Goal: Task Accomplishment & Management: Use online tool/utility

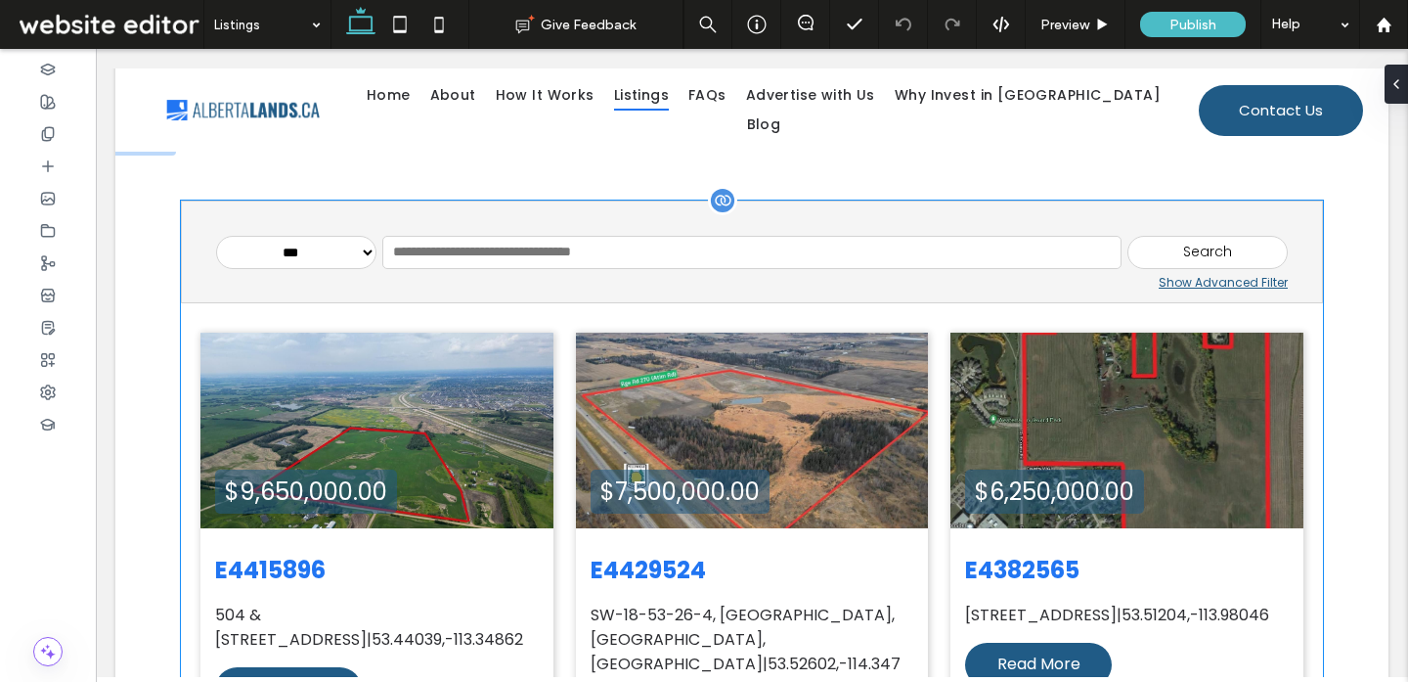
scroll to position [399, 0]
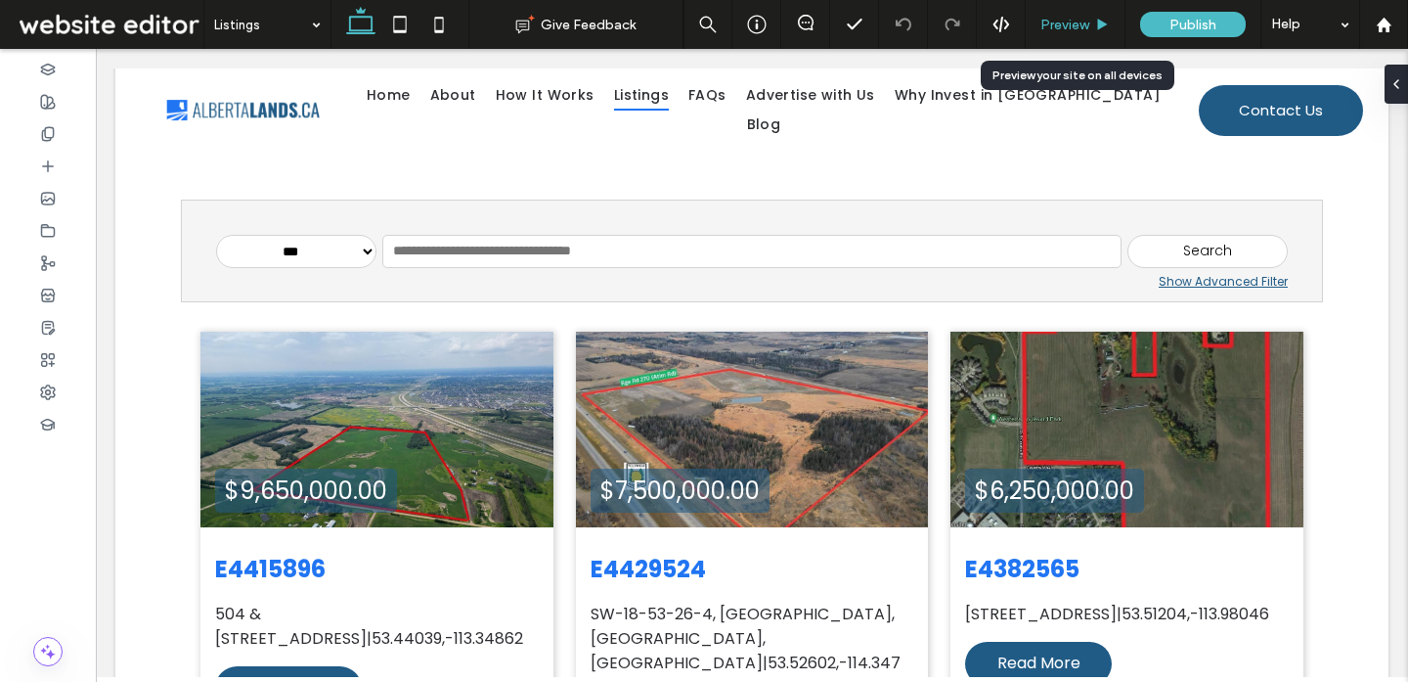
click at [1060, 22] on span "Preview" at bounding box center [1064, 25] width 49 height 17
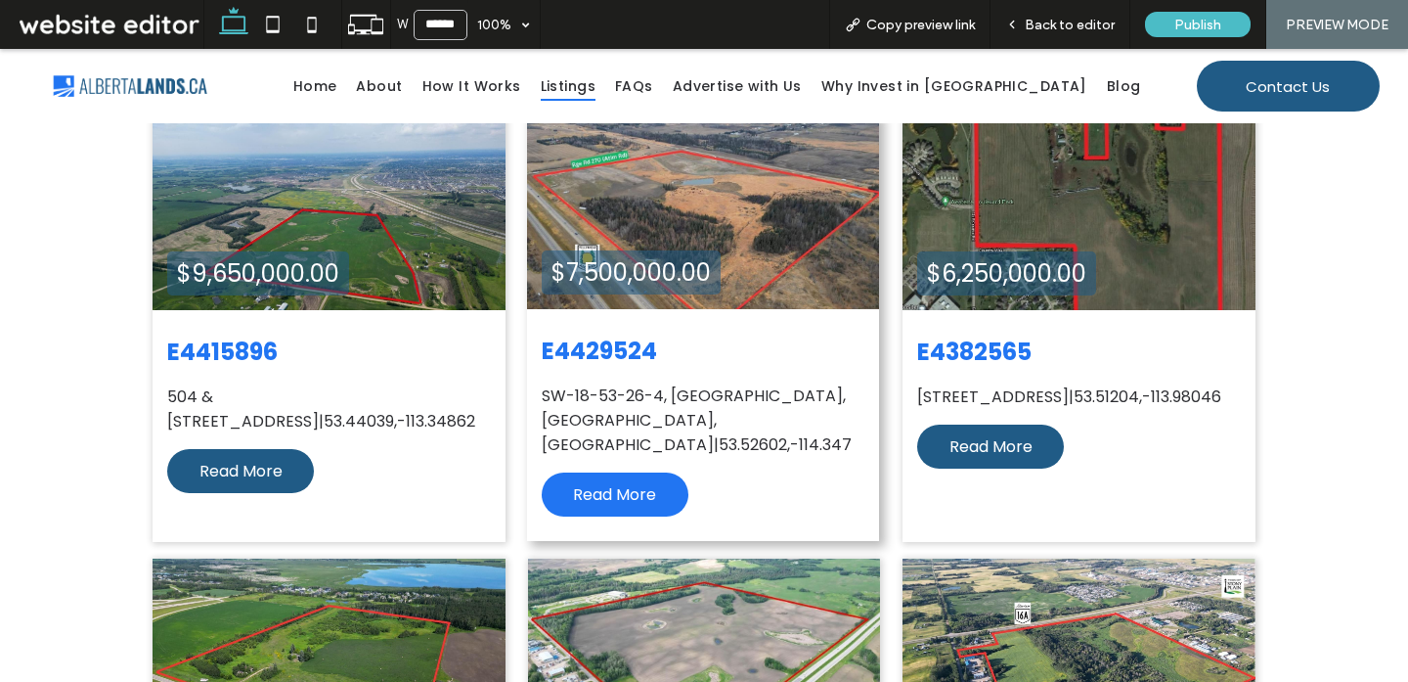
scroll to position [588, 0]
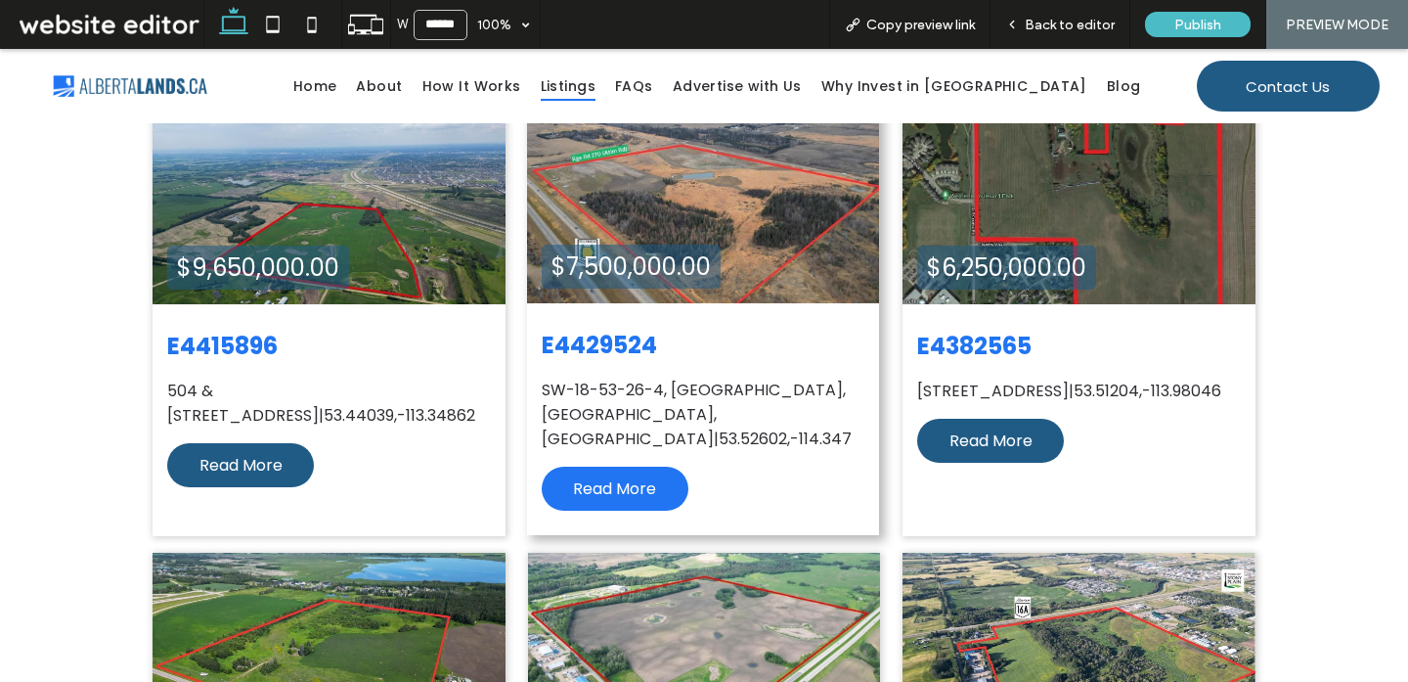
click at [648, 477] on span "Read More" at bounding box center [614, 488] width 83 height 23
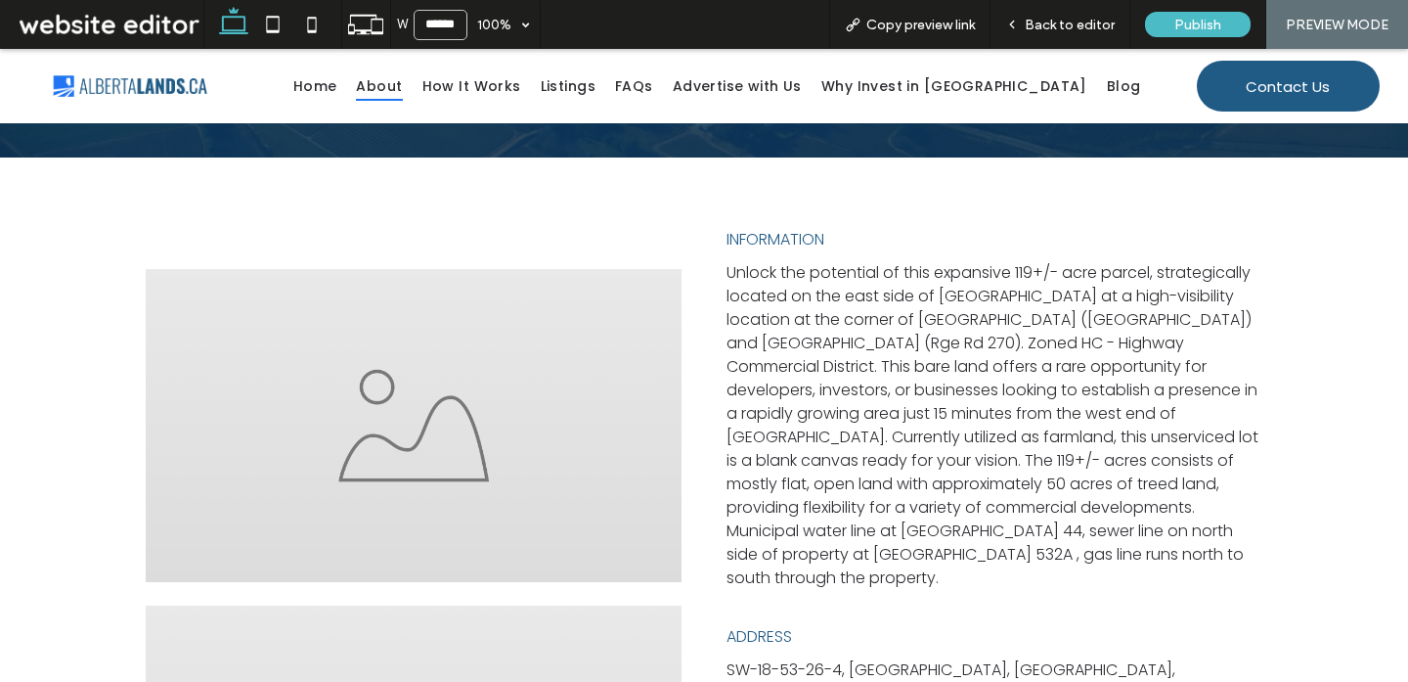
scroll to position [339, 0]
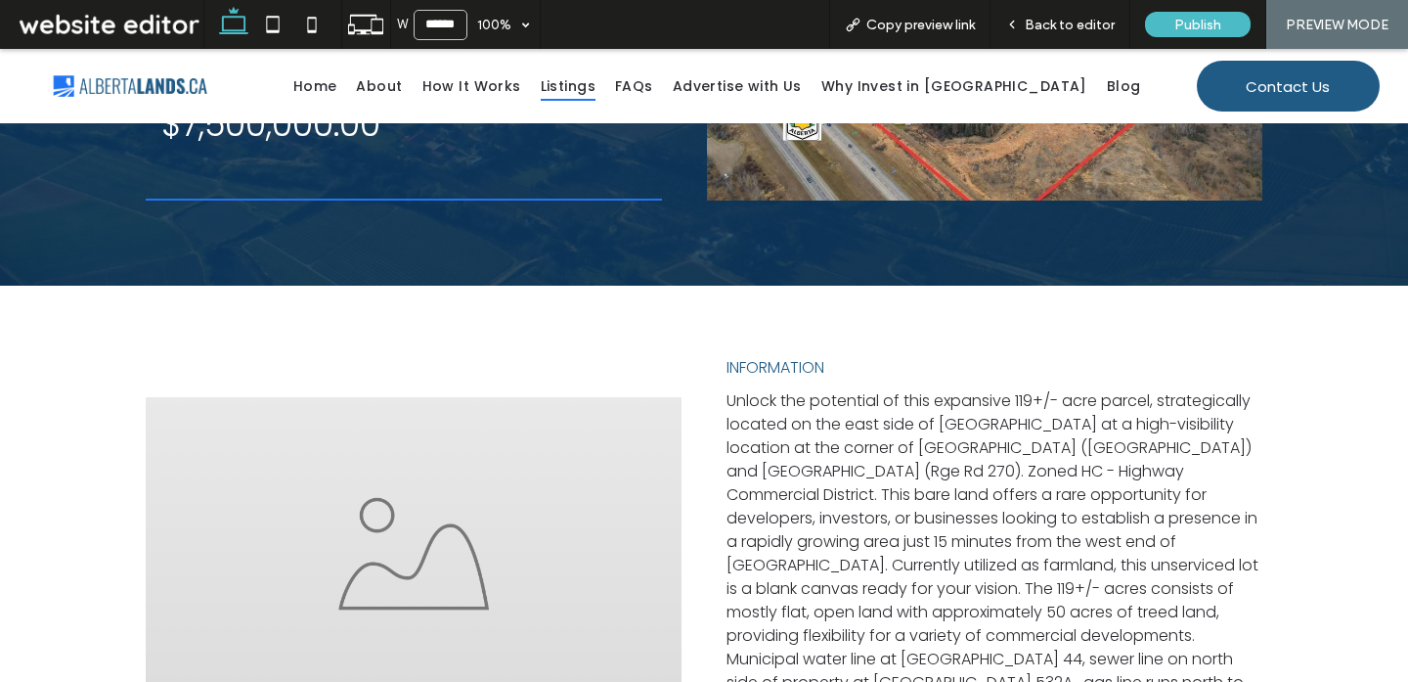
click at [596, 90] on span "Listings" at bounding box center [568, 86] width 55 height 30
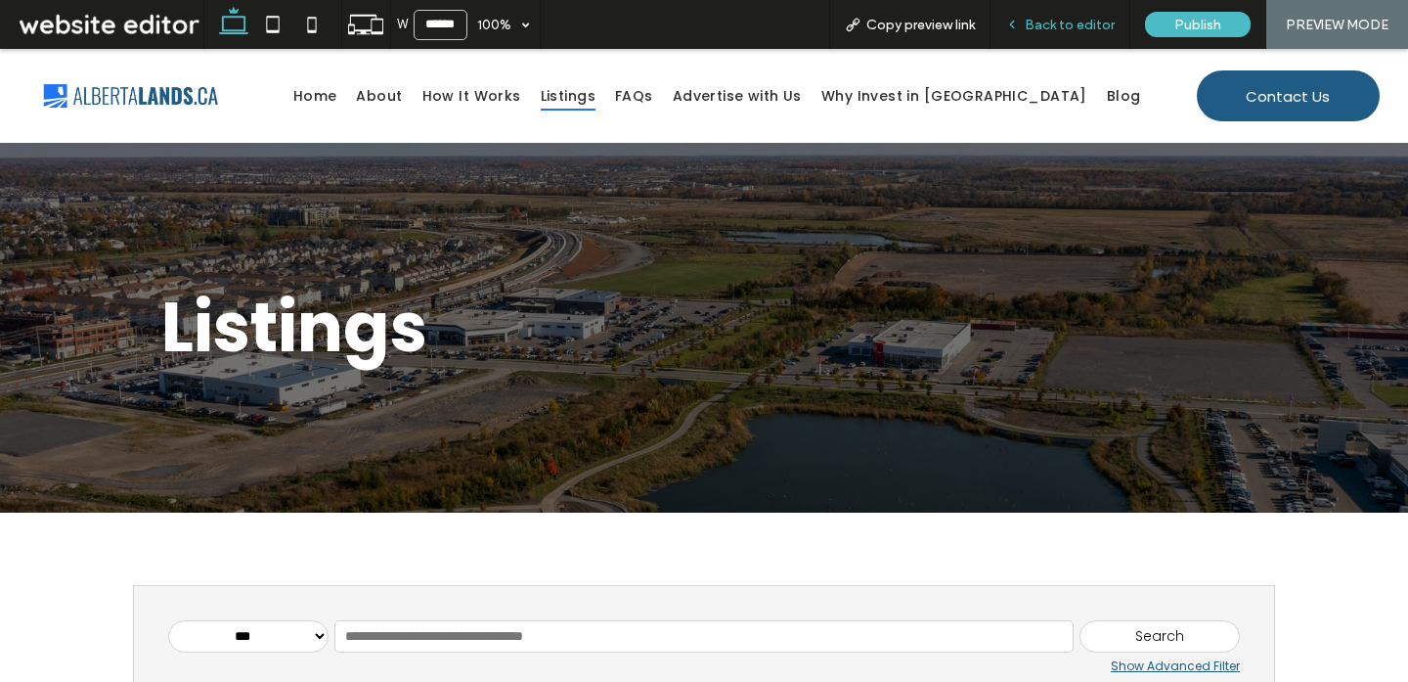
click at [1093, 23] on span "Back to editor" at bounding box center [1070, 25] width 90 height 17
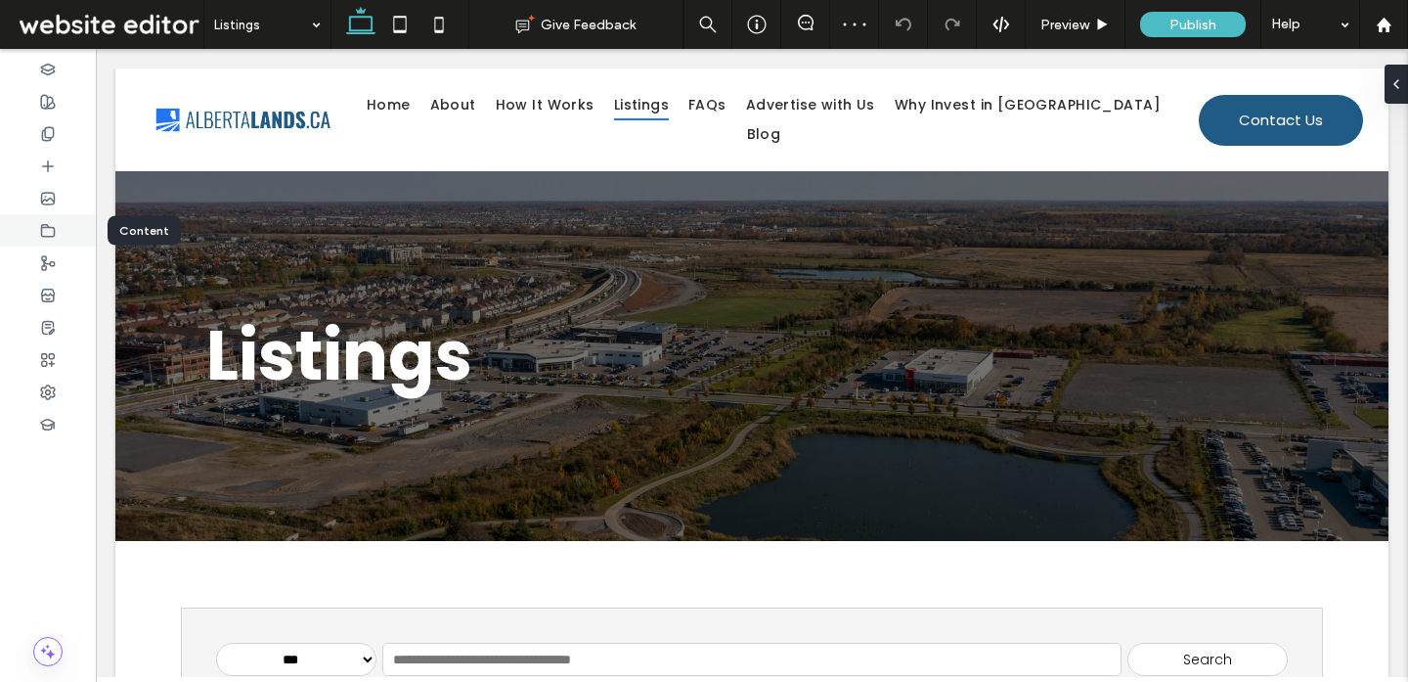
click at [48, 235] on use at bounding box center [48, 230] width 13 height 12
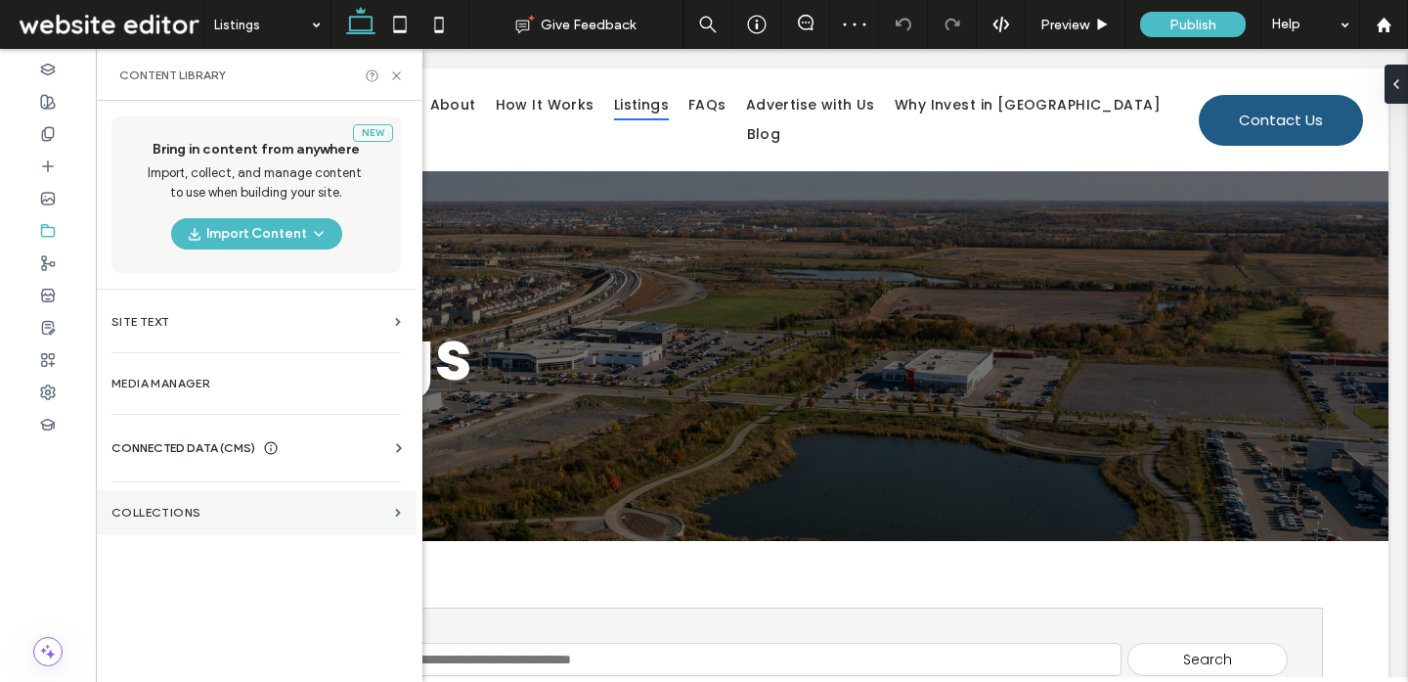
click at [281, 515] on label "Collections" at bounding box center [249, 513] width 276 height 14
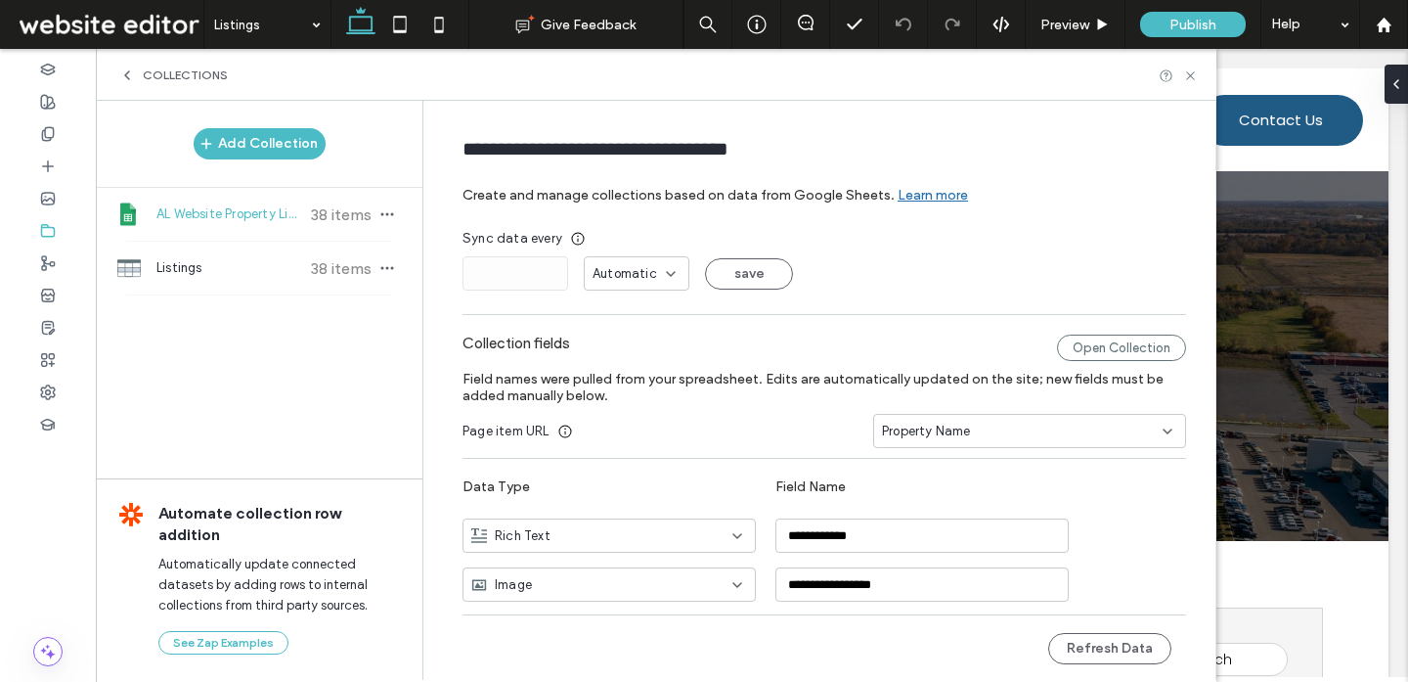
click at [321, 225] on div "AL Website Property Listings Sheet 38 items" at bounding box center [259, 214] width 327 height 53
click at [1124, 656] on button "Refresh Data" at bounding box center [1109, 648] width 123 height 31
click at [1185, 79] on icon at bounding box center [1190, 75] width 15 height 15
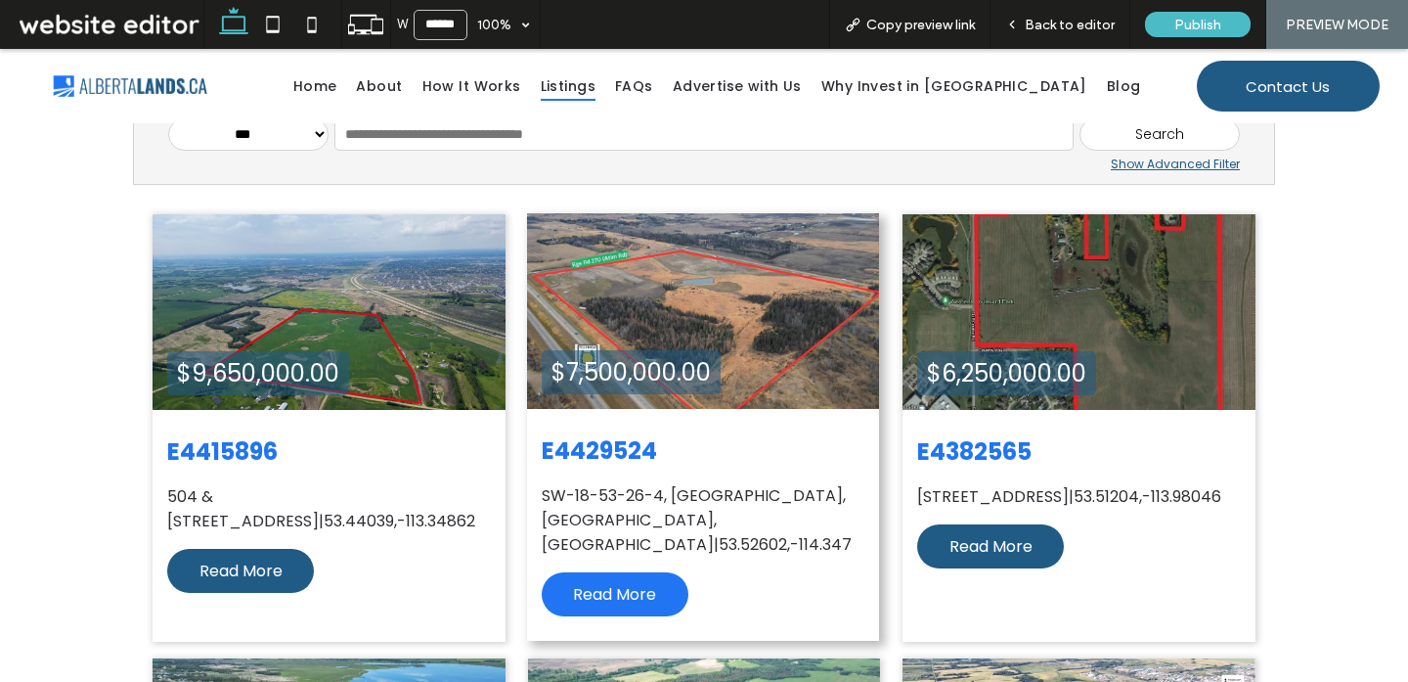
drag, startPoint x: 648, startPoint y: 570, endPoint x: 649, endPoint y: 624, distance: 53.8
click at [648, 583] on span "Read More" at bounding box center [614, 594] width 83 height 23
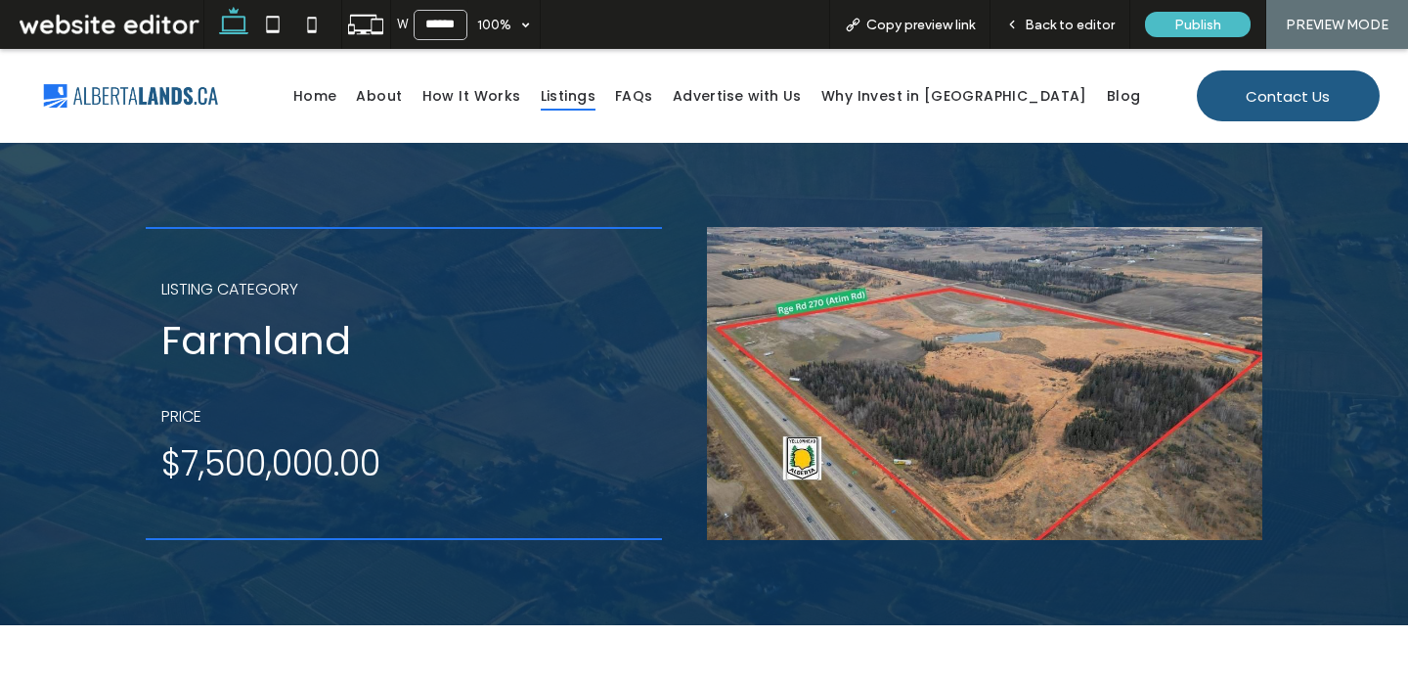
click at [596, 98] on span "Listings" at bounding box center [568, 96] width 55 height 30
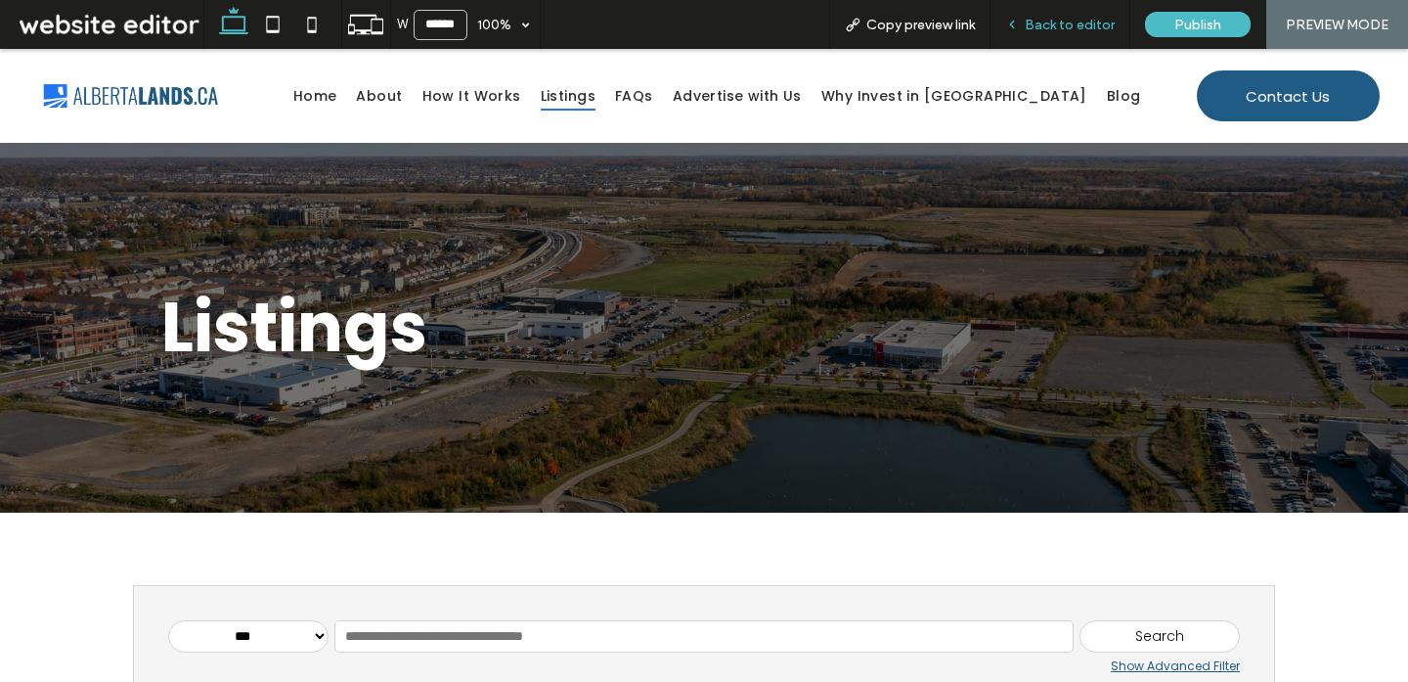
click at [1052, 29] on span "Back to editor" at bounding box center [1070, 25] width 90 height 17
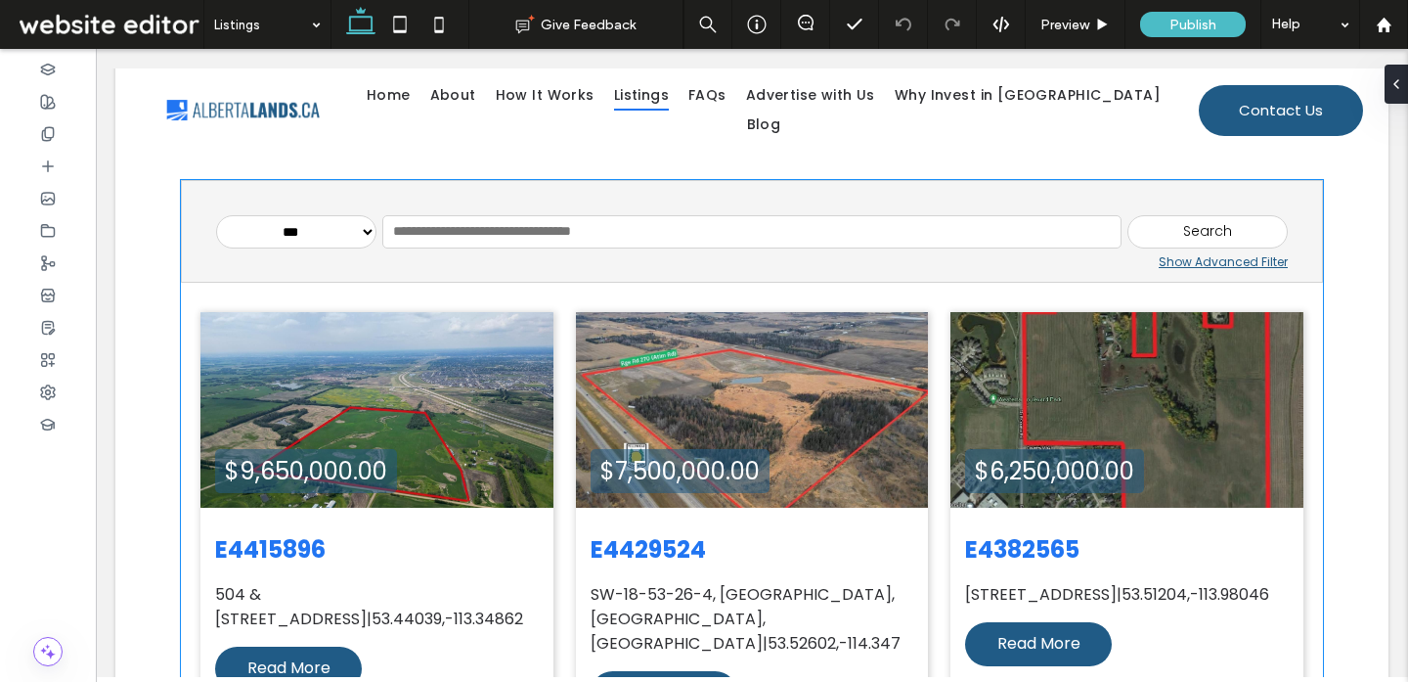
scroll to position [396, 0]
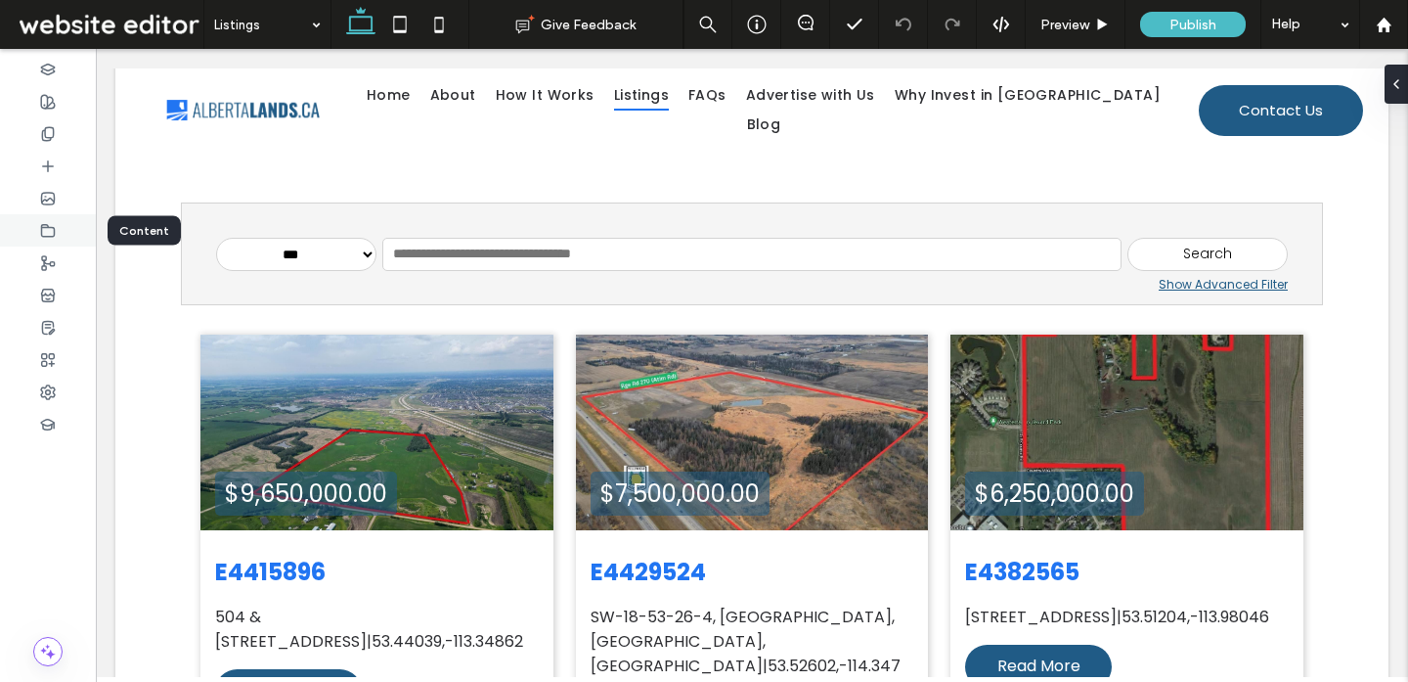
click at [58, 222] on div at bounding box center [48, 230] width 96 height 32
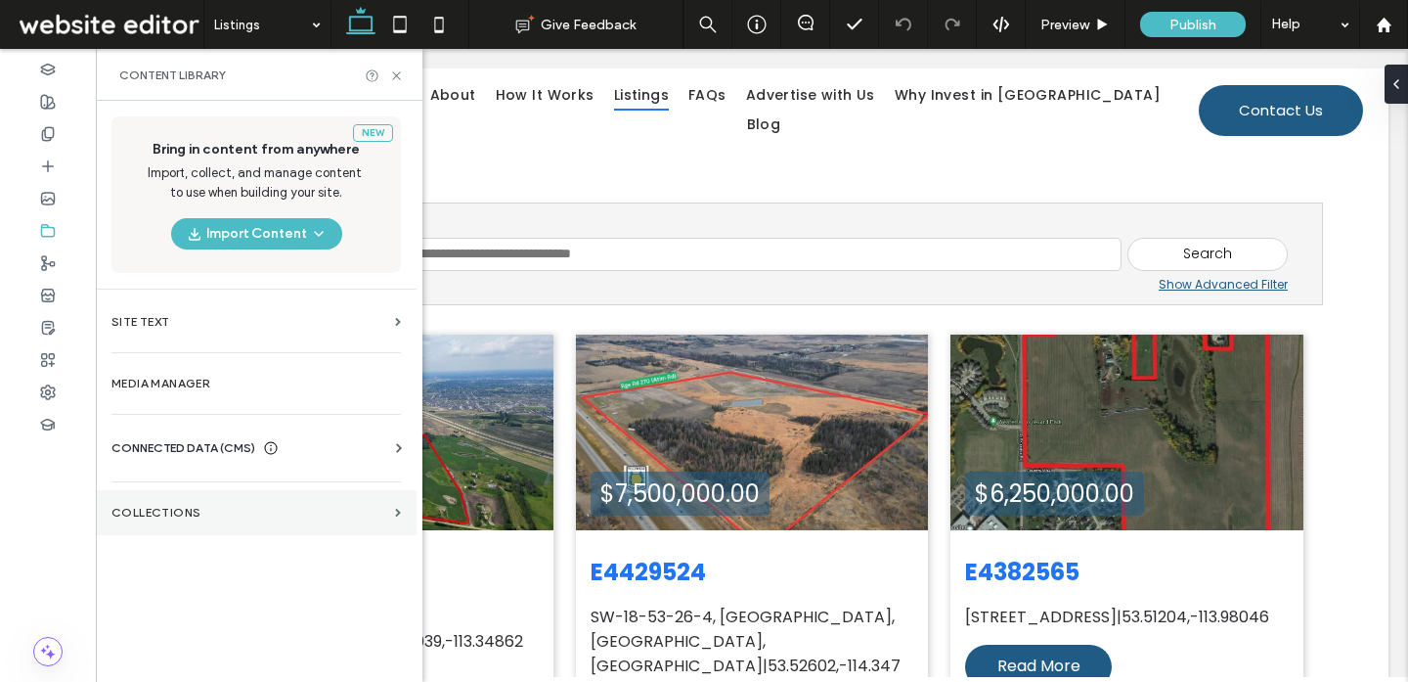
click at [256, 511] on label "Collections" at bounding box center [249, 513] width 276 height 14
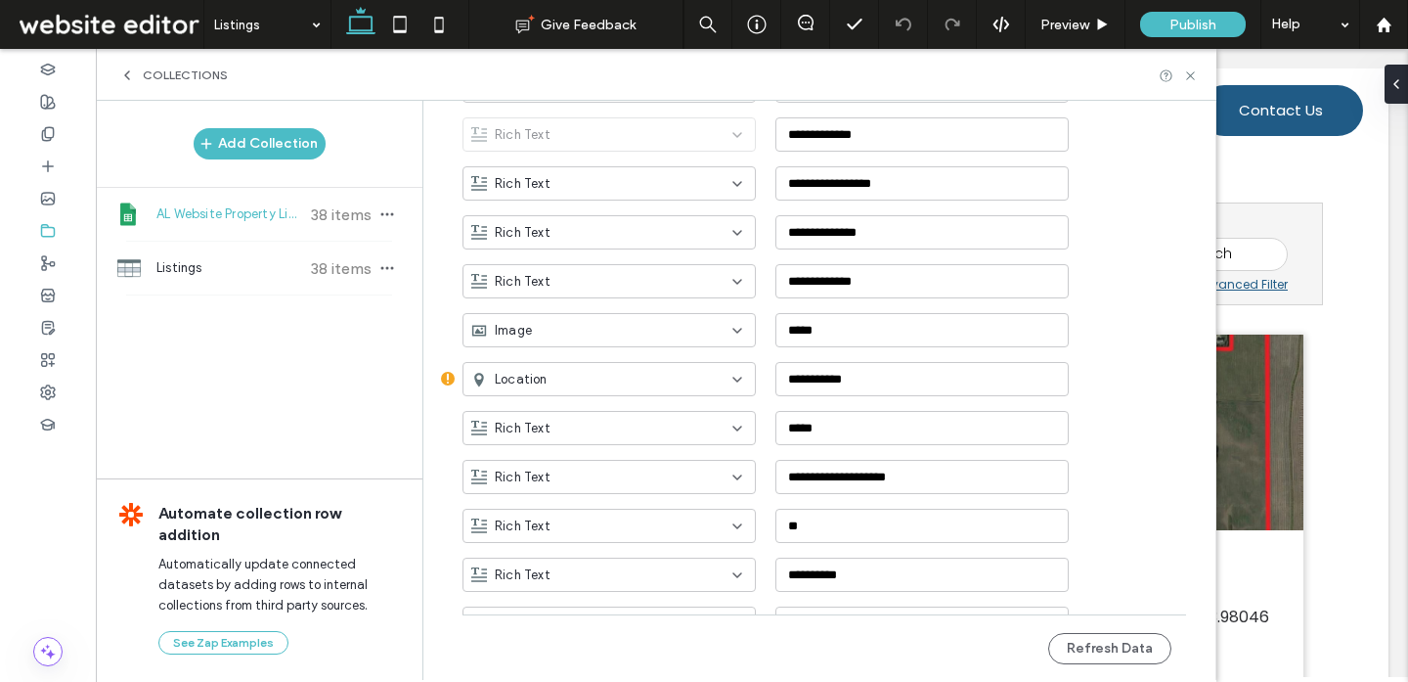
scroll to position [596, 0]
click at [678, 379] on div "Location" at bounding box center [597, 381] width 252 height 20
click at [617, 450] on div "Rich Text" at bounding box center [599, 448] width 291 height 34
click at [1092, 651] on button "Refresh Data" at bounding box center [1109, 648] width 123 height 31
click at [1187, 69] on icon at bounding box center [1190, 75] width 15 height 15
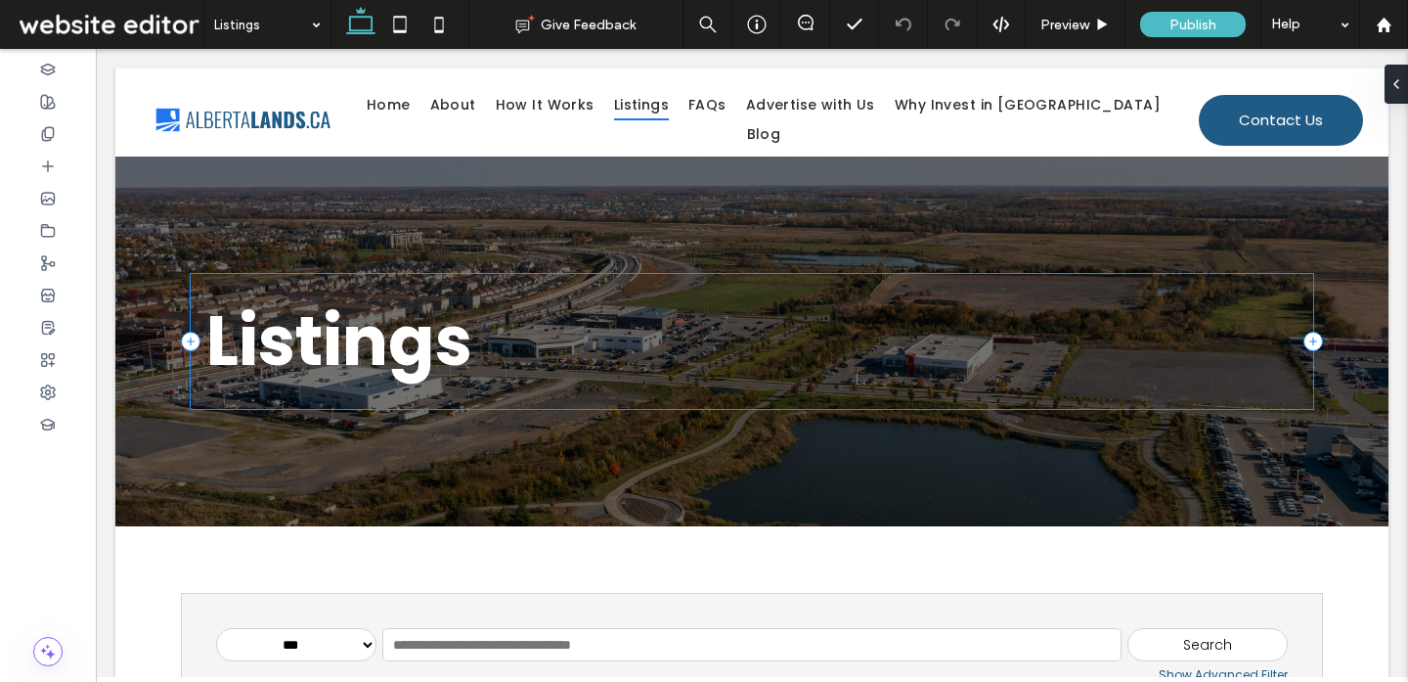
scroll to position [0, 0]
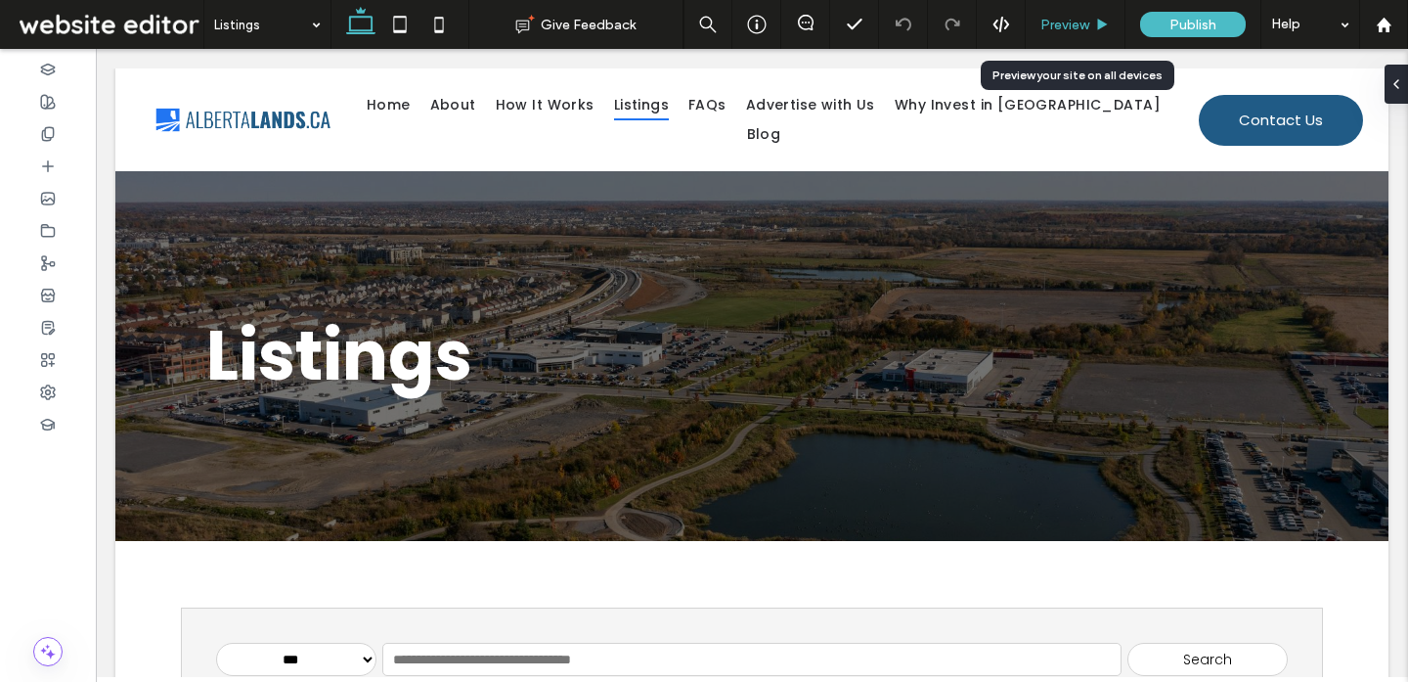
click at [1082, 22] on span "Preview" at bounding box center [1064, 25] width 49 height 17
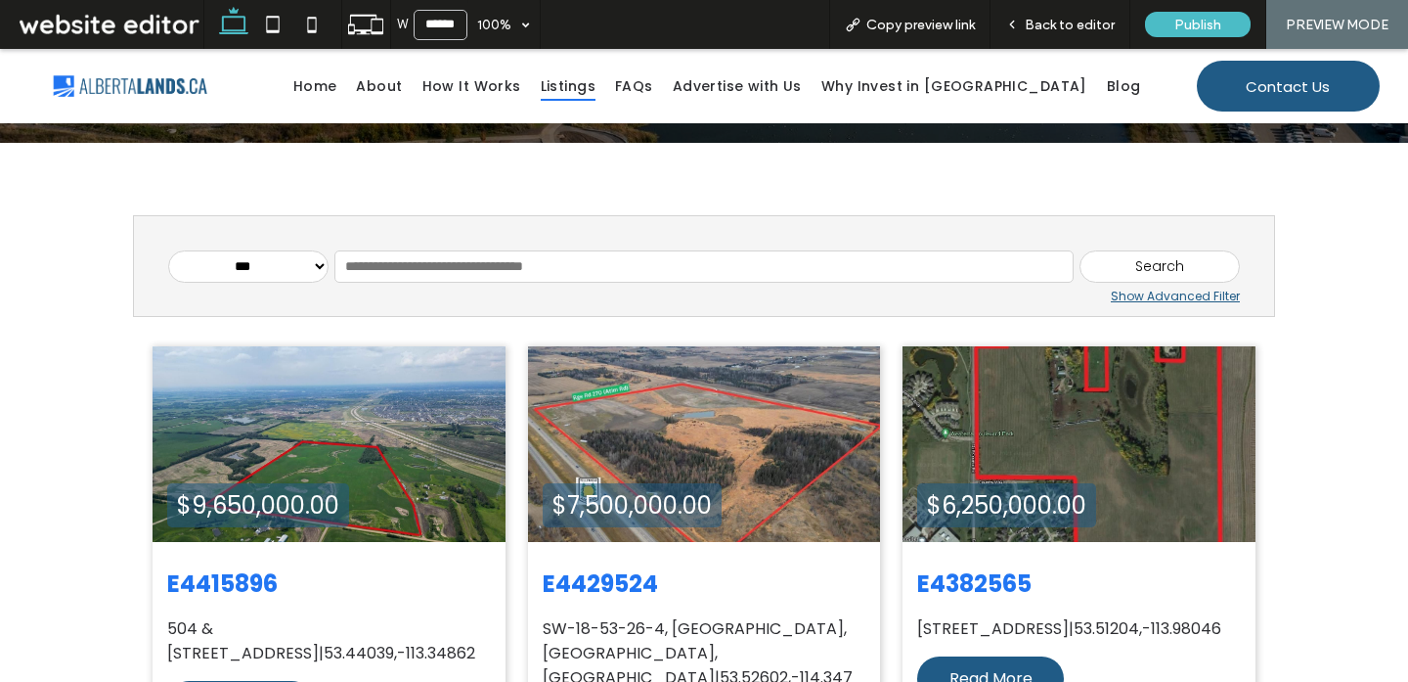
scroll to position [446, 0]
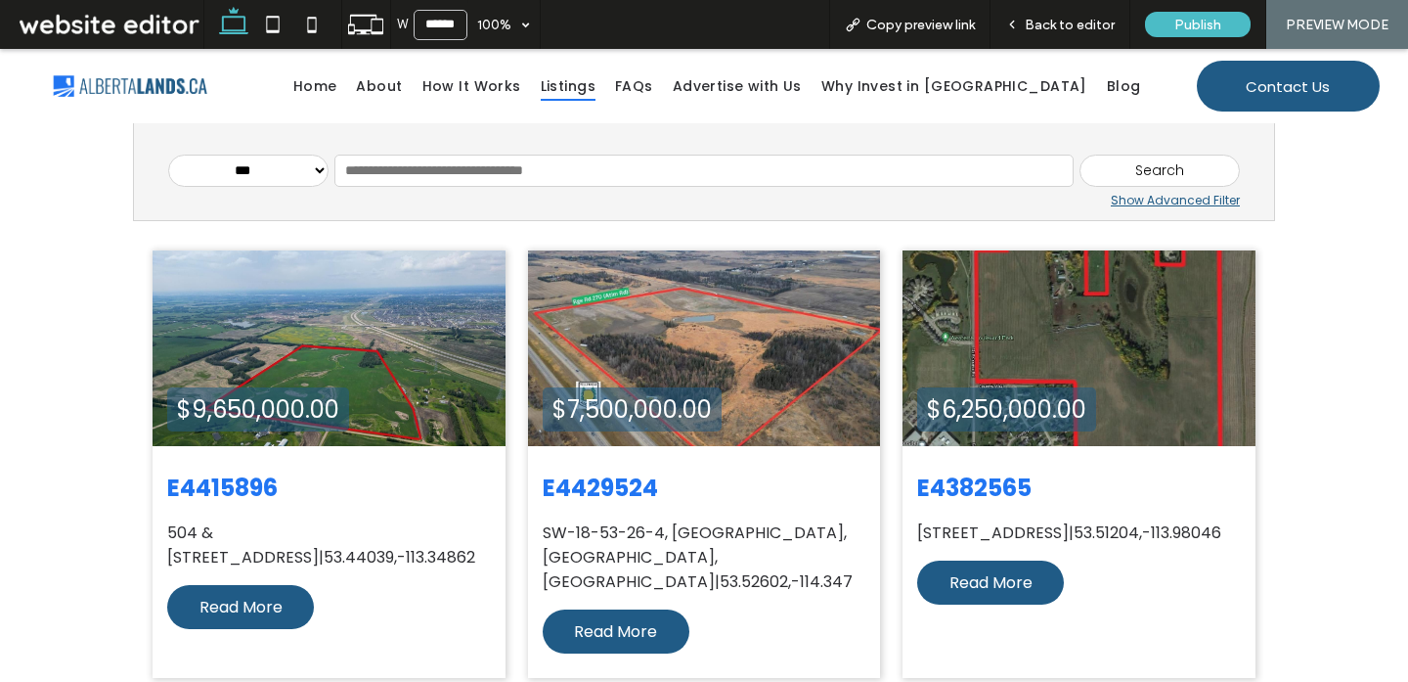
click at [270, 166] on select "**********" at bounding box center [248, 171] width 160 height 33
click at [168, 155] on select "**********" at bounding box center [248, 171] width 160 height 33
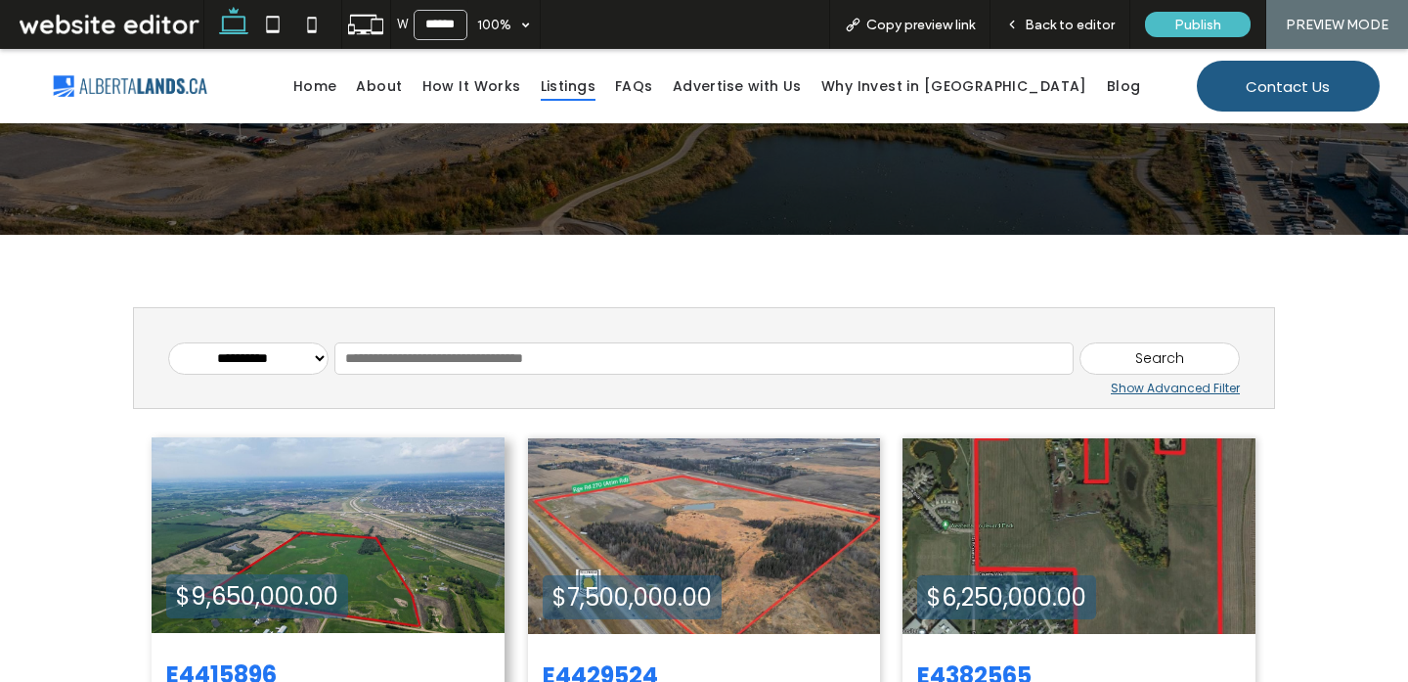
scroll to position [255, 0]
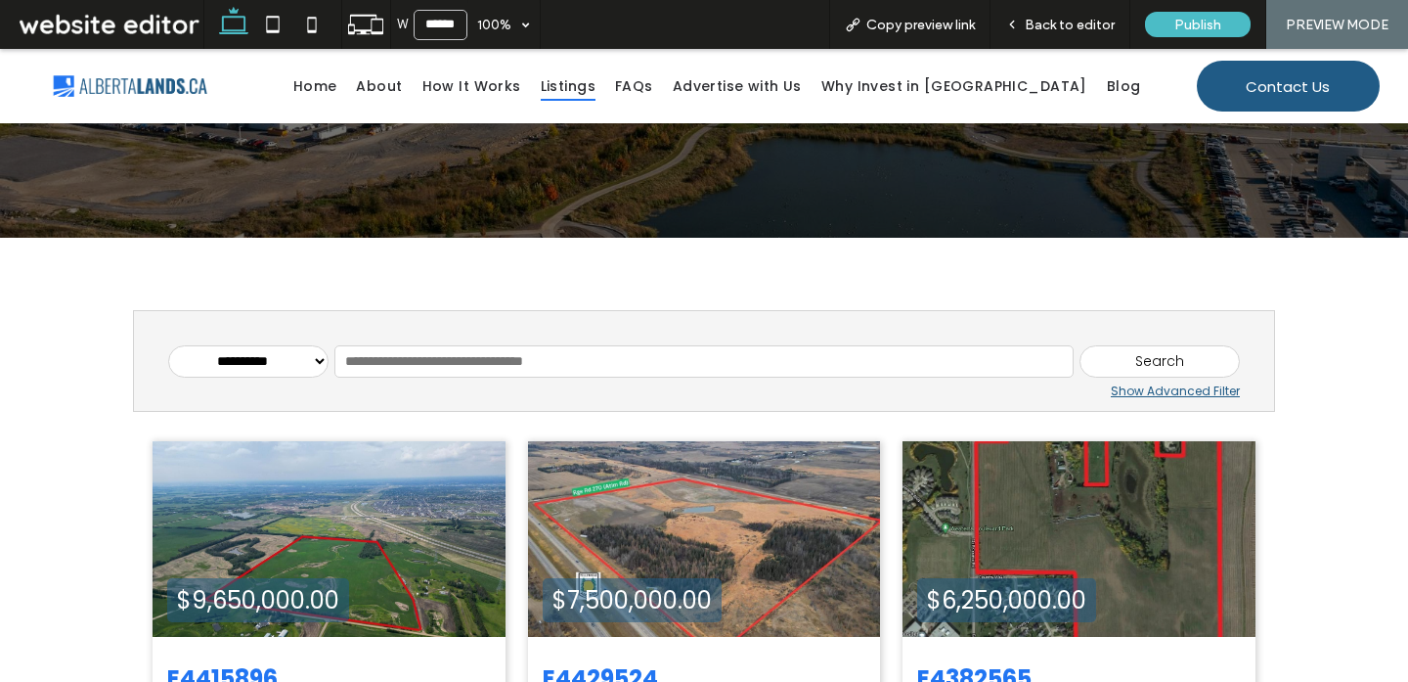
click at [1183, 357] on div "Search" at bounding box center [1160, 361] width 160 height 33
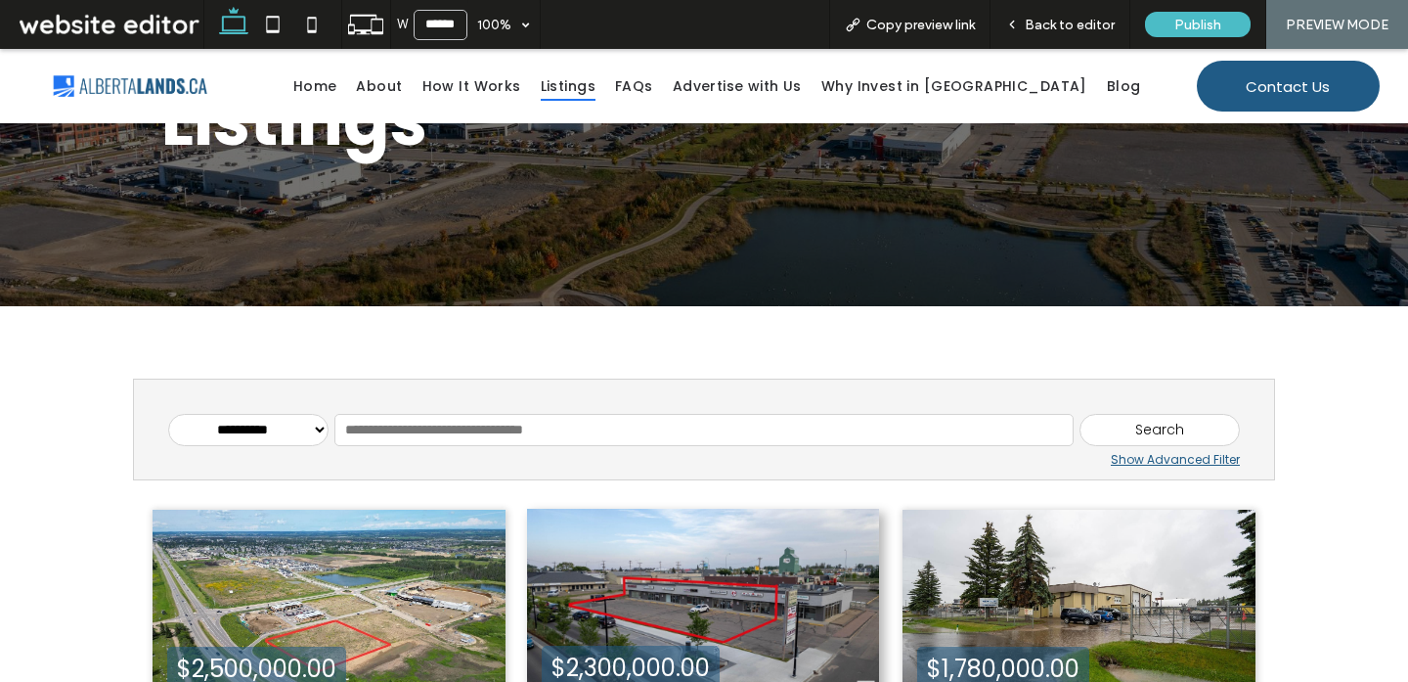
scroll to position [162, 0]
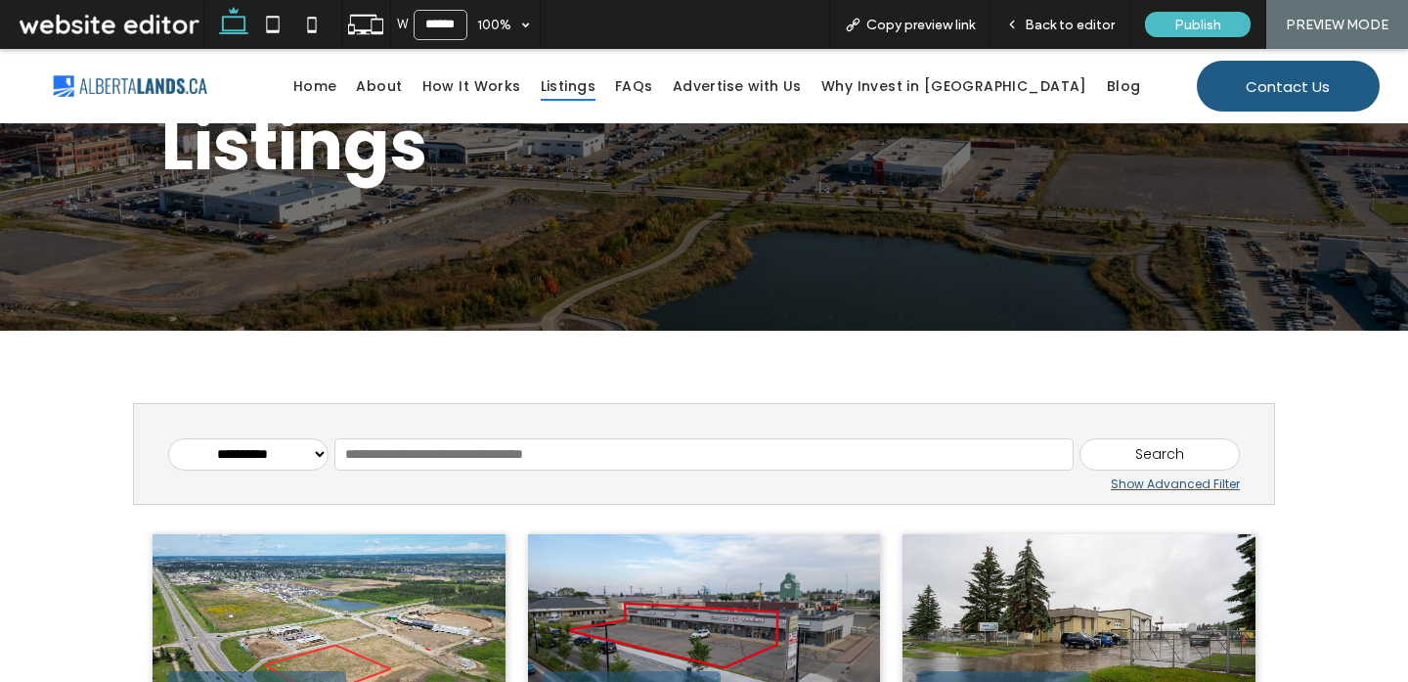
click at [303, 460] on select "**********" at bounding box center [248, 454] width 160 height 33
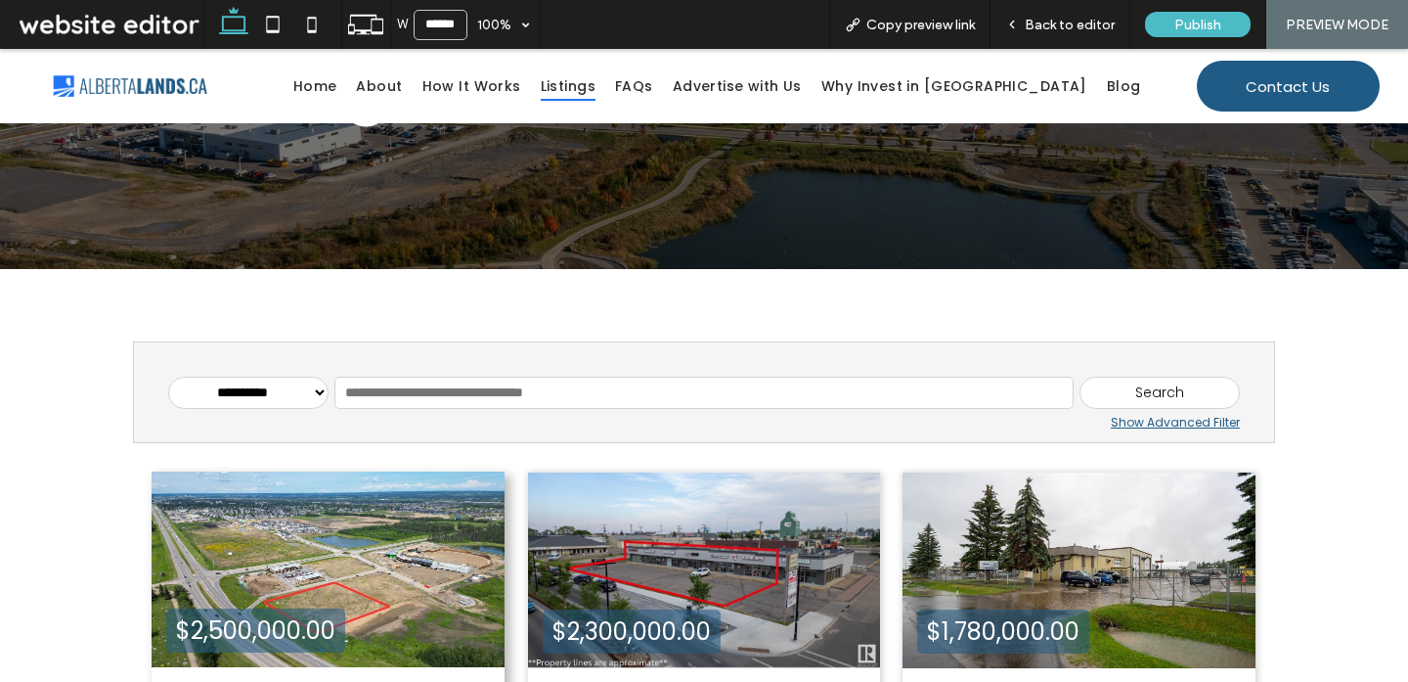
scroll to position [213, 0]
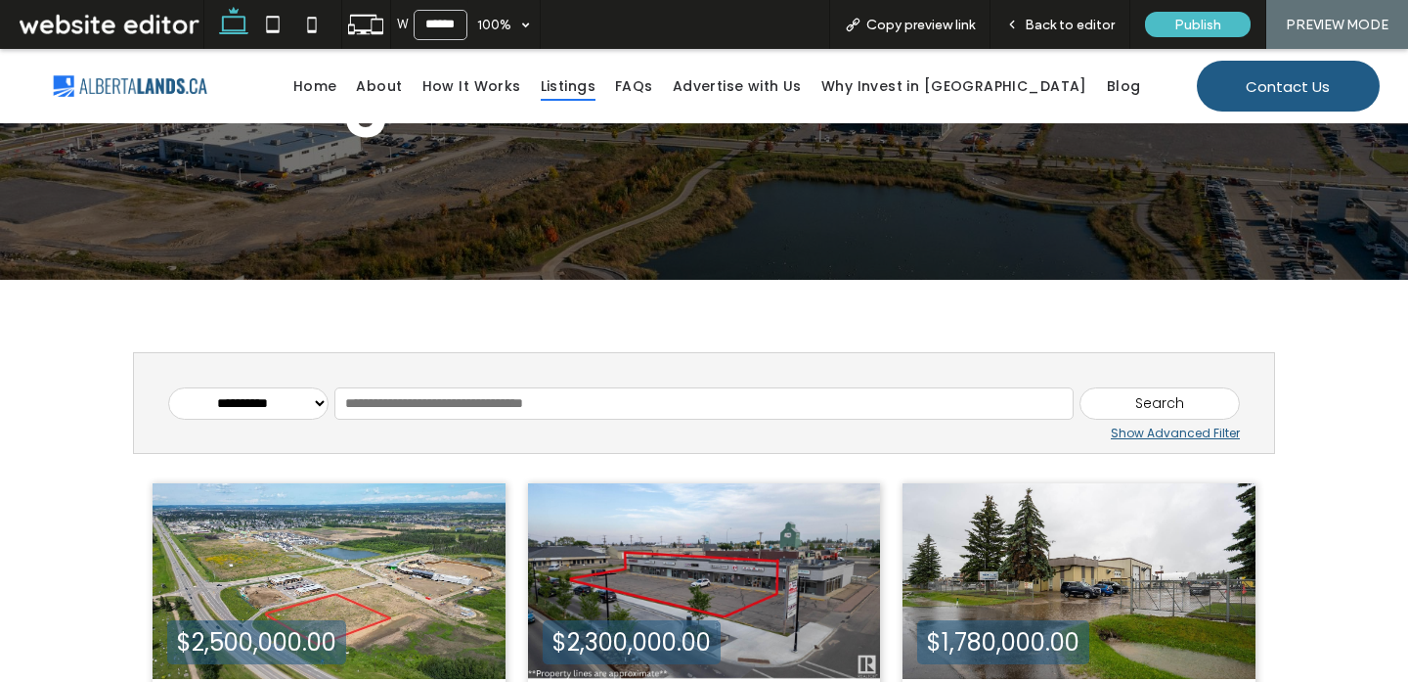
click at [305, 406] on select "**********" at bounding box center [248, 403] width 160 height 33
select select "*******"
click at [168, 387] on select "**********" at bounding box center [248, 403] width 160 height 33
click at [1126, 394] on div "Search" at bounding box center [1160, 403] width 160 height 33
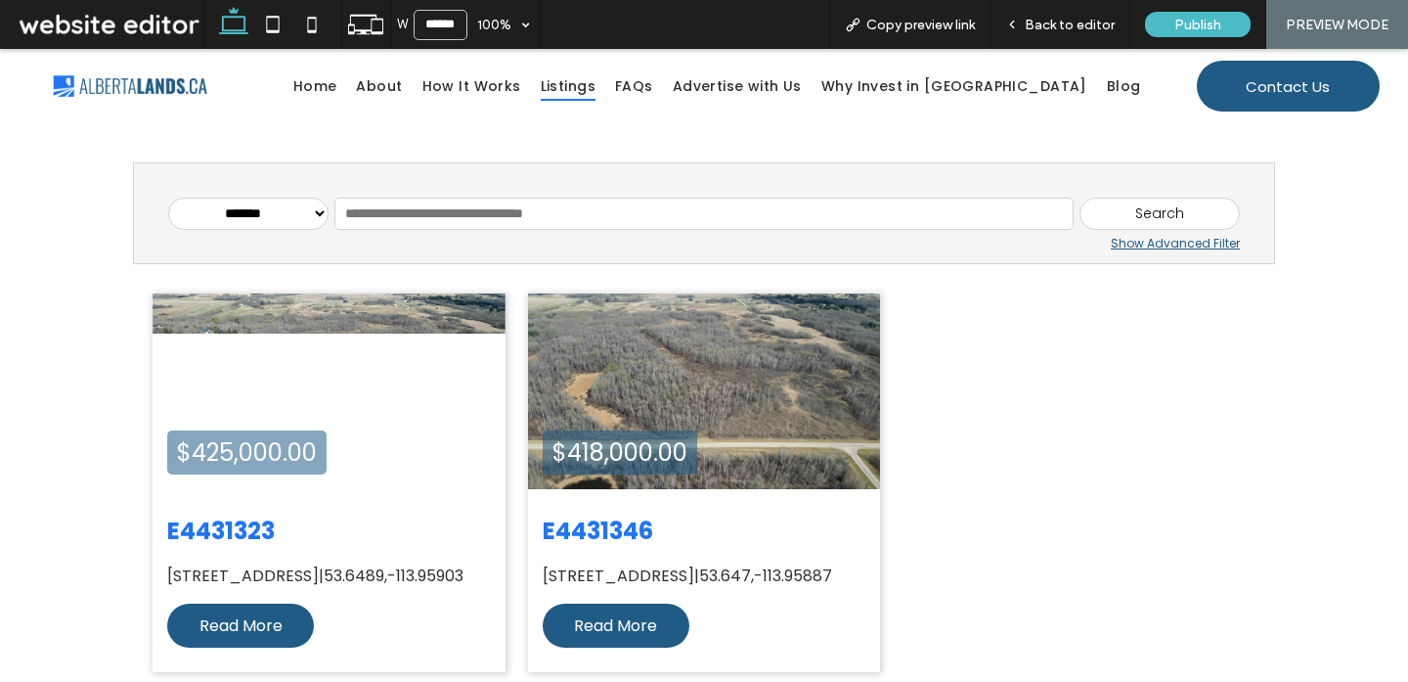
scroll to position [401, 0]
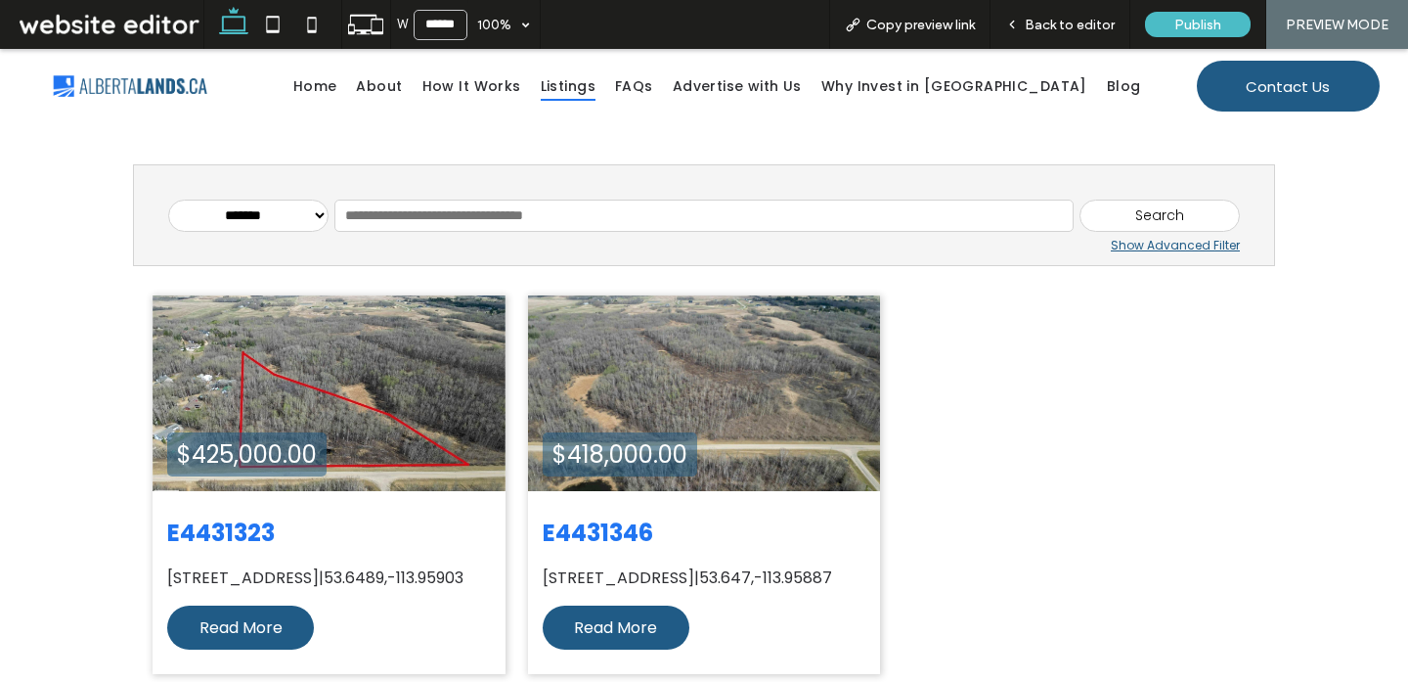
click at [552, 203] on input "text" at bounding box center [703, 215] width 739 height 33
type input "******"
click at [242, 208] on select "**********" at bounding box center [248, 215] width 160 height 33
select select
click at [168, 199] on select "**********" at bounding box center [248, 215] width 160 height 33
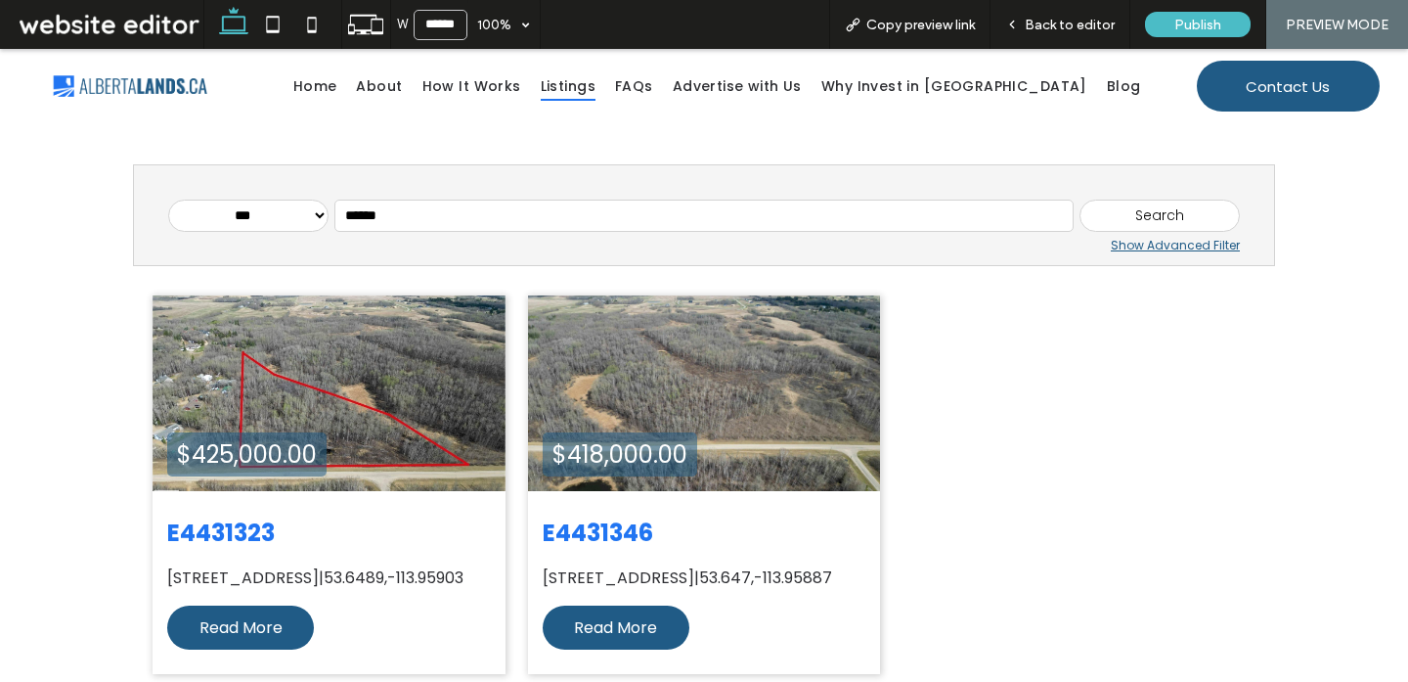
click at [1147, 207] on div "Search" at bounding box center [1160, 215] width 160 height 33
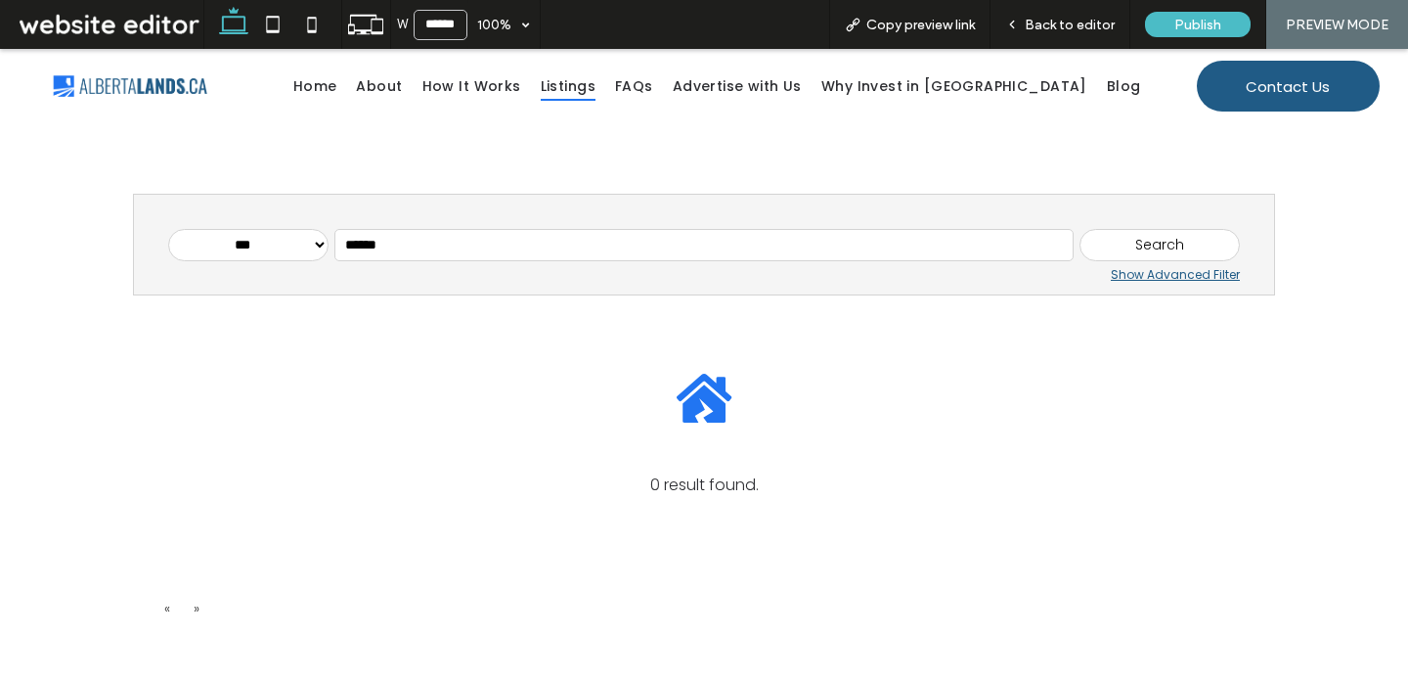
scroll to position [360, 0]
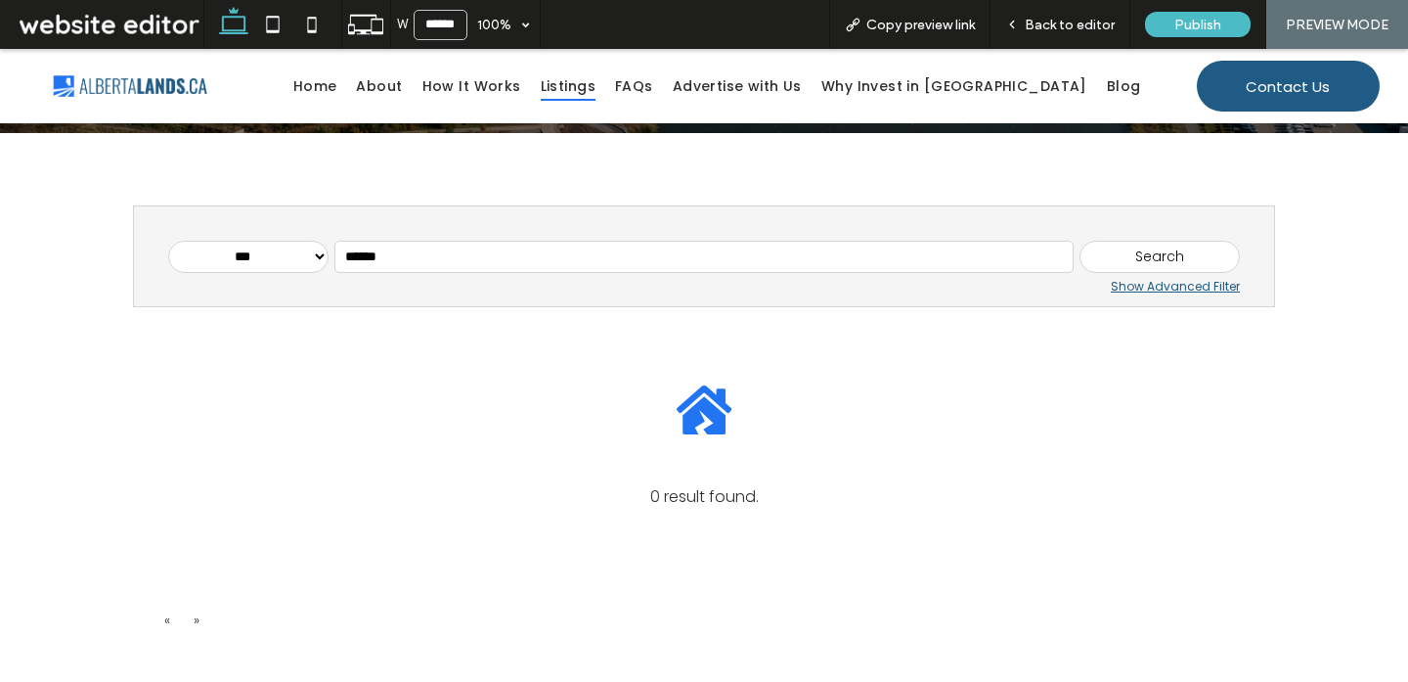
click at [1152, 291] on div "Show Advanced Filter" at bounding box center [704, 287] width 1072 height 18
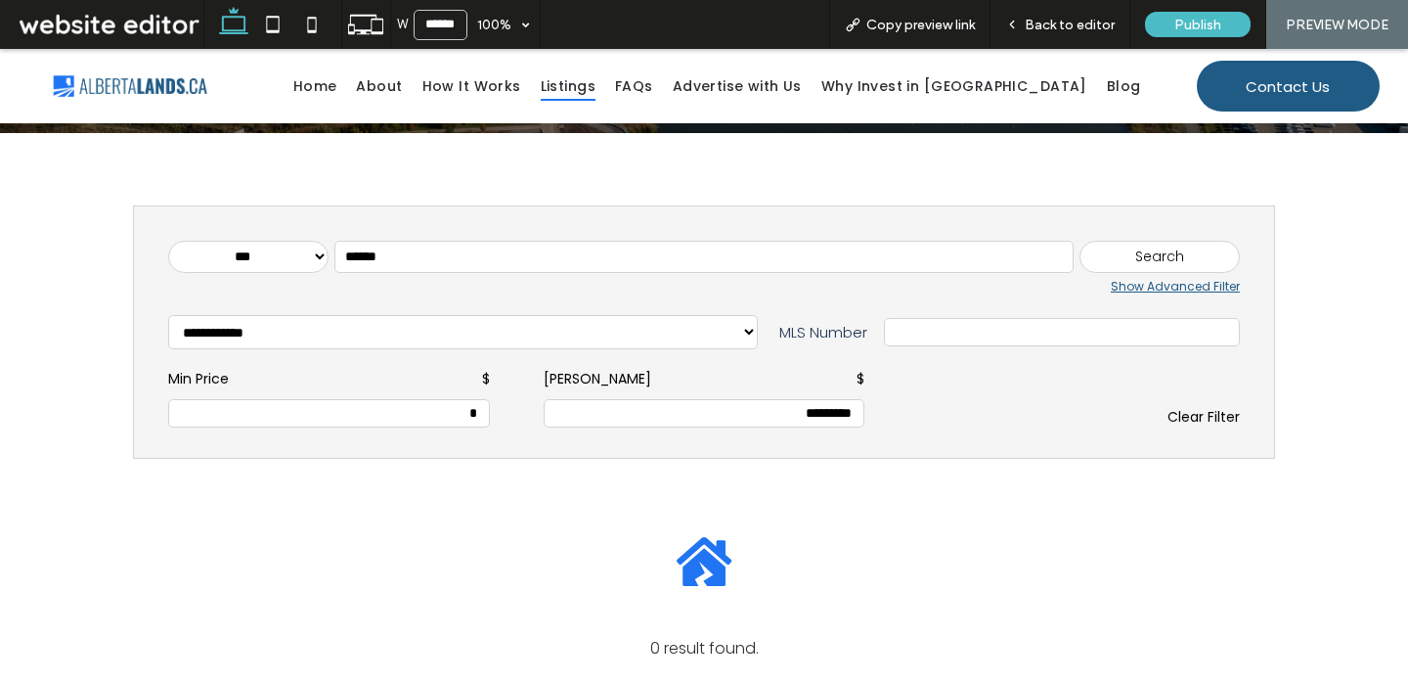
click at [589, 420] on input "*********" at bounding box center [704, 413] width 300 height 17
click at [784, 419] on input "*********" at bounding box center [704, 413] width 300 height 17
click at [811, 416] on input "*********" at bounding box center [704, 413] width 300 height 17
click at [835, 416] on input "*********" at bounding box center [704, 413] width 300 height 17
click at [854, 416] on input "*********" at bounding box center [704, 413] width 300 height 17
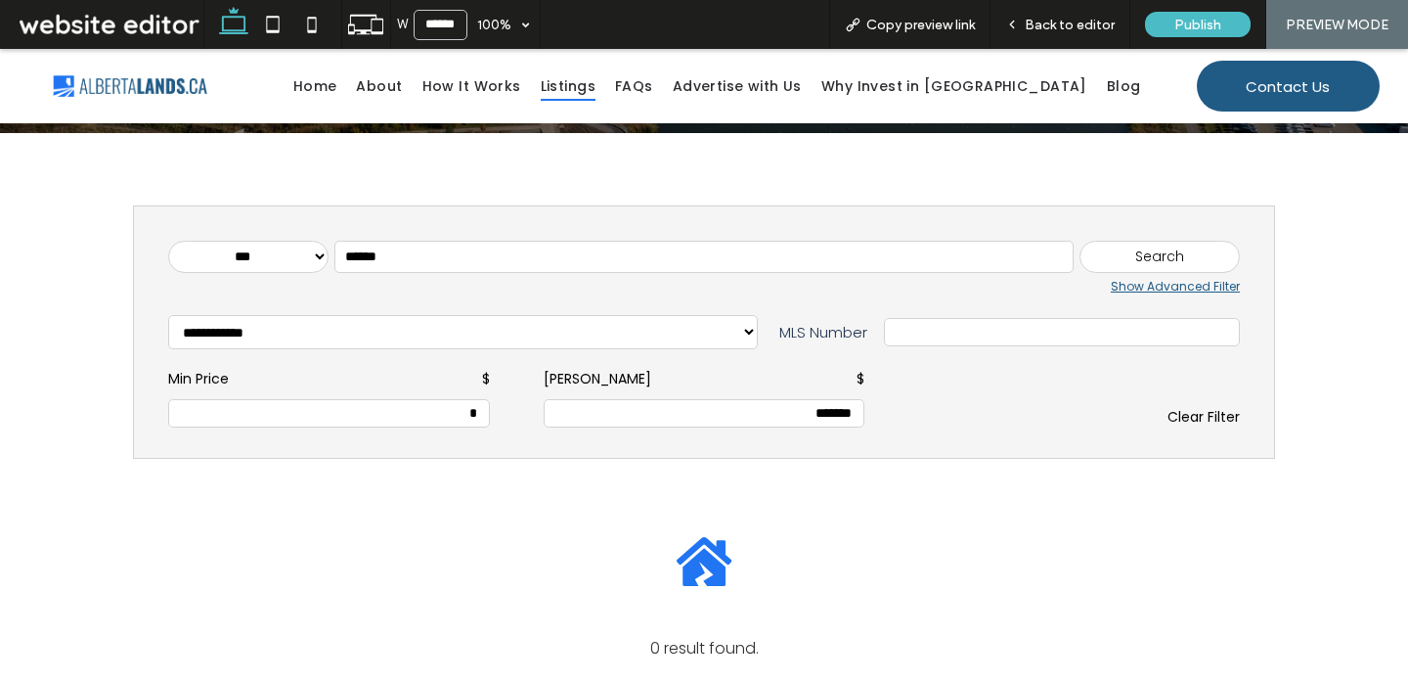
type input "*******"
click at [1191, 260] on div "Search" at bounding box center [1160, 257] width 160 height 33
click at [448, 251] on input "******" at bounding box center [703, 257] width 739 height 33
type input "*"
click at [1172, 255] on div "Search" at bounding box center [1160, 257] width 160 height 33
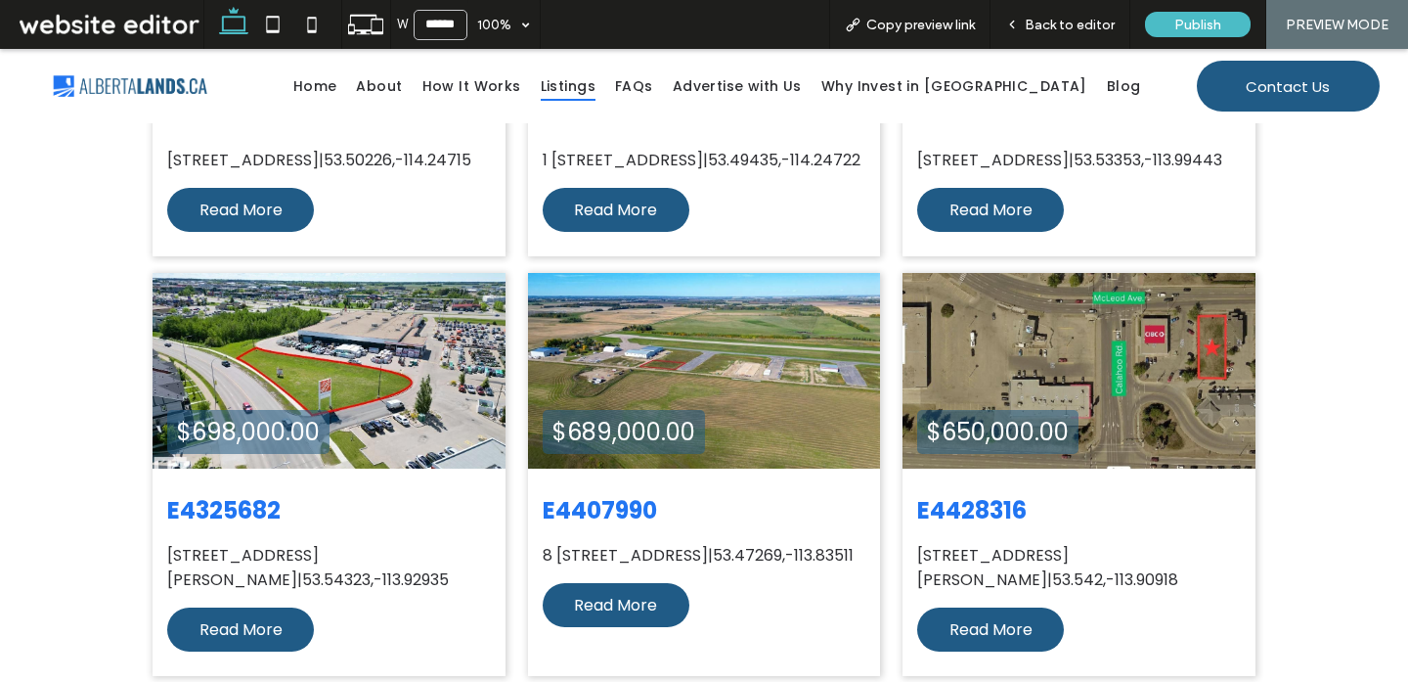
scroll to position [1469, 0]
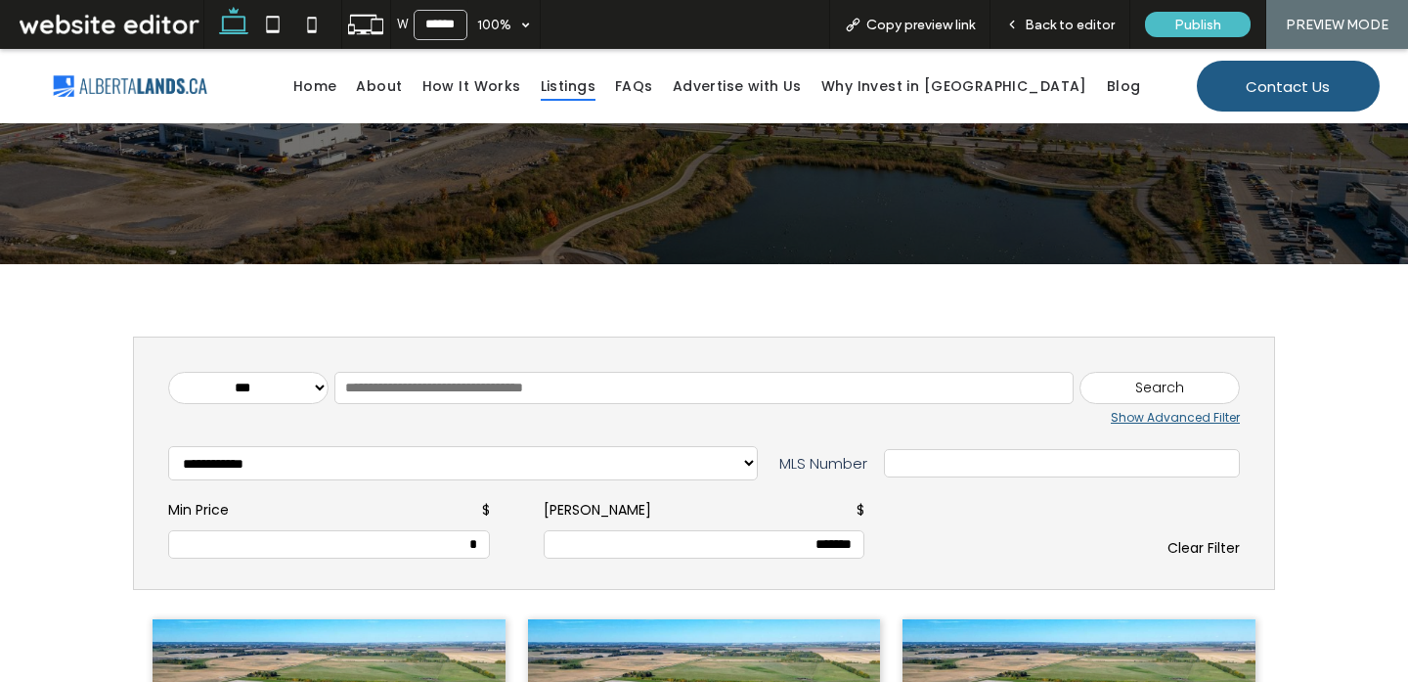
scroll to position [0, 0]
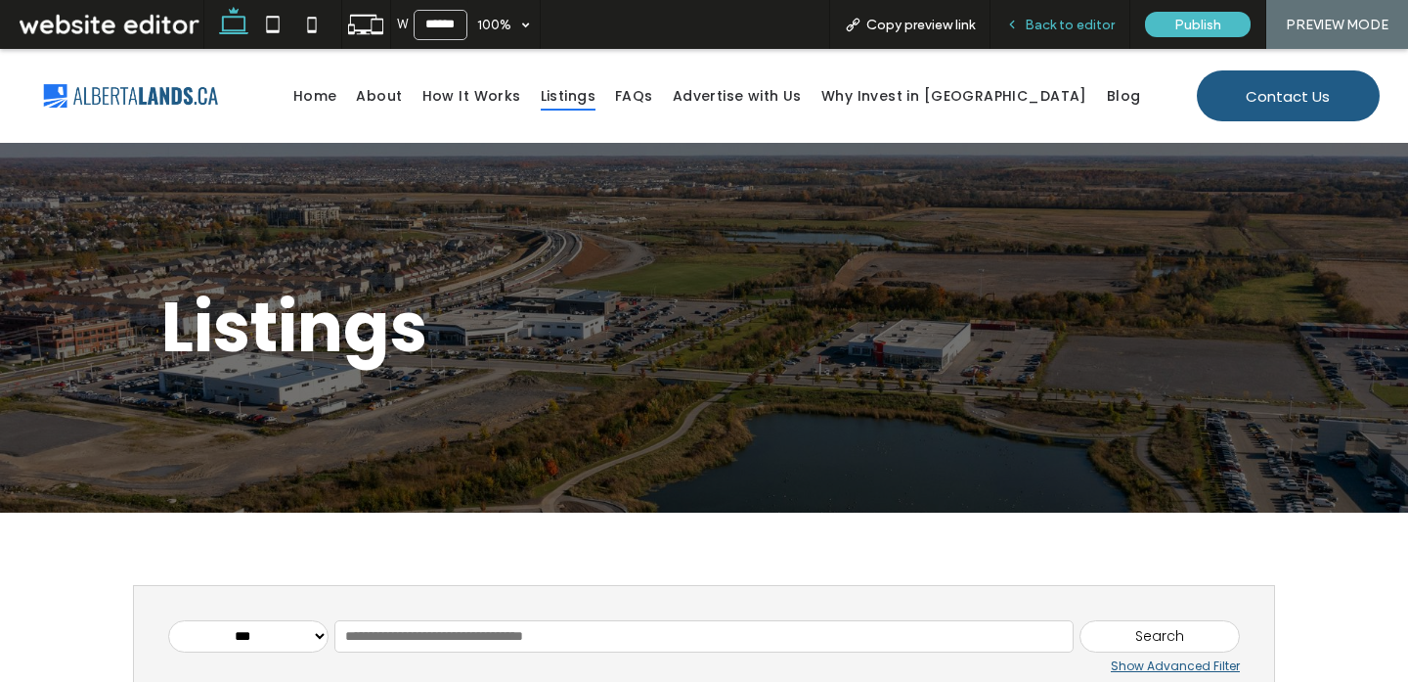
click at [1085, 3] on div "Back to editor" at bounding box center [1061, 24] width 140 height 49
click at [1067, 21] on span "Back to editor" at bounding box center [1070, 25] width 90 height 17
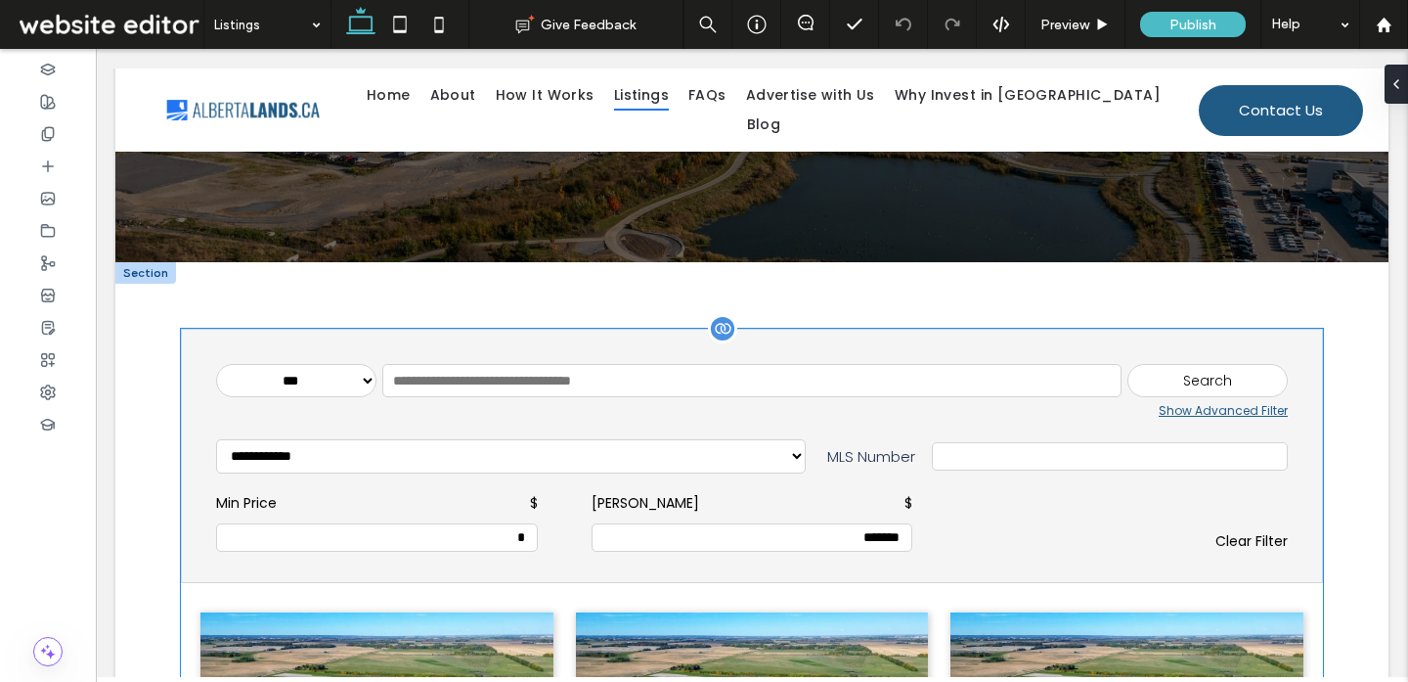
scroll to position [257, 0]
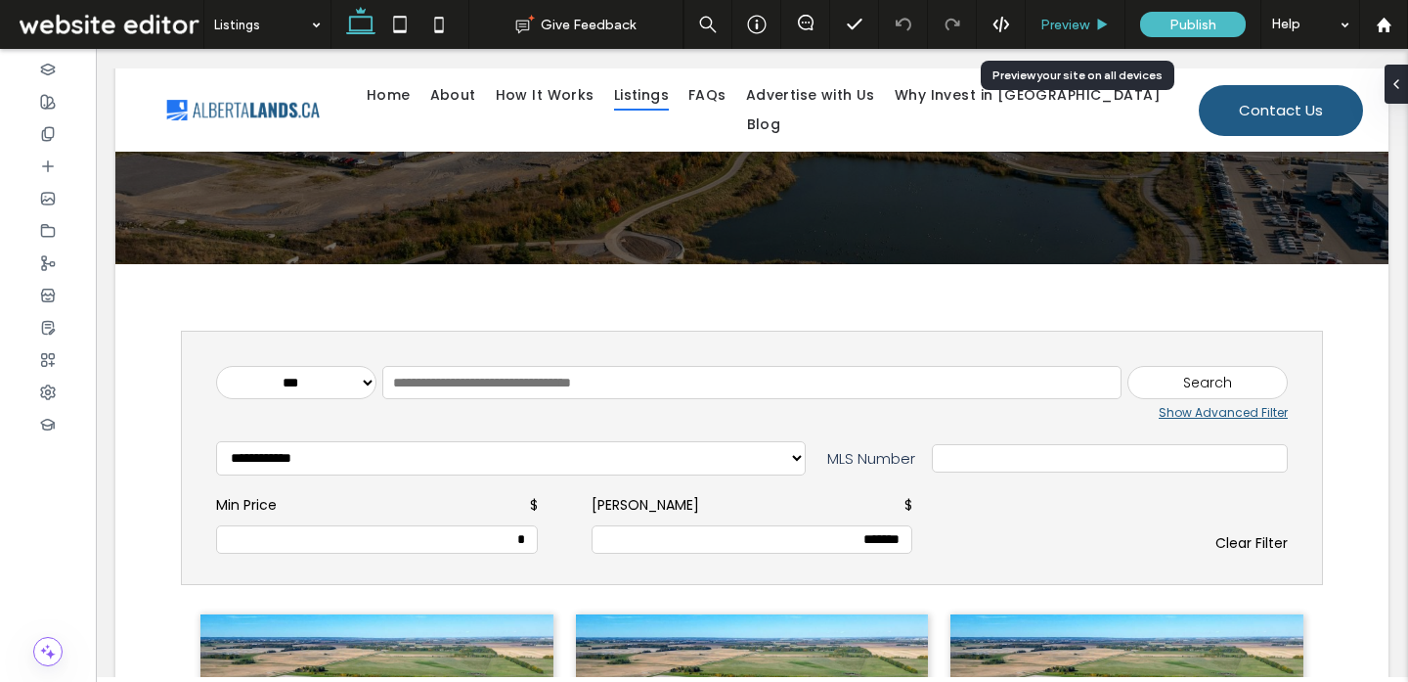
click at [1039, 14] on div "Preview" at bounding box center [1076, 24] width 100 height 49
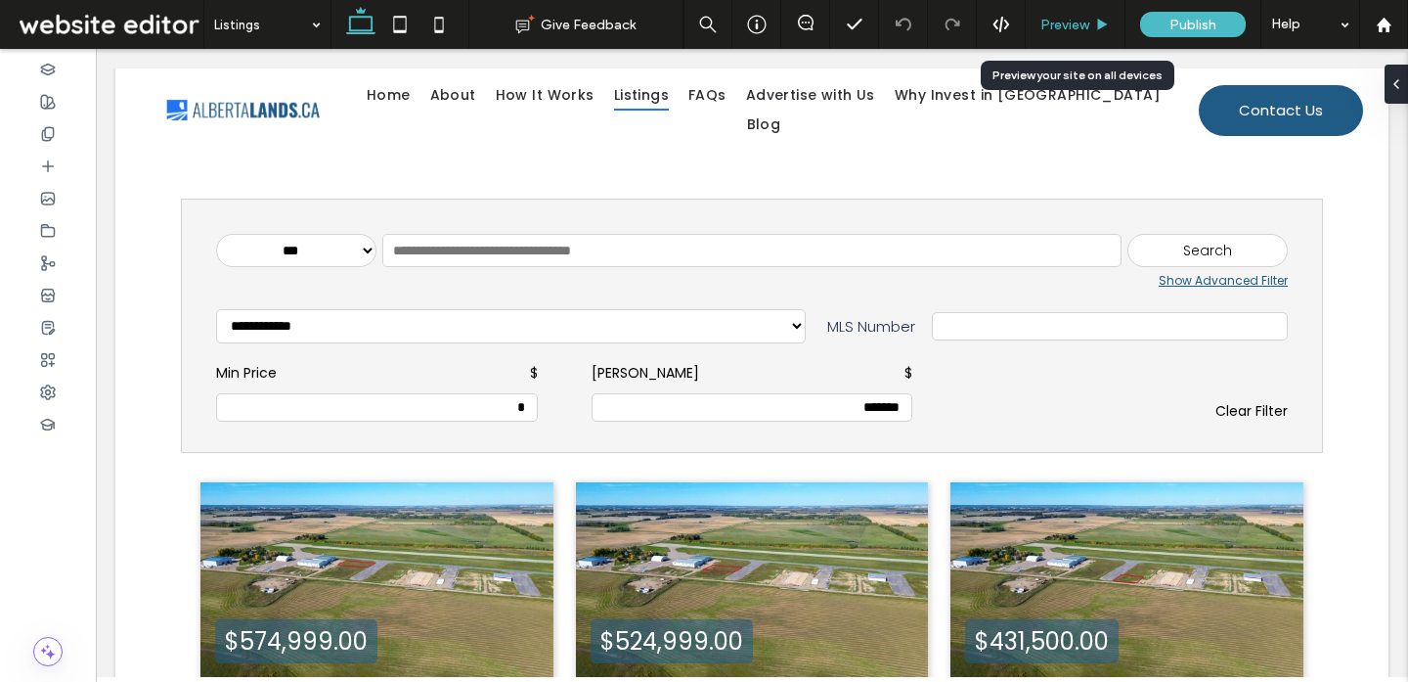
click at [1083, 28] on span "Preview" at bounding box center [1064, 25] width 49 height 17
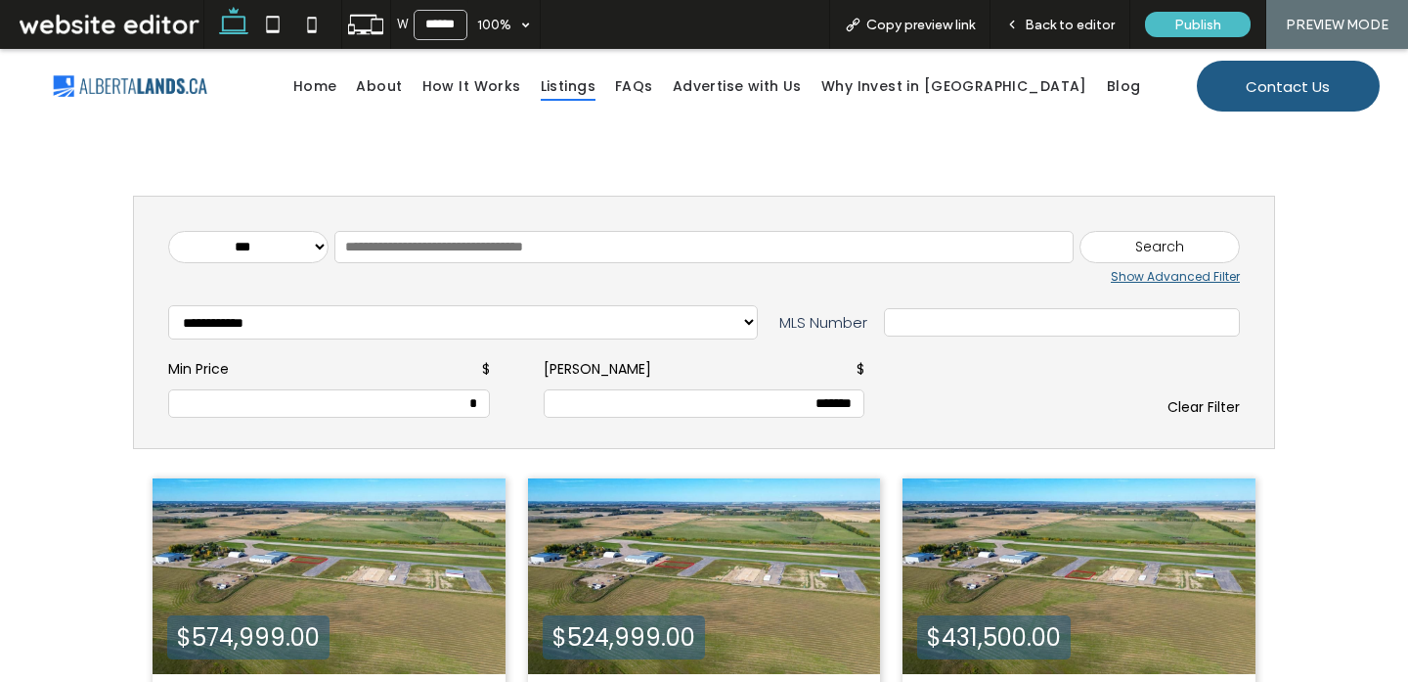
scroll to position [370, 0]
click at [829, 407] on input "*******" at bounding box center [704, 403] width 300 height 17
click at [1225, 403] on div "Clear Filter" at bounding box center [1079, 407] width 322 height 21
type input "*"
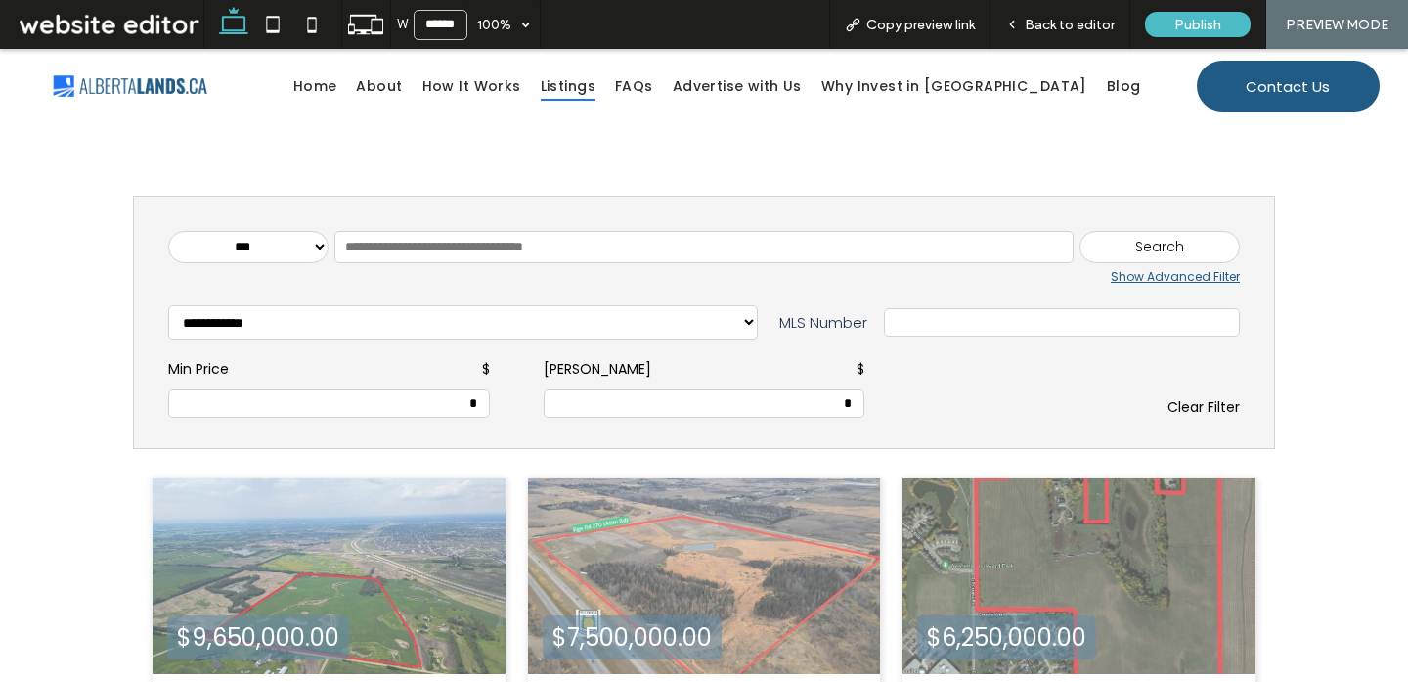
click at [1053, 316] on input "text" at bounding box center [1062, 322] width 334 height 17
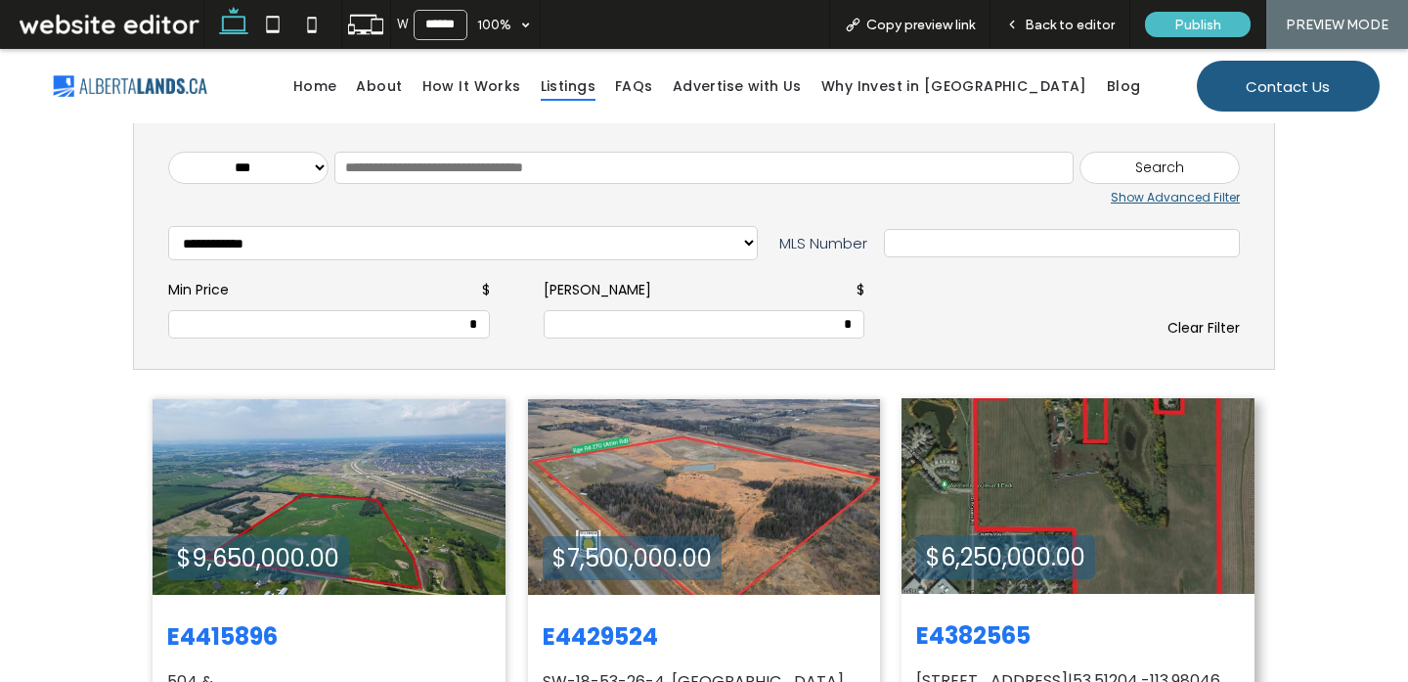
scroll to position [448, 0]
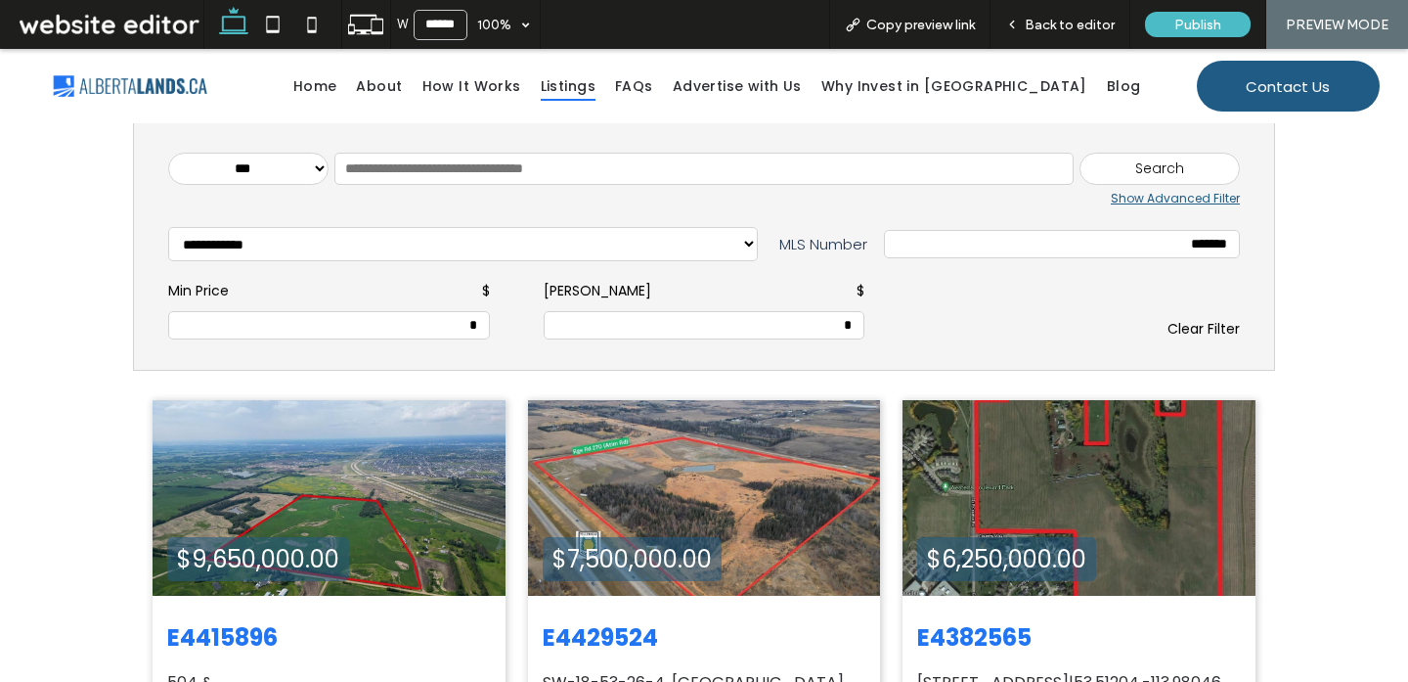
click at [1159, 171] on div "Search" at bounding box center [1160, 169] width 160 height 33
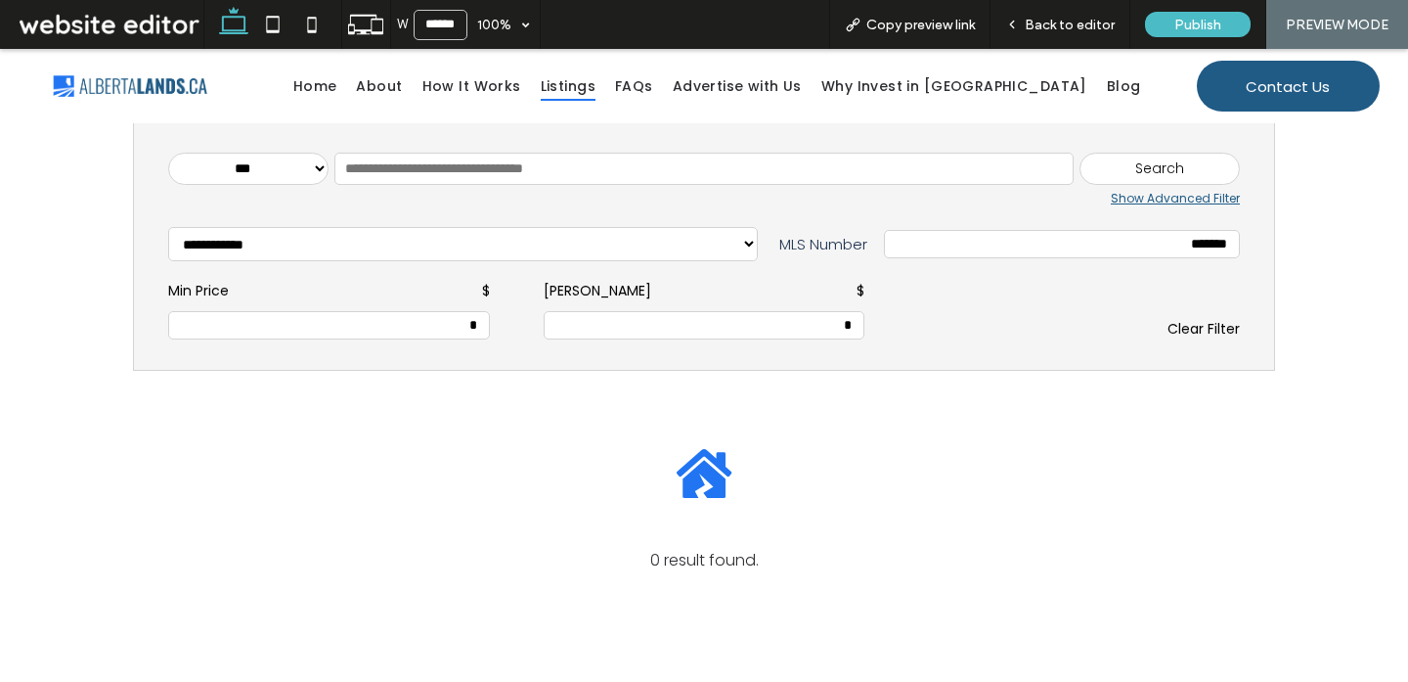
click at [1121, 238] on input "*******" at bounding box center [1062, 244] width 334 height 17
paste input "*"
click at [1225, 167] on div "Search" at bounding box center [1160, 169] width 160 height 33
click at [421, 153] on input "text" at bounding box center [703, 169] width 739 height 33
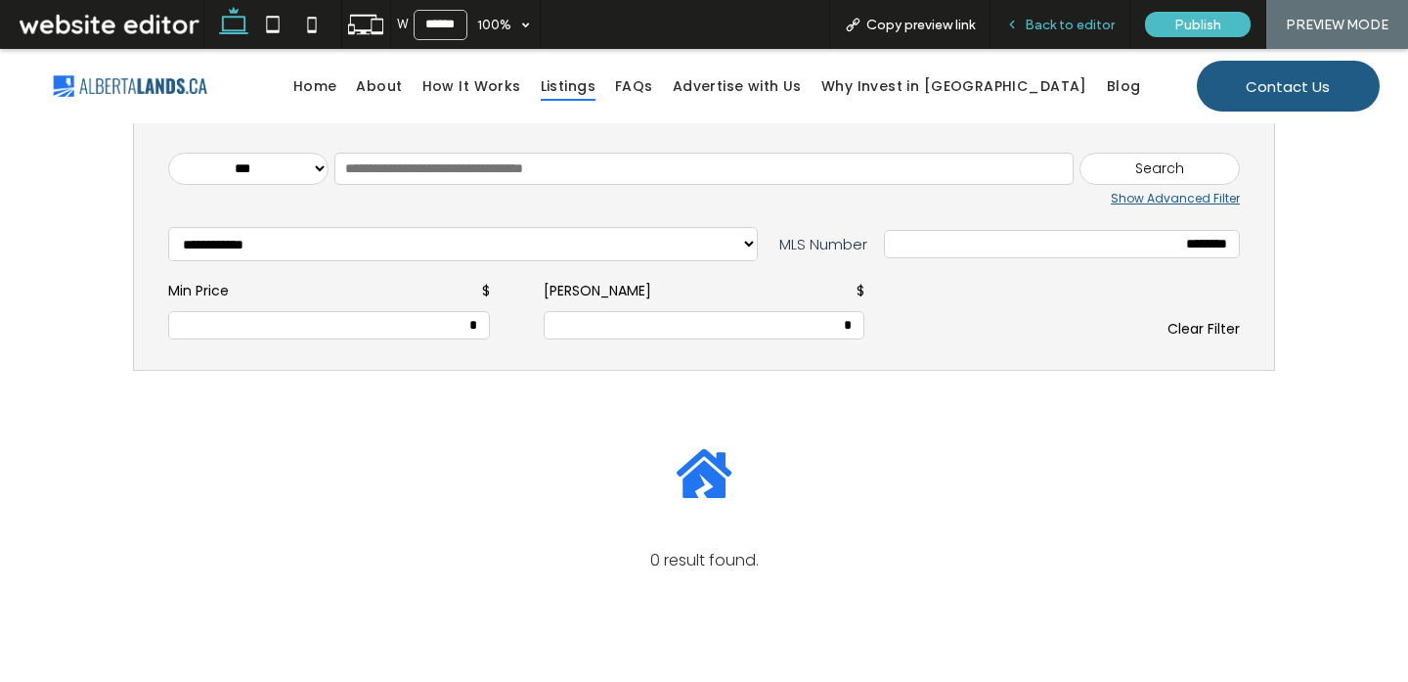
click at [1061, 30] on span "Back to editor" at bounding box center [1070, 25] width 90 height 17
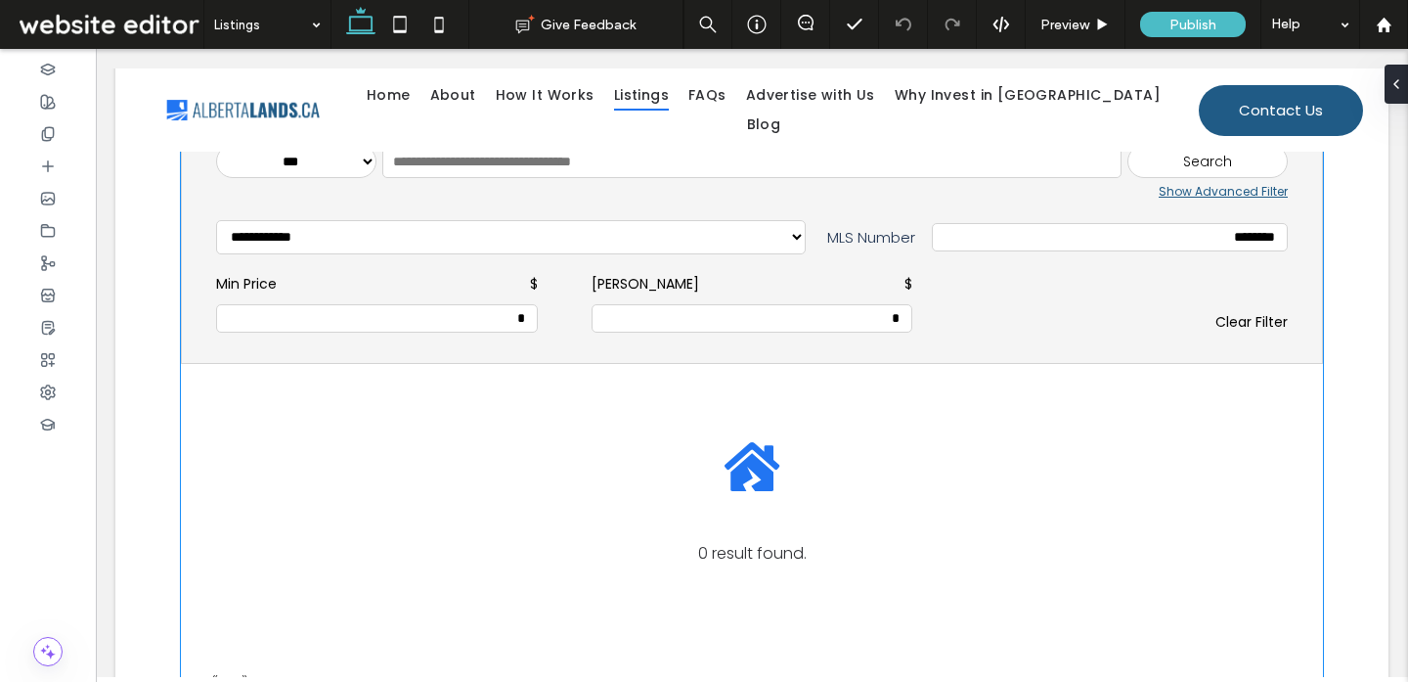
scroll to position [467, 0]
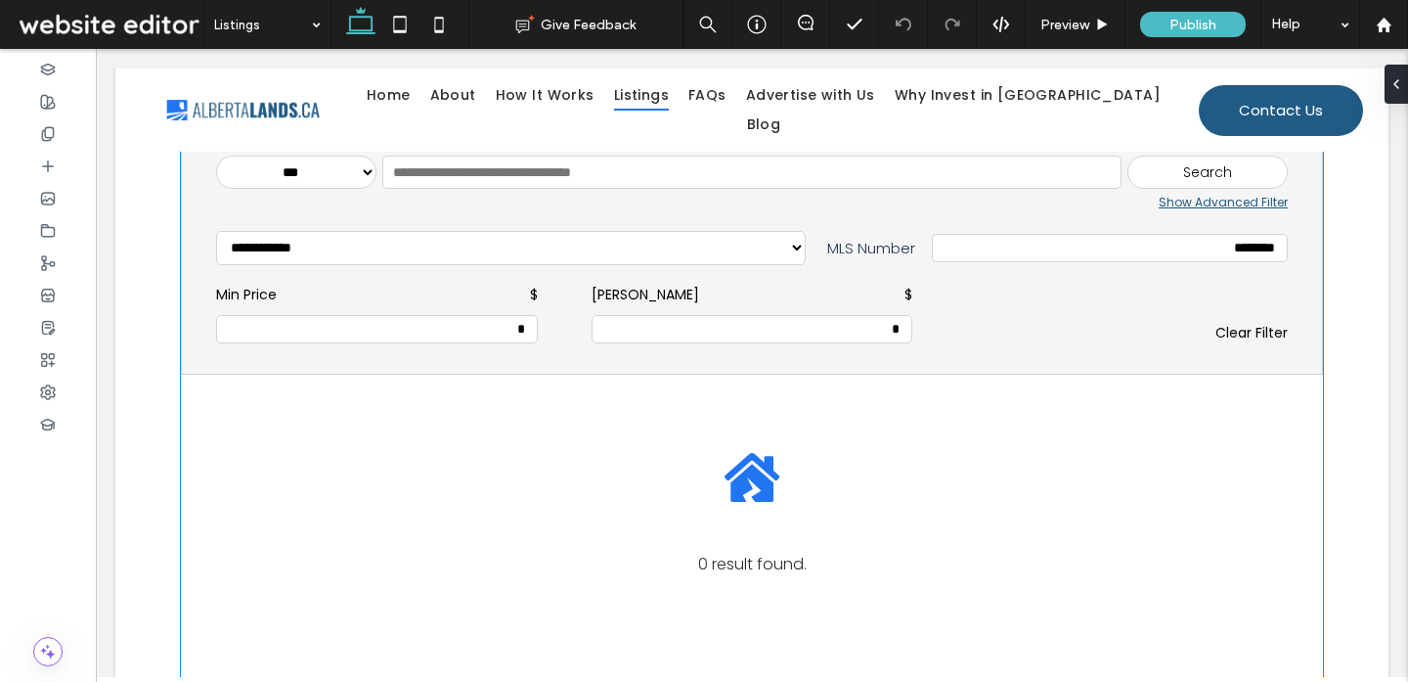
click at [887, 315] on div "*" at bounding box center [753, 329] width 322 height 28
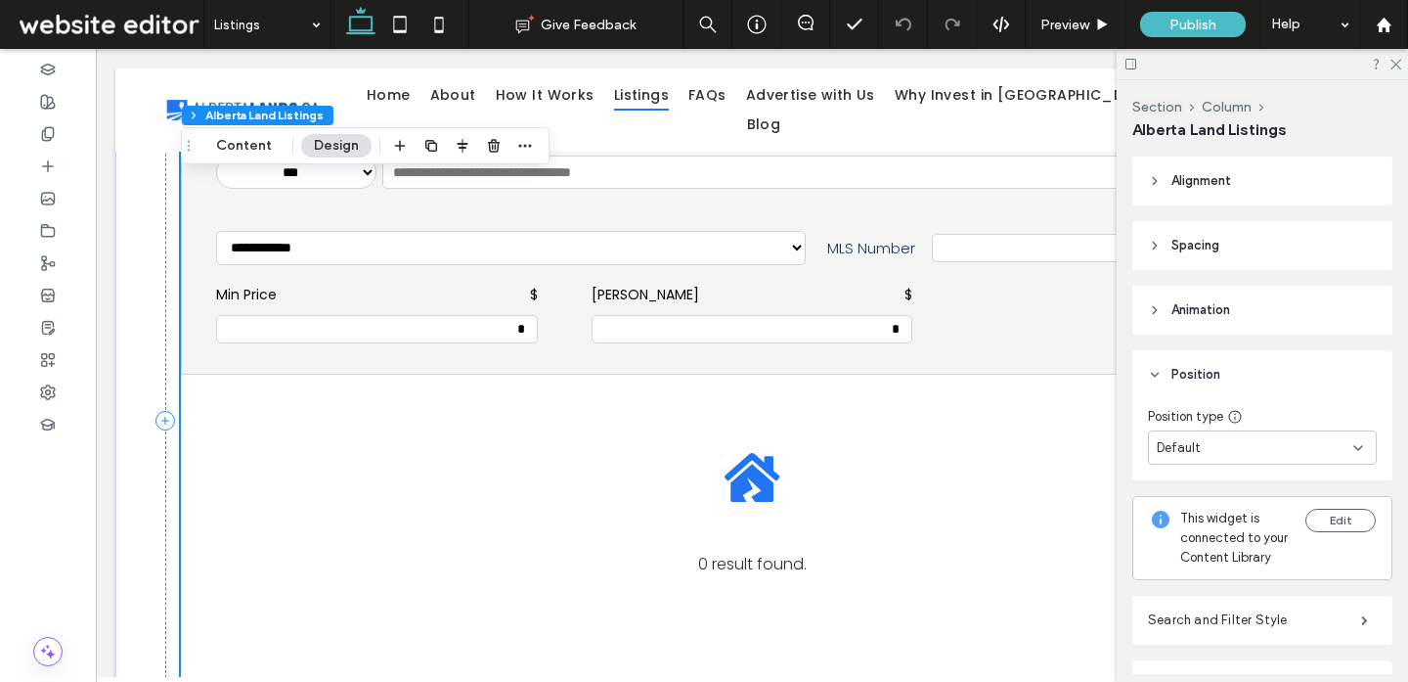
click at [203, 139] on span "Drag" at bounding box center [188, 146] width 35 height 14
click at [251, 149] on button "Content" at bounding box center [243, 145] width 81 height 23
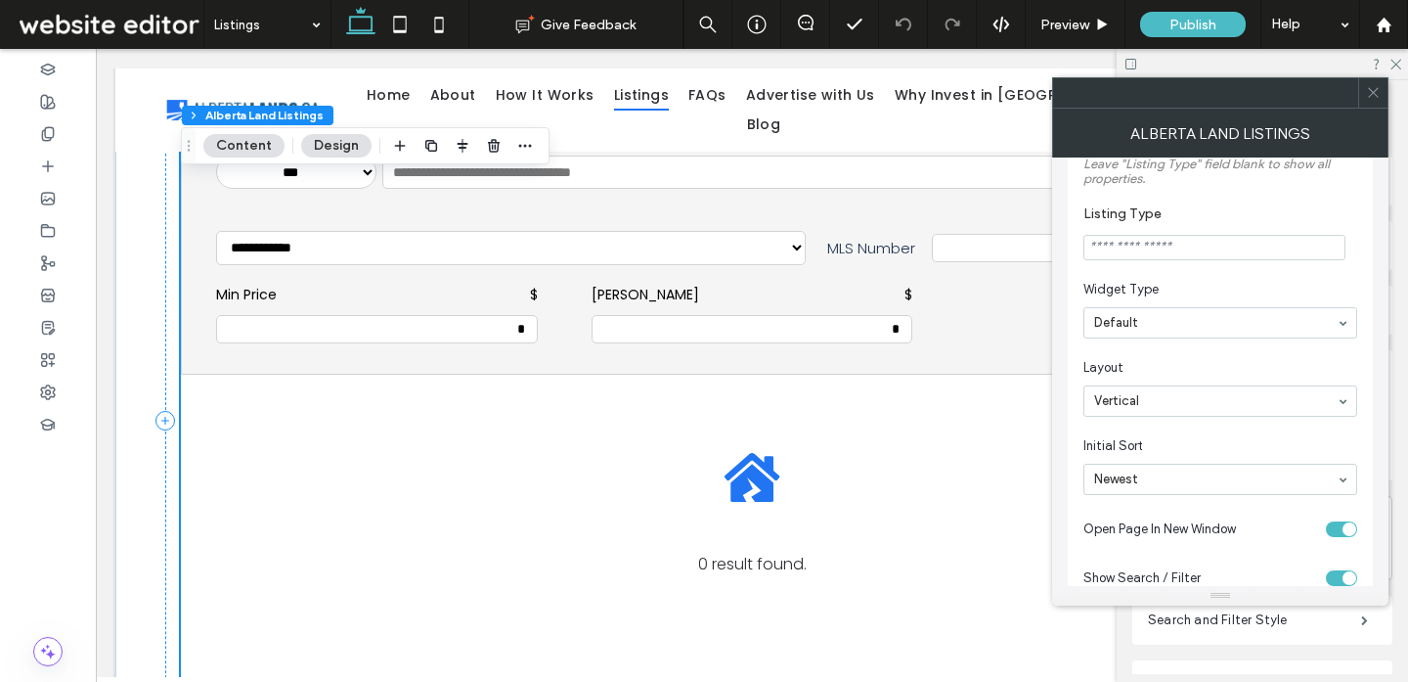
scroll to position [0, 0]
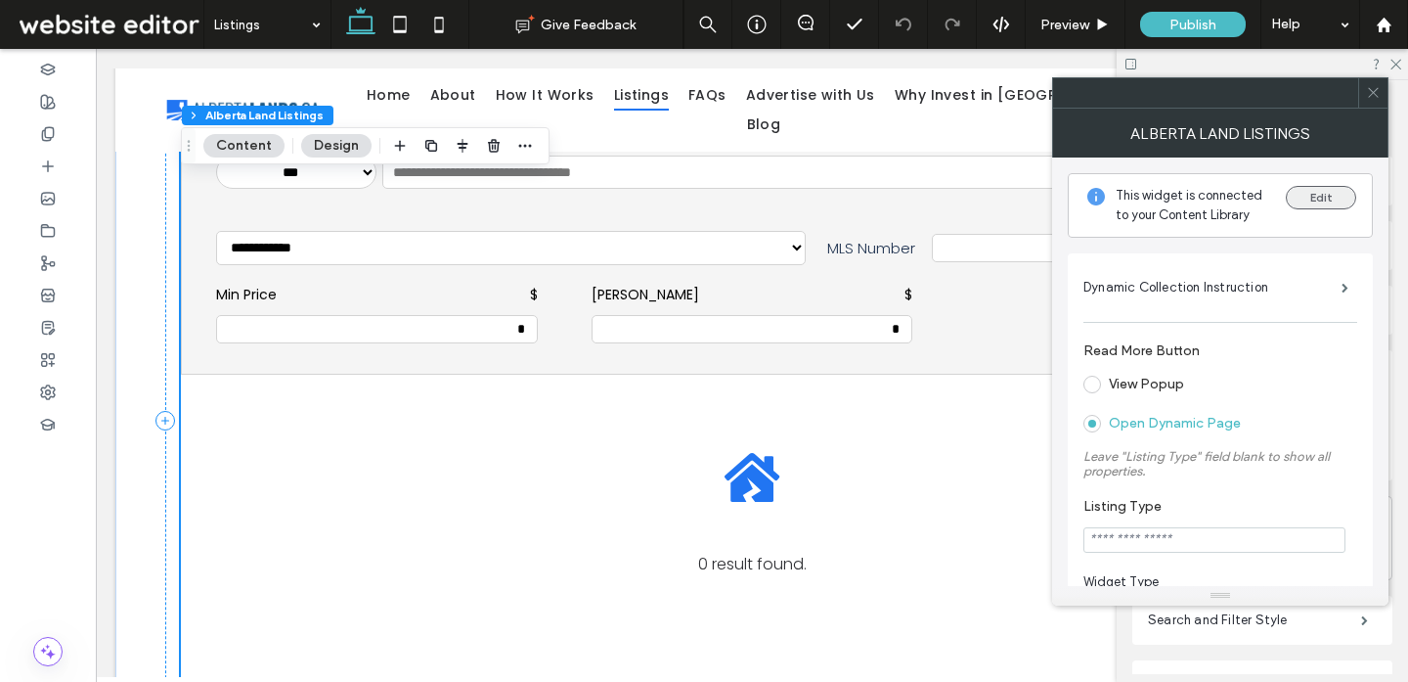
click at [1324, 202] on button "Edit" at bounding box center [1321, 197] width 70 height 23
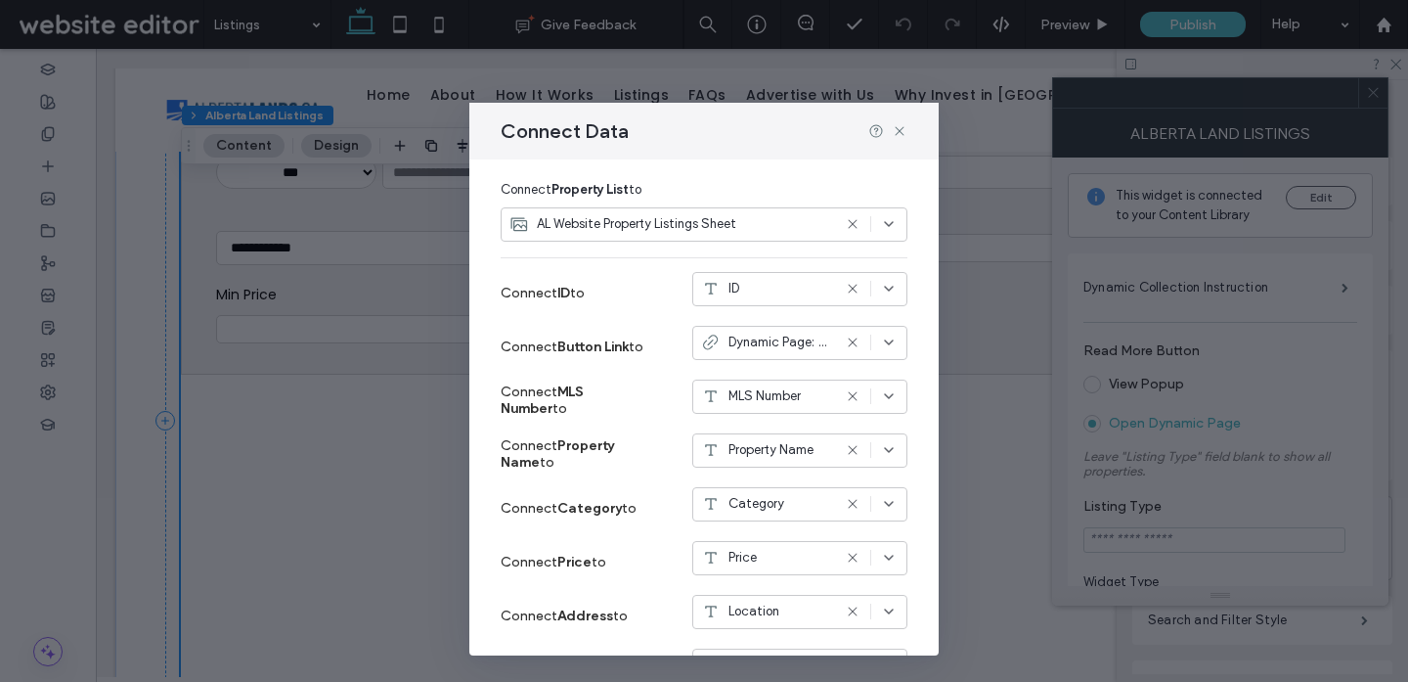
scroll to position [152, 0]
click at [901, 132] on use at bounding box center [899, 130] width 9 height 9
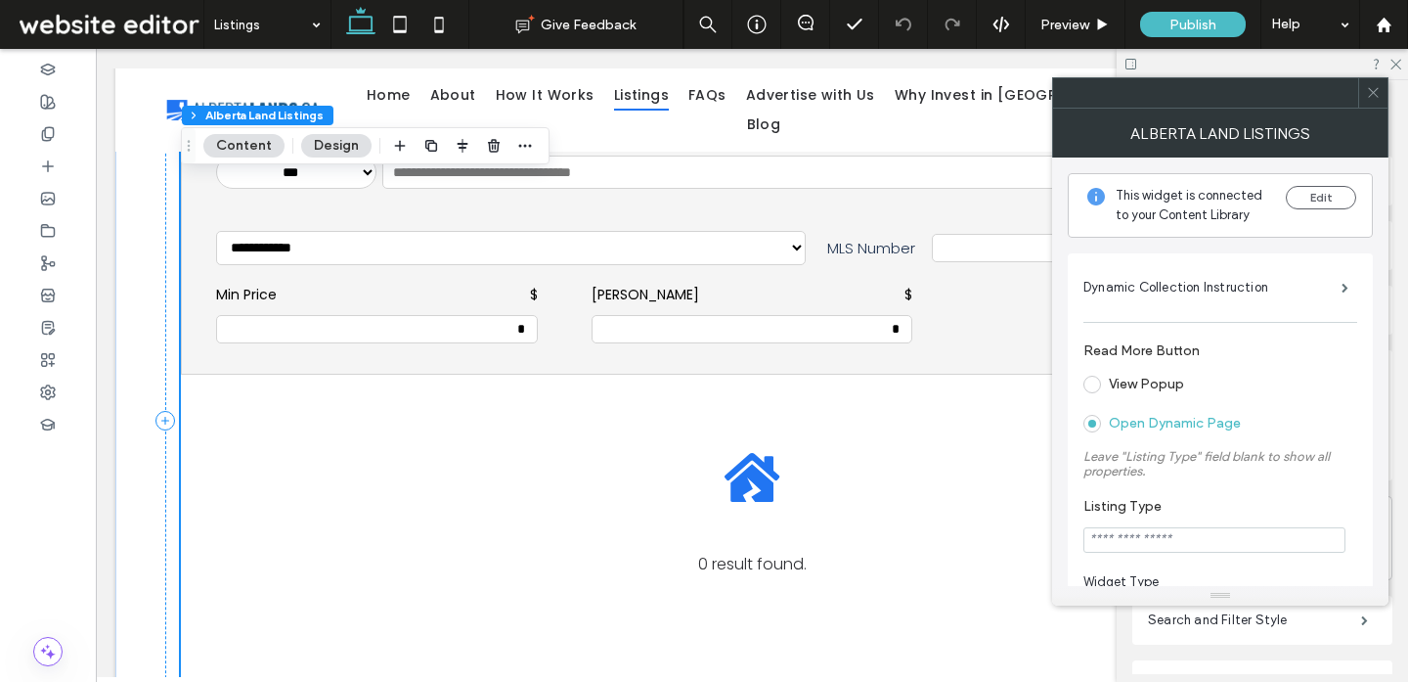
click at [1366, 93] on icon at bounding box center [1373, 92] width 15 height 15
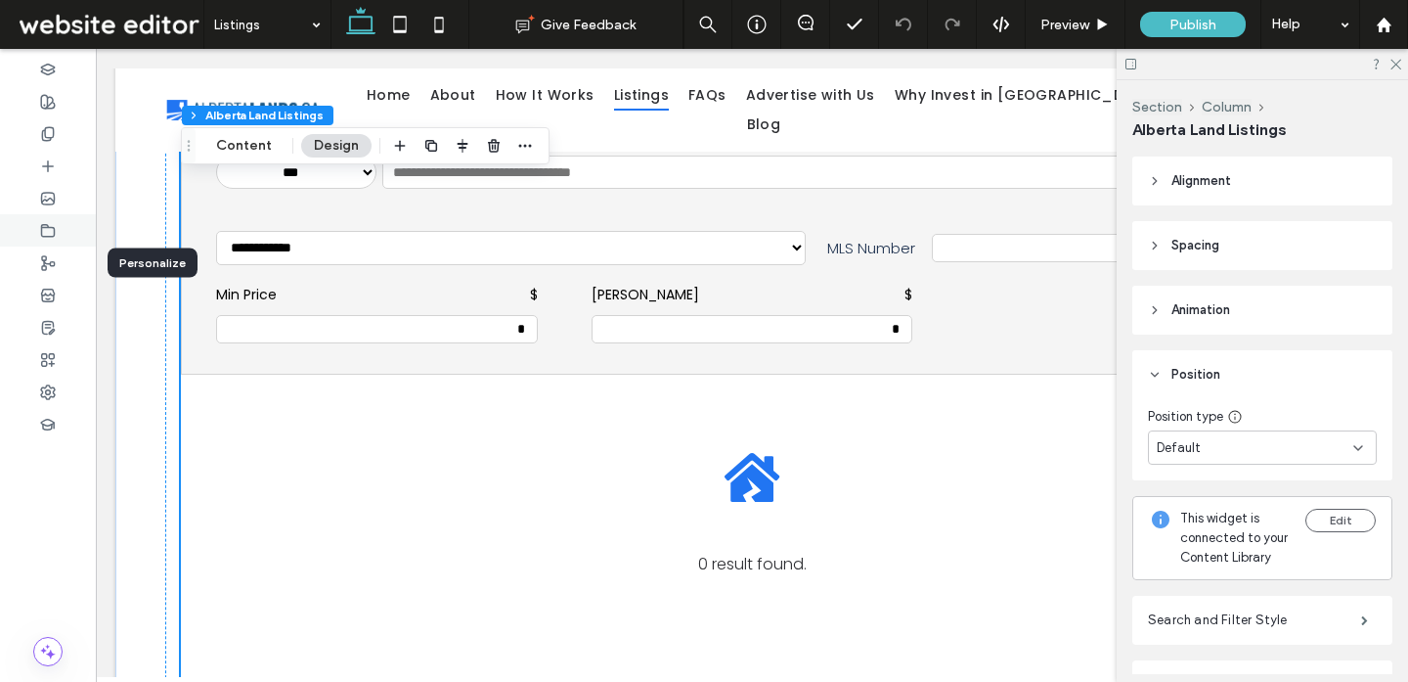
click at [69, 243] on div at bounding box center [48, 230] width 96 height 32
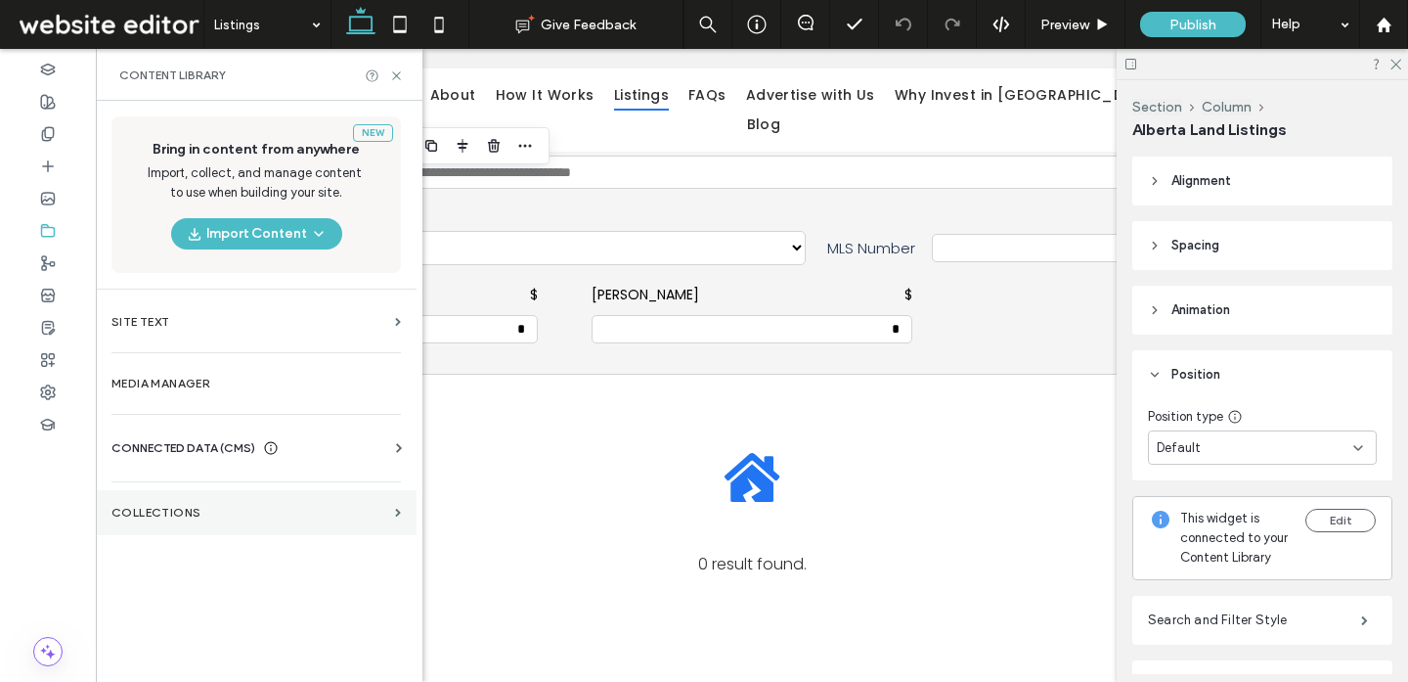
click at [204, 519] on section "Collections" at bounding box center [256, 512] width 321 height 45
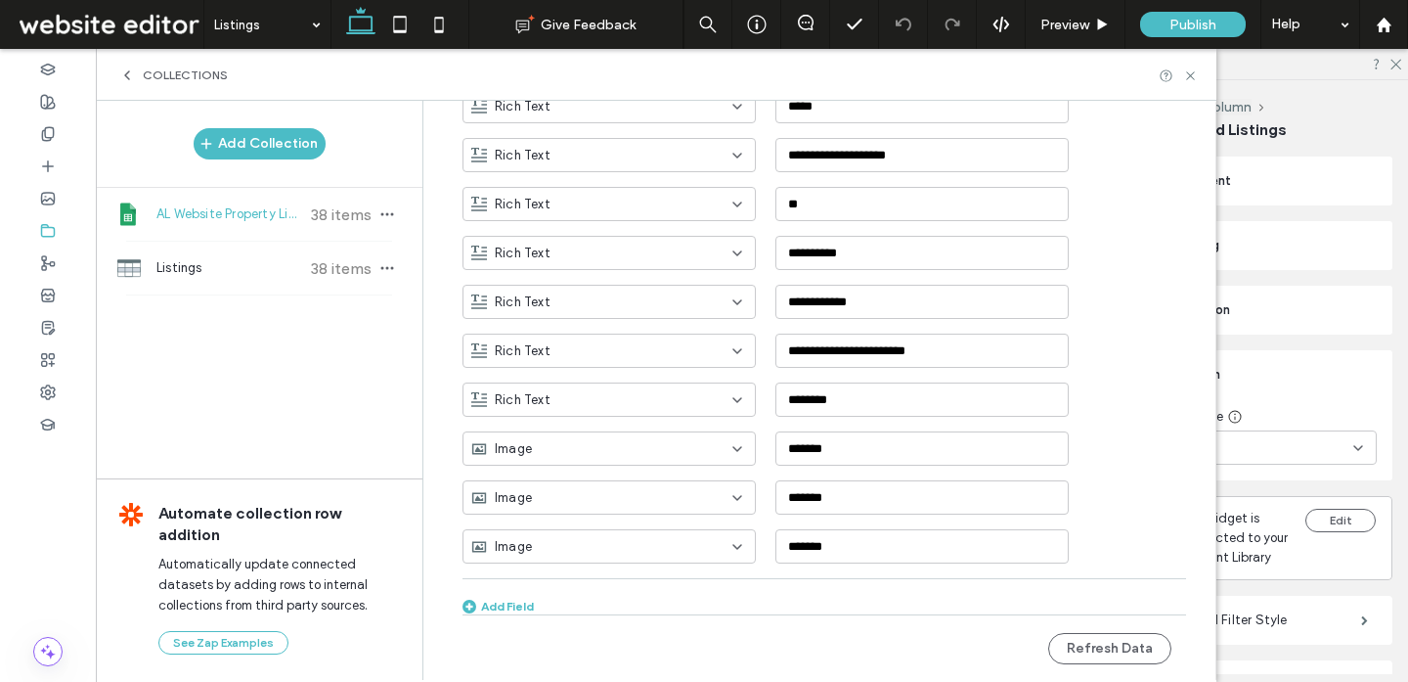
scroll to position [923, 0]
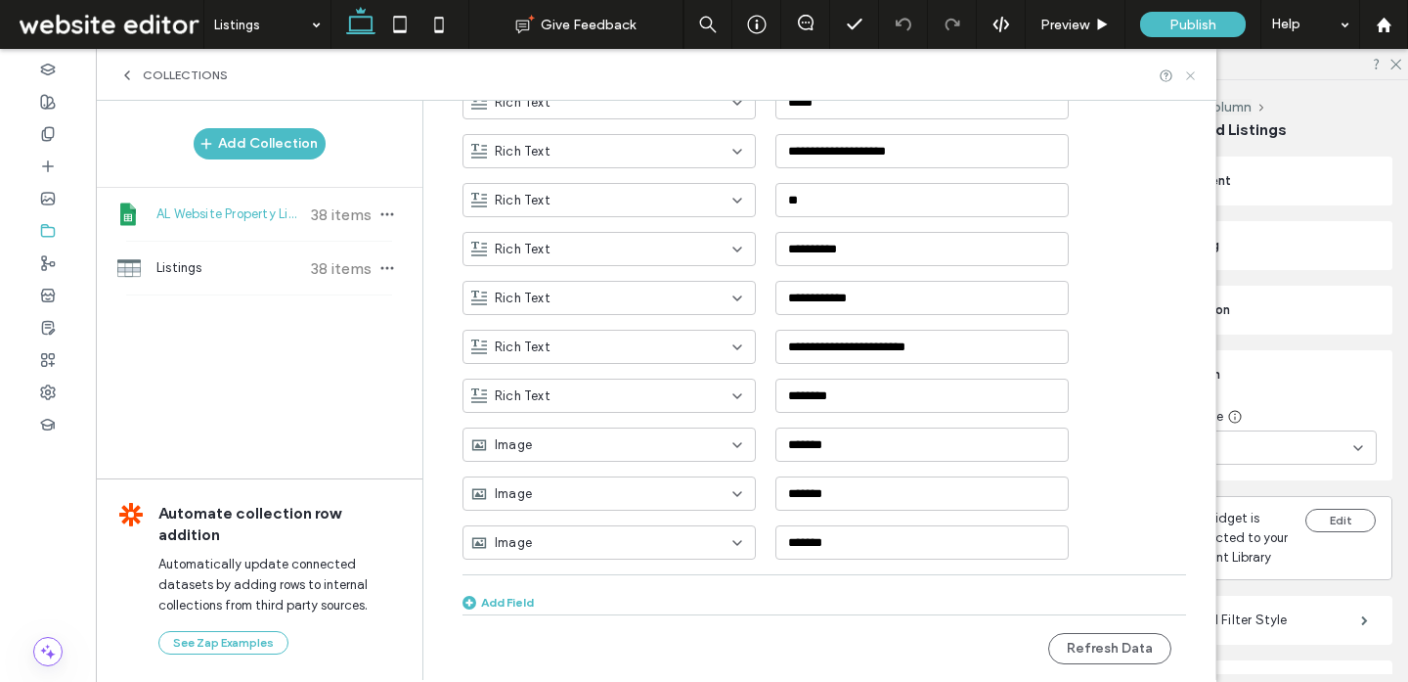
click at [1193, 70] on icon at bounding box center [1190, 75] width 15 height 15
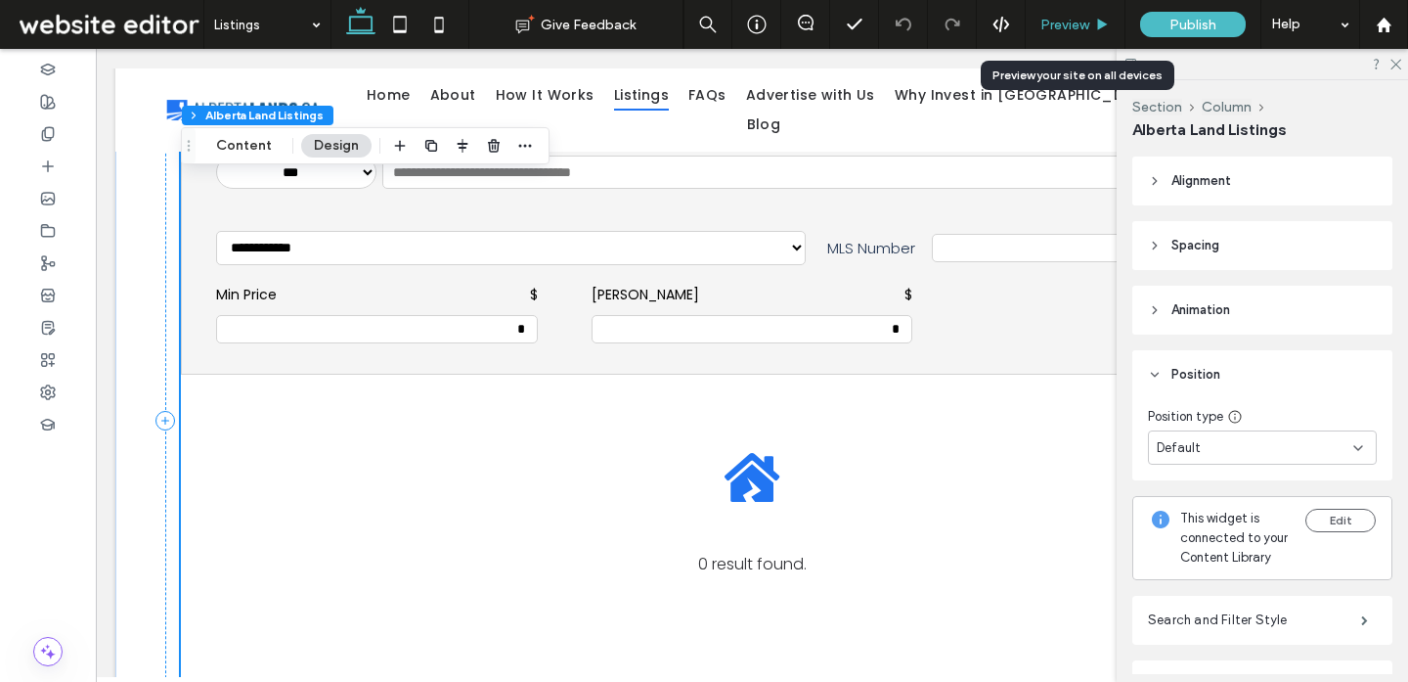
click at [1074, 27] on span "Preview" at bounding box center [1064, 25] width 49 height 17
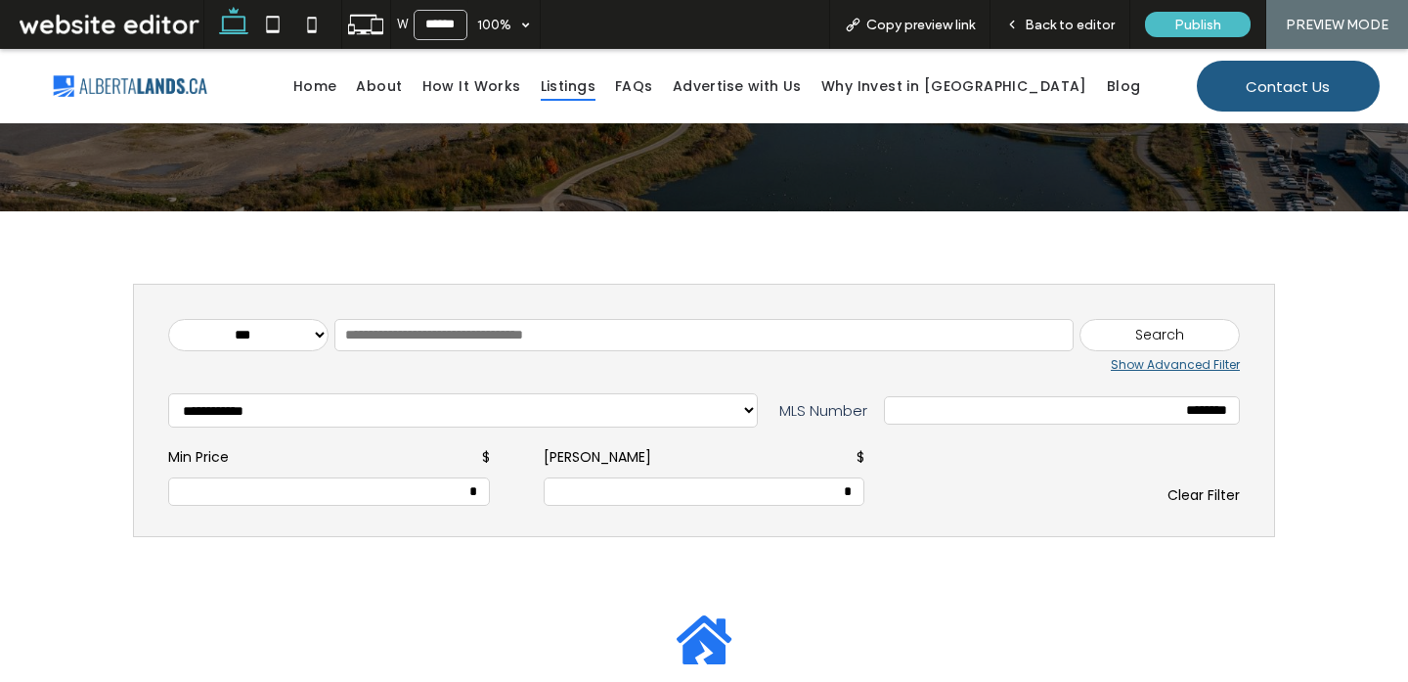
scroll to position [283, 0]
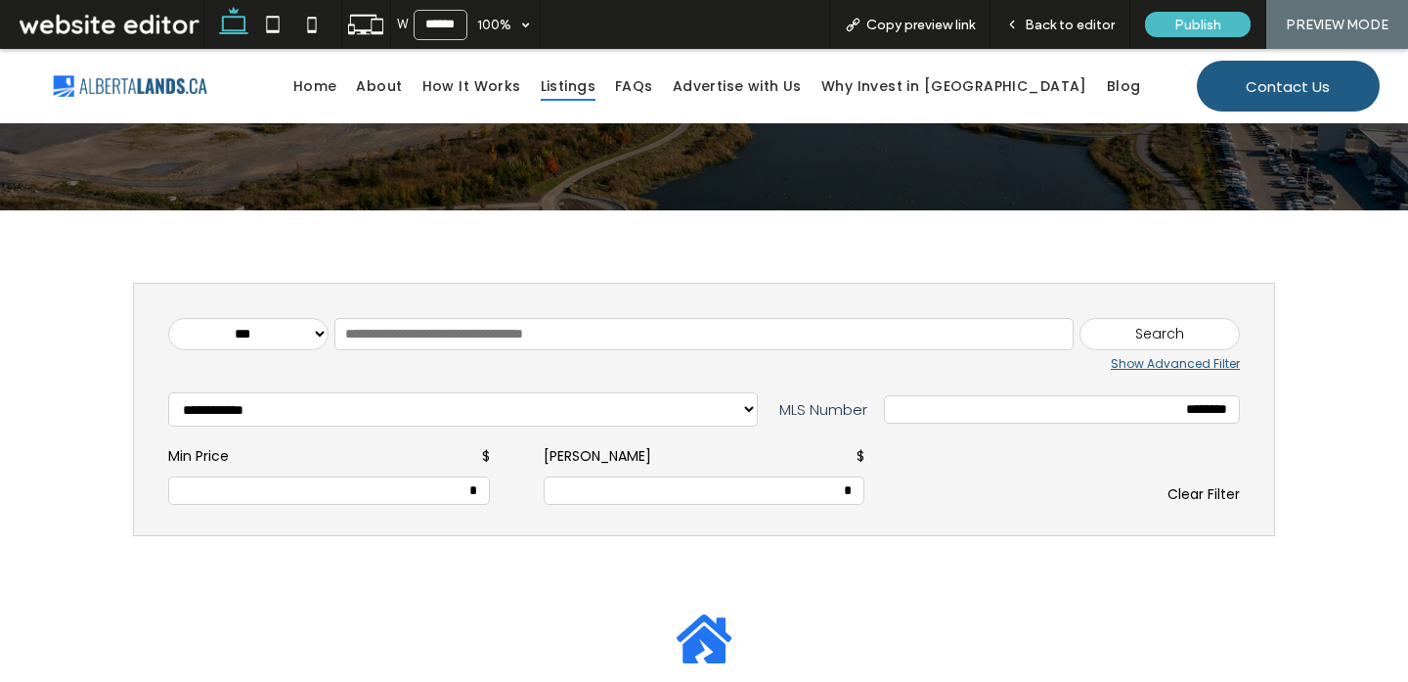
click at [1114, 405] on input "********" at bounding box center [1062, 409] width 334 height 17
paste input "text"
type input "********"
click at [1147, 331] on div "Search" at bounding box center [1160, 334] width 160 height 33
click at [1204, 499] on div "Clear Filter" at bounding box center [1079, 494] width 322 height 21
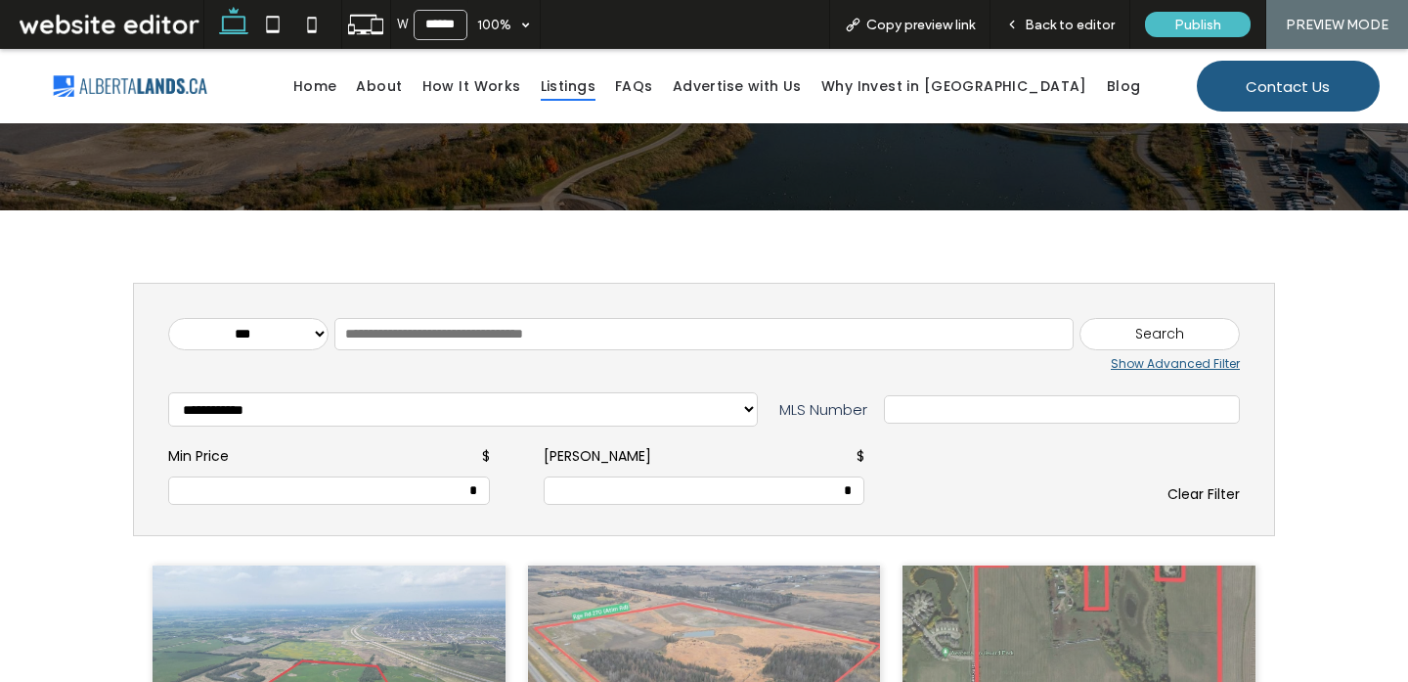
click at [1157, 327] on div "Search" at bounding box center [1160, 334] width 160 height 33
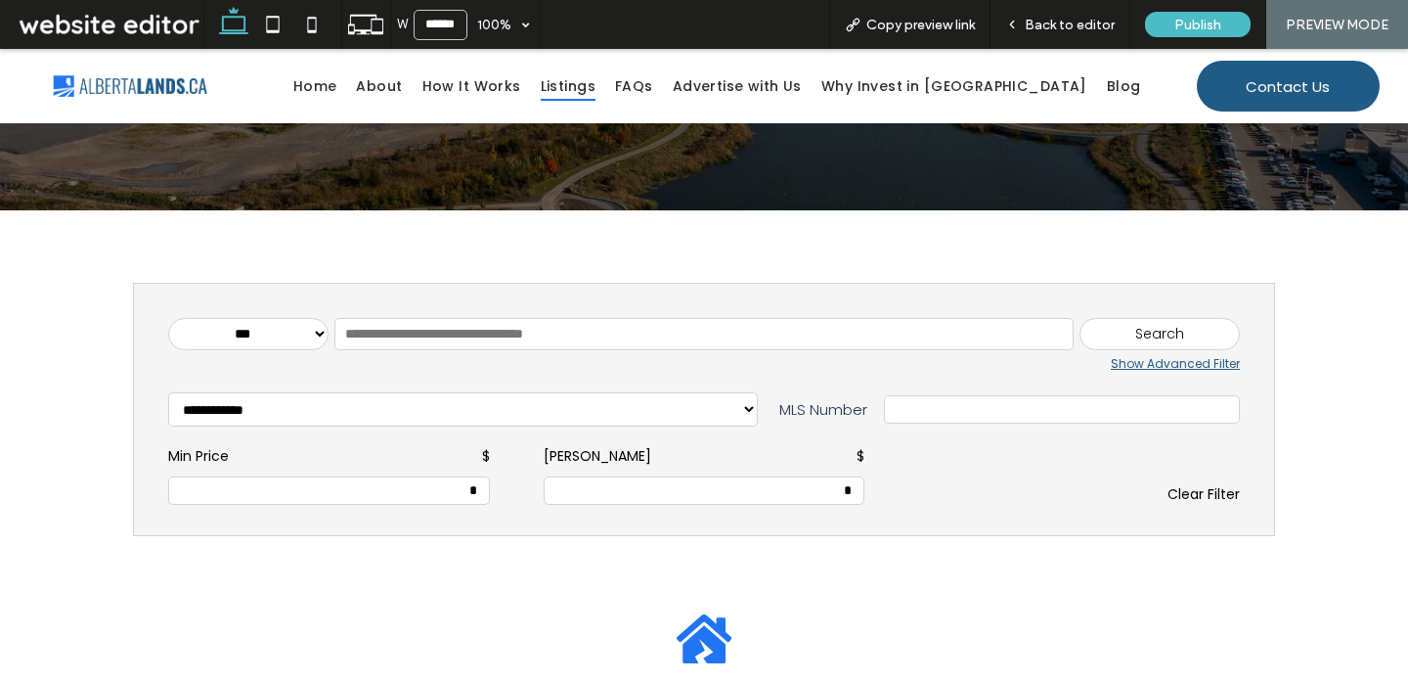
click at [1188, 502] on div "Clear Filter" at bounding box center [1079, 494] width 322 height 21
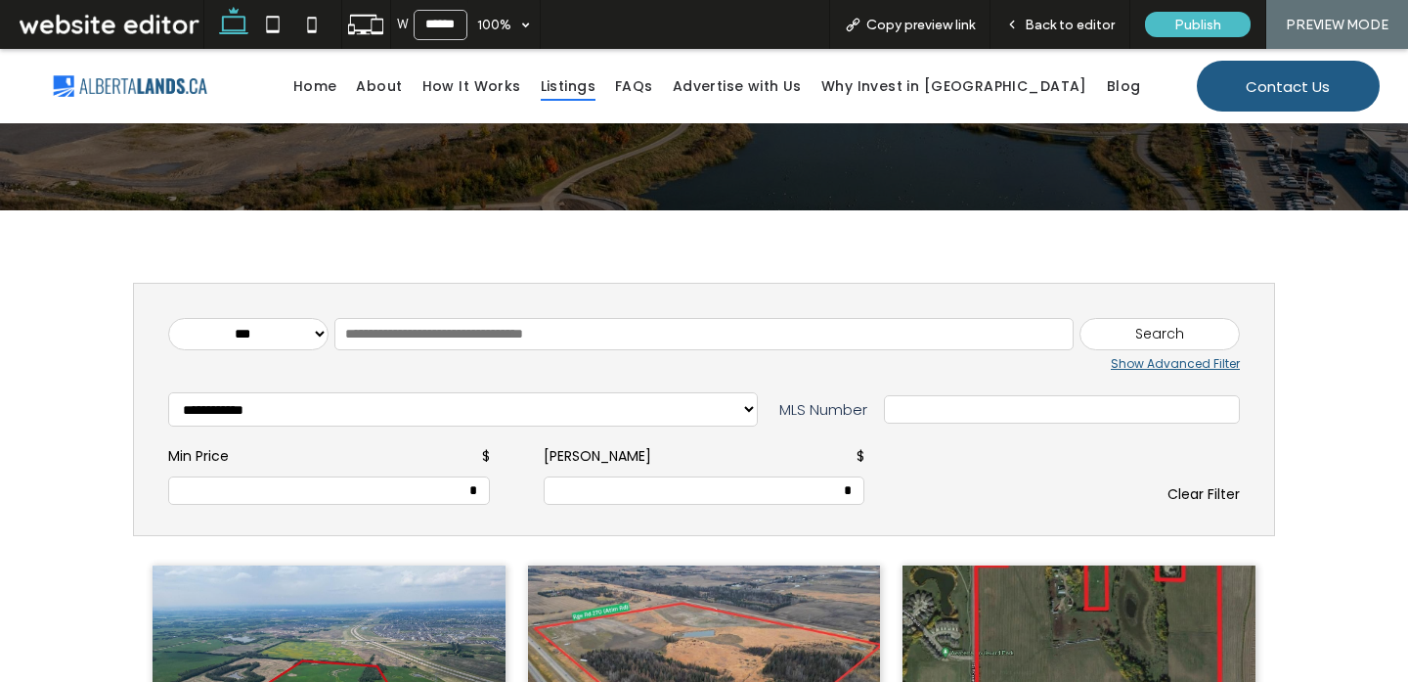
click at [516, 329] on input "text" at bounding box center [703, 334] width 739 height 33
paste input "********"
type input "********"
click at [1151, 339] on div "Search" at bounding box center [1160, 334] width 160 height 33
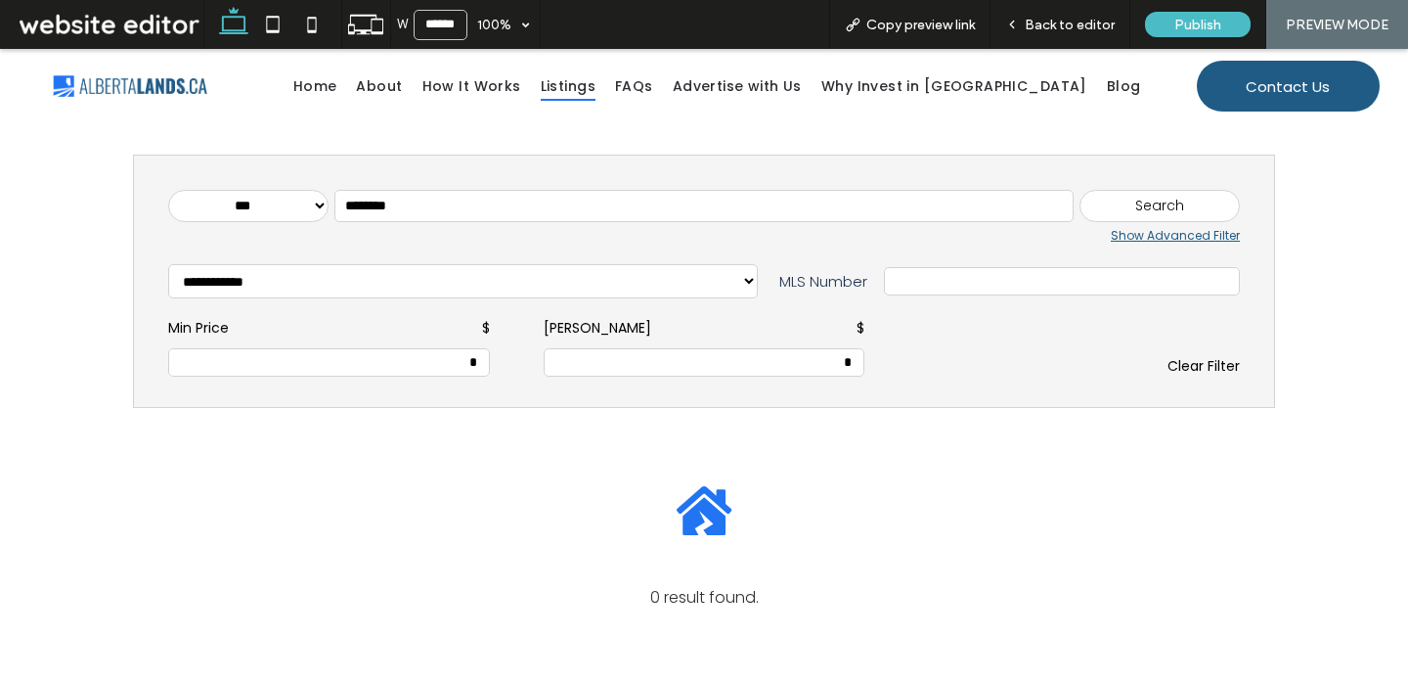
scroll to position [393, 0]
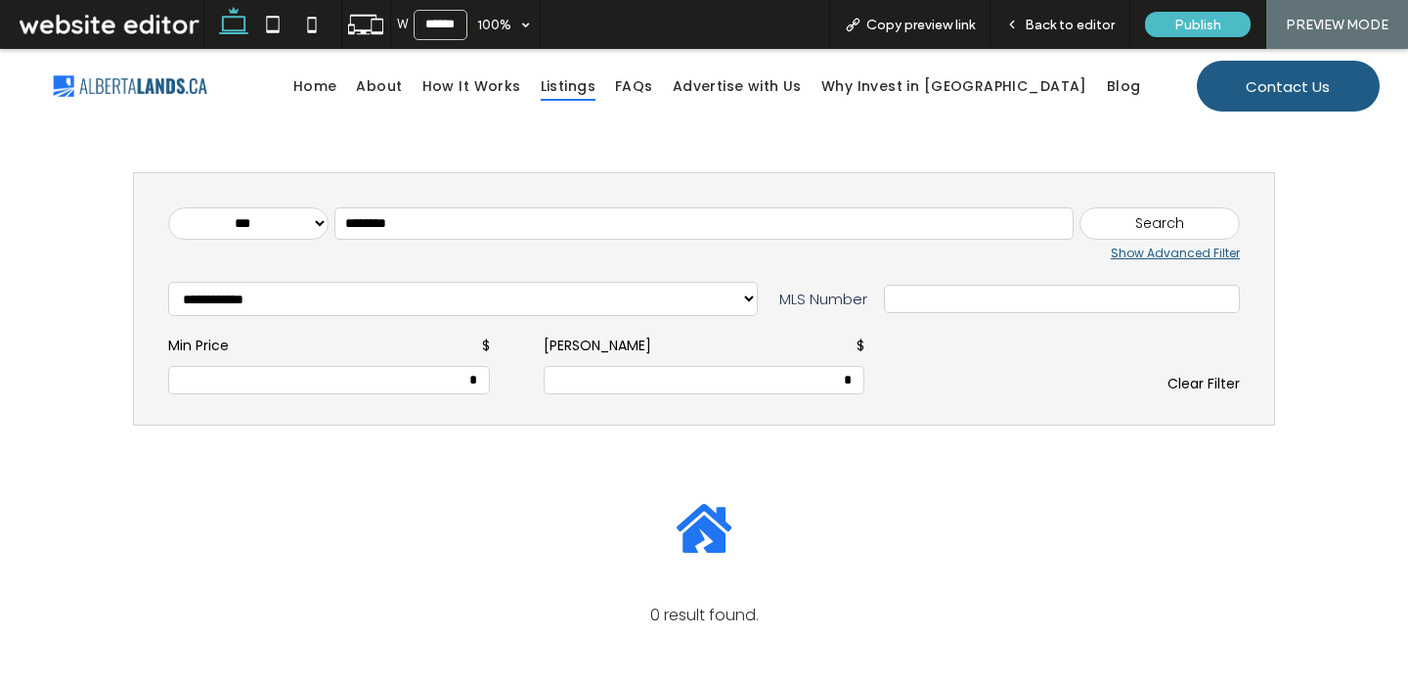
click at [1205, 392] on div "Clear Filter" at bounding box center [1079, 384] width 322 height 21
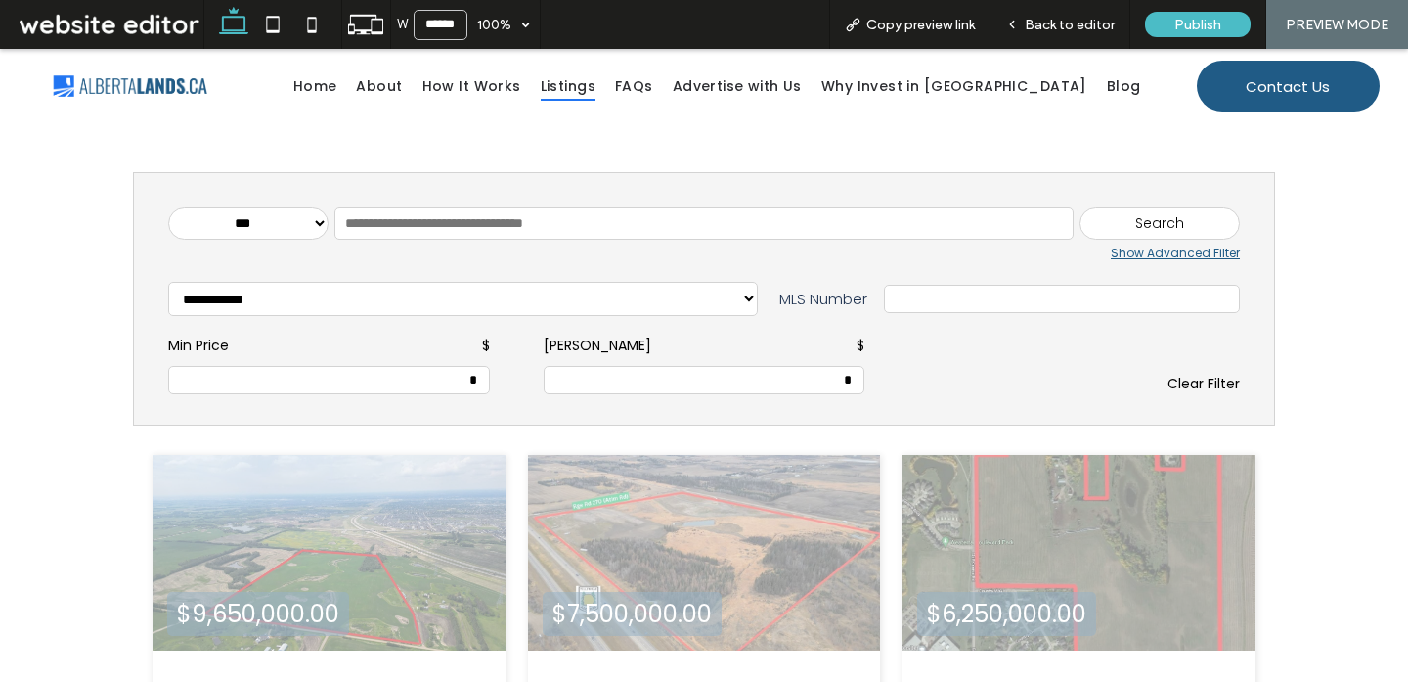
click at [1149, 300] on input "text" at bounding box center [1062, 298] width 334 height 17
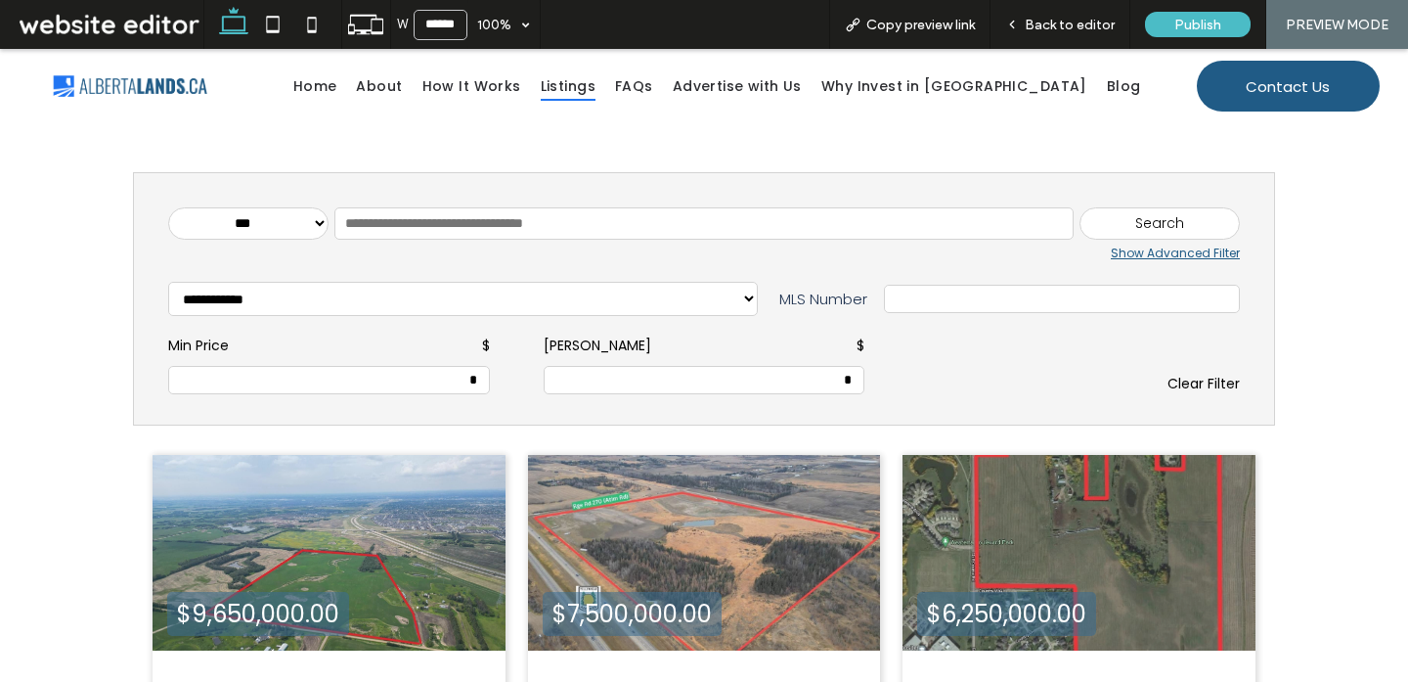
paste input "********"
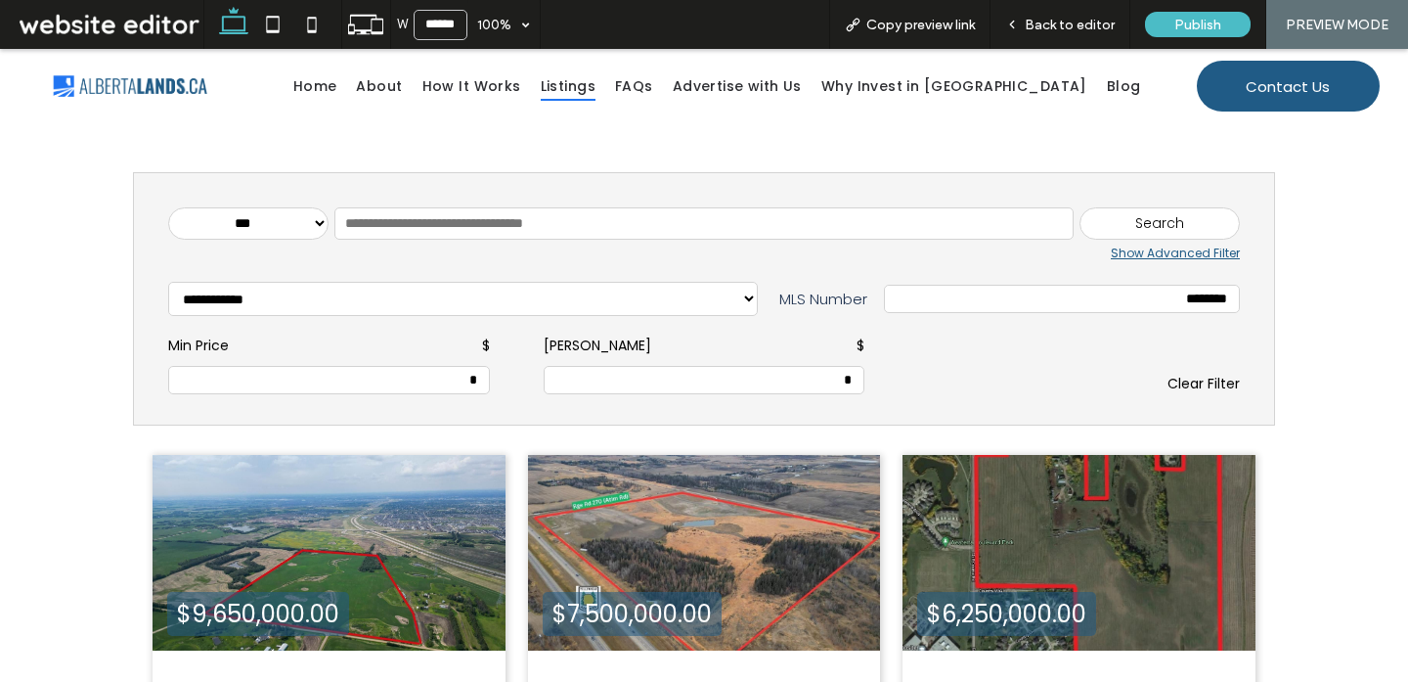
type input "********"
click at [1197, 376] on div "Clear Filter" at bounding box center [1079, 364] width 322 height 59
click at [1184, 389] on div "Clear Filter" at bounding box center [1079, 384] width 322 height 21
click at [1077, 318] on div "**********" at bounding box center [704, 338] width 1072 height 152
click at [1075, 290] on input "text" at bounding box center [1062, 298] width 334 height 17
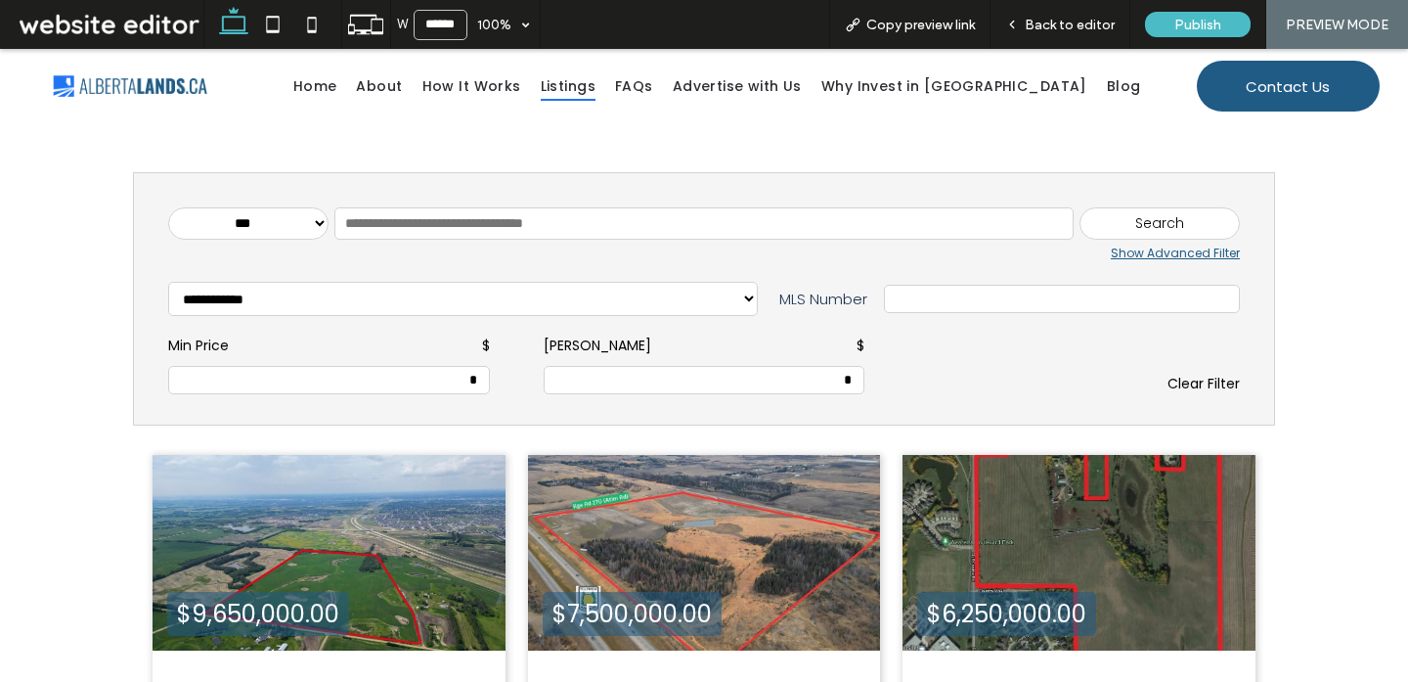
paste input "********"
type input "********"
click at [1191, 223] on div "Search" at bounding box center [1160, 223] width 160 height 33
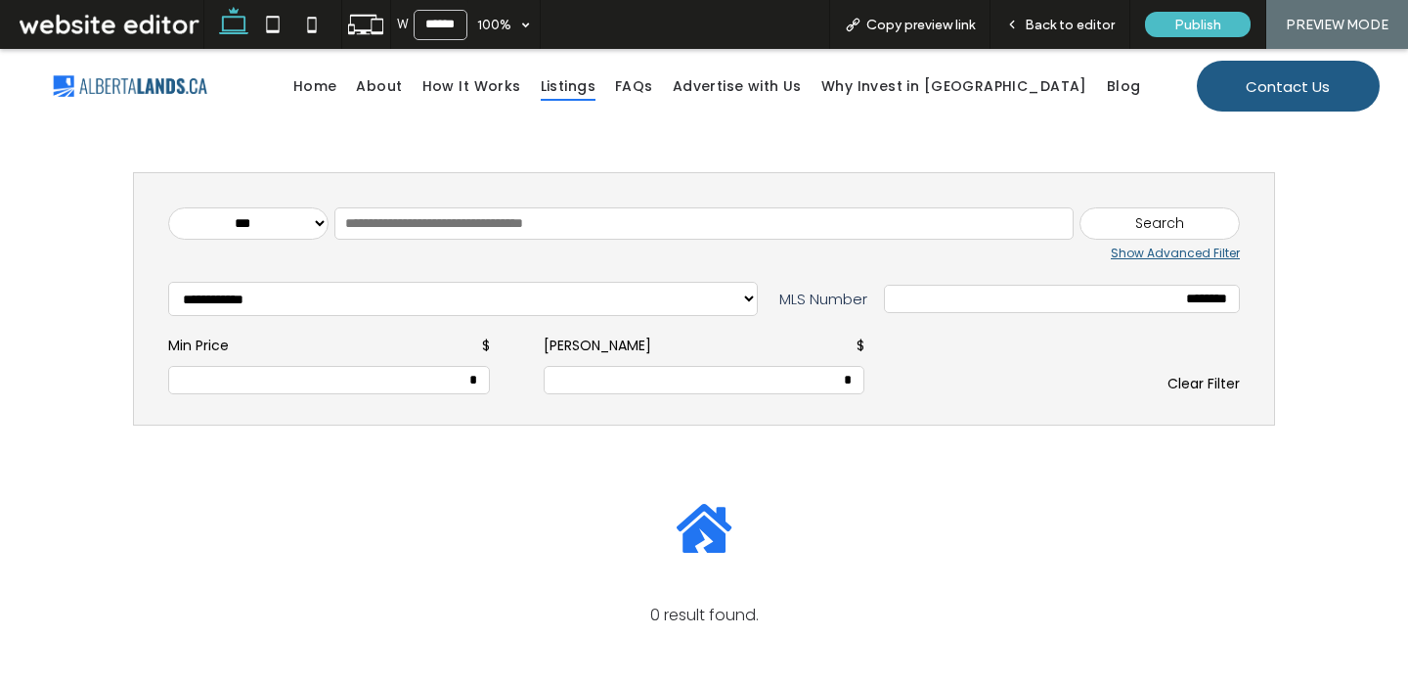
click at [1081, 153] on div "**********" at bounding box center [703, 472] width 1173 height 744
click at [1077, 24] on span "Back to editor" at bounding box center [1070, 25] width 90 height 17
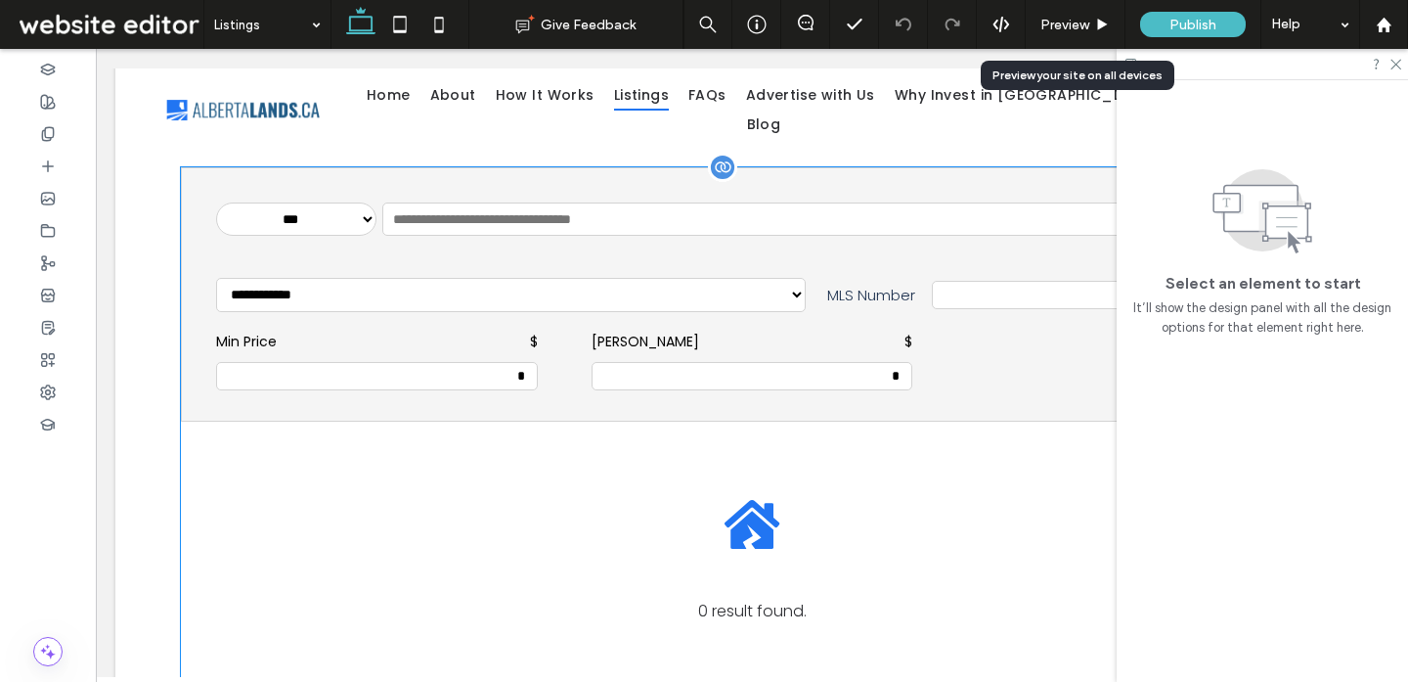
scroll to position [413, 0]
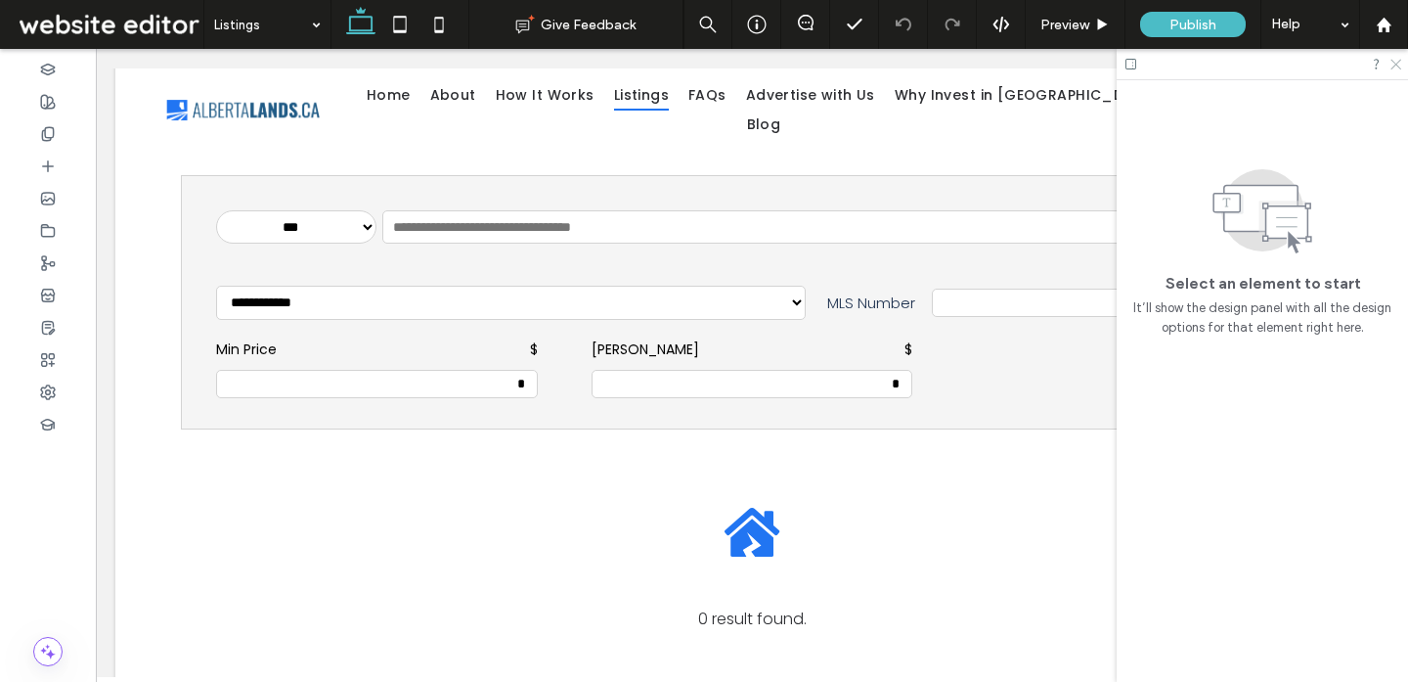
click at [1395, 62] on icon at bounding box center [1395, 63] width 13 height 13
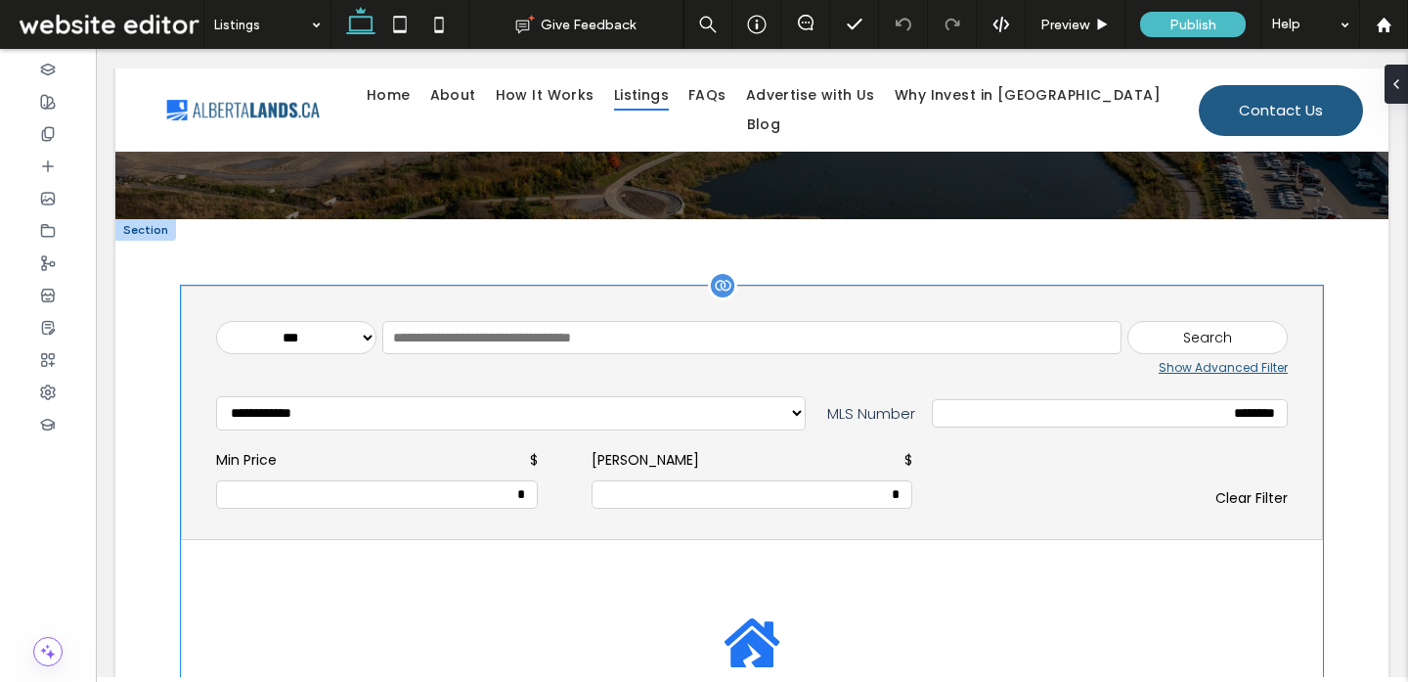
scroll to position [300, 0]
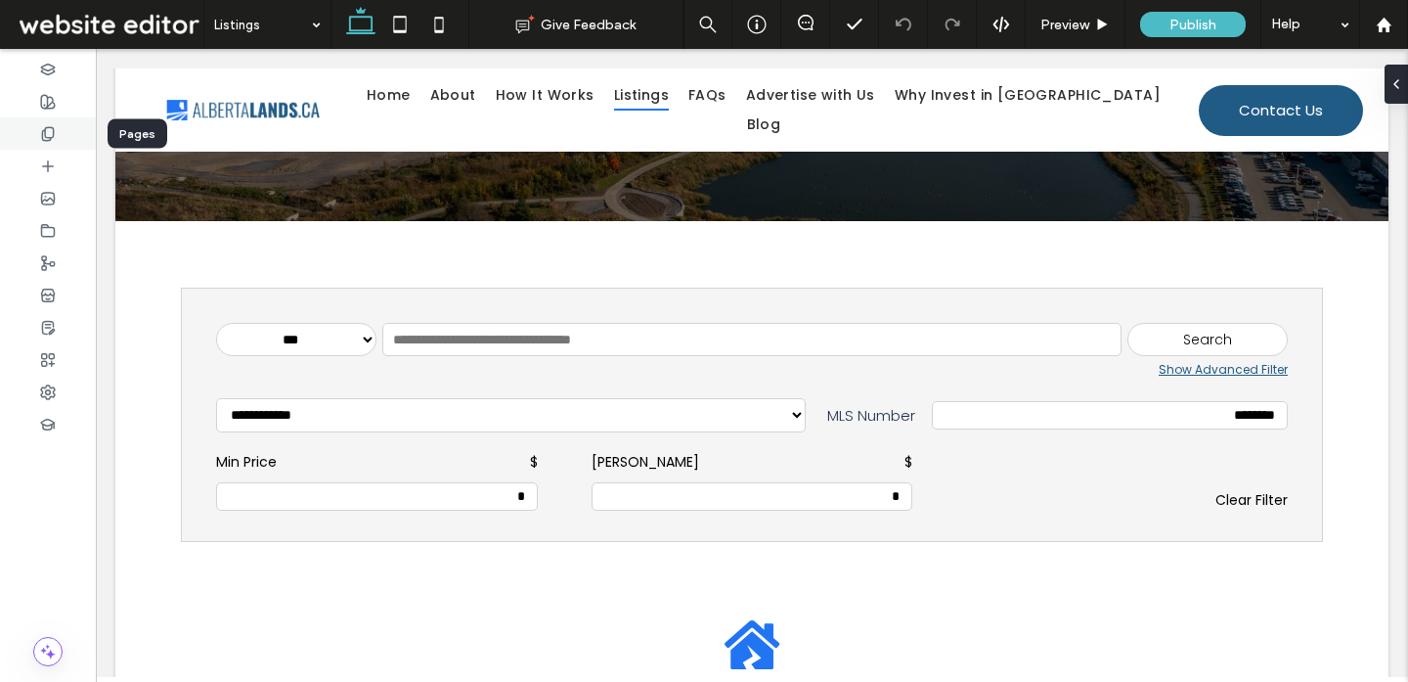
click at [61, 139] on div at bounding box center [48, 133] width 96 height 32
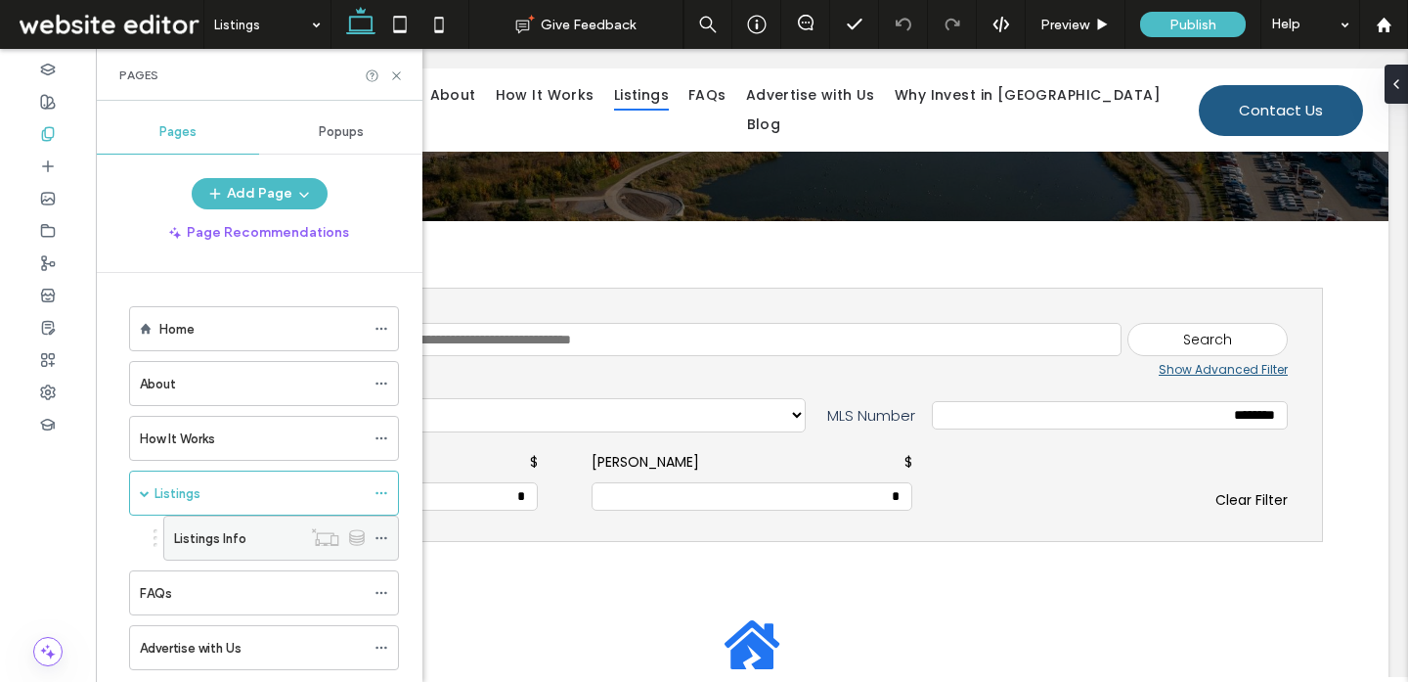
click at [244, 544] on label "Listings Info" at bounding box center [210, 538] width 72 height 34
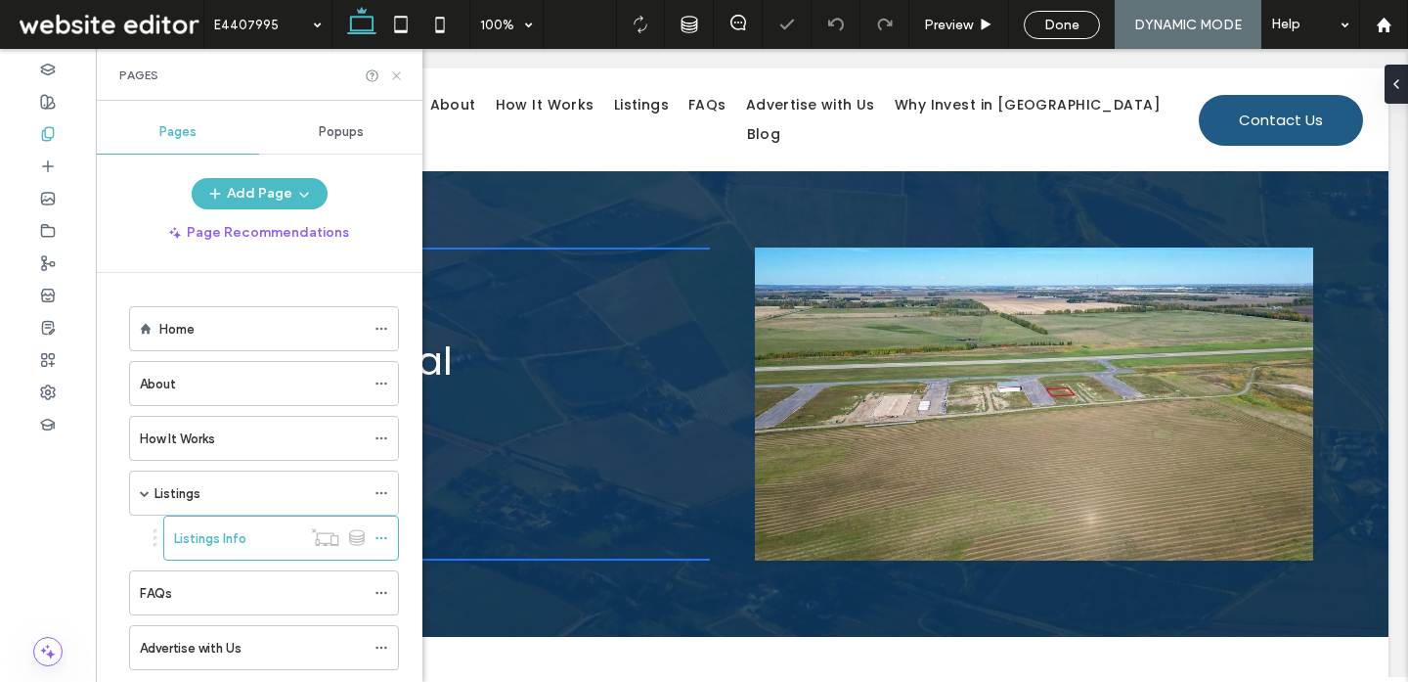
click at [398, 71] on icon at bounding box center [396, 75] width 15 height 15
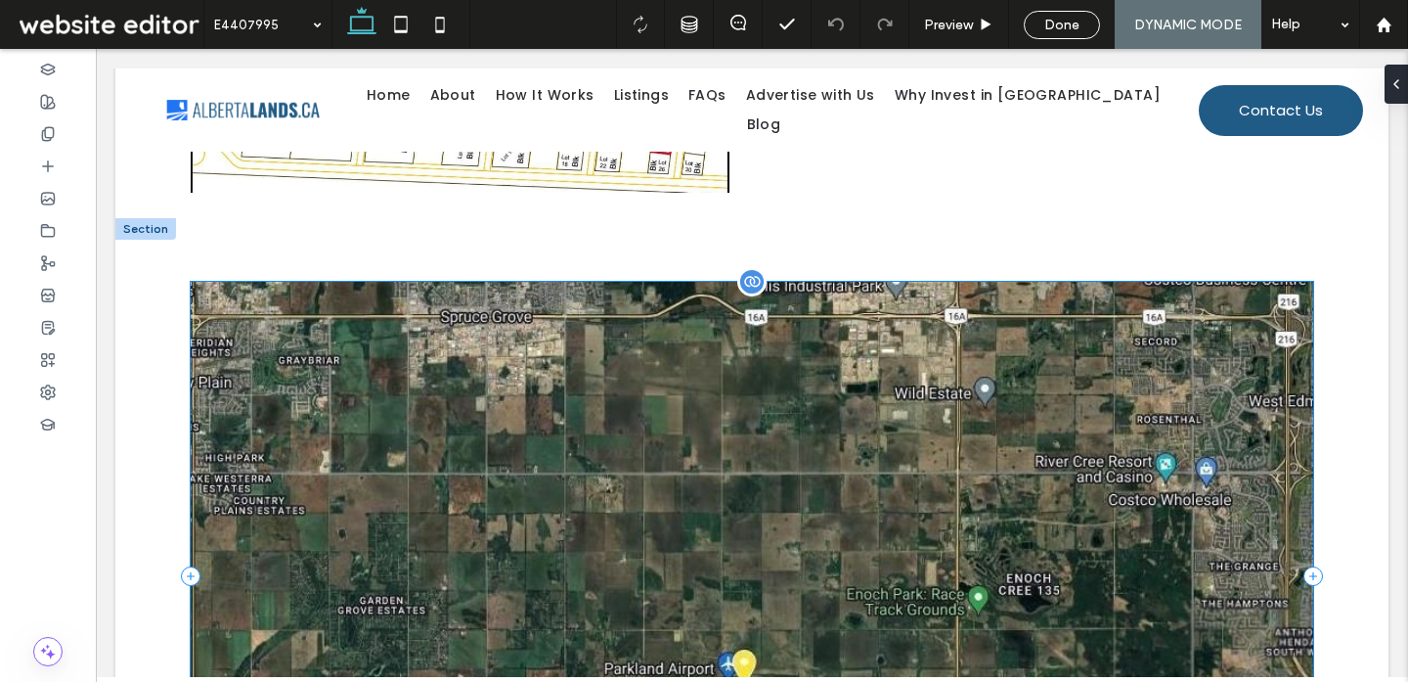
scroll to position [1136, 0]
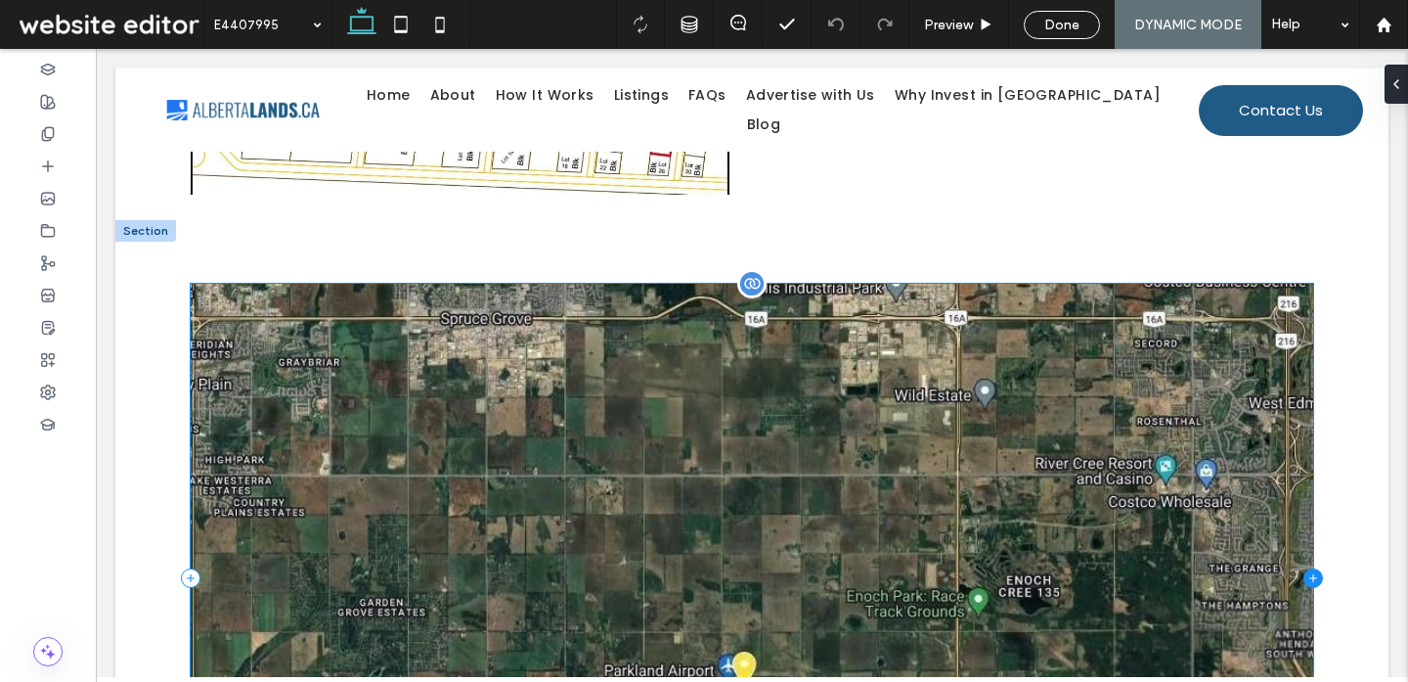
click at [1311, 570] on icon at bounding box center [1314, 578] width 20 height 20
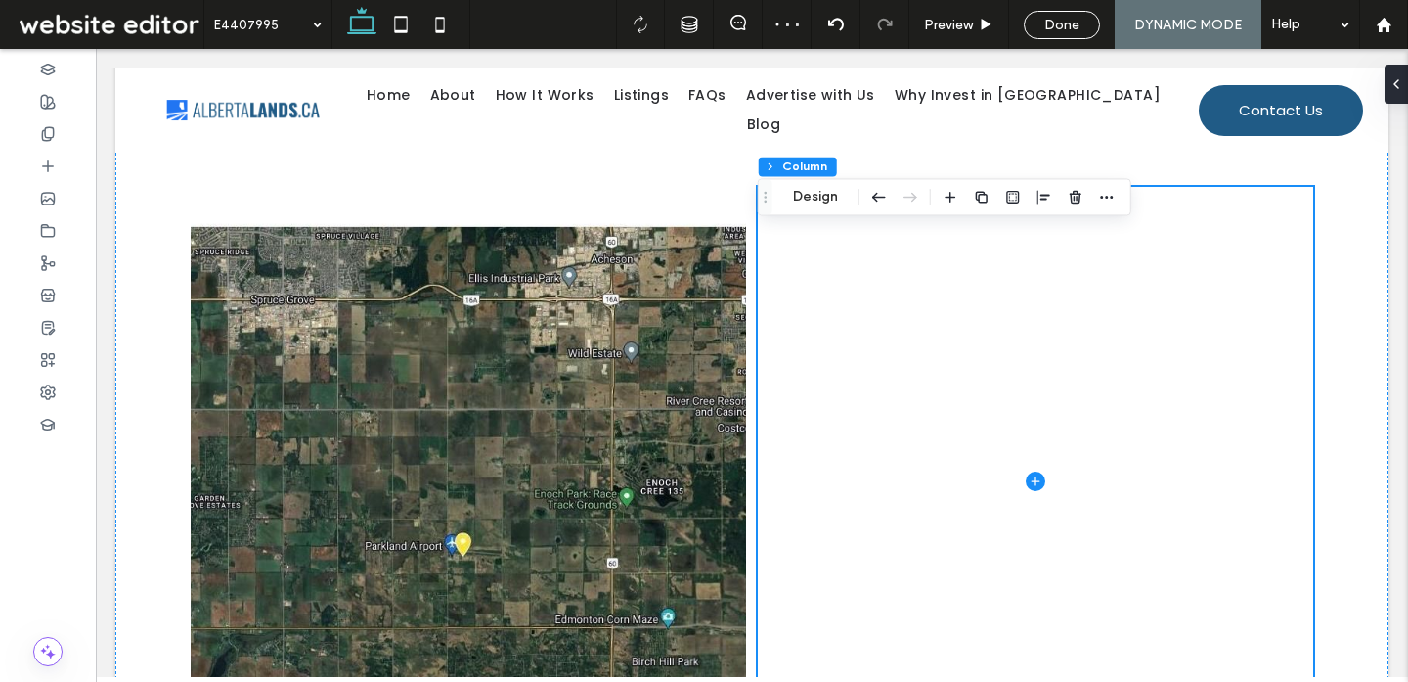
scroll to position [1245, 0]
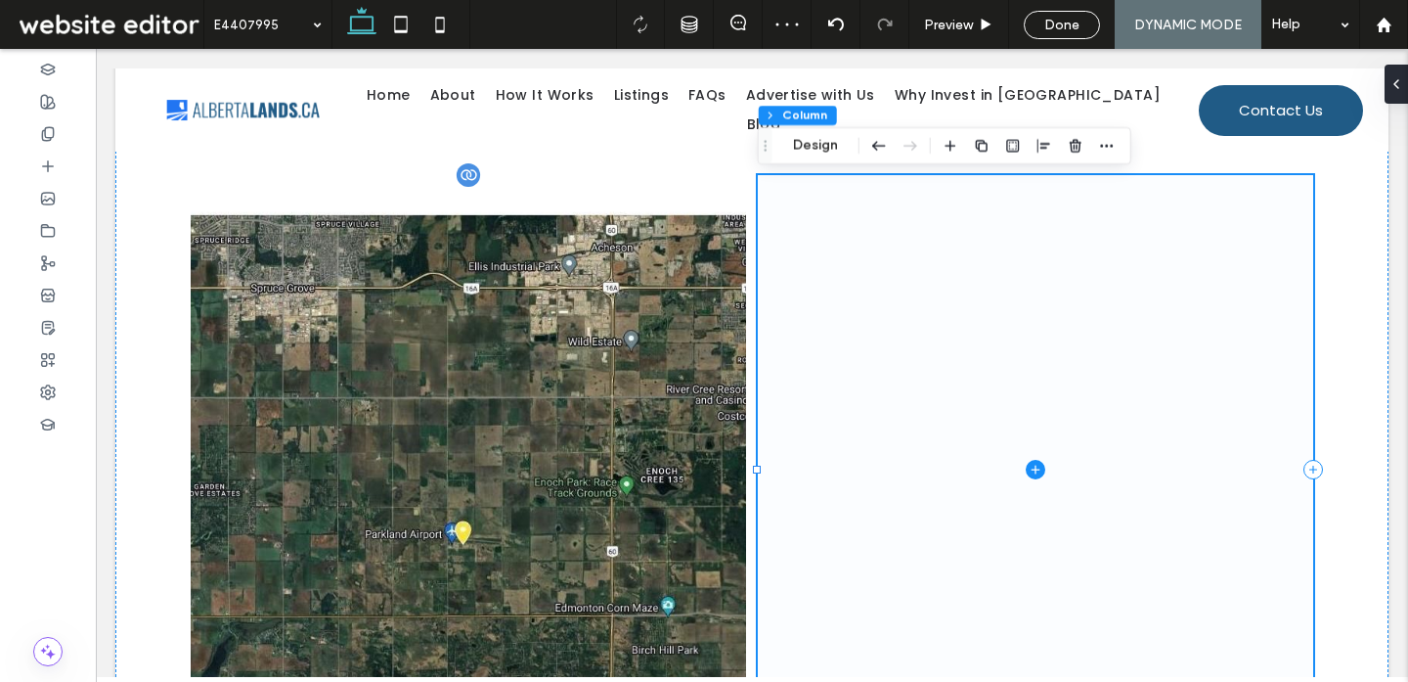
click at [1014, 376] on span at bounding box center [1035, 469] width 555 height 589
click at [1075, 153] on icon "button" at bounding box center [1076, 146] width 16 height 16
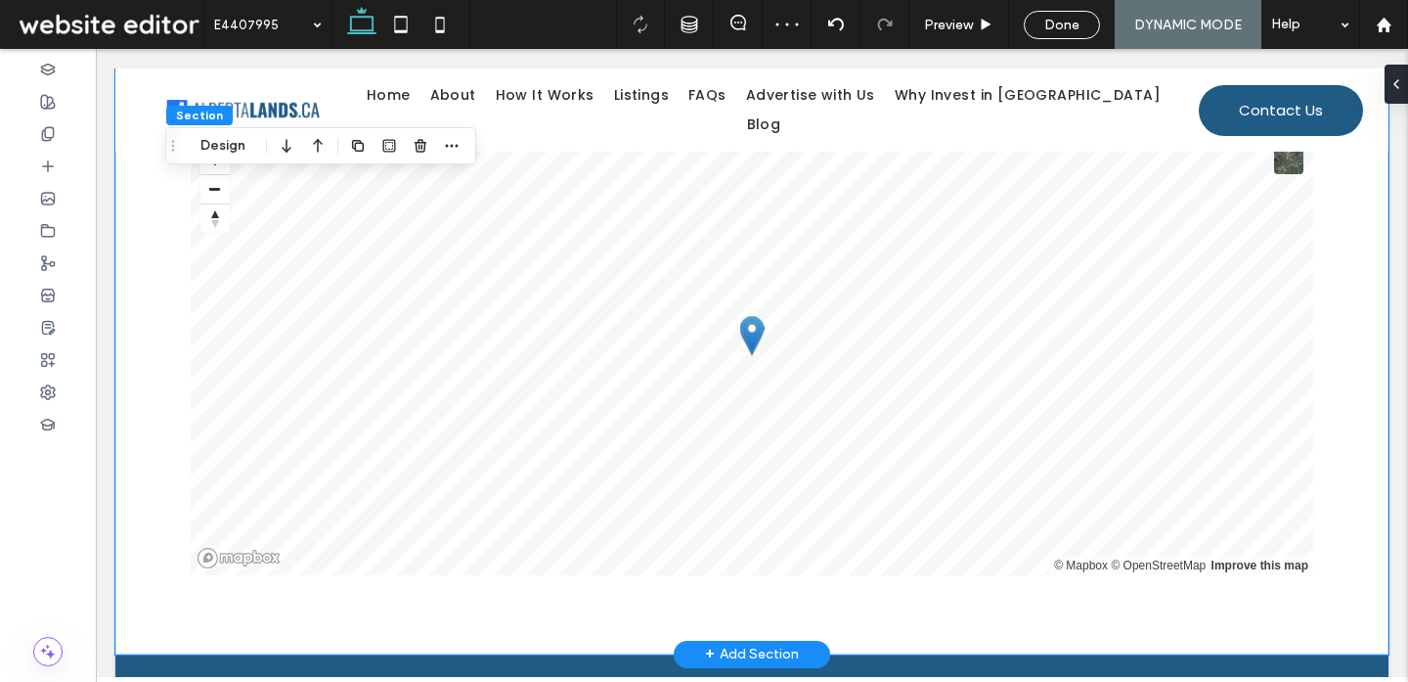
click at [154, 567] on div "Location Map © Mapbox © OpenStreetMap Improve this map" at bounding box center [751, 339] width 1273 height 629
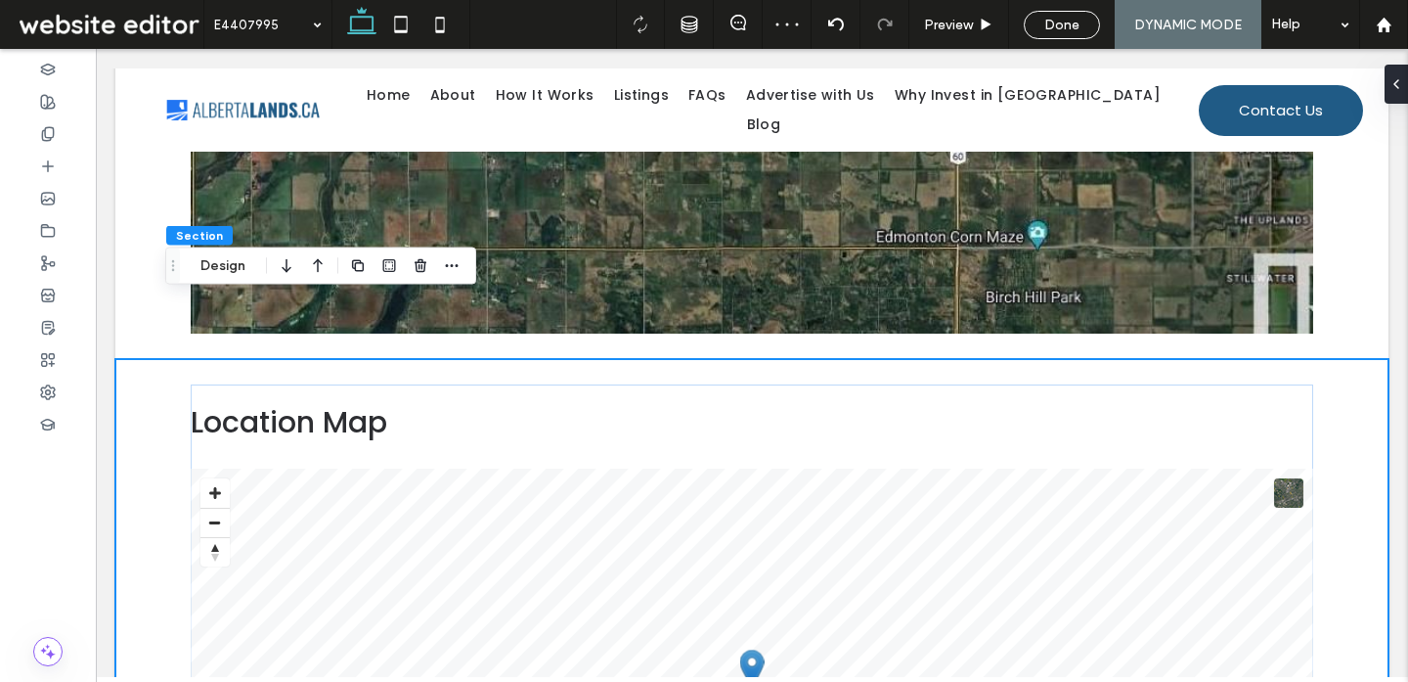
scroll to position [1671, 0]
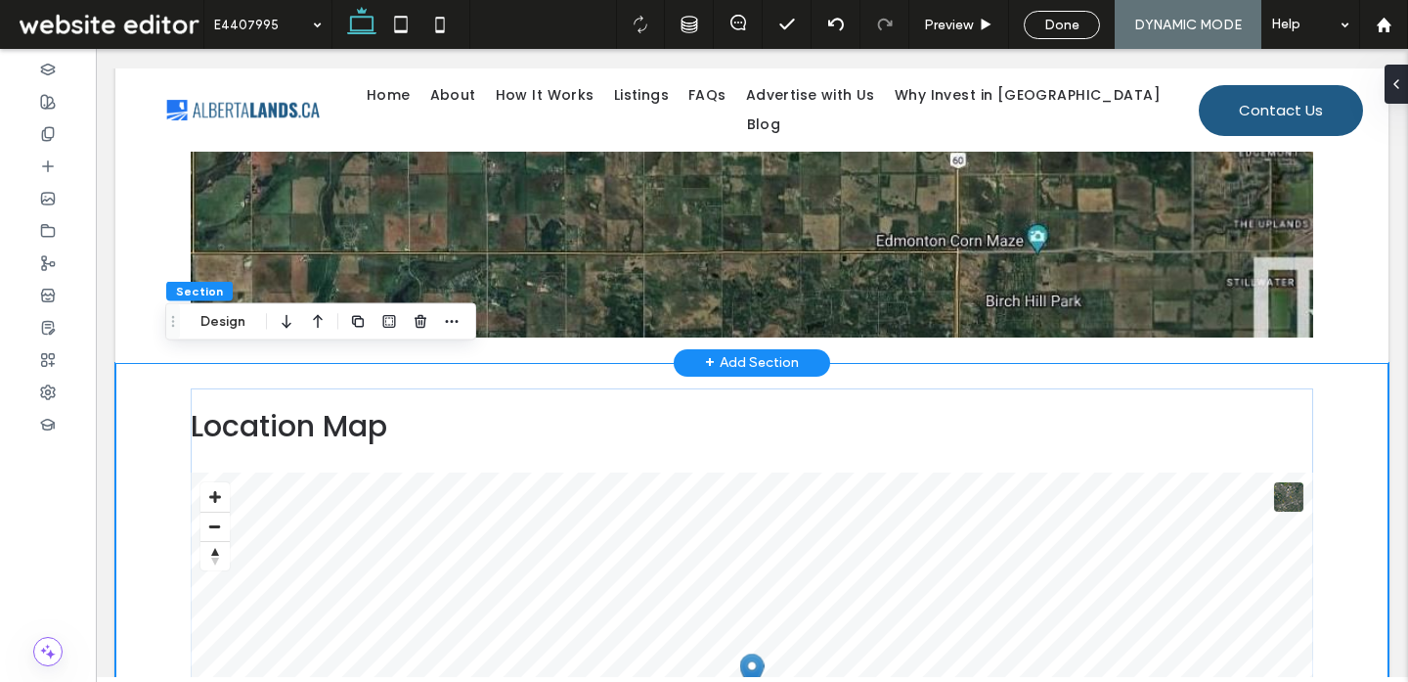
click at [758, 350] on div "+ Add Section" at bounding box center [752, 362] width 94 height 25
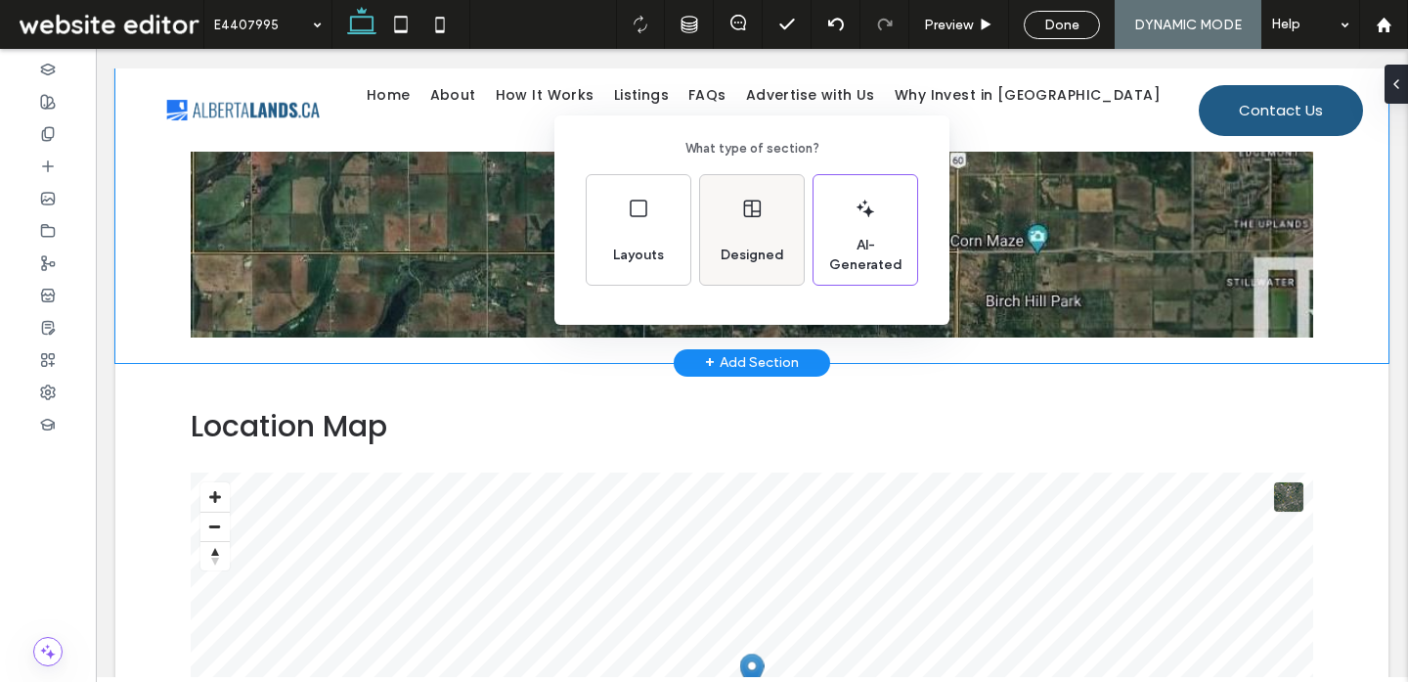
click at [720, 265] on div "Designed" at bounding box center [752, 255] width 79 height 43
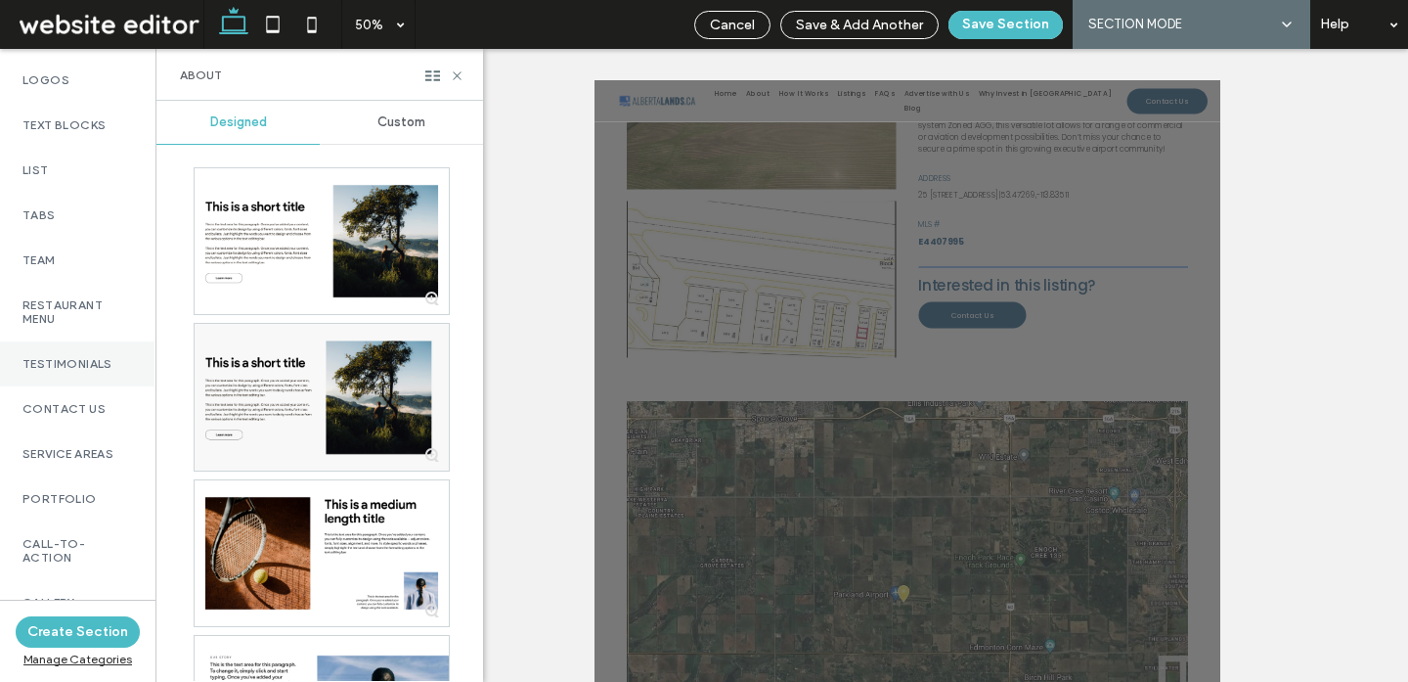
scroll to position [540, 1]
click at [92, 410] on div "Contact Us" at bounding box center [76, 405] width 155 height 45
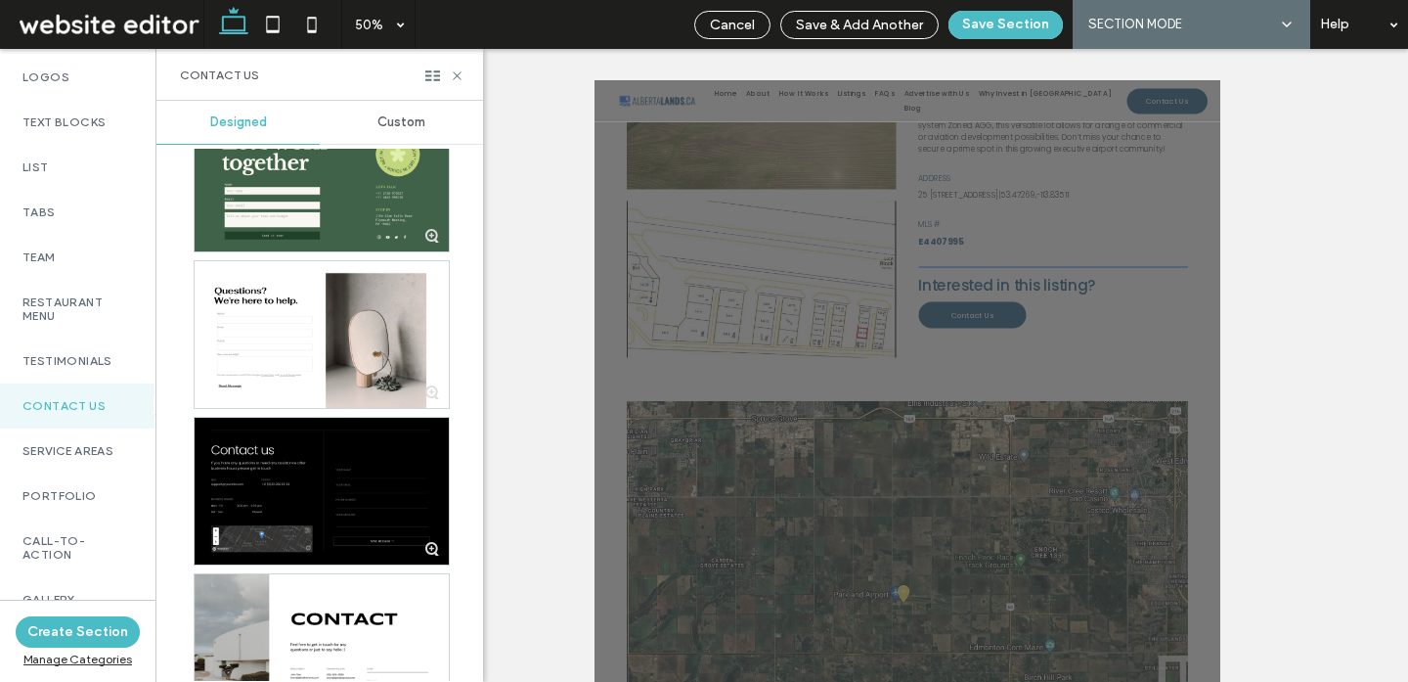
scroll to position [5413, 0]
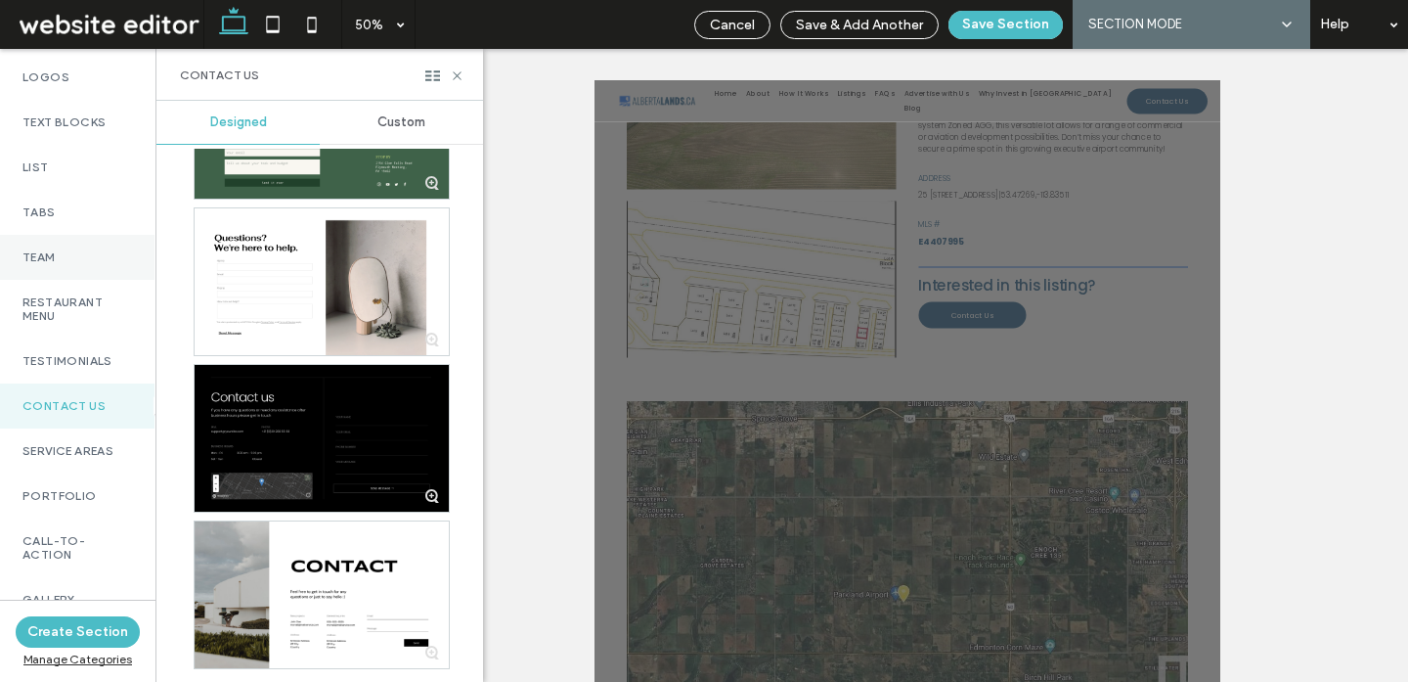
click at [87, 262] on div "Team" at bounding box center [76, 257] width 155 height 45
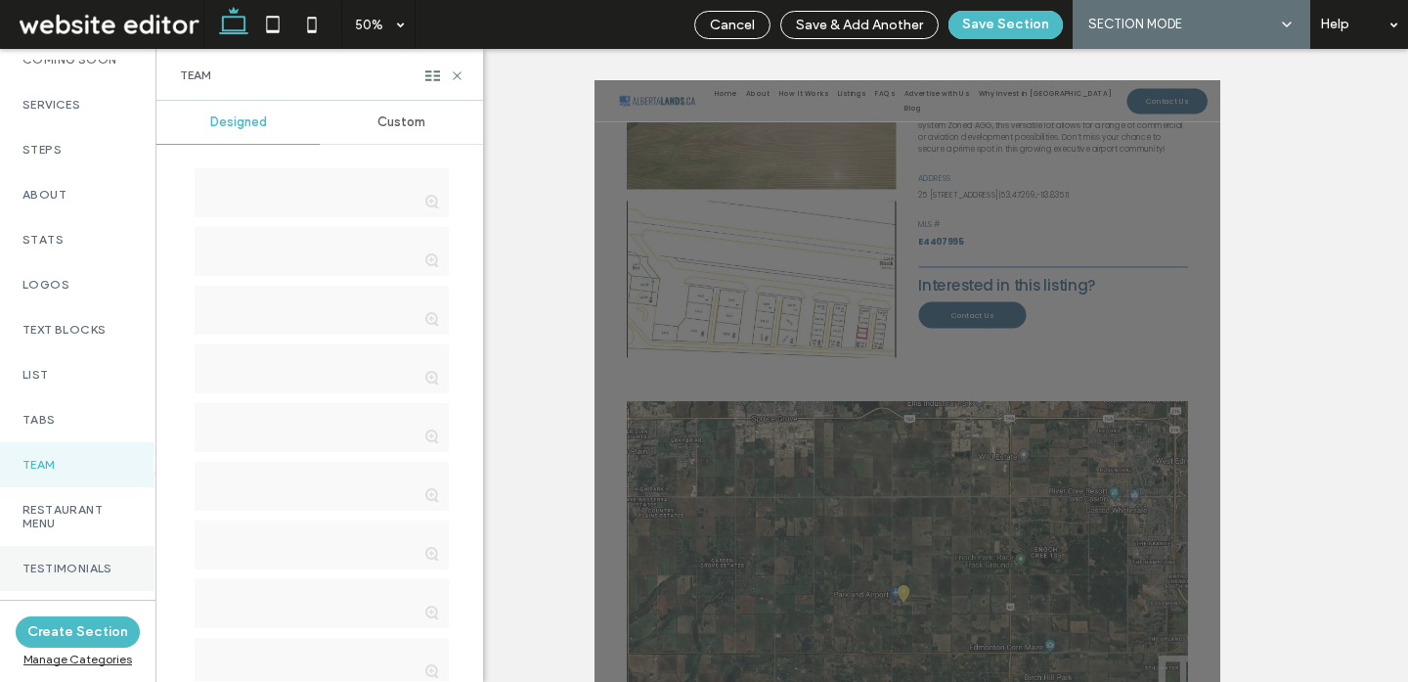
scroll to position [331, 1]
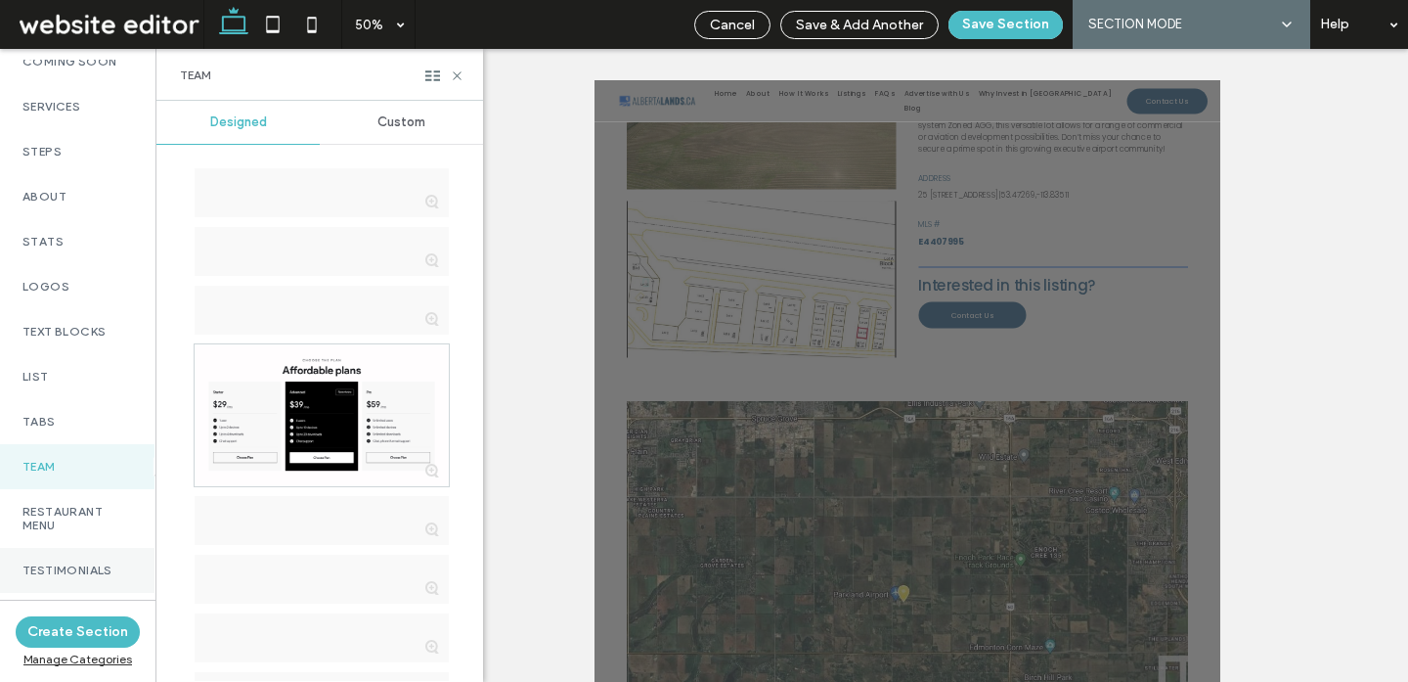
click at [77, 381] on div "List" at bounding box center [76, 376] width 155 height 45
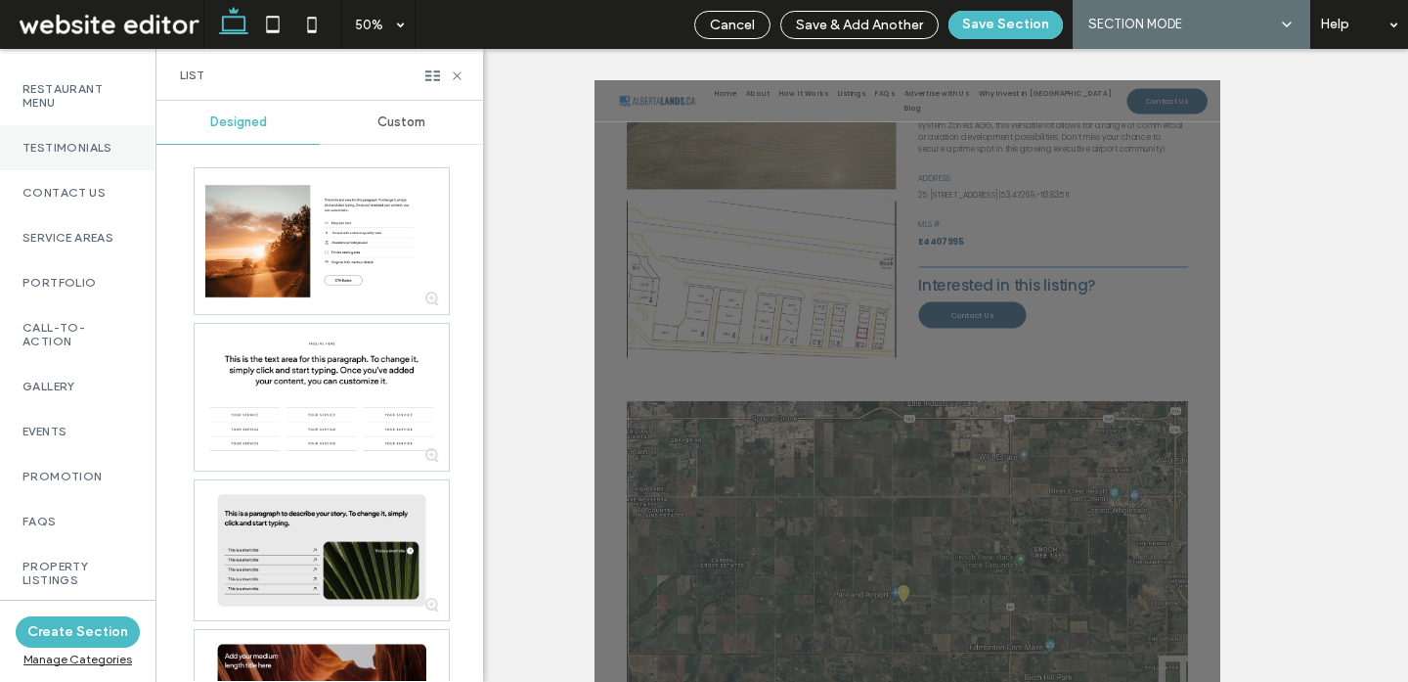
scroll to position [749, 1]
click at [57, 368] on div "Call-To-Action" at bounding box center [76, 338] width 155 height 59
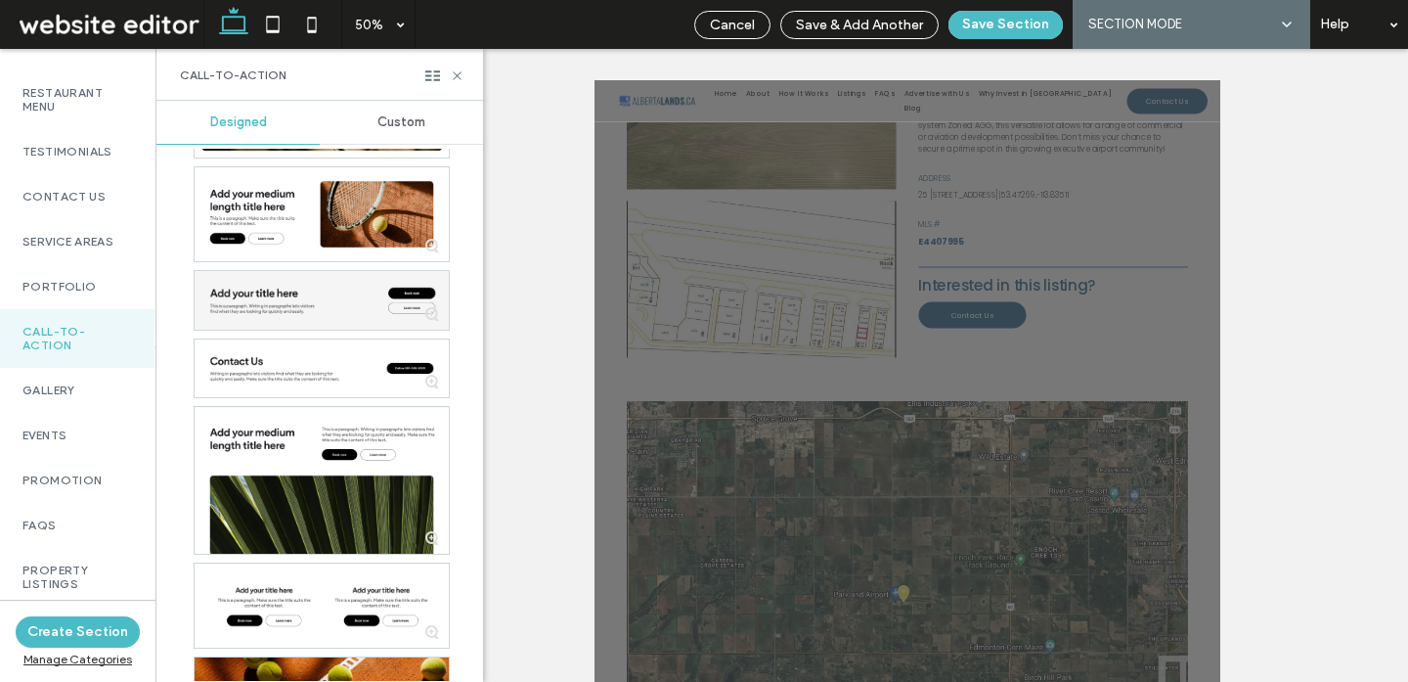
scroll to position [3397, 0]
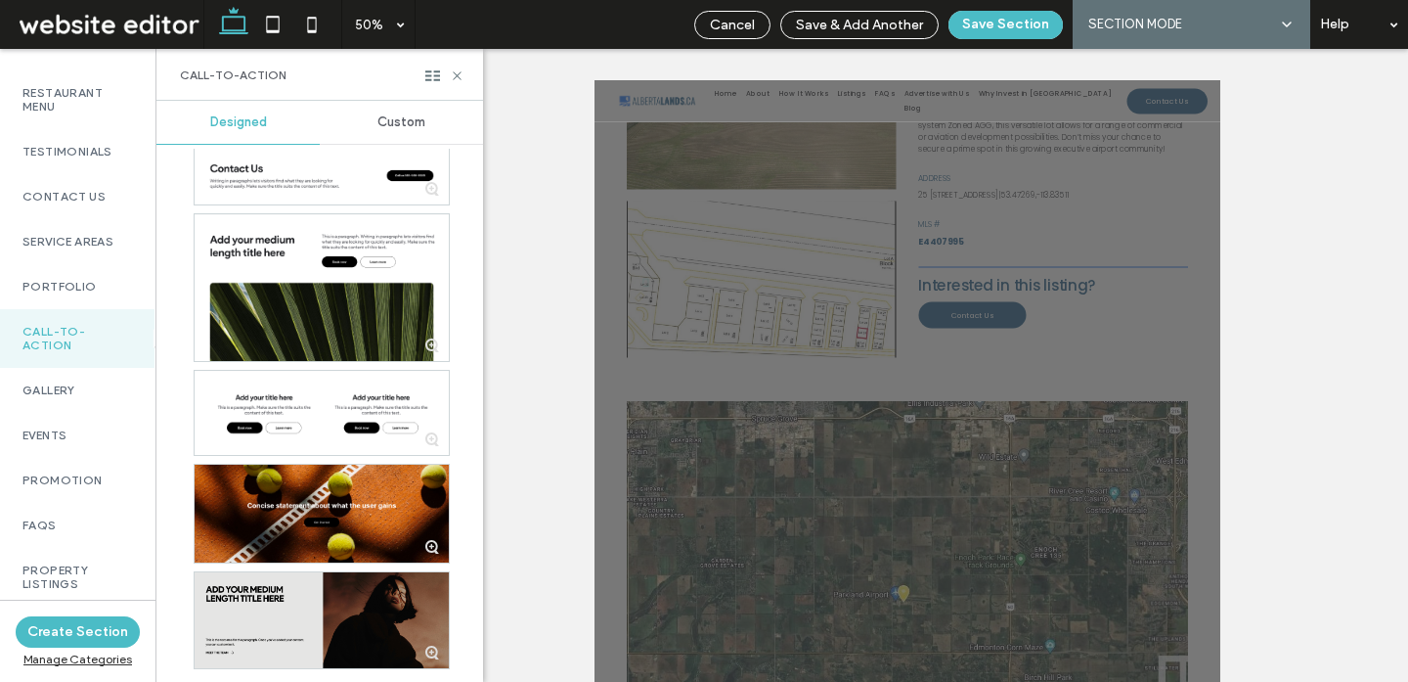
click at [407, 120] on span "Custom" at bounding box center [401, 122] width 48 height 16
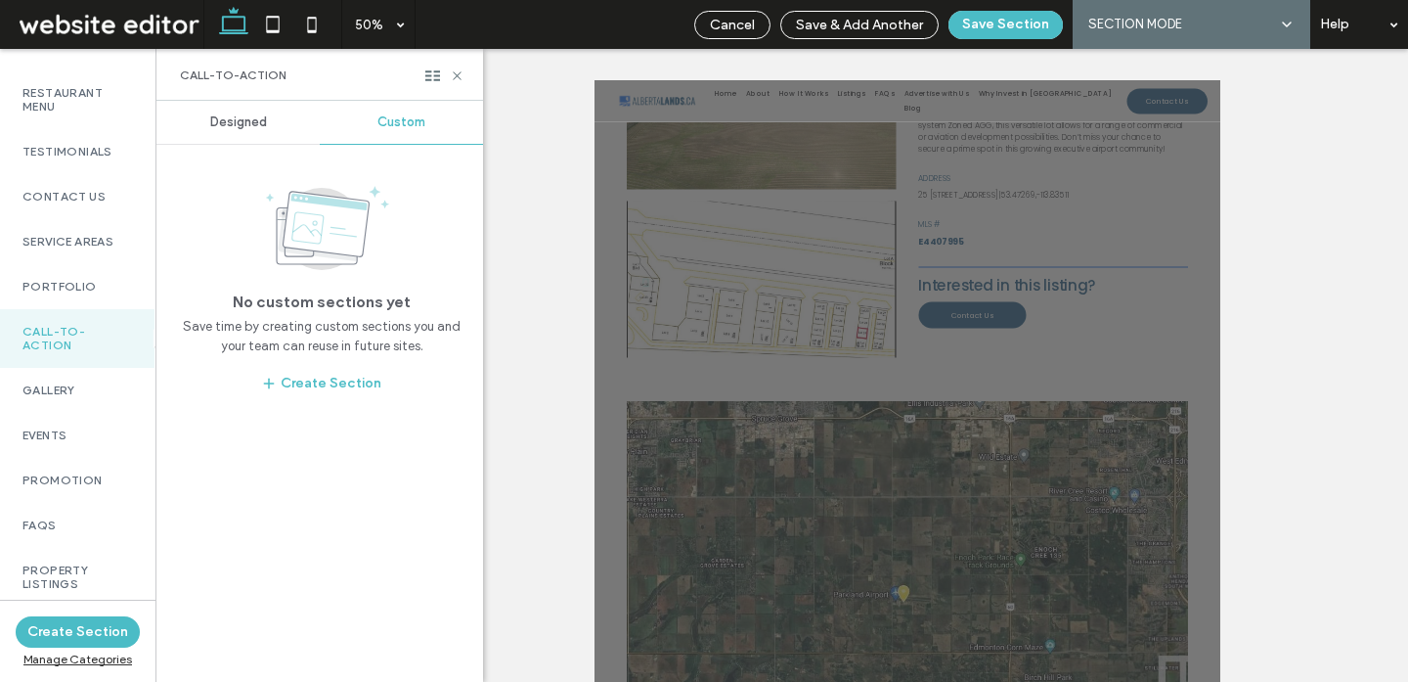
scroll to position [0, 0]
click at [264, 125] on span "Designed" at bounding box center [238, 122] width 57 height 16
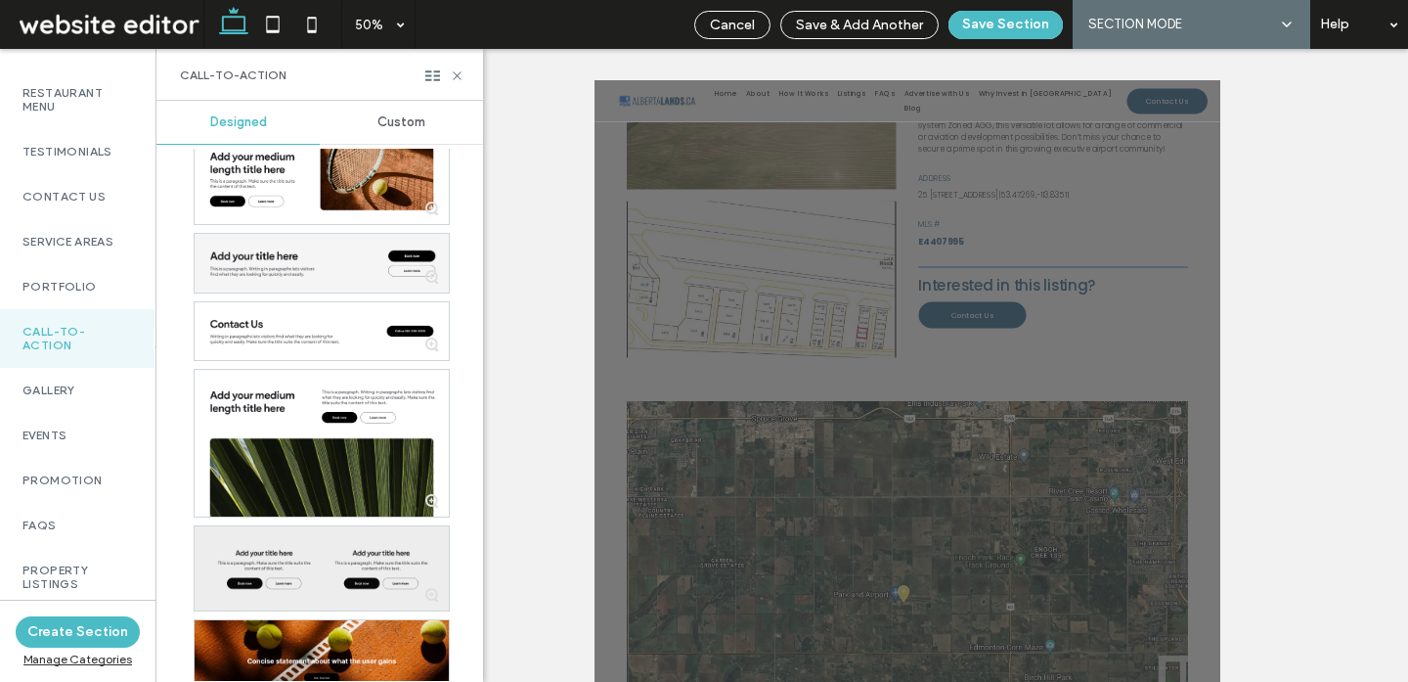
scroll to position [3239, 0]
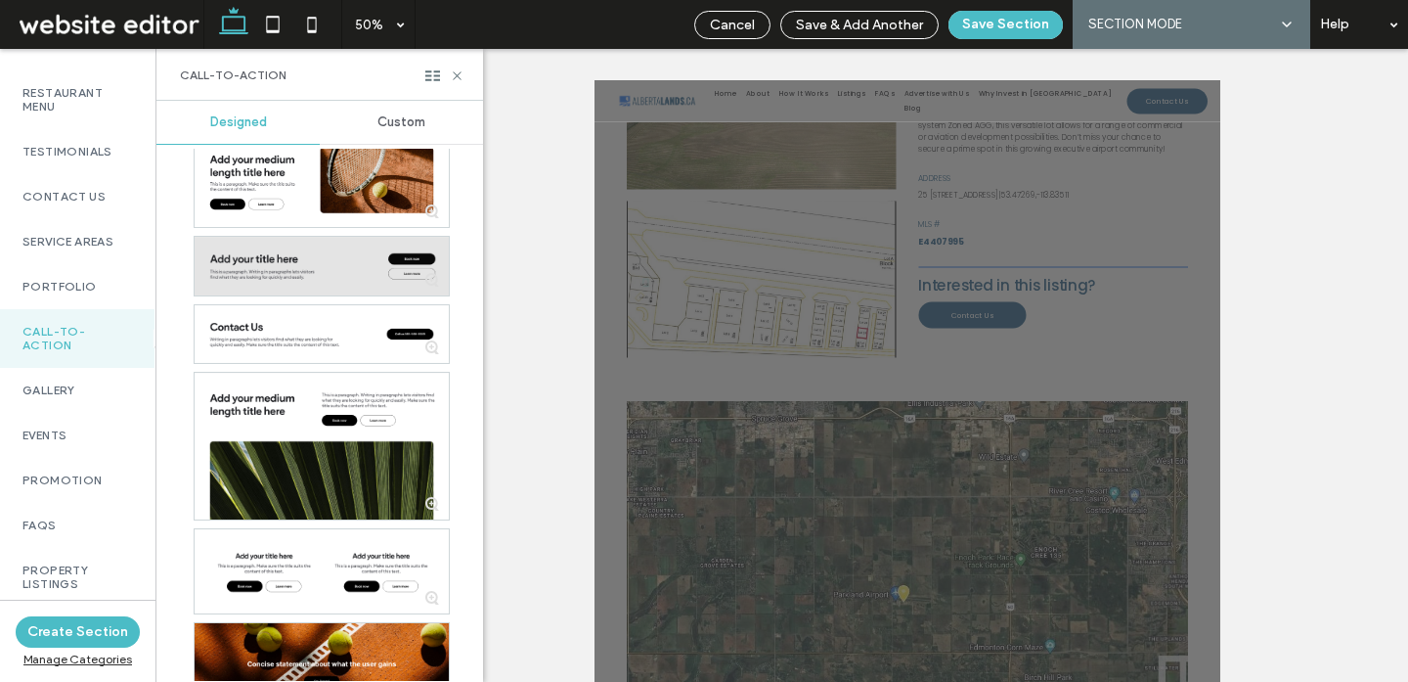
click at [302, 269] on div at bounding box center [322, 266] width 254 height 59
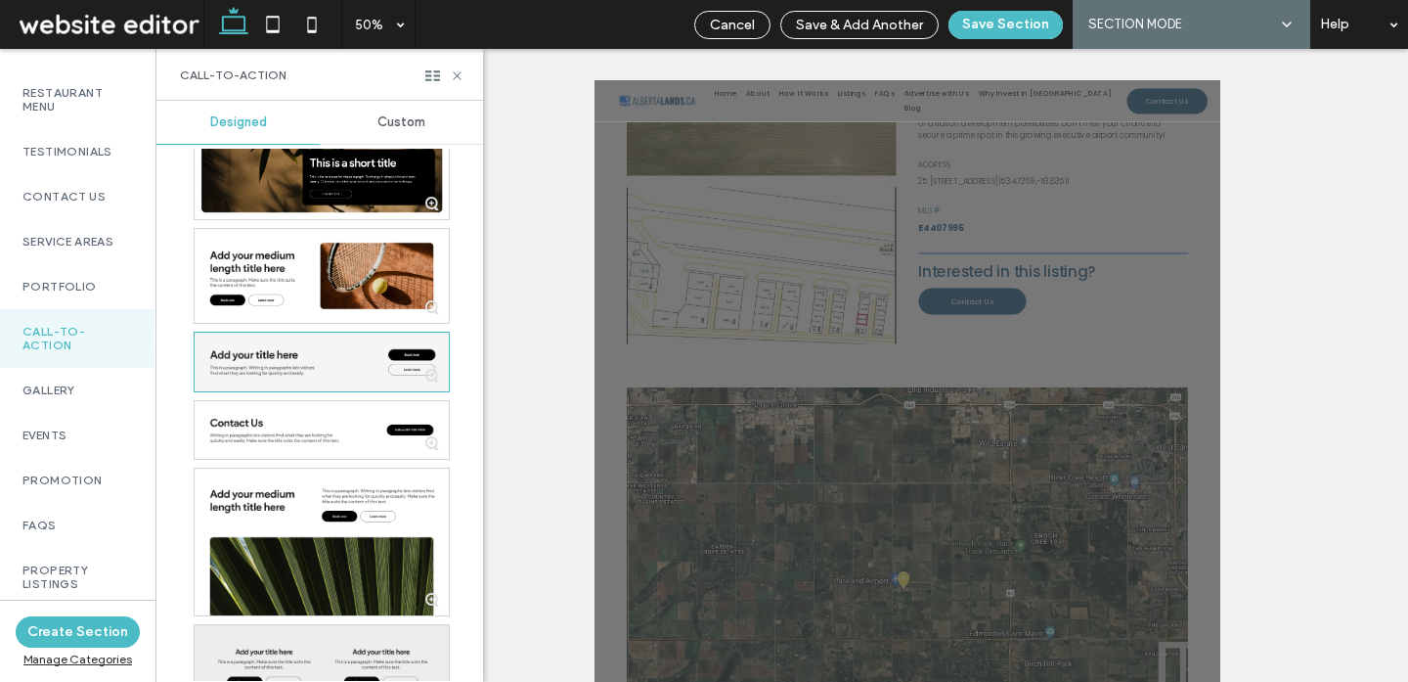
scroll to position [3140, 0]
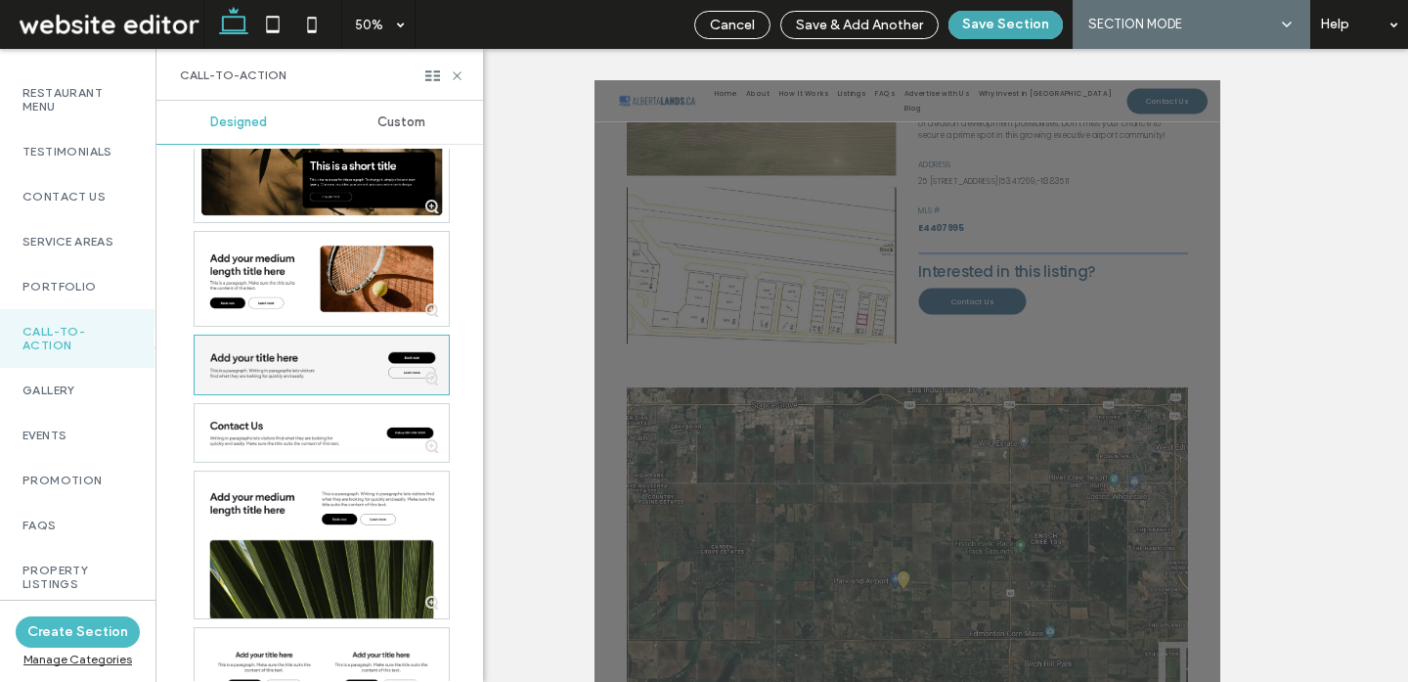
click at [1016, 29] on button "Save Section" at bounding box center [1006, 25] width 114 height 28
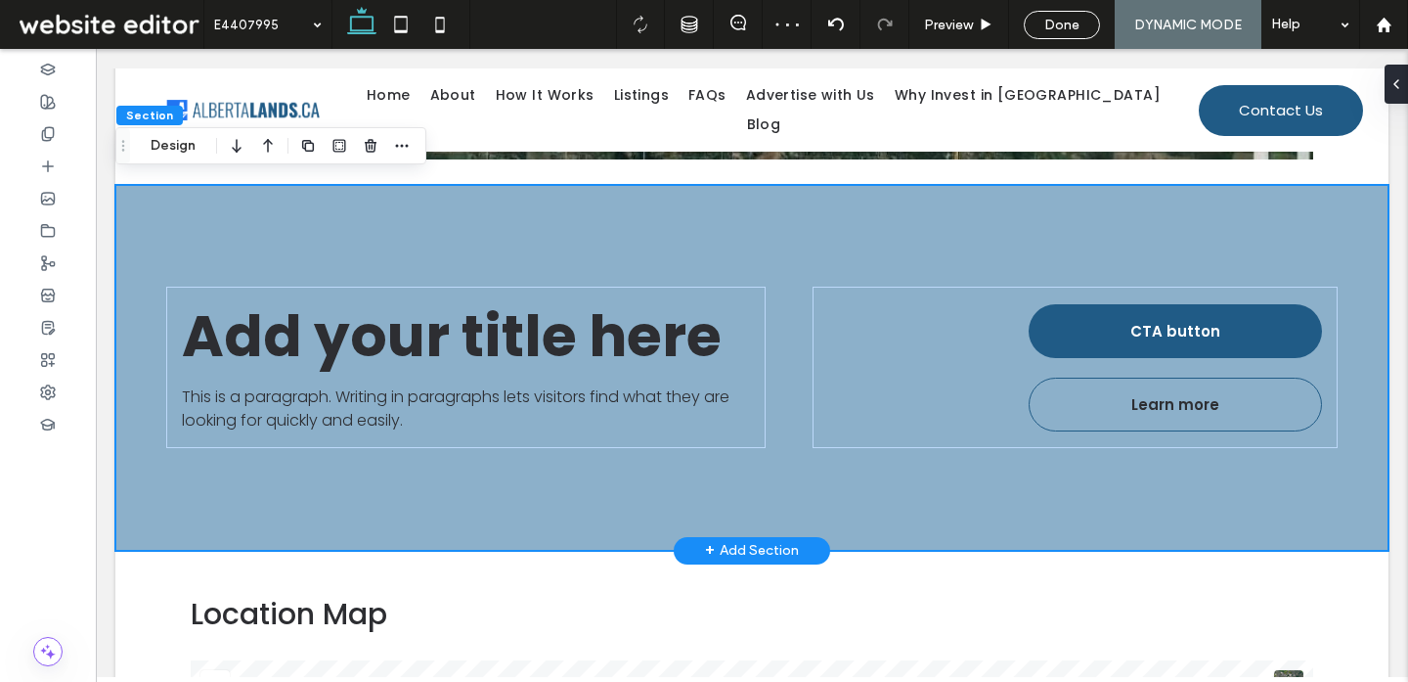
scroll to position [1806, 0]
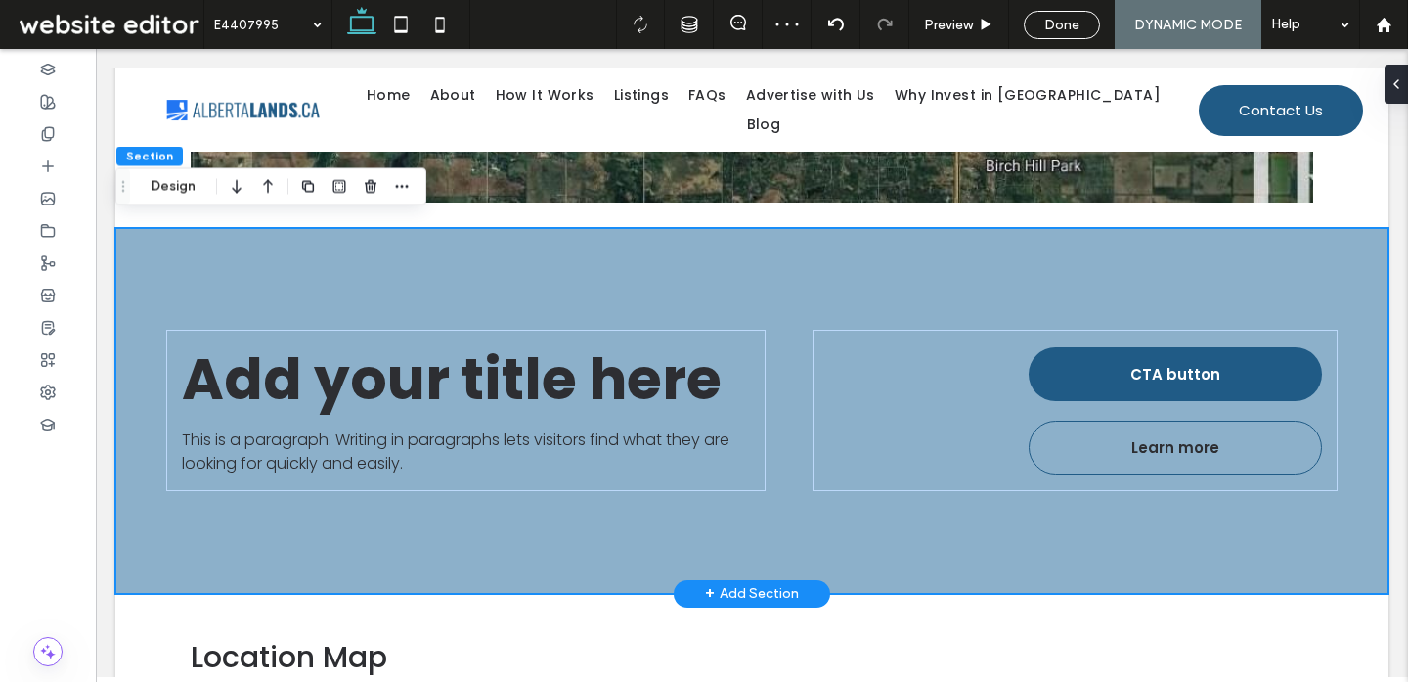
click at [154, 241] on div "Add your title here This is a paragraph. Writing in paragraphs lets visitors fi…" at bounding box center [751, 411] width 1273 height 366
click at [240, 193] on icon "button" at bounding box center [236, 186] width 23 height 35
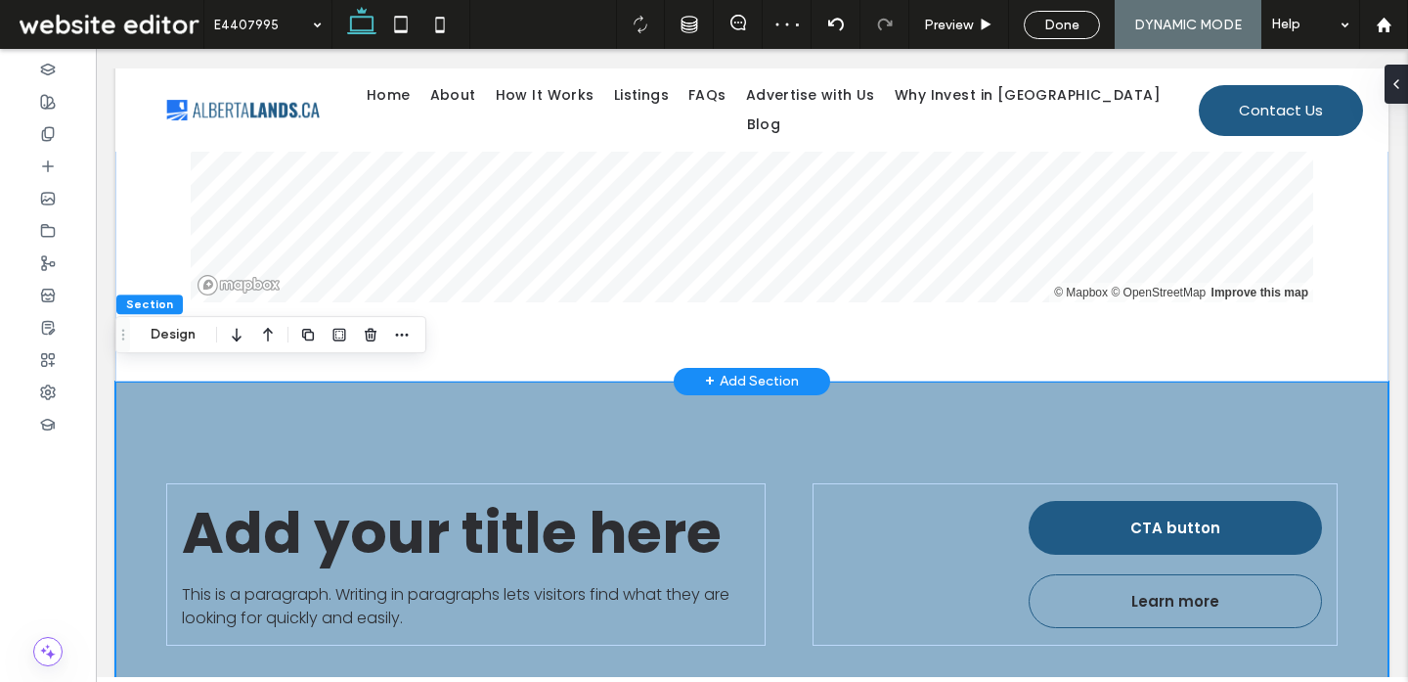
scroll to position [2292, 0]
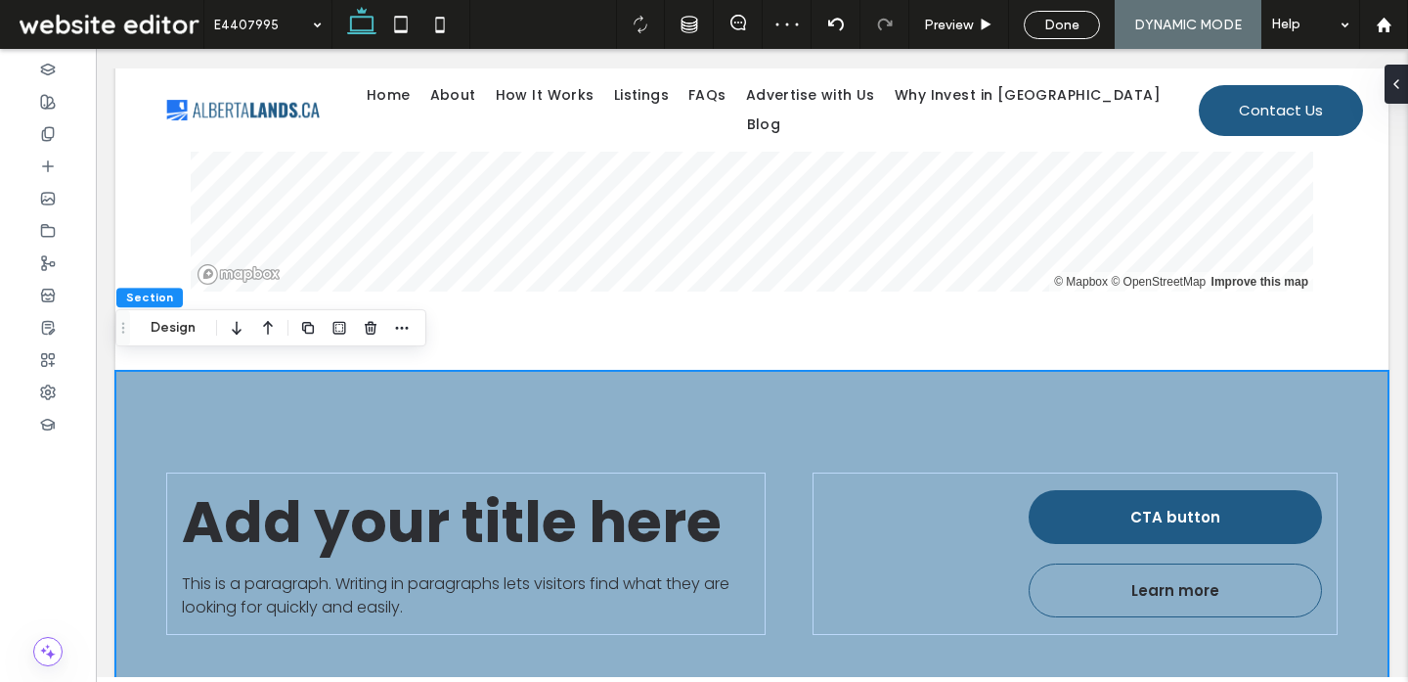
click at [240, 387] on div "Add your title here This is a paragraph. Writing in paragraphs lets visitors fi…" at bounding box center [751, 554] width 1273 height 366
click at [1393, 86] on icon at bounding box center [1389, 84] width 16 height 16
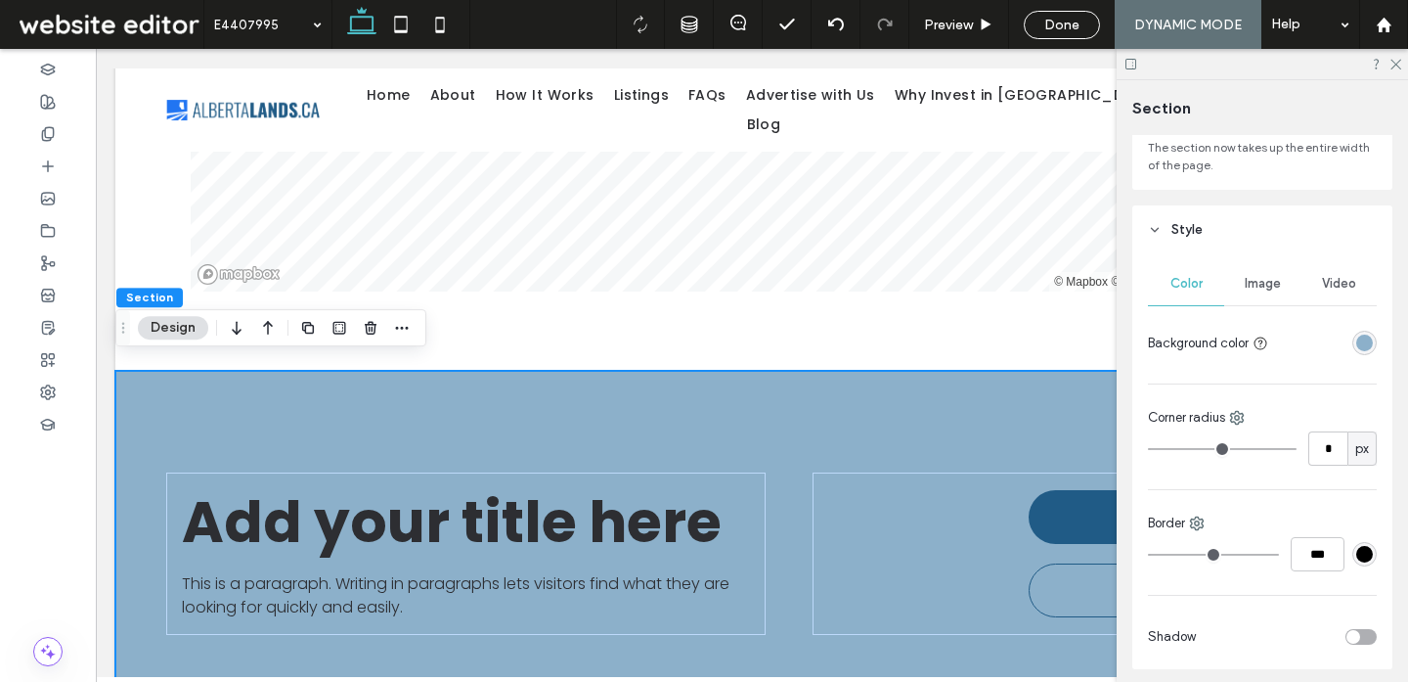
scroll to position [181, 0]
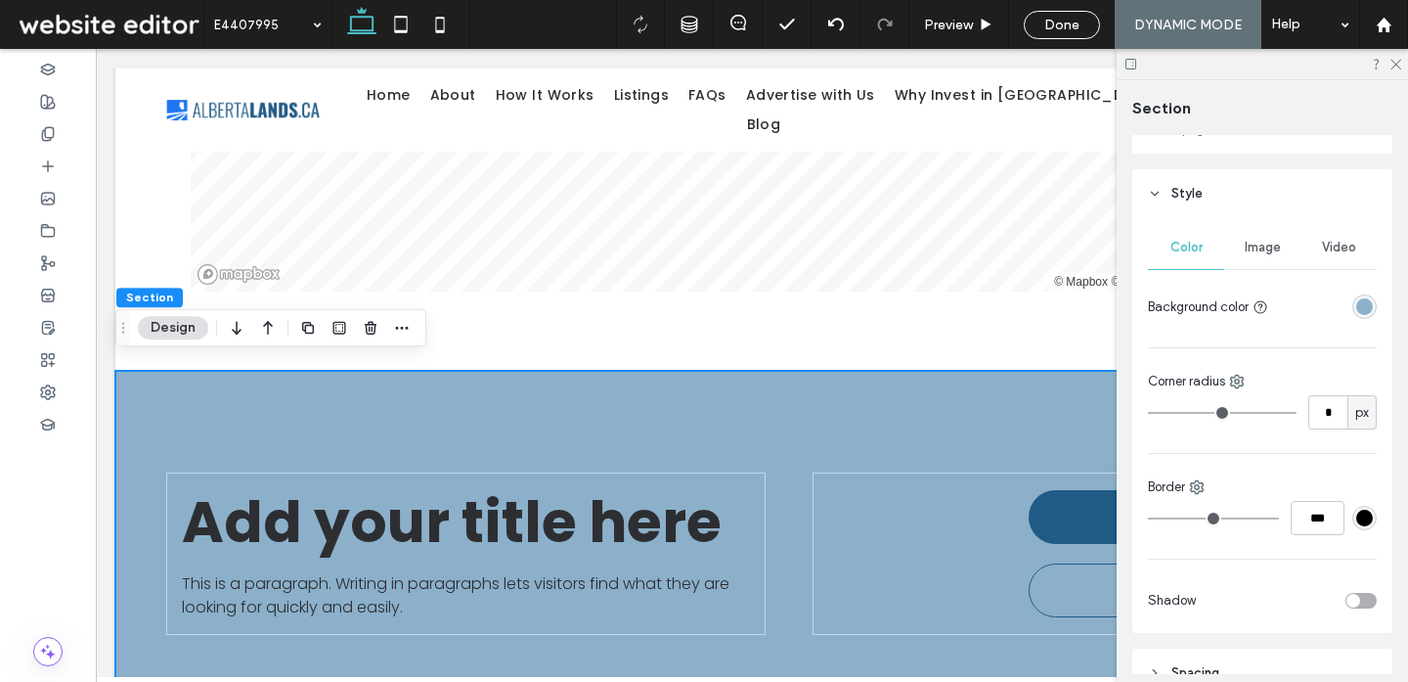
click at [1369, 302] on div "rgba(140,176,202,1)" at bounding box center [1364, 306] width 17 height 17
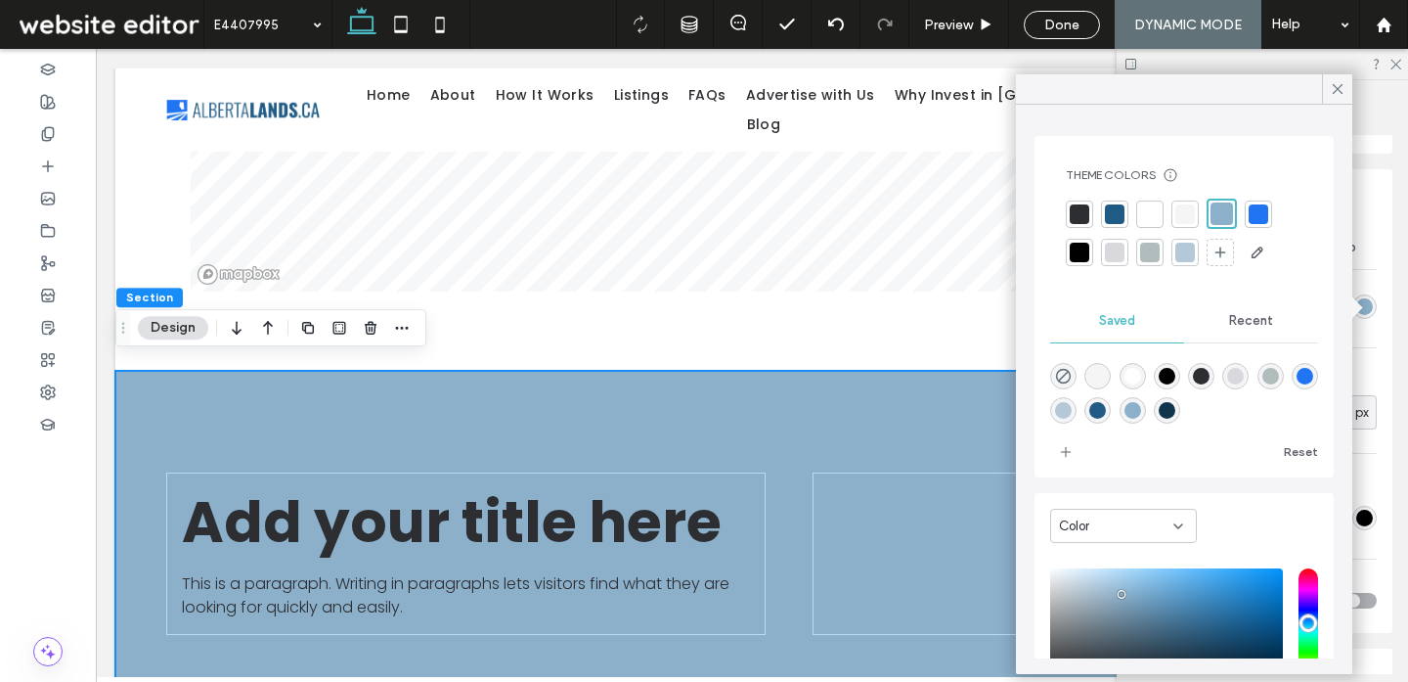
click at [1189, 259] on div at bounding box center [1185, 253] width 20 height 20
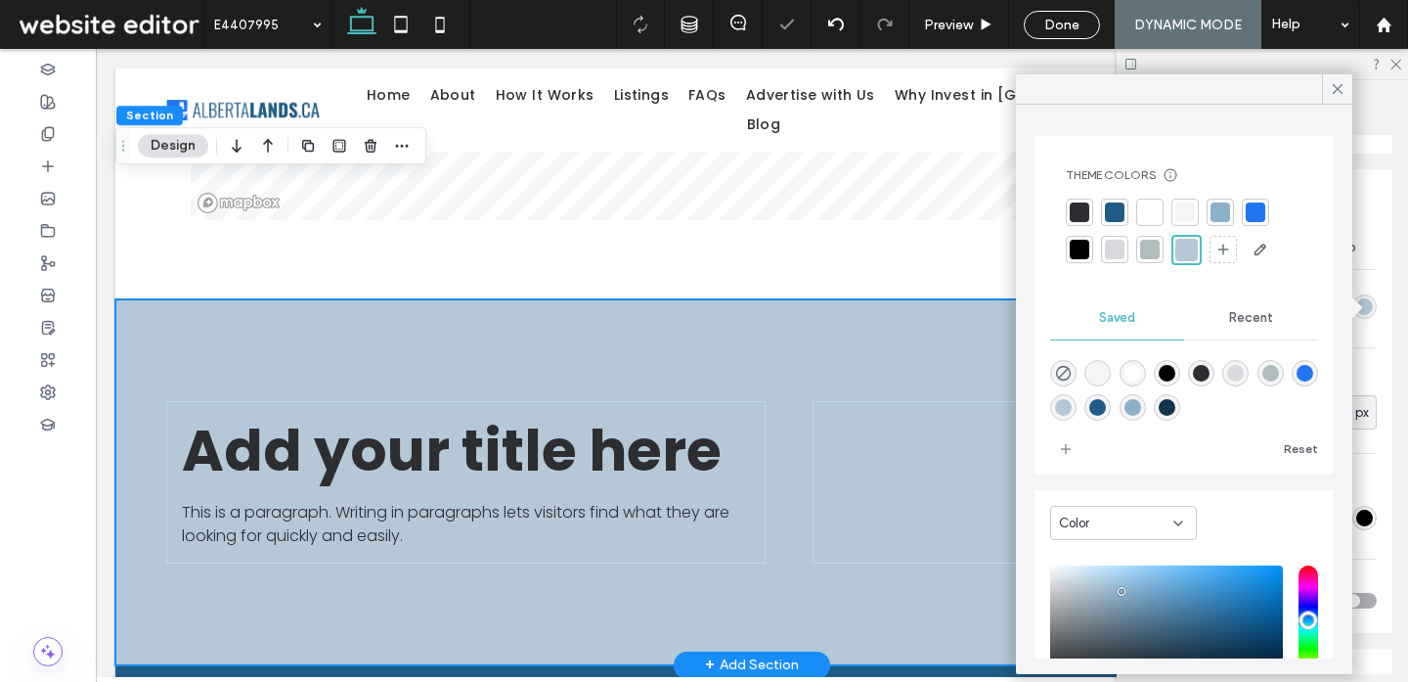
scroll to position [2362, 0]
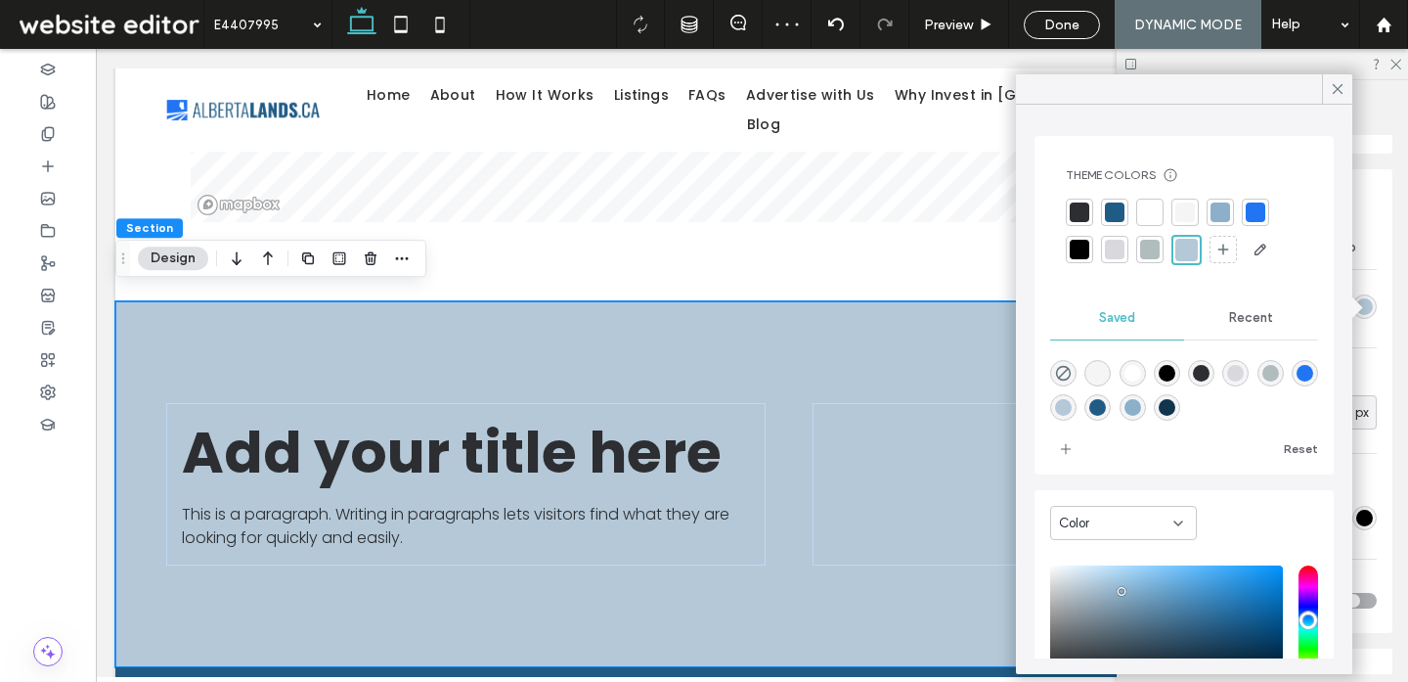
click at [1186, 217] on div at bounding box center [1185, 212] width 20 height 20
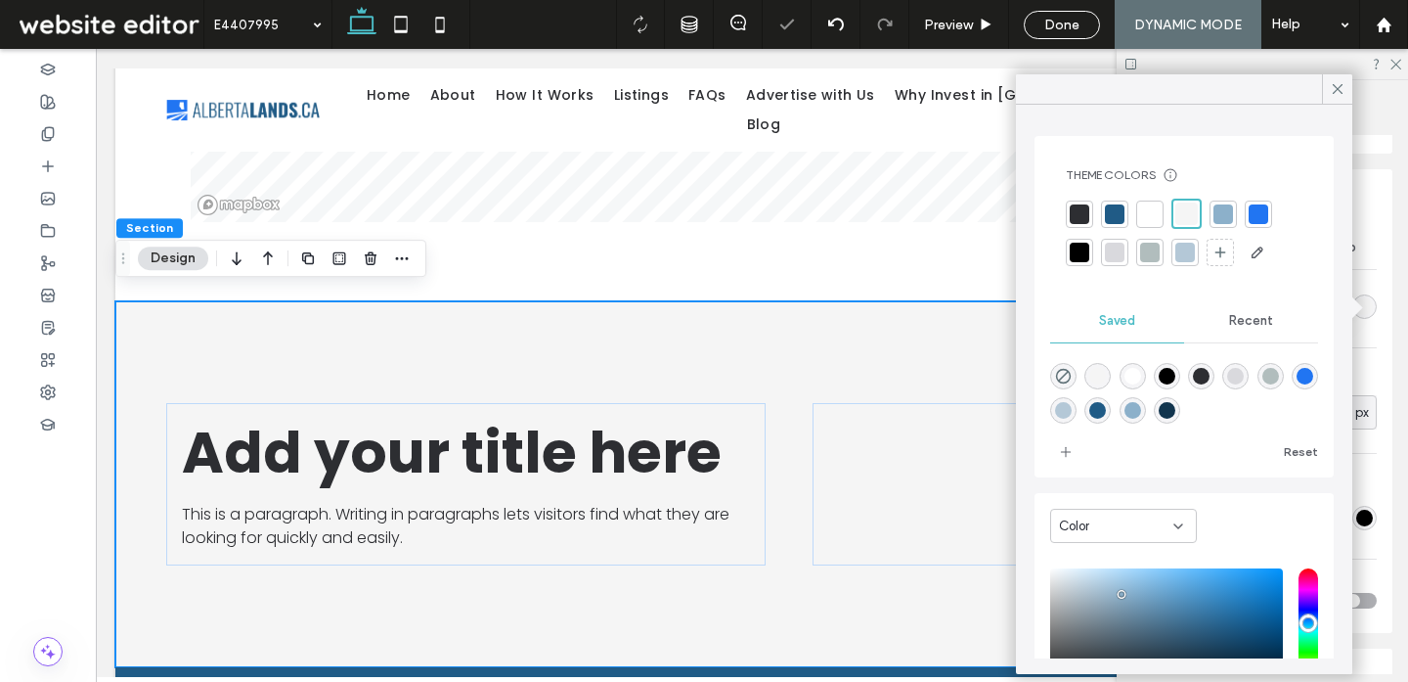
click at [1115, 251] on div at bounding box center [1115, 253] width 20 height 20
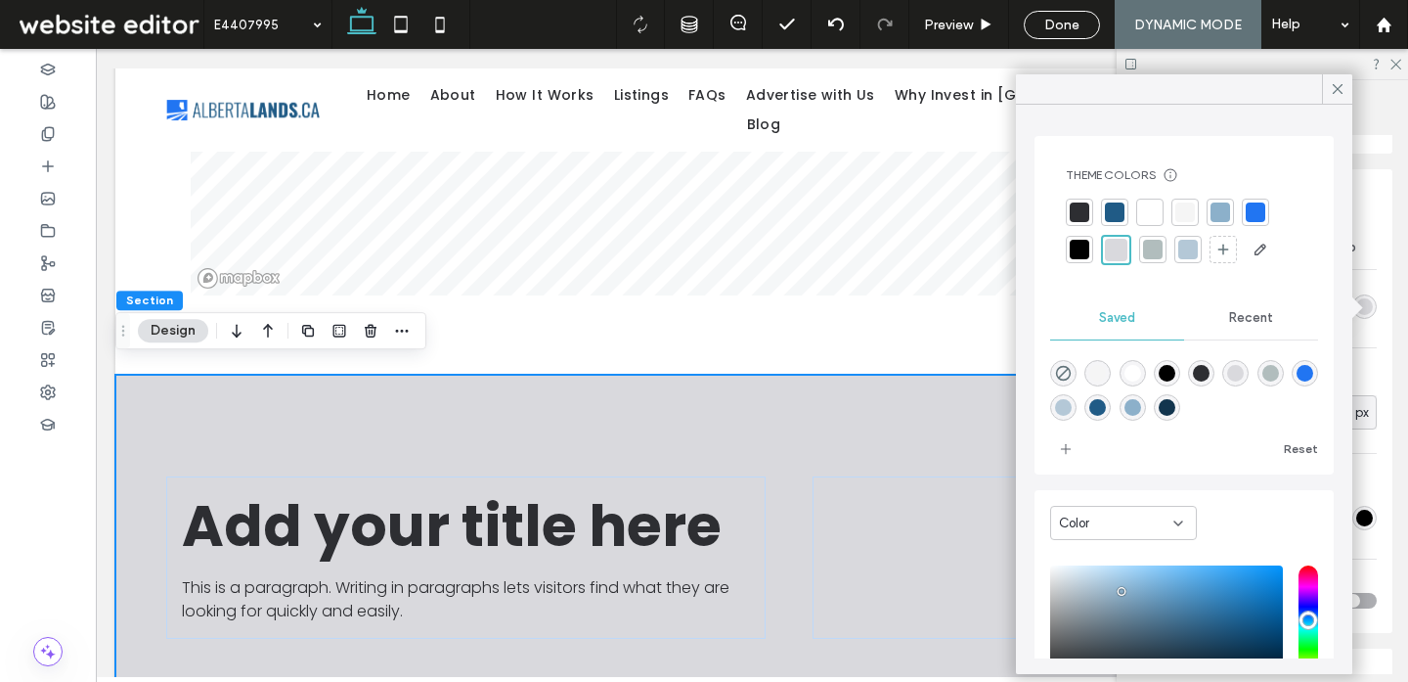
scroll to position [2287, 0]
click at [771, 397] on div "Add your title here This is a paragraph. Writing in paragraphs lets visitors fi…" at bounding box center [751, 559] width 1273 height 366
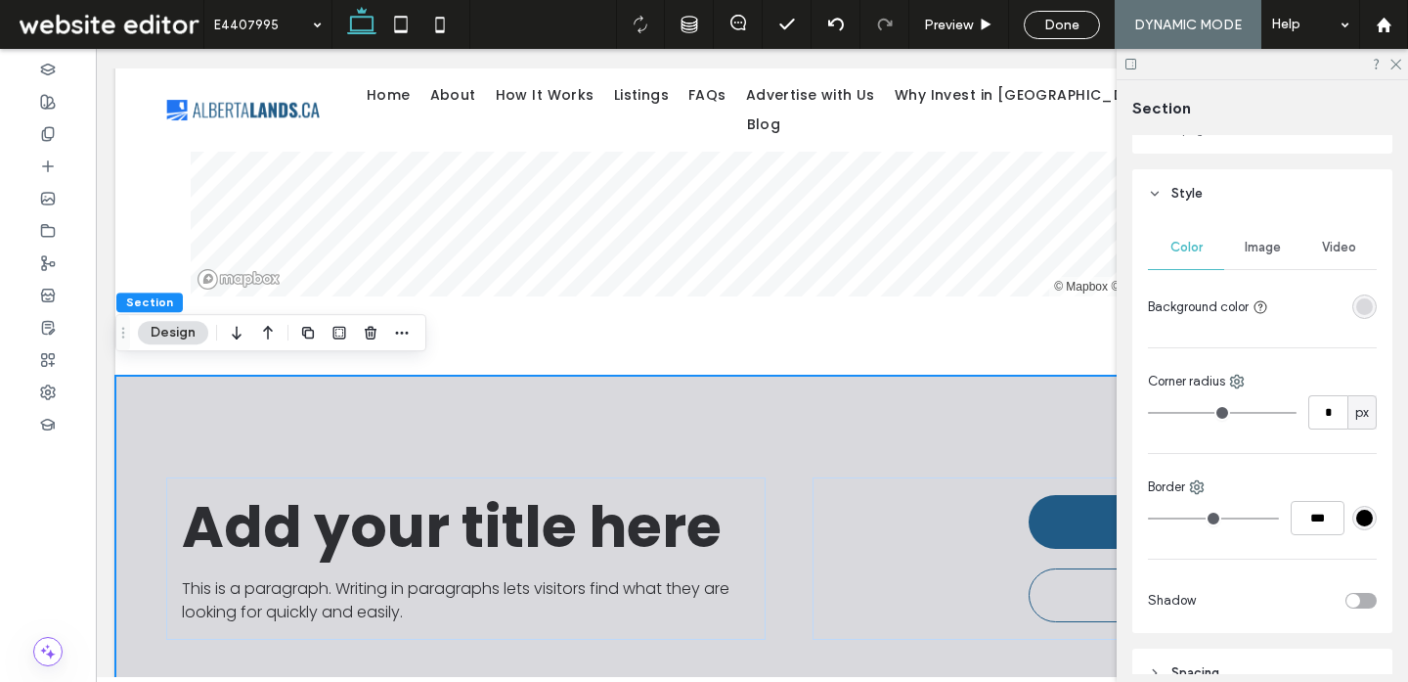
click at [1360, 314] on div "rgba(217,217,221,1)" at bounding box center [1364, 306] width 17 height 17
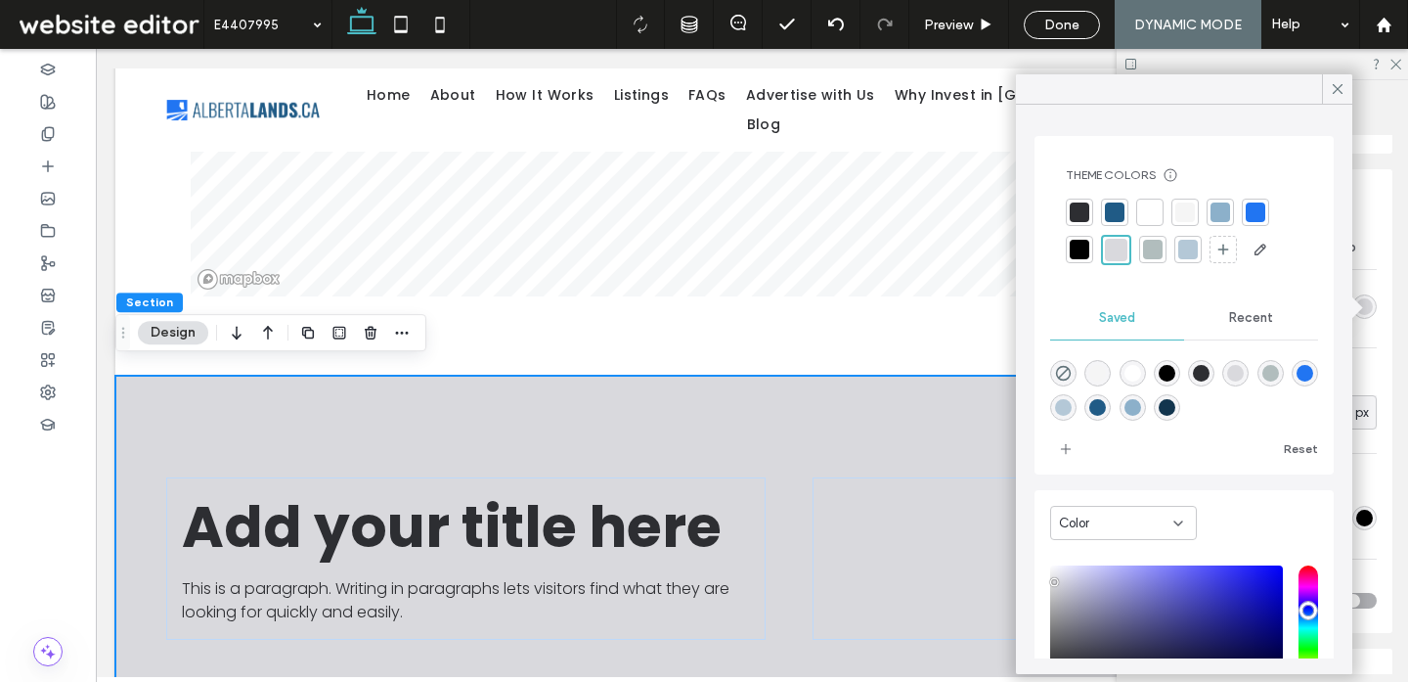
click at [1181, 223] on div at bounding box center [1184, 212] width 27 height 27
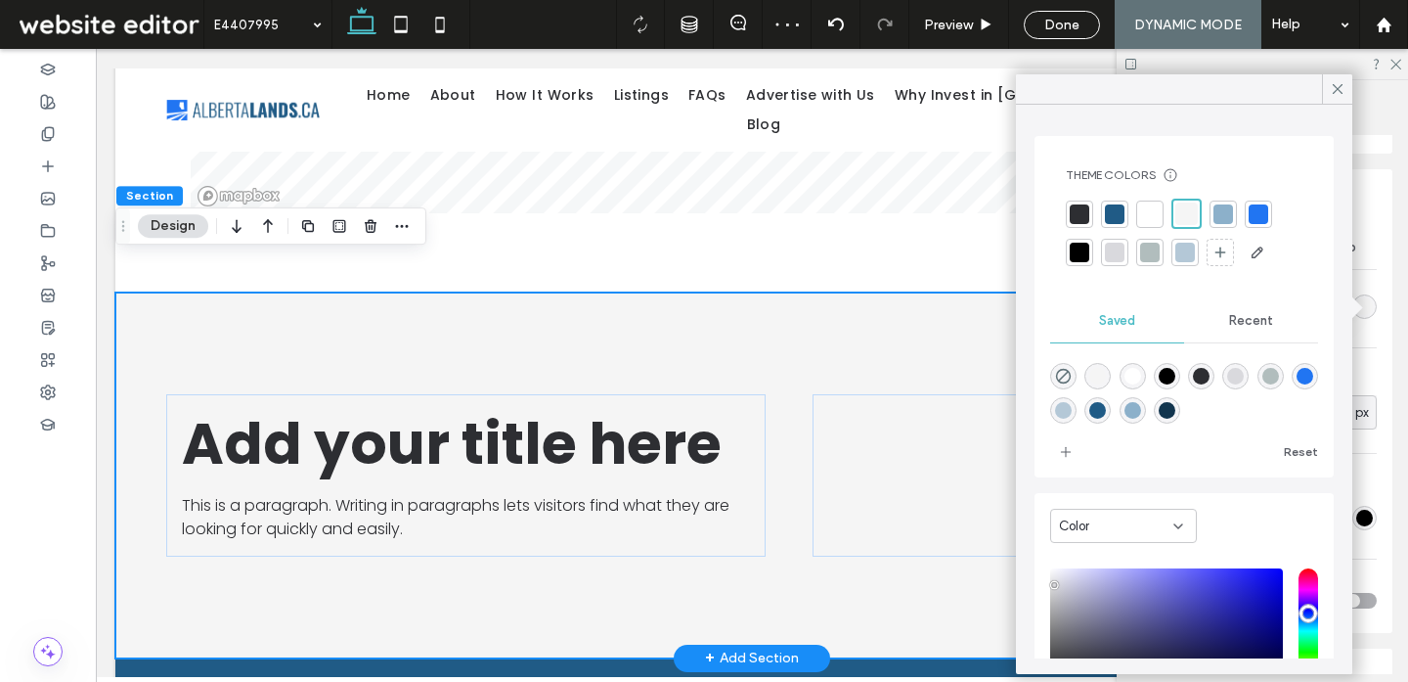
scroll to position [2355, 0]
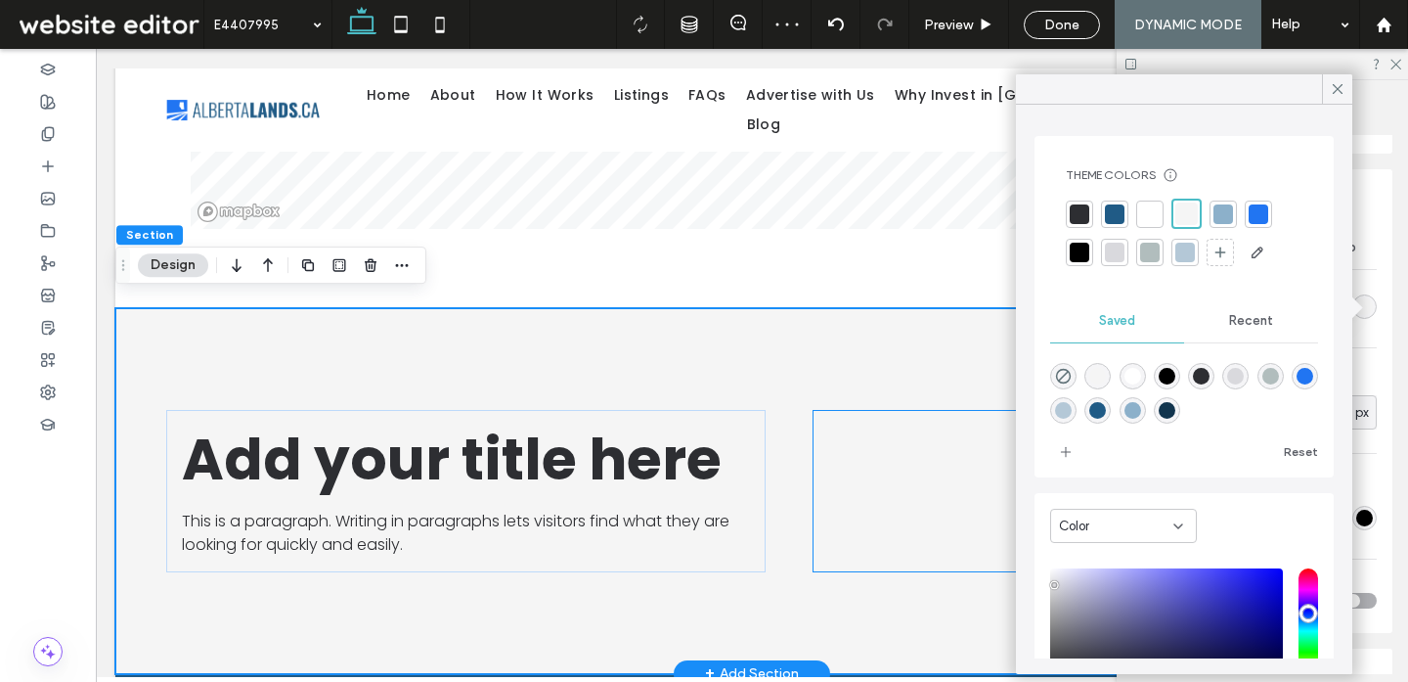
click at [824, 527] on div "CTA button Learn more" at bounding box center [1075, 491] width 524 height 162
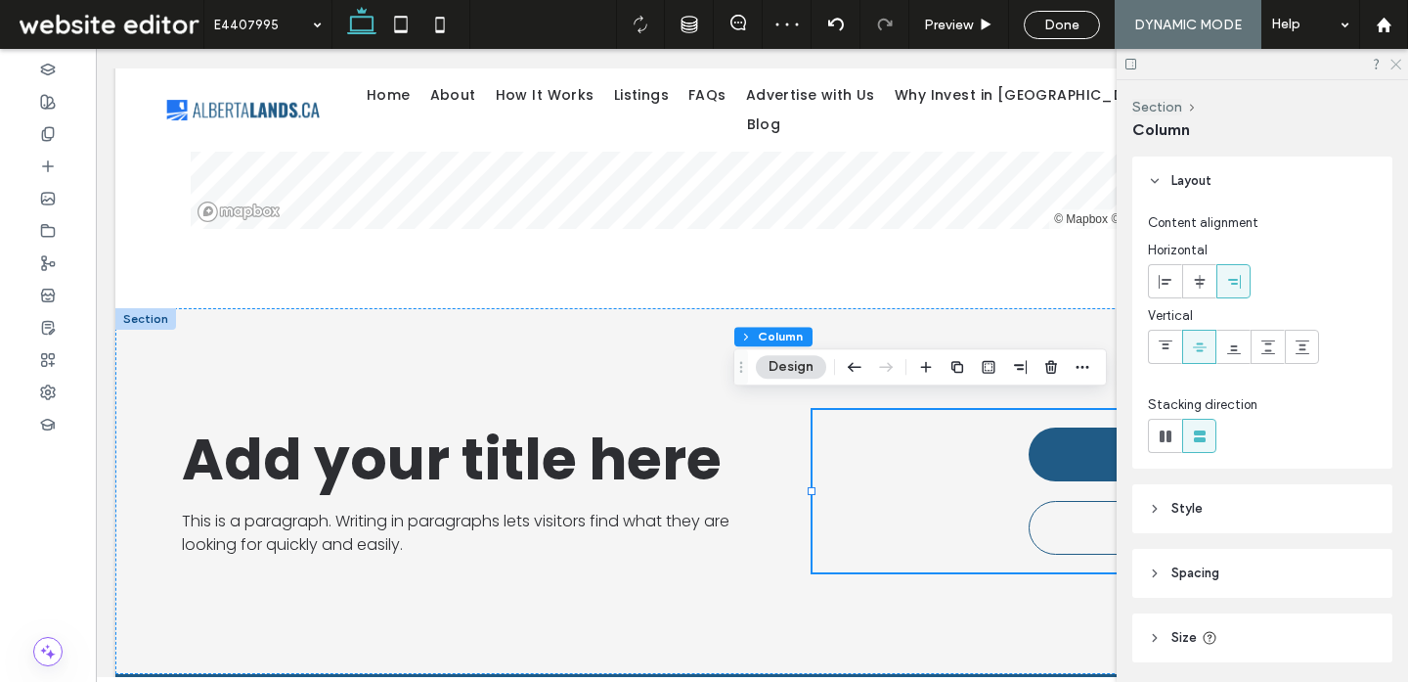
click at [1392, 64] on icon at bounding box center [1395, 63] width 13 height 13
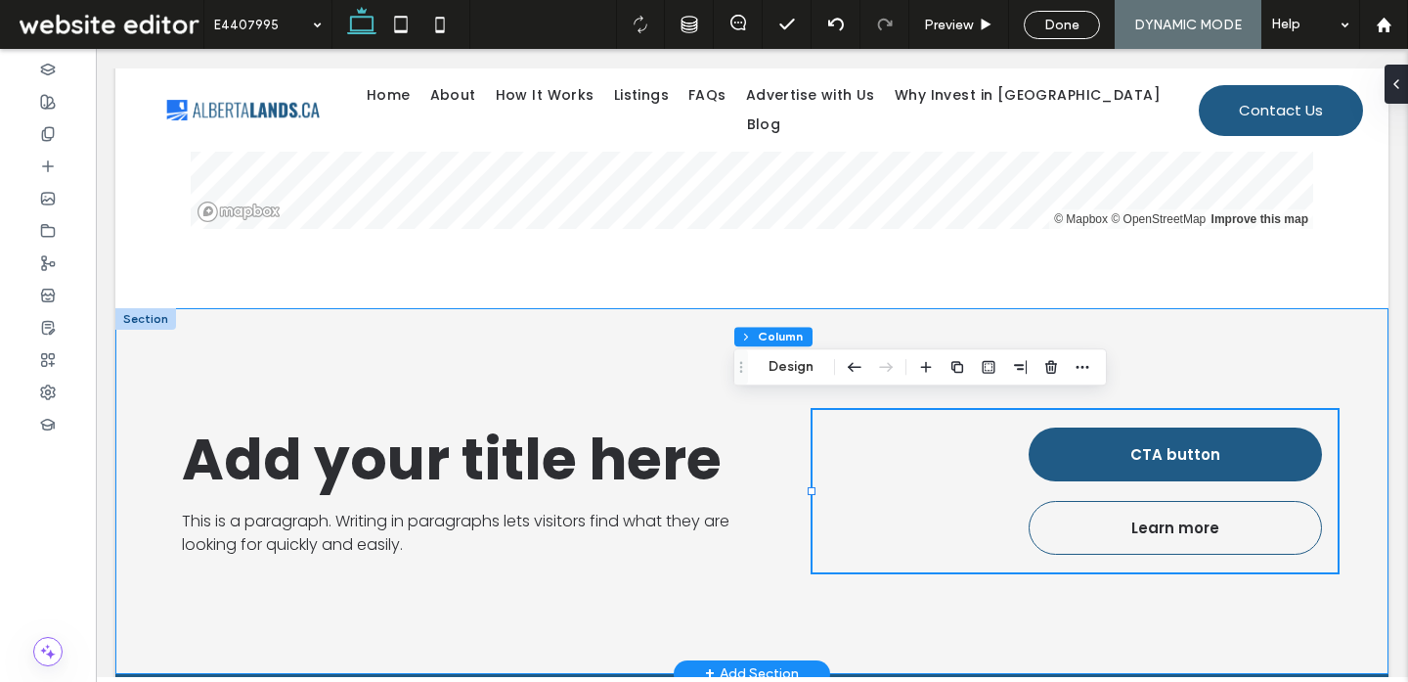
click at [771, 605] on div "Add your title here This is a paragraph. Writing in paragraphs lets visitors fi…" at bounding box center [751, 491] width 1273 height 366
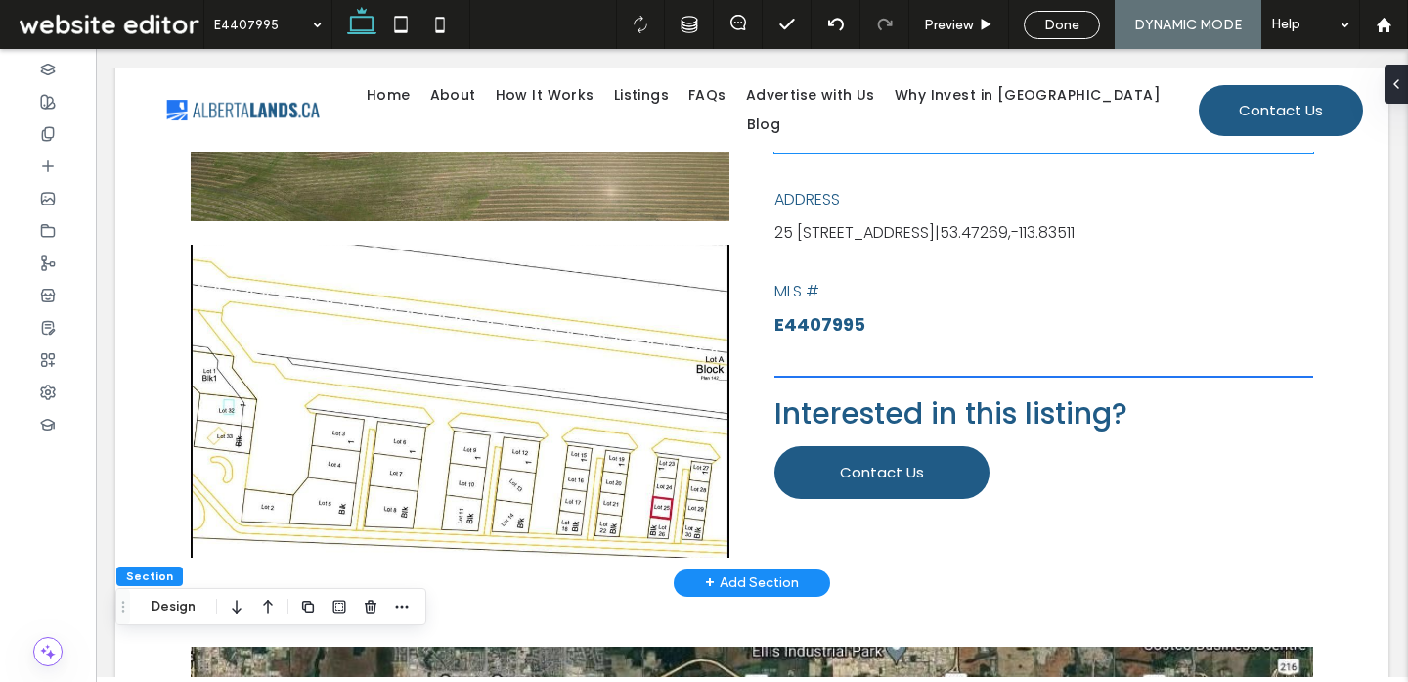
scroll to position [778, 0]
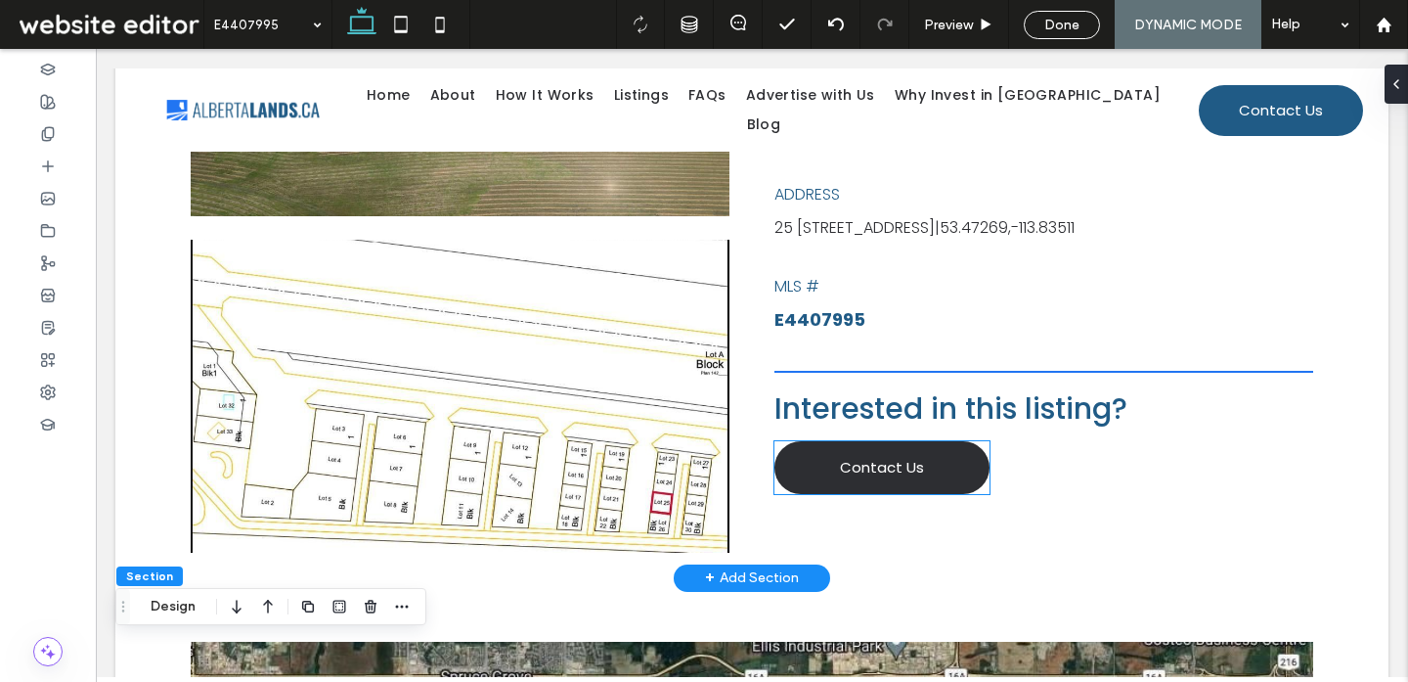
click at [862, 478] on span "Contact Us" at bounding box center [882, 467] width 84 height 22
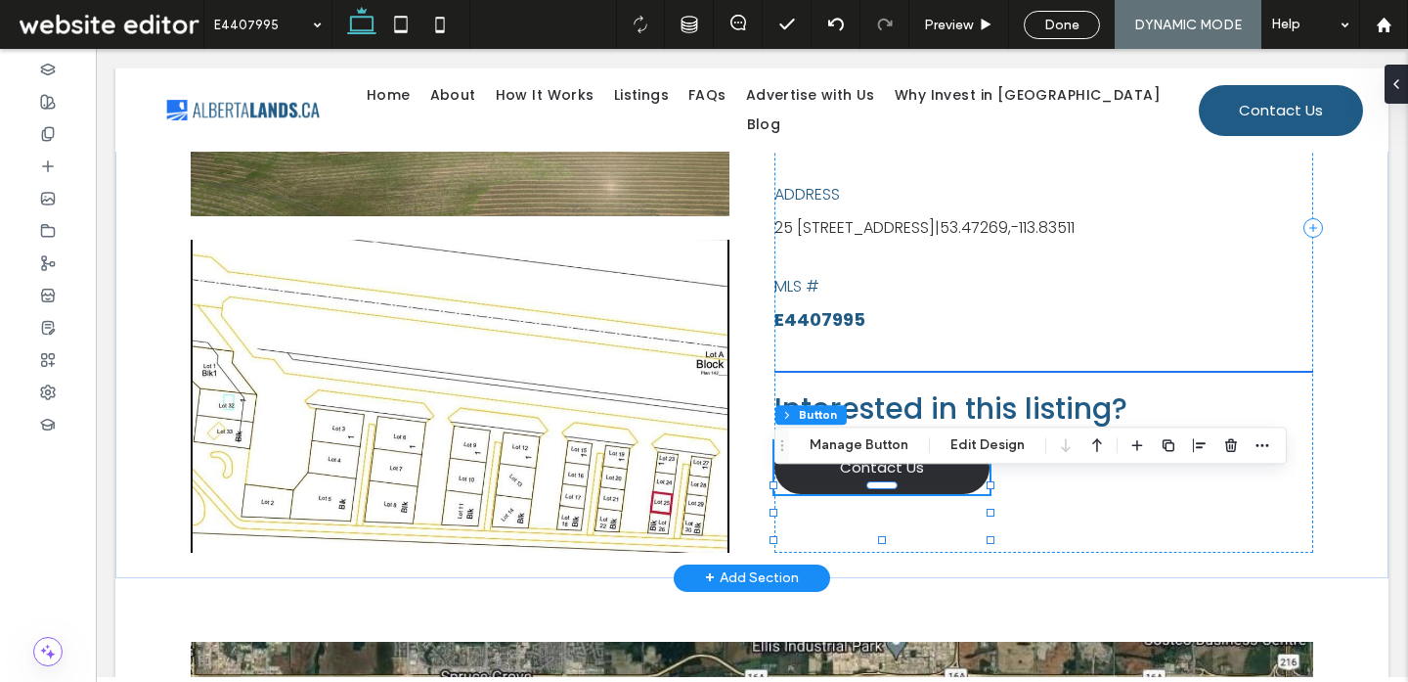
click at [872, 478] on span "Contact Us" at bounding box center [882, 467] width 84 height 22
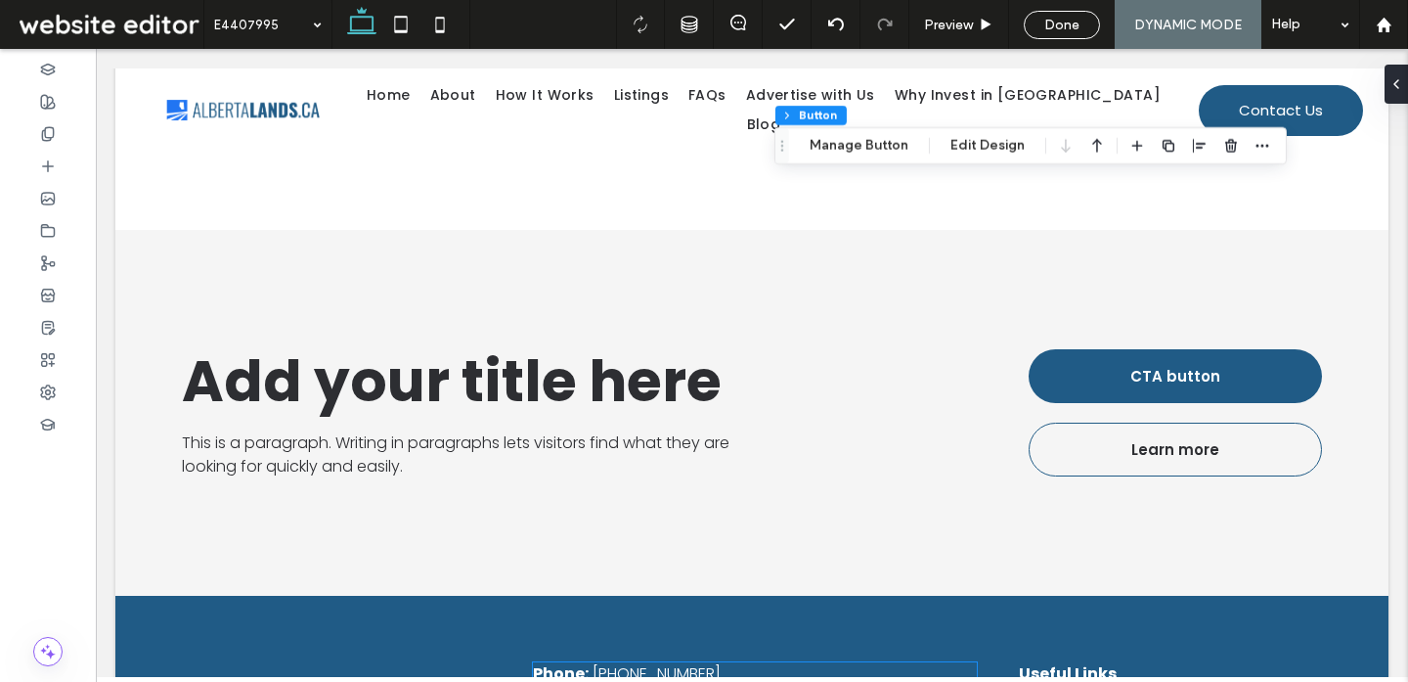
scroll to position [2432, 0]
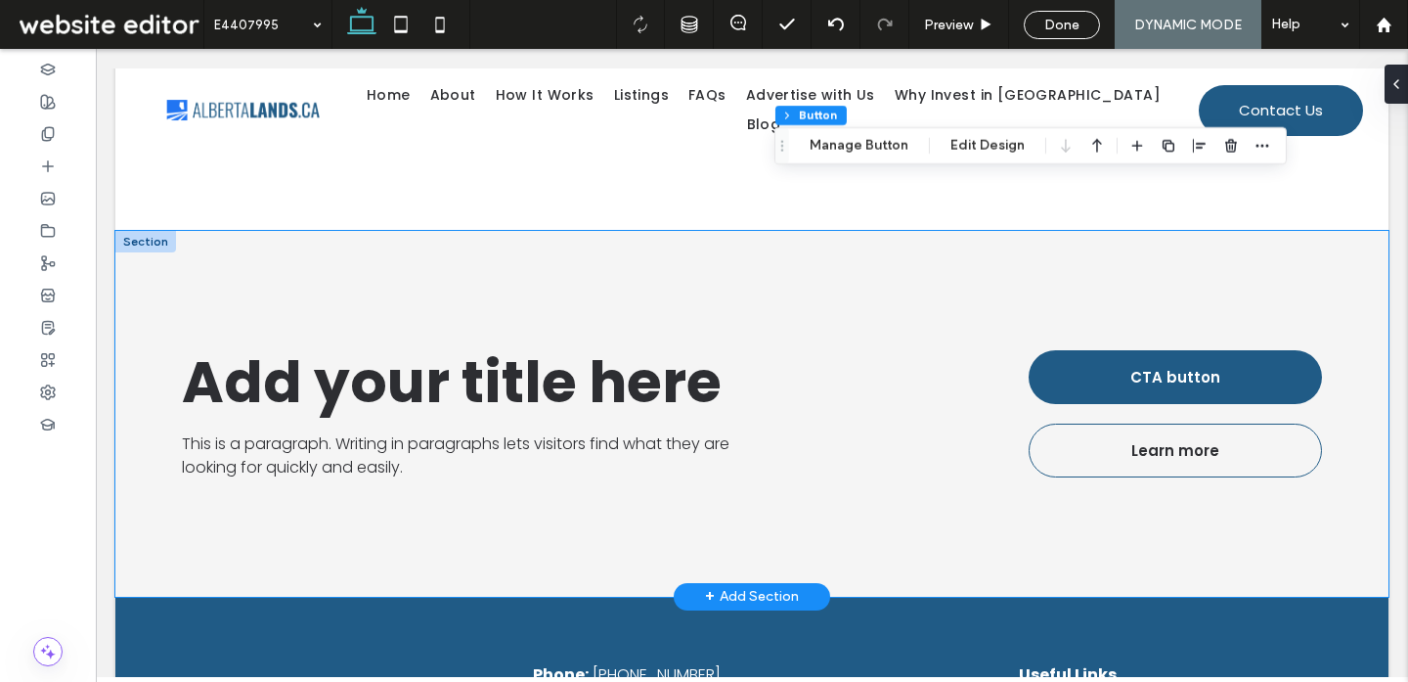
click at [196, 250] on div "Add your title here This is a paragraph. Writing in paragraphs lets visitors fi…" at bounding box center [751, 414] width 1273 height 366
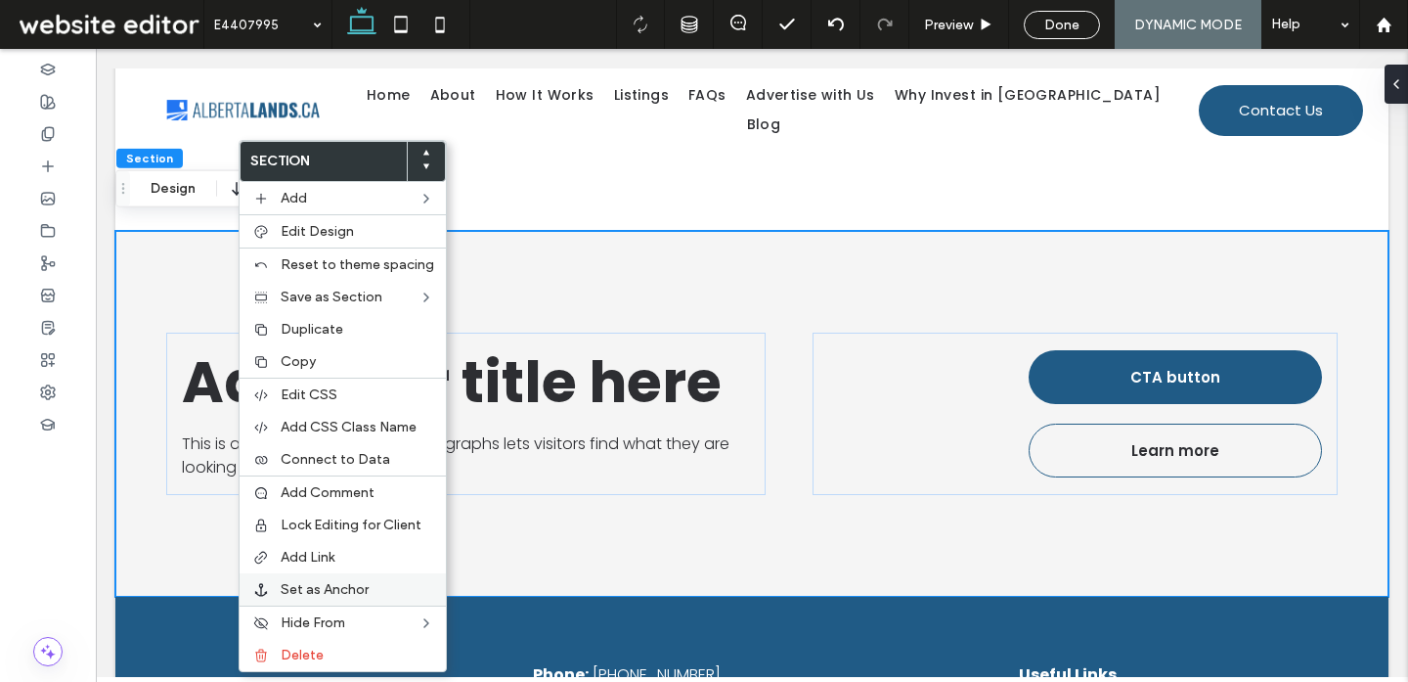
click at [331, 579] on div "Set as Anchor" at bounding box center [343, 589] width 206 height 32
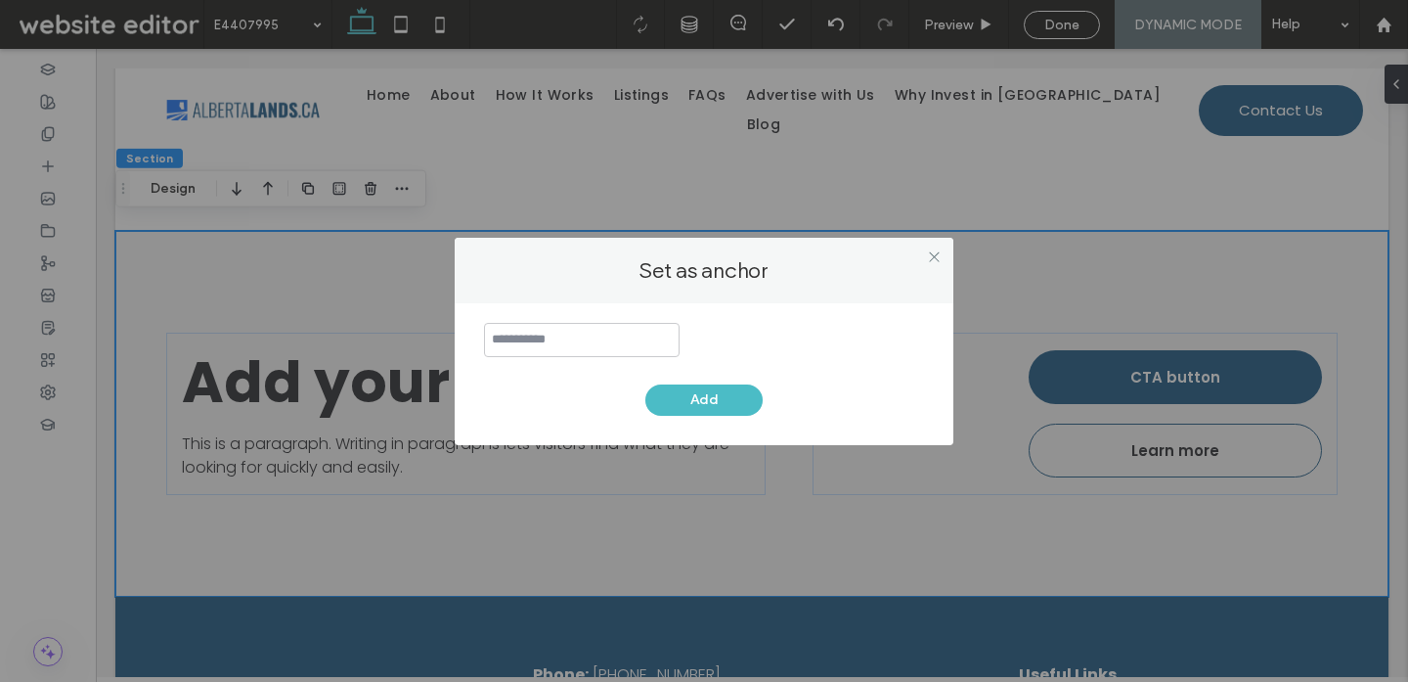
click at [575, 337] on input at bounding box center [582, 340] width 196 height 34
type input "******"
click at [685, 402] on button "Add" at bounding box center [703, 399] width 117 height 31
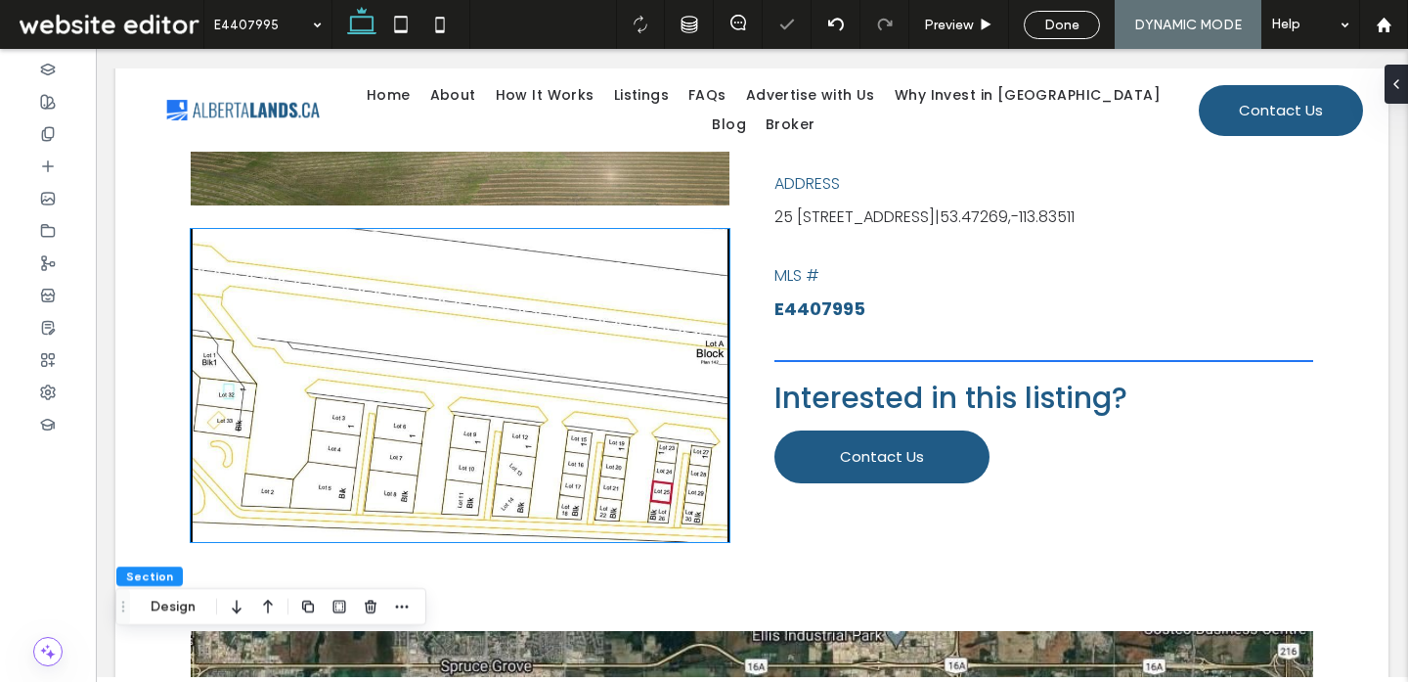
scroll to position [826, 0]
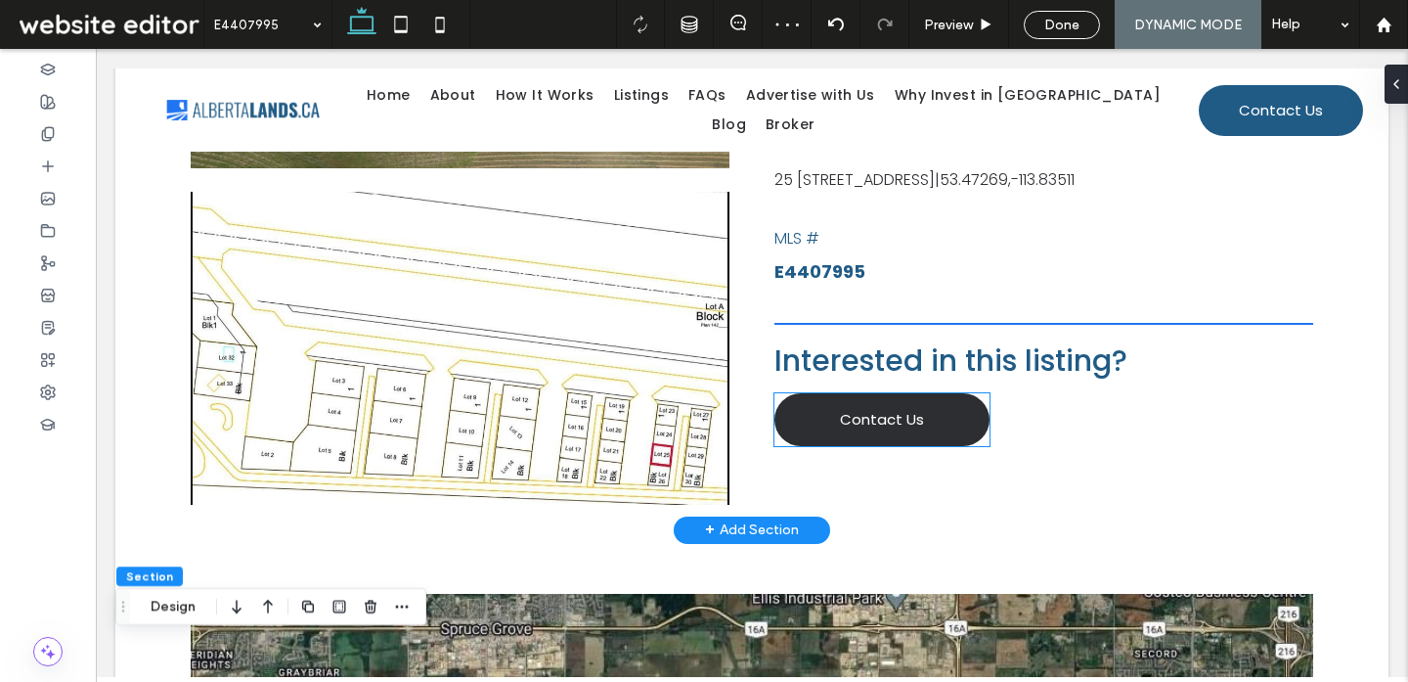
click at [894, 446] on link "Contact Us" at bounding box center [881, 419] width 215 height 53
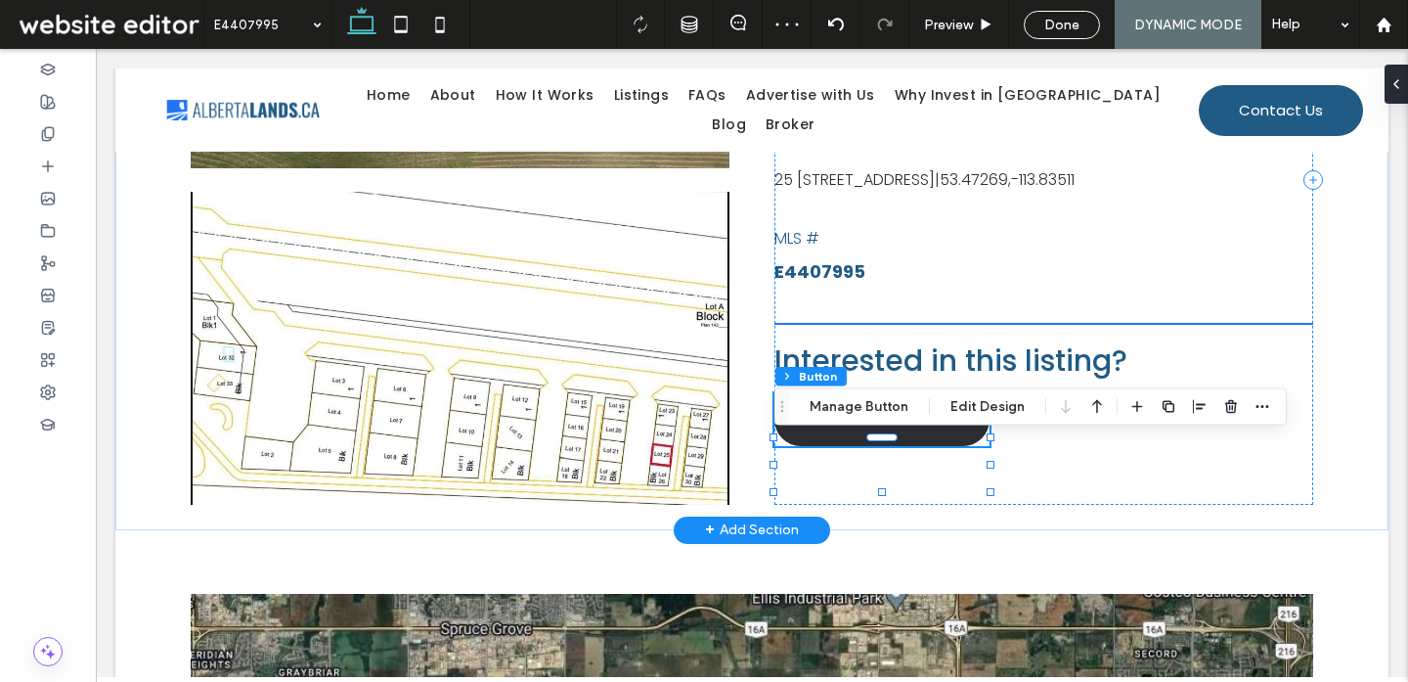
click at [874, 430] on span "Contact Us" at bounding box center [882, 419] width 84 height 22
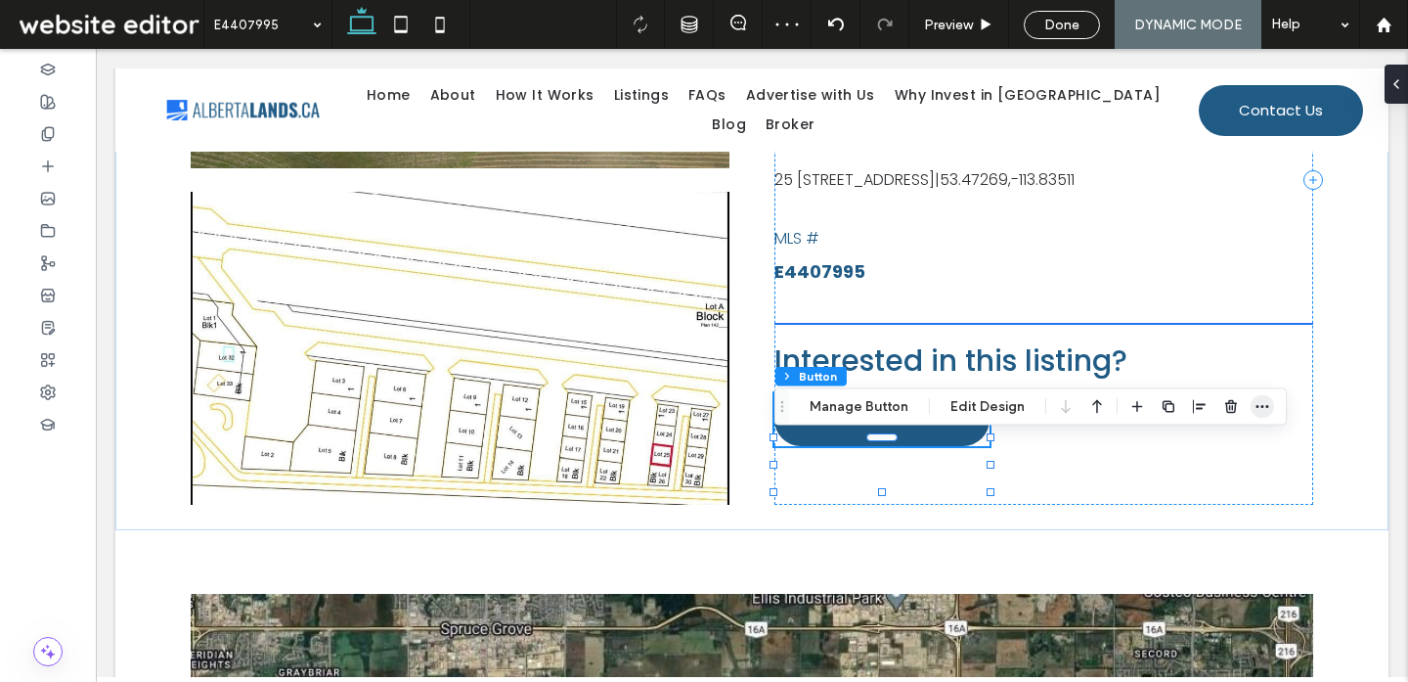
click at [1258, 404] on icon "button" at bounding box center [1263, 407] width 16 height 16
click at [837, 415] on button "Manage Button" at bounding box center [859, 406] width 124 height 23
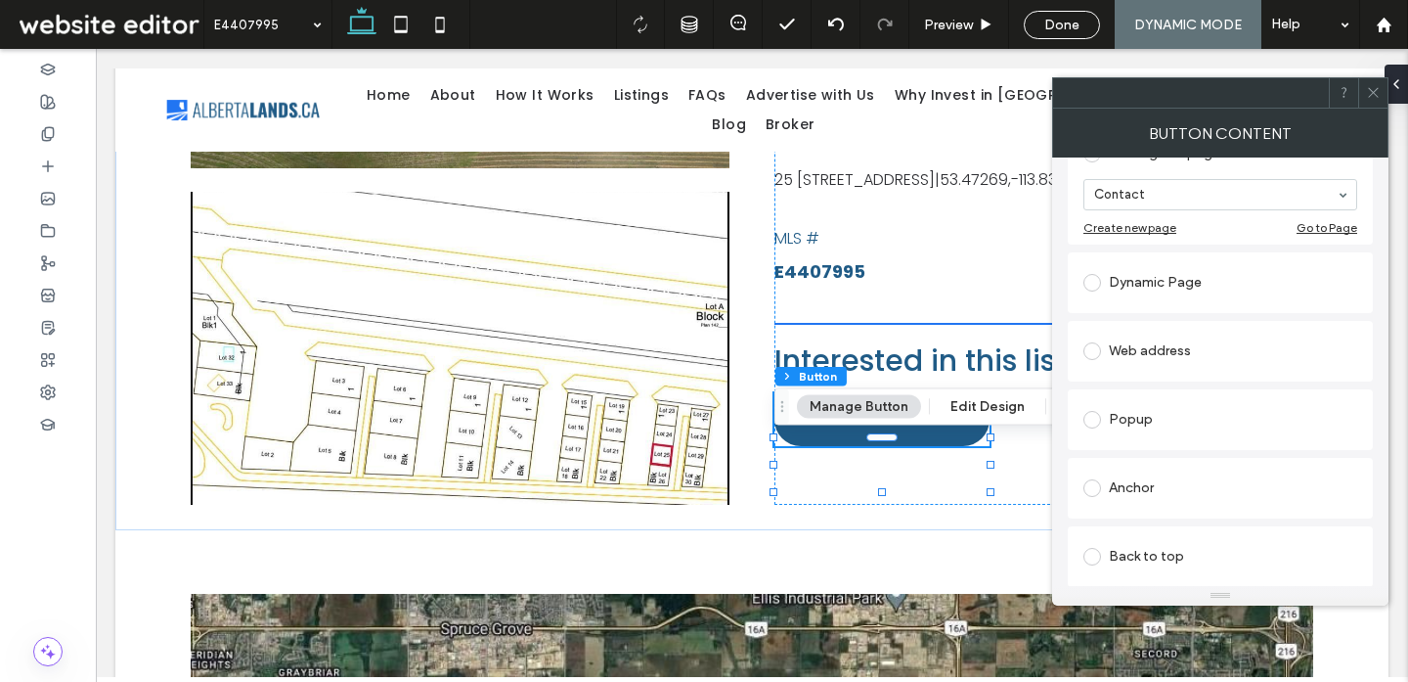
scroll to position [245, 0]
click at [1148, 494] on div "Anchor" at bounding box center [1220, 482] width 274 height 31
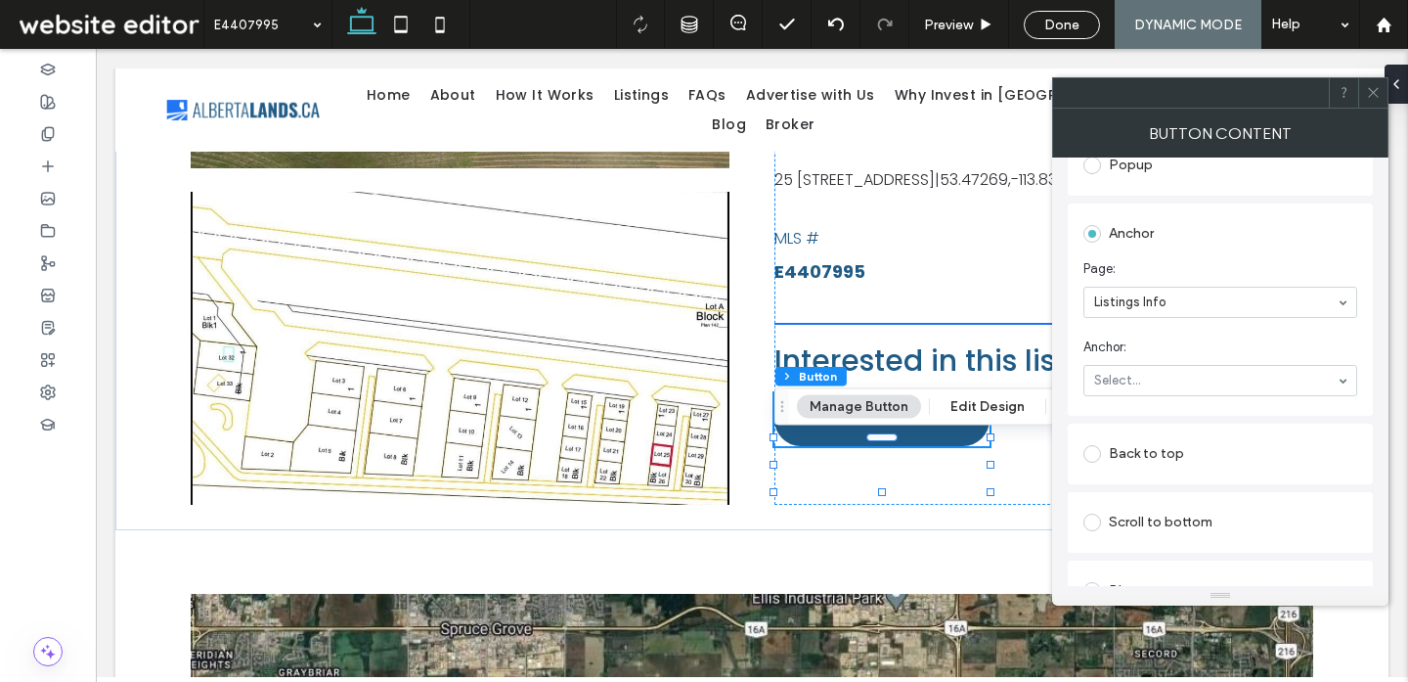
scroll to position [438, 0]
click at [1195, 357] on section "Anchor: Select..." at bounding box center [1220, 363] width 274 height 78
click at [1375, 95] on icon at bounding box center [1373, 92] width 15 height 15
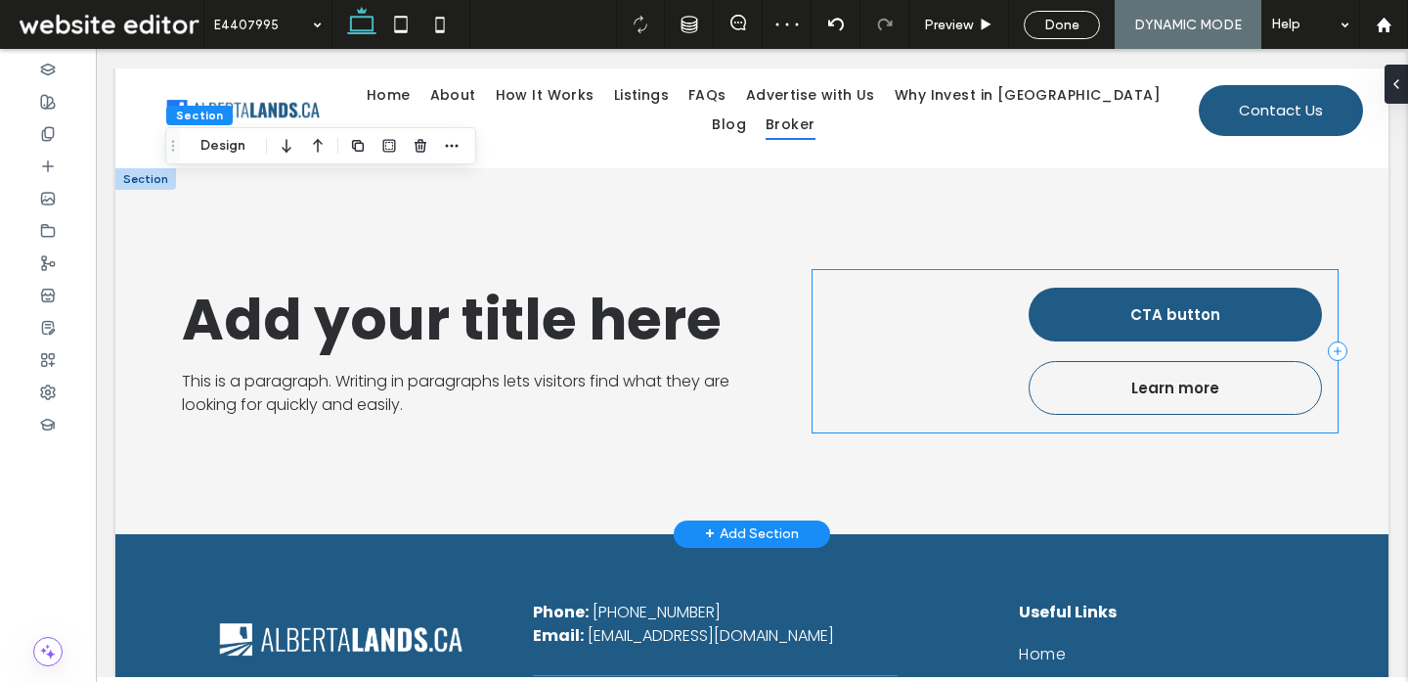
scroll to position [2417, 0]
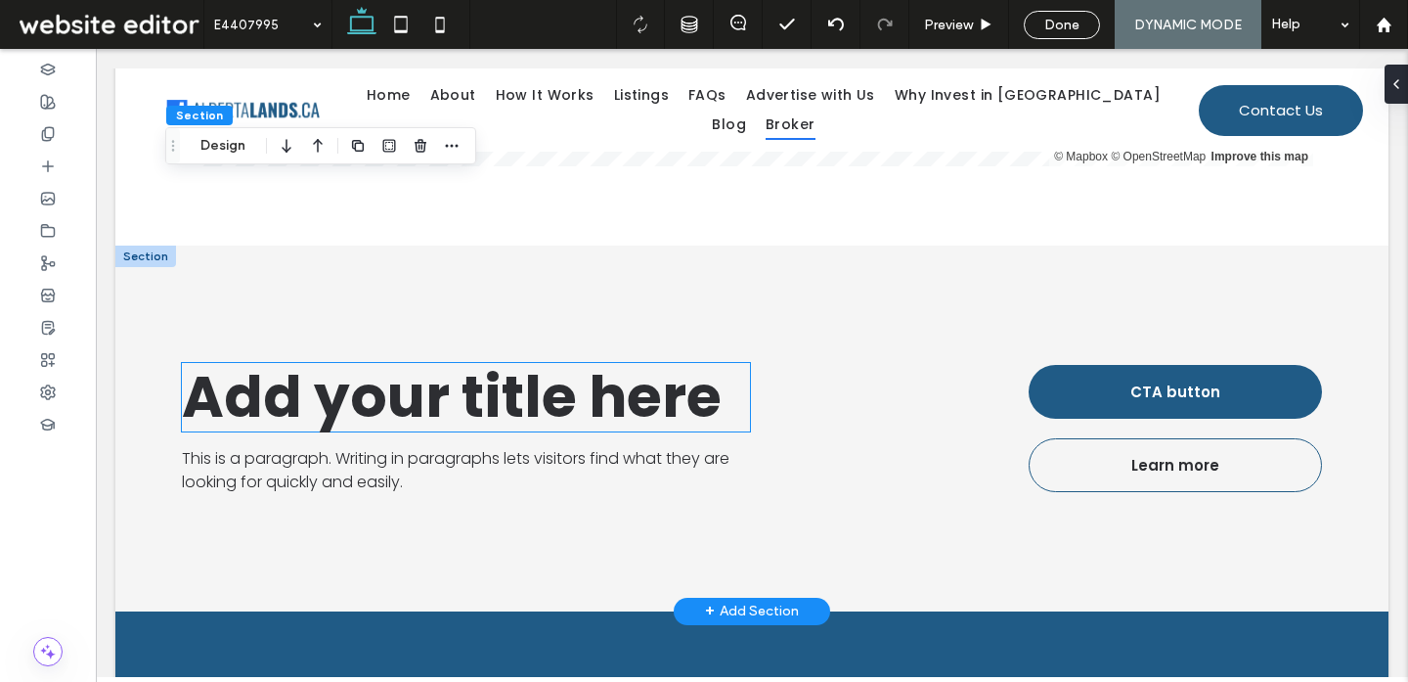
click at [620, 409] on span "Add your title here" at bounding box center [452, 396] width 540 height 79
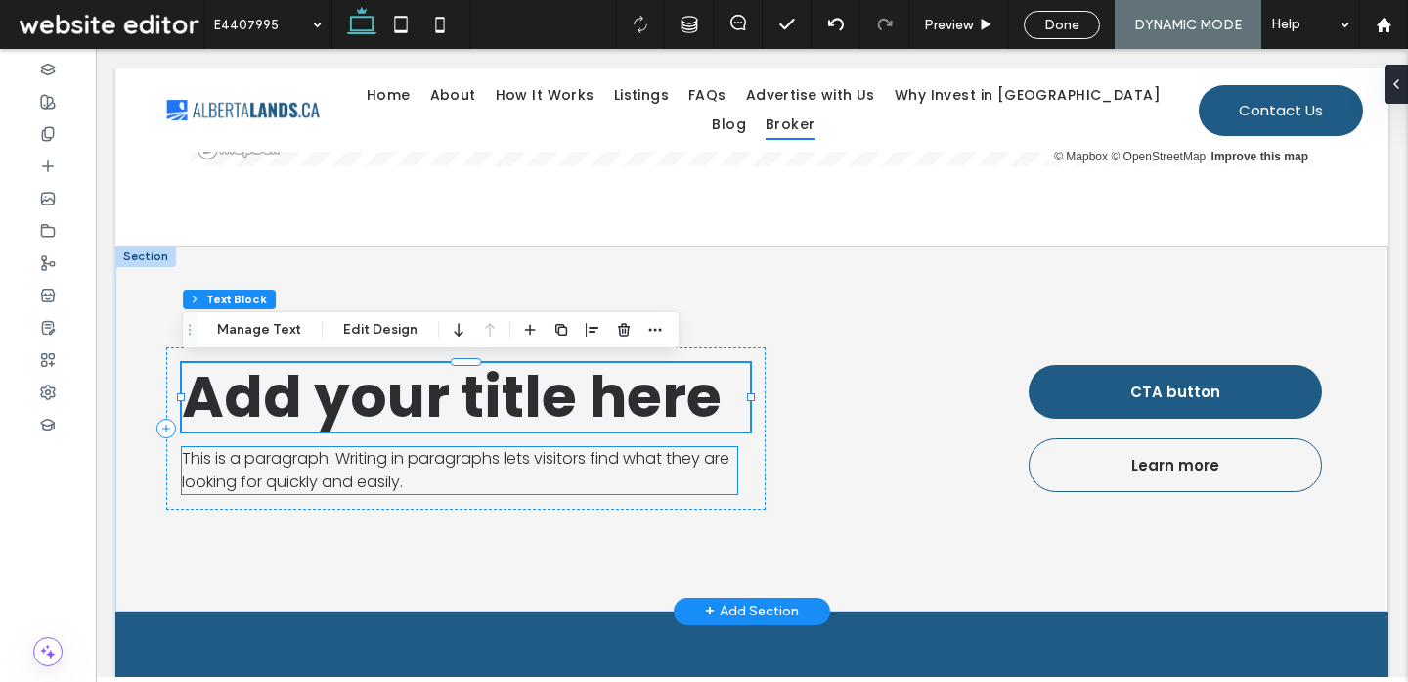
click at [438, 479] on p "This is a paragraph. Writing in paragraphs lets visitors find what they are loo…" at bounding box center [459, 470] width 555 height 47
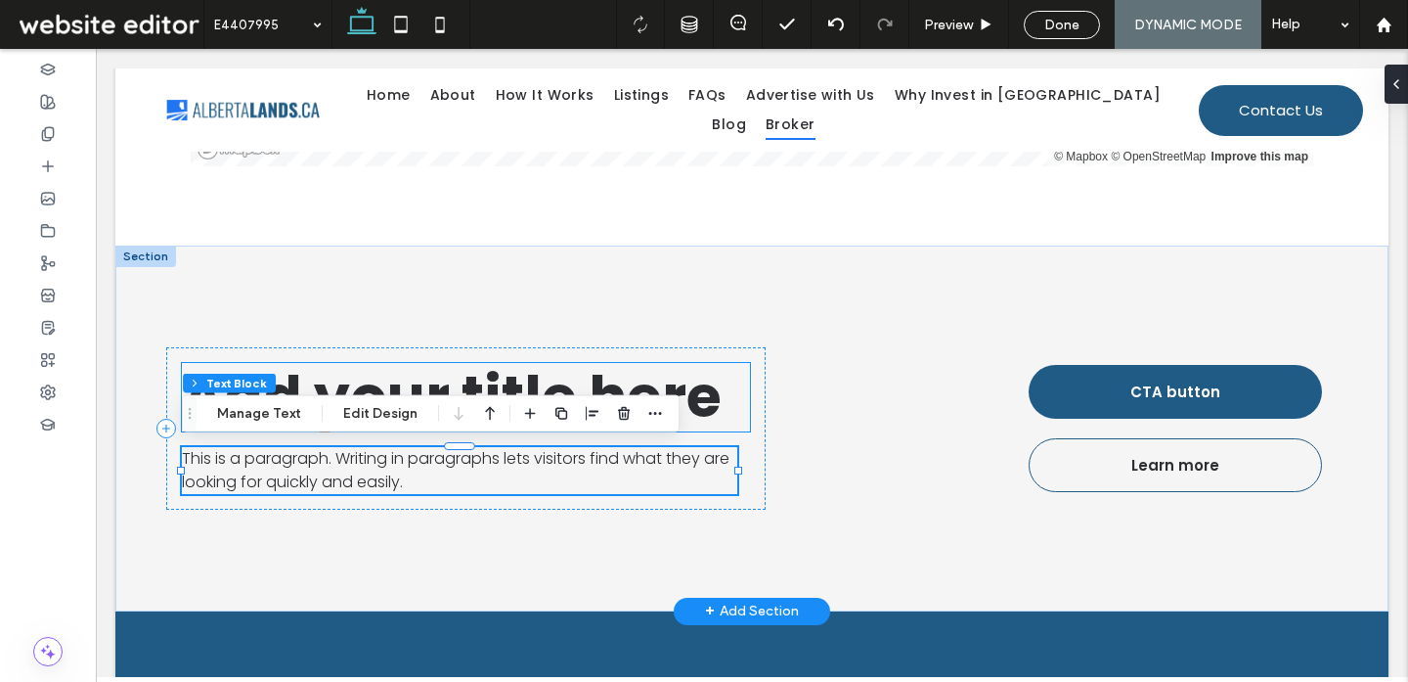
click at [397, 375] on span "Add your title here" at bounding box center [452, 396] width 540 height 79
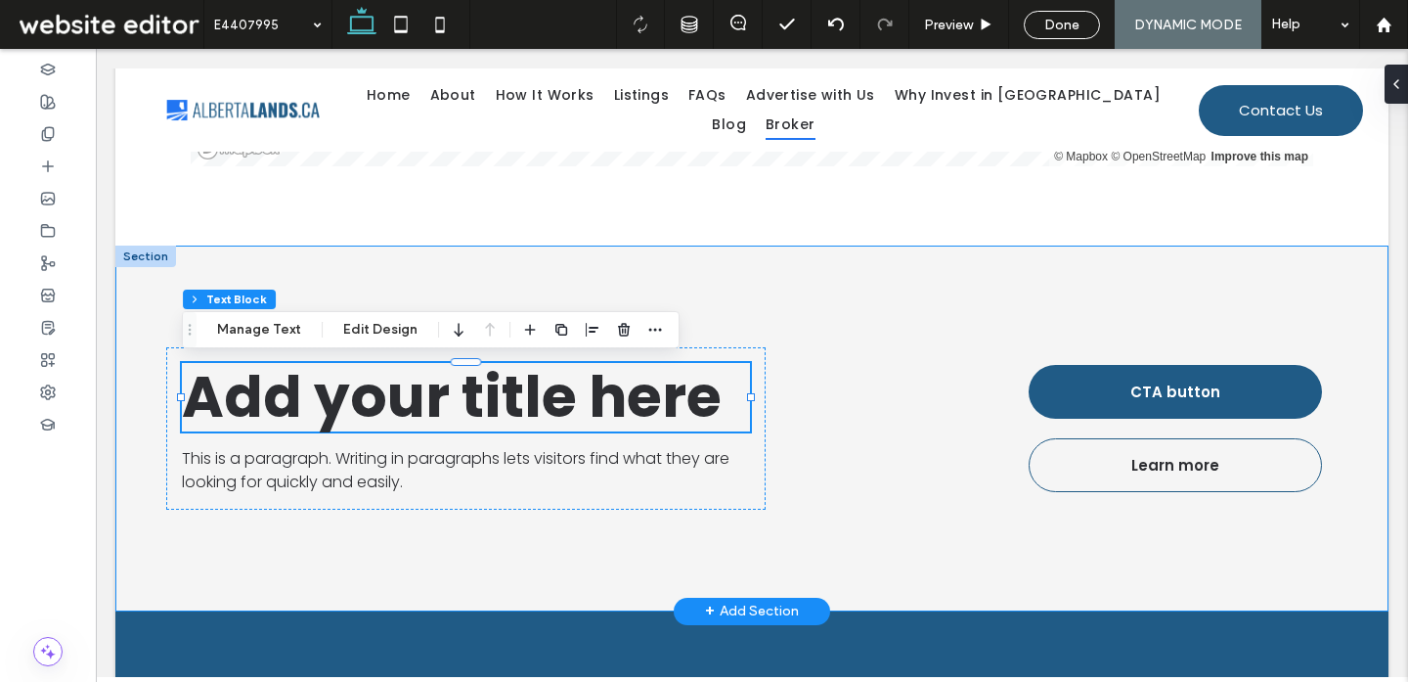
click at [376, 279] on div "Add your title here This is a paragraph. Writing in paragraphs lets visitors fi…" at bounding box center [751, 428] width 1273 height 366
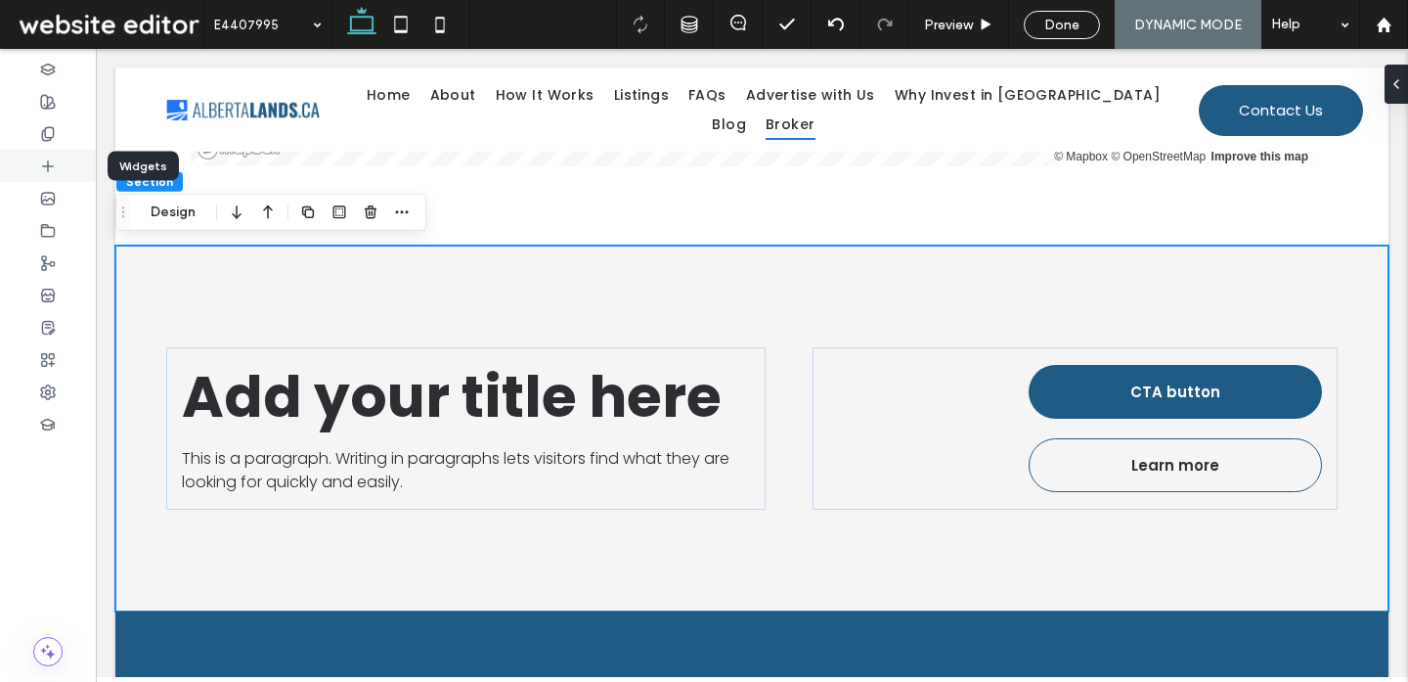
click at [59, 160] on div at bounding box center [48, 166] width 96 height 32
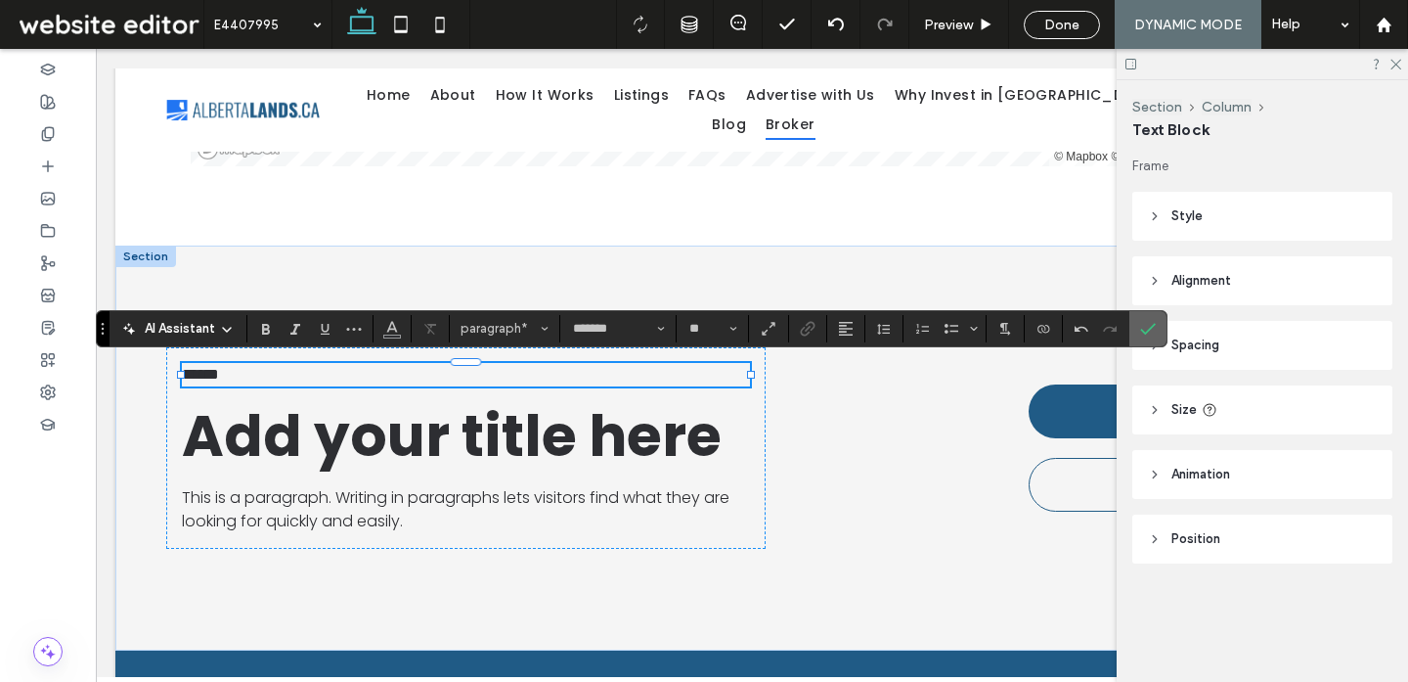
click at [1156, 327] on label "Confirm" at bounding box center [1147, 328] width 29 height 35
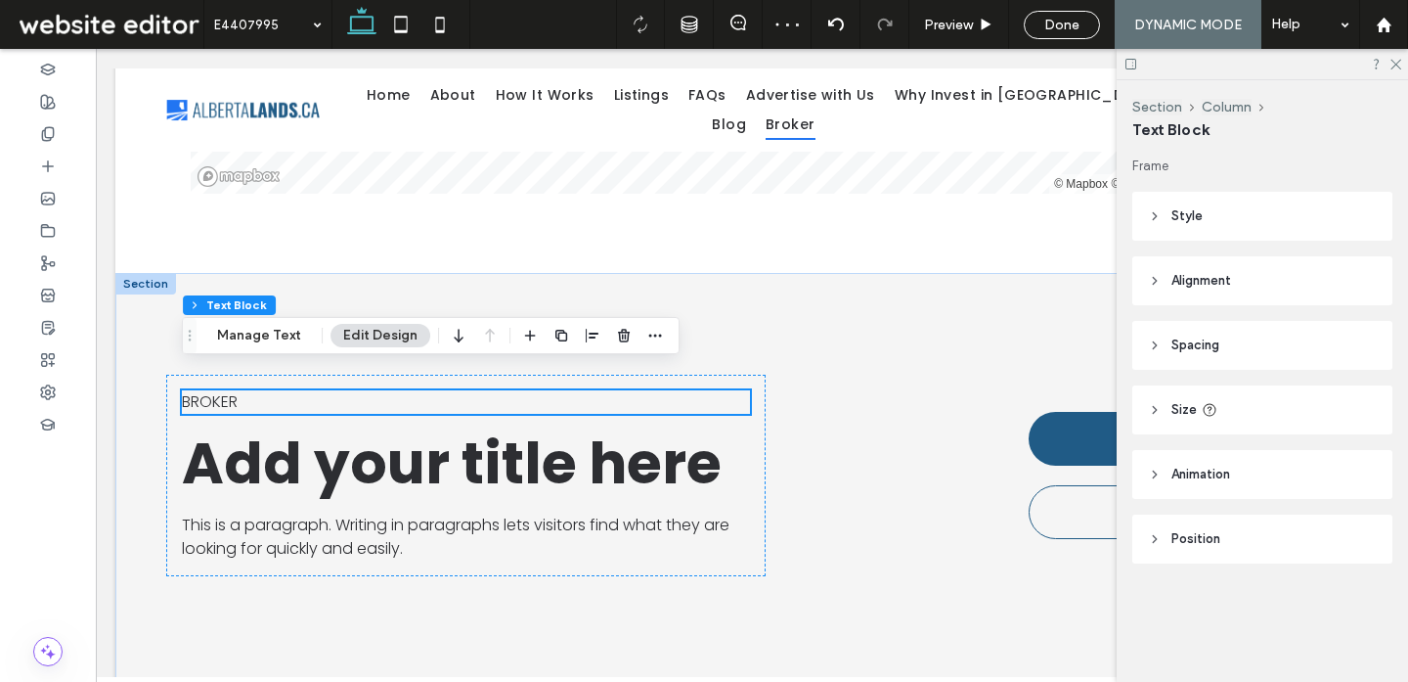
scroll to position [2388, 0]
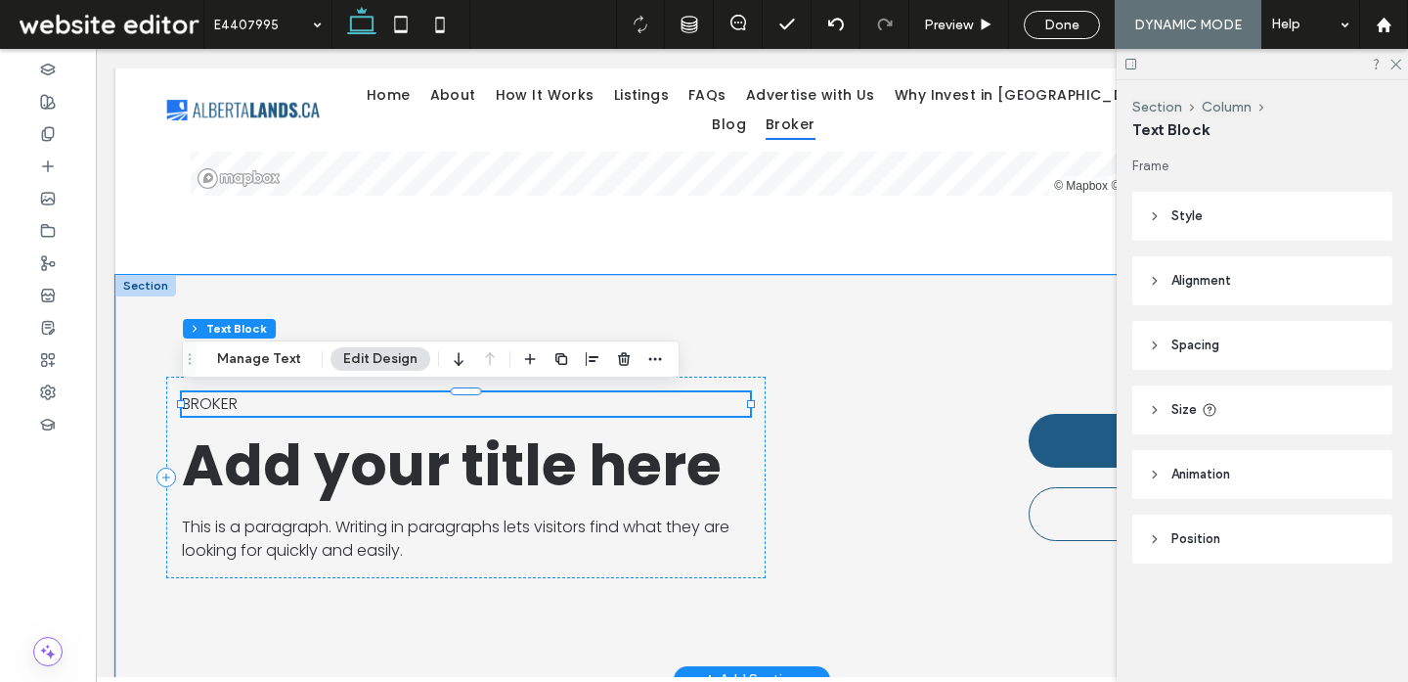
click at [427, 401] on p "BROKER" at bounding box center [466, 403] width 568 height 23
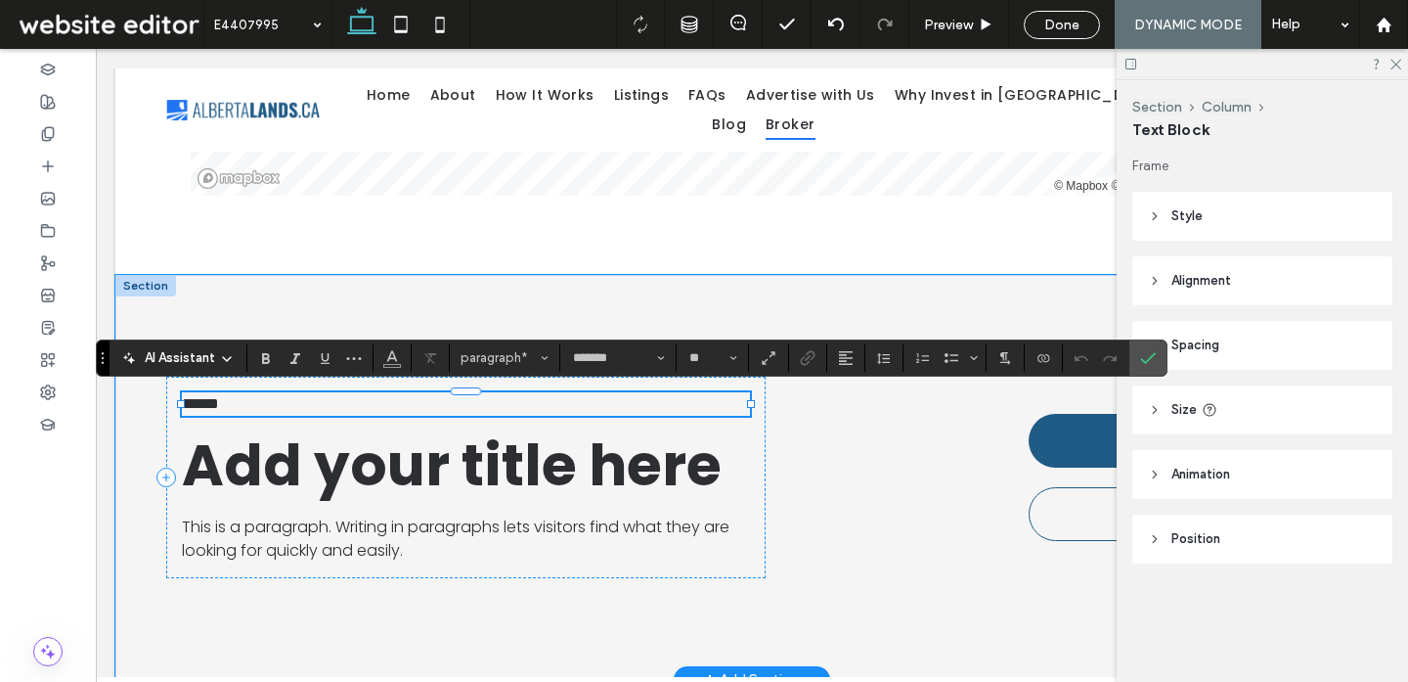
click at [427, 401] on p "******" at bounding box center [466, 403] width 568 height 23
click at [397, 354] on icon "Color" at bounding box center [392, 356] width 16 height 16
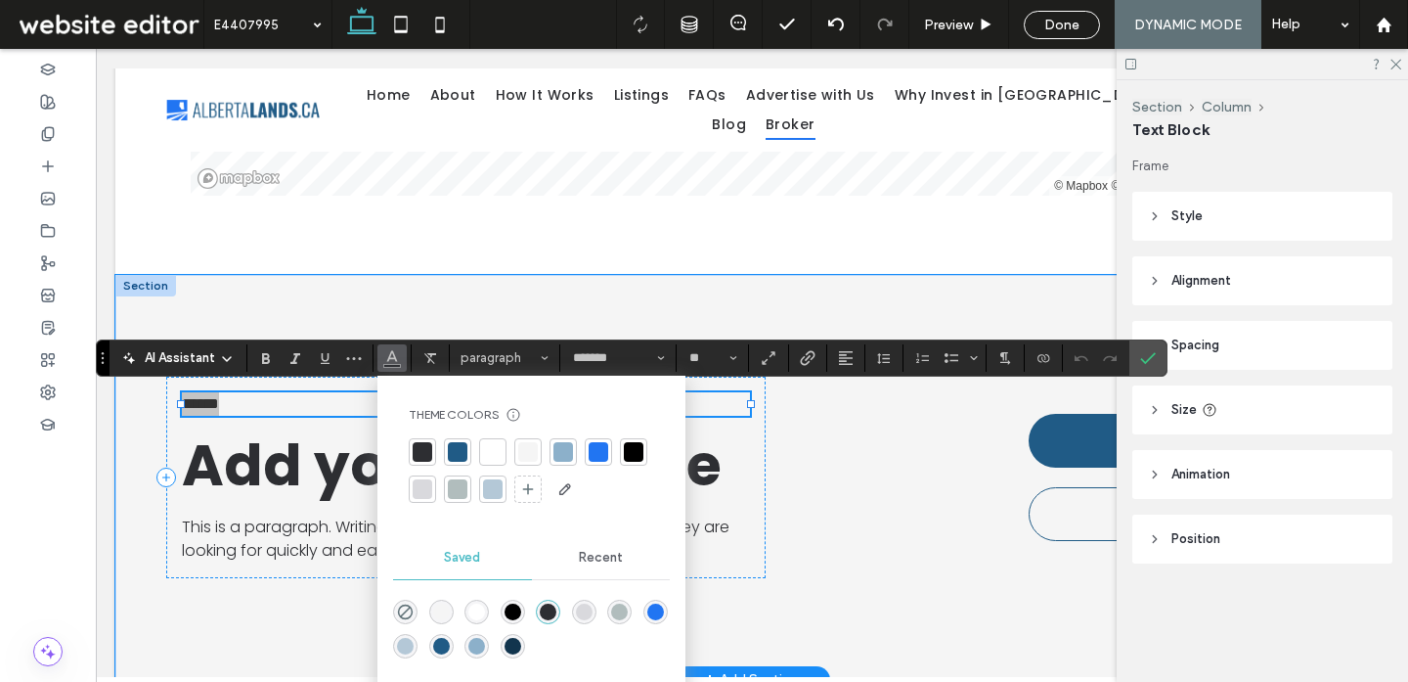
click at [455, 456] on div at bounding box center [458, 452] width 20 height 20
click at [306, 466] on span "Add your title here" at bounding box center [452, 464] width 540 height 79
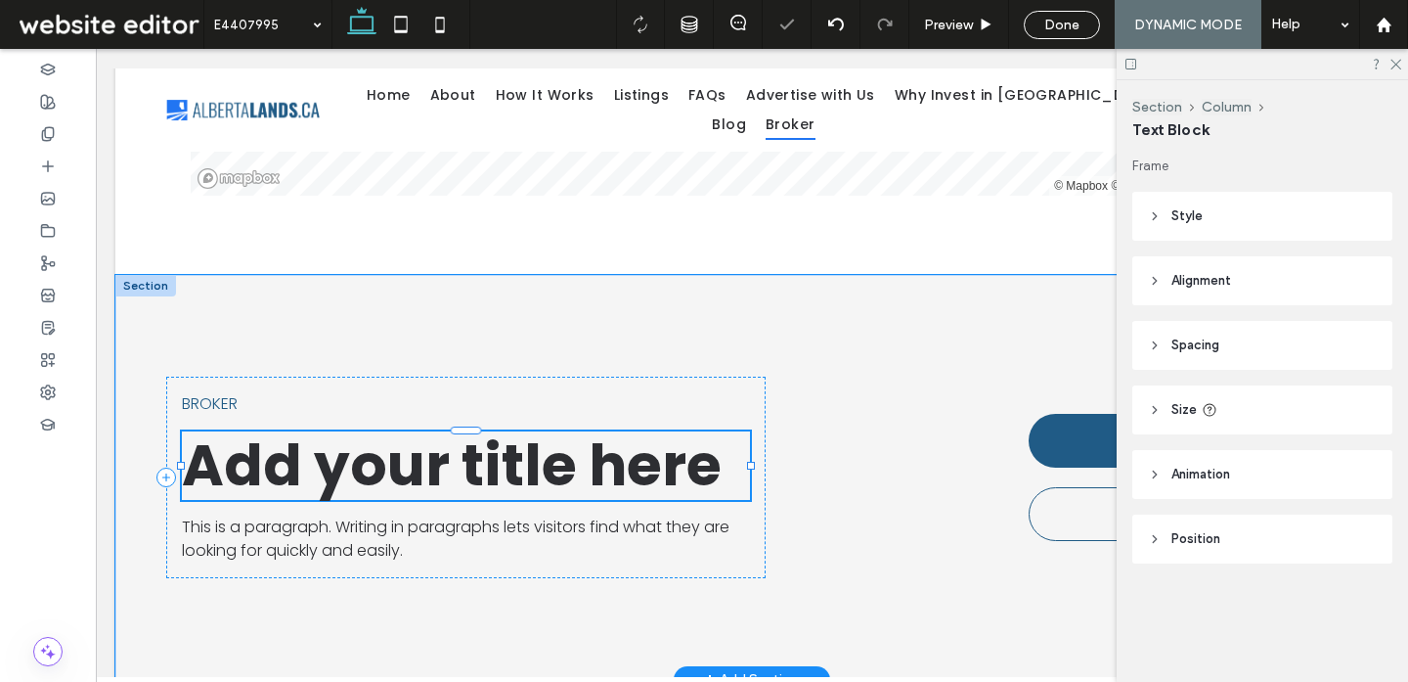
click at [426, 455] on span "Add your title here" at bounding box center [452, 464] width 540 height 79
type input "*******"
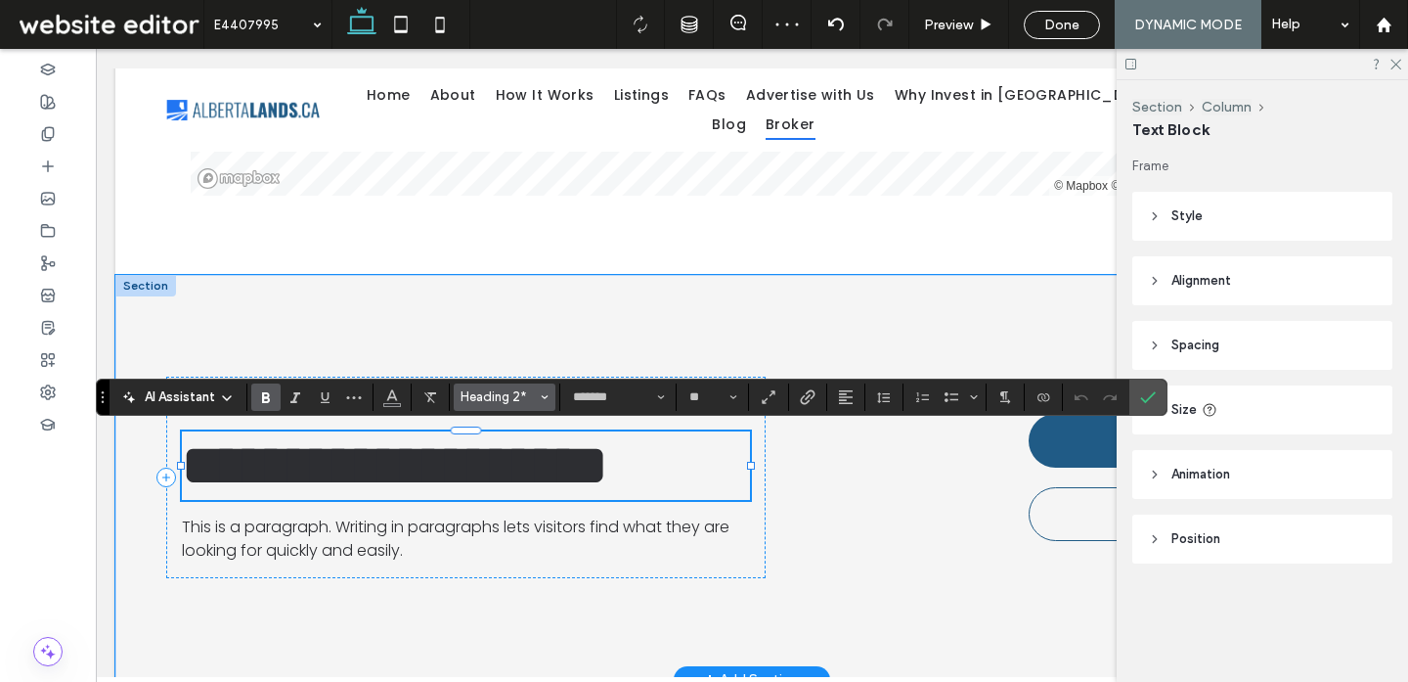
click at [475, 402] on span "Heading 2*" at bounding box center [499, 396] width 76 height 15
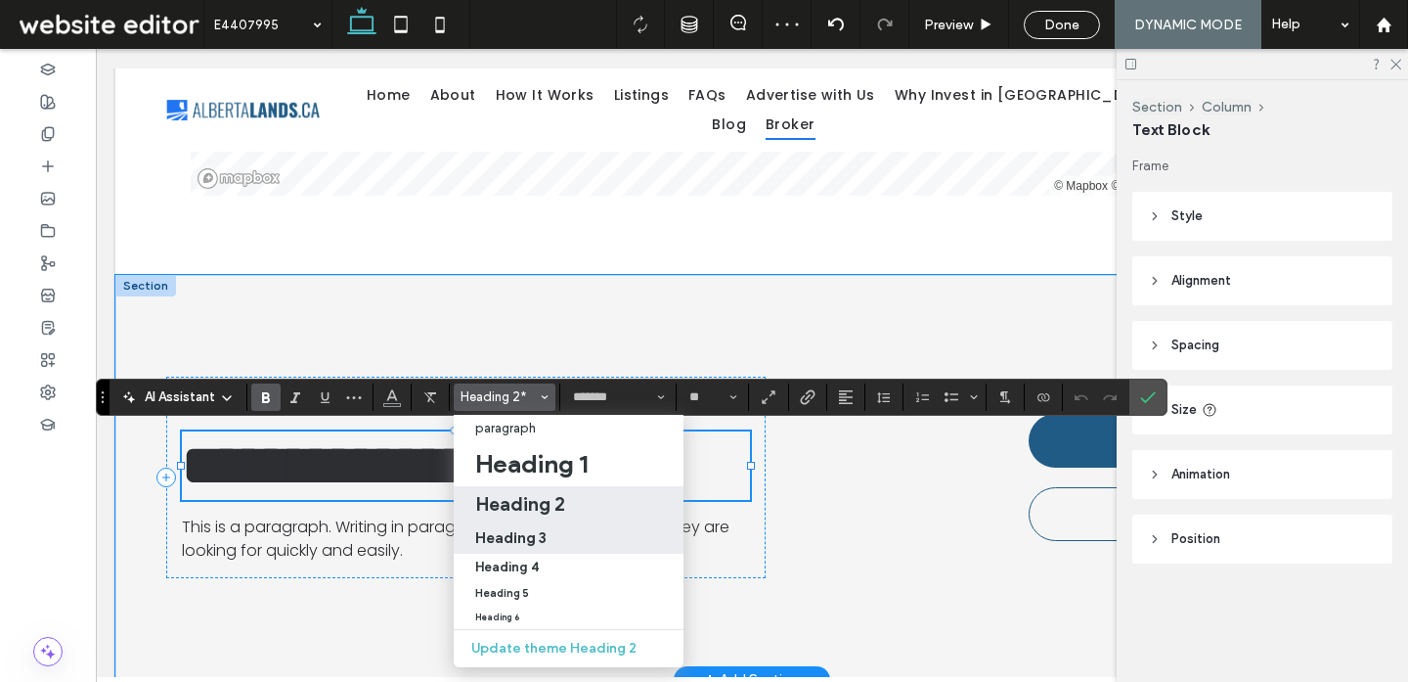
click at [531, 541] on h3 "Heading 3" at bounding box center [510, 537] width 71 height 19
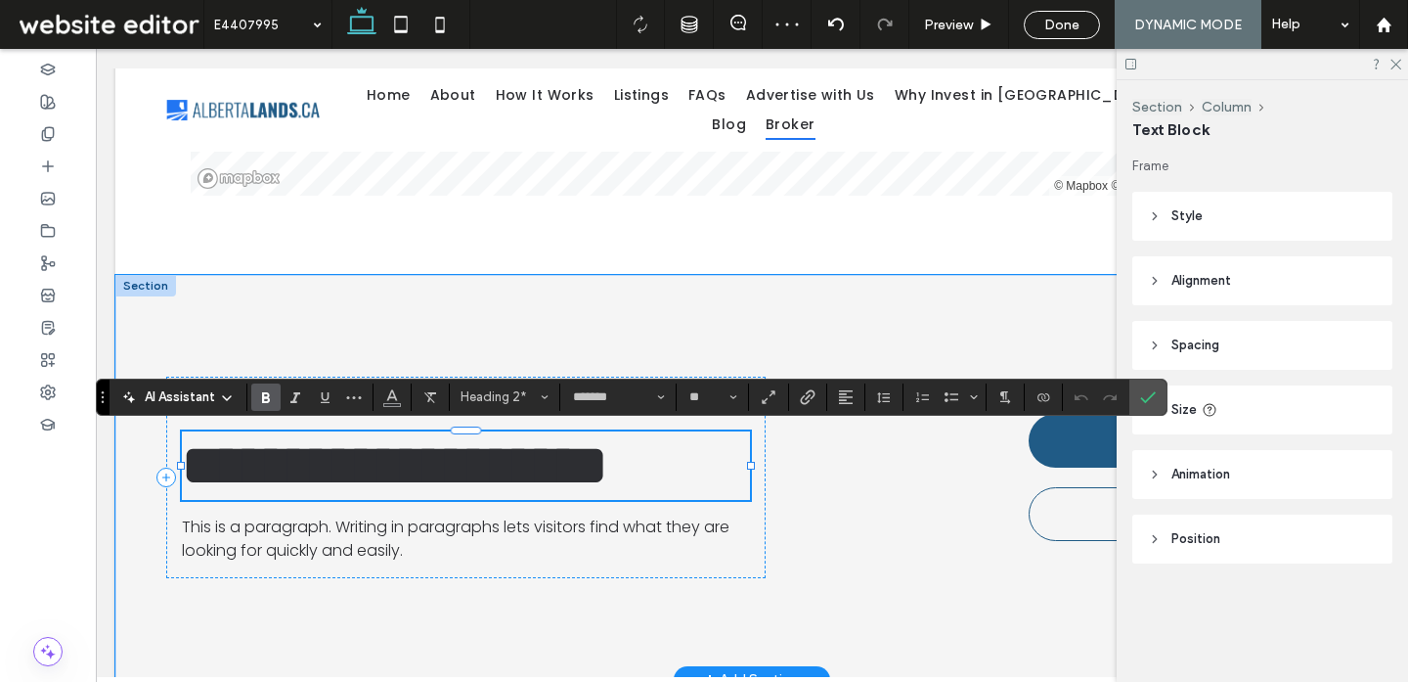
type input "**"
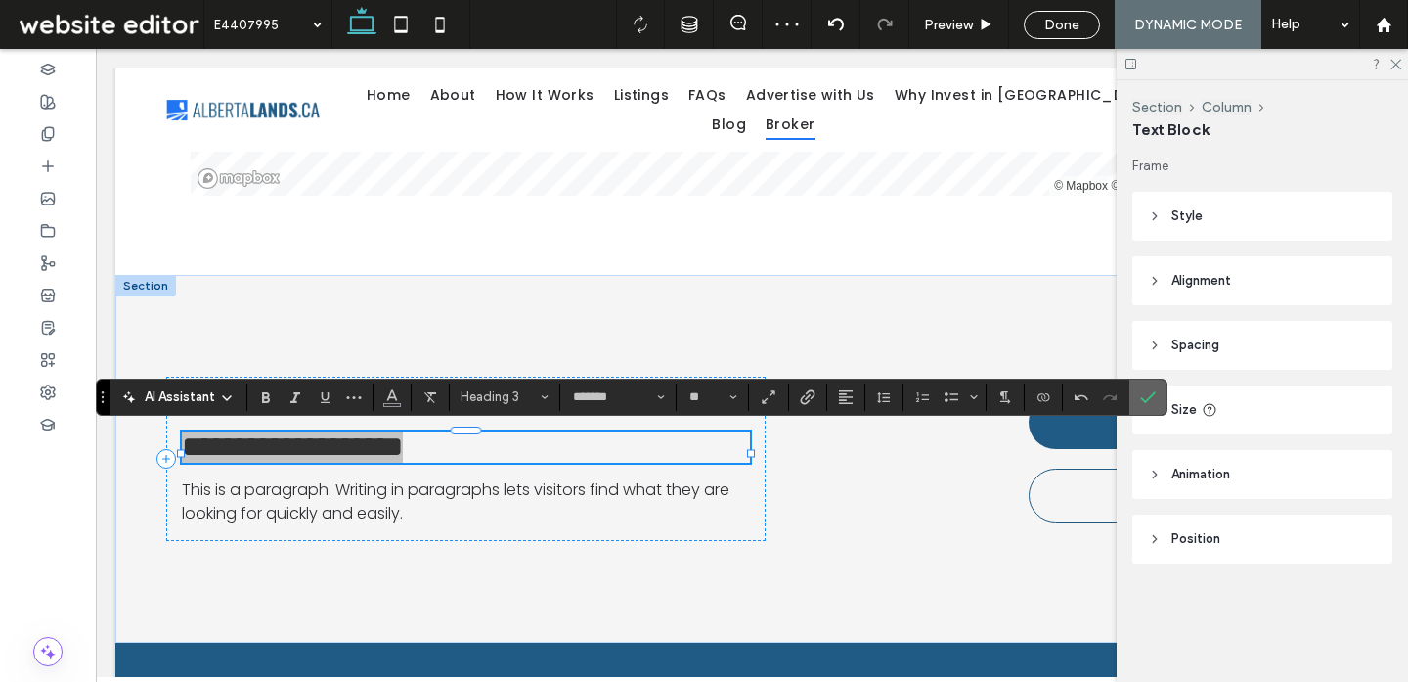
click at [1145, 392] on icon "Confirm" at bounding box center [1148, 397] width 16 height 16
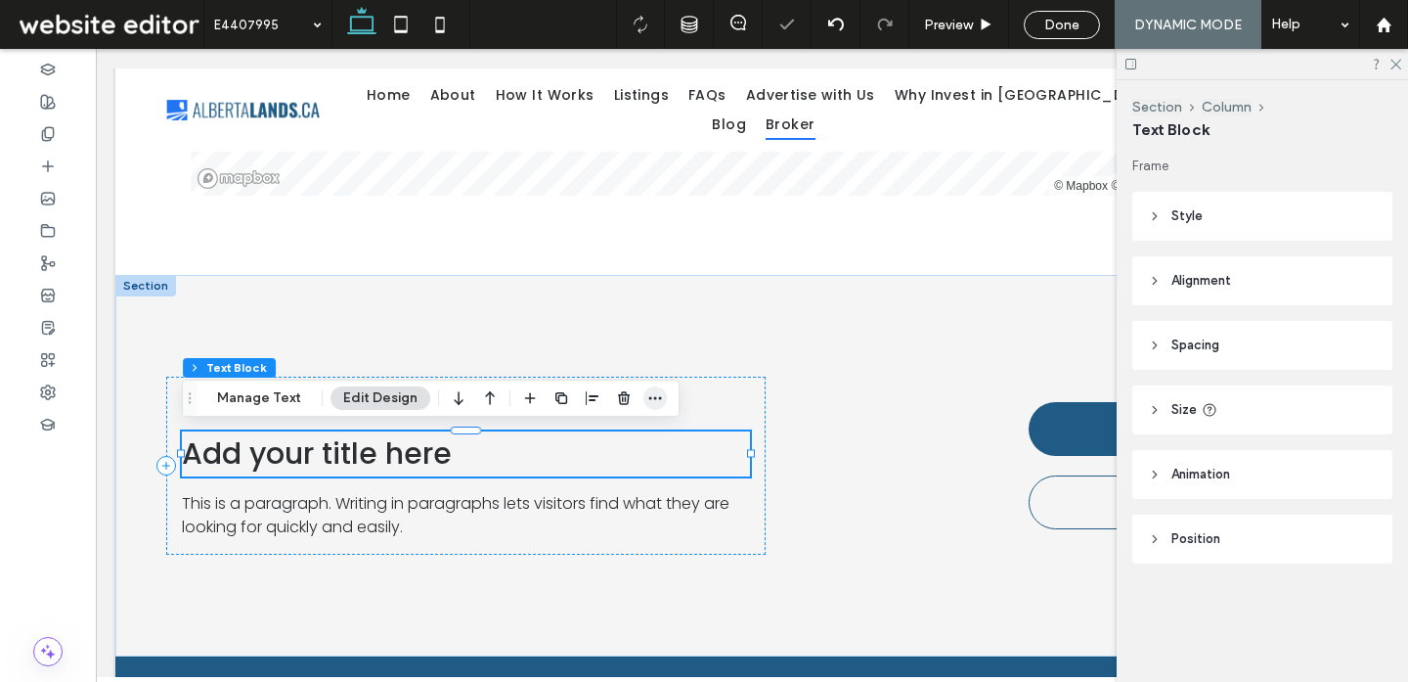
click at [656, 398] on use "button" at bounding box center [655, 397] width 13 height 3
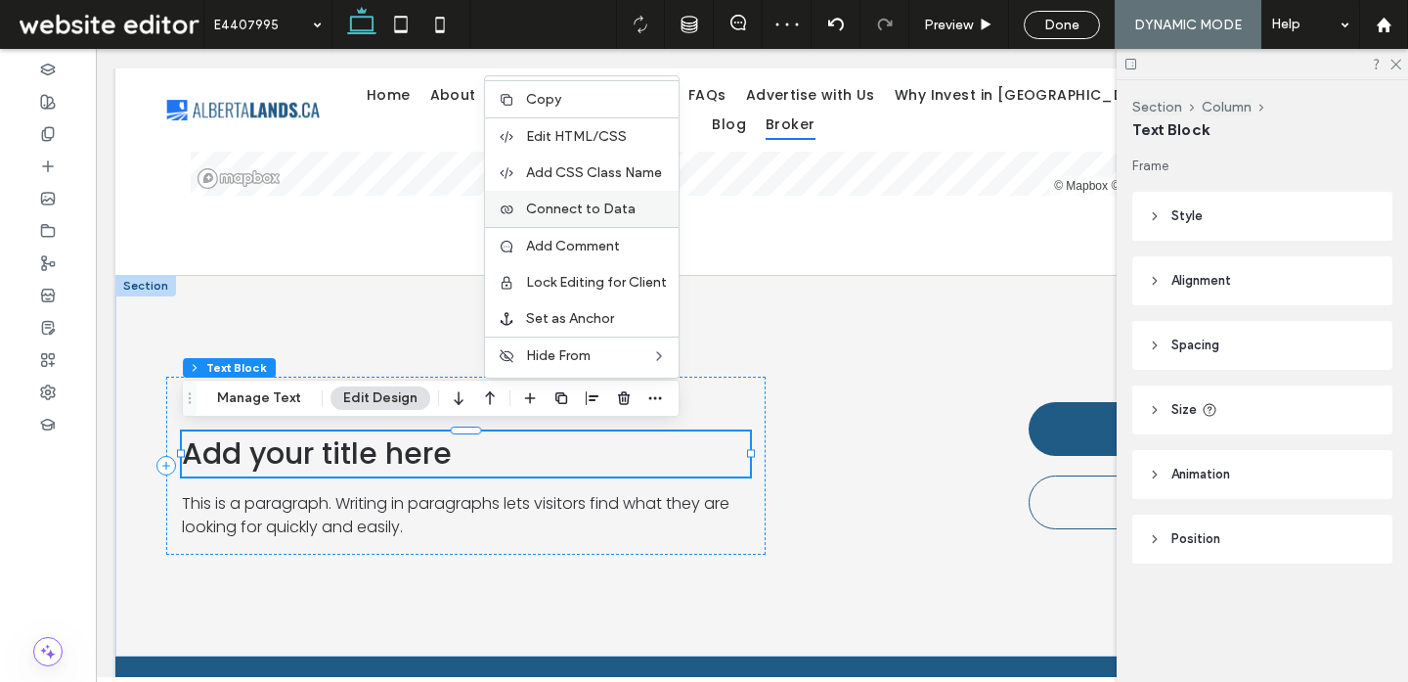
click at [588, 212] on span "Connect to Data" at bounding box center [581, 208] width 110 height 17
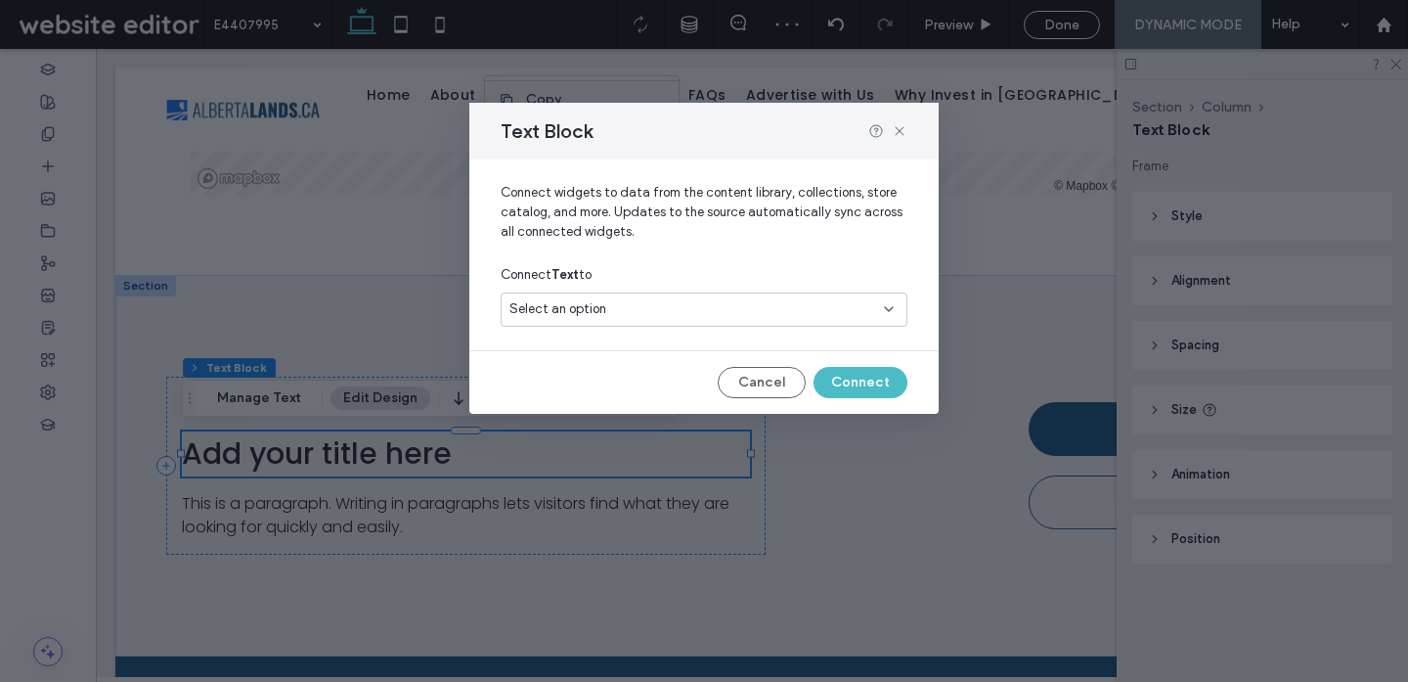
click at [817, 301] on div "Select an option" at bounding box center [692, 309] width 366 height 20
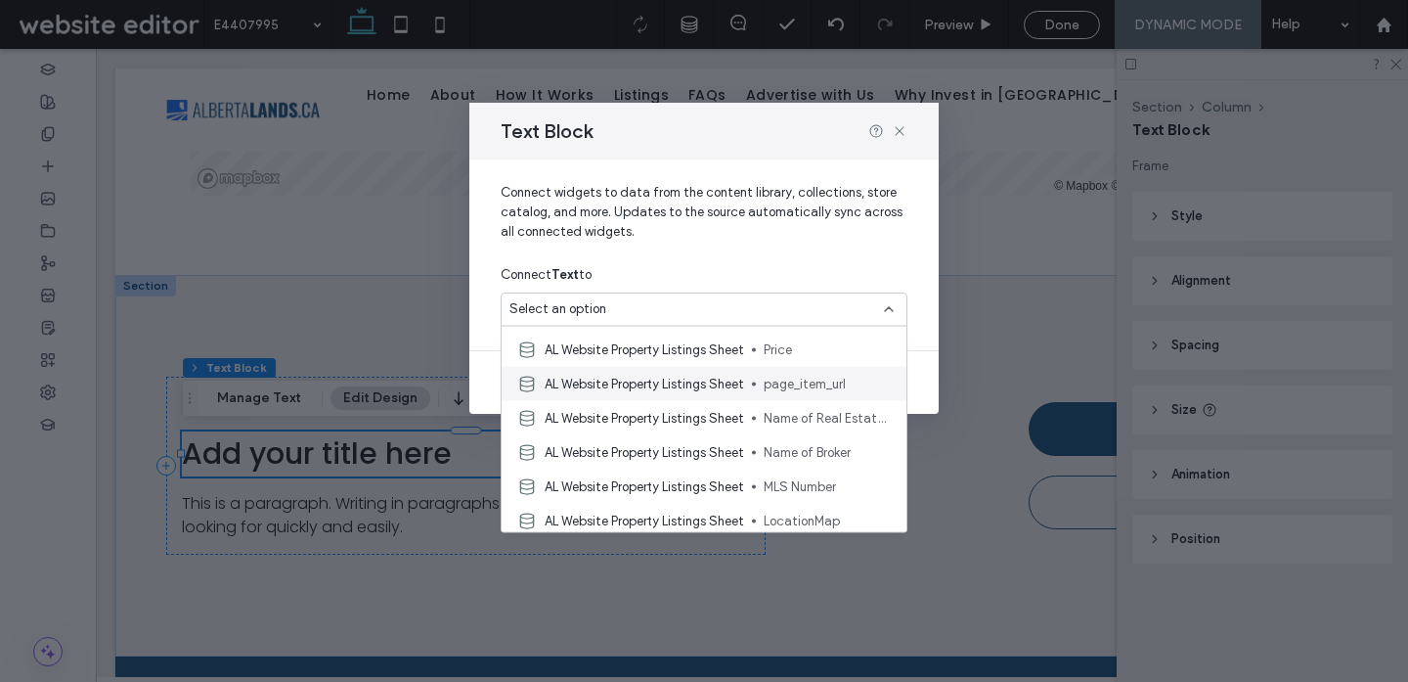
scroll to position [99, 0]
click at [638, 419] on span "AL Website Property Listings Sheet" at bounding box center [644, 416] width 199 height 20
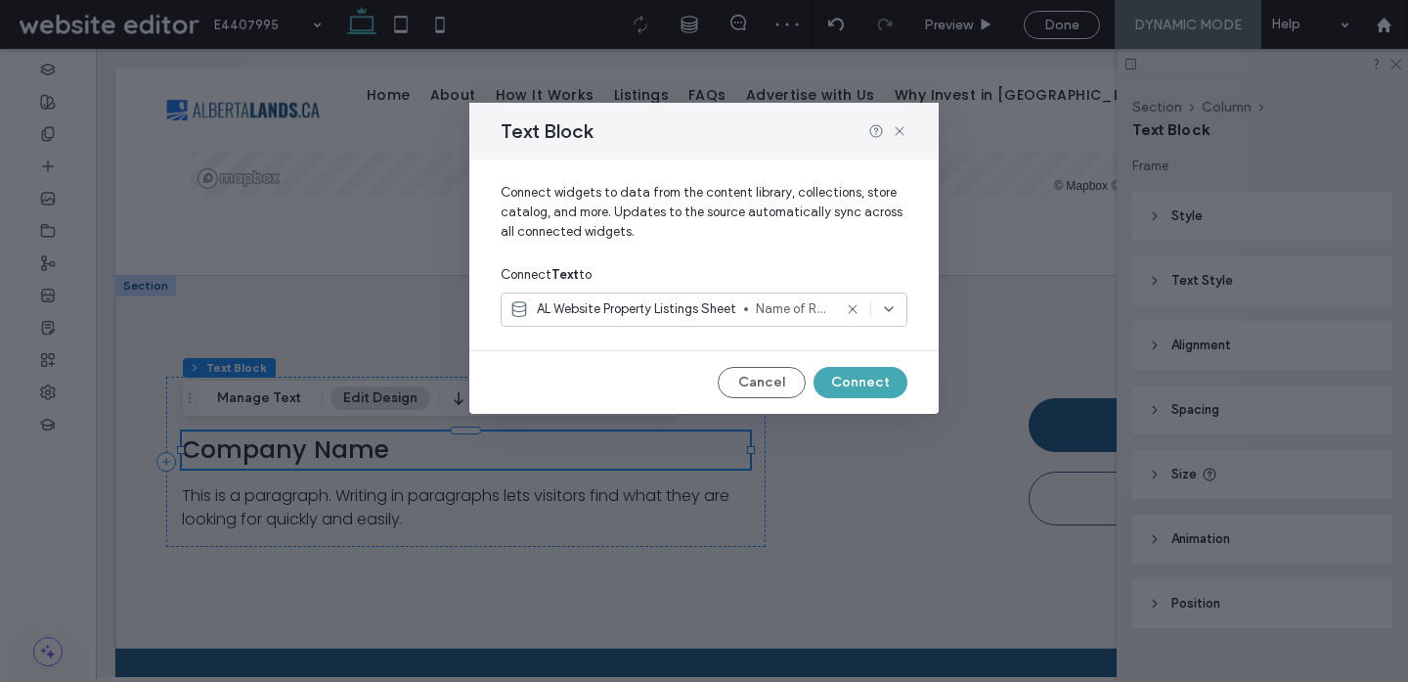
click at [870, 378] on button "Connect" at bounding box center [861, 382] width 94 height 31
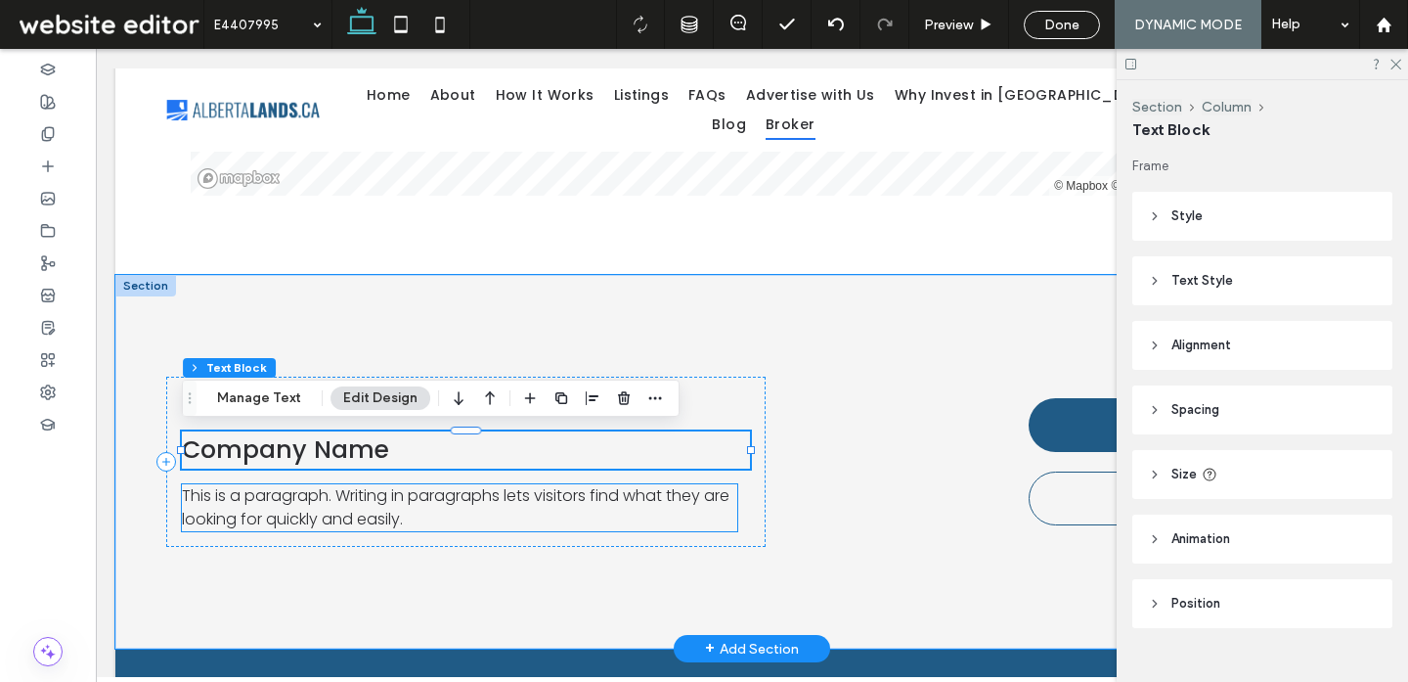
click at [450, 524] on p "This is a paragraph. Writing in paragraphs lets visitors find what they are loo…" at bounding box center [459, 507] width 555 height 47
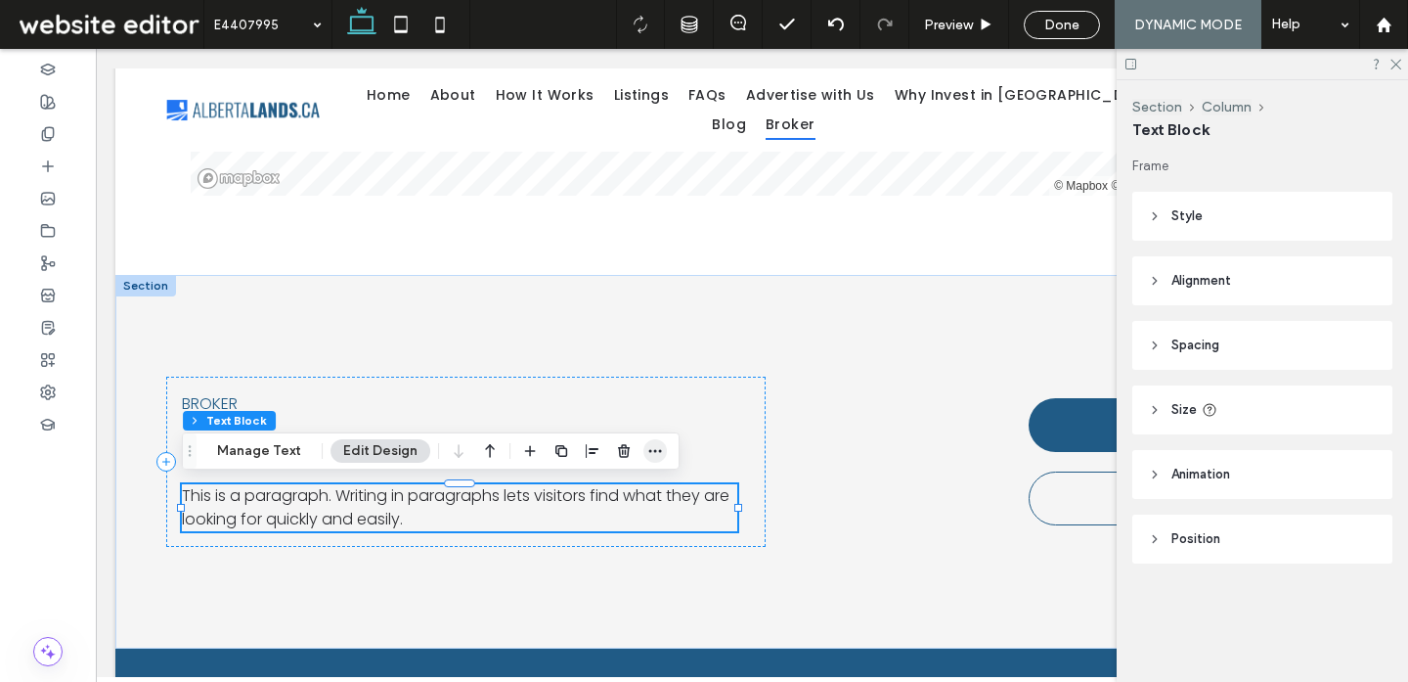
click at [653, 456] on icon "button" at bounding box center [655, 451] width 16 height 16
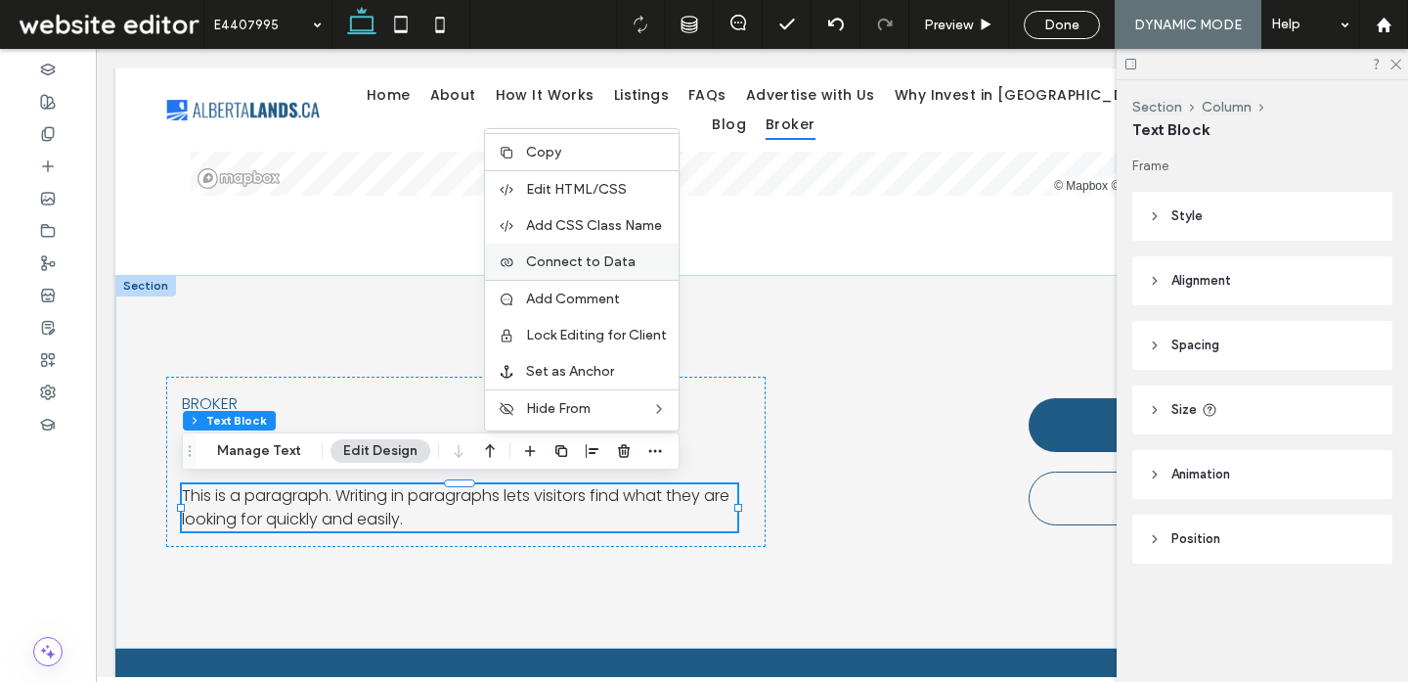
click at [639, 258] on label "Connect to Data" at bounding box center [596, 261] width 141 height 17
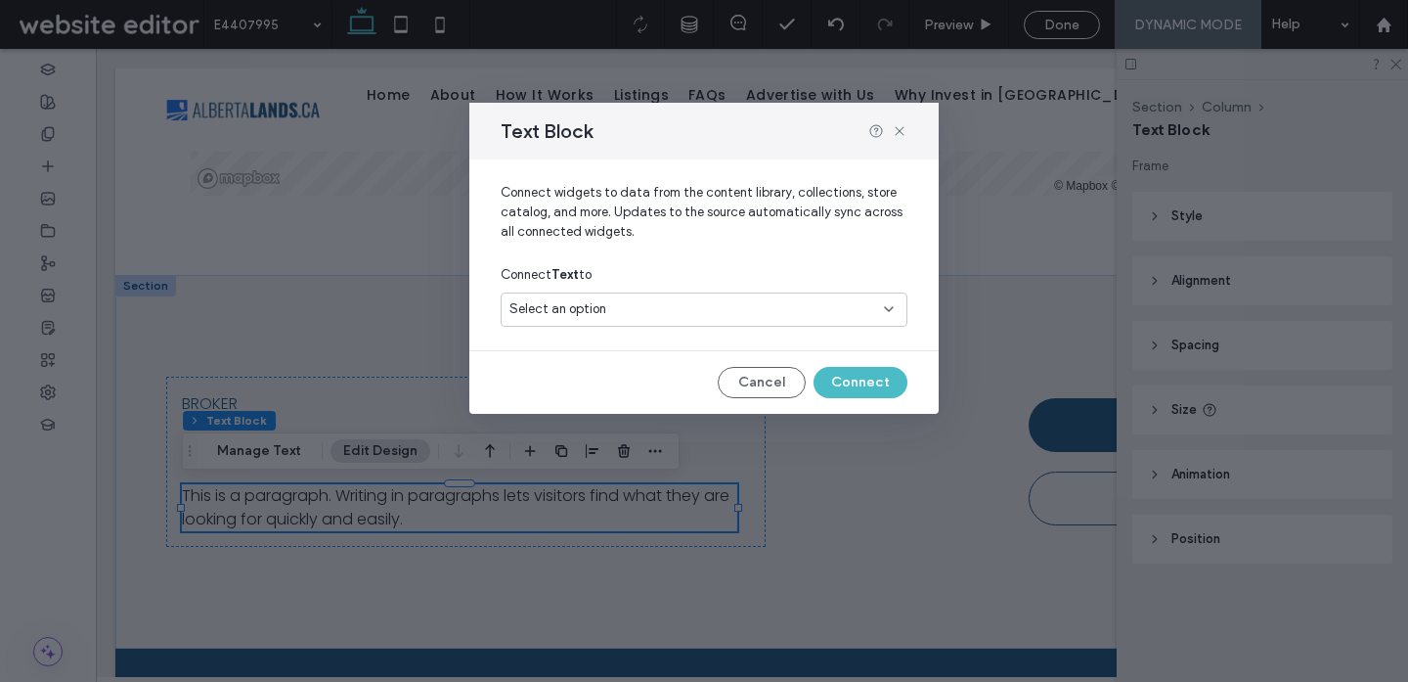
click at [760, 300] on div "Select an option" at bounding box center [692, 309] width 366 height 20
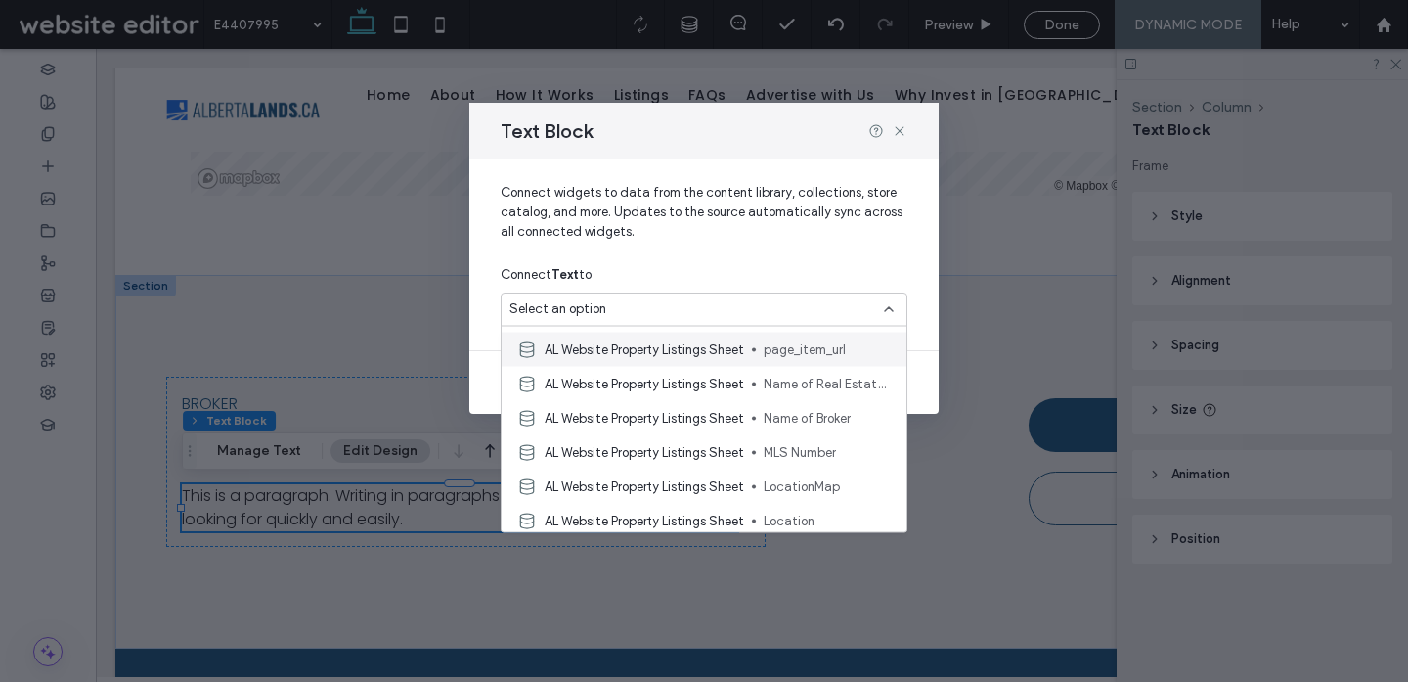
scroll to position [165, 0]
click at [680, 393] on div "AL Website Property Listings Sheet Name of Broker" at bounding box center [704, 384] width 405 height 34
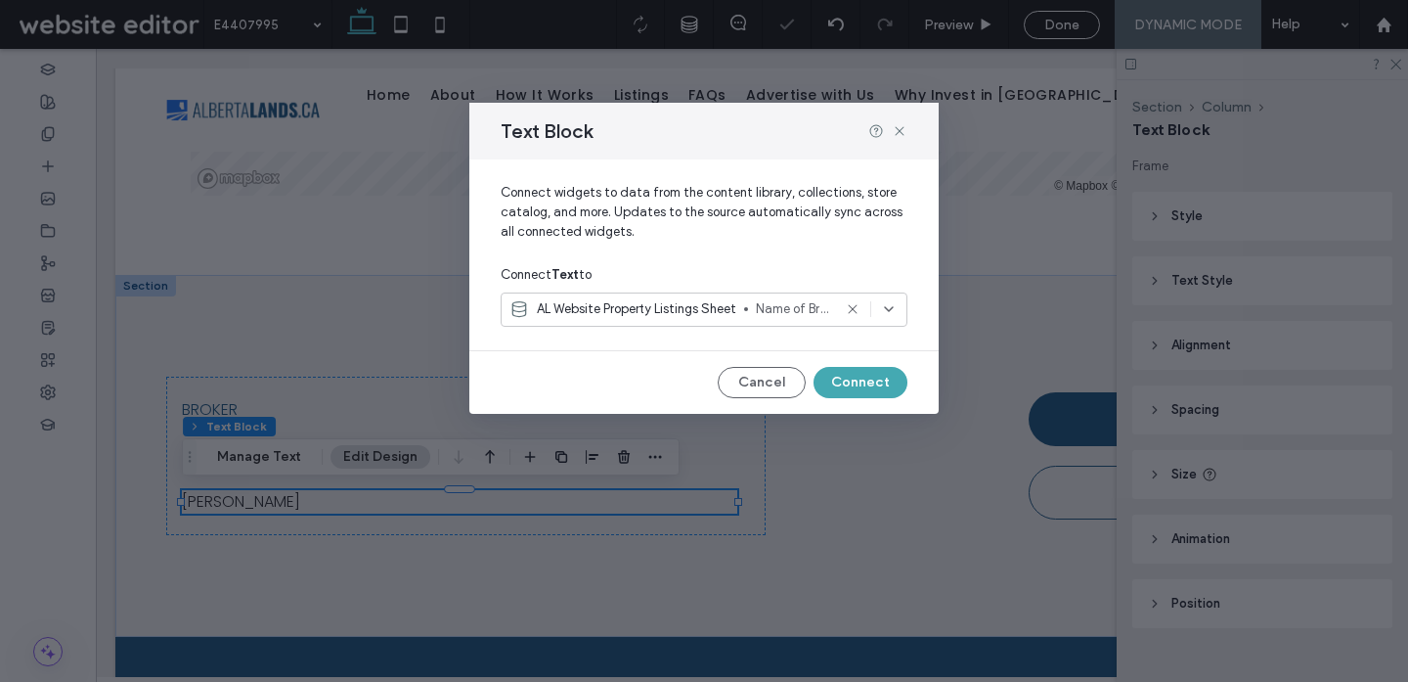
click at [858, 376] on button "Connect" at bounding box center [861, 382] width 94 height 31
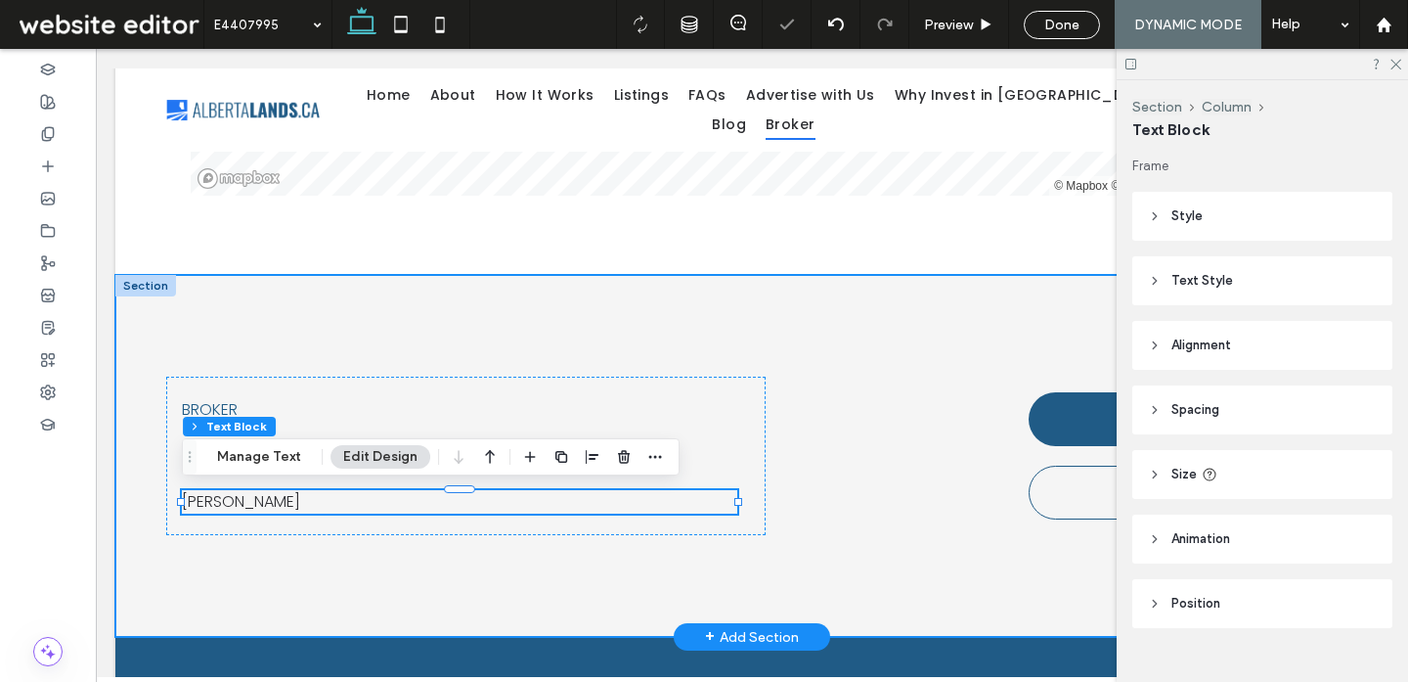
click at [479, 552] on div "BROKER Company Name Holly R Smith CTA button Learn more" at bounding box center [751, 456] width 1273 height 362
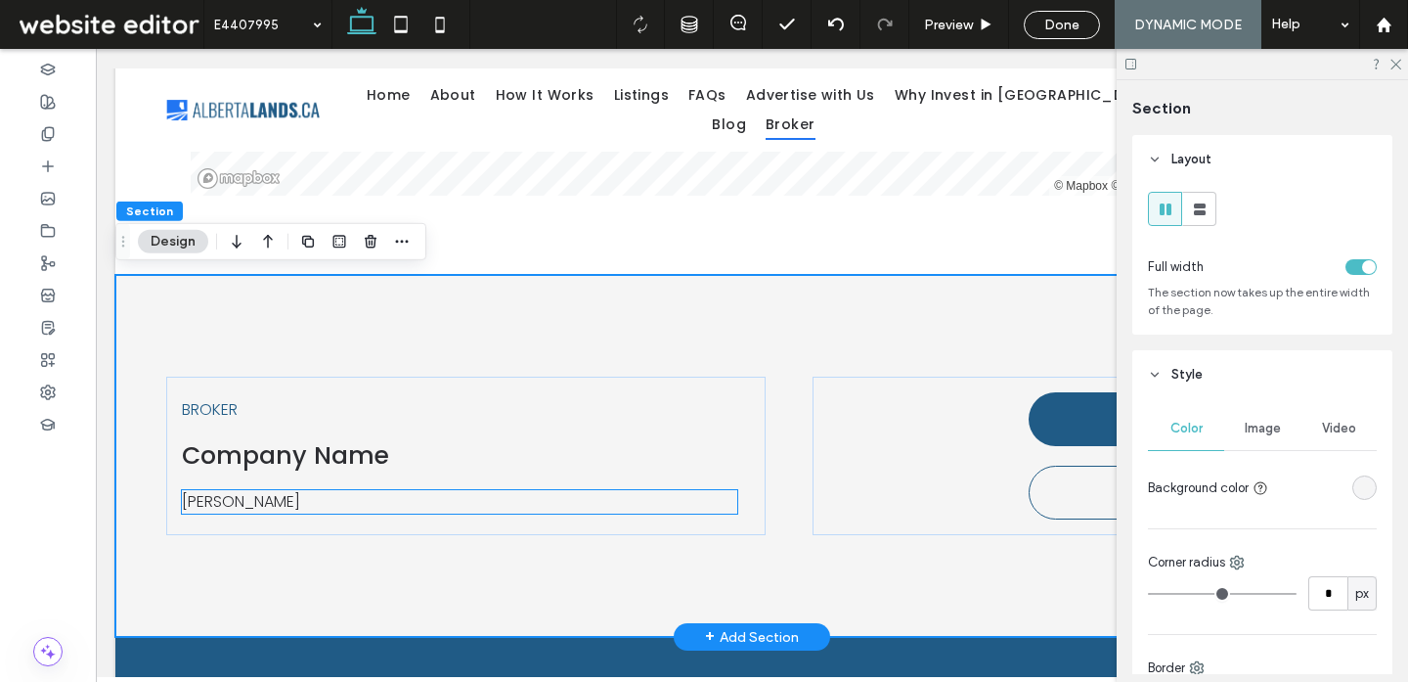
click at [460, 497] on div "Holly R Smith" at bounding box center [459, 501] width 555 height 23
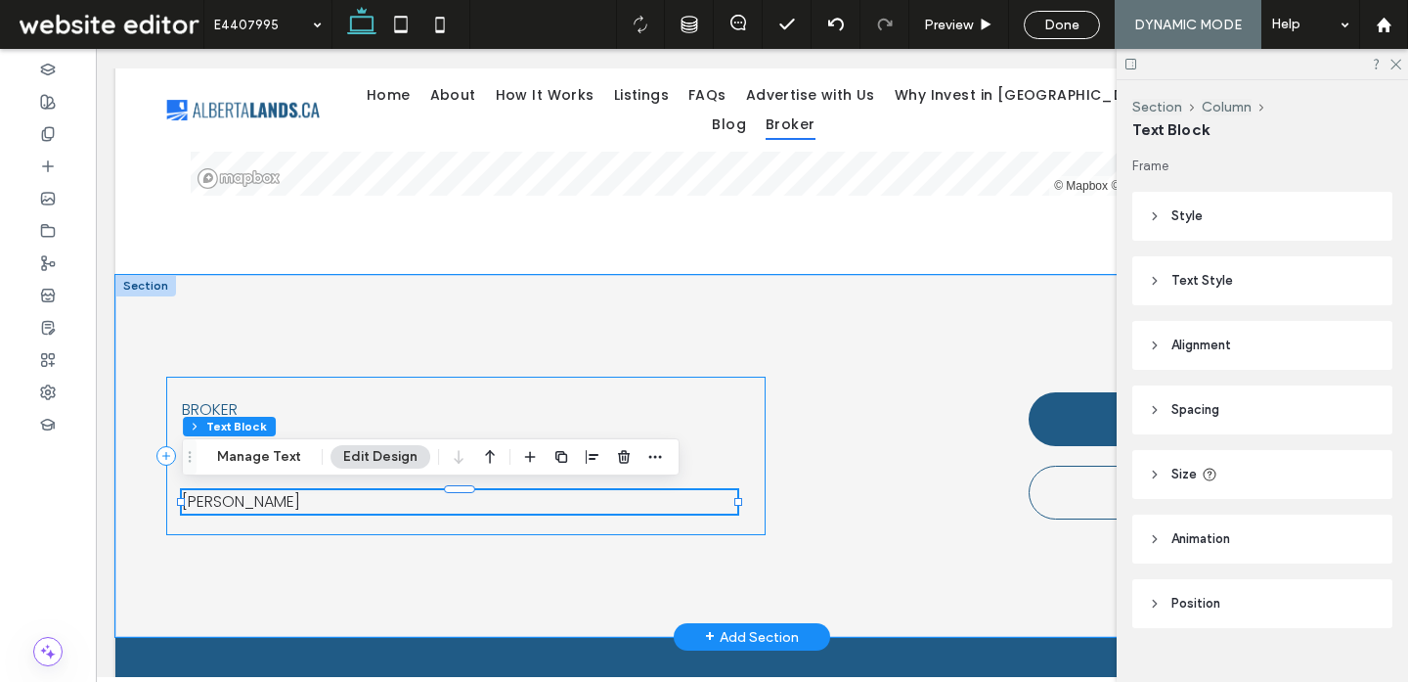
click at [375, 540] on div "BROKER Company Name Holly R Smith CTA button Learn more" at bounding box center [751, 456] width 1273 height 362
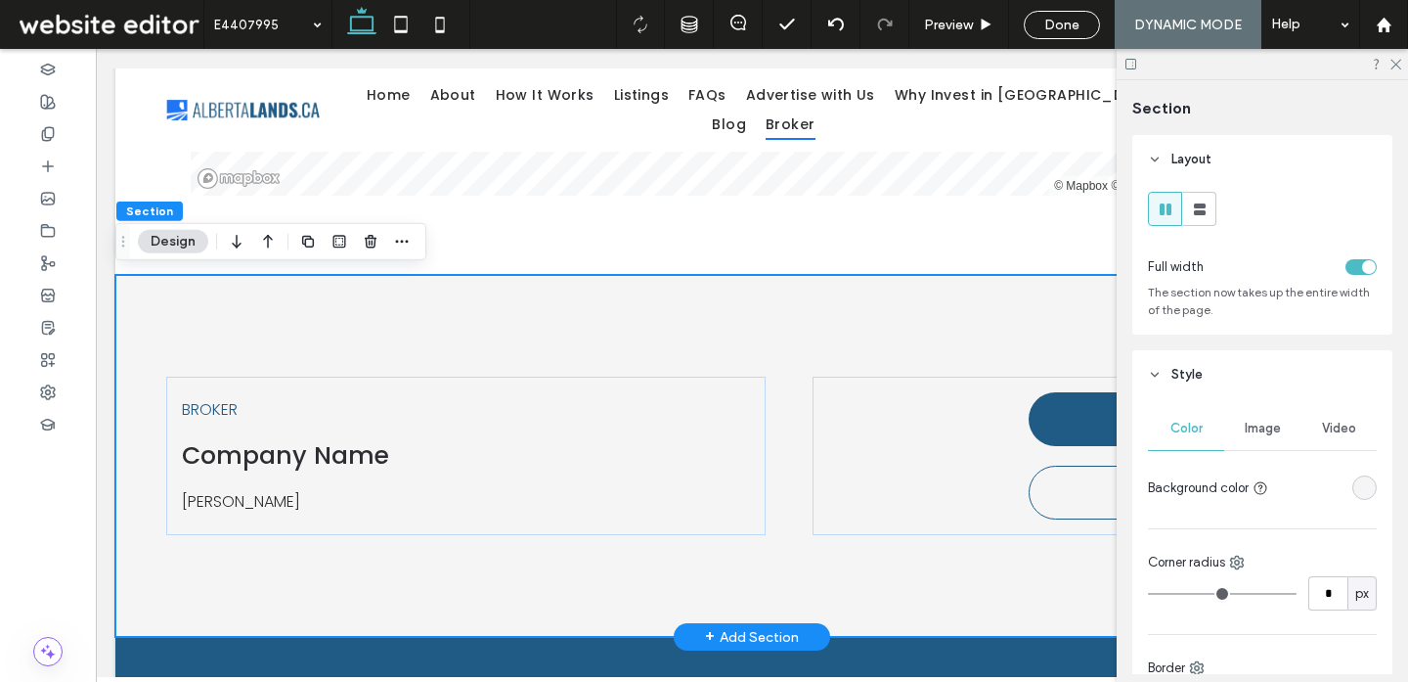
click at [333, 324] on div "BROKER Company Name Holly R Smith CTA button Learn more" at bounding box center [751, 456] width 1273 height 362
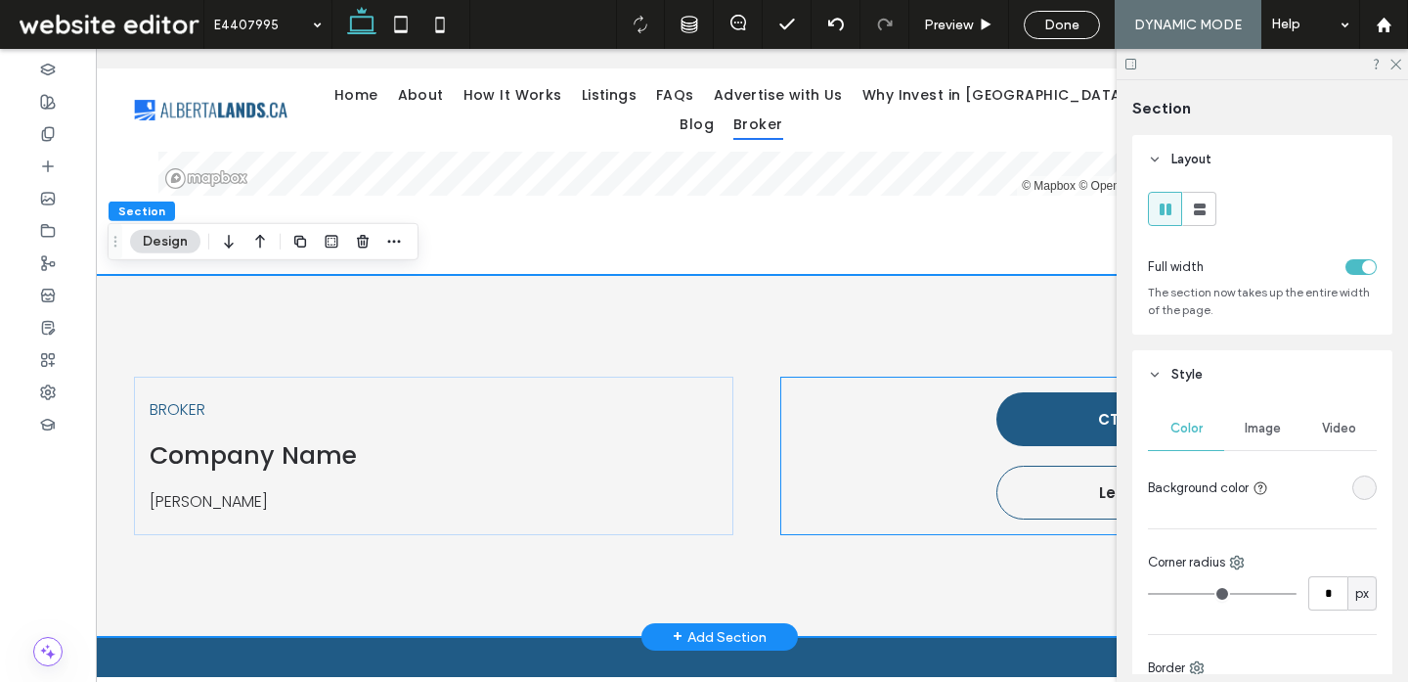
scroll to position [0, 29]
click at [705, 364] on div "BROKER Company Name Holly R Smith CTA button Learn more" at bounding box center [722, 456] width 1273 height 362
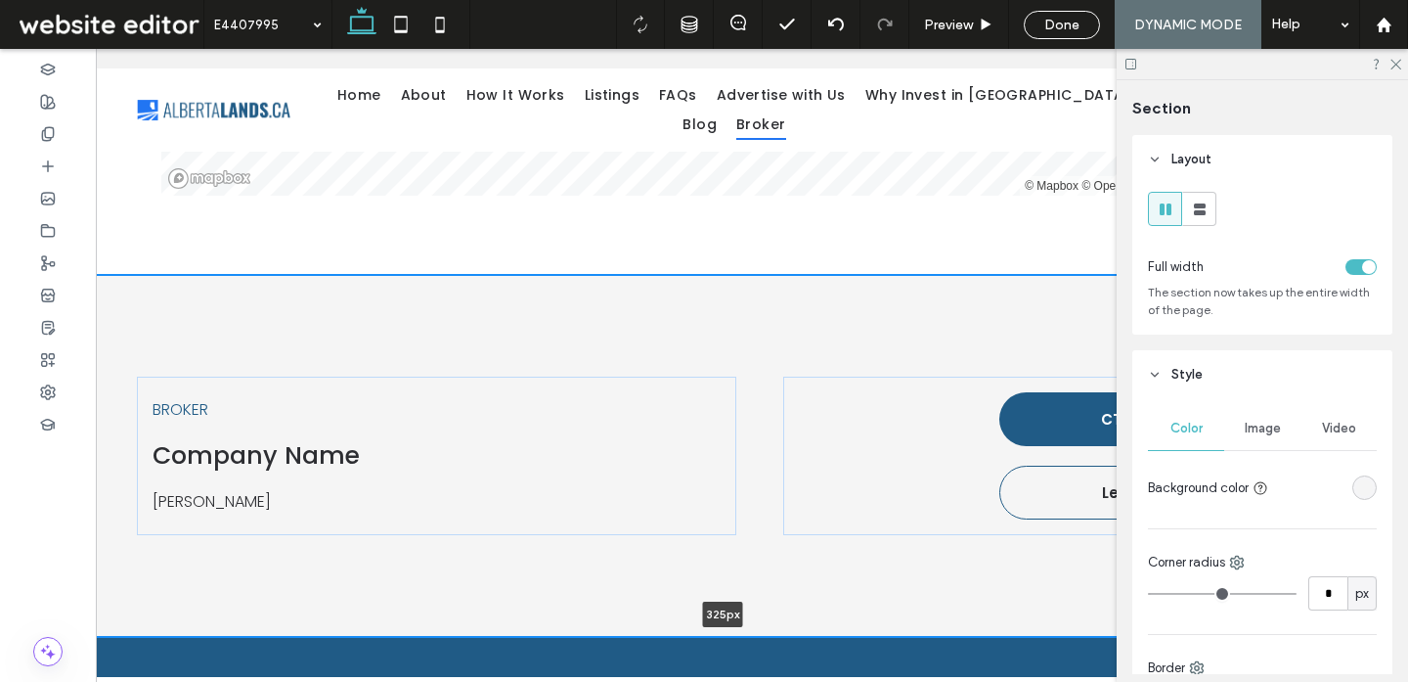
drag, startPoint x: 565, startPoint y: 633, endPoint x: 552, endPoint y: 569, distance: 64.8
click at [552, 569] on div "BROKER Company Name Holly R Smith CTA button Learn more 325px Section + Add Sec…" at bounding box center [722, 456] width 1273 height 362
type input "***"
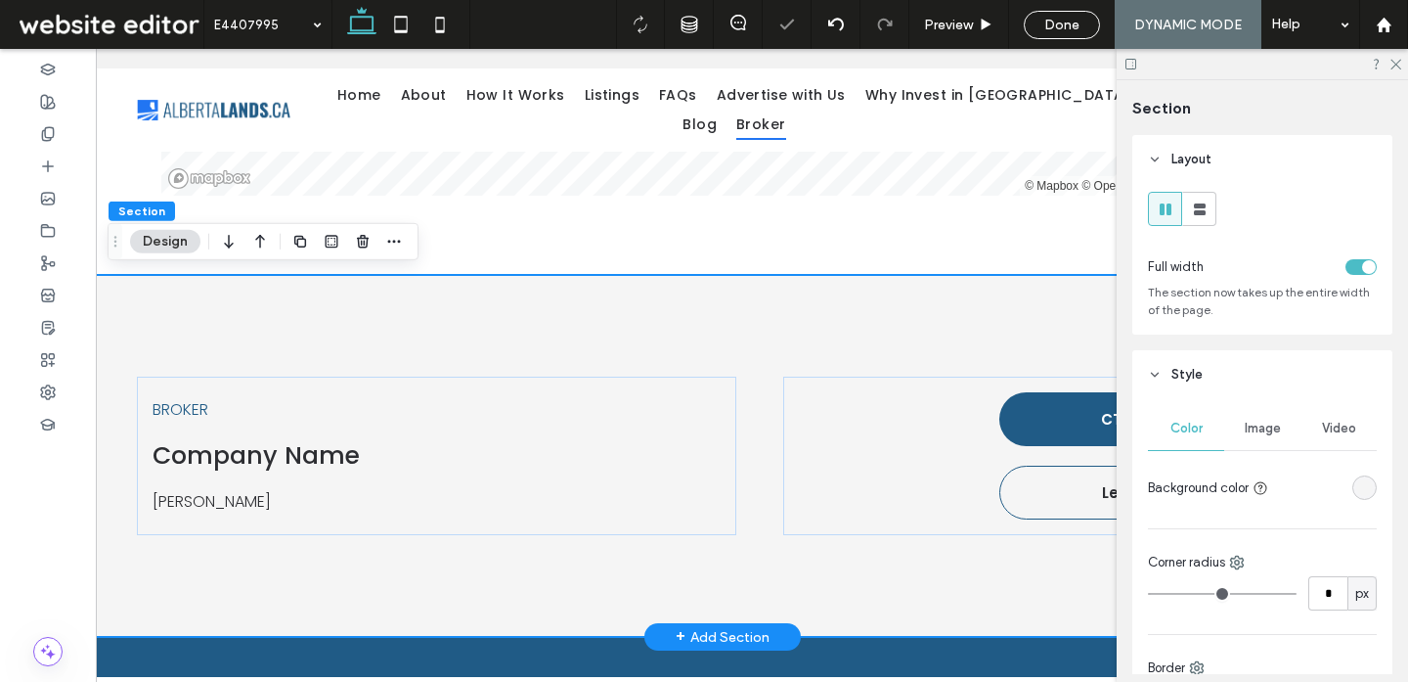
click at [846, 320] on div "BROKER Company Name Holly R Smith CTA button Learn more" at bounding box center [722, 456] width 1273 height 362
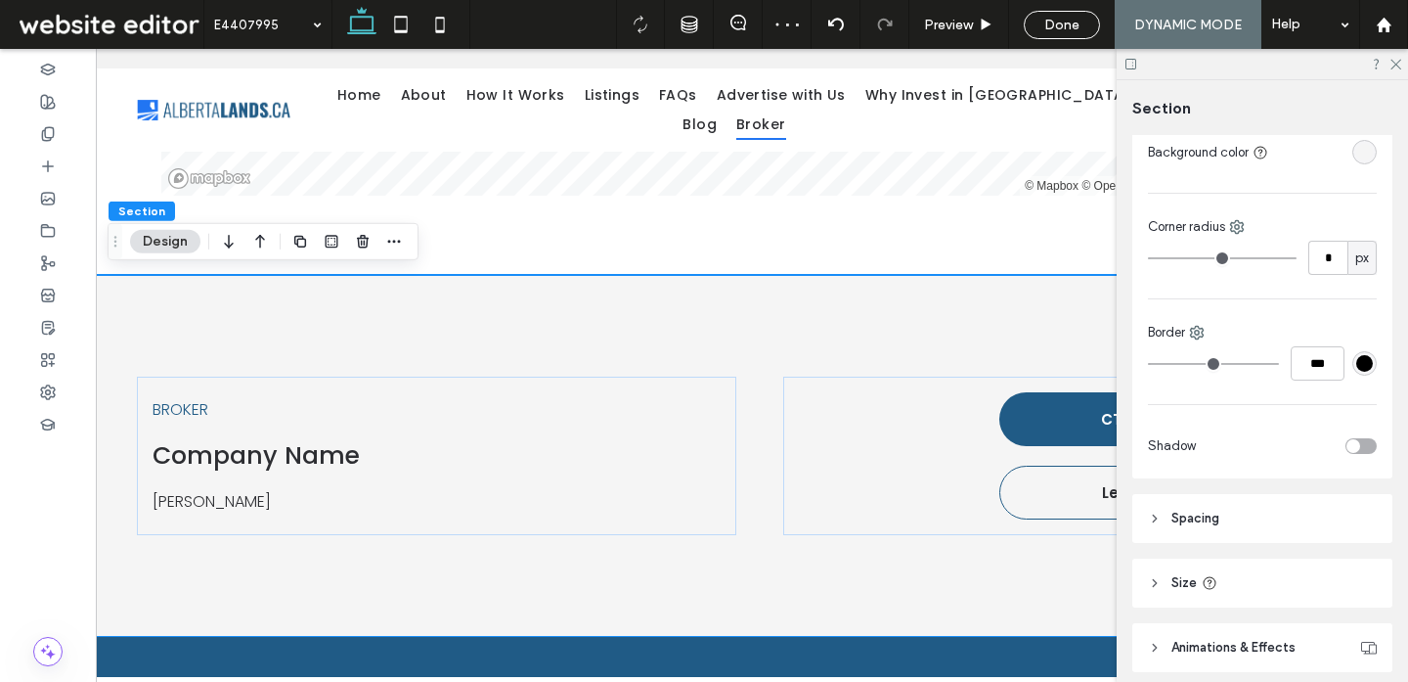
scroll to position [413, 0]
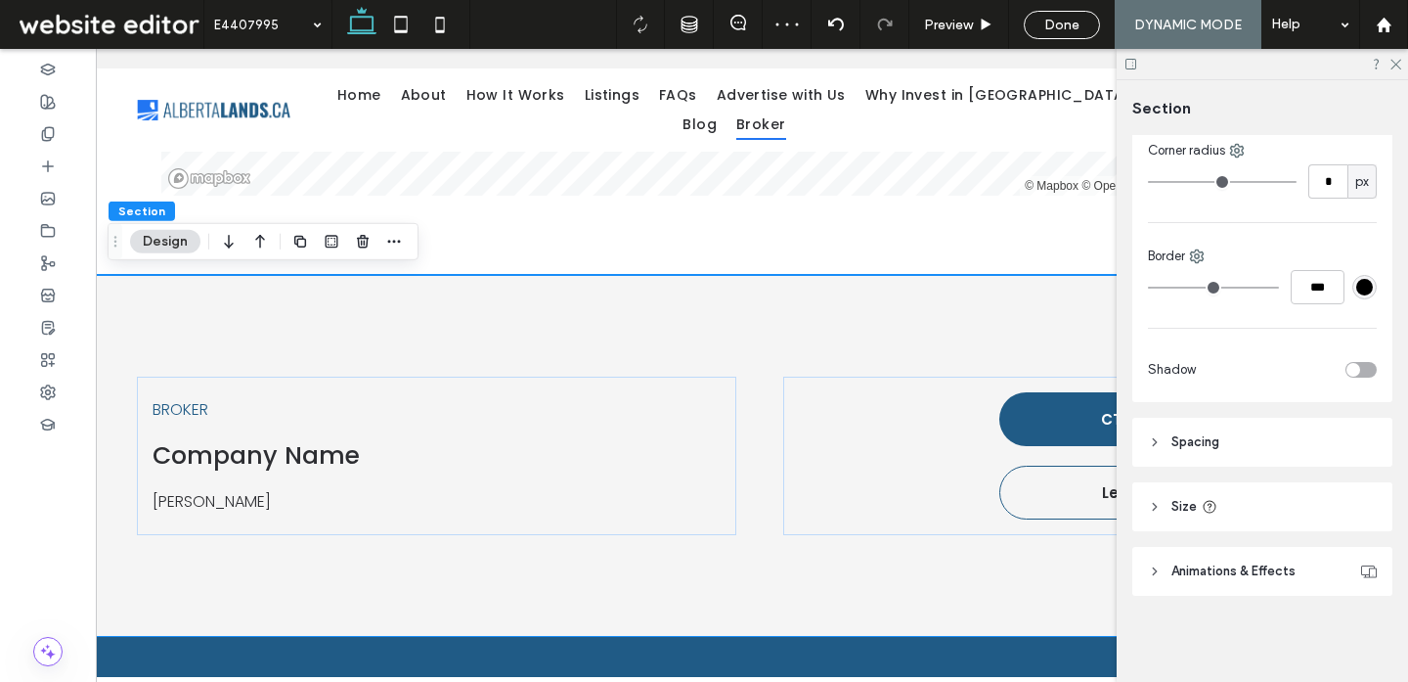
click at [1225, 429] on header "Spacing" at bounding box center [1262, 442] width 260 height 49
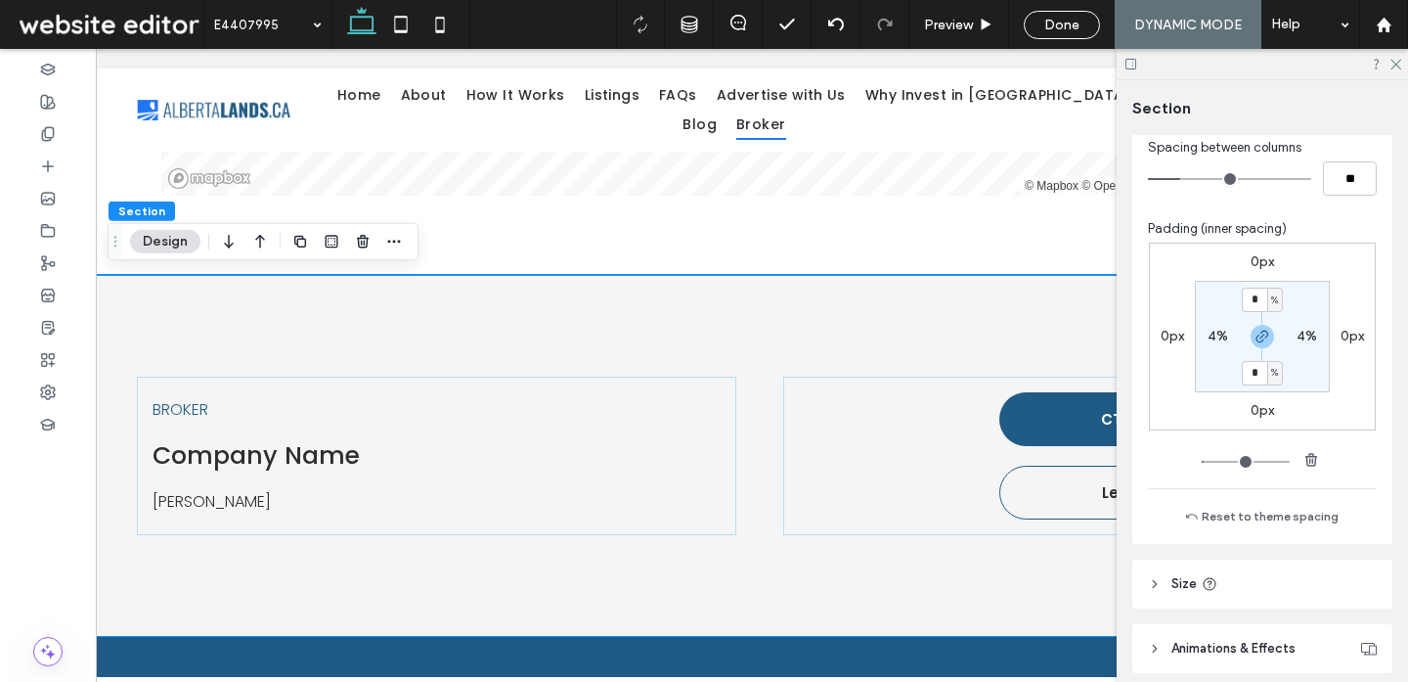
scroll to position [750, 0]
click at [1227, 576] on header "Size" at bounding box center [1262, 581] width 260 height 49
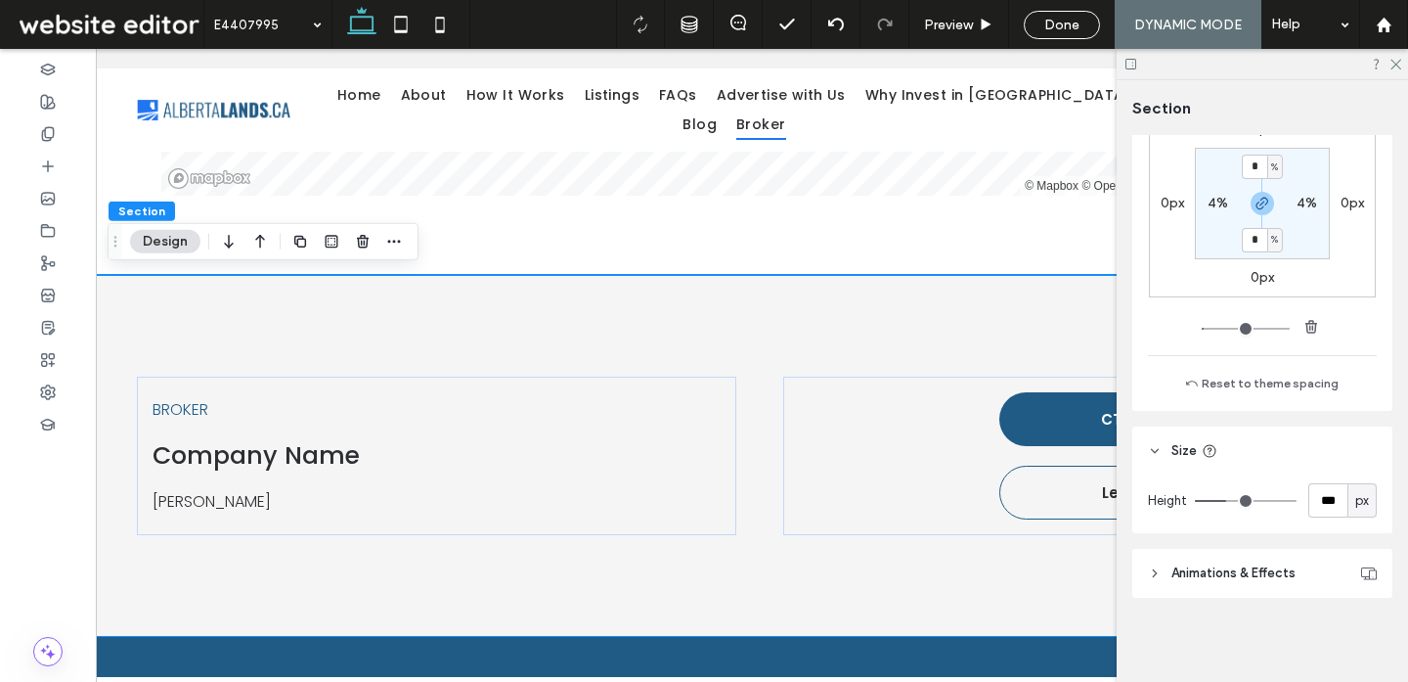
scroll to position [884, 0]
click at [1320, 496] on input "***" at bounding box center [1327, 498] width 39 height 34
type input "***"
click at [1259, 158] on input "*" at bounding box center [1254, 165] width 25 height 24
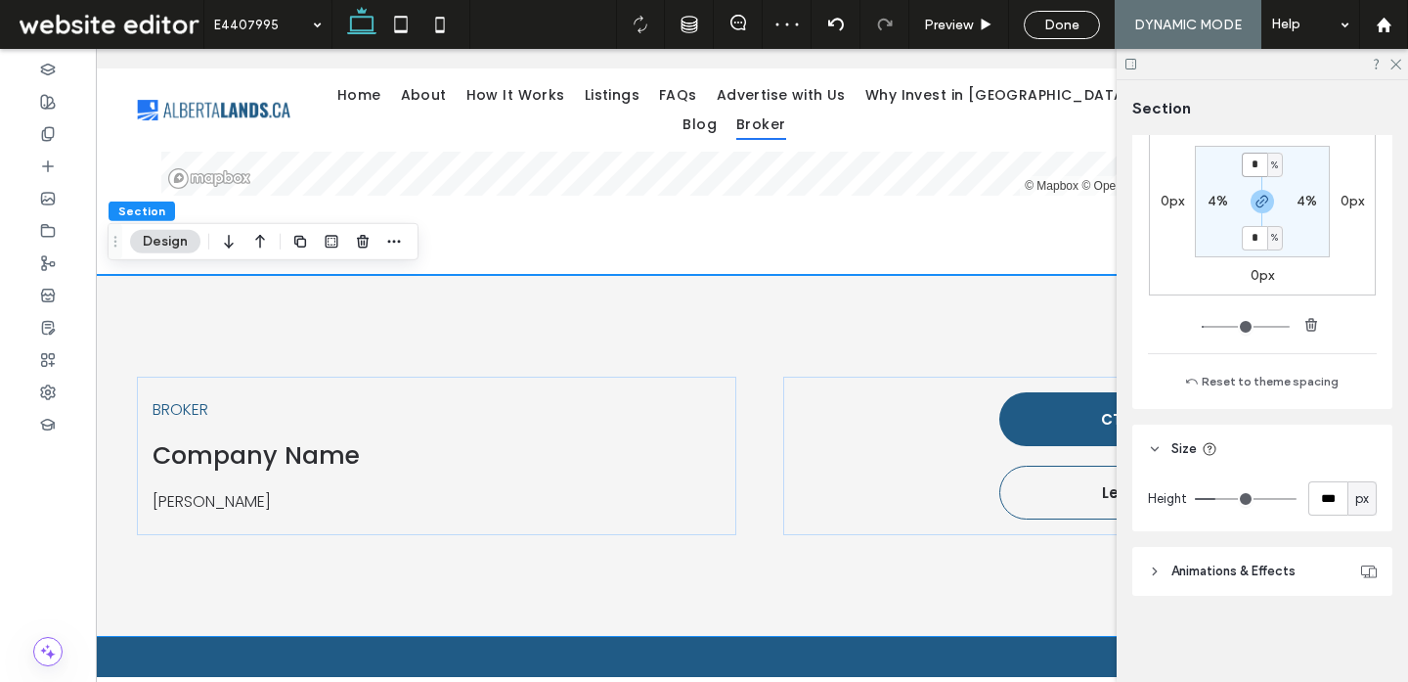
type input "*"
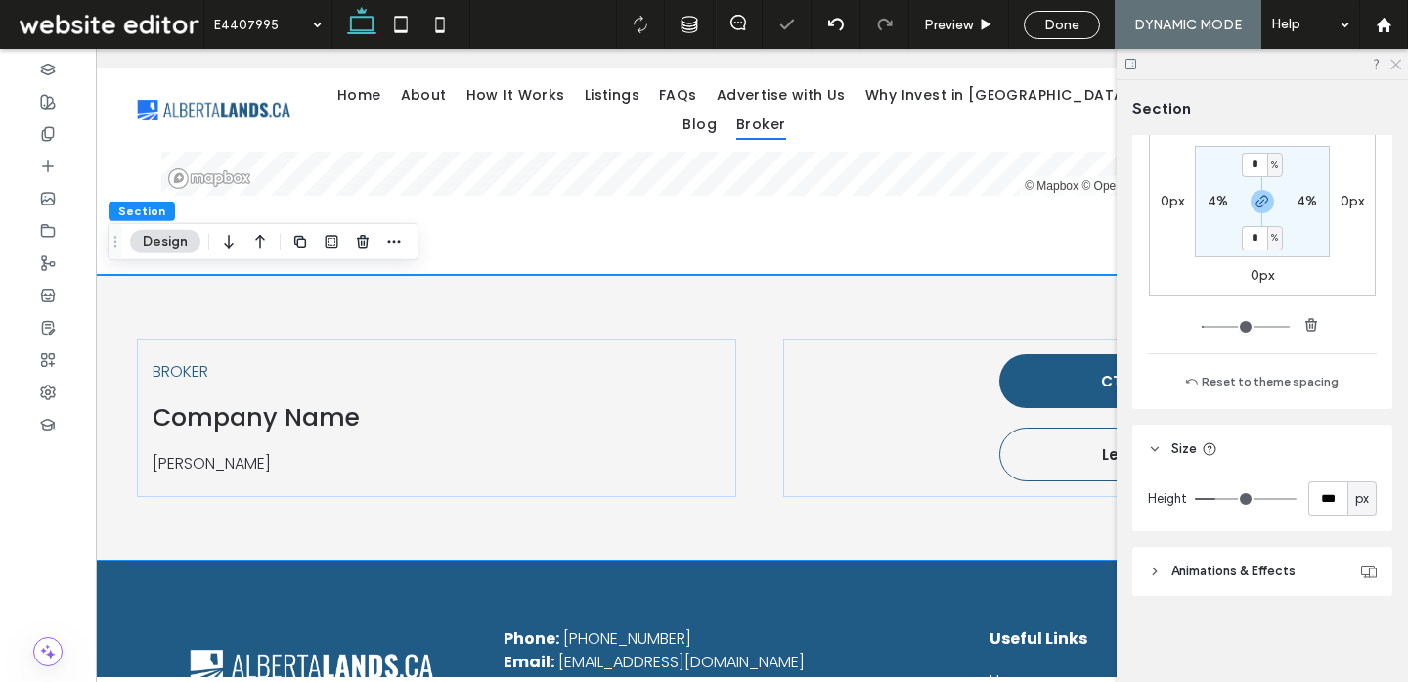
click at [1399, 64] on icon at bounding box center [1395, 63] width 13 height 13
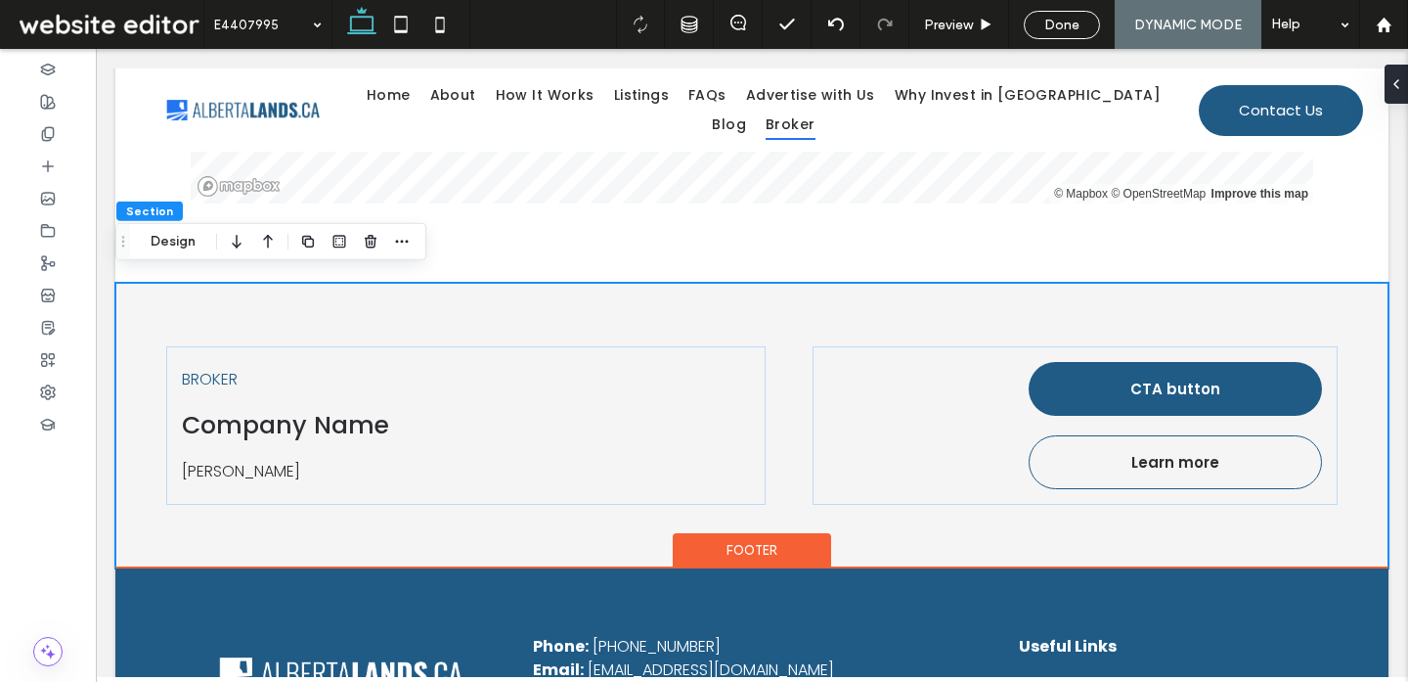
scroll to position [2362, 0]
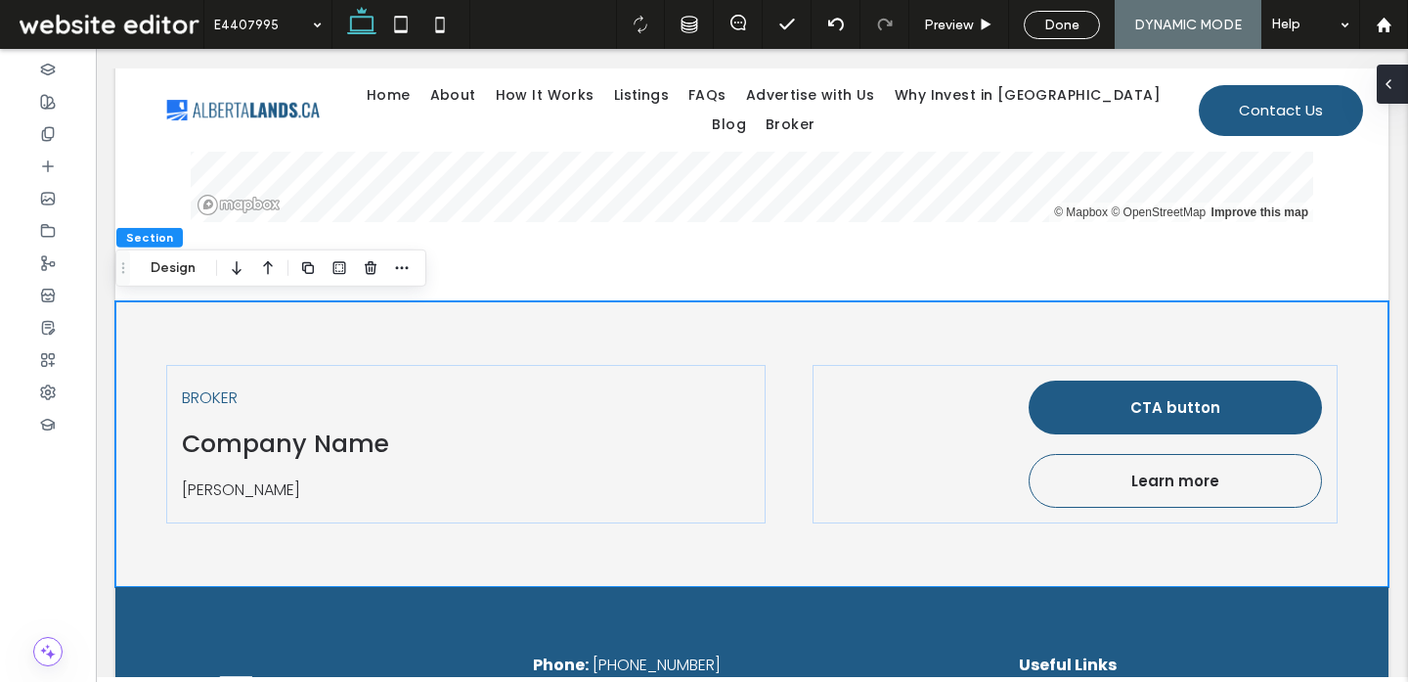
click at [1397, 95] on div at bounding box center [1392, 84] width 31 height 39
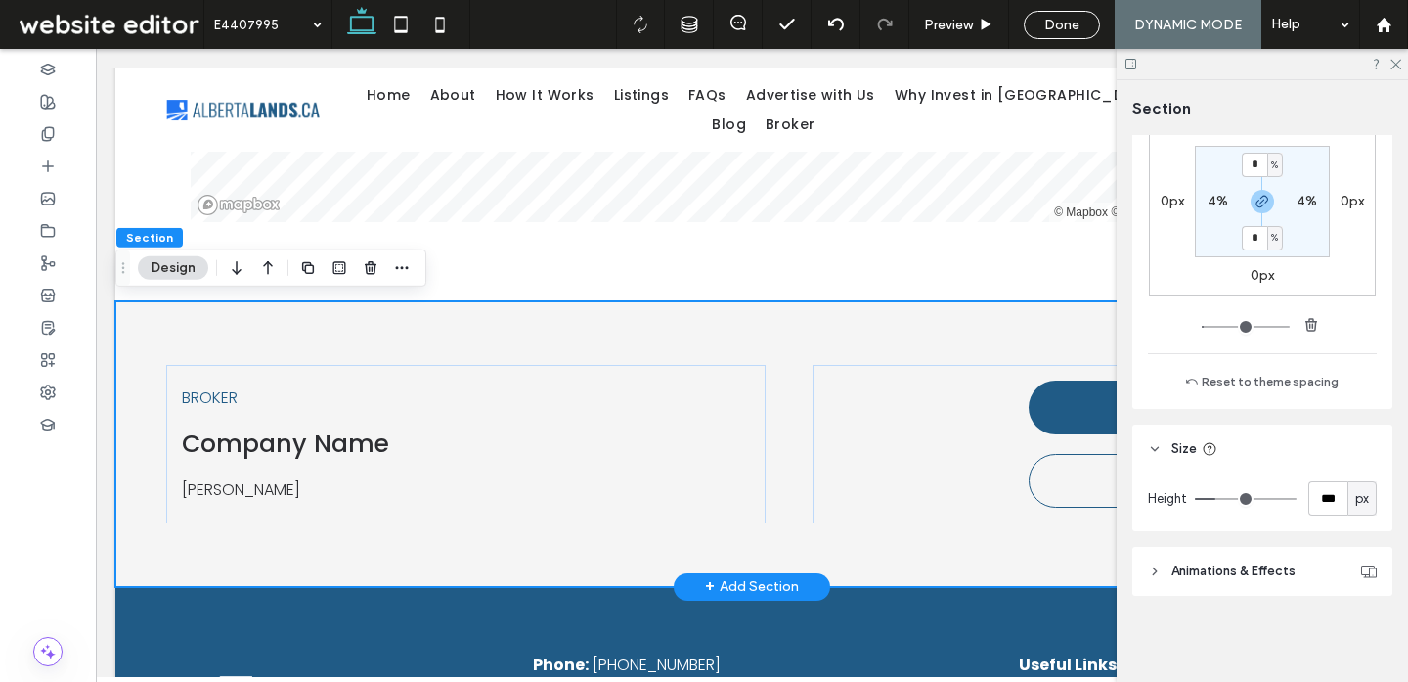
click at [870, 319] on div "BROKER Company Name Holly R Smith CTA button Learn more" at bounding box center [751, 444] width 1273 height 286
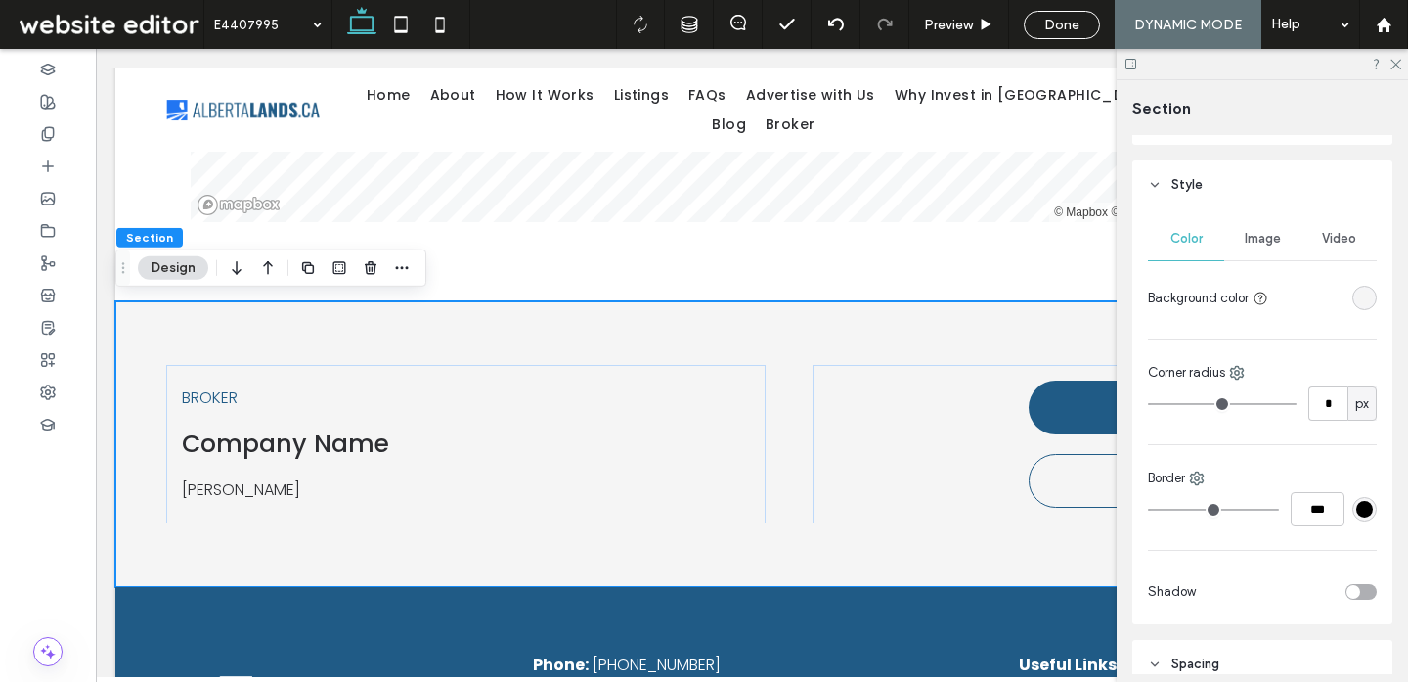
scroll to position [0, 0]
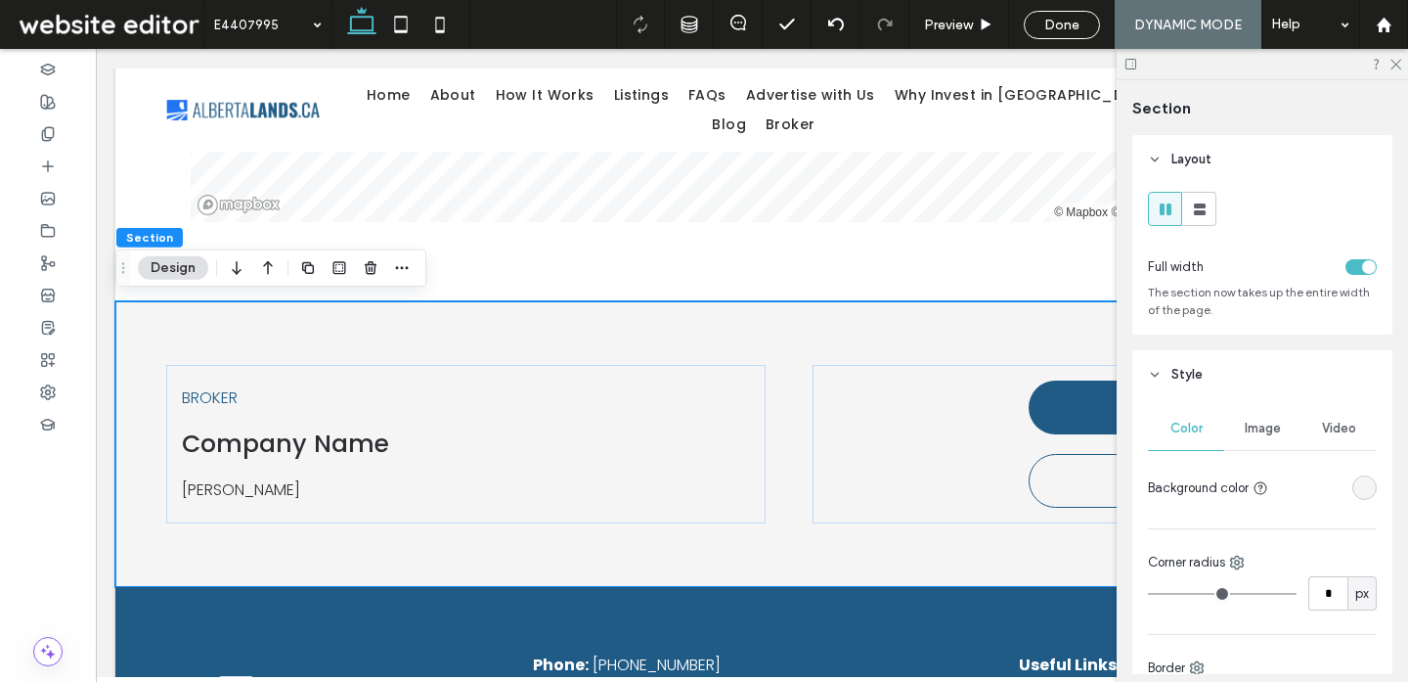
click at [1357, 496] on div "rgba(245,245,245,1)" at bounding box center [1364, 487] width 17 height 17
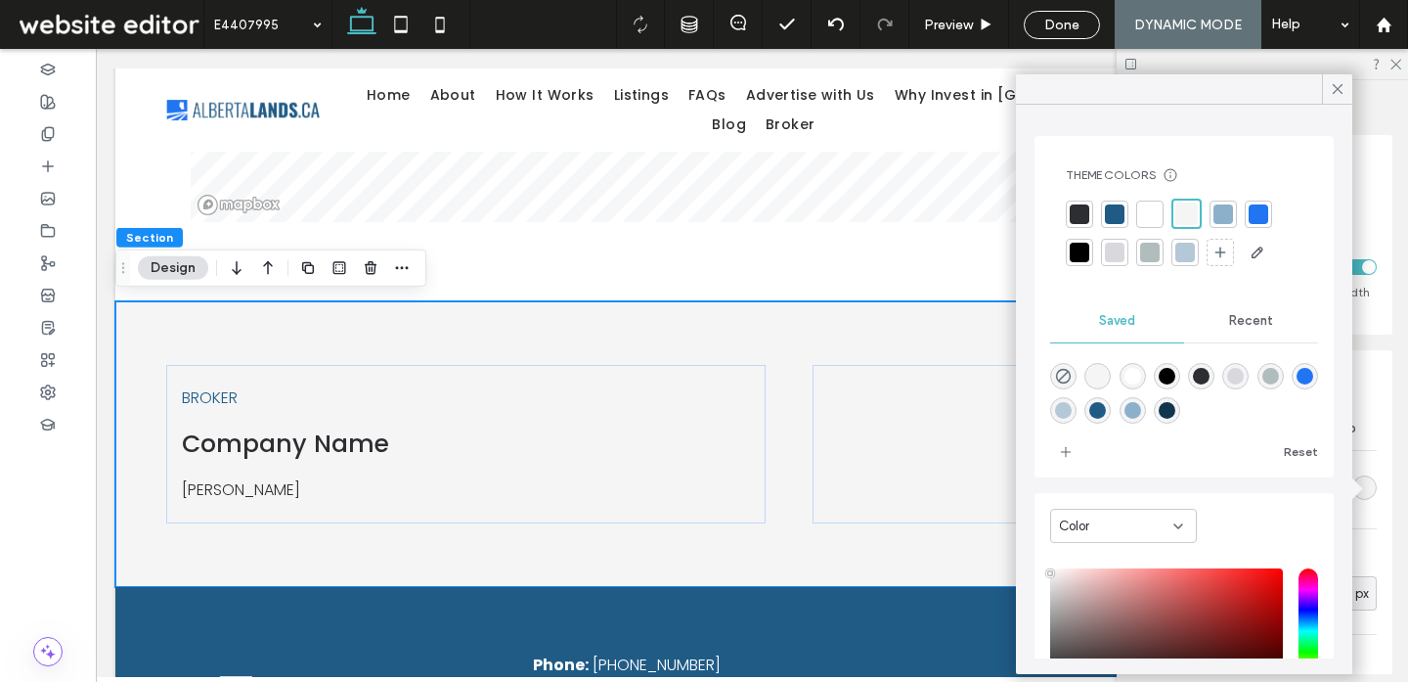
click at [1192, 248] on div at bounding box center [1185, 253] width 20 height 20
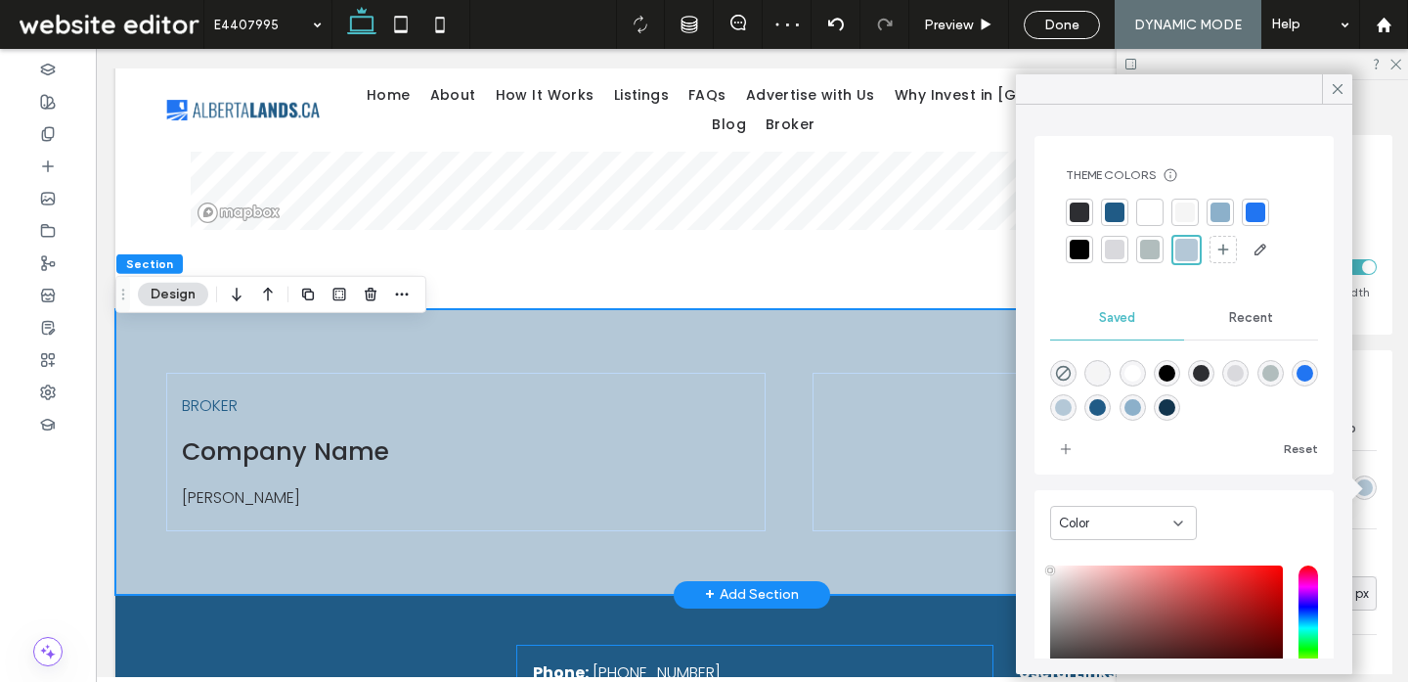
scroll to position [2320, 0]
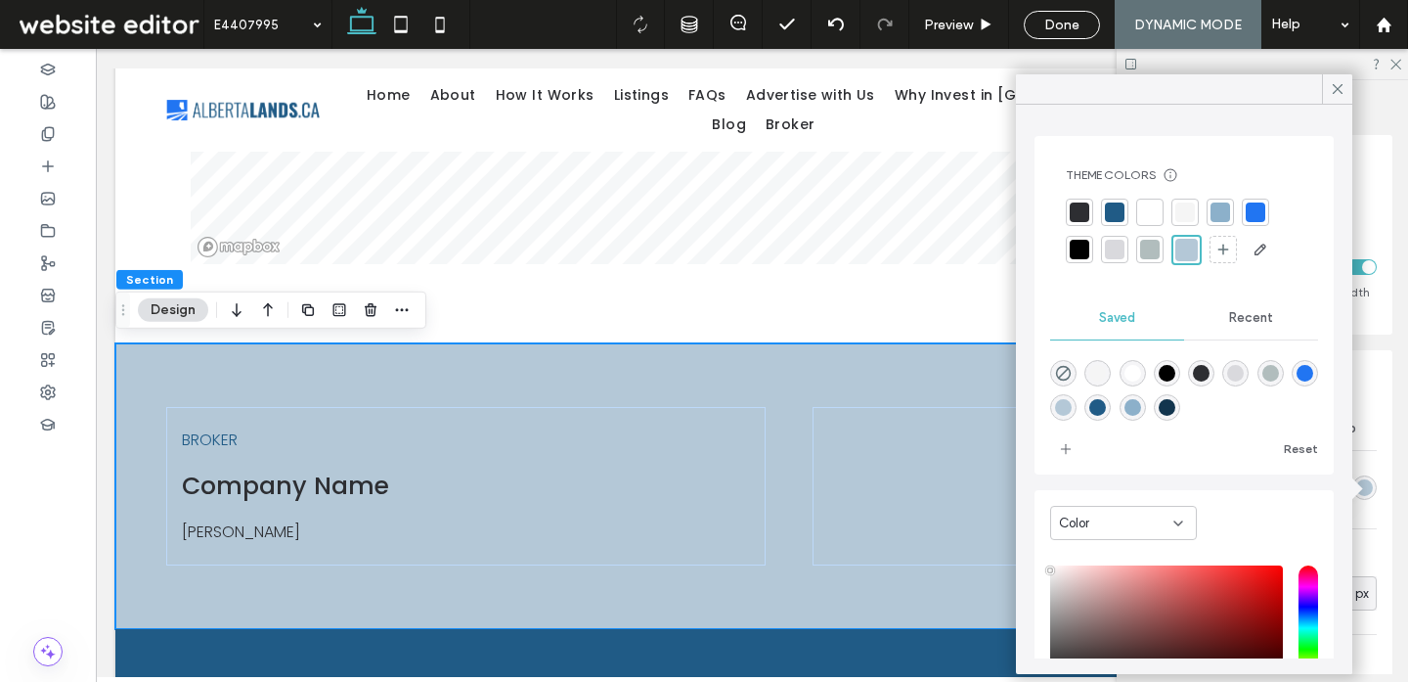
click at [1108, 209] on div at bounding box center [1115, 212] width 20 height 20
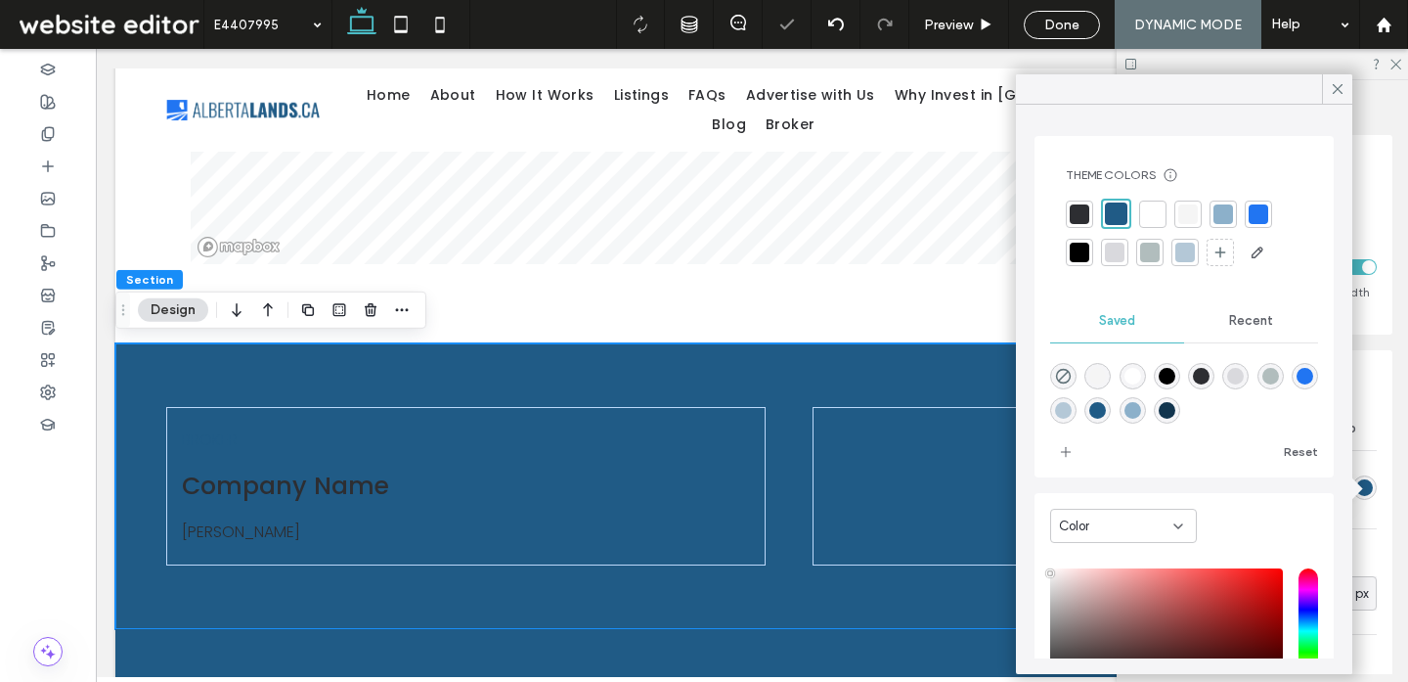
click at [1227, 216] on div at bounding box center [1224, 214] width 20 height 20
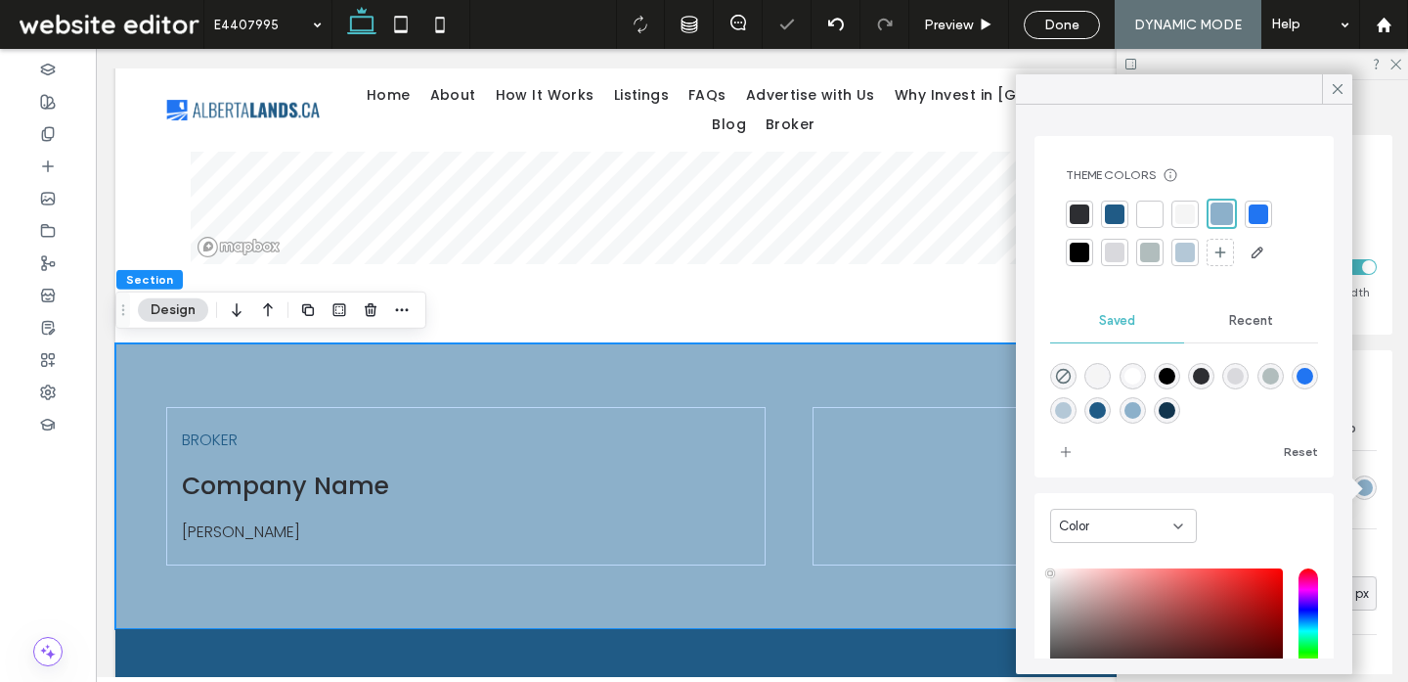
click at [1257, 209] on div at bounding box center [1259, 214] width 20 height 20
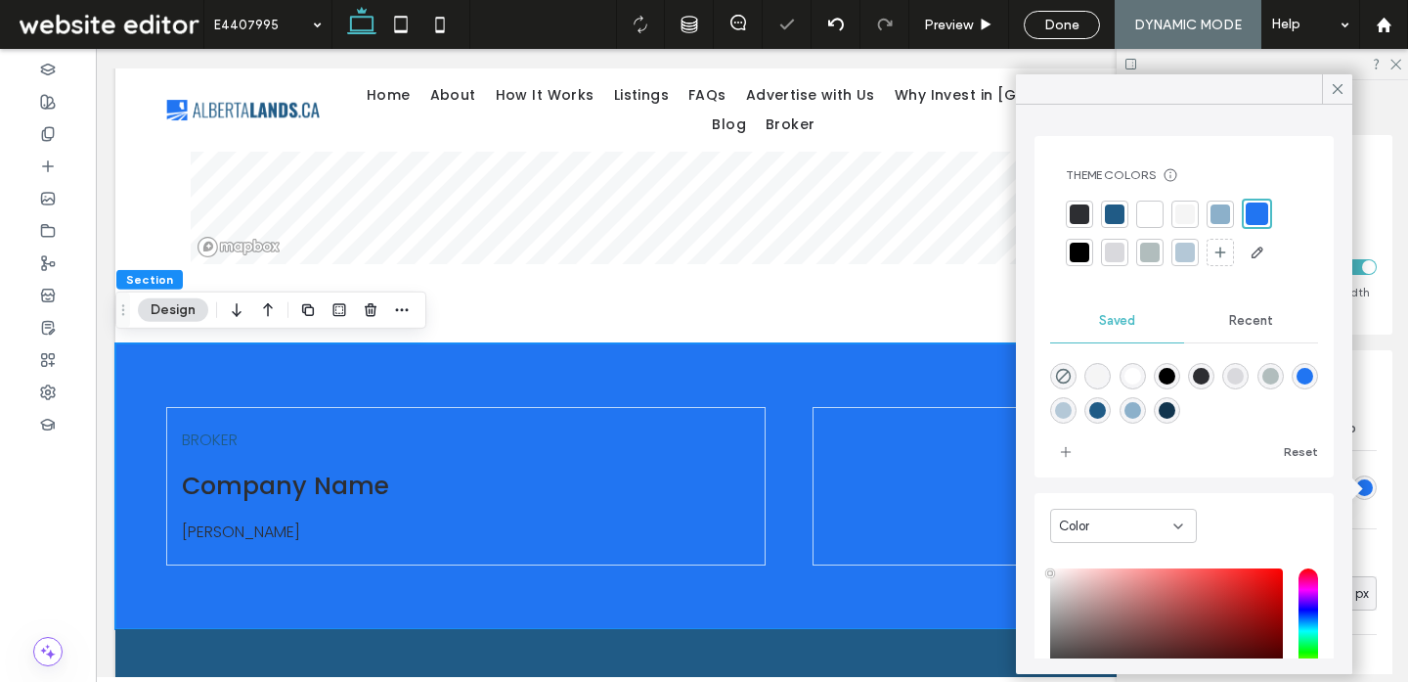
click at [1081, 250] on div at bounding box center [1080, 253] width 20 height 20
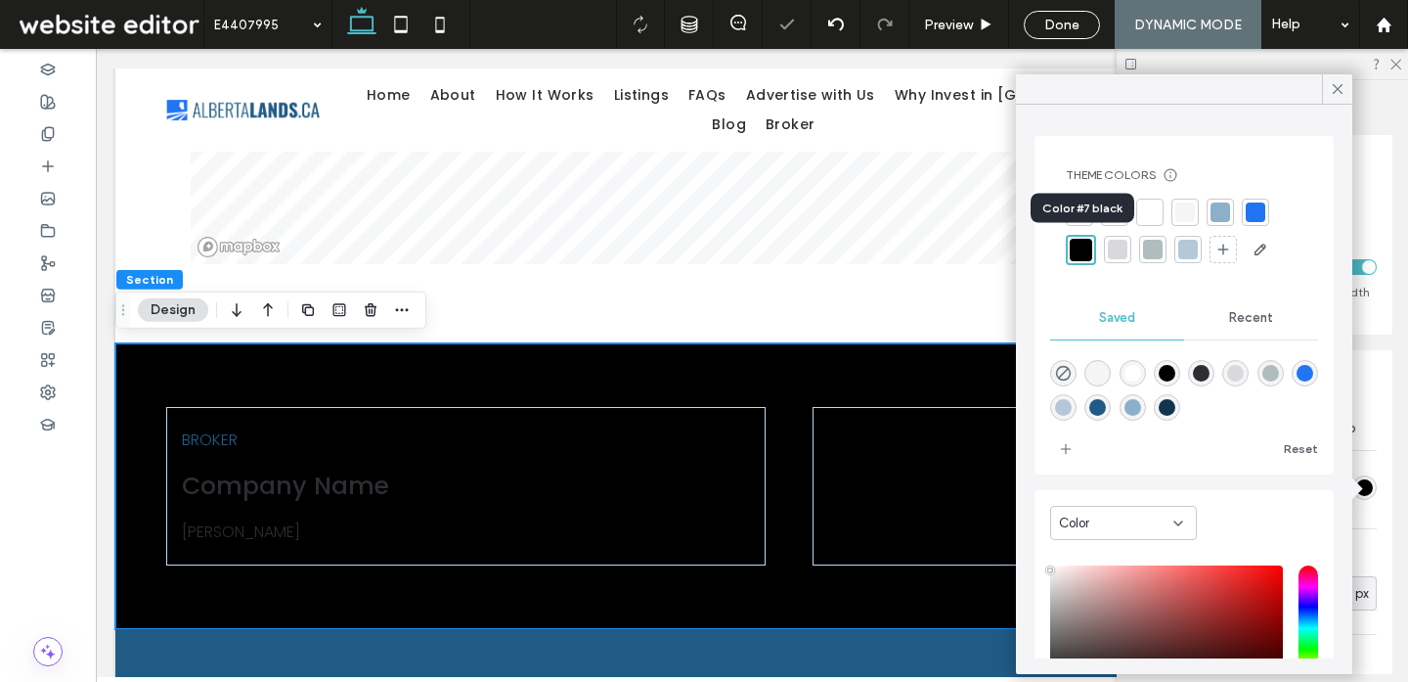
click at [1078, 213] on div "Color #7 black" at bounding box center [1083, 208] width 104 height 29
click at [1080, 214] on div at bounding box center [1080, 212] width 20 height 20
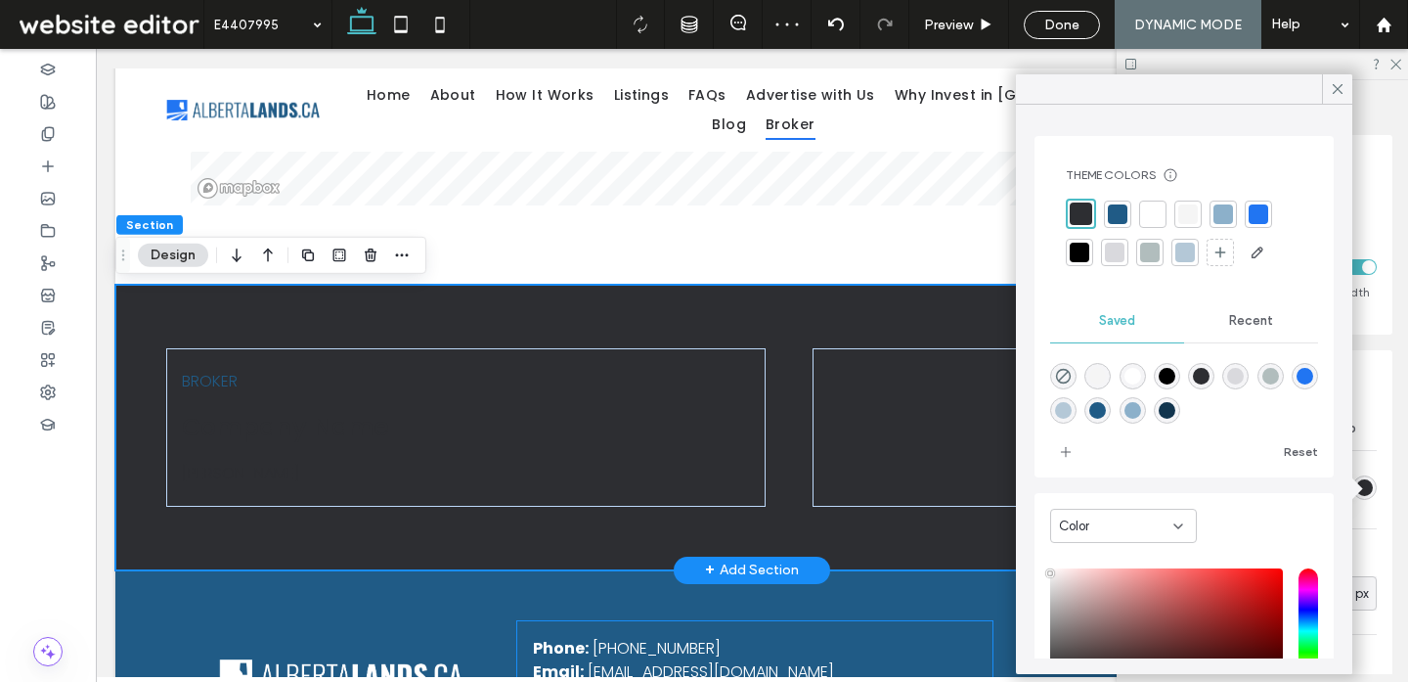
scroll to position [2374, 0]
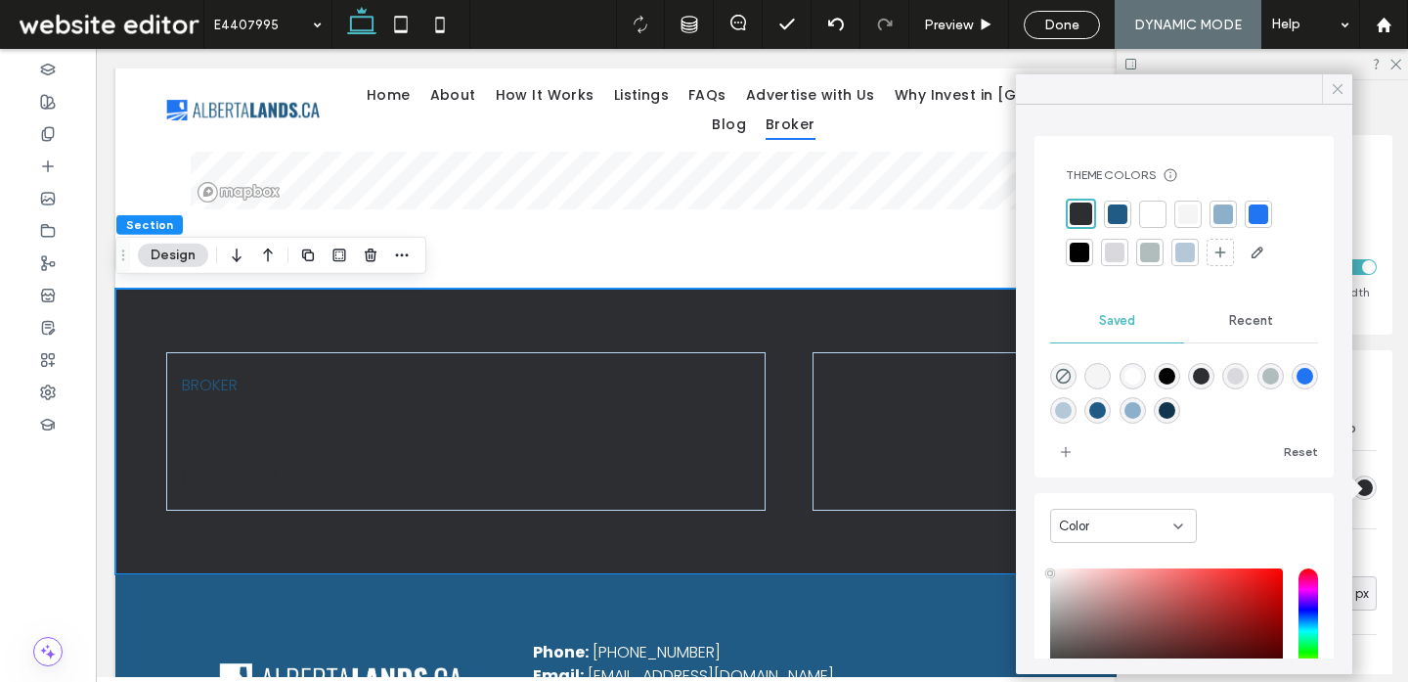
click at [1339, 93] on icon at bounding box center [1338, 89] width 18 height 18
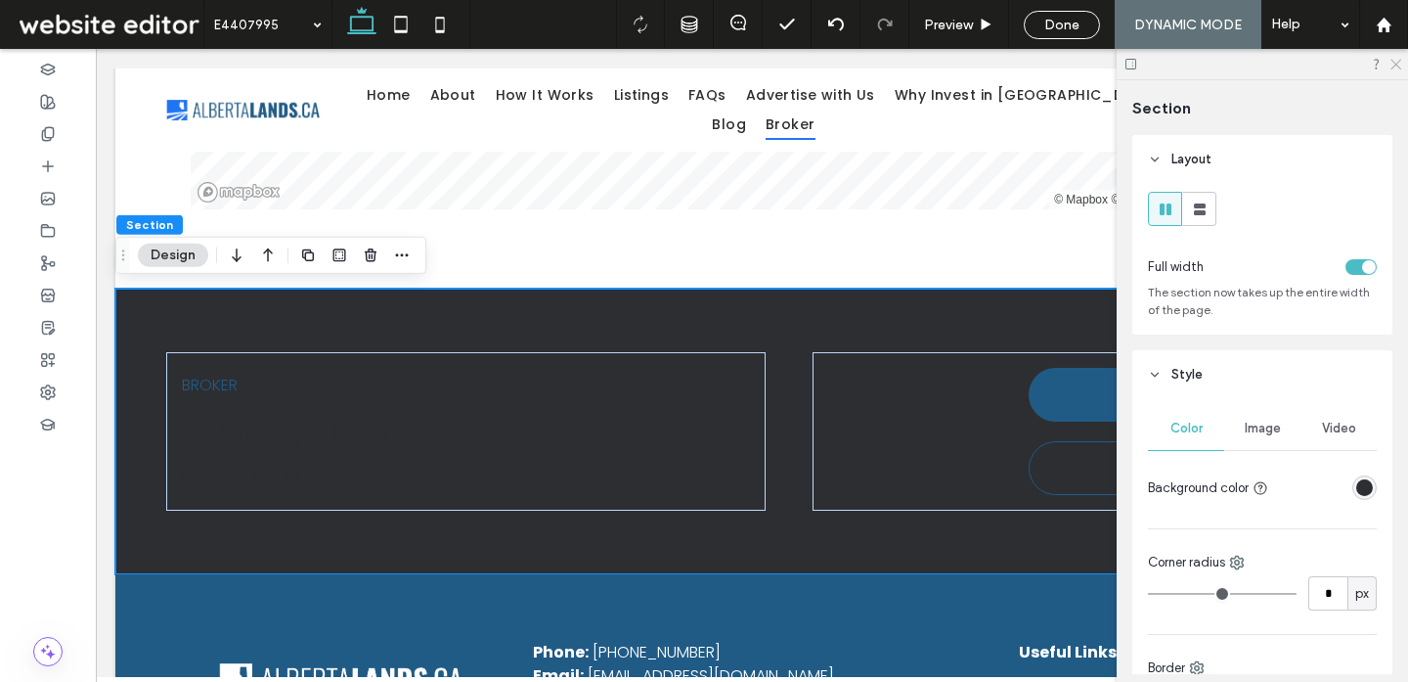
click at [1394, 65] on icon at bounding box center [1395, 63] width 13 height 13
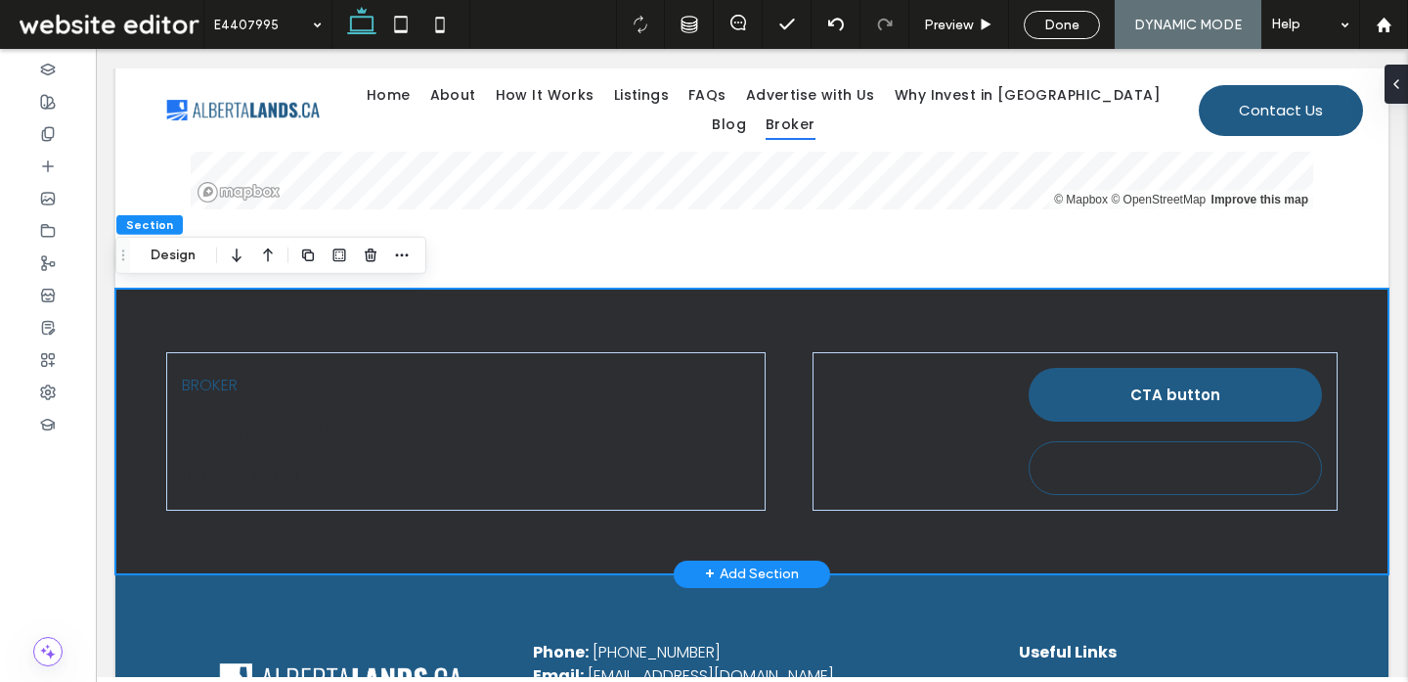
click at [141, 545] on div "BROKER Company Name Holly R Smith CTA button Learn more" at bounding box center [751, 431] width 1273 height 286
click at [264, 261] on icon "button" at bounding box center [267, 255] width 23 height 35
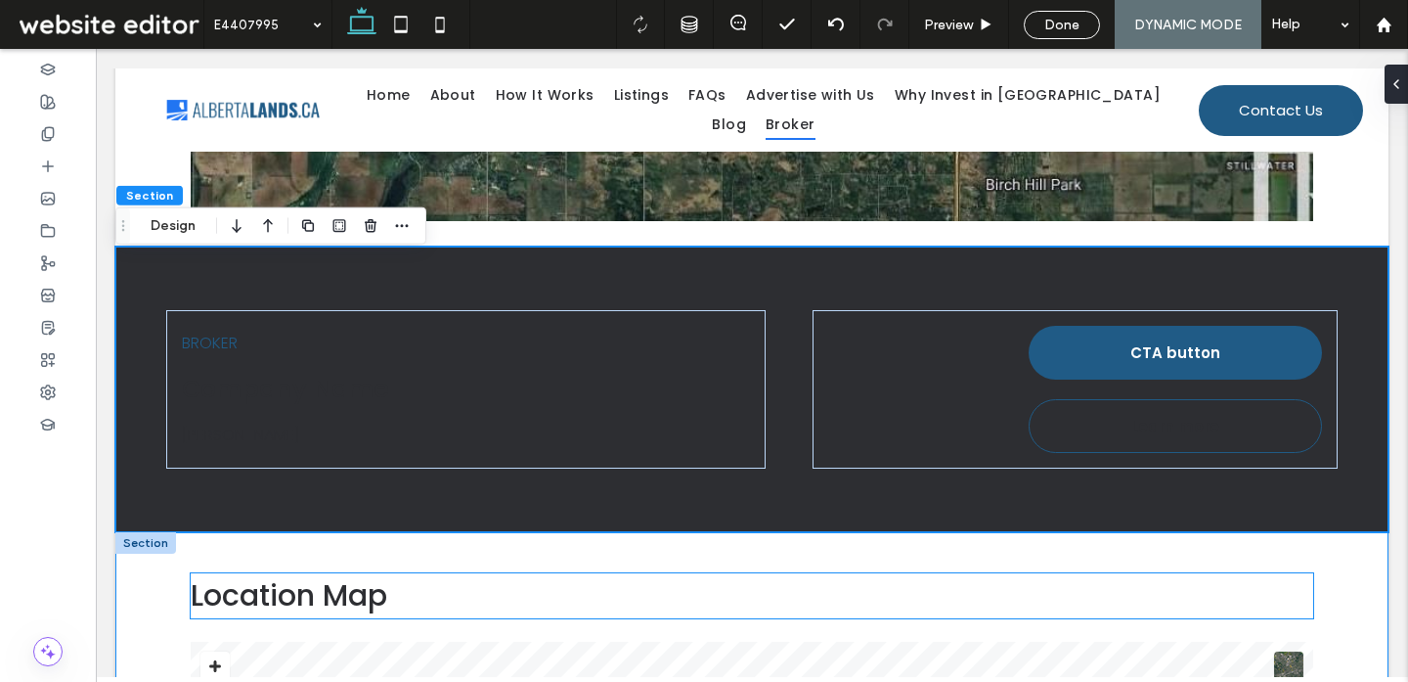
scroll to position [1777, 0]
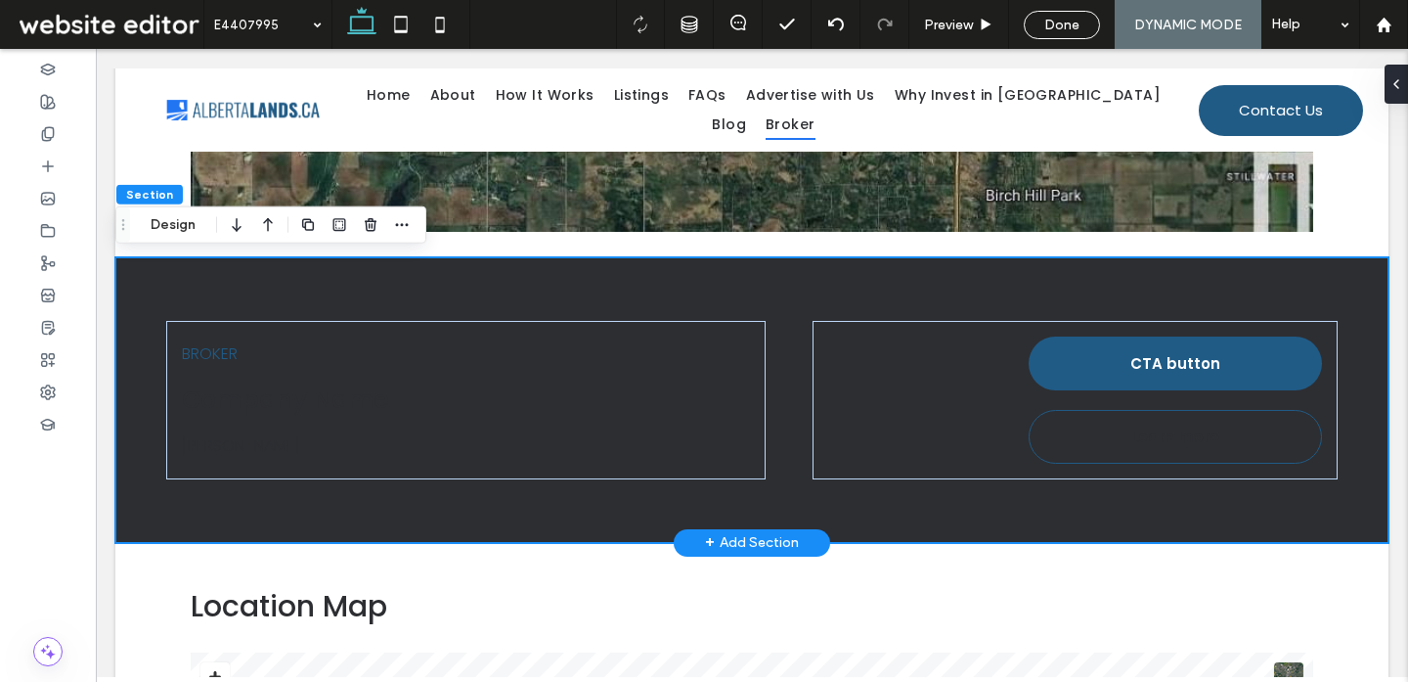
click at [142, 298] on div "BROKER Company Name Holly R Smith CTA button Learn more" at bounding box center [751, 400] width 1273 height 286
click at [237, 229] on use "button" at bounding box center [236, 225] width 9 height 14
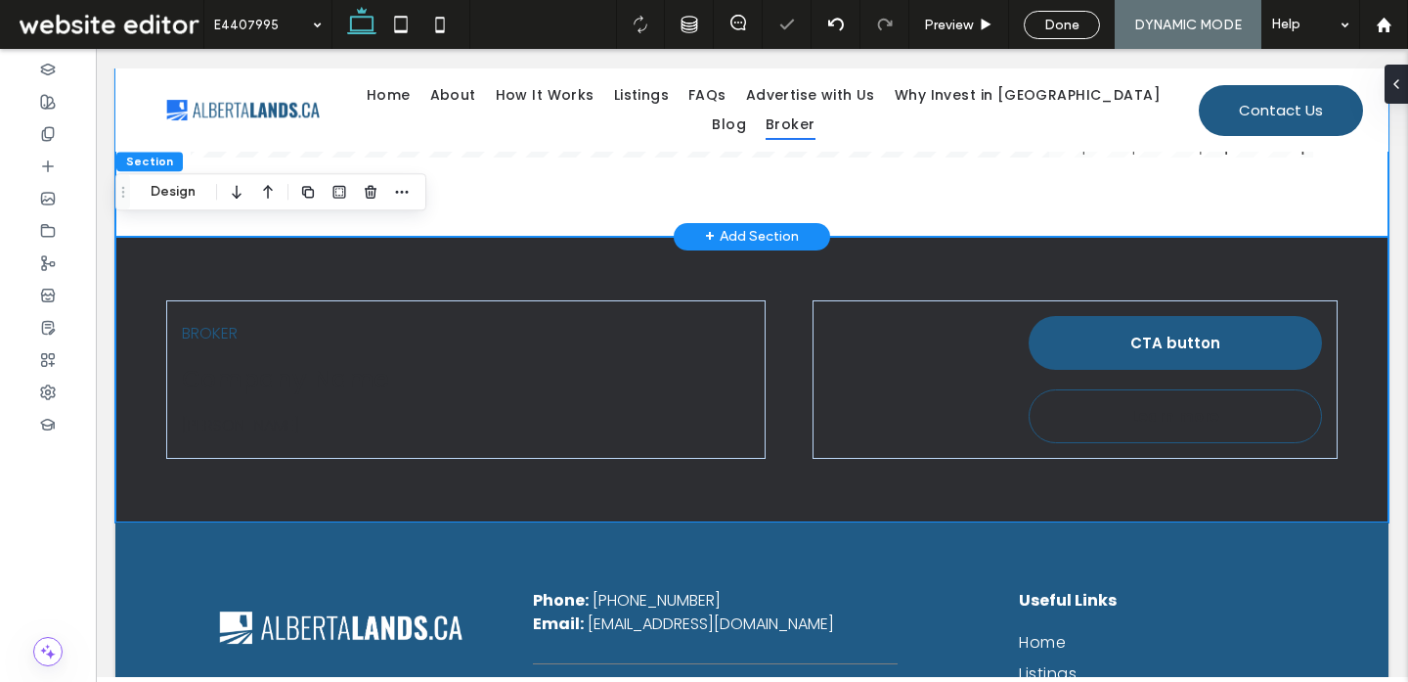
scroll to position [2442, 0]
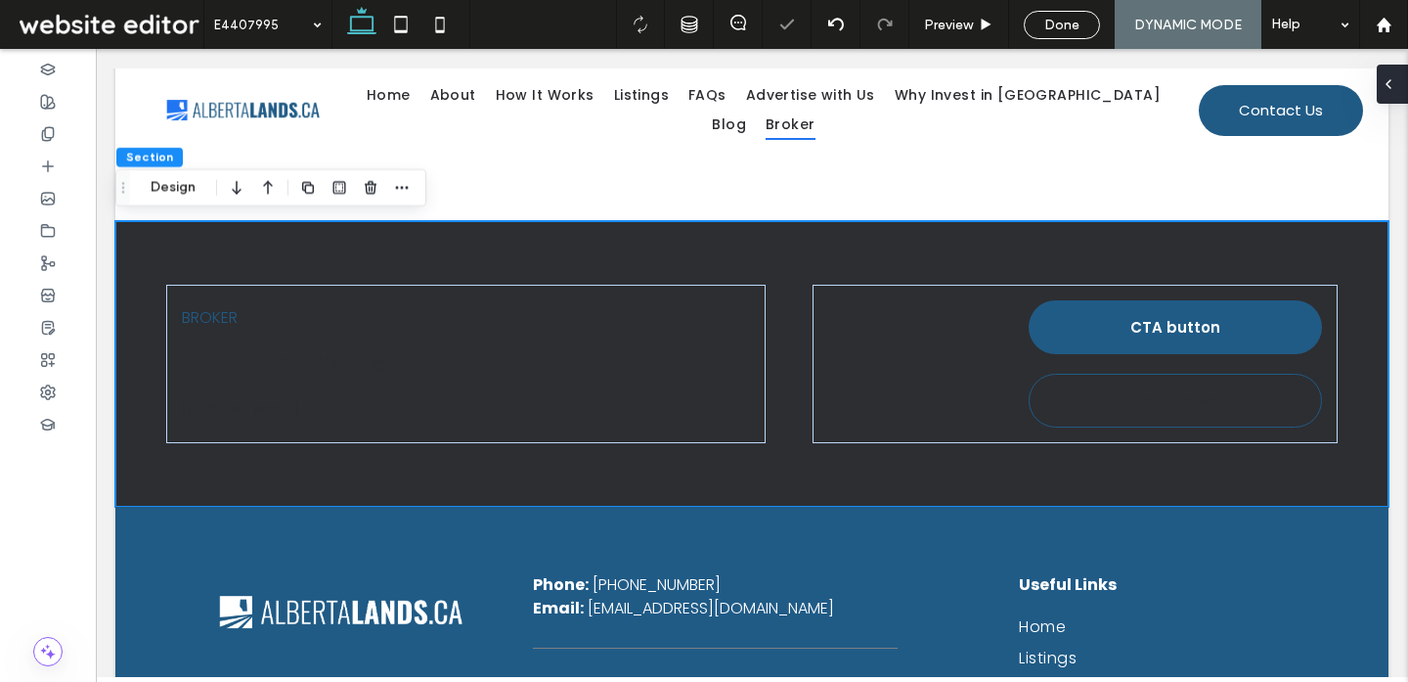
click at [1394, 85] on icon at bounding box center [1389, 84] width 16 height 16
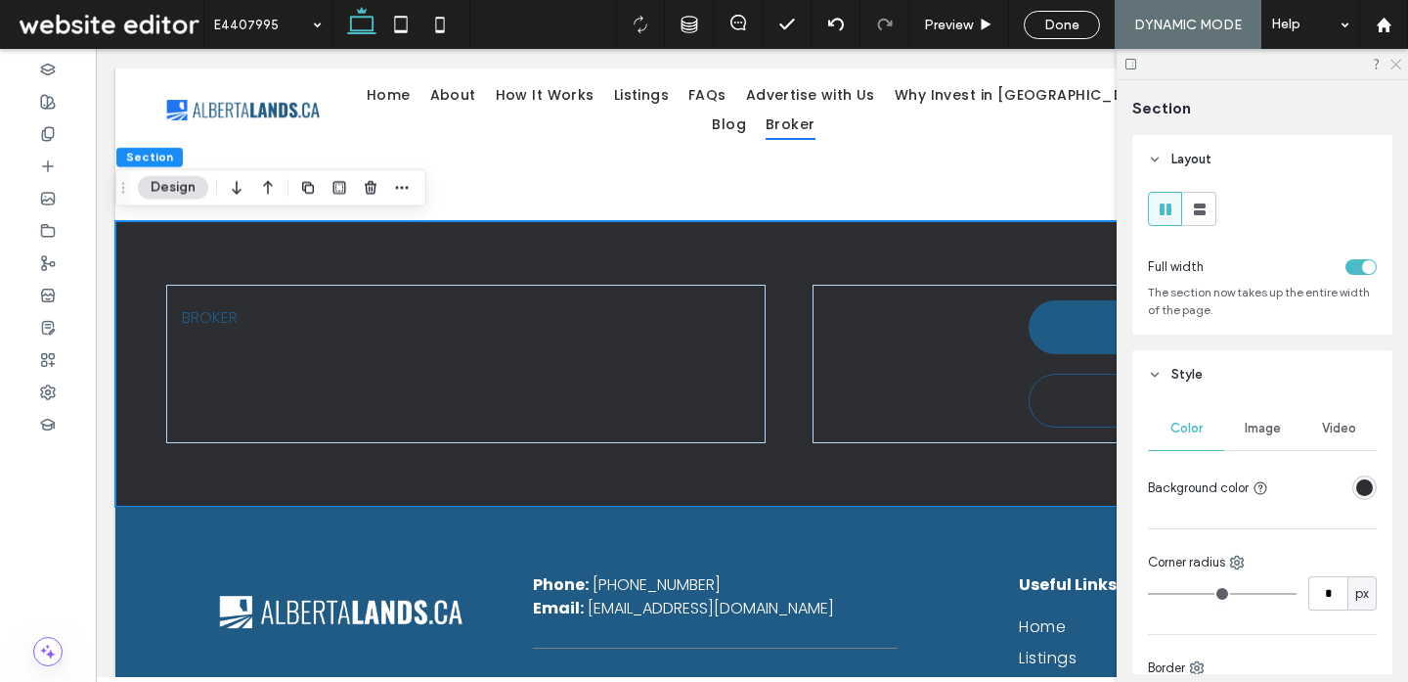
click at [1392, 59] on icon at bounding box center [1395, 63] width 13 height 13
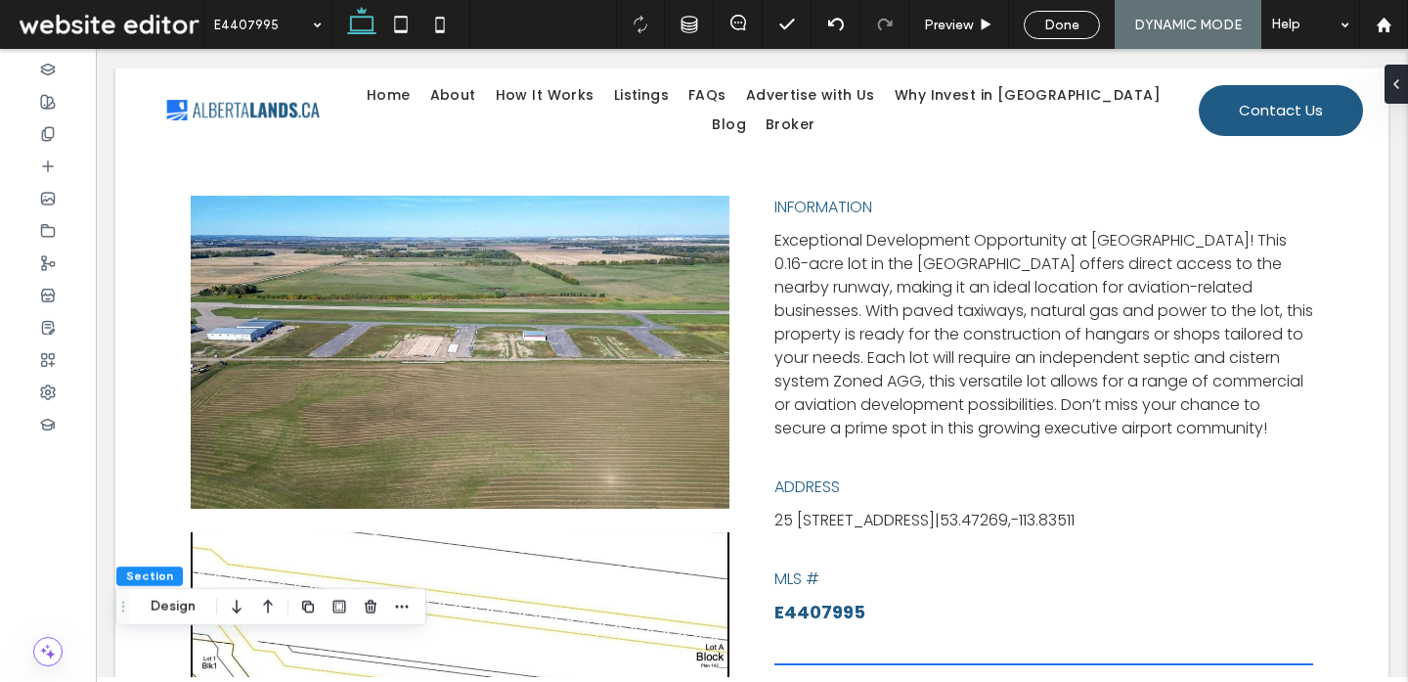
scroll to position [0, 0]
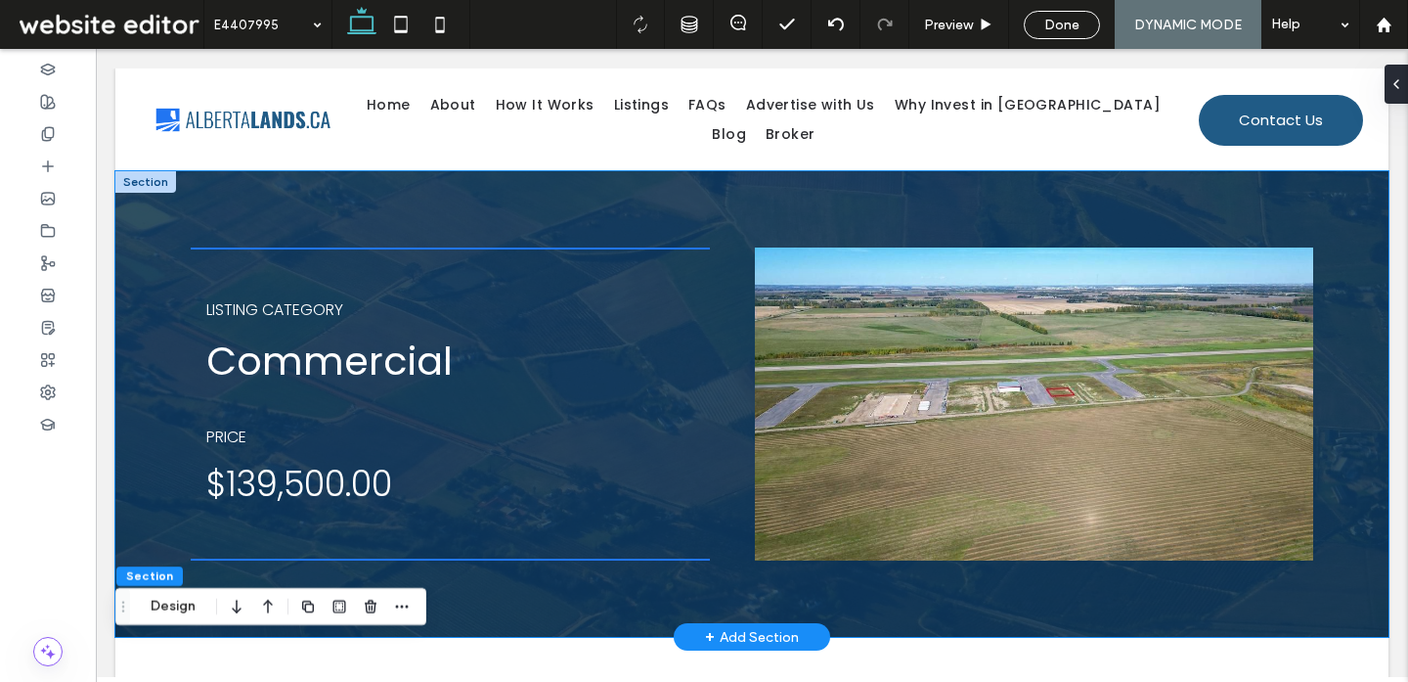
click at [915, 624] on div "LISTING CATEGORY Commercial PRICE $ 139,500.00" at bounding box center [751, 403] width 1173 height 465
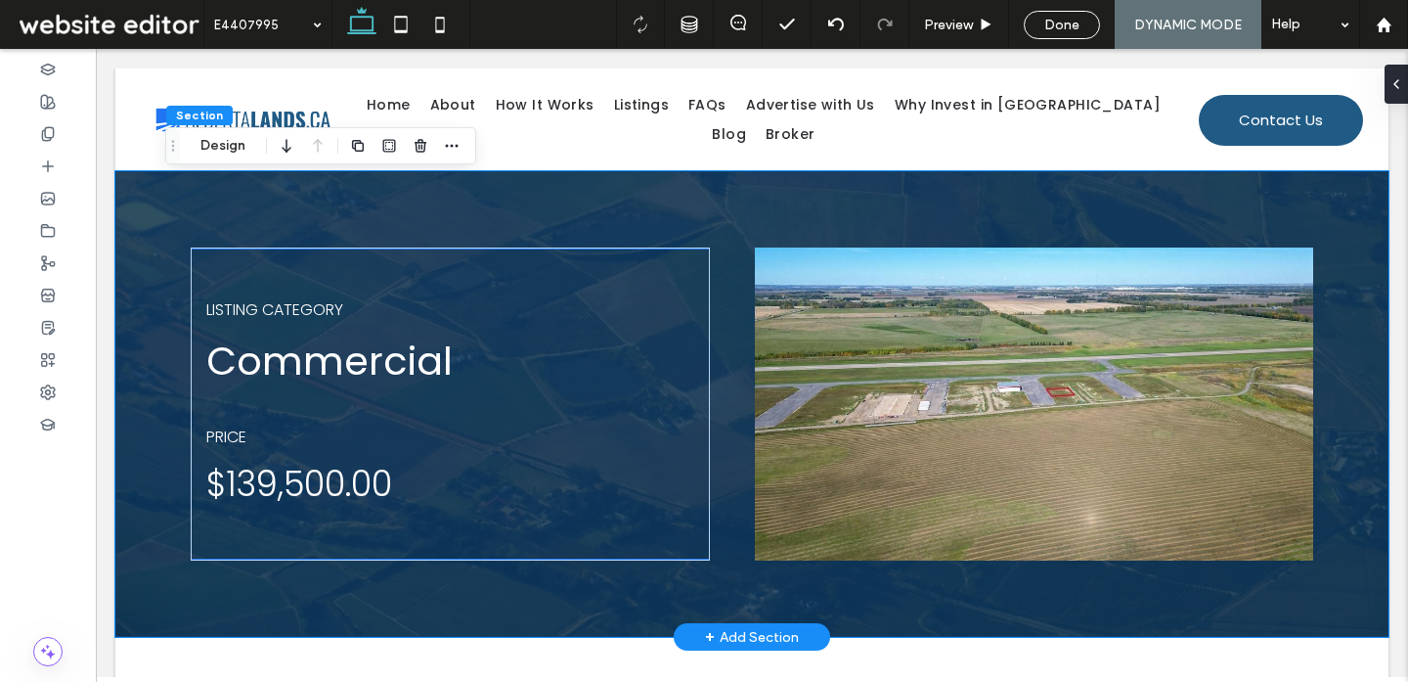
click at [1368, 175] on div "LISTING CATEGORY Commercial PRICE $ 139,500.00" at bounding box center [751, 403] width 1273 height 465
click at [1364, 187] on div "LISTING CATEGORY Commercial PRICE $ 139,500.00" at bounding box center [751, 403] width 1273 height 465
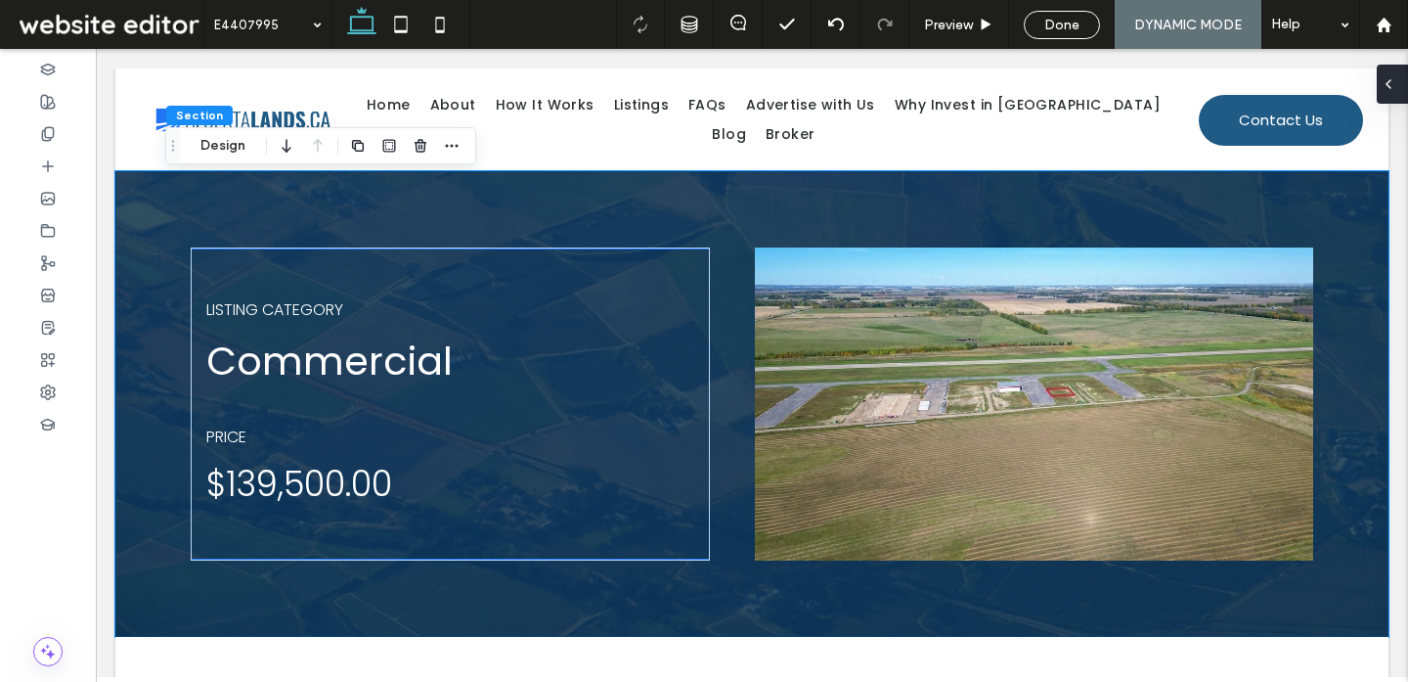
click at [1387, 83] on use at bounding box center [1389, 84] width 4 height 8
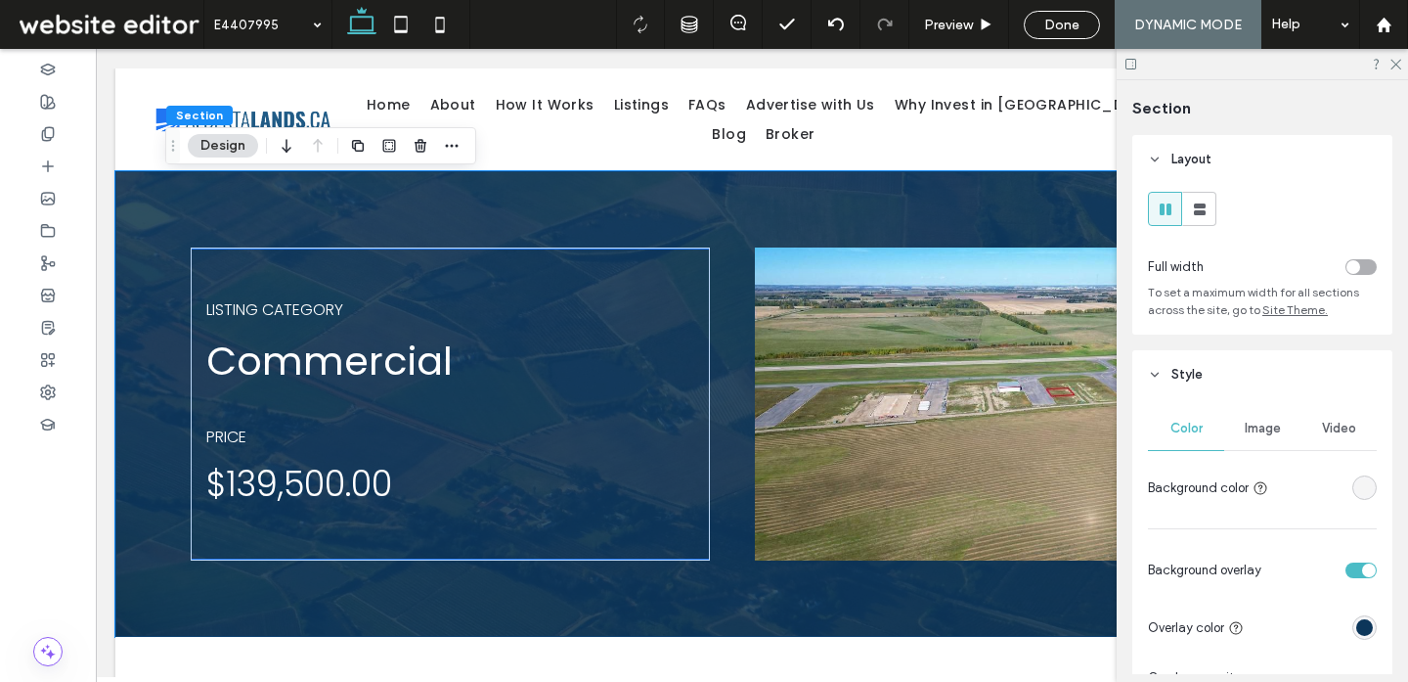
click at [1276, 454] on div "Color Image Video Background color" at bounding box center [1262, 456] width 229 height 98
click at [1266, 441] on div "Image" at bounding box center [1262, 428] width 76 height 43
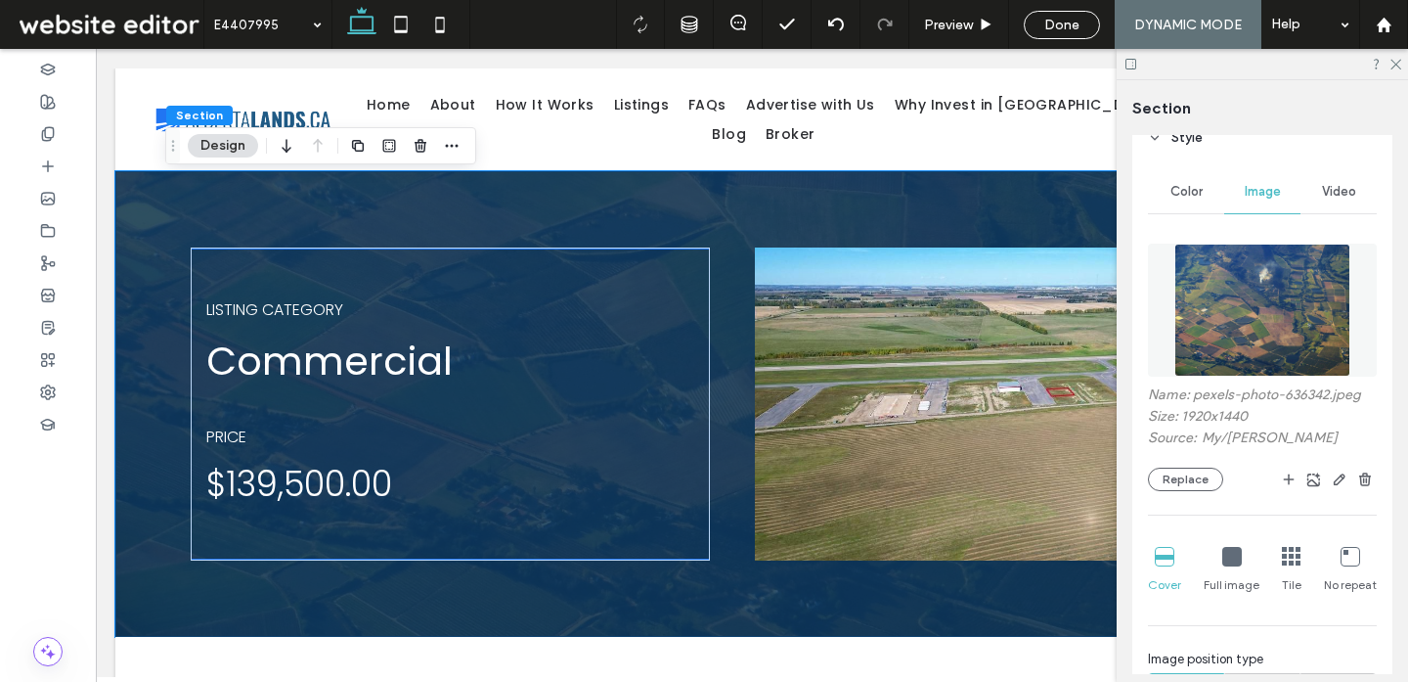
scroll to position [237, 0]
click at [1361, 474] on icon "button" at bounding box center [1365, 479] width 16 height 16
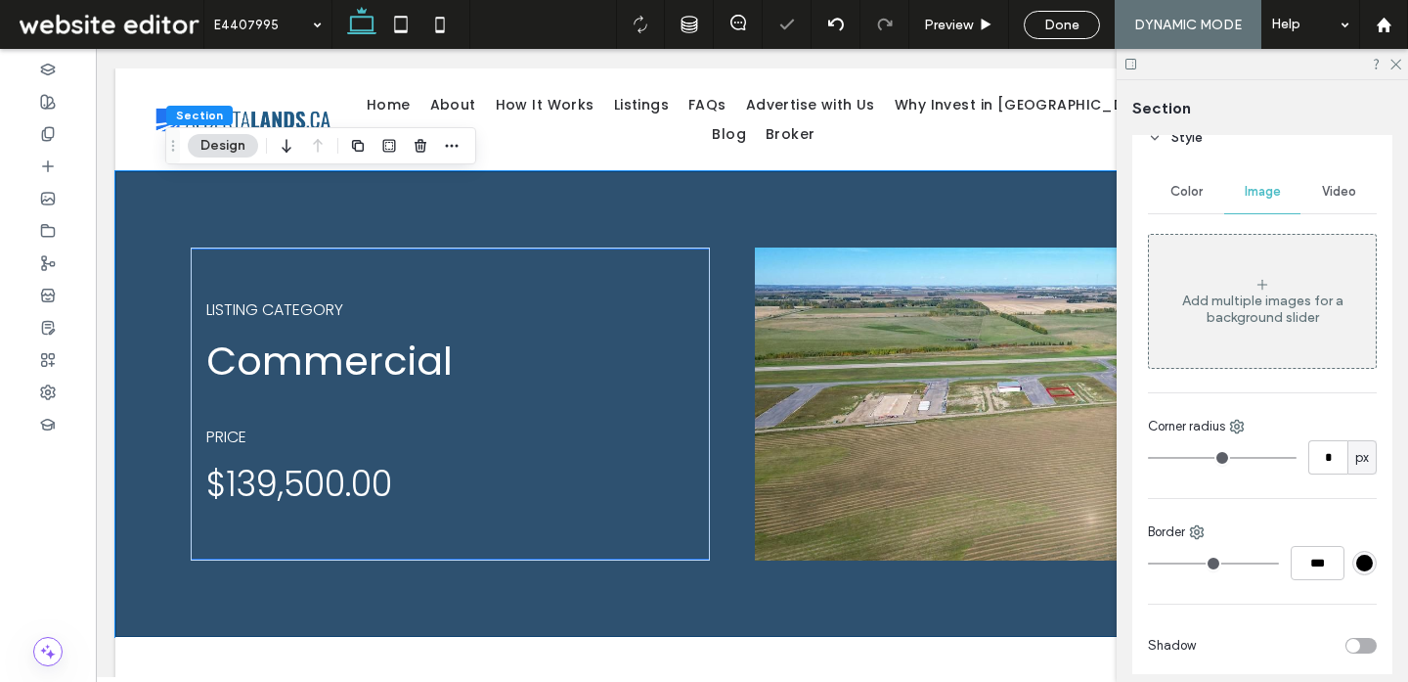
click at [1181, 198] on span "Color" at bounding box center [1187, 192] width 32 height 16
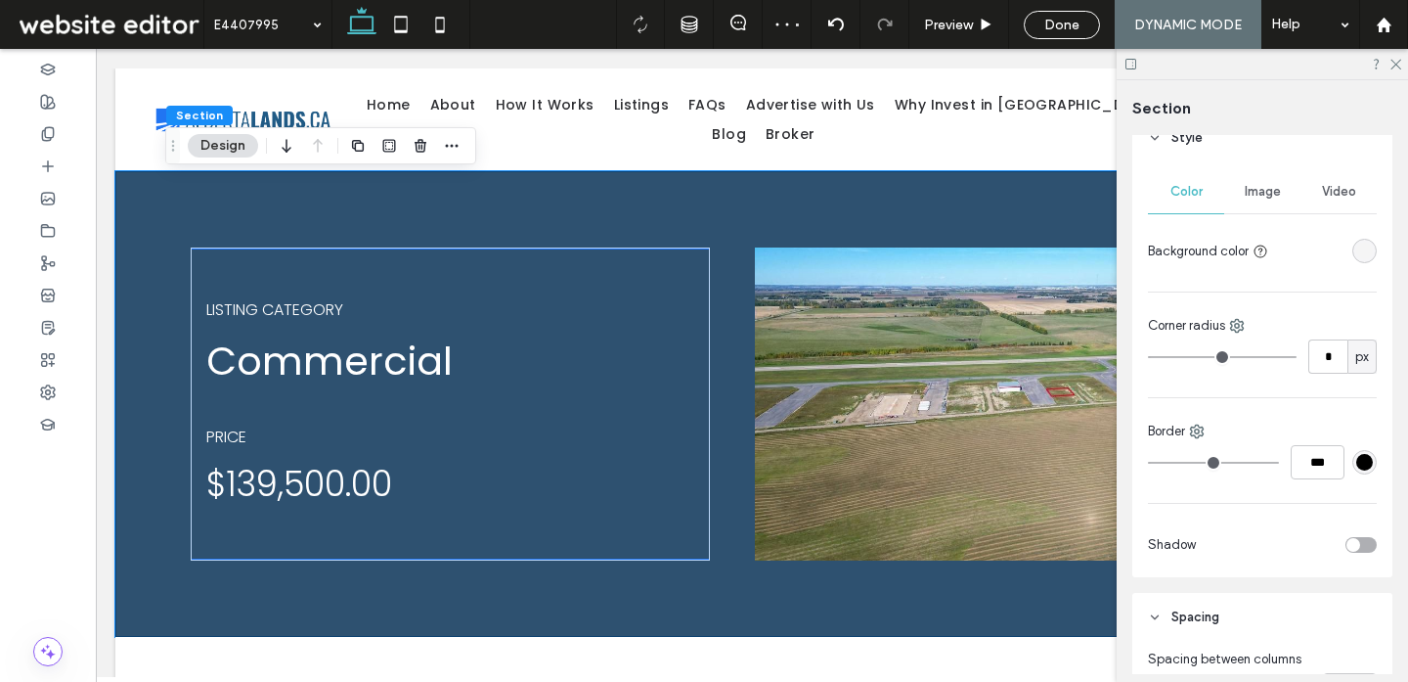
click at [1369, 254] on div "rgba(245,245,245,1)" at bounding box center [1364, 251] width 17 height 17
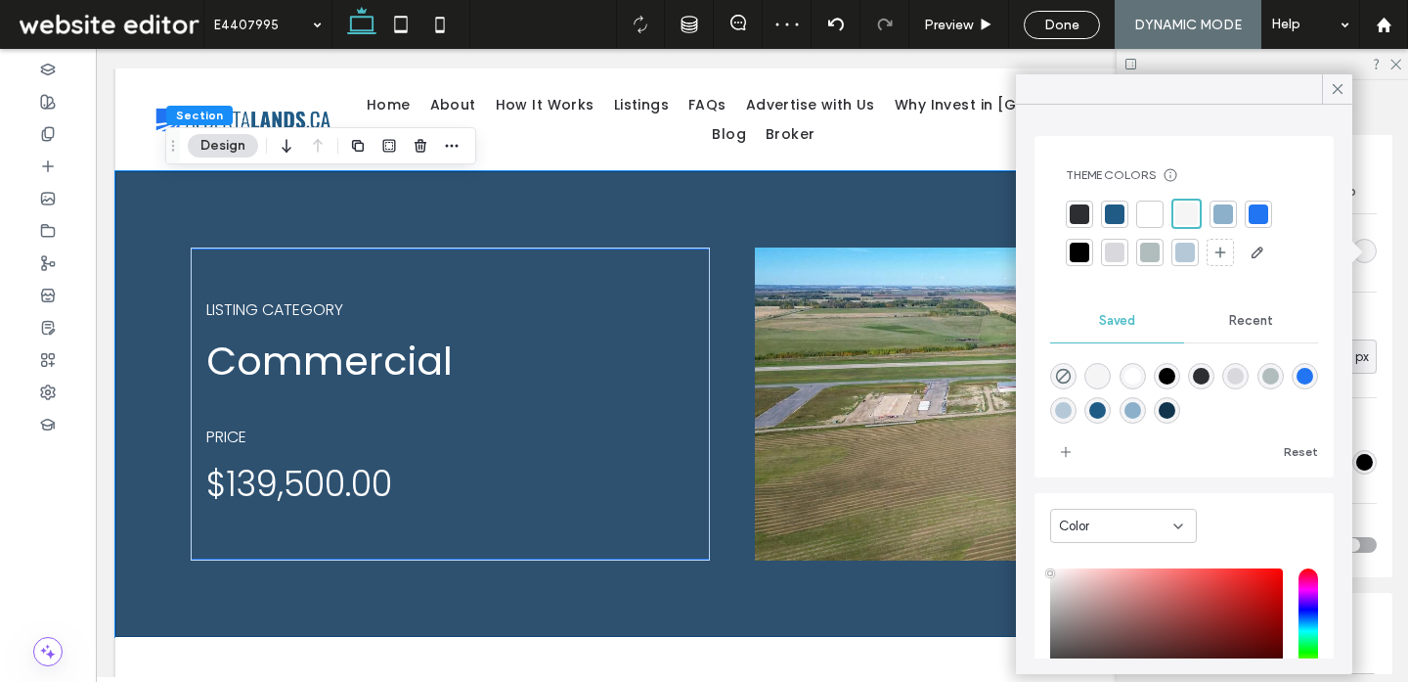
click at [1118, 208] on div at bounding box center [1115, 214] width 20 height 20
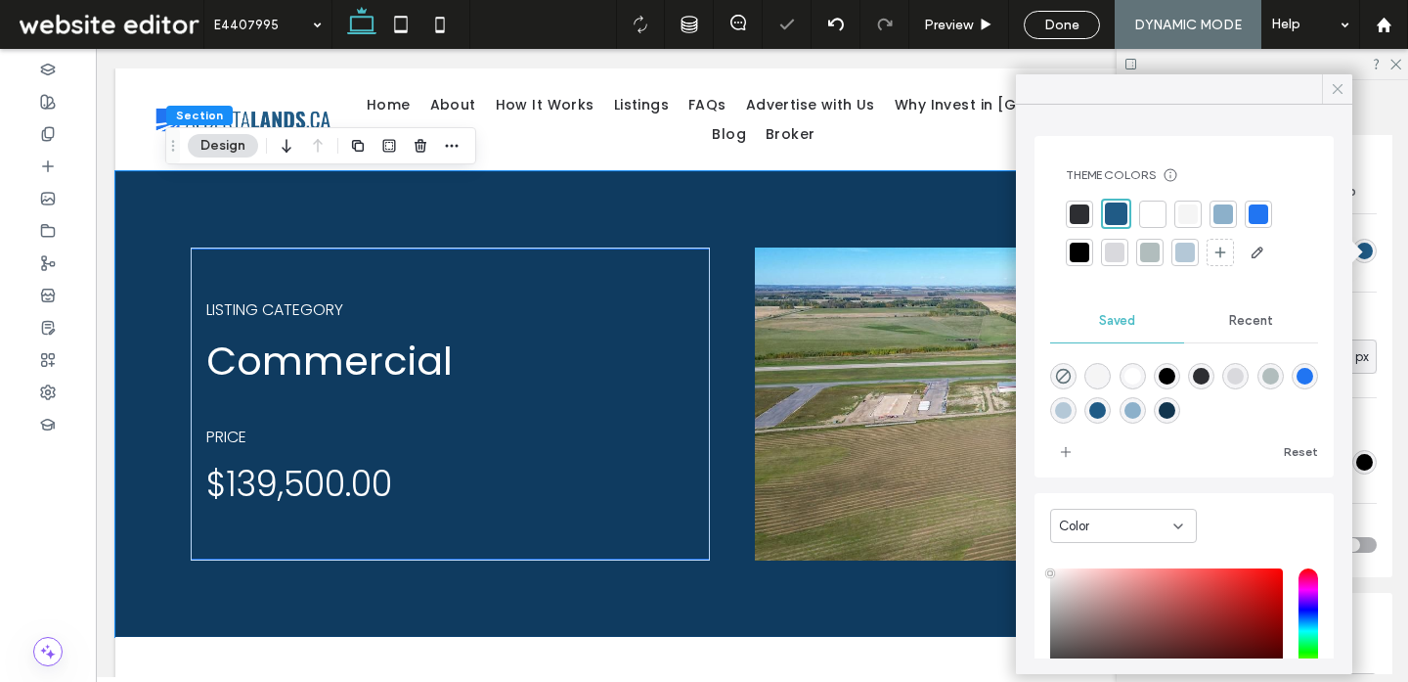
click at [1344, 95] on icon at bounding box center [1338, 89] width 18 height 18
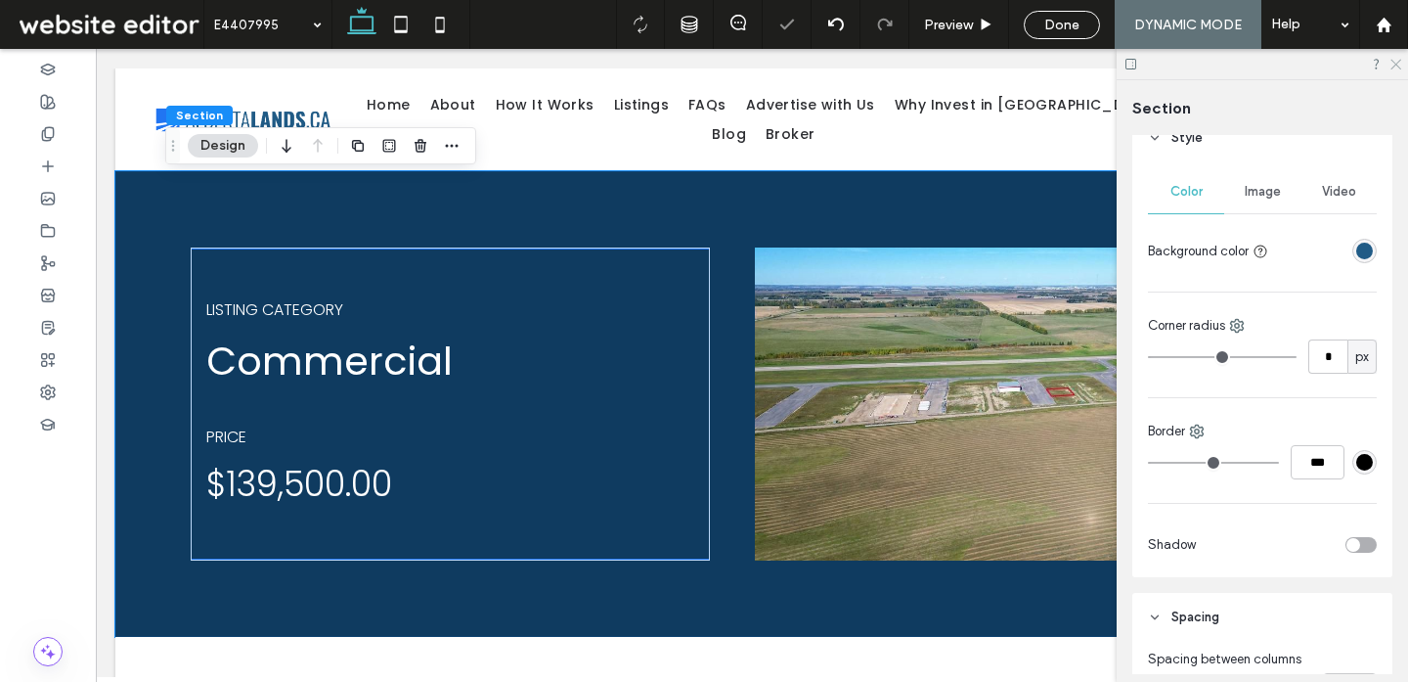
click at [1394, 65] on use at bounding box center [1396, 65] width 11 height 11
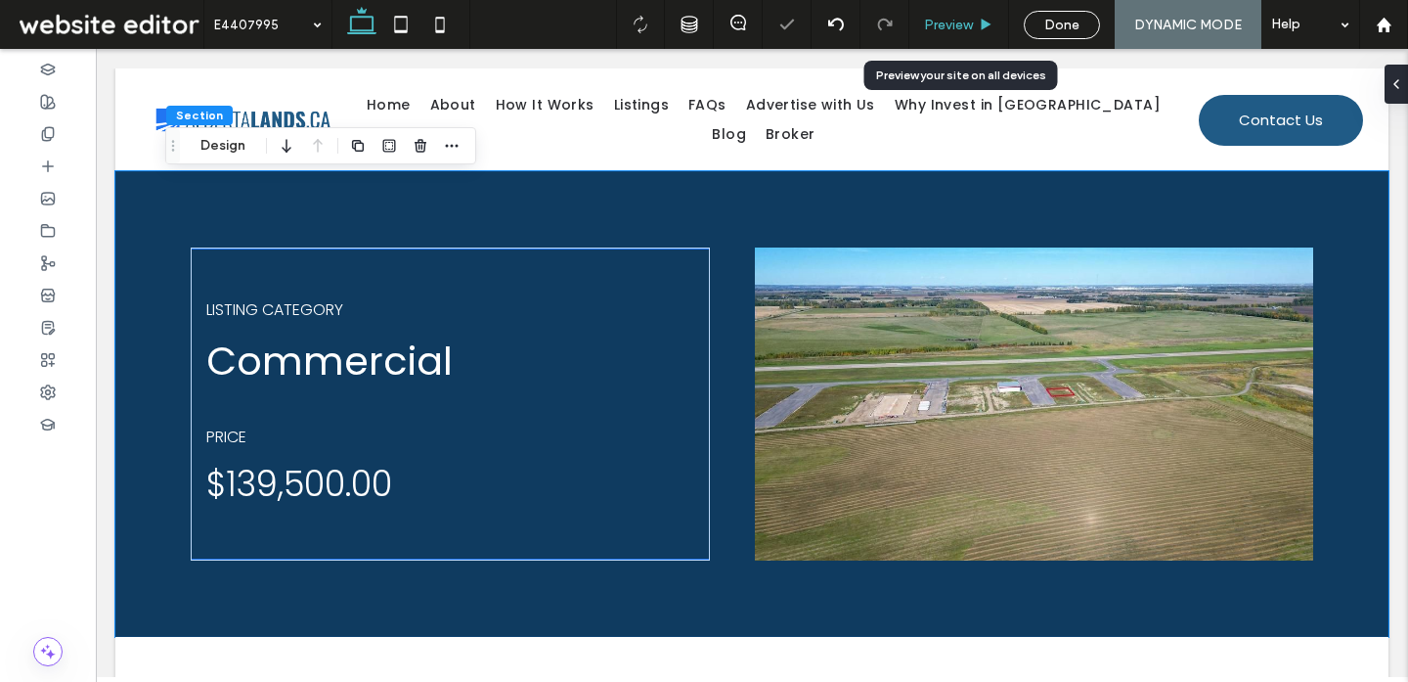
click at [970, 17] on span "Preview" at bounding box center [948, 25] width 49 height 17
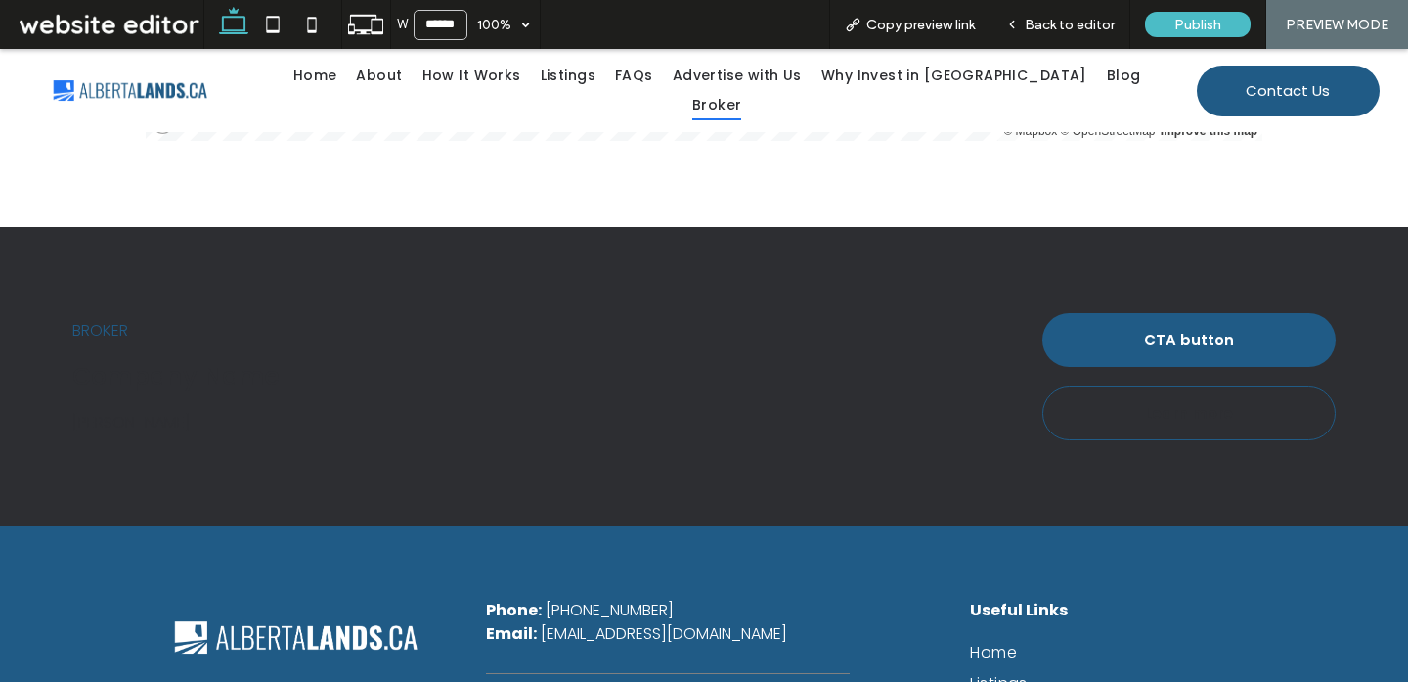
scroll to position [2441, 0]
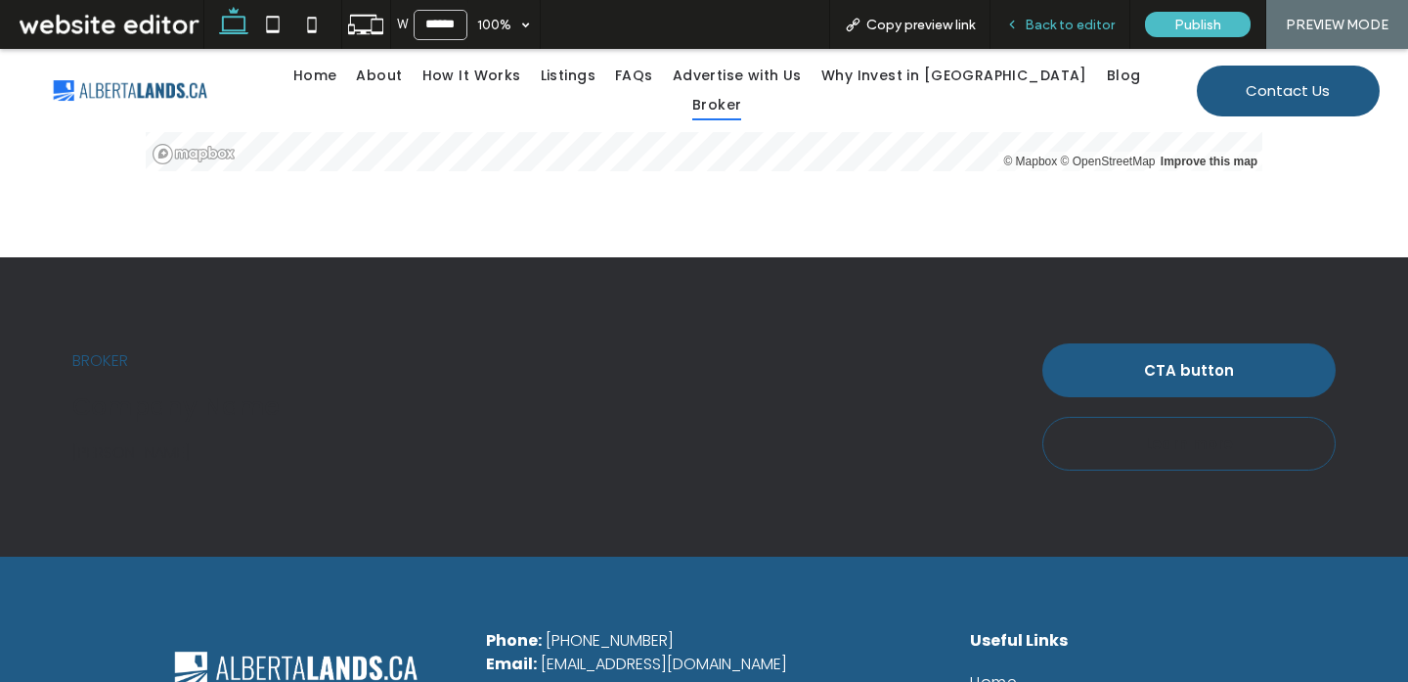
click at [1083, 29] on span "Back to editor" at bounding box center [1070, 25] width 90 height 17
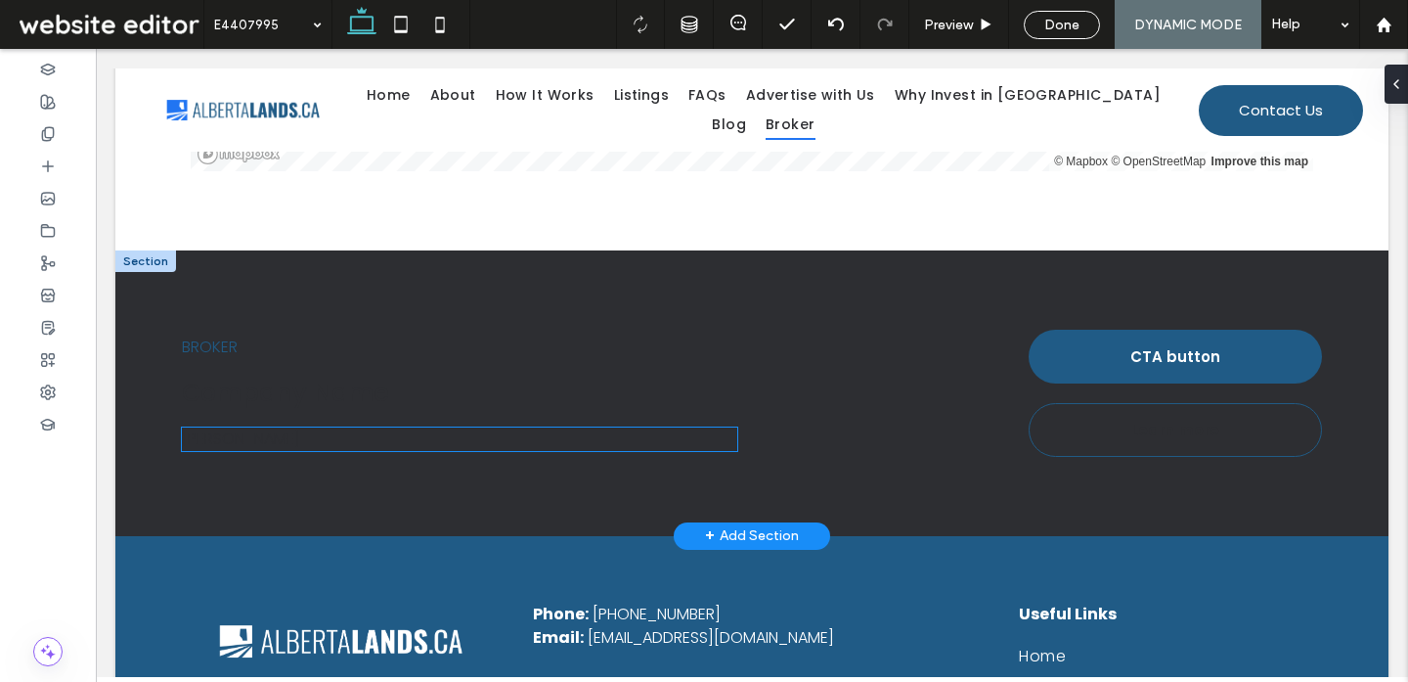
scroll to position [2412, 0]
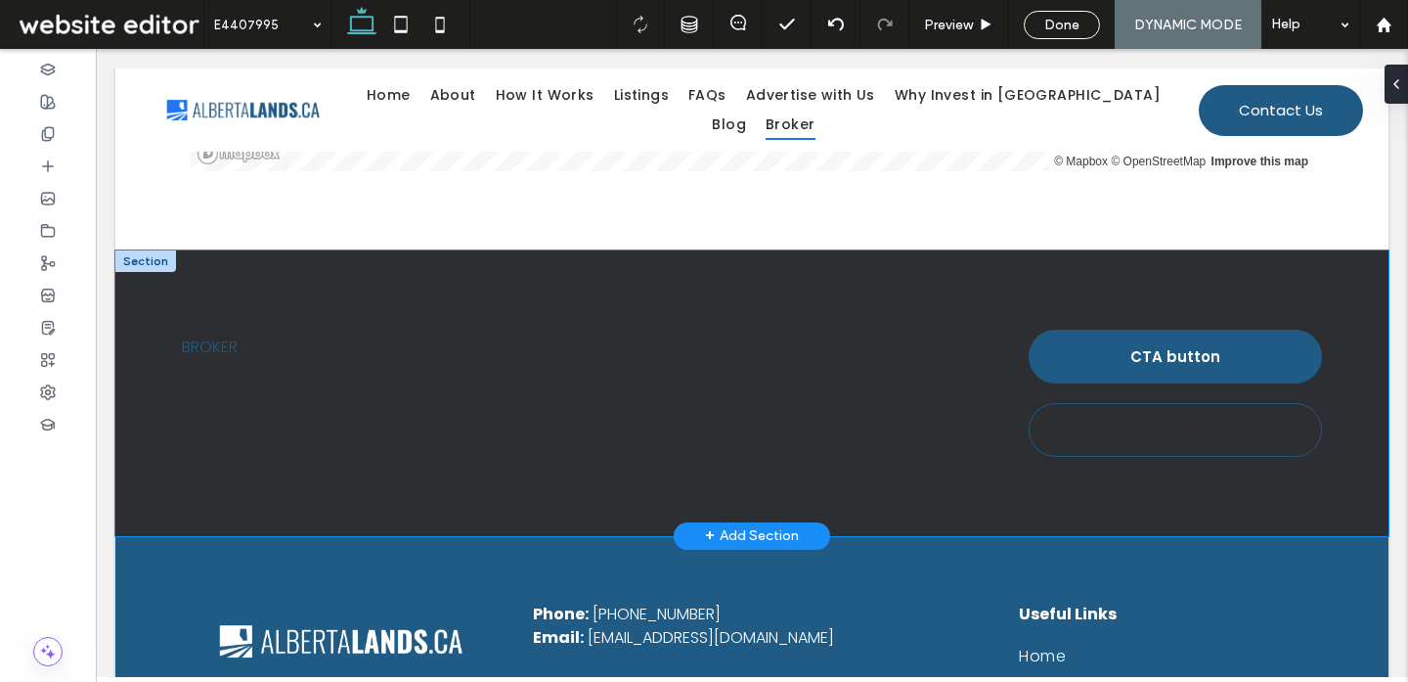
click at [654, 261] on div "BROKER Company Name Holly R Smith CTA button Learn more" at bounding box center [751, 393] width 1273 height 286
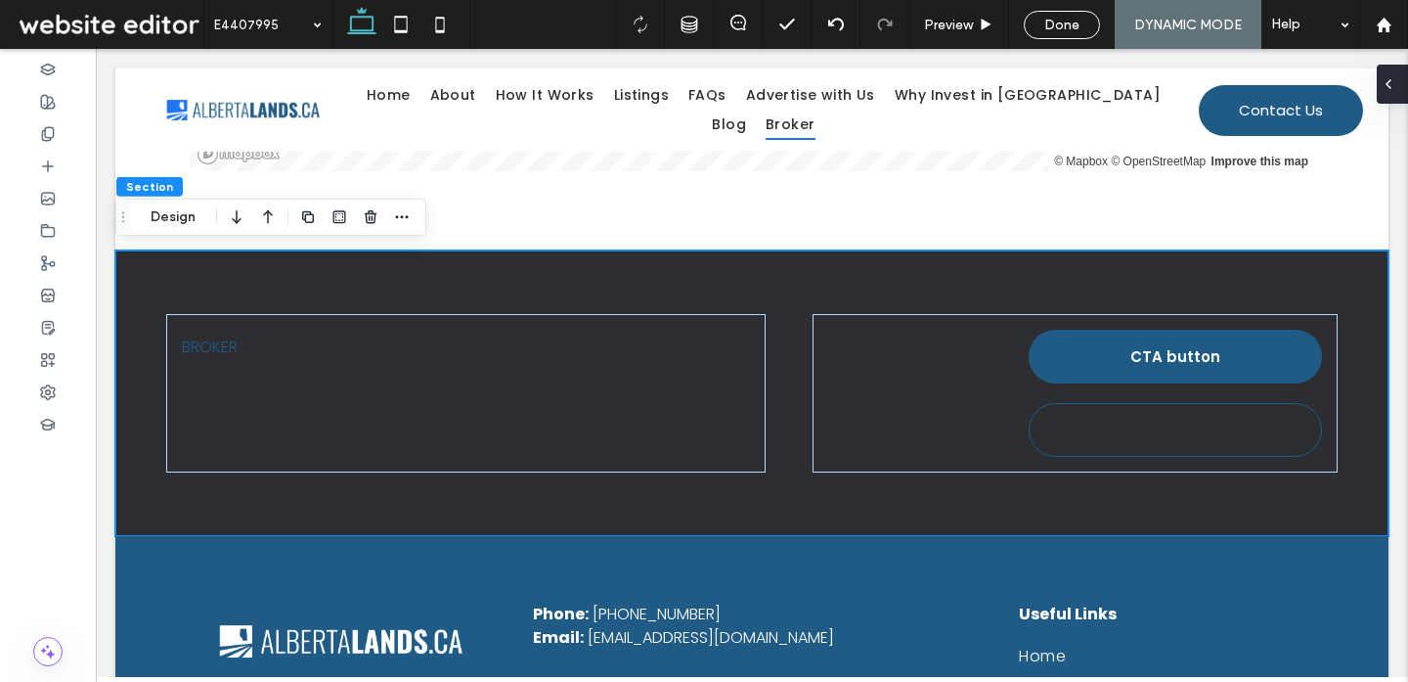
click at [1403, 89] on div at bounding box center [1392, 84] width 31 height 39
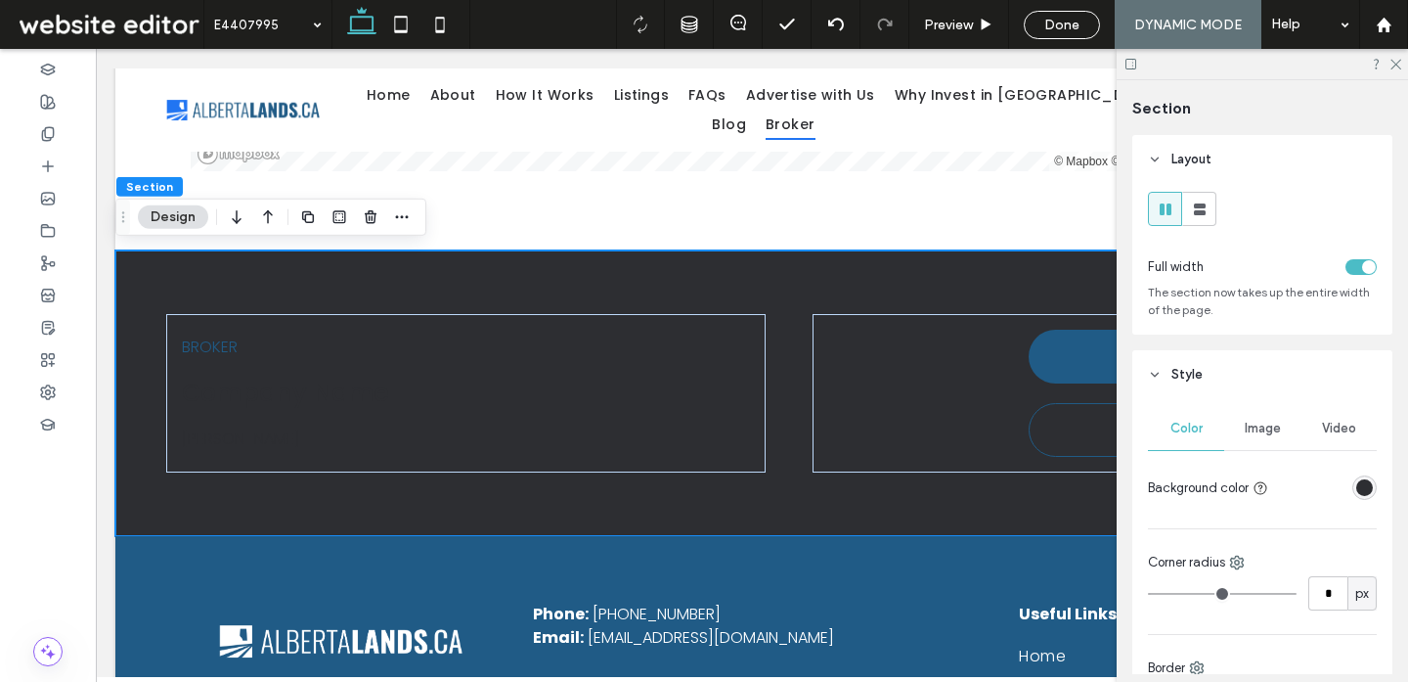
click at [1363, 498] on div "rgba(45,46,50,1)" at bounding box center [1364, 487] width 24 height 24
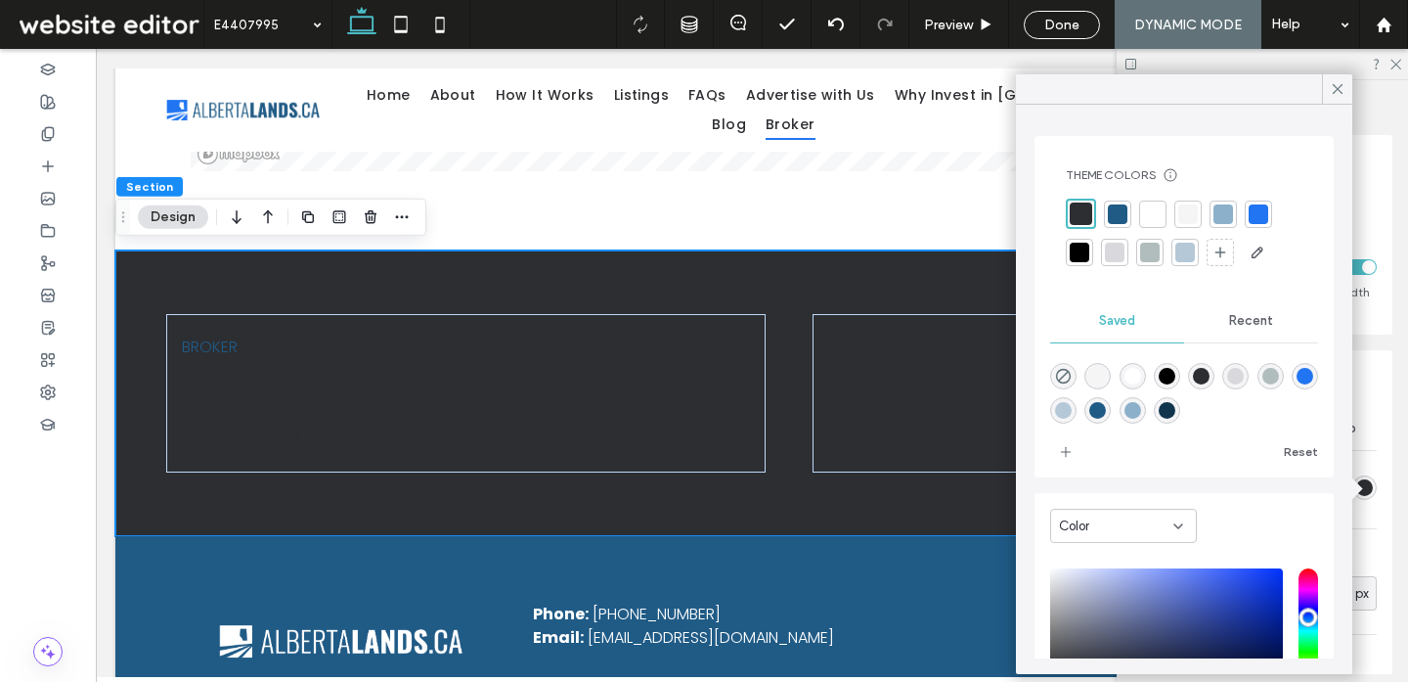
click at [1181, 214] on div at bounding box center [1188, 214] width 20 height 20
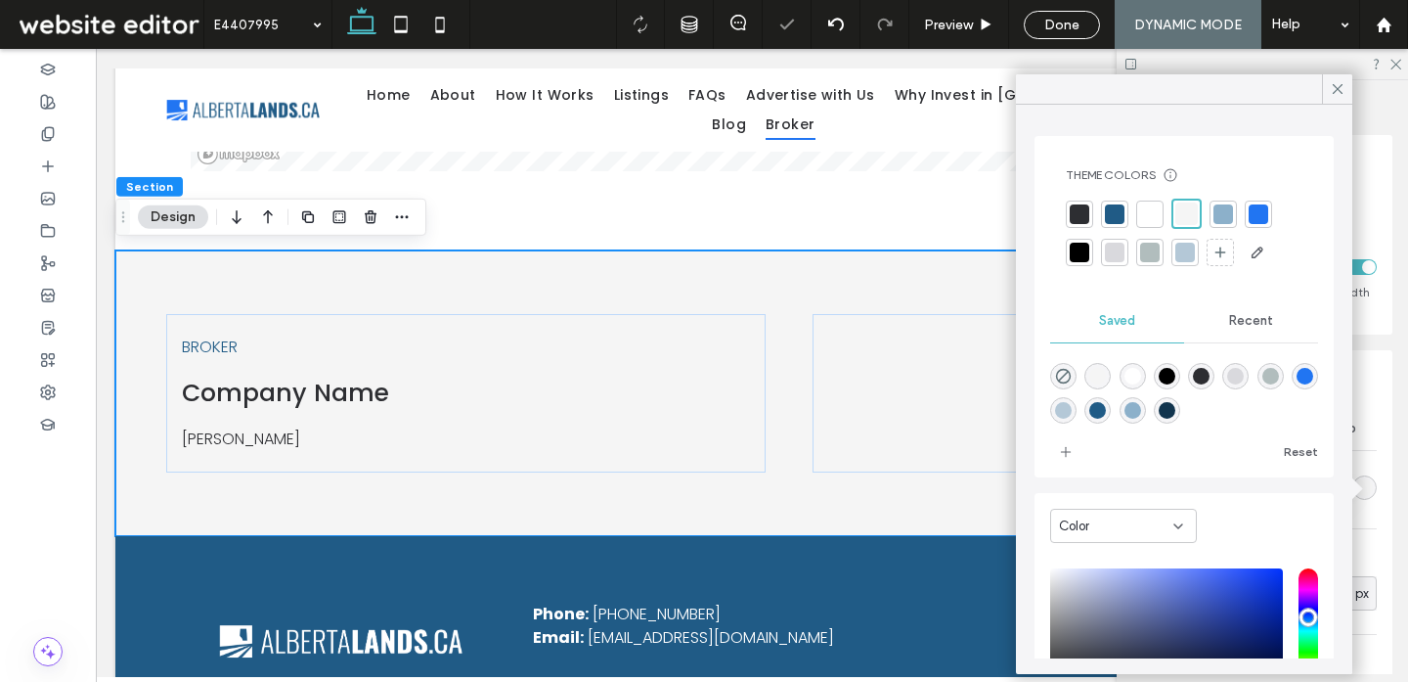
click at [1121, 250] on div at bounding box center [1115, 253] width 20 height 20
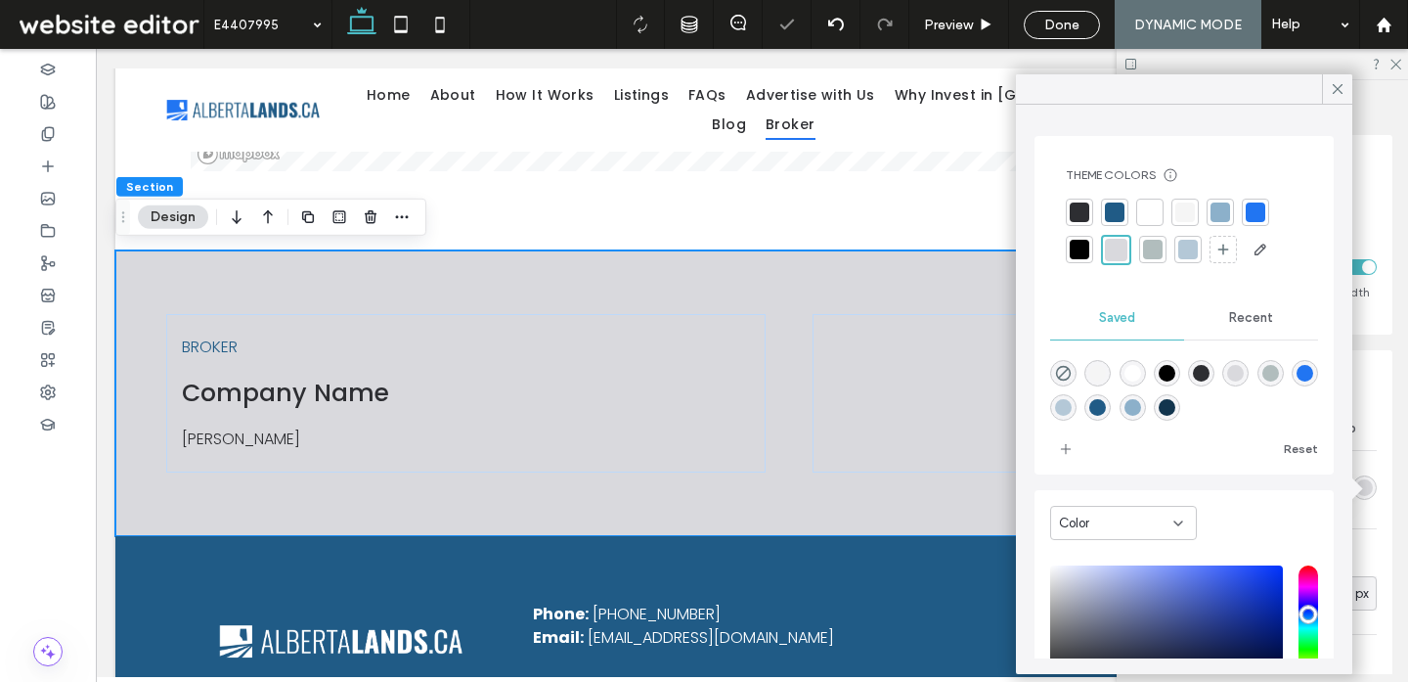
click at [1178, 217] on div at bounding box center [1185, 212] width 20 height 20
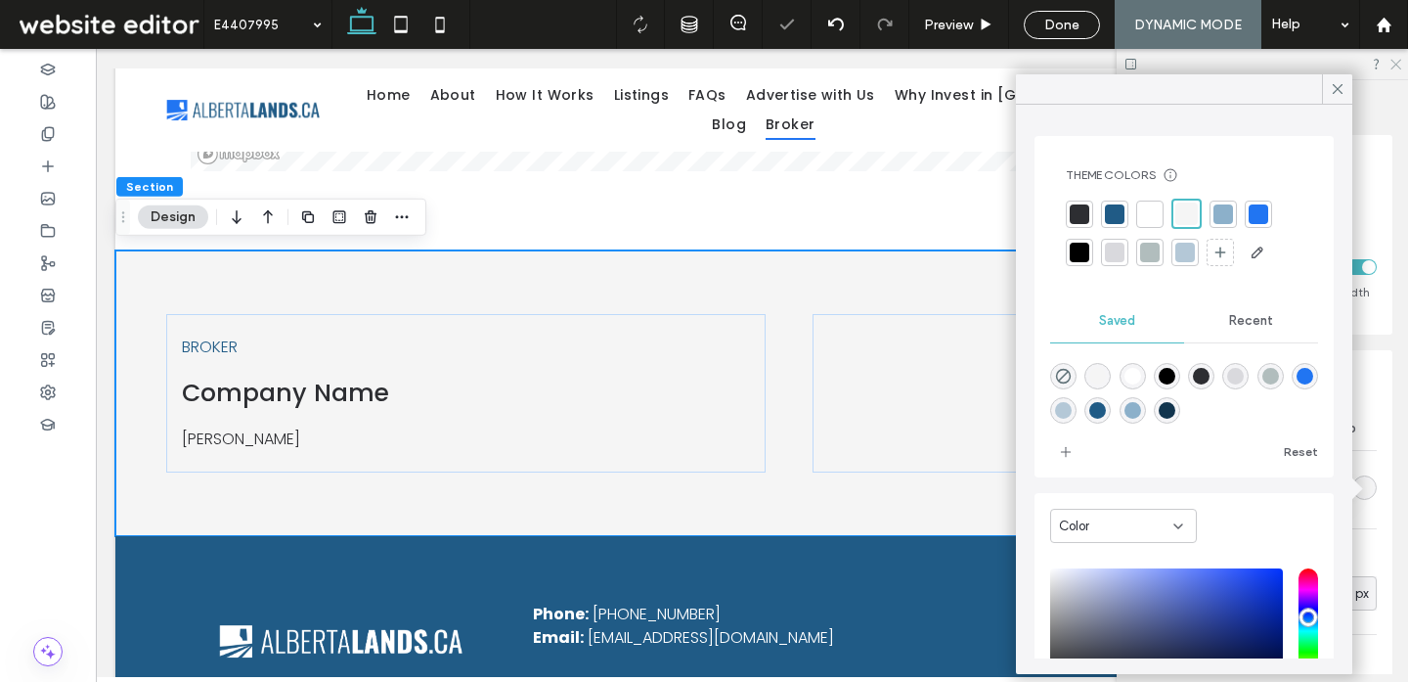
click at [1390, 66] on icon at bounding box center [1395, 63] width 13 height 13
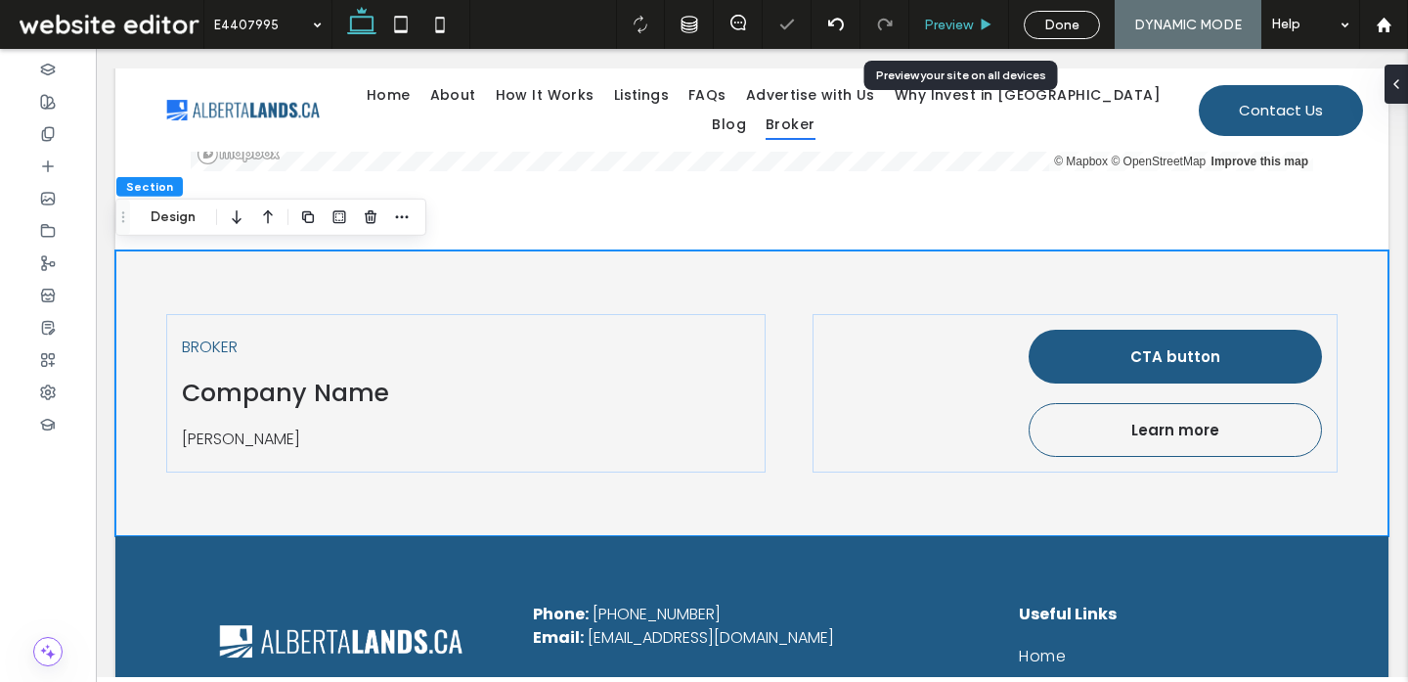
click at [963, 21] on span "Preview" at bounding box center [948, 25] width 49 height 17
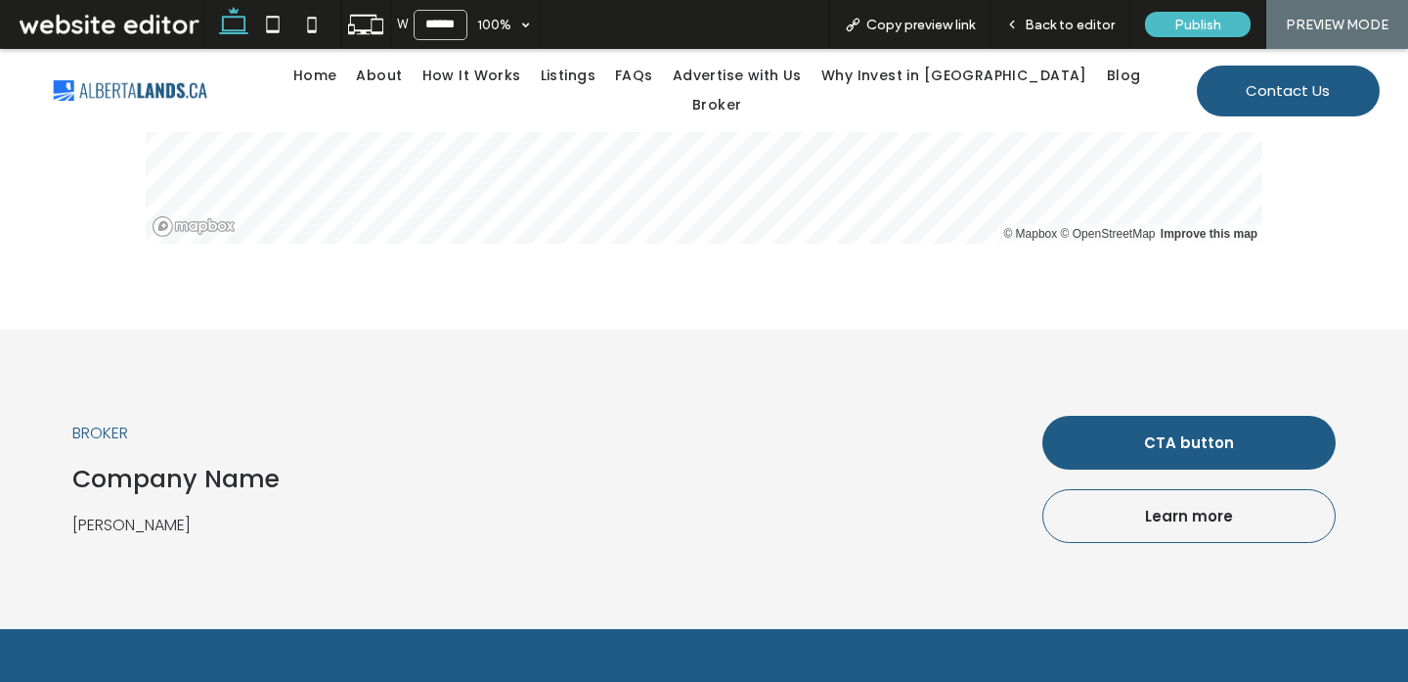
scroll to position [2359, 0]
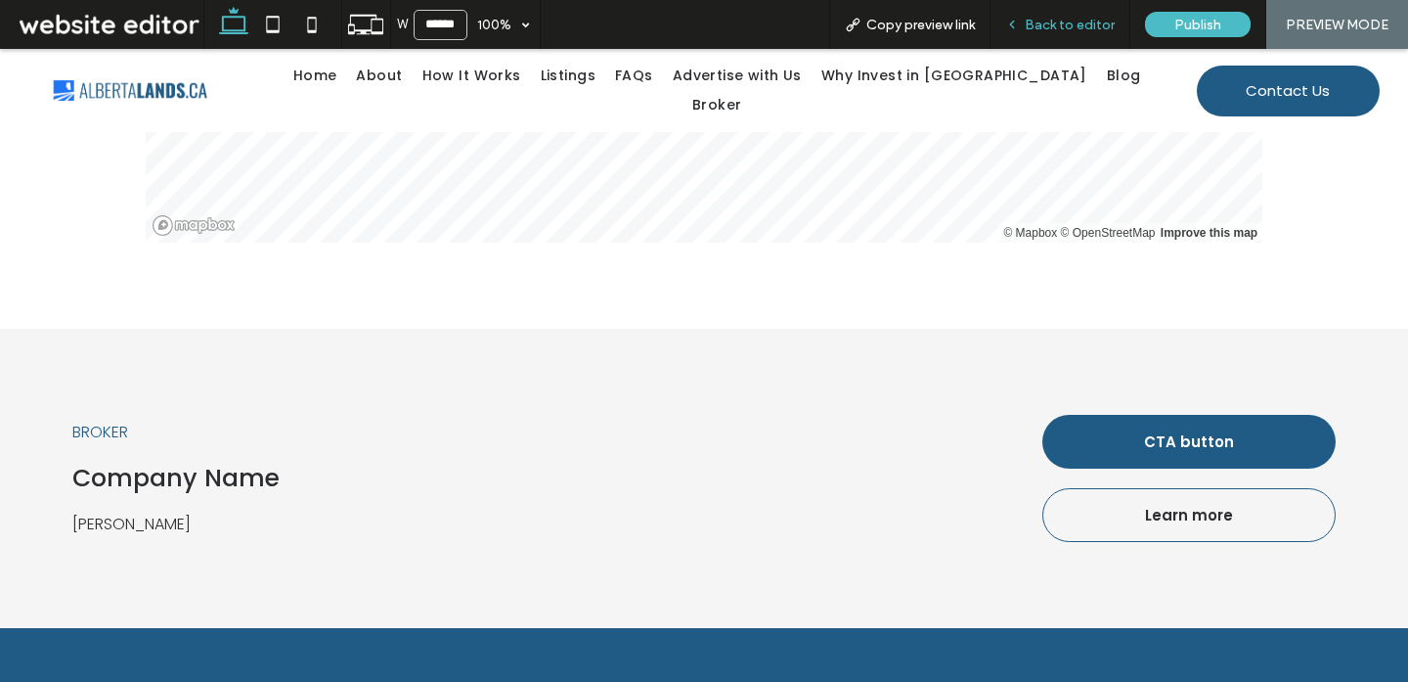
click at [1090, 26] on span "Back to editor" at bounding box center [1070, 25] width 90 height 17
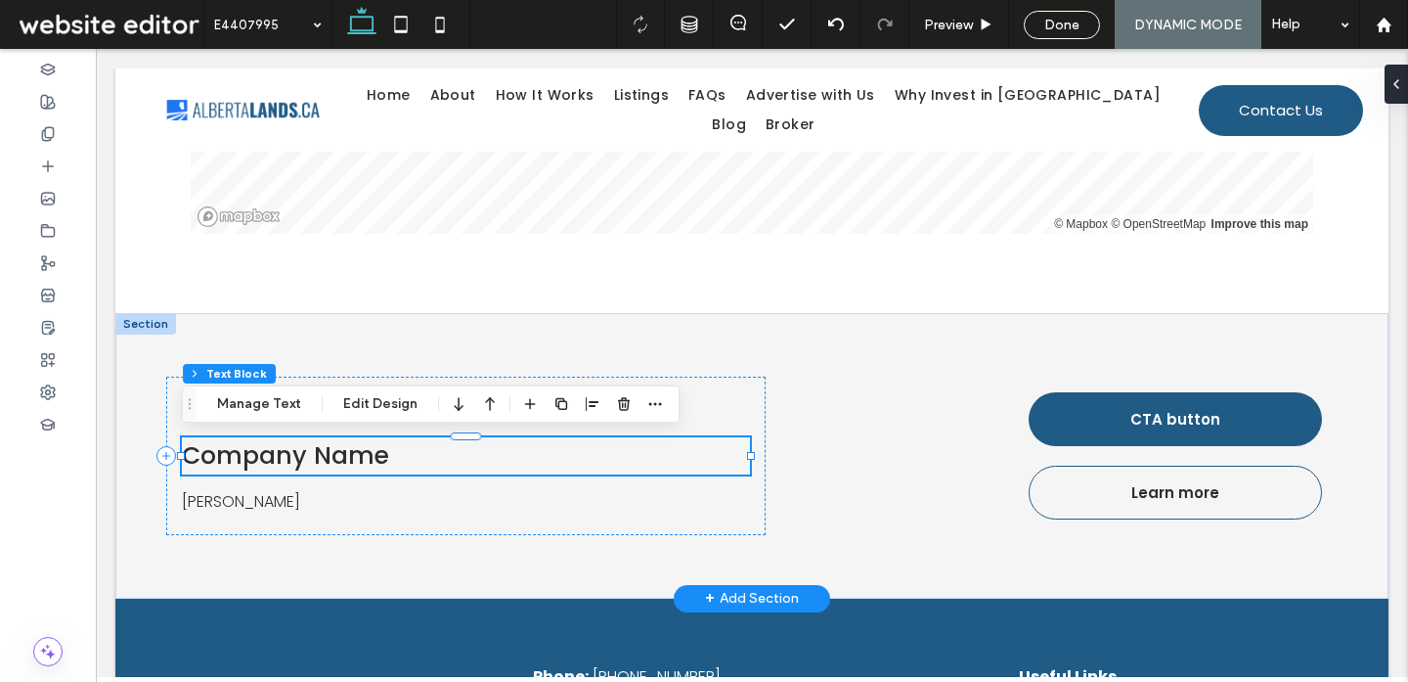
scroll to position [32, 0]
click at [649, 402] on icon "button" at bounding box center [655, 404] width 16 height 16
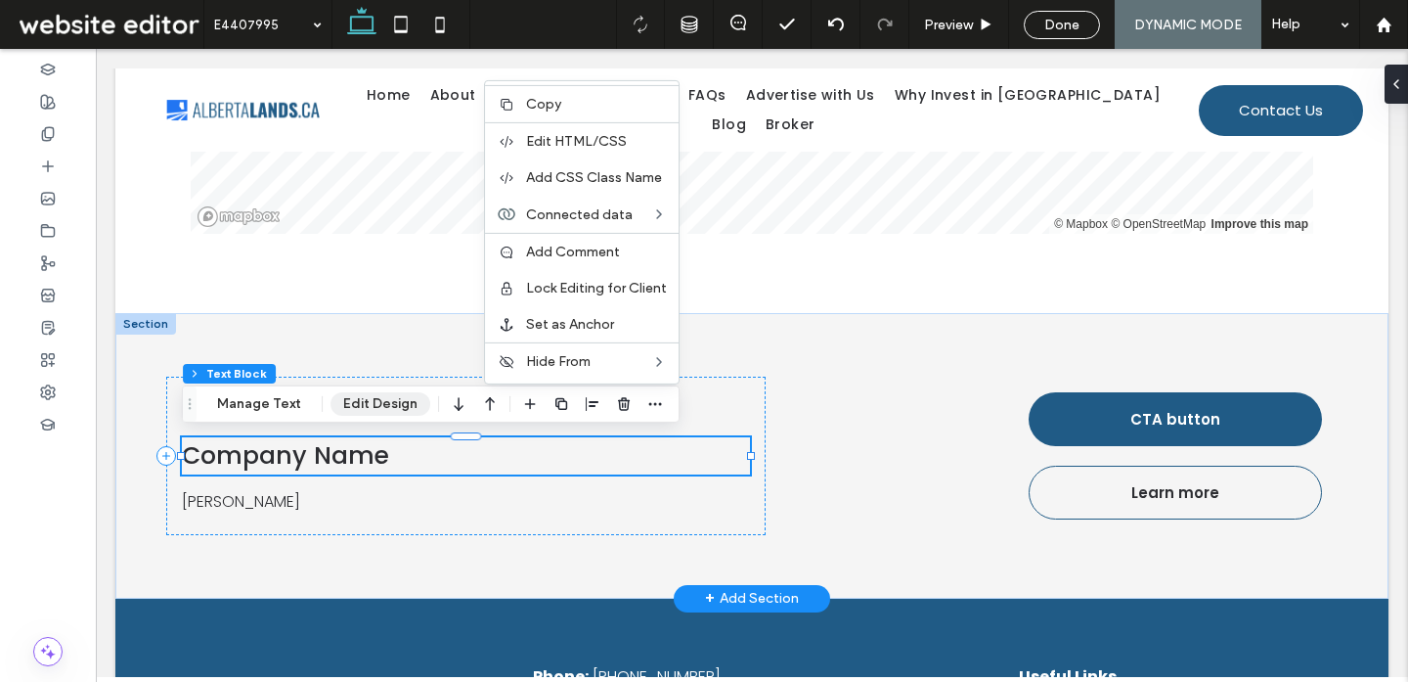
click at [363, 406] on button "Edit Design" at bounding box center [381, 403] width 100 height 23
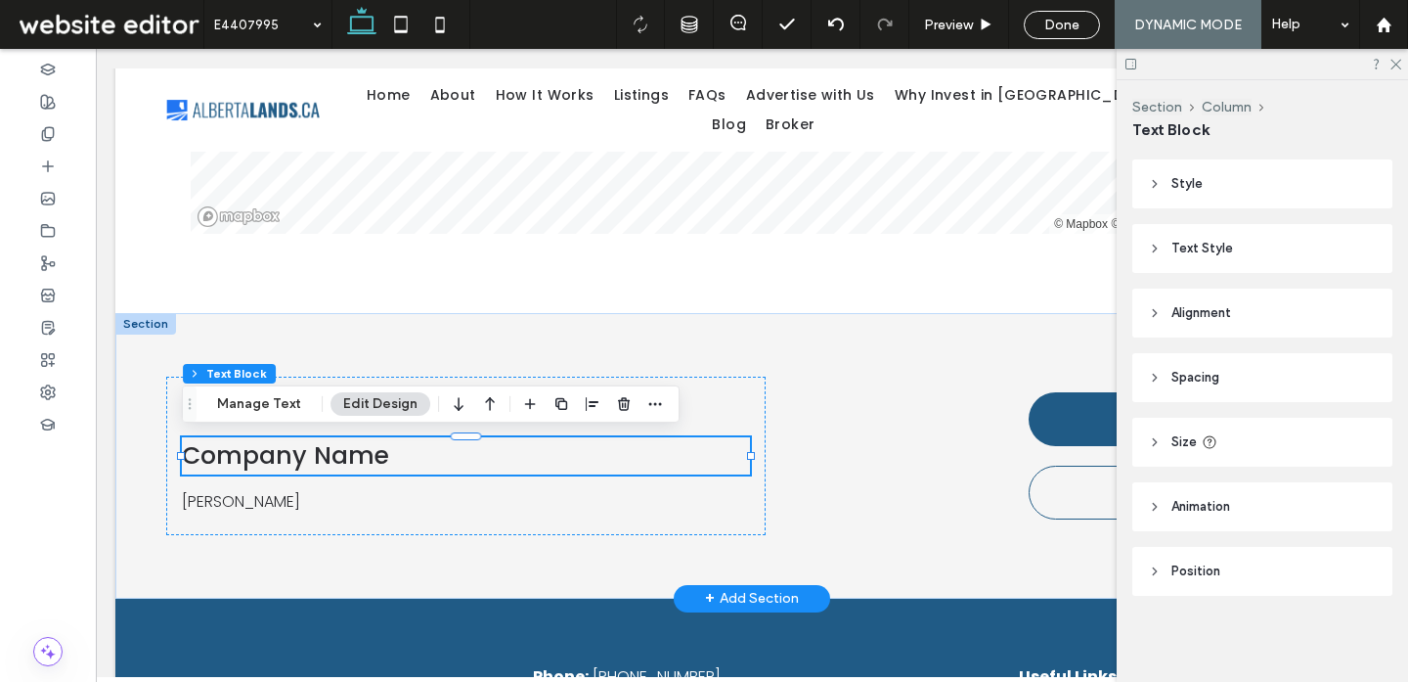
click at [1229, 235] on header "Text Style" at bounding box center [1262, 248] width 260 height 49
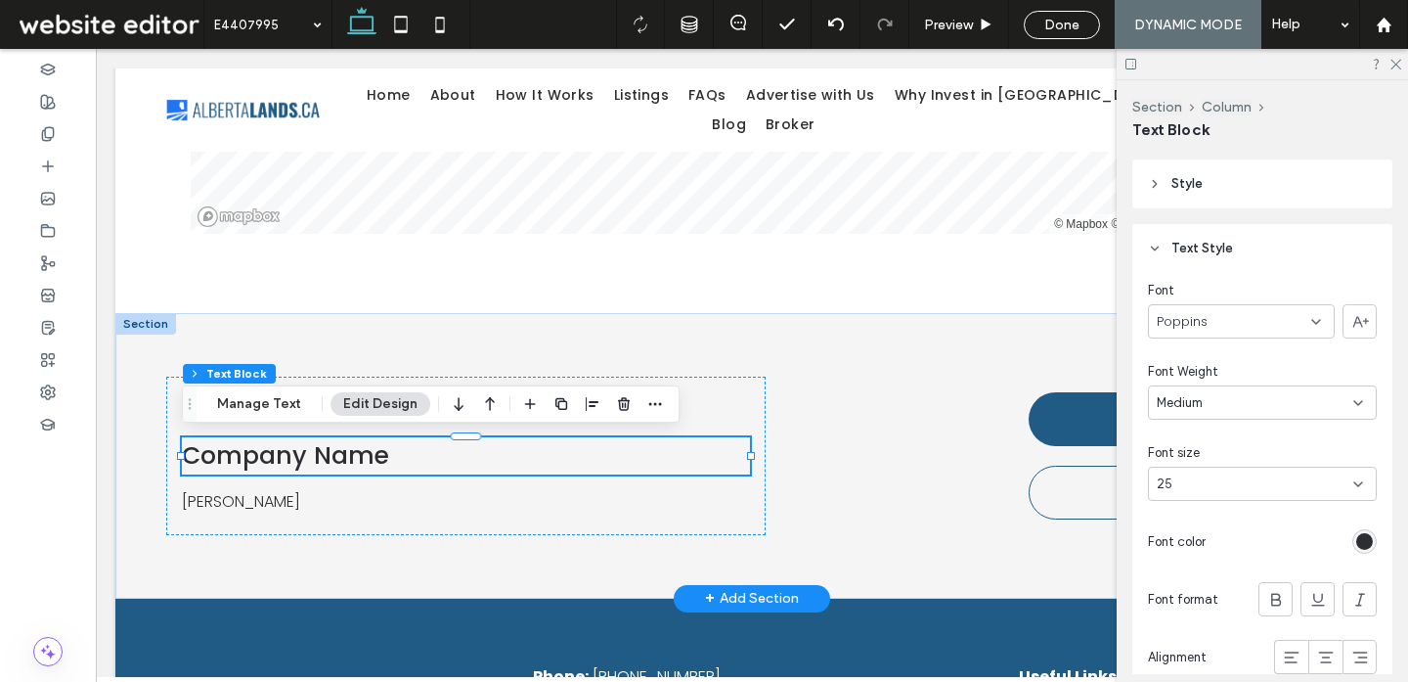
click at [1302, 490] on div "25" at bounding box center [1251, 484] width 188 height 20
click at [1210, 424] on div "36" at bounding box center [1262, 413] width 227 height 34
click at [632, 451] on div "Company Name" at bounding box center [466, 455] width 568 height 37
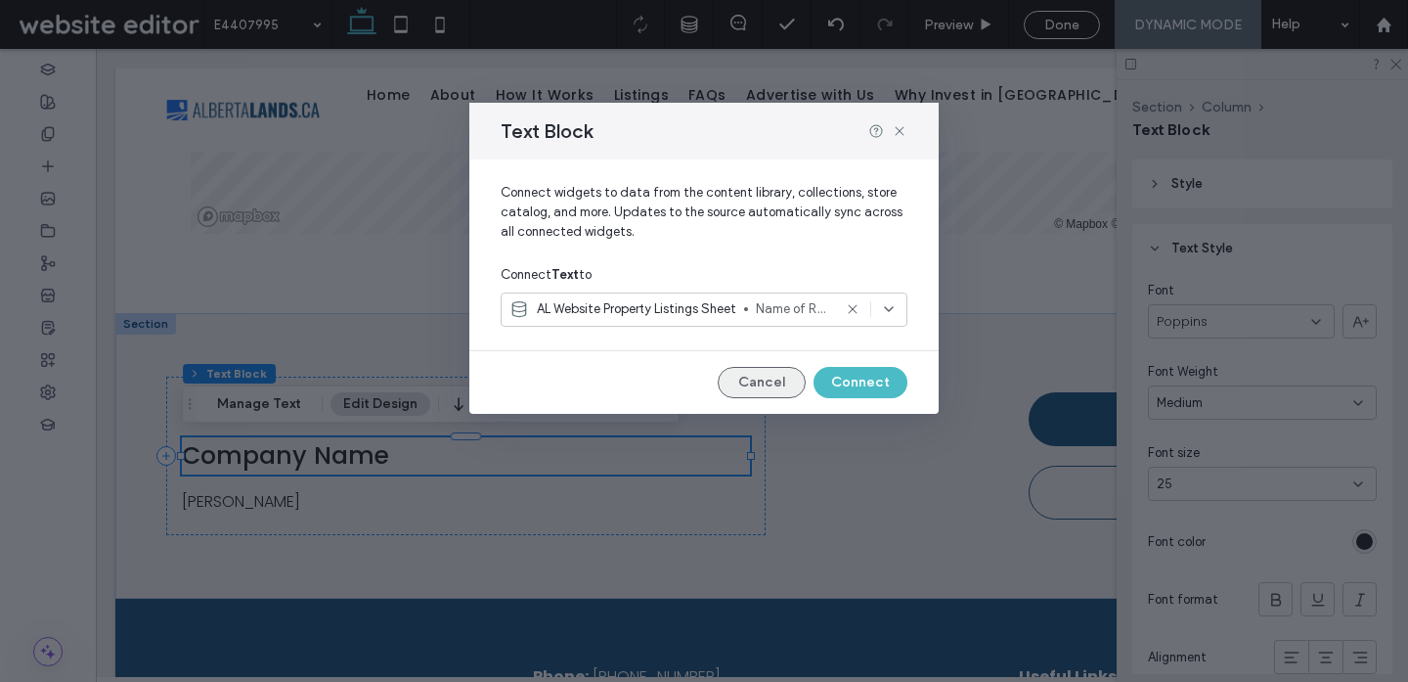
click at [774, 385] on button "Cancel" at bounding box center [762, 382] width 88 height 31
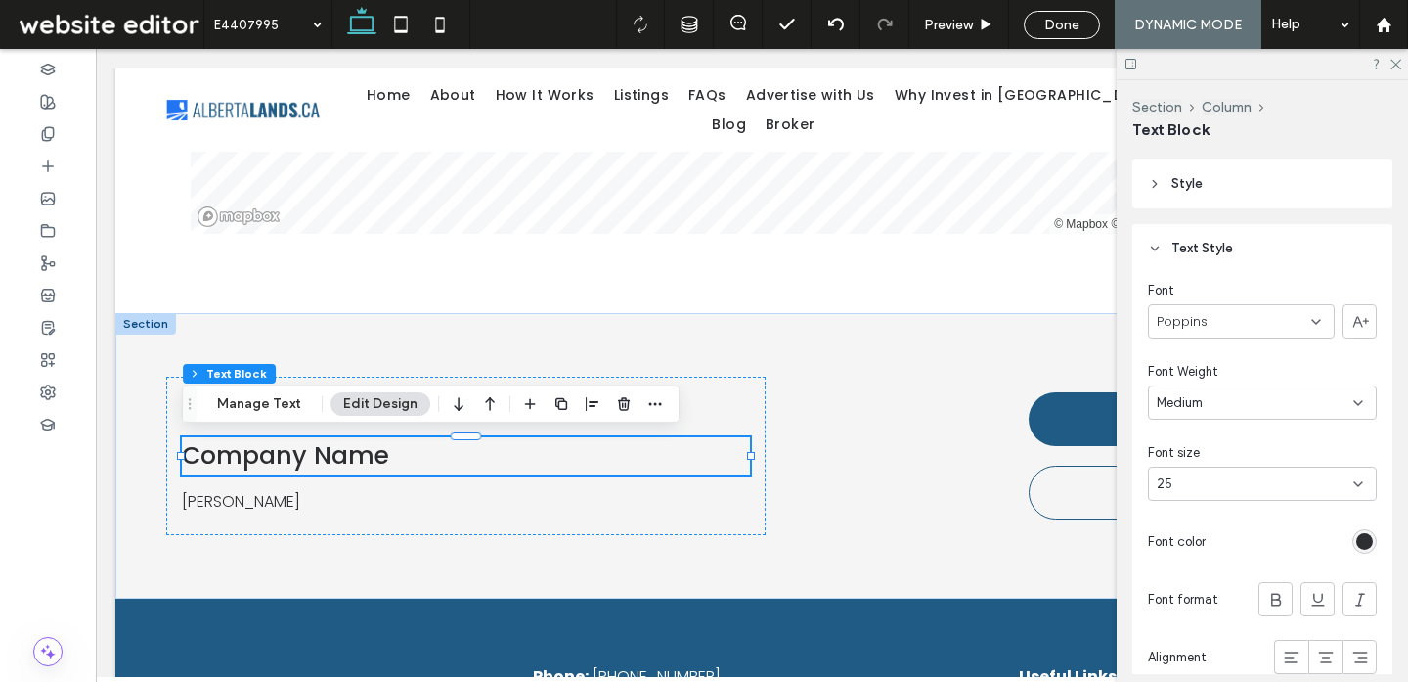
click at [1230, 477] on div "25" at bounding box center [1251, 484] width 188 height 20
click at [1218, 549] on div at bounding box center [1295, 541] width 163 height 34
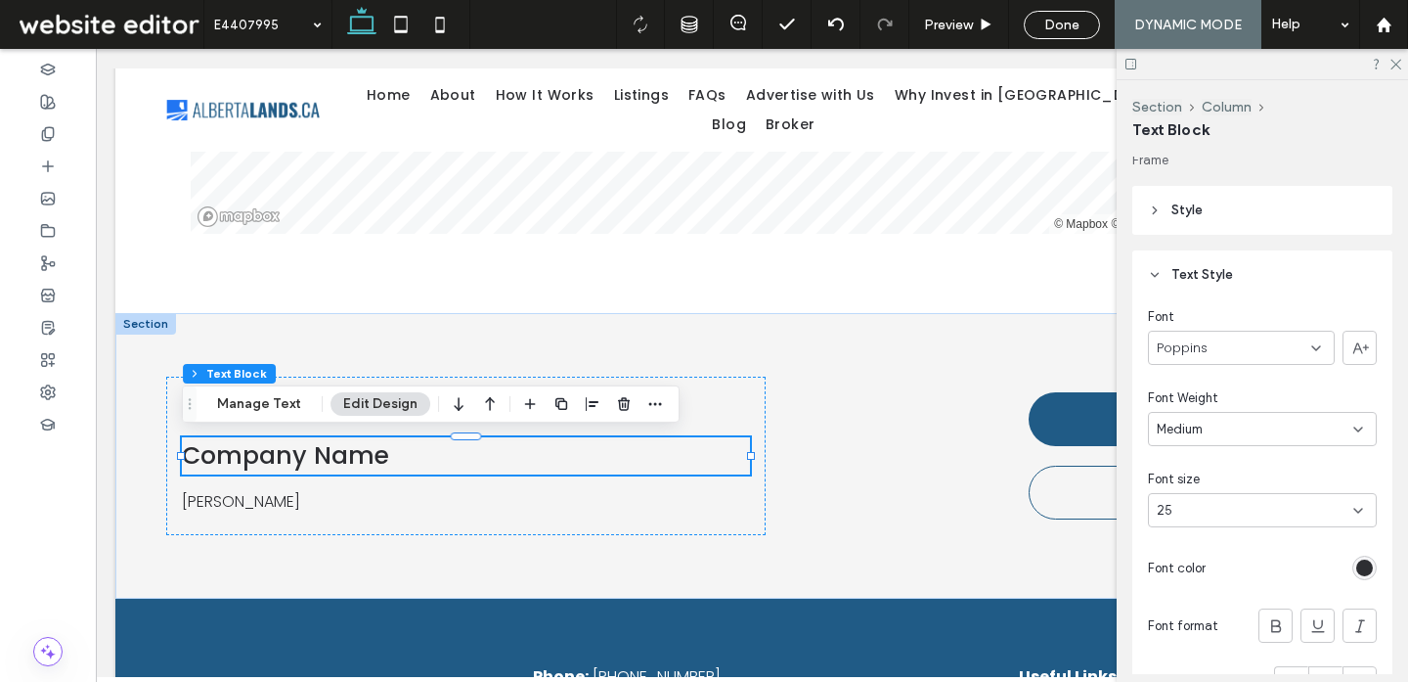
scroll to position [0, 0]
click at [1226, 225] on header "Style" at bounding box center [1262, 216] width 260 height 49
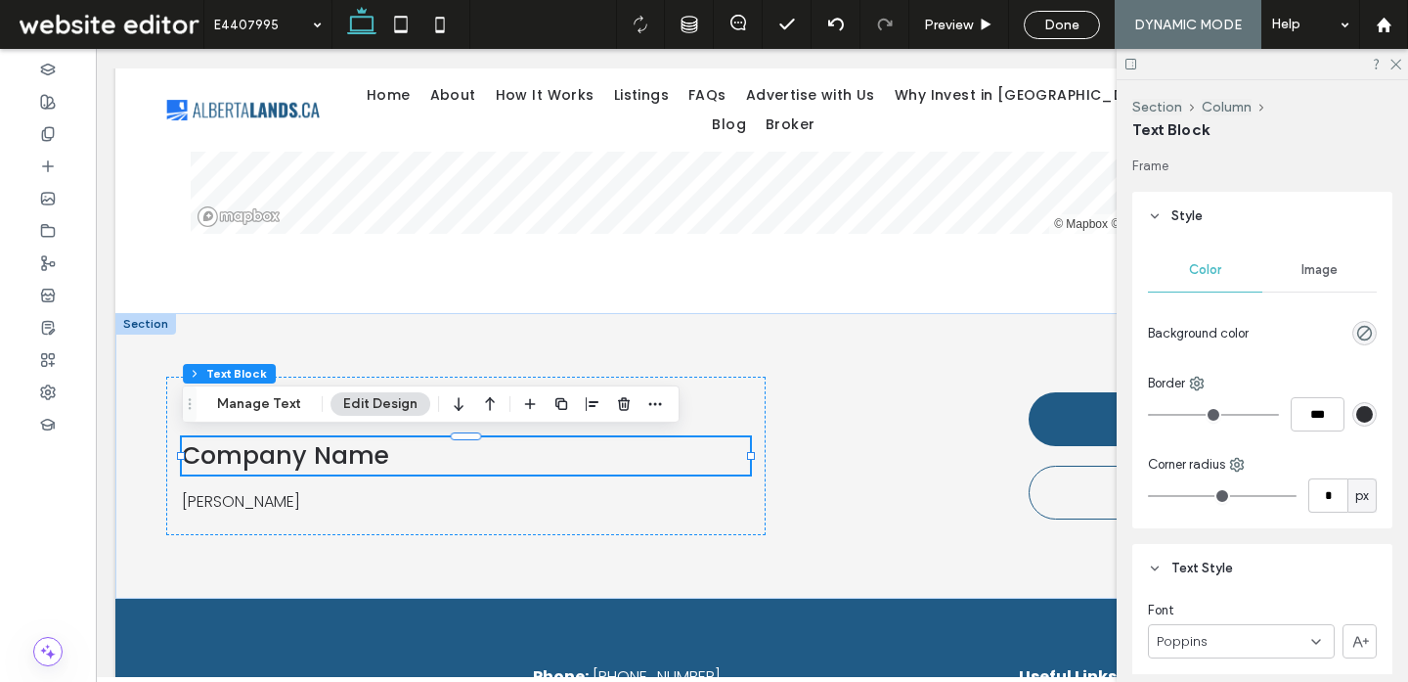
click at [1323, 278] on div "Image" at bounding box center [1319, 269] width 114 height 43
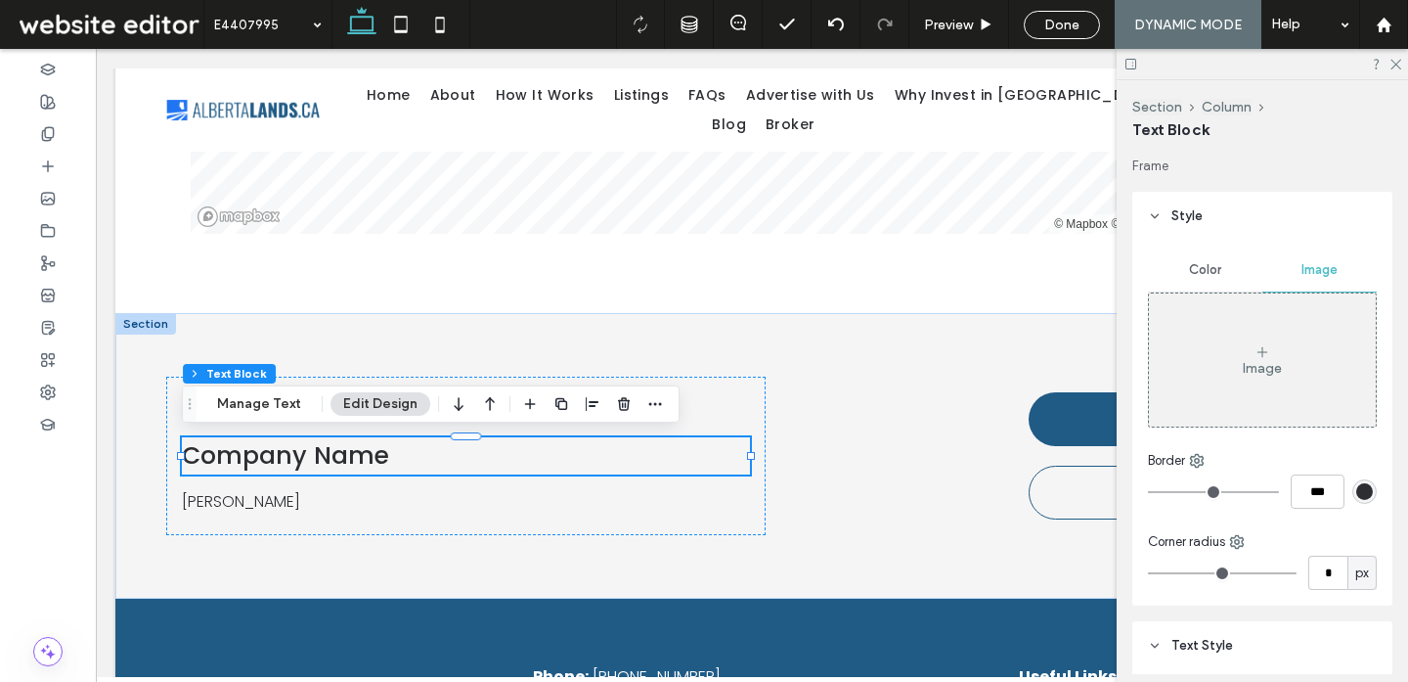
click at [1209, 274] on span "Color" at bounding box center [1205, 270] width 32 height 16
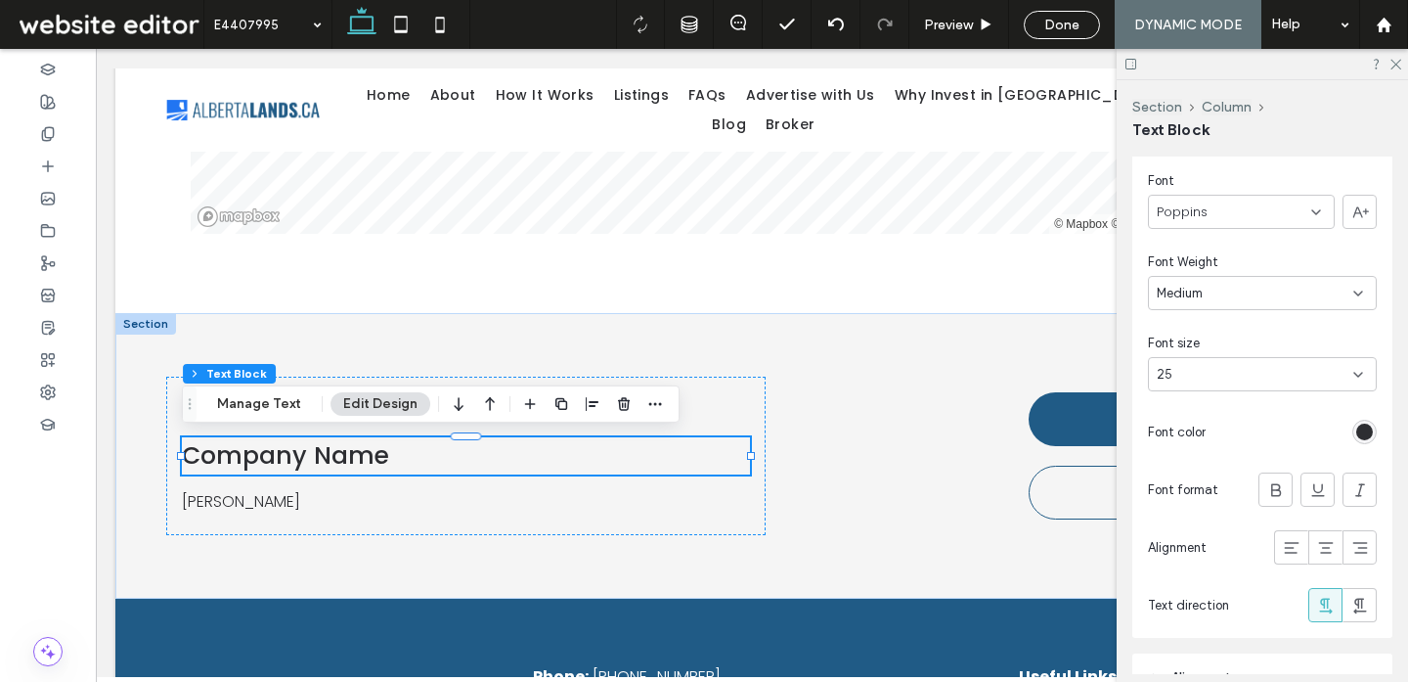
scroll to position [439, 0]
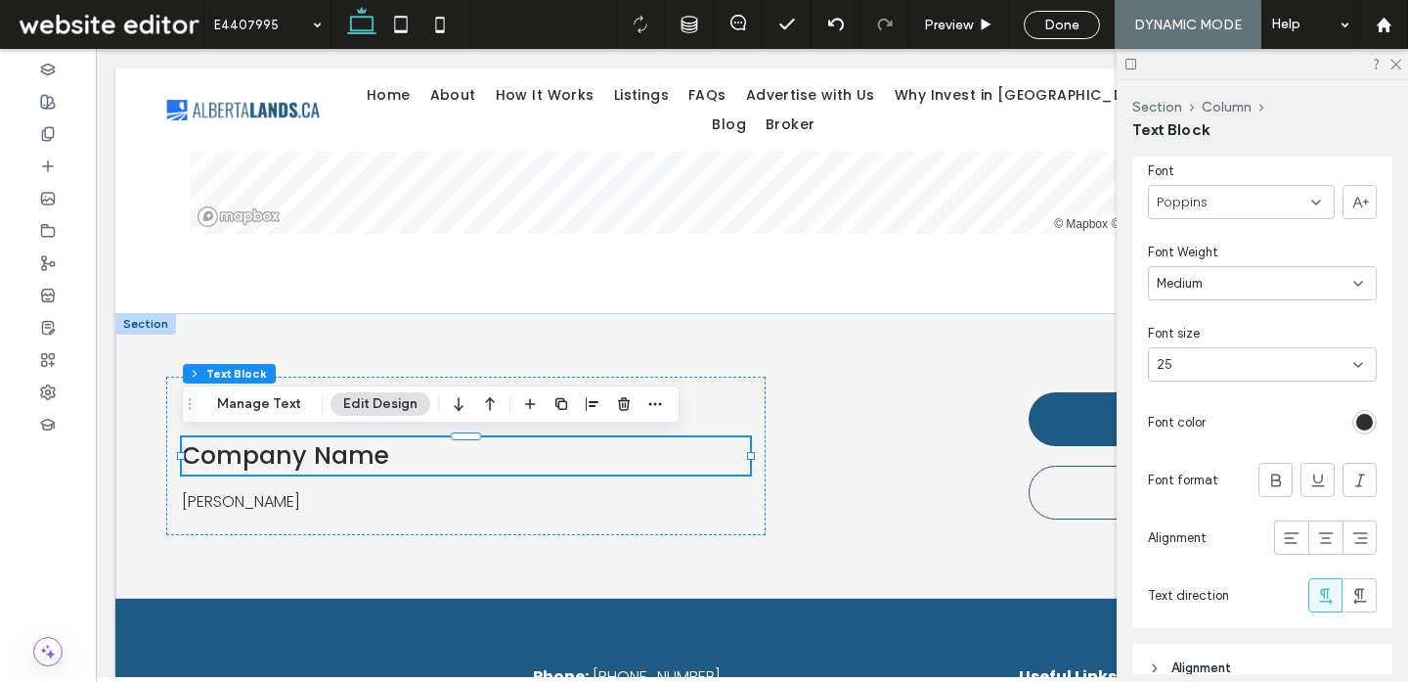
click at [1226, 365] on div "25" at bounding box center [1251, 365] width 188 height 20
click at [1188, 563] on div "36" at bounding box center [1262, 572] width 227 height 34
click at [608, 457] on div "Company Name" at bounding box center [466, 455] width 568 height 37
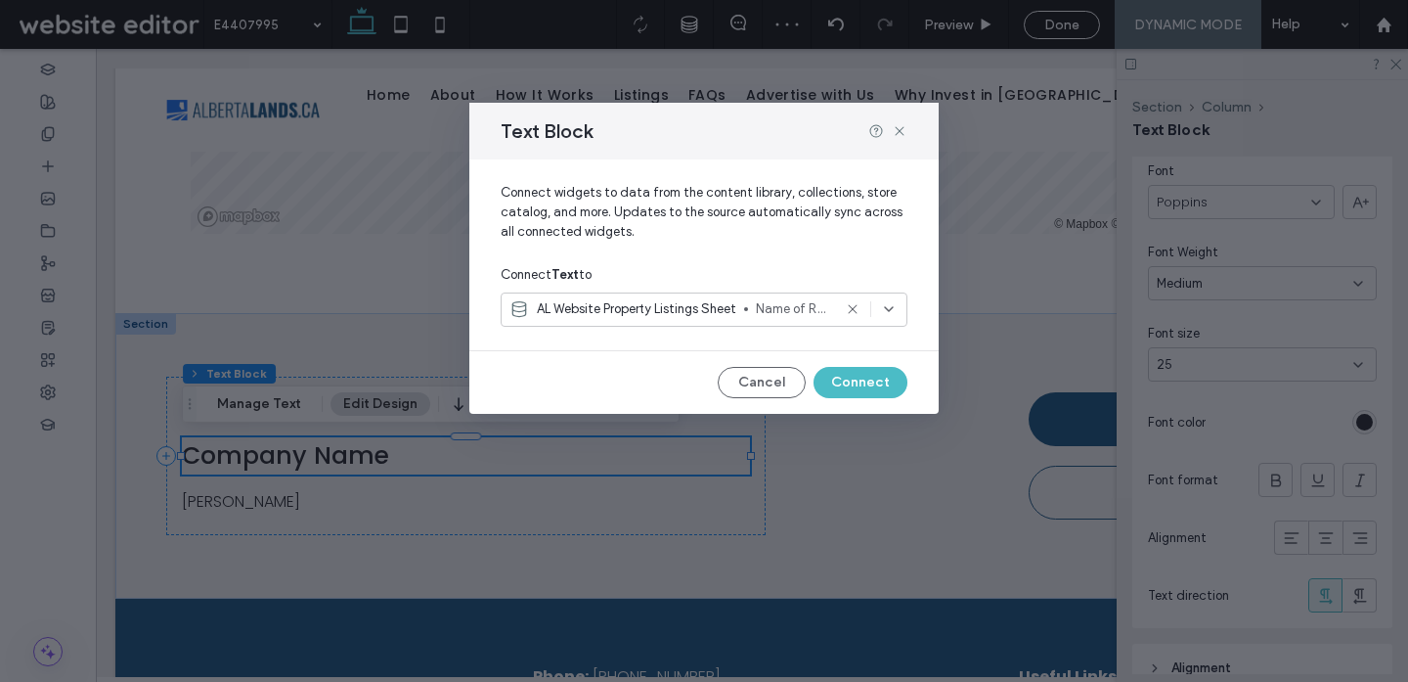
click at [784, 308] on span "Name of Real Estate Firm" at bounding box center [793, 309] width 75 height 20
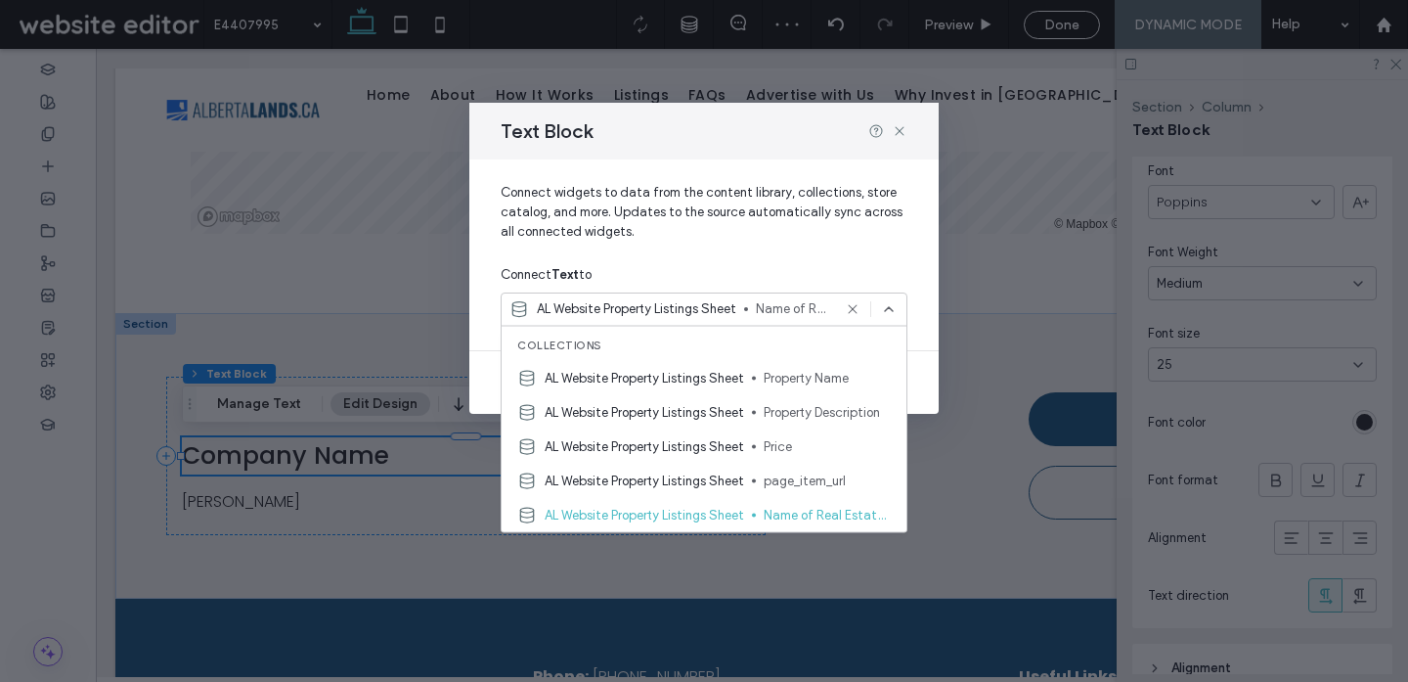
click at [854, 251] on span "Connect widgets to data from the content library, collections, store catalog, a…" at bounding box center [704, 220] width 407 height 74
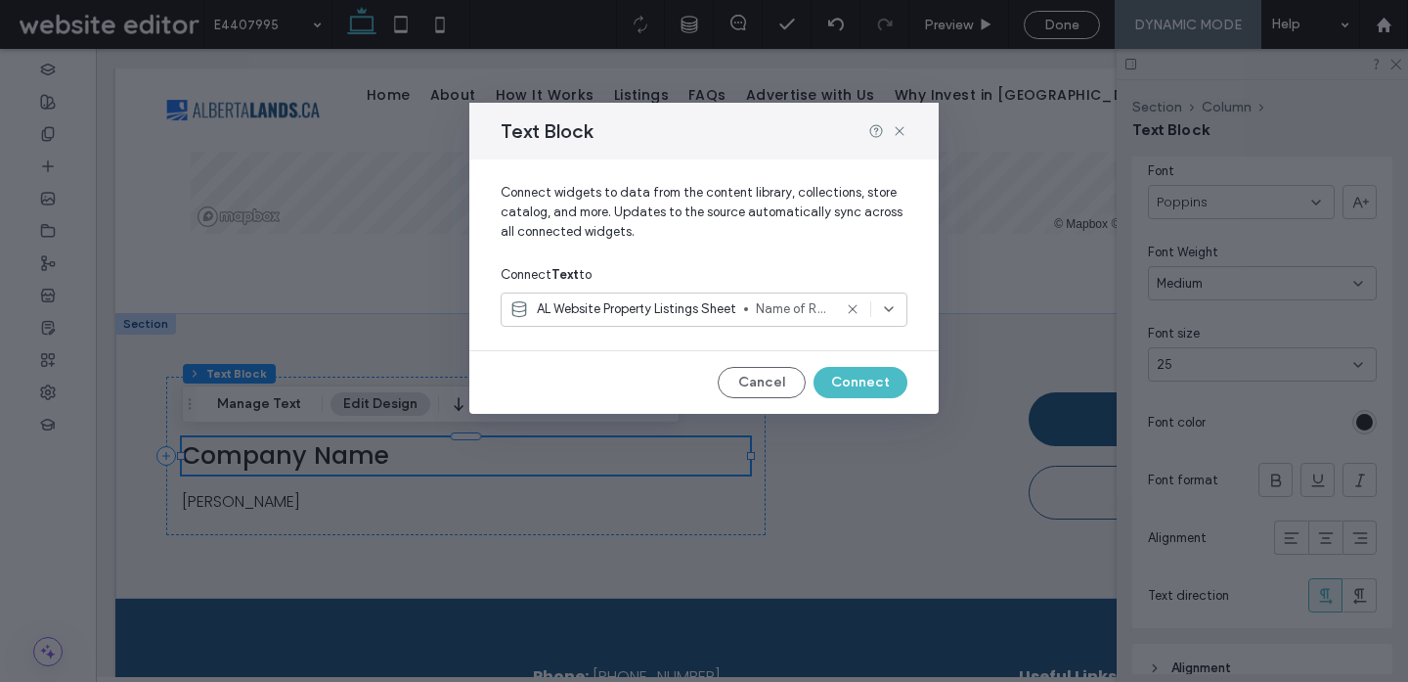
click at [856, 309] on icon at bounding box center [853, 309] width 16 height 16
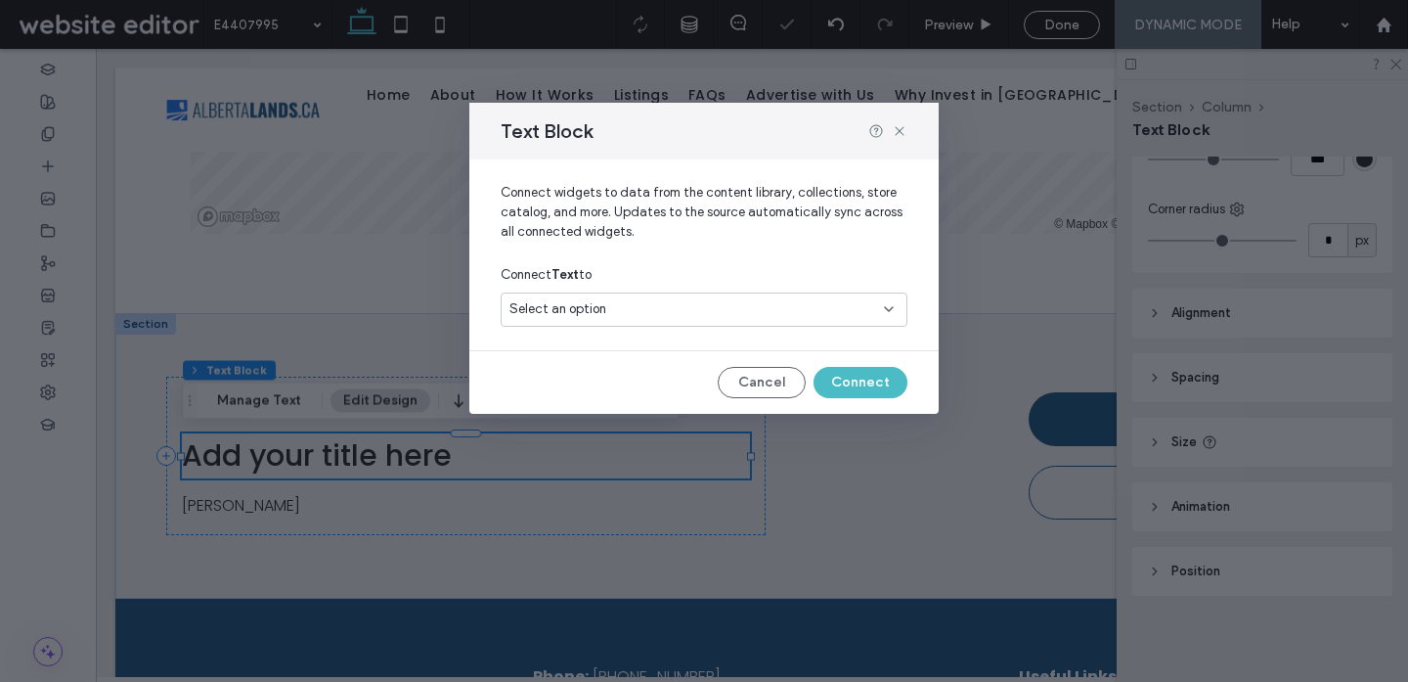
scroll to position [0, 0]
click at [788, 379] on button "Cancel" at bounding box center [762, 382] width 88 height 31
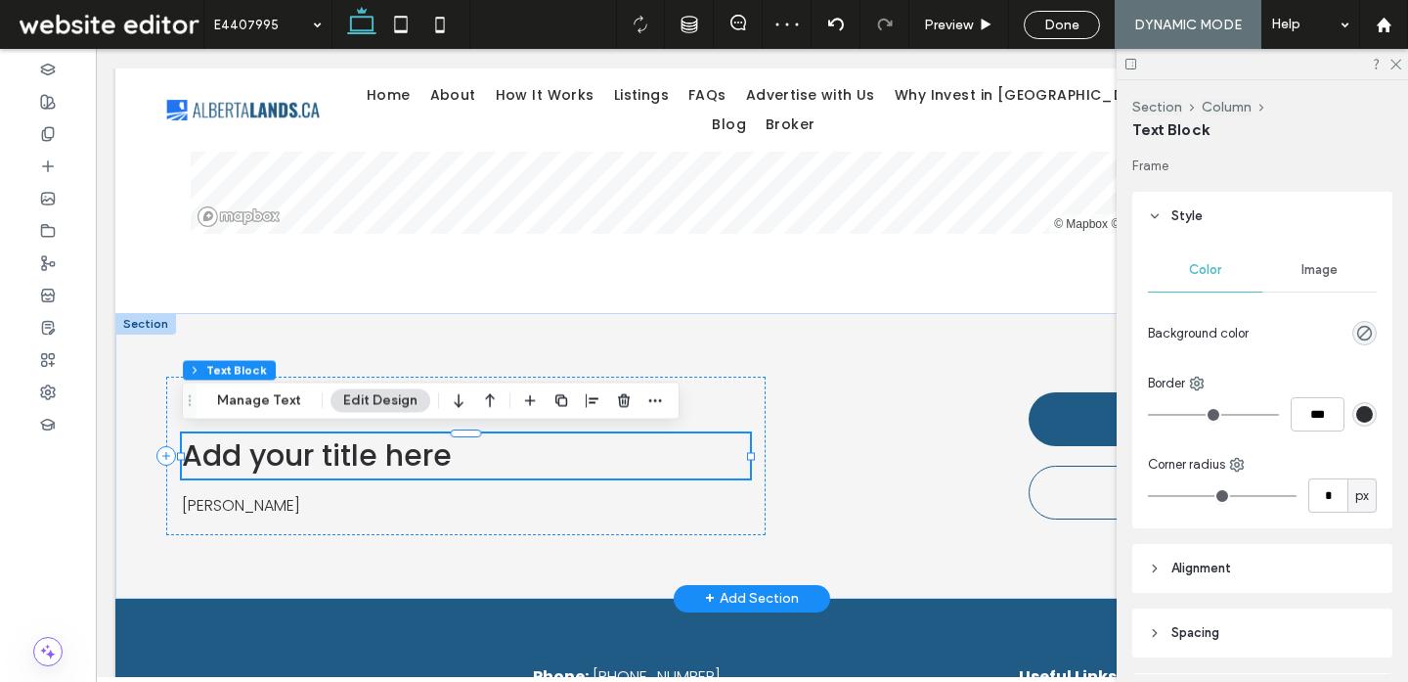
click at [441, 456] on span "Add your title here" at bounding box center [317, 455] width 270 height 42
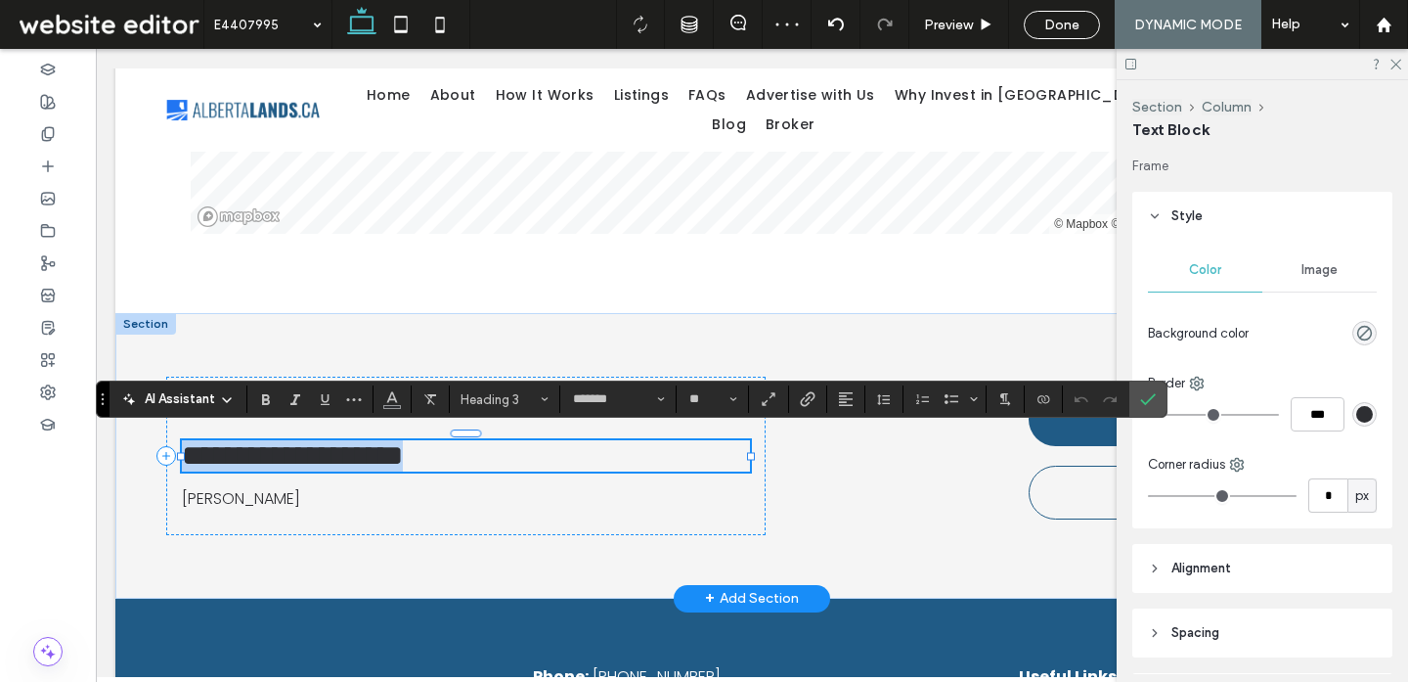
click at [403, 456] on span "**********" at bounding box center [292, 455] width 221 height 28
click at [542, 395] on icon "Styles" at bounding box center [545, 399] width 8 height 8
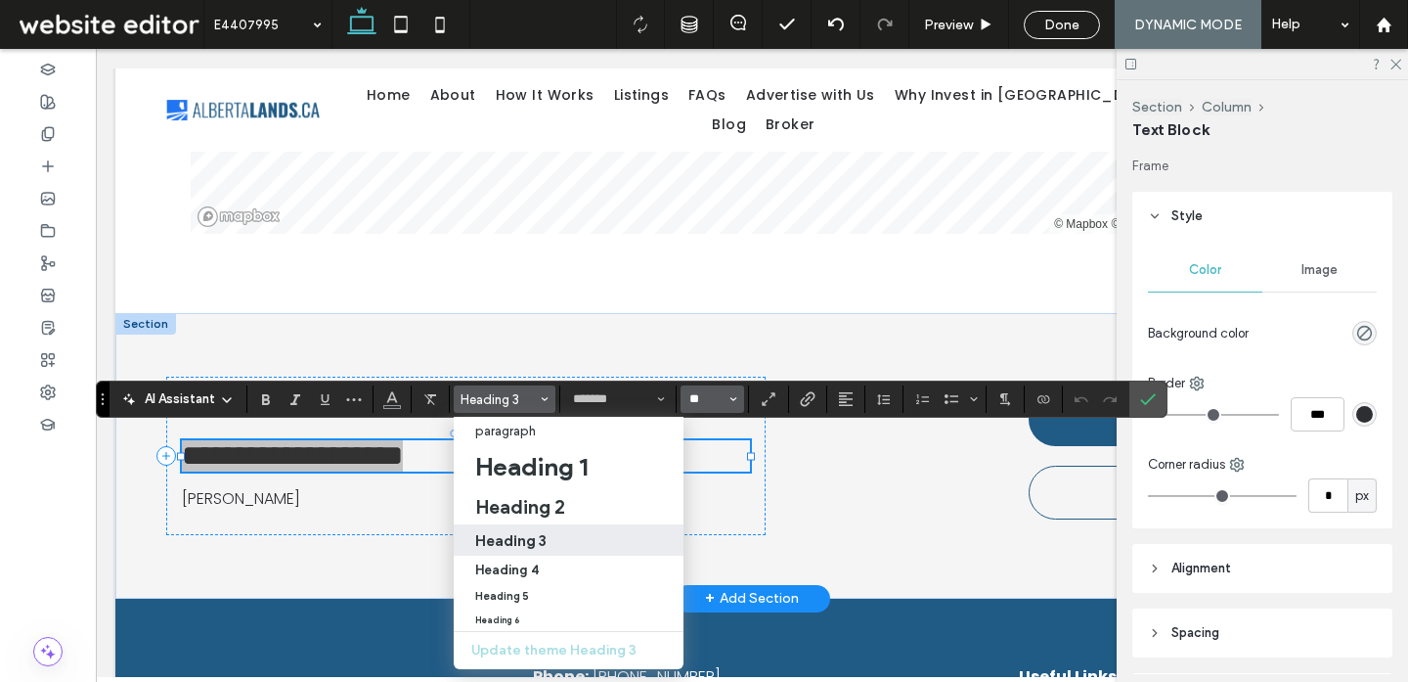
click at [724, 393] on input "**" at bounding box center [706, 399] width 38 height 16
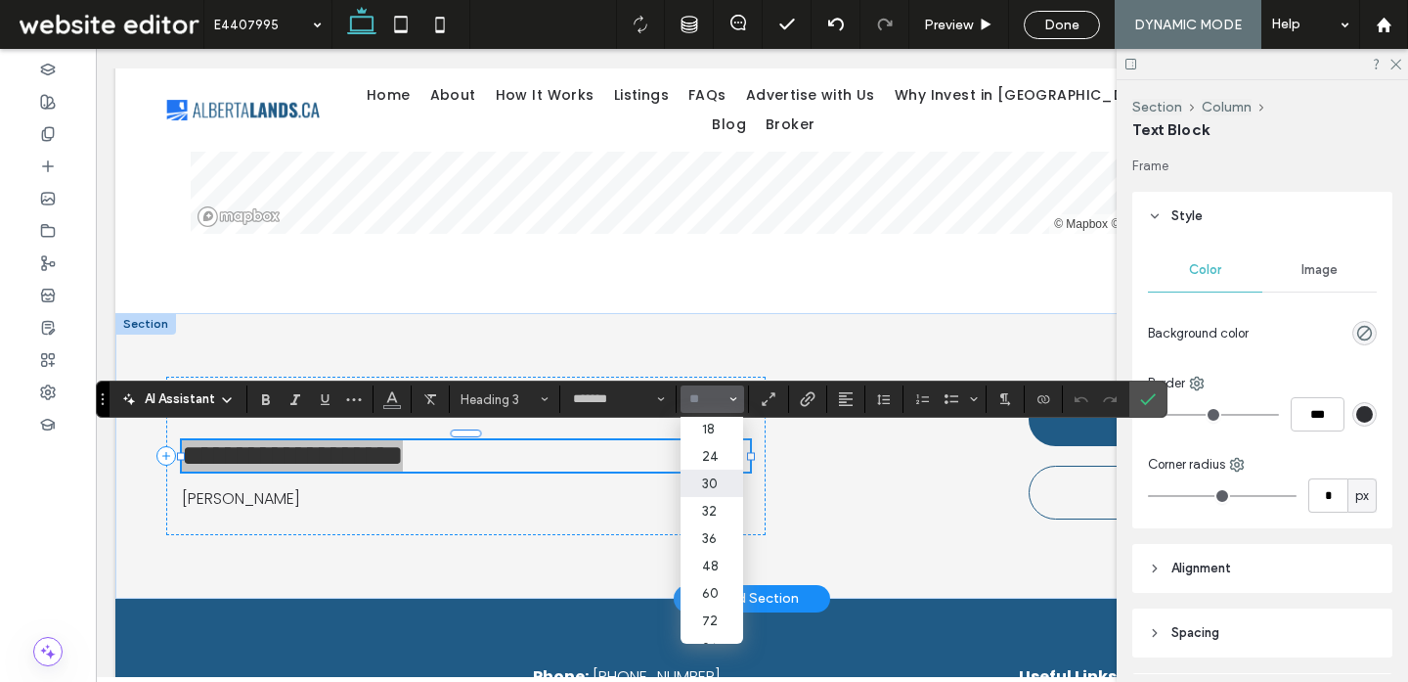
scroll to position [195, 0]
click at [708, 551] on label "36" at bounding box center [712, 536] width 63 height 27
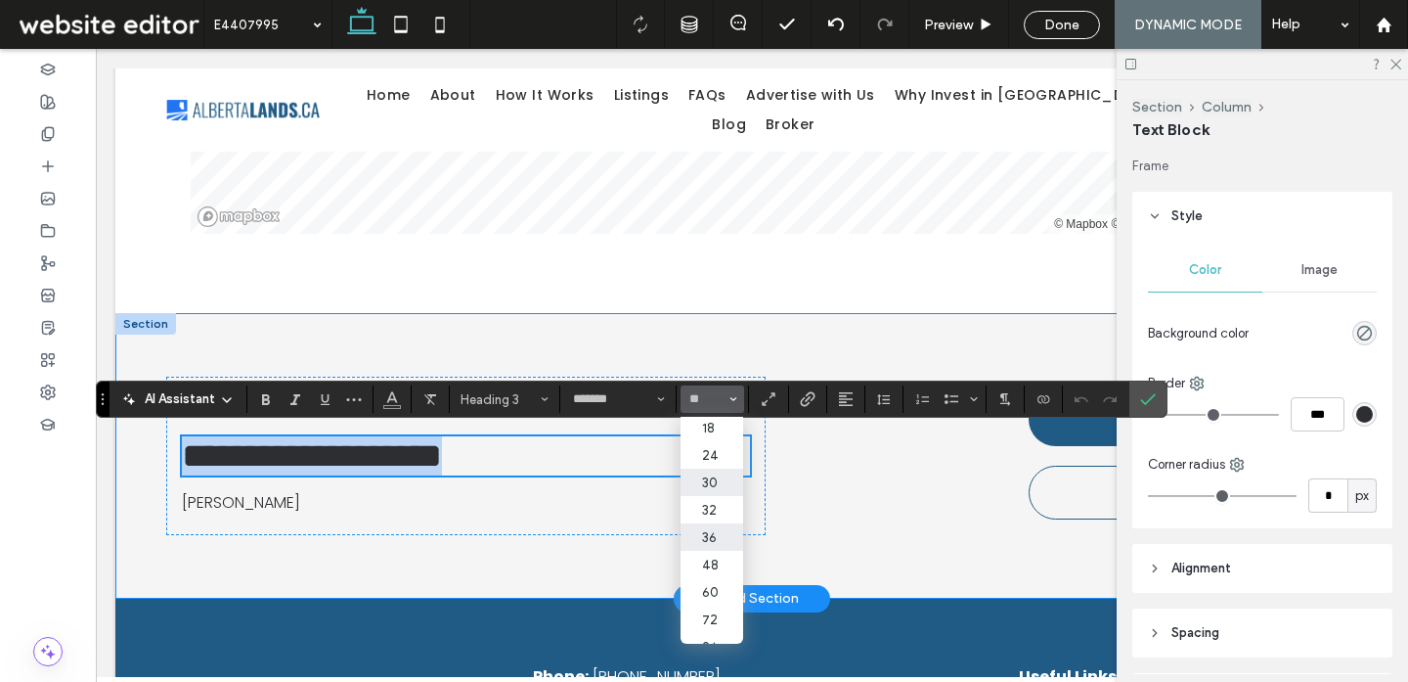
type input "**"
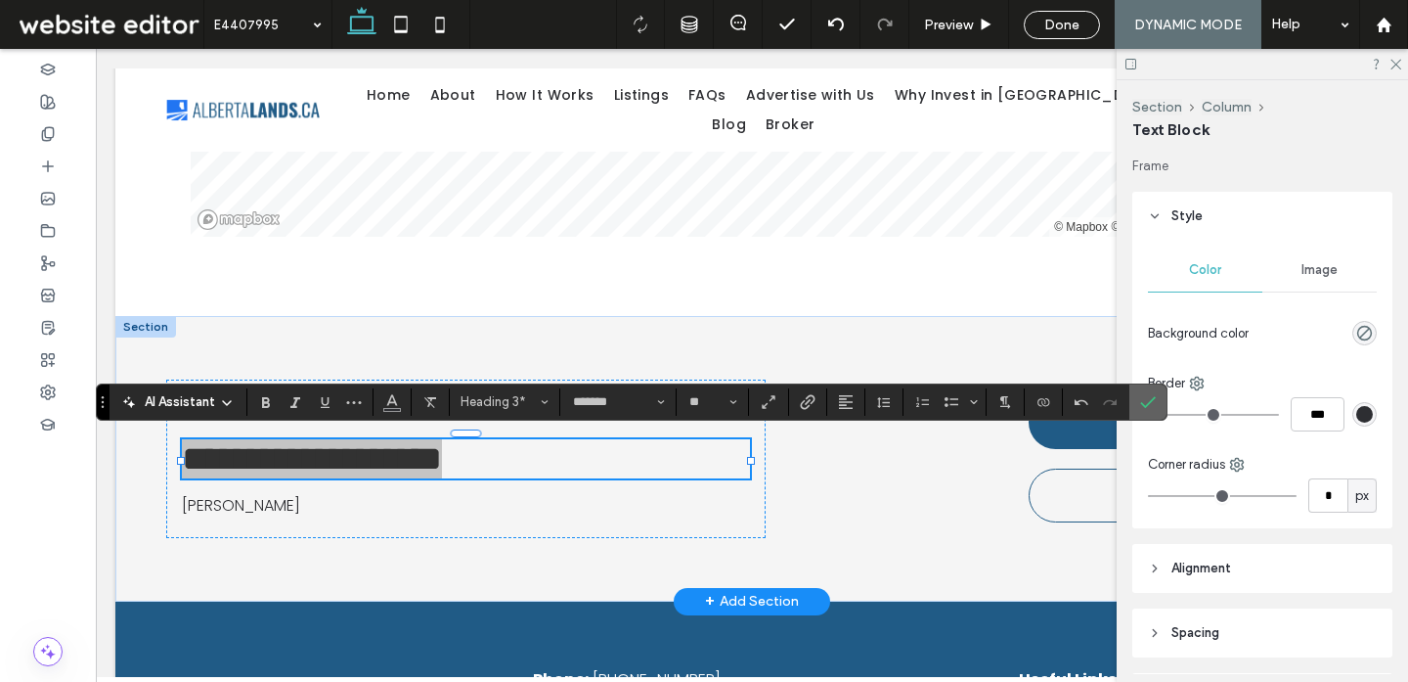
click at [1146, 403] on icon "Confirm" at bounding box center [1148, 402] width 16 height 16
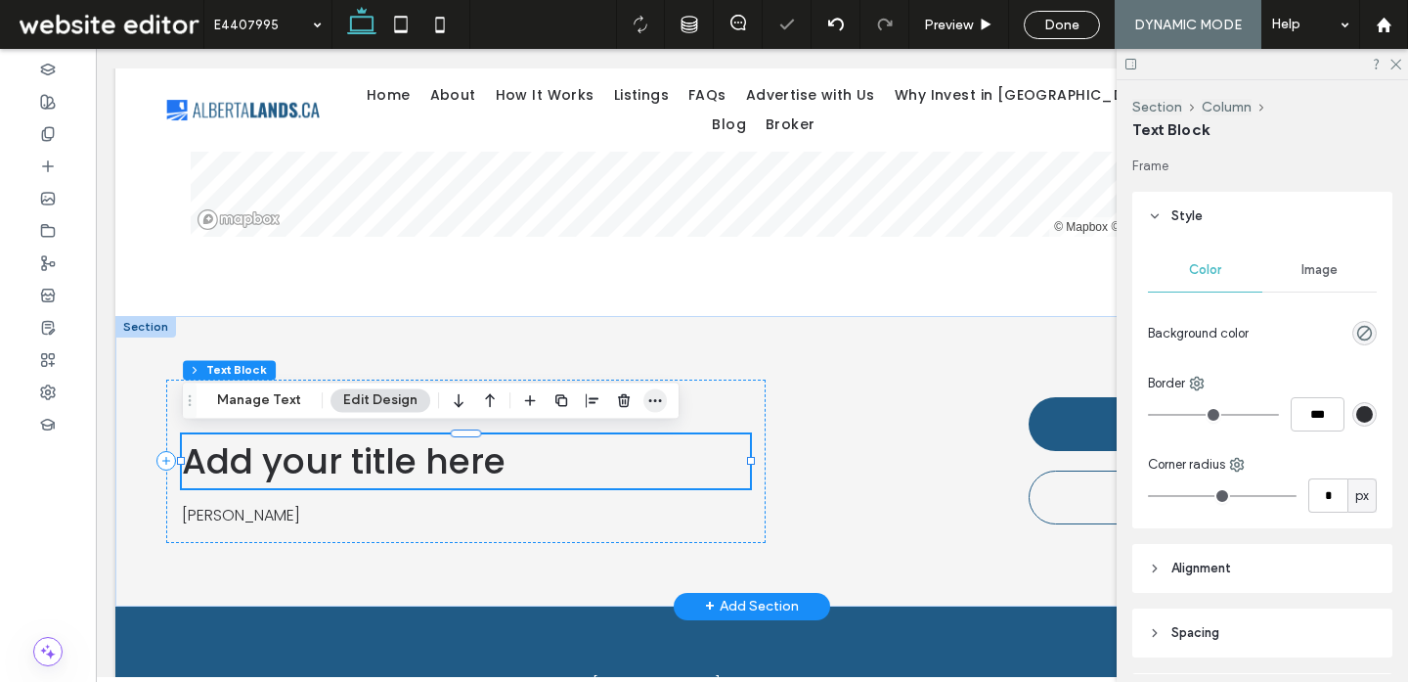
click at [659, 403] on span "button" at bounding box center [654, 399] width 23 height 23
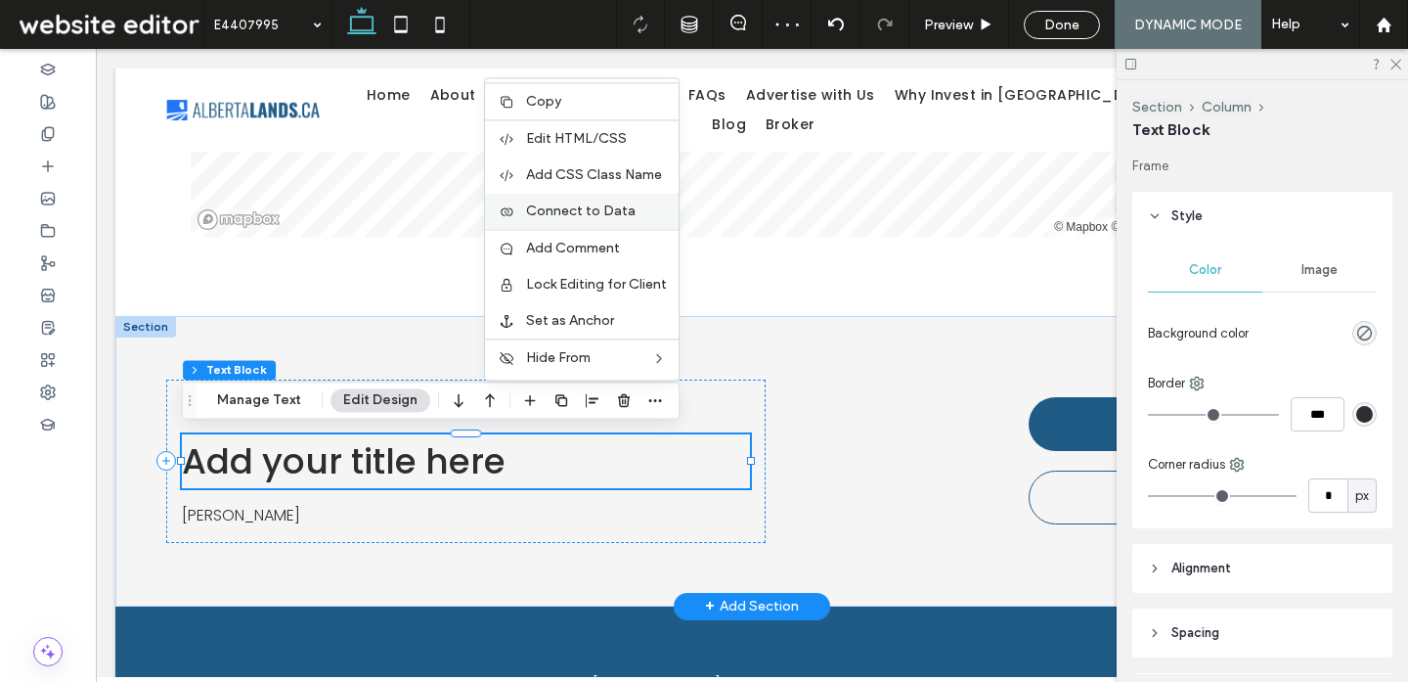
click at [620, 201] on div "Connect to Data" at bounding box center [582, 211] width 194 height 36
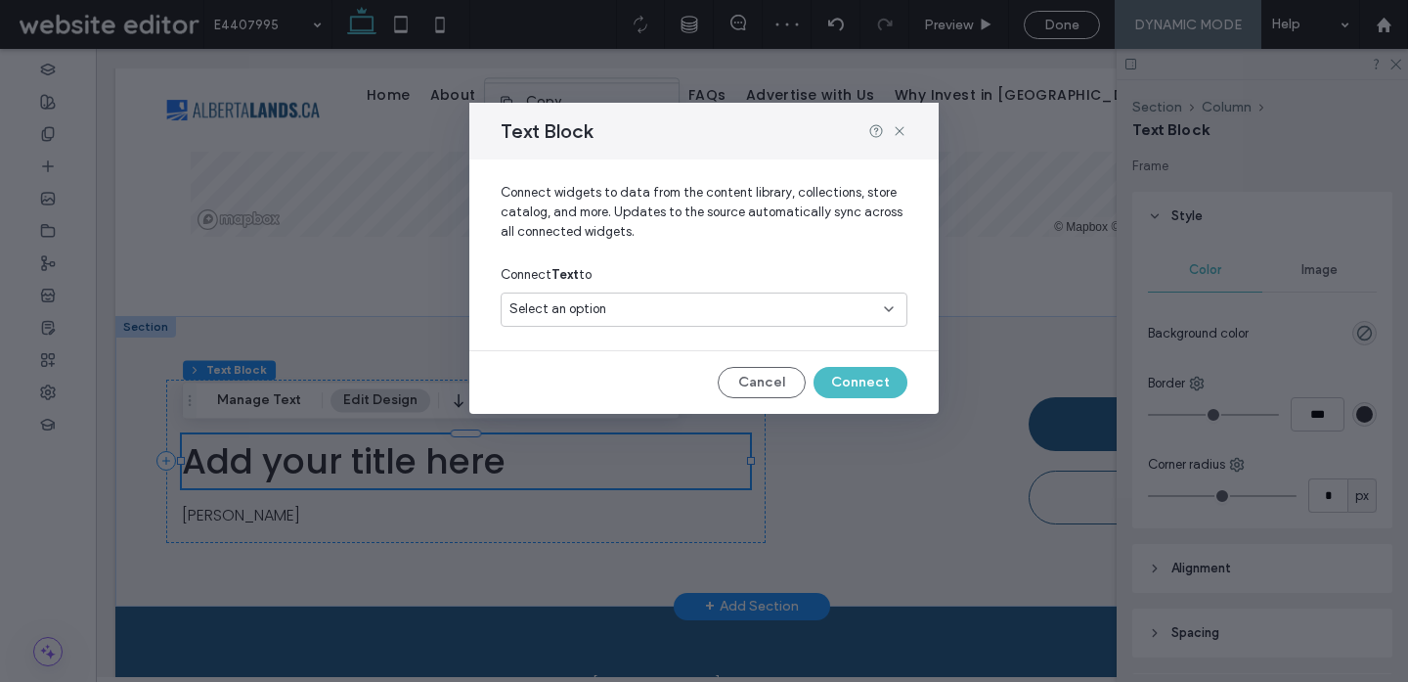
click at [826, 317] on div "Select an option" at bounding box center [692, 309] width 366 height 20
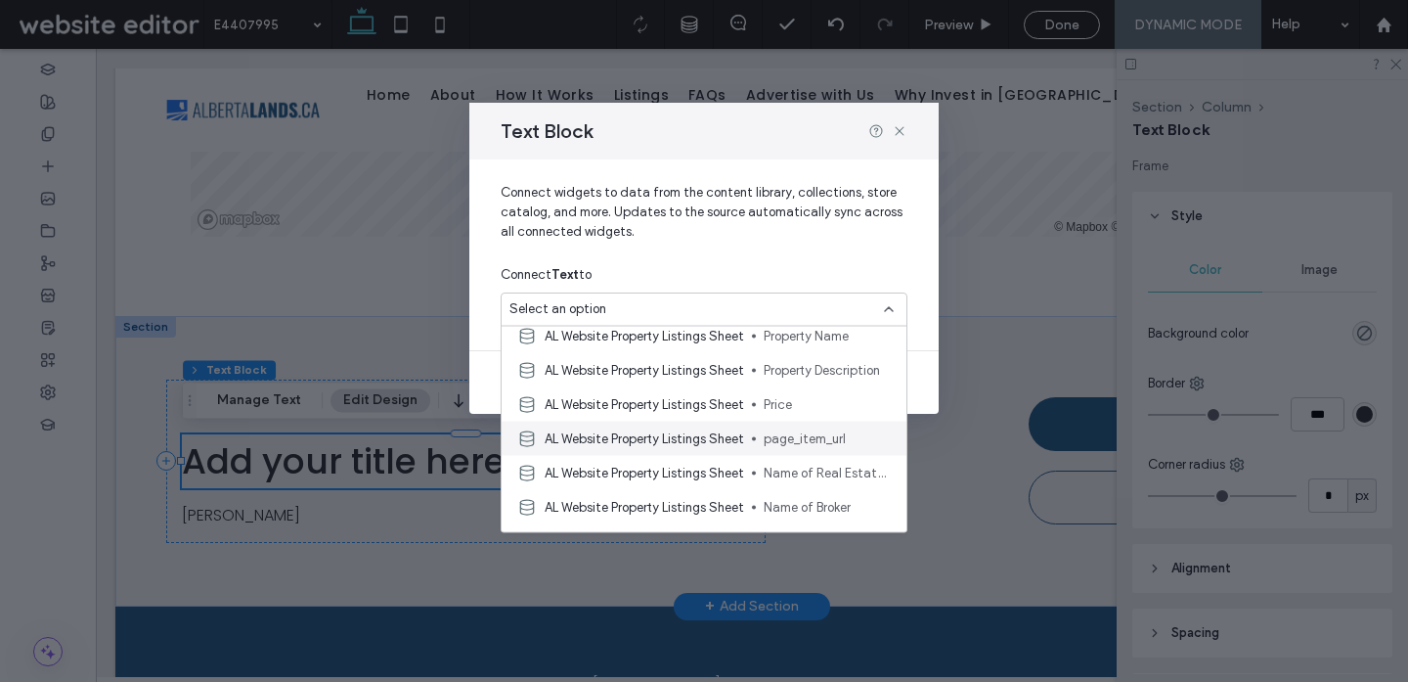
scroll to position [43, 0]
click at [699, 468] on span "AL Website Property Listings Sheet" at bounding box center [644, 472] width 199 height 20
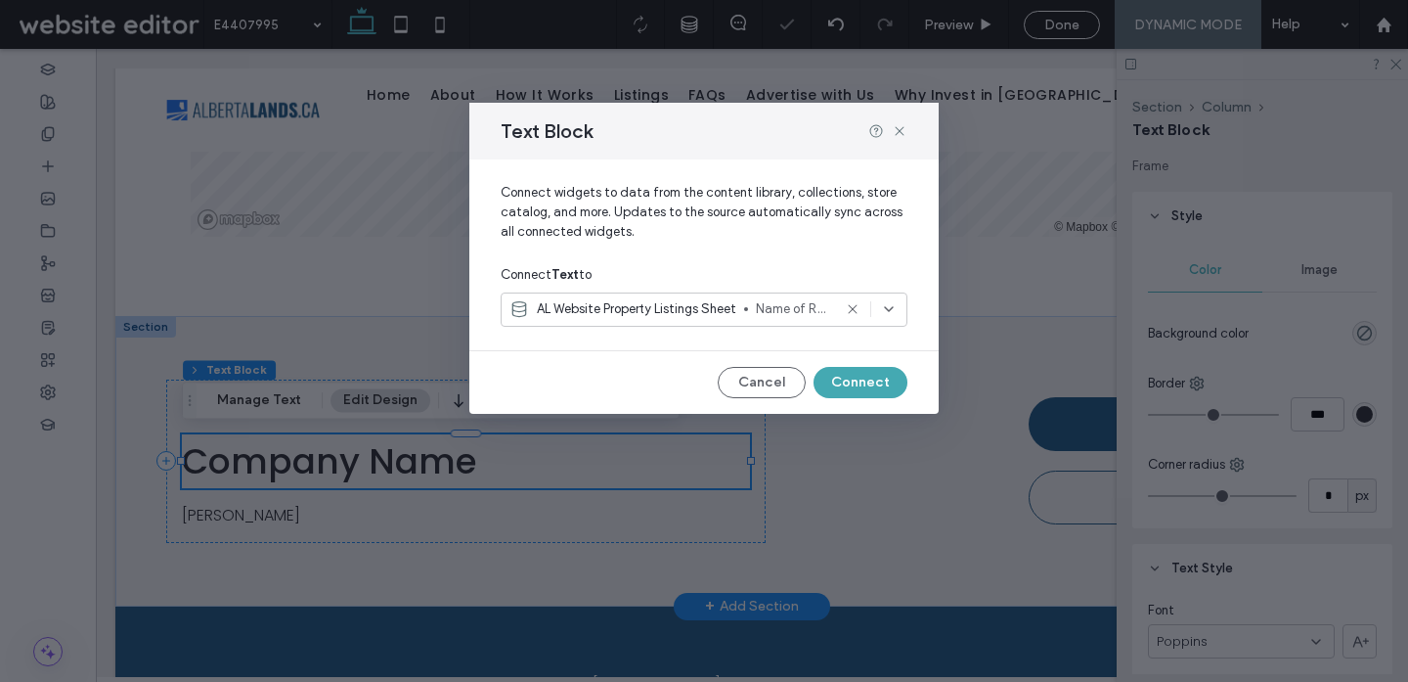
drag, startPoint x: 873, startPoint y: 376, endPoint x: 776, endPoint y: 328, distance: 108.5
click at [873, 376] on button "Connect" at bounding box center [861, 382] width 94 height 31
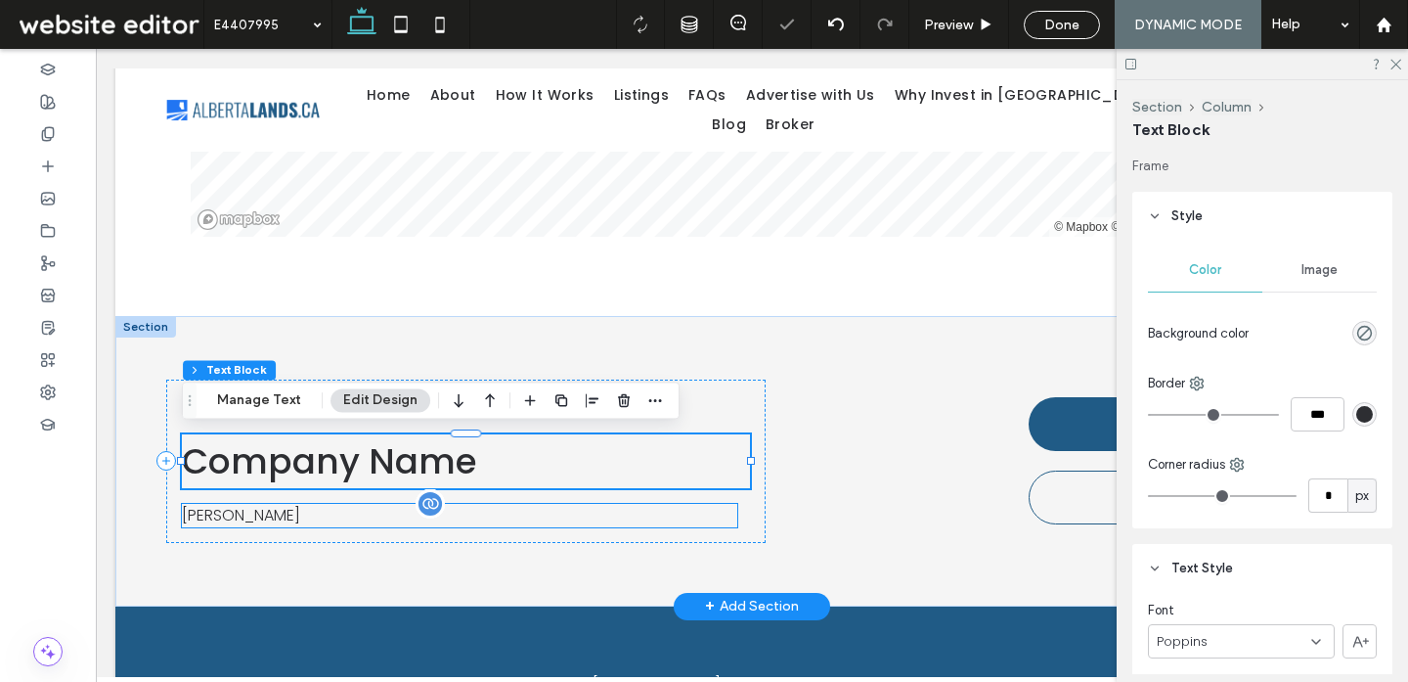
click at [498, 504] on div "Holly R Smith" at bounding box center [459, 515] width 555 height 23
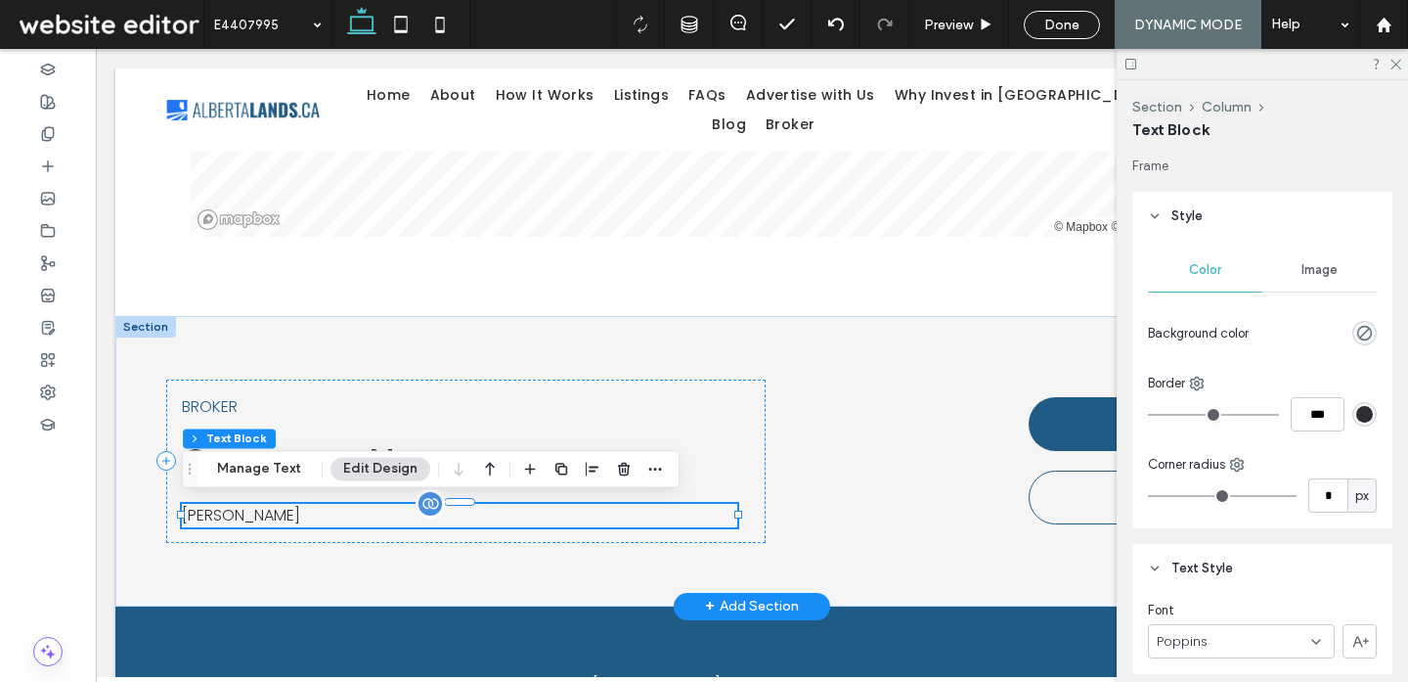
click at [428, 506] on div at bounding box center [430, 503] width 29 height 29
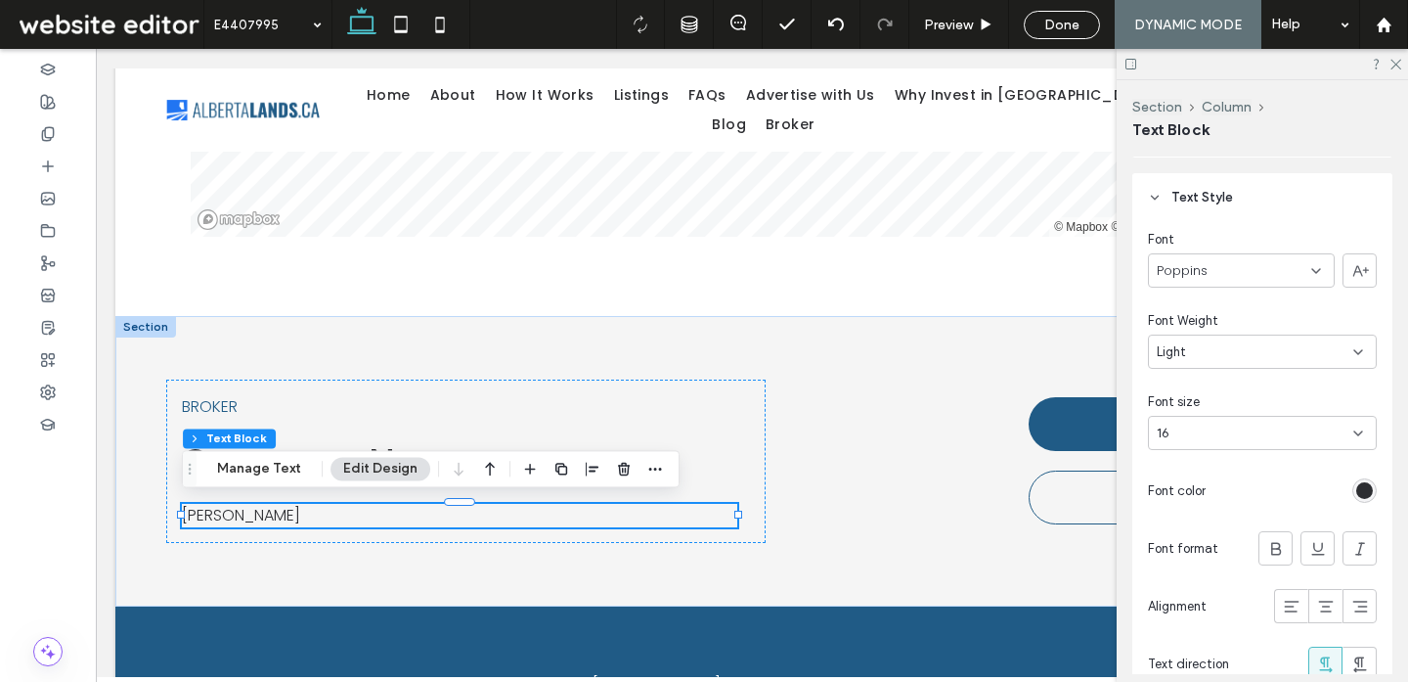
scroll to position [398, 0]
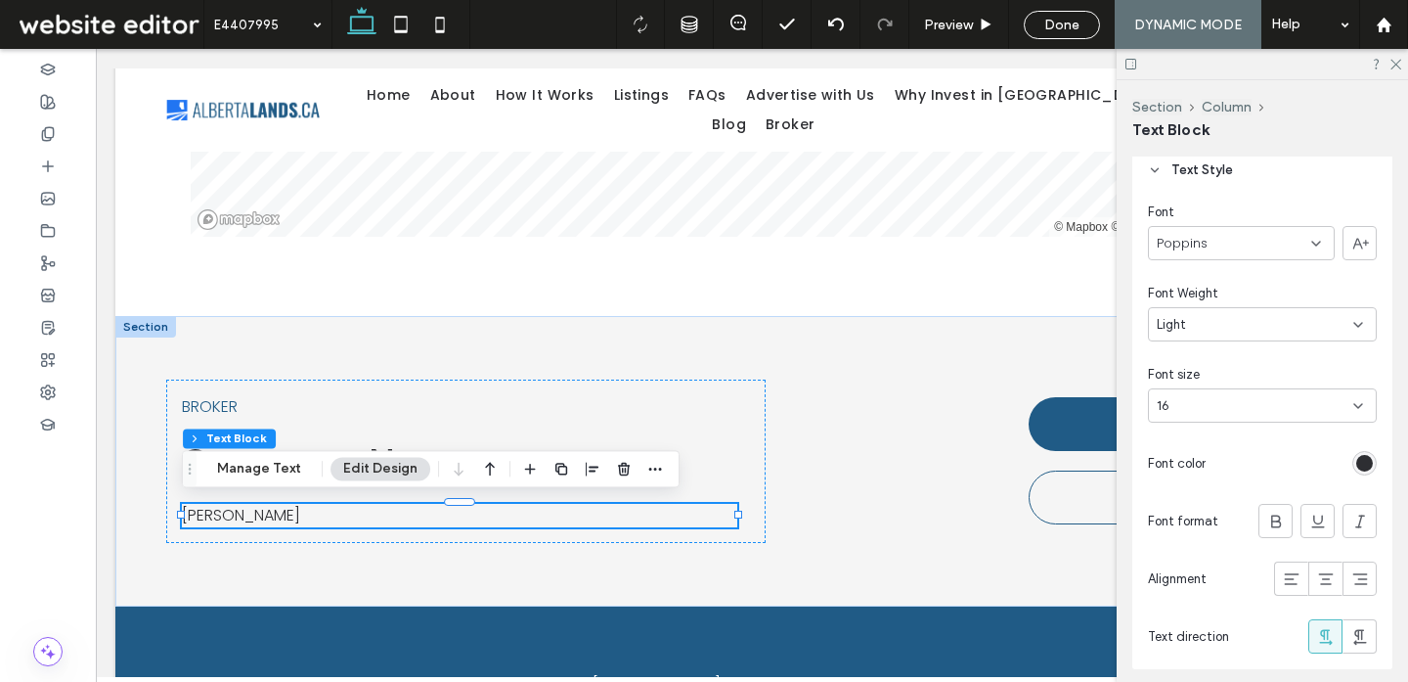
click at [1266, 401] on div "16" at bounding box center [1251, 406] width 188 height 20
click at [1237, 616] on div "24" at bounding box center [1262, 616] width 227 height 34
click at [1362, 469] on div "rgb(45, 46, 50)" at bounding box center [1364, 463] width 17 height 17
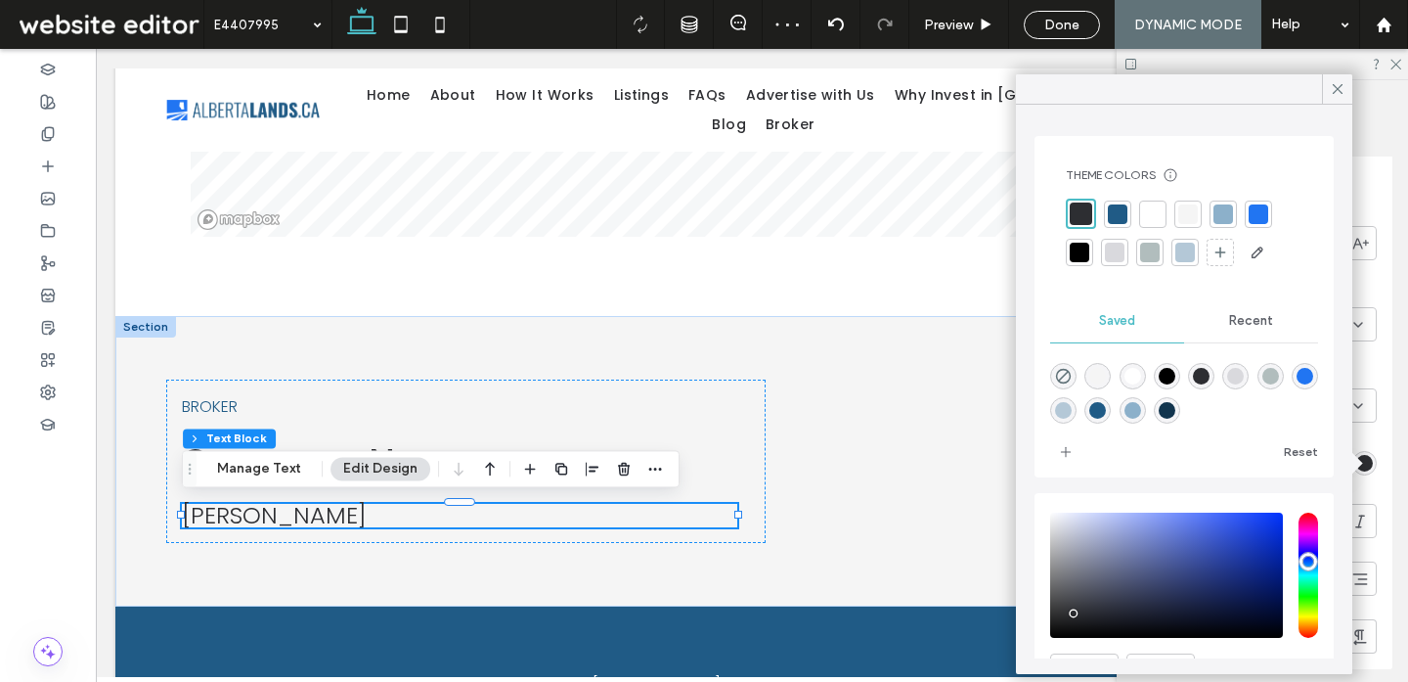
click at [1118, 211] on div at bounding box center [1118, 214] width 20 height 20
click at [1393, 63] on icon at bounding box center [1395, 63] width 13 height 13
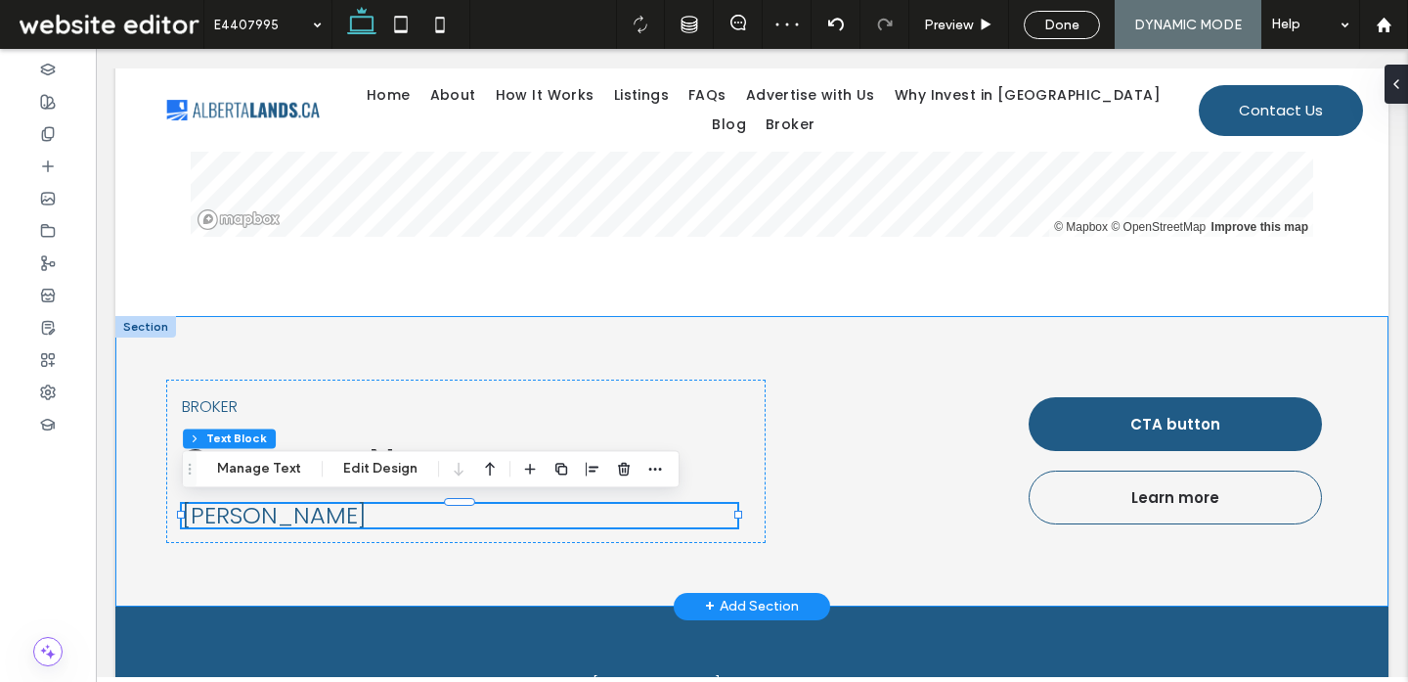
click at [783, 516] on div "BROKER Company Name Holly R Smith CTA button Learn more" at bounding box center [751, 461] width 1273 height 290
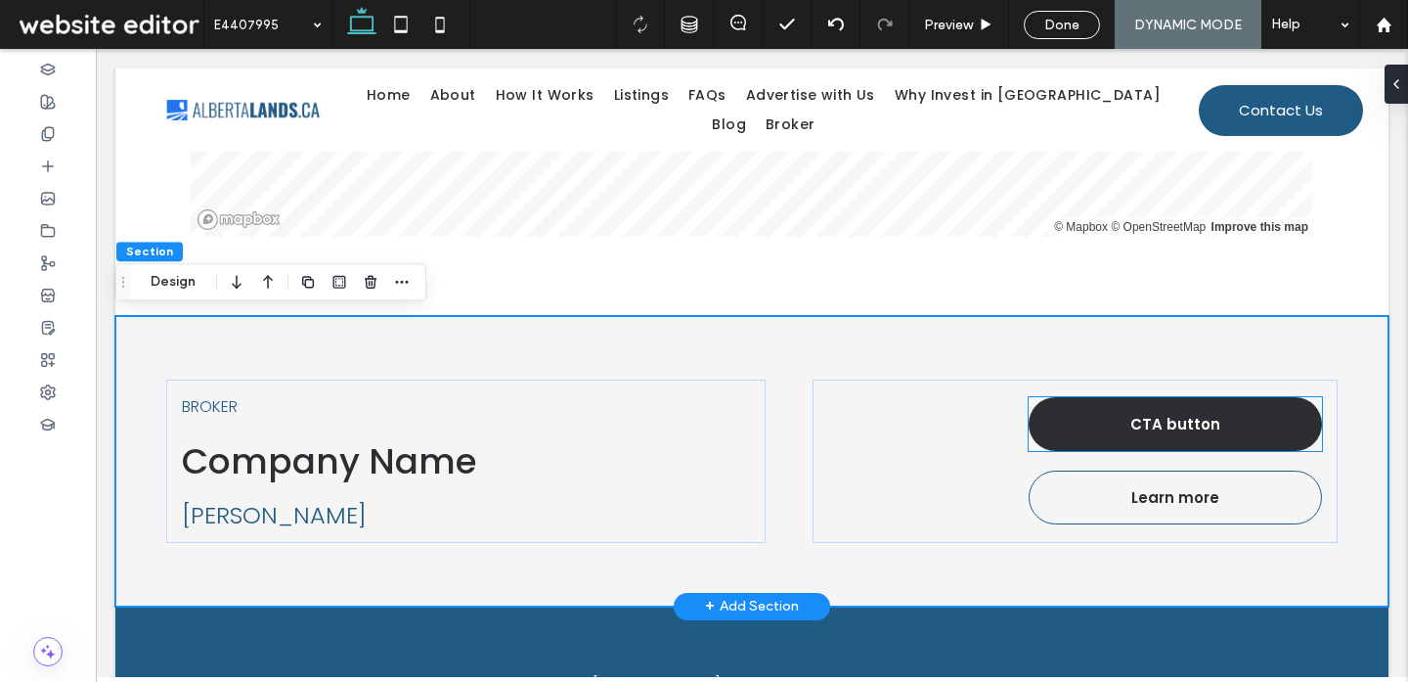
click at [1144, 421] on span "CTA button" at bounding box center [1175, 424] width 90 height 22
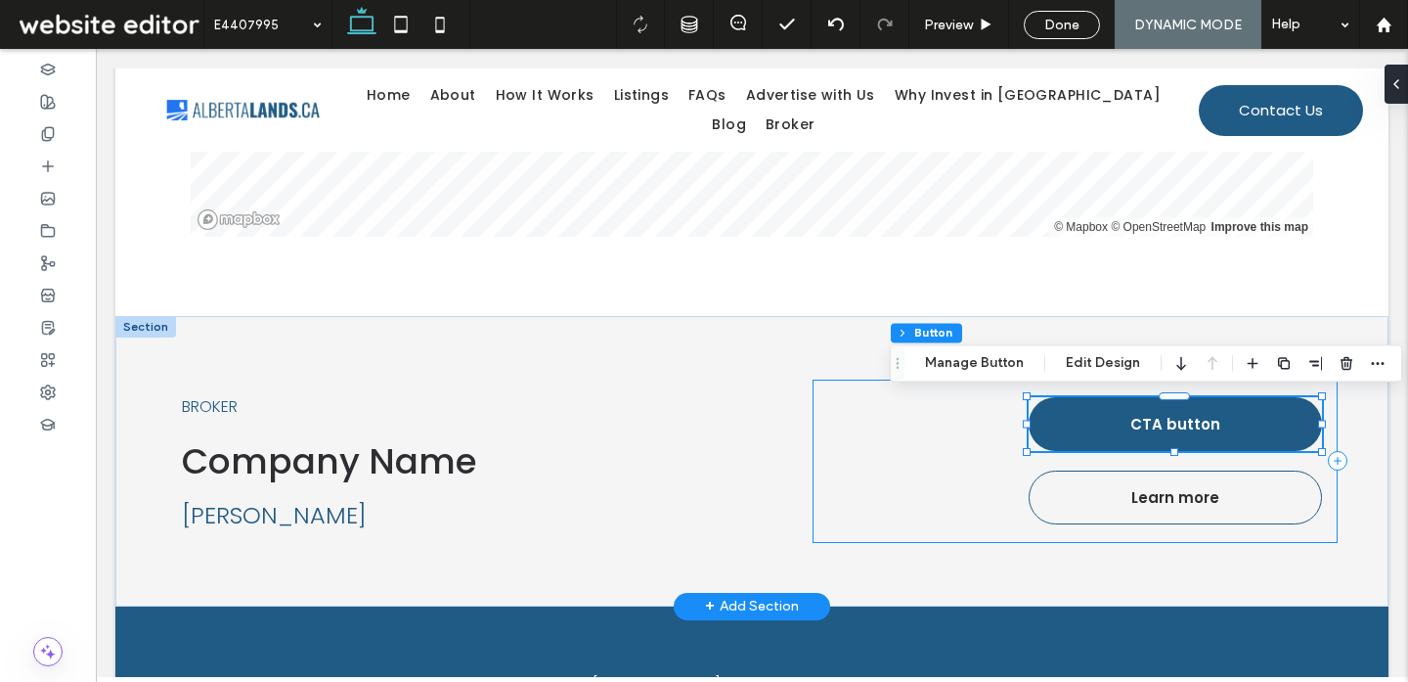
click at [890, 483] on div "CTA button Learn more" at bounding box center [1075, 460] width 524 height 163
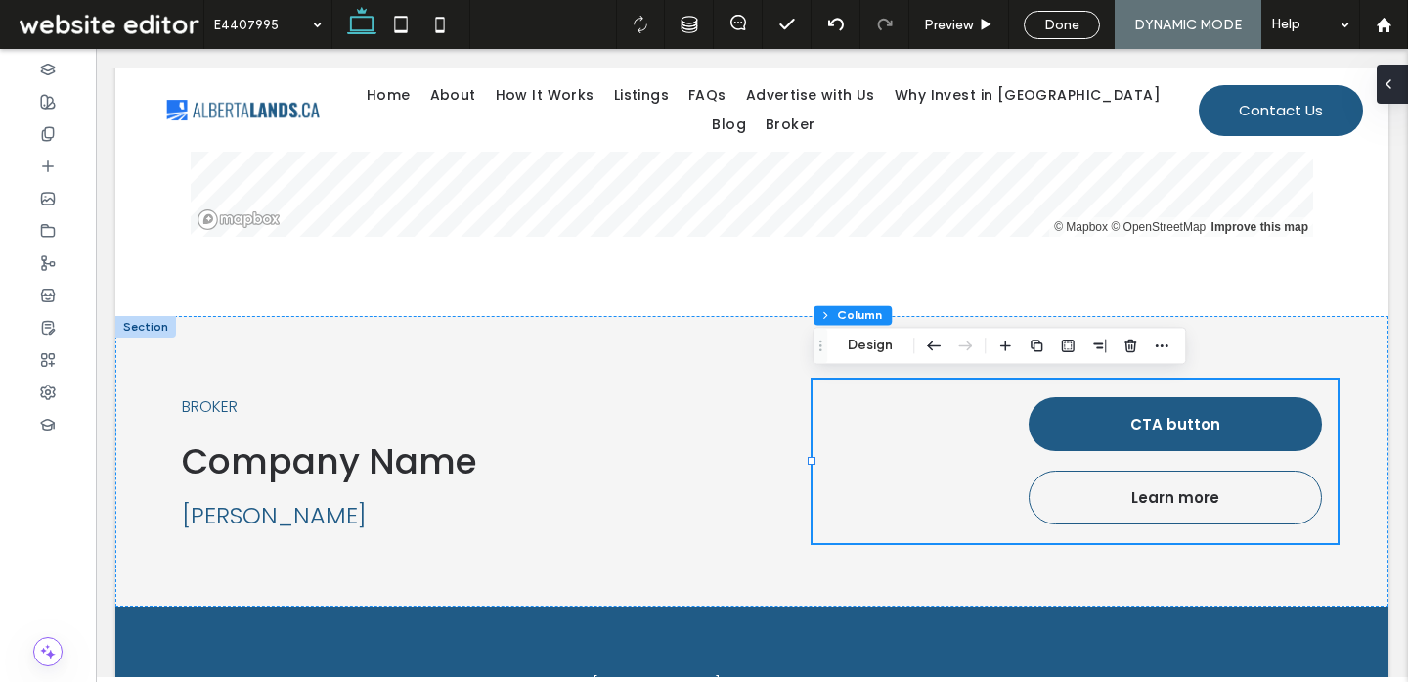
click at [1394, 88] on icon at bounding box center [1389, 84] width 16 height 16
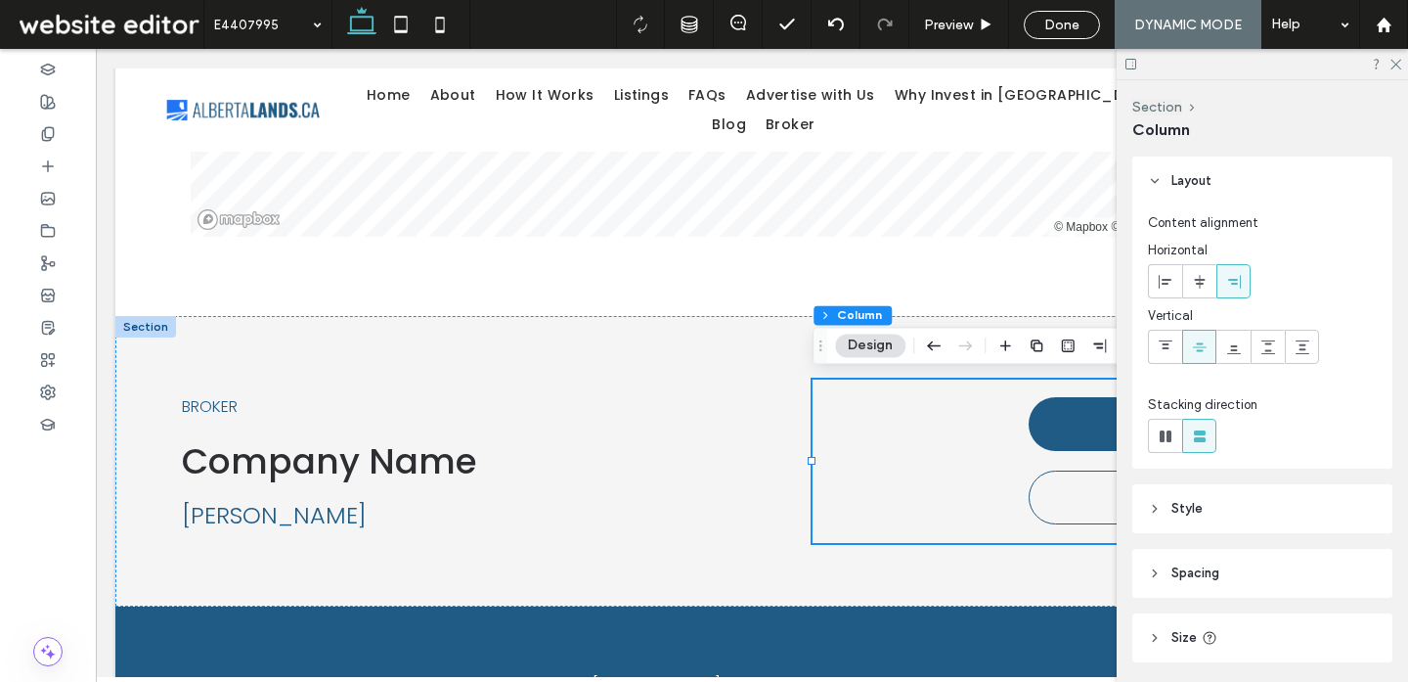
scroll to position [1, 0]
click at [1182, 514] on span "Style" at bounding box center [1186, 508] width 31 height 20
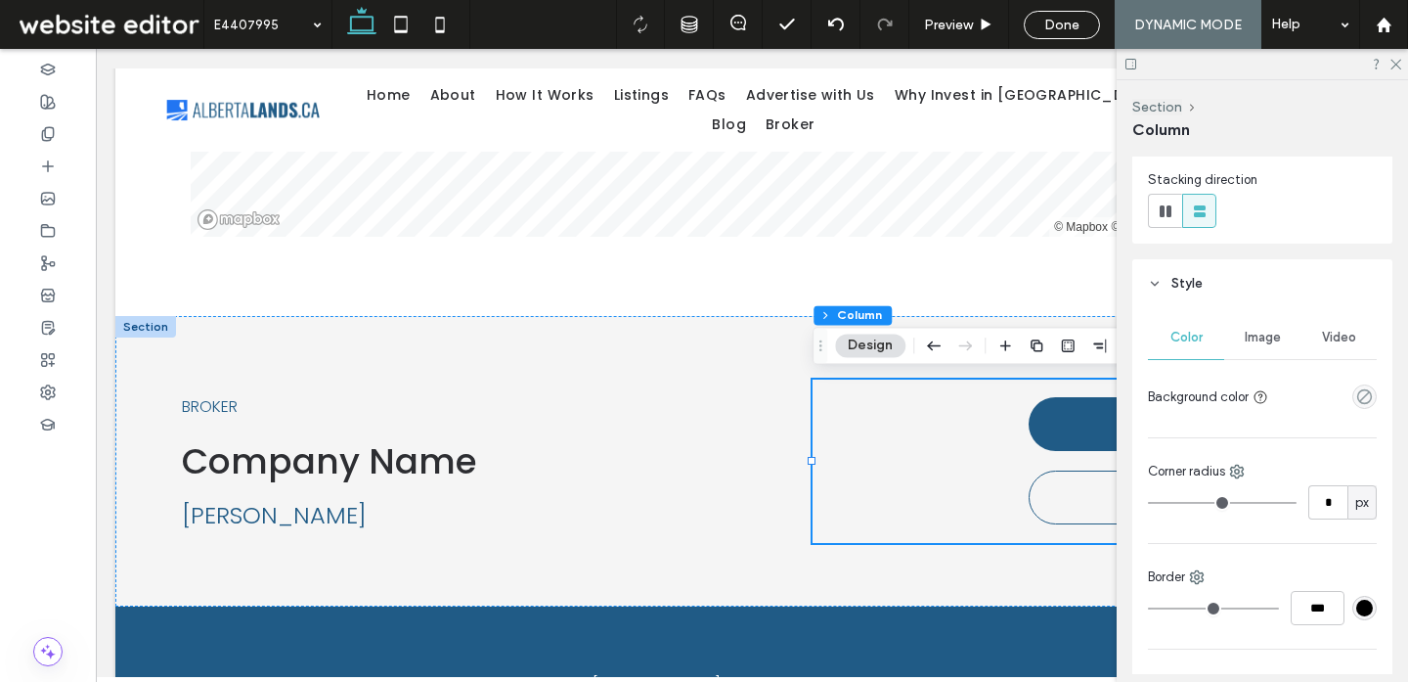
scroll to position [228, 0]
click at [1236, 466] on use at bounding box center [1237, 469] width 13 height 13
click at [1208, 576] on div "Border" at bounding box center [1262, 574] width 229 height 20
click at [1200, 574] on use at bounding box center [1197, 574] width 13 height 13
click at [1217, 525] on use at bounding box center [1216, 531] width 16 height 16
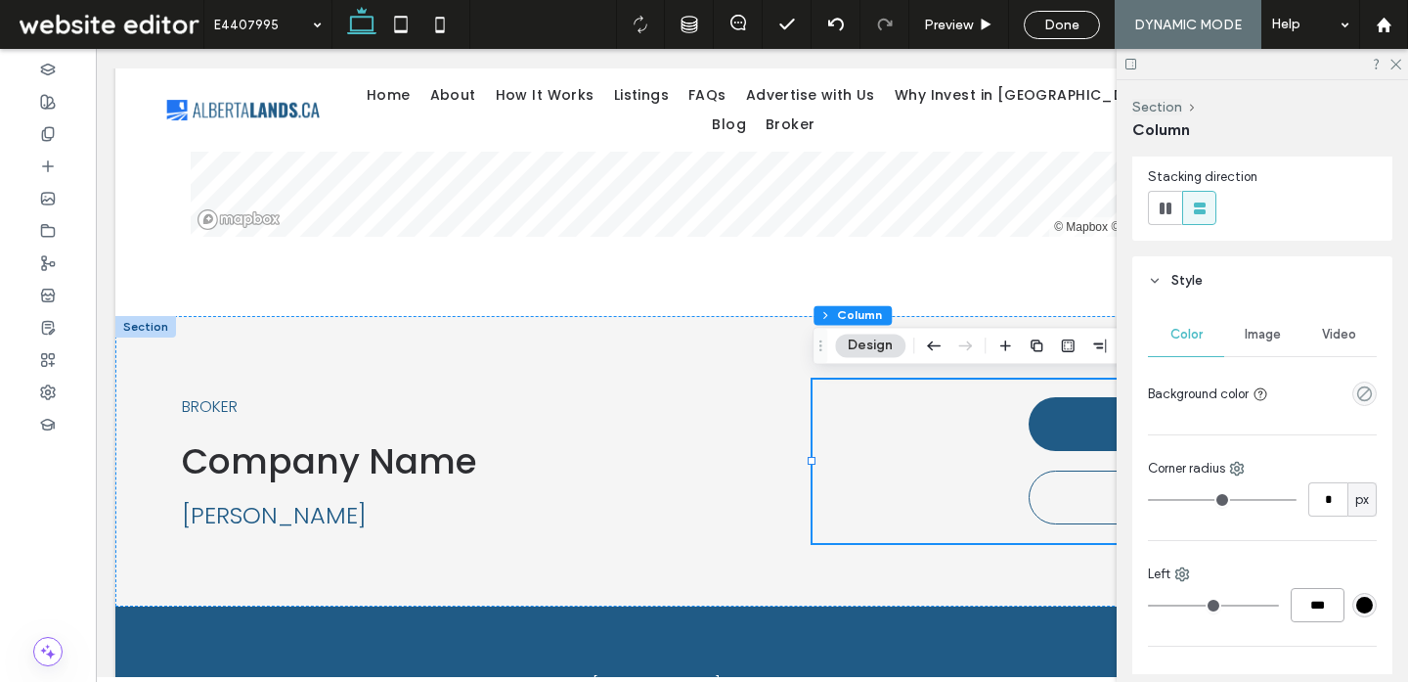
click at [1323, 606] on input "***" at bounding box center [1318, 605] width 54 height 34
type input "*"
type input "***"
click at [1365, 611] on div "#000000" at bounding box center [1364, 605] width 17 height 17
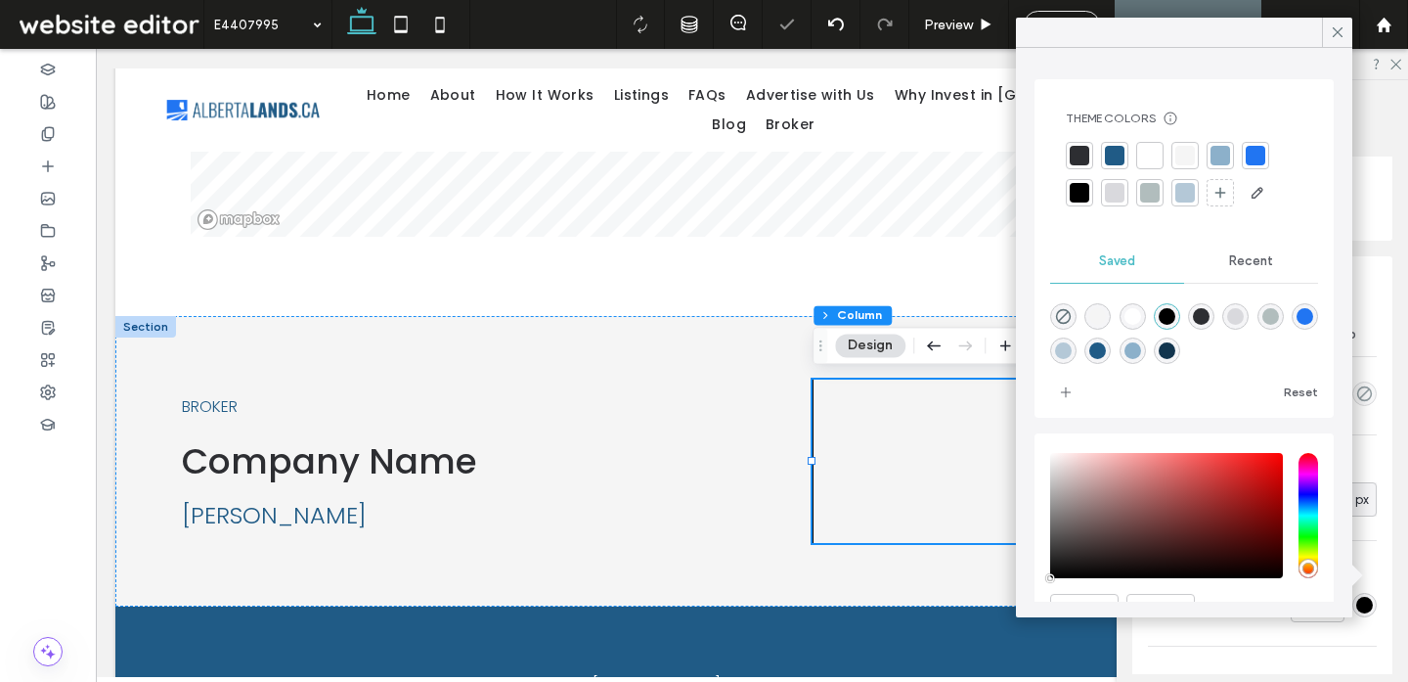
click at [1115, 156] on div at bounding box center [1115, 156] width 20 height 20
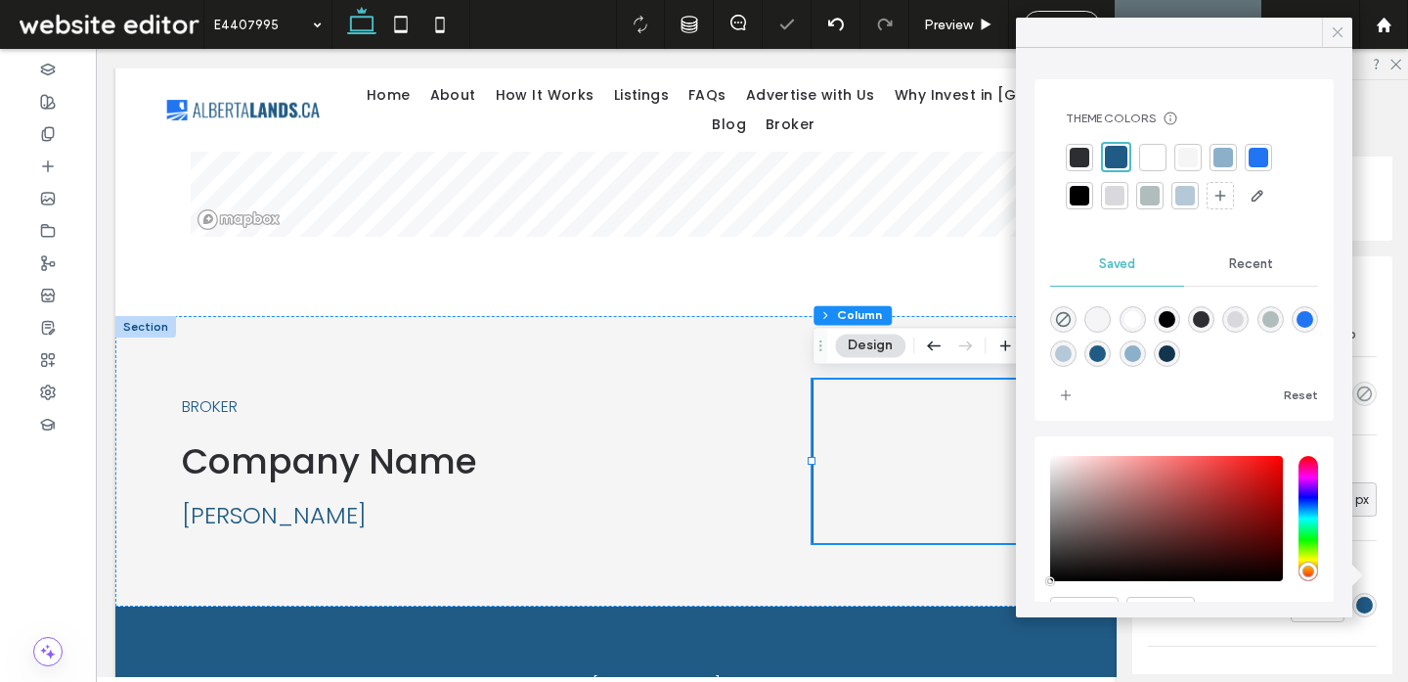
click at [1327, 39] on div at bounding box center [1337, 32] width 30 height 29
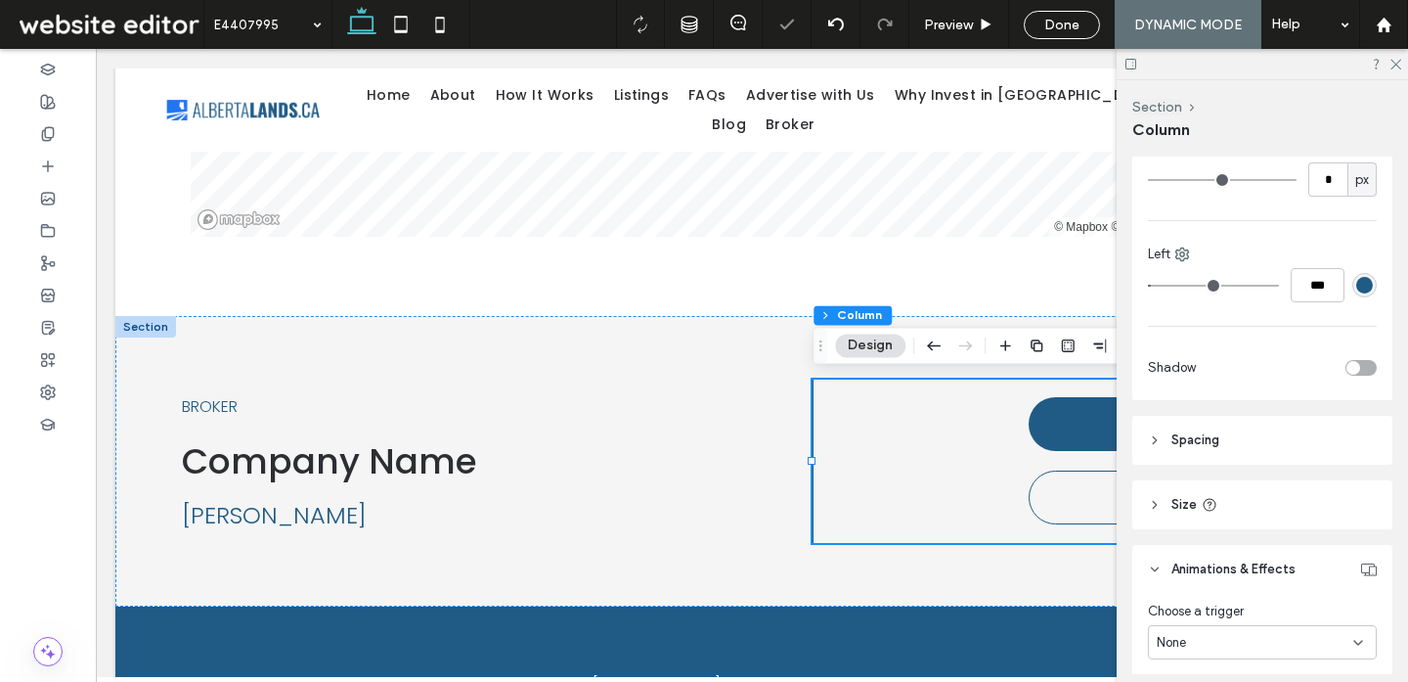
scroll to position [553, 0]
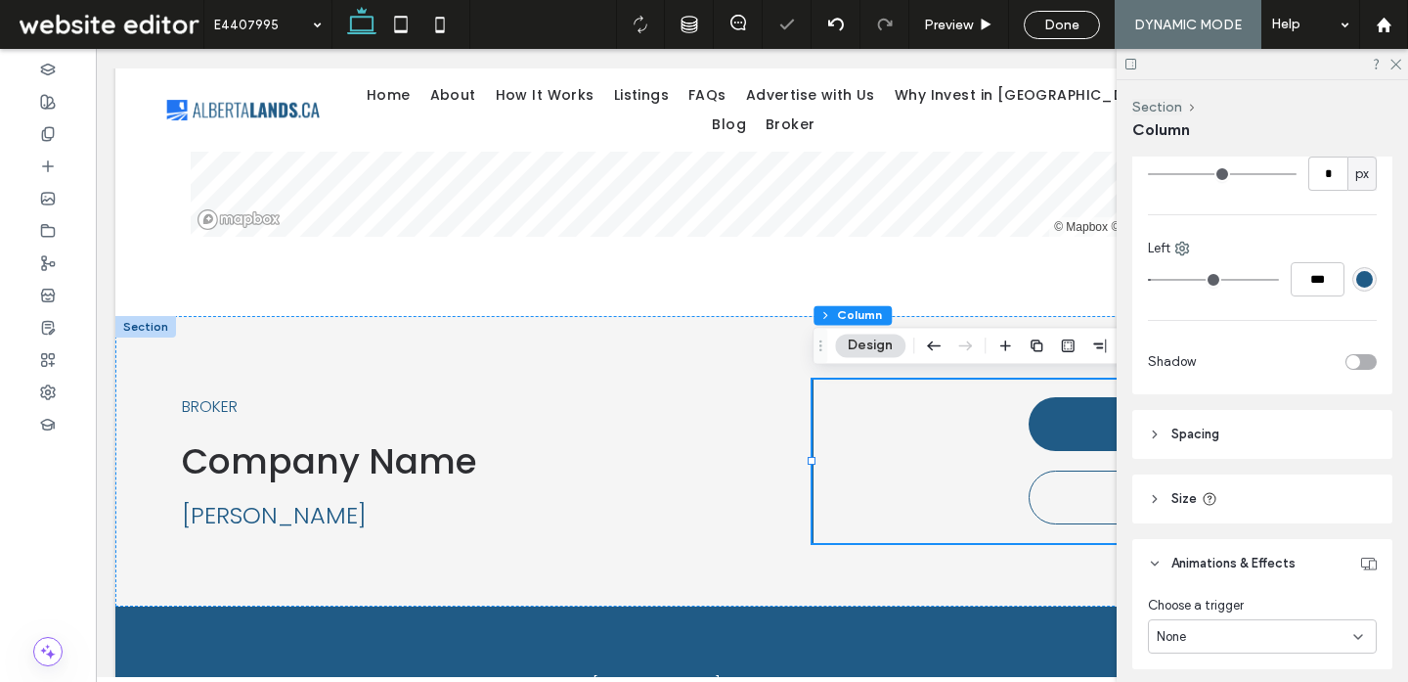
click at [1224, 434] on header "Spacing" at bounding box center [1262, 434] width 260 height 49
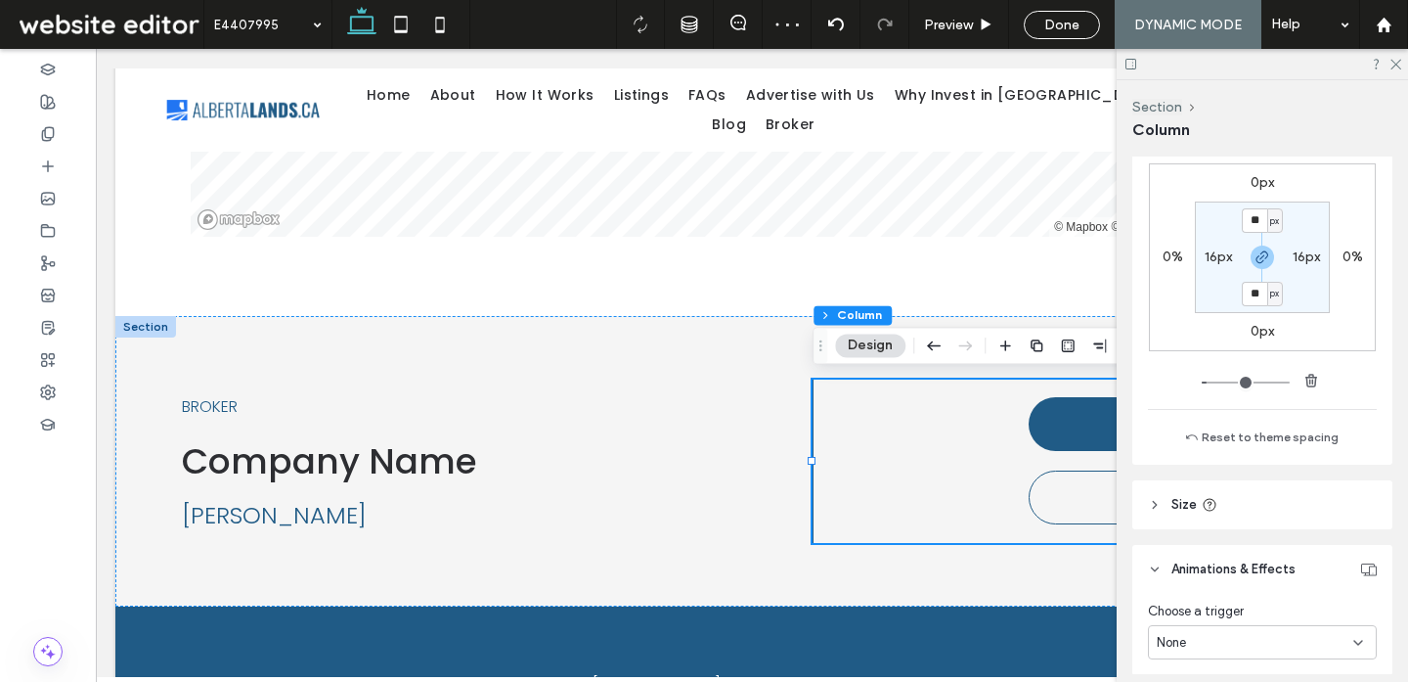
scroll to position [966, 0]
click at [1227, 497] on header "Size" at bounding box center [1262, 499] width 260 height 49
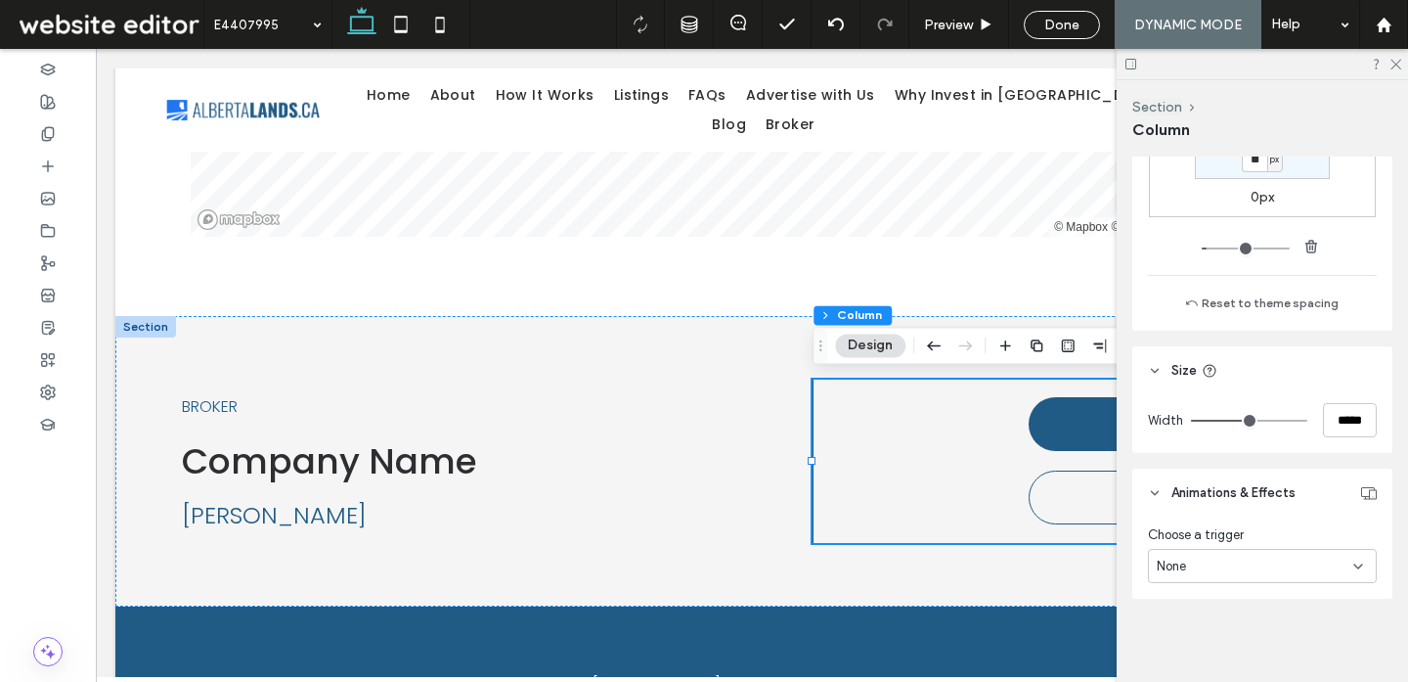
scroll to position [1098, 0]
click at [1342, 406] on input "*****" at bounding box center [1350, 417] width 54 height 34
type input "**"
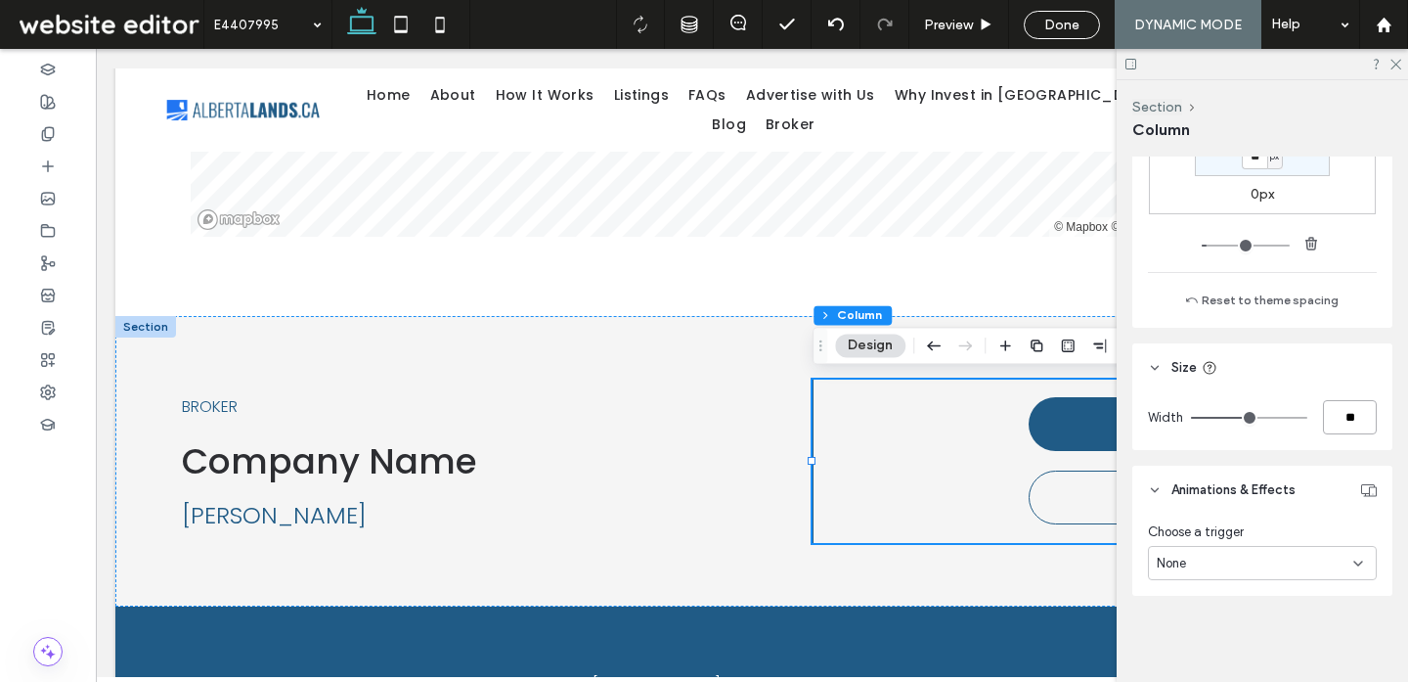
type input "***"
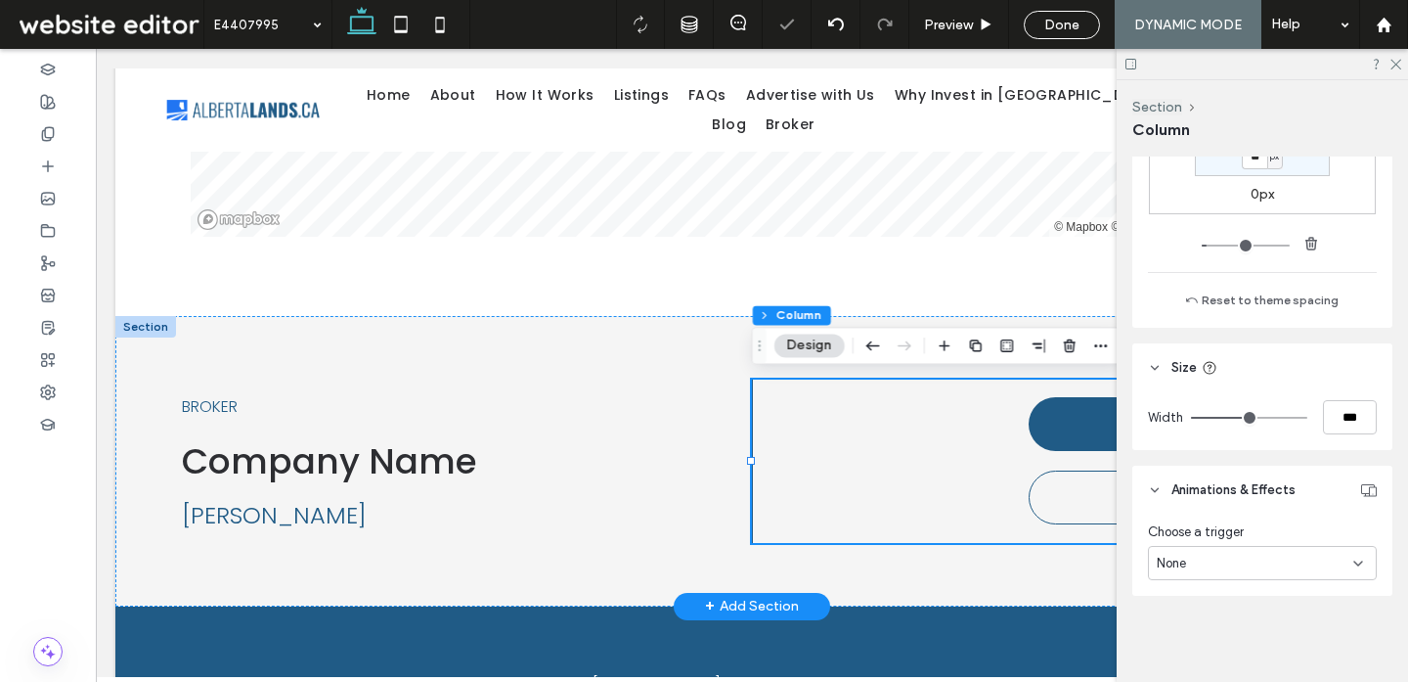
click at [974, 460] on div "CTA button Learn more" at bounding box center [1045, 460] width 586 height 163
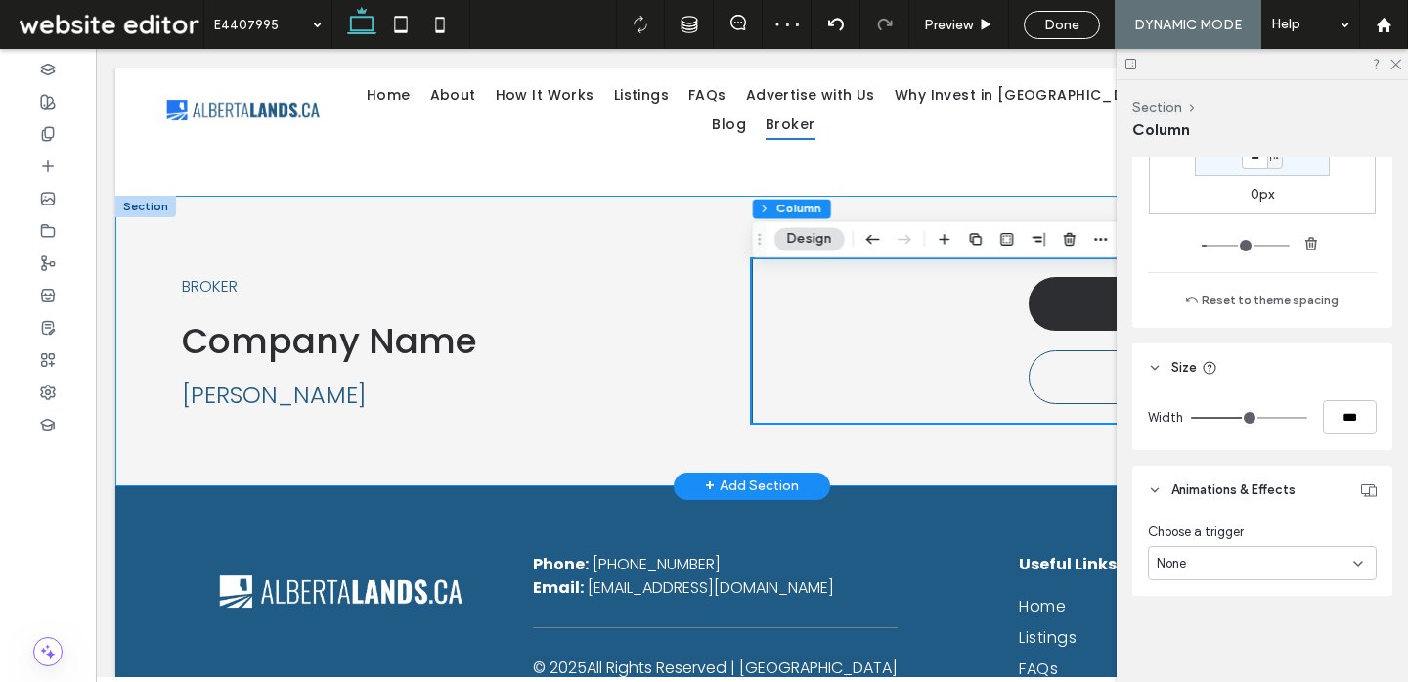
scroll to position [2489, 0]
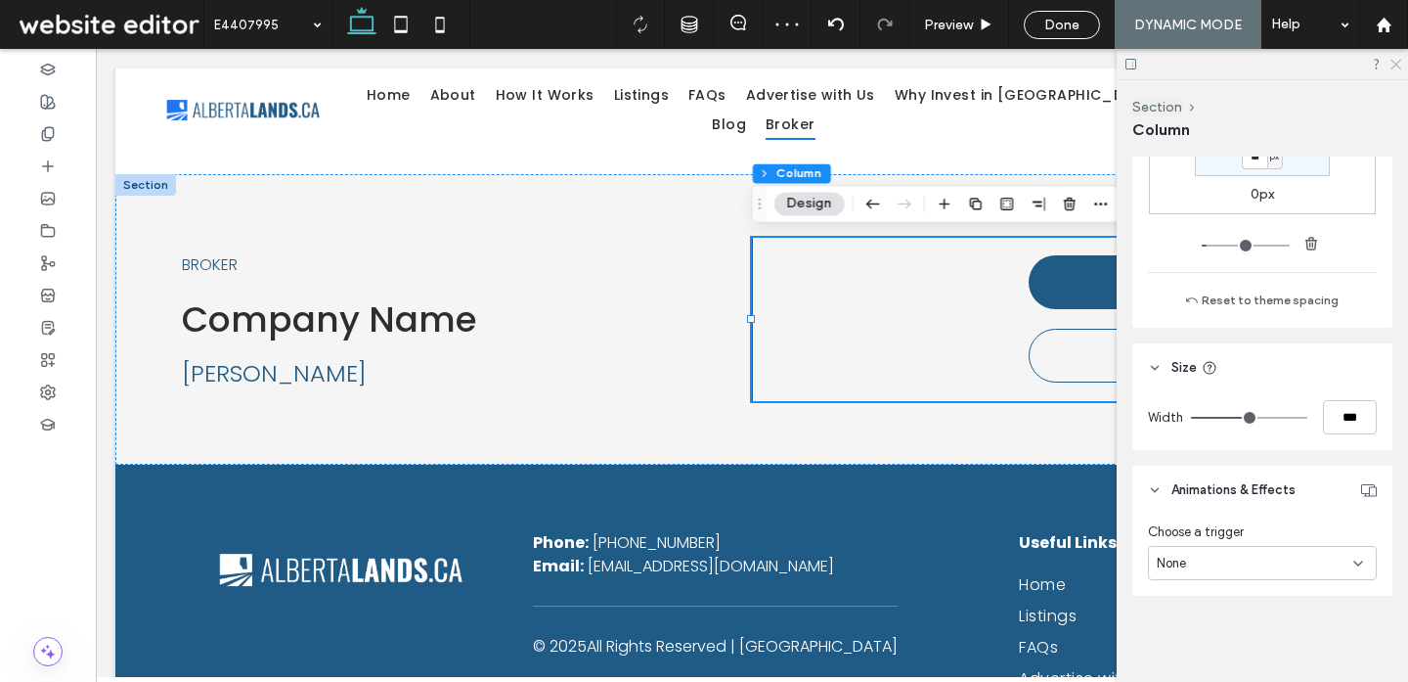
click at [1396, 65] on use at bounding box center [1396, 65] width 11 height 11
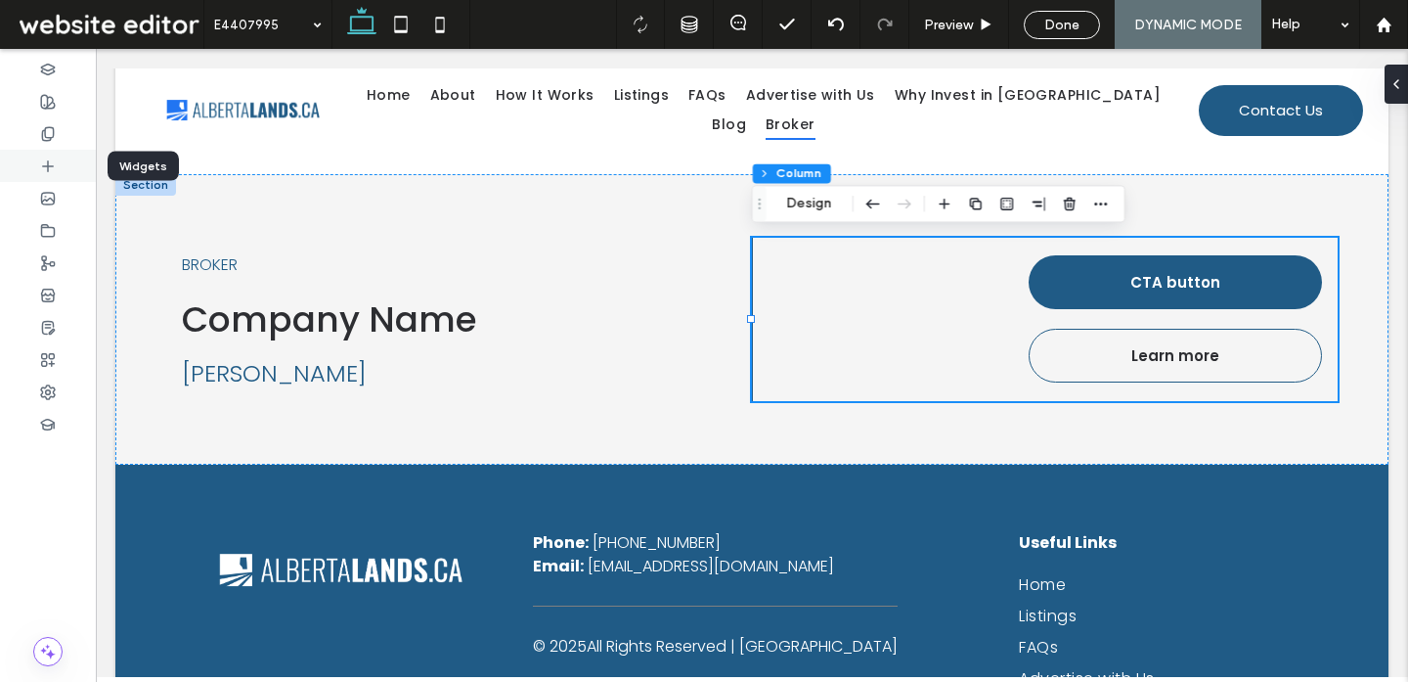
click at [55, 176] on div at bounding box center [48, 166] width 96 height 32
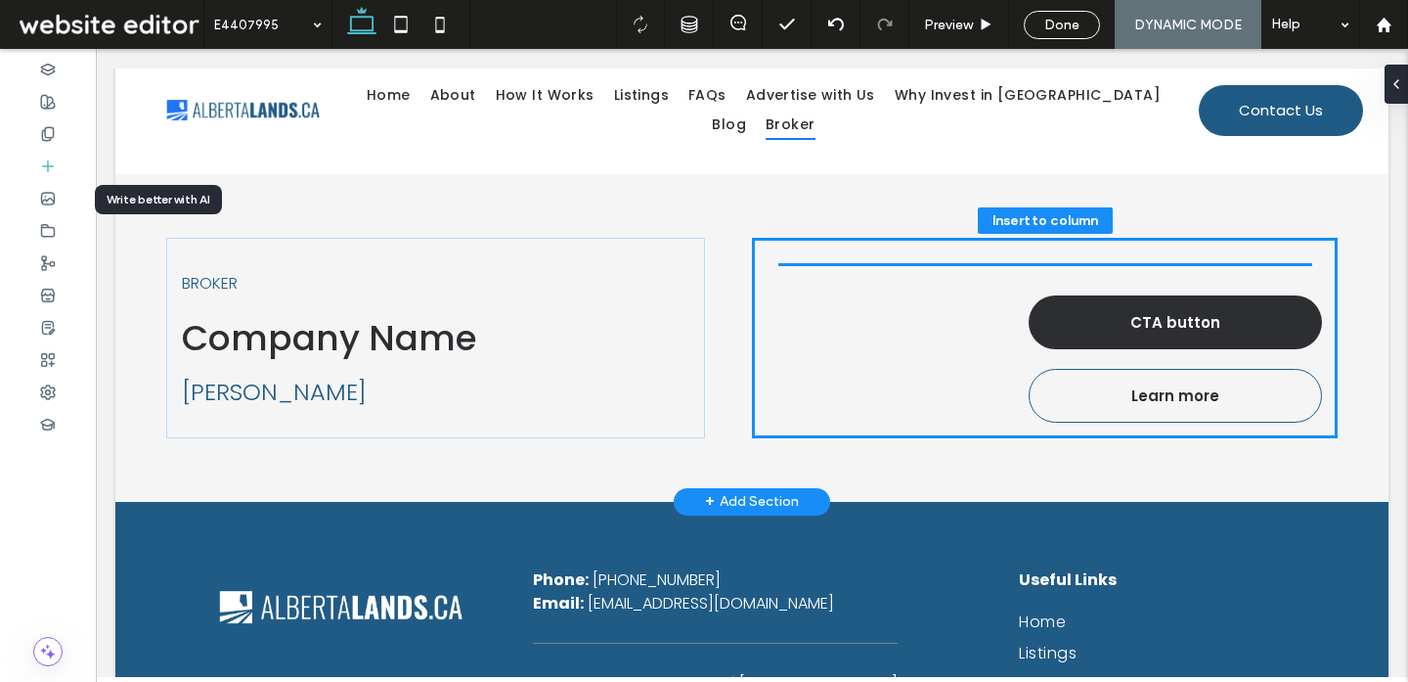
drag, startPoint x: 258, startPoint y: 317, endPoint x: 1163, endPoint y: 268, distance: 905.9
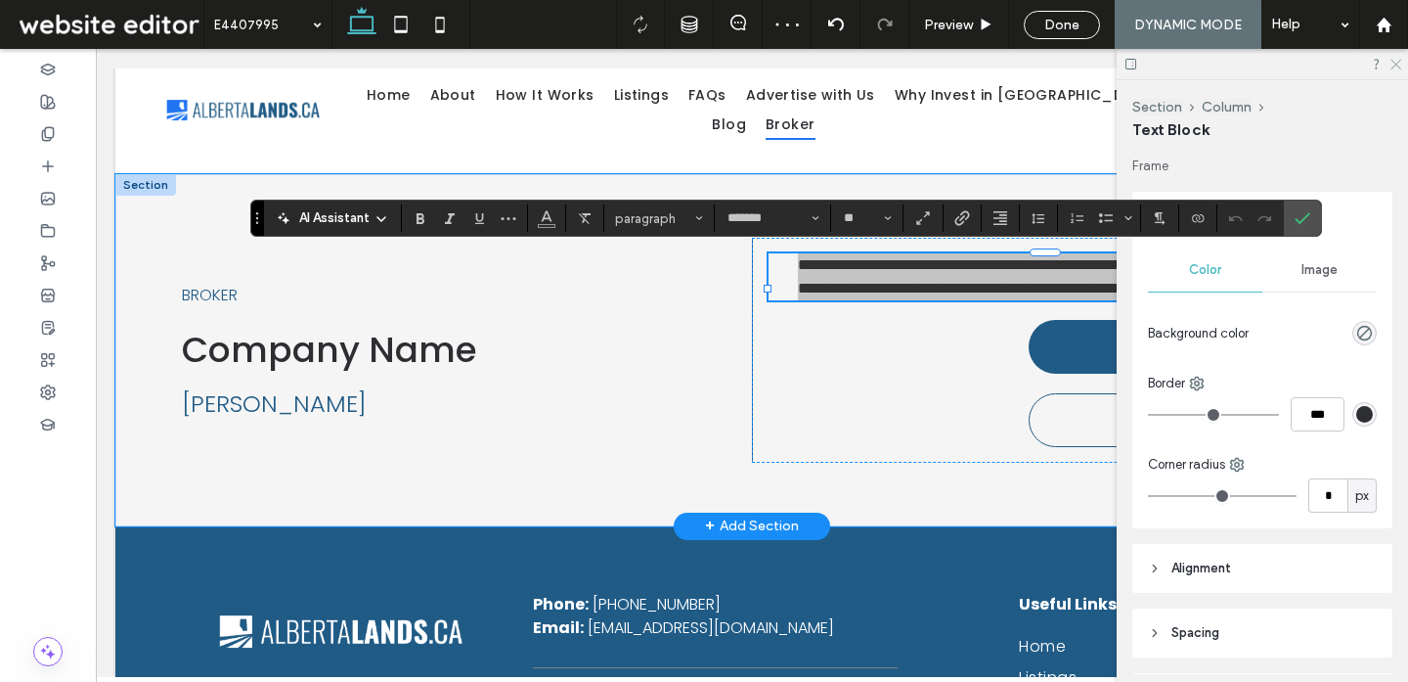
click at [1395, 63] on icon at bounding box center [1395, 63] width 13 height 13
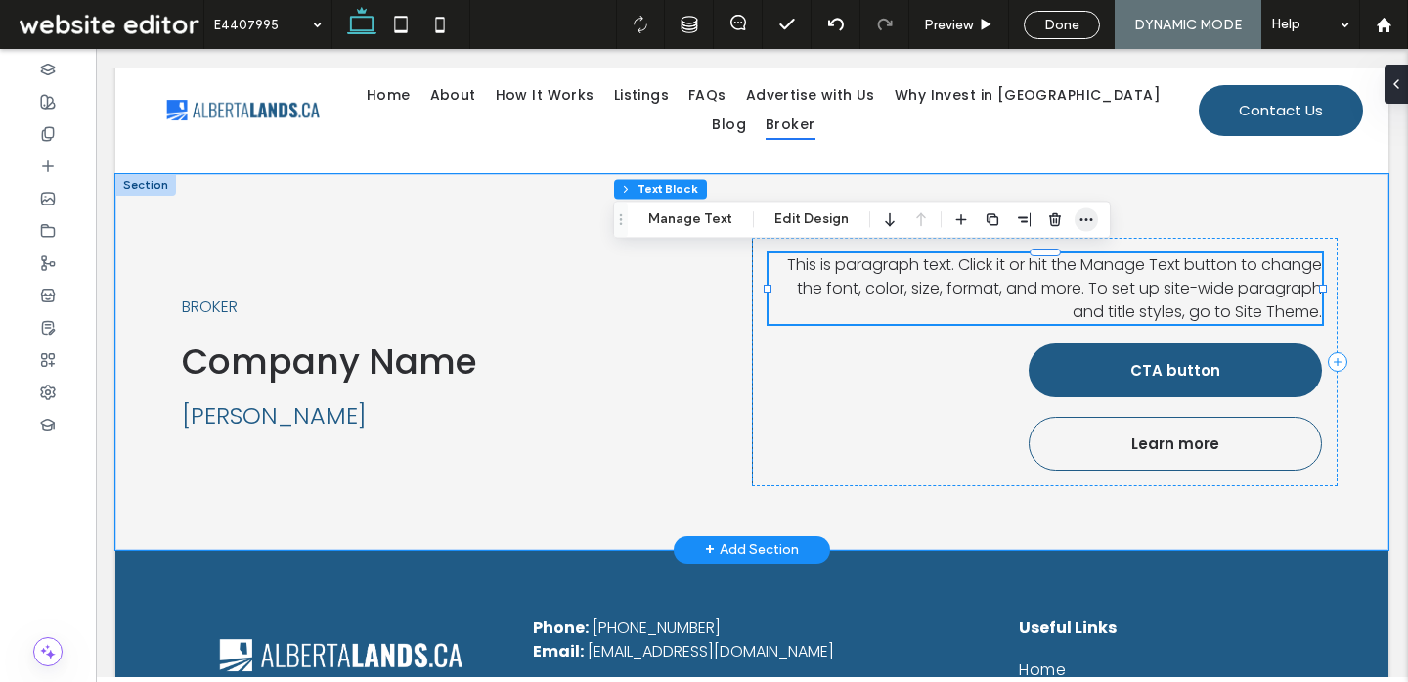
click at [1075, 224] on span "button" at bounding box center [1086, 218] width 23 height 23
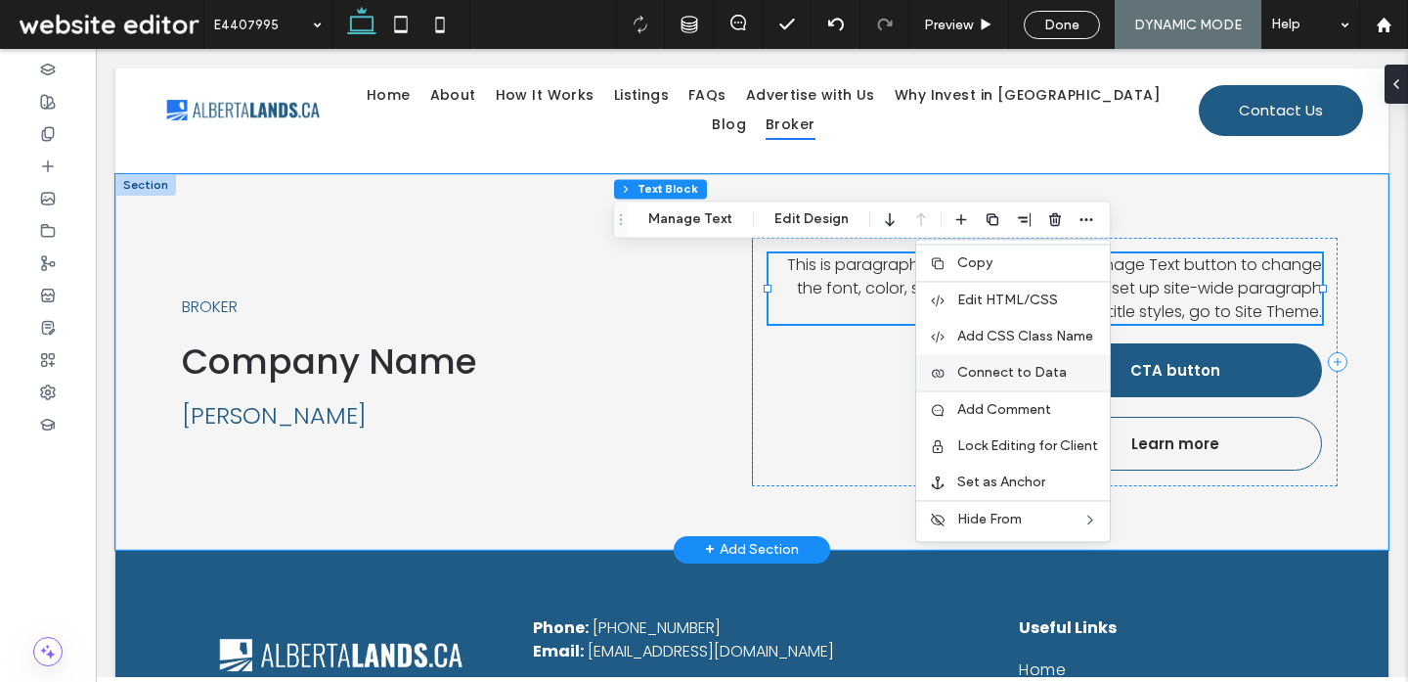
click at [1021, 378] on span "Connect to Data" at bounding box center [1012, 372] width 110 height 17
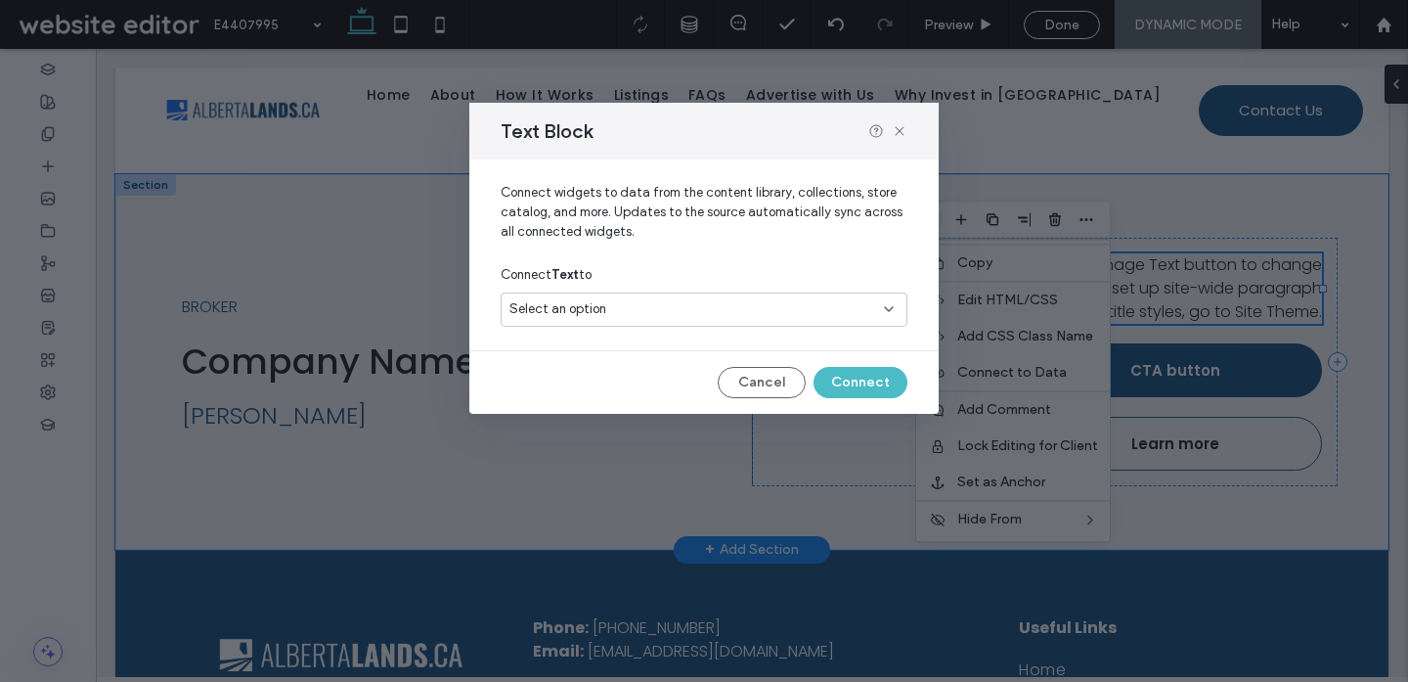
click at [716, 313] on div "Select an option" at bounding box center [692, 309] width 366 height 20
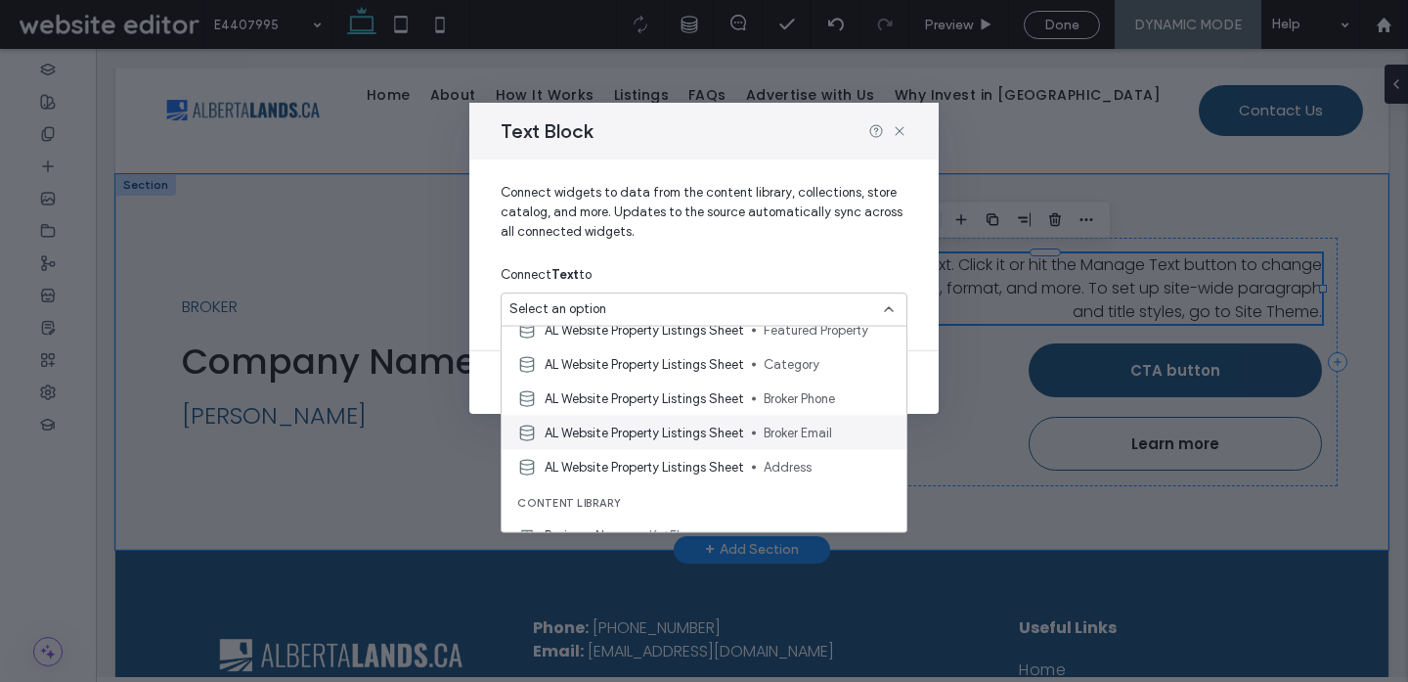
scroll to position [403, 0]
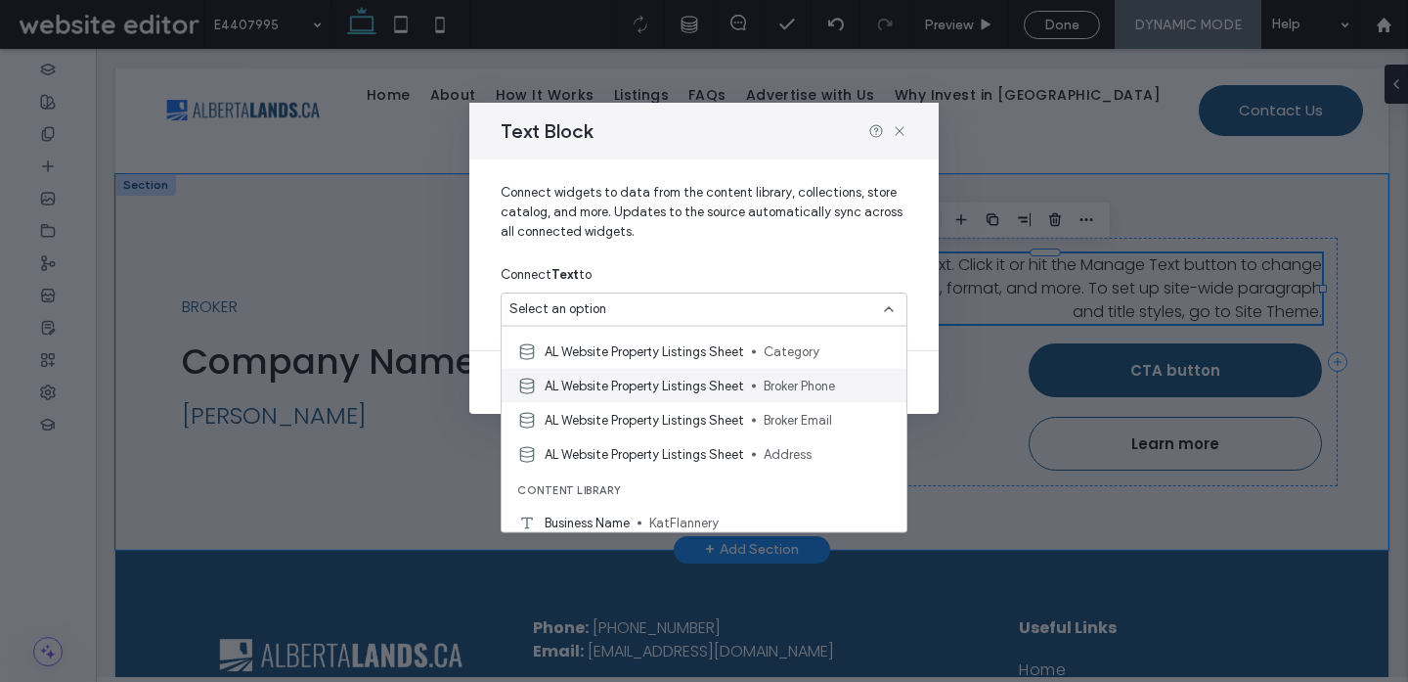
click at [648, 393] on span "AL Website Property Listings Sheet" at bounding box center [644, 386] width 199 height 20
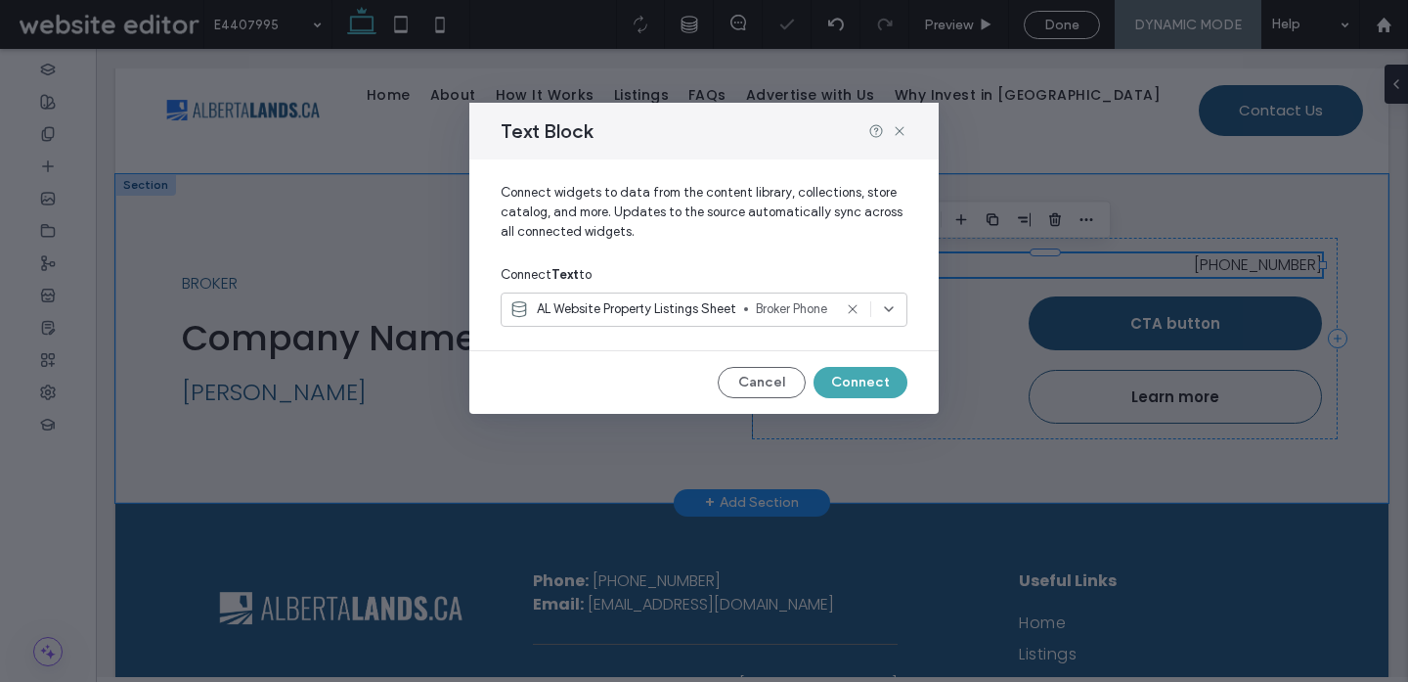
click at [873, 375] on button "Connect" at bounding box center [861, 382] width 94 height 31
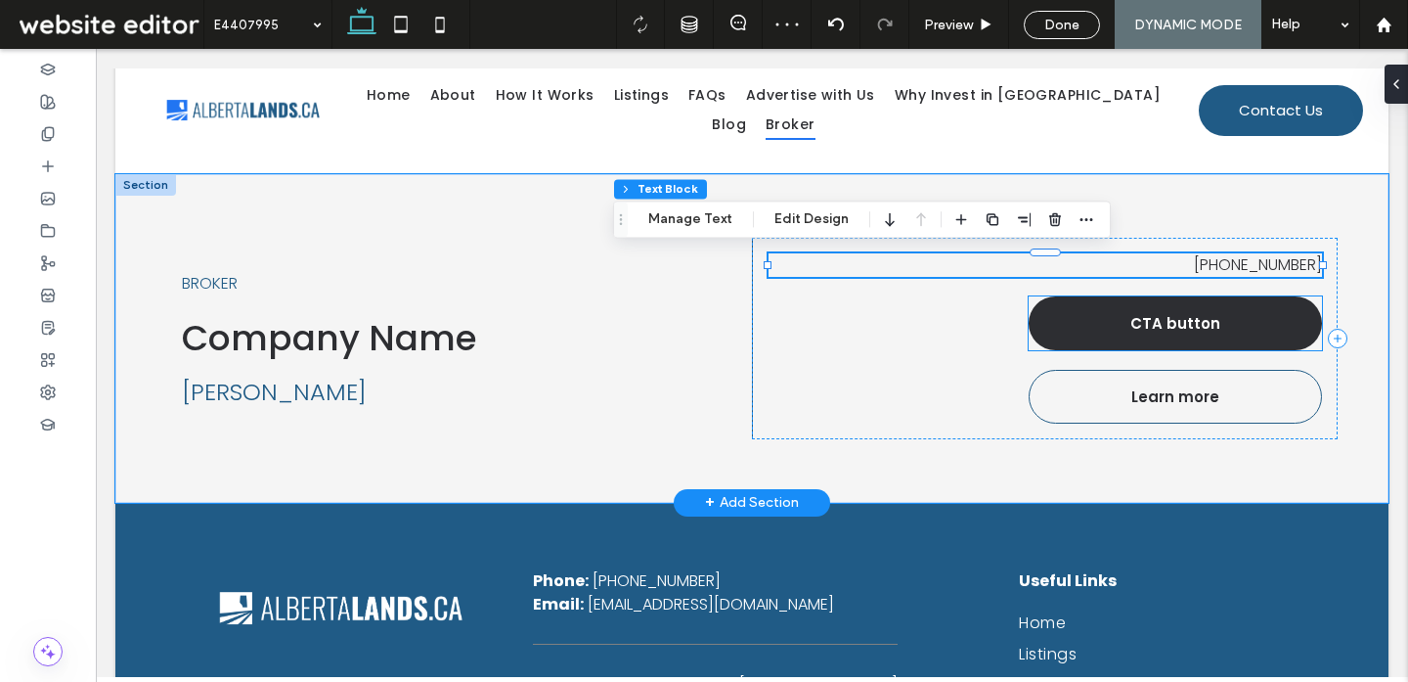
click at [1146, 330] on span "CTA button" at bounding box center [1175, 323] width 90 height 22
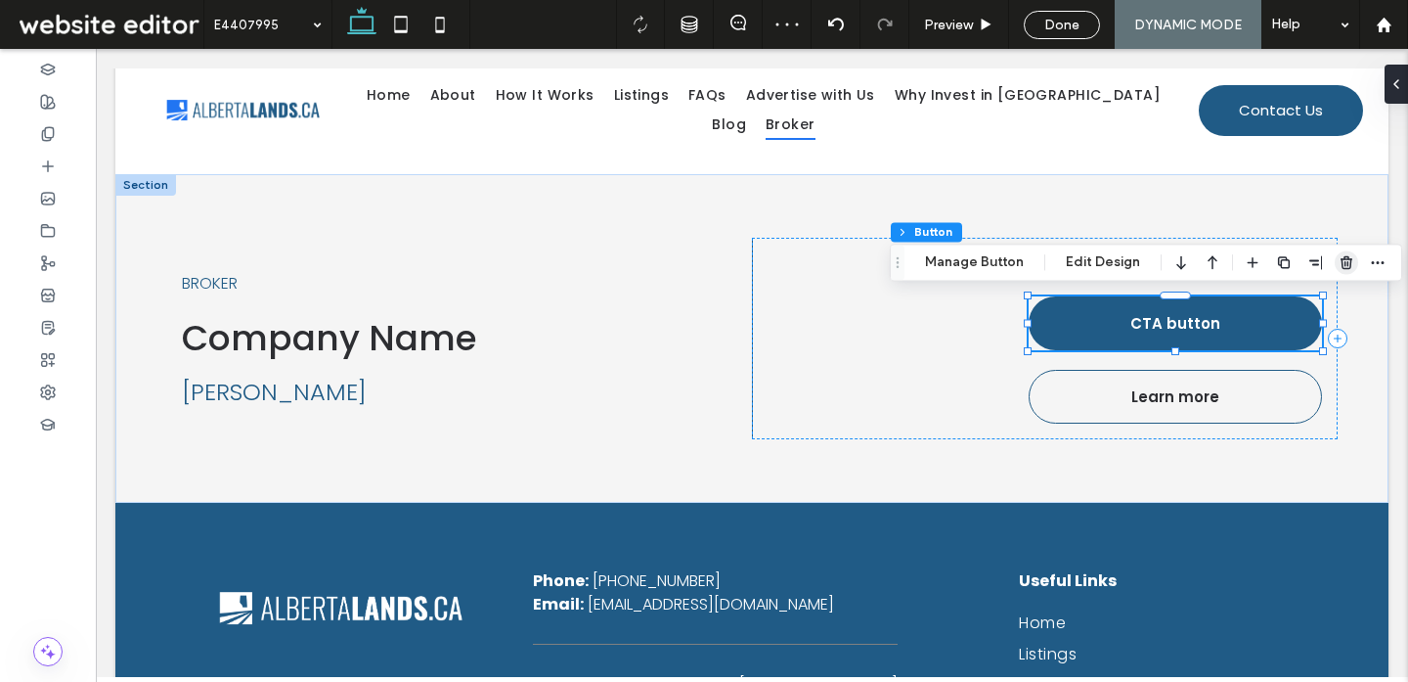
click at [1348, 264] on icon "button" at bounding box center [1347, 262] width 16 height 16
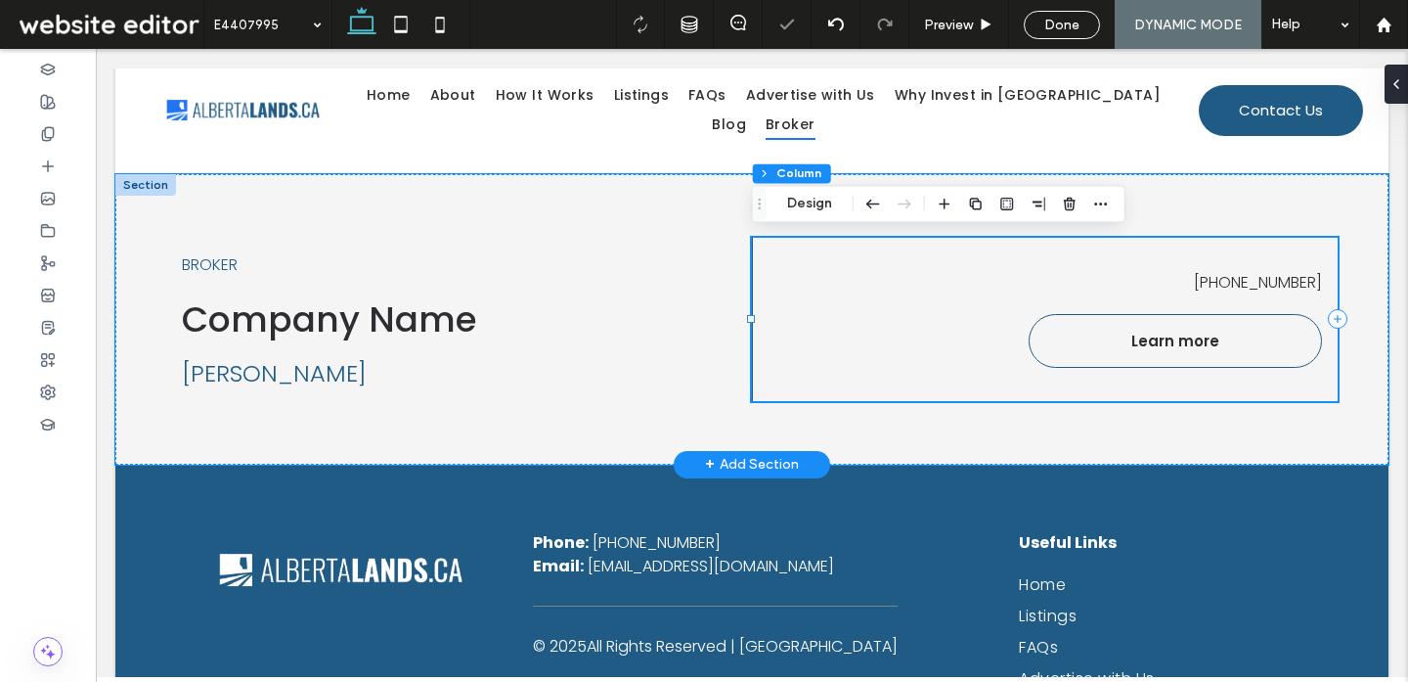
click at [1278, 308] on div "401-560-7098 Learn more" at bounding box center [1045, 319] width 586 height 163
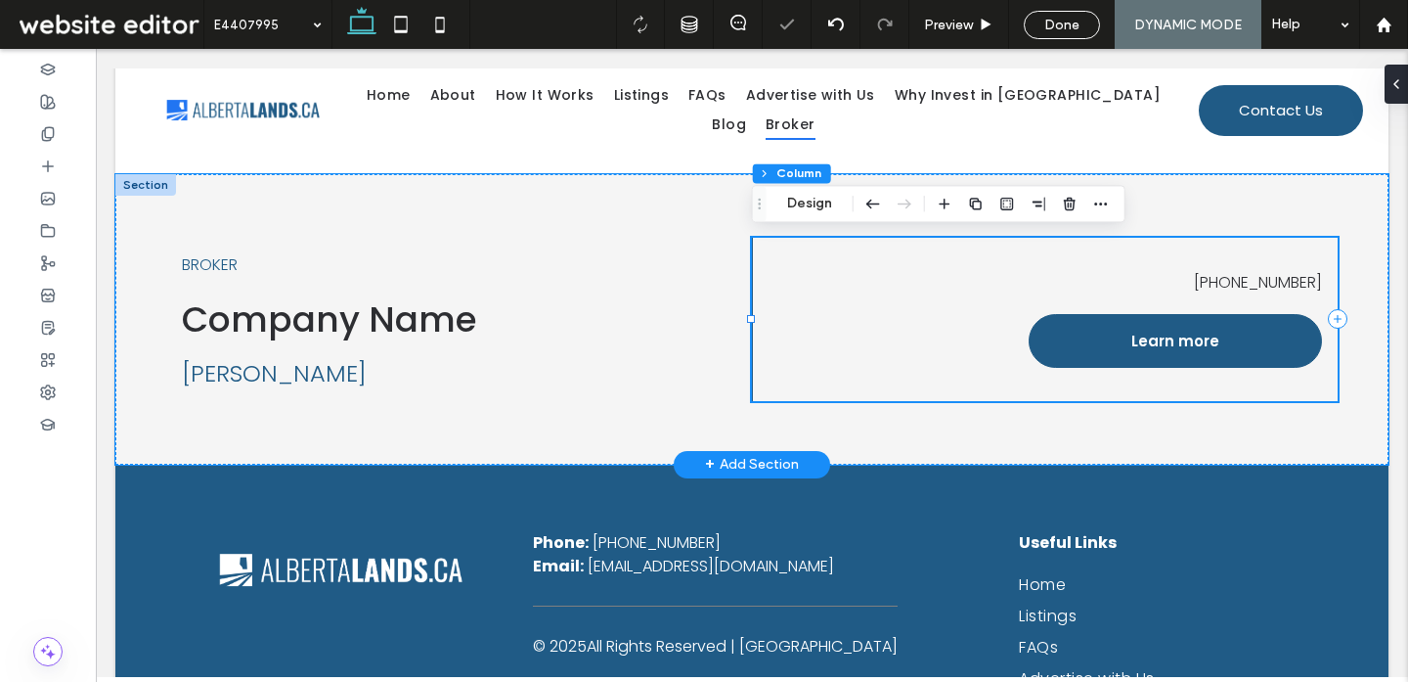
click at [1269, 343] on link "Learn more" at bounding box center [1175, 341] width 293 height 54
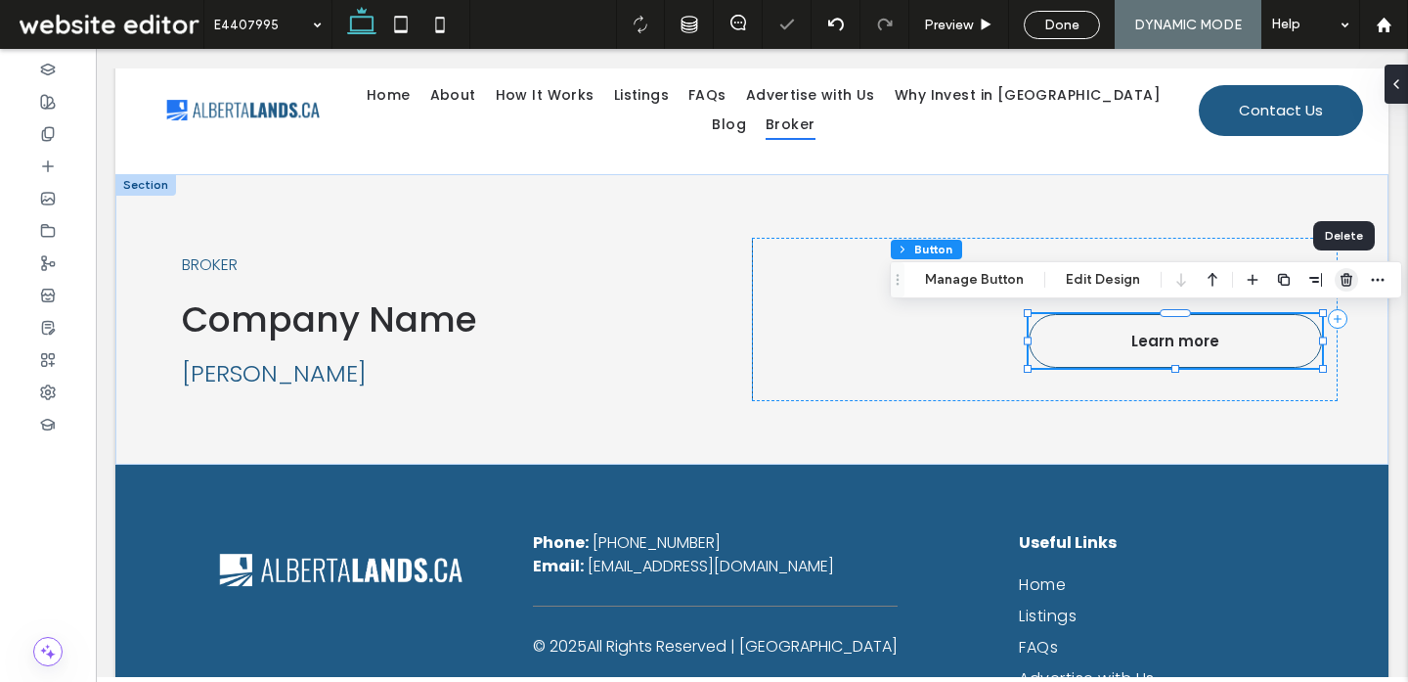
click at [1345, 277] on icon "button" at bounding box center [1347, 280] width 16 height 16
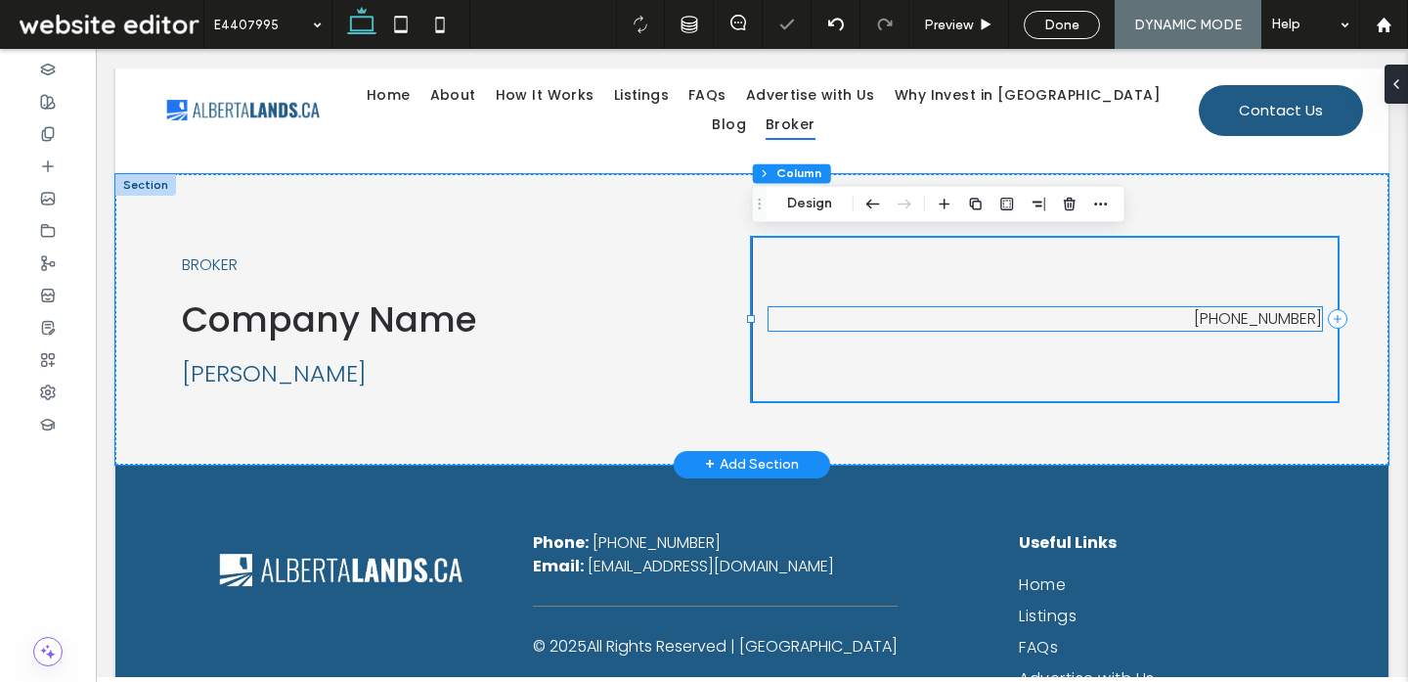
click at [1097, 328] on div "401-560-7098" at bounding box center [1045, 318] width 553 height 23
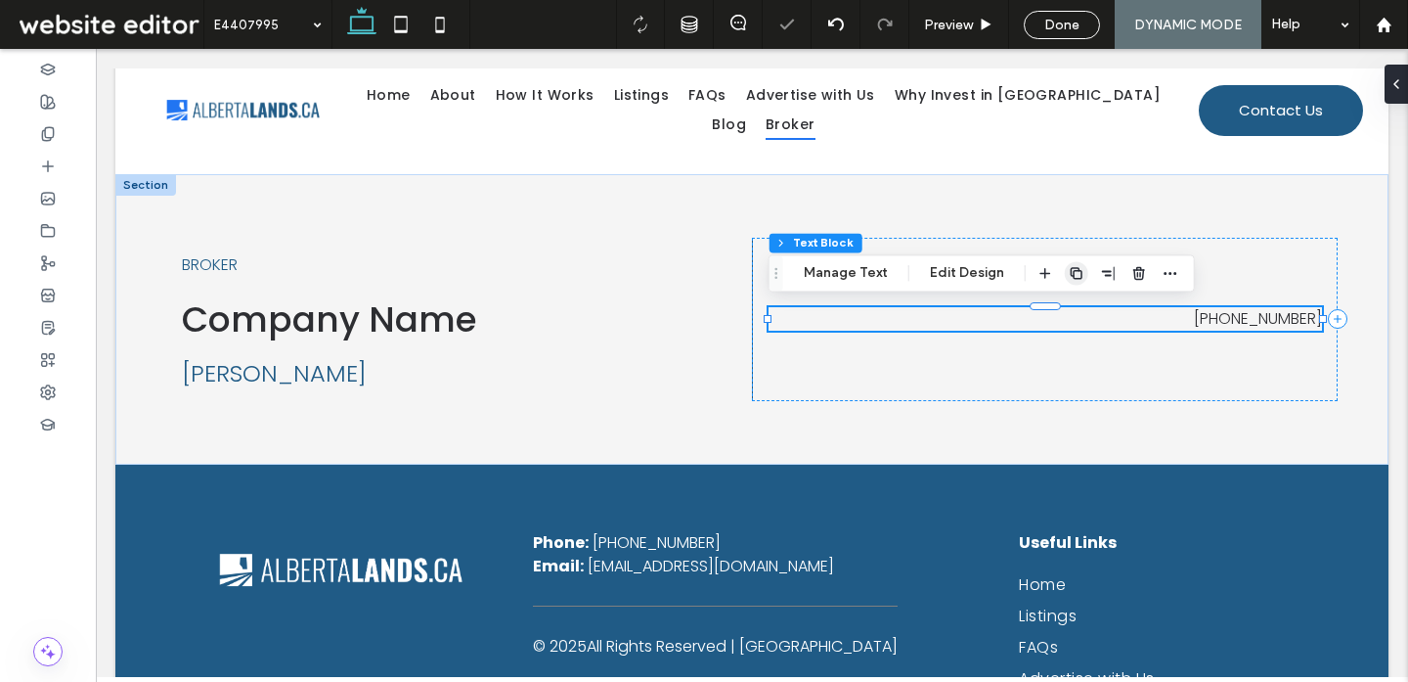
click at [1071, 272] on use "button" at bounding box center [1077, 273] width 12 height 12
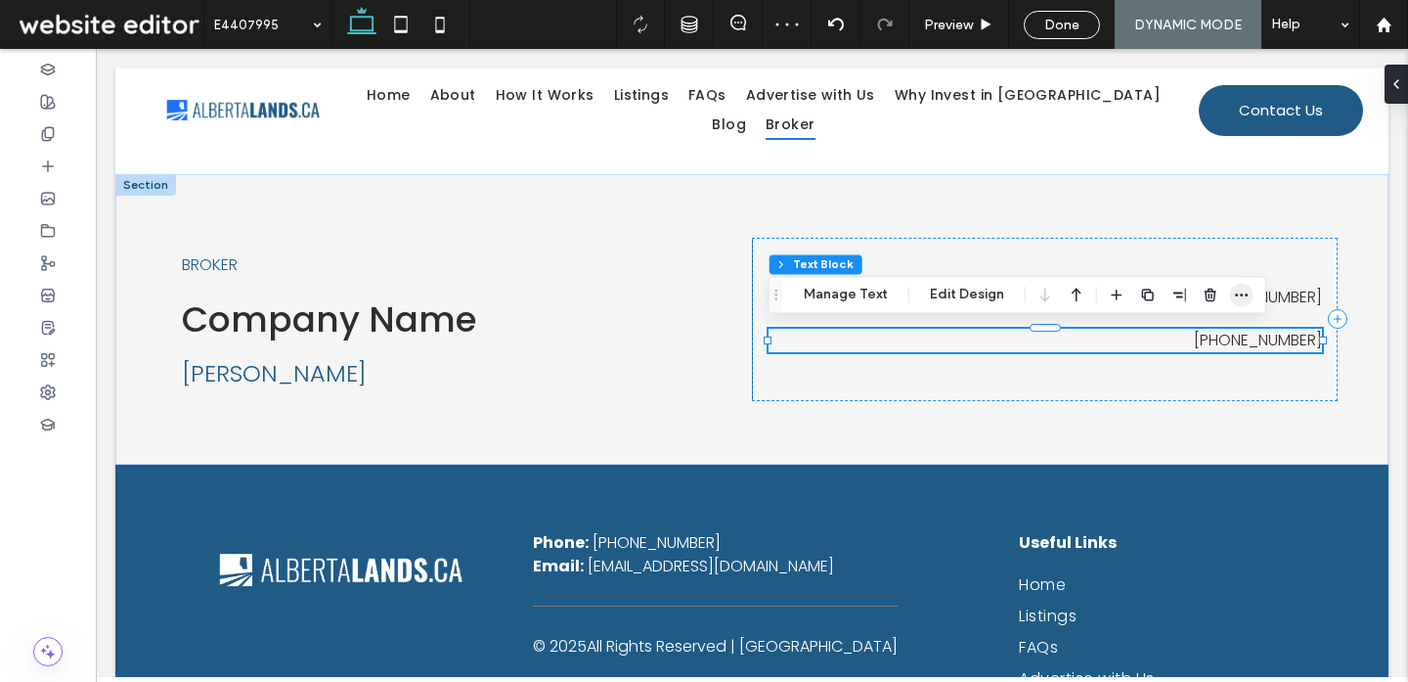
click at [1236, 291] on icon "button" at bounding box center [1242, 295] width 16 height 16
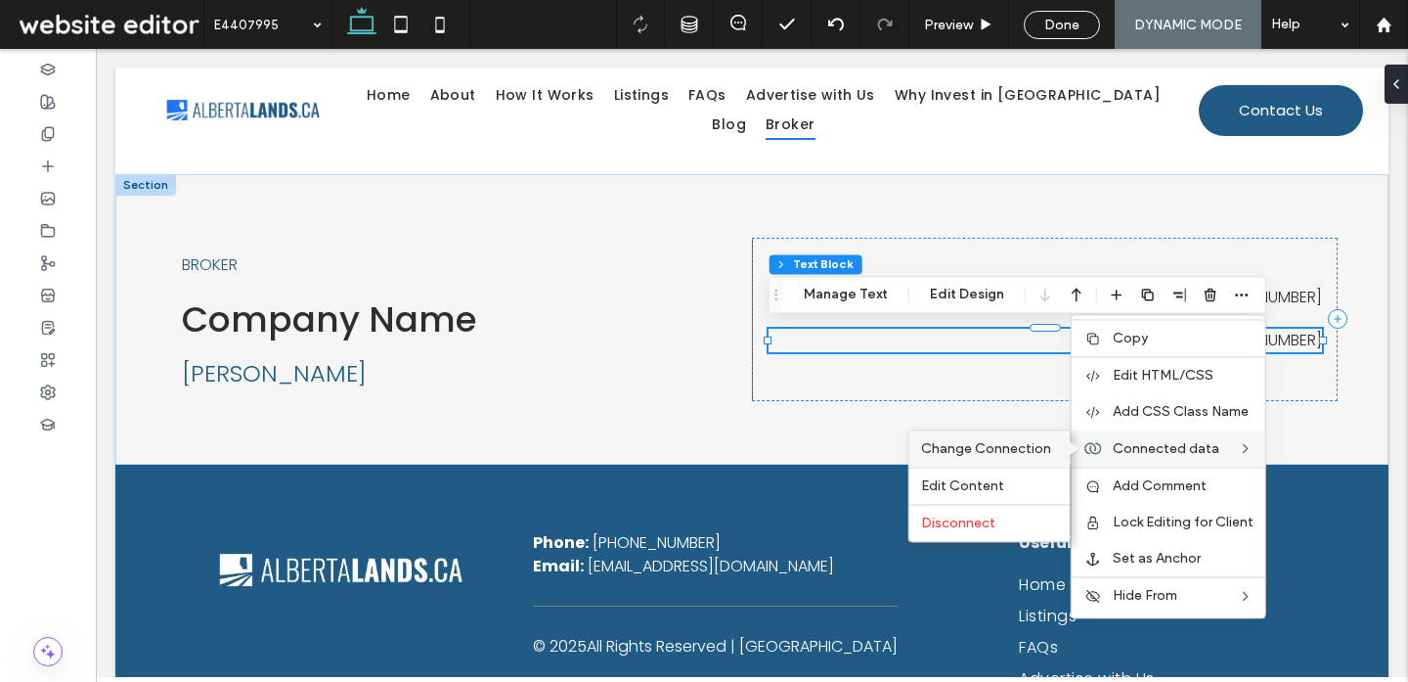
click at [954, 448] on span "Change Connection" at bounding box center [986, 448] width 130 height 17
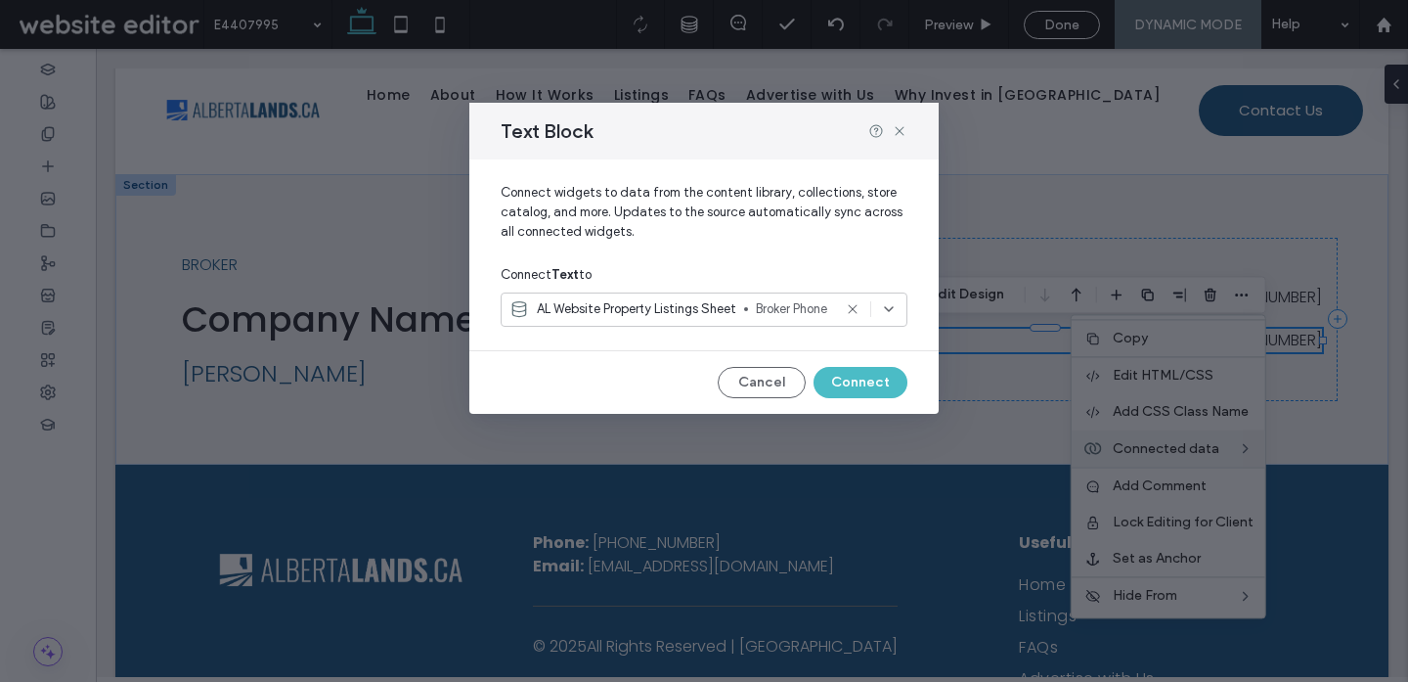
click at [706, 303] on span "AL Website Property Listings Sheet" at bounding box center [636, 309] width 199 height 20
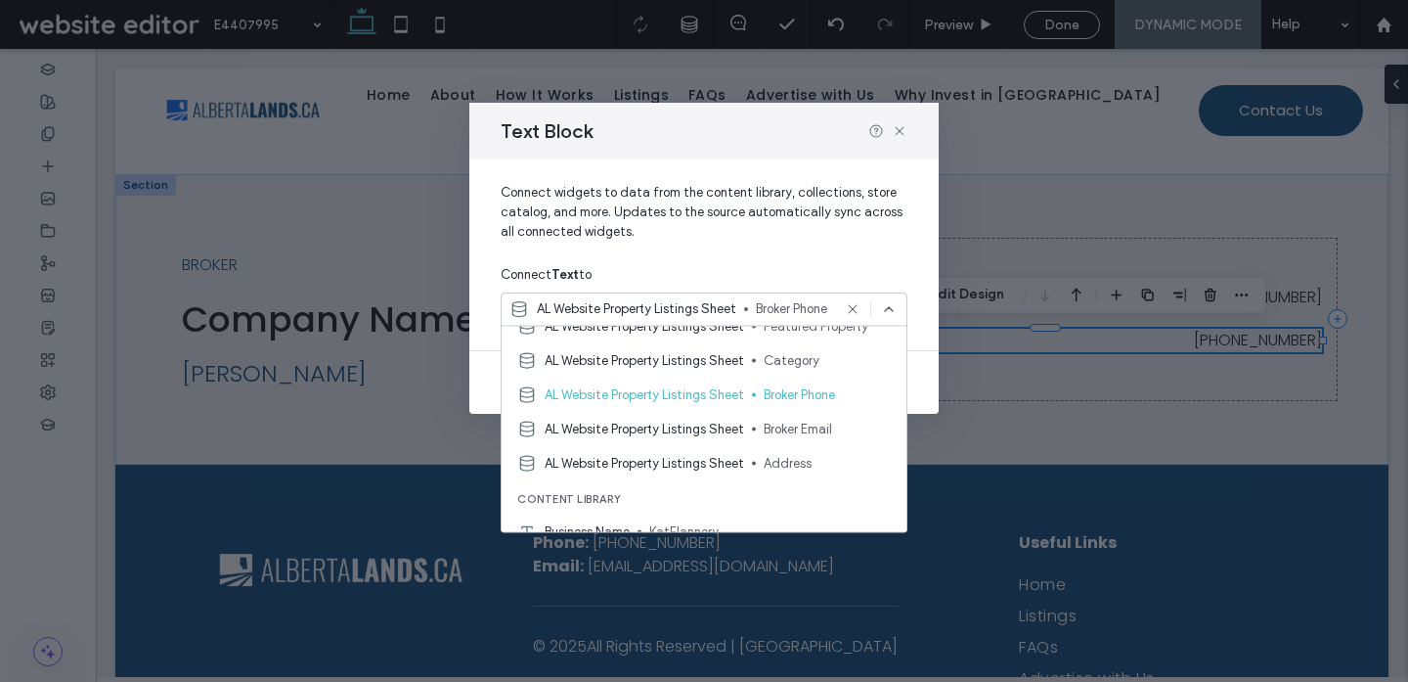
scroll to position [358, 0]
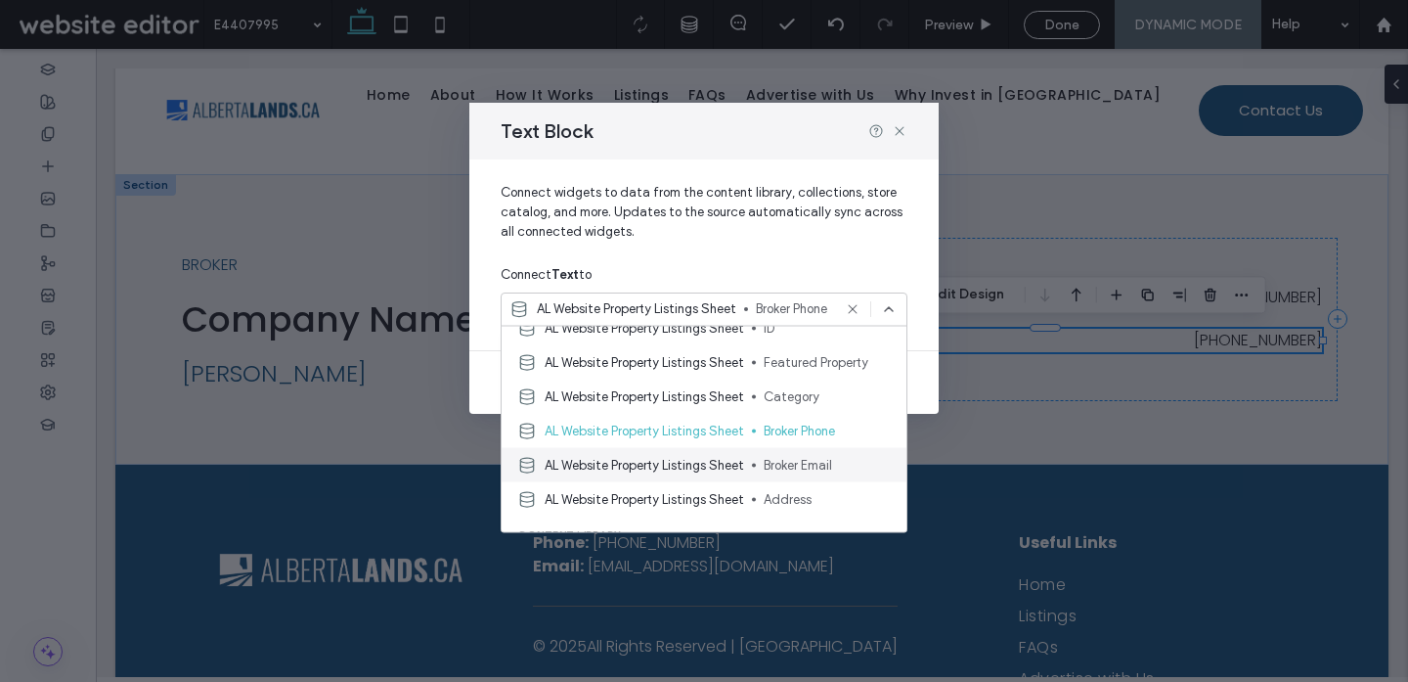
click at [688, 461] on span "AL Website Property Listings Sheet" at bounding box center [644, 465] width 199 height 20
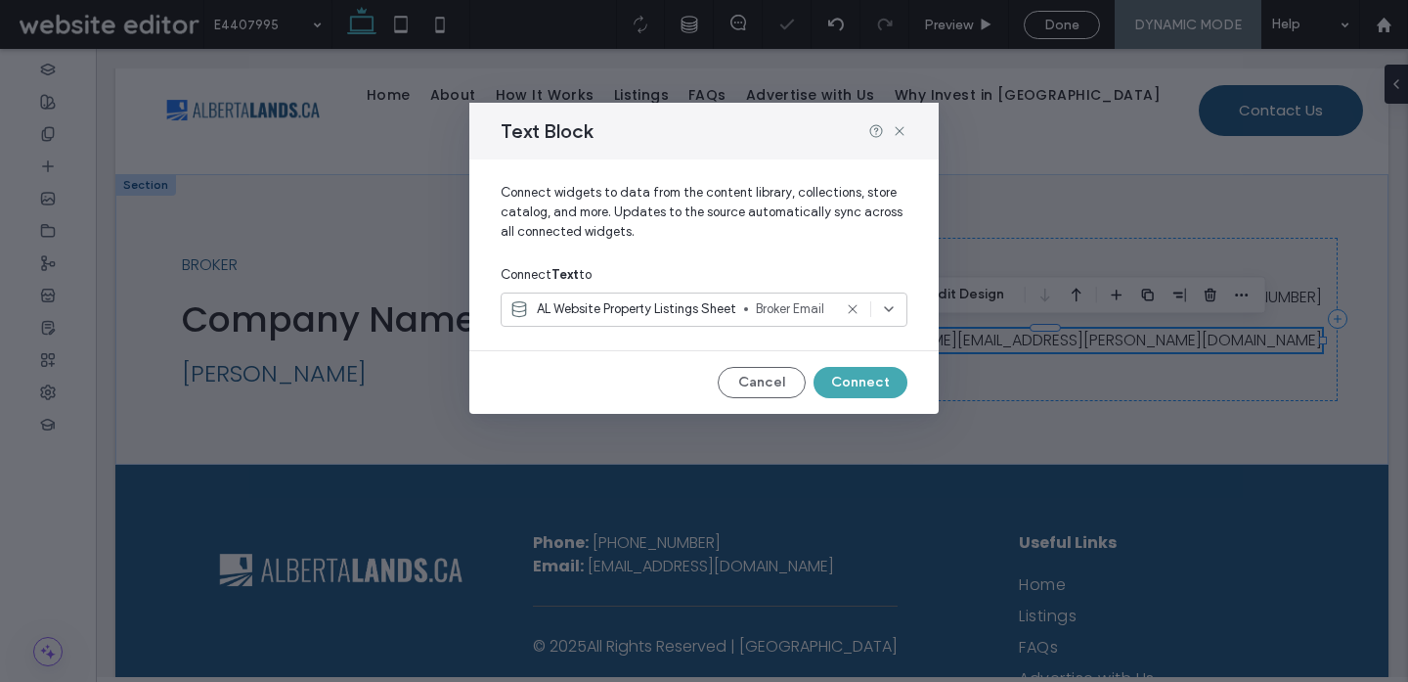
click at [865, 382] on button "Connect" at bounding box center [861, 382] width 94 height 31
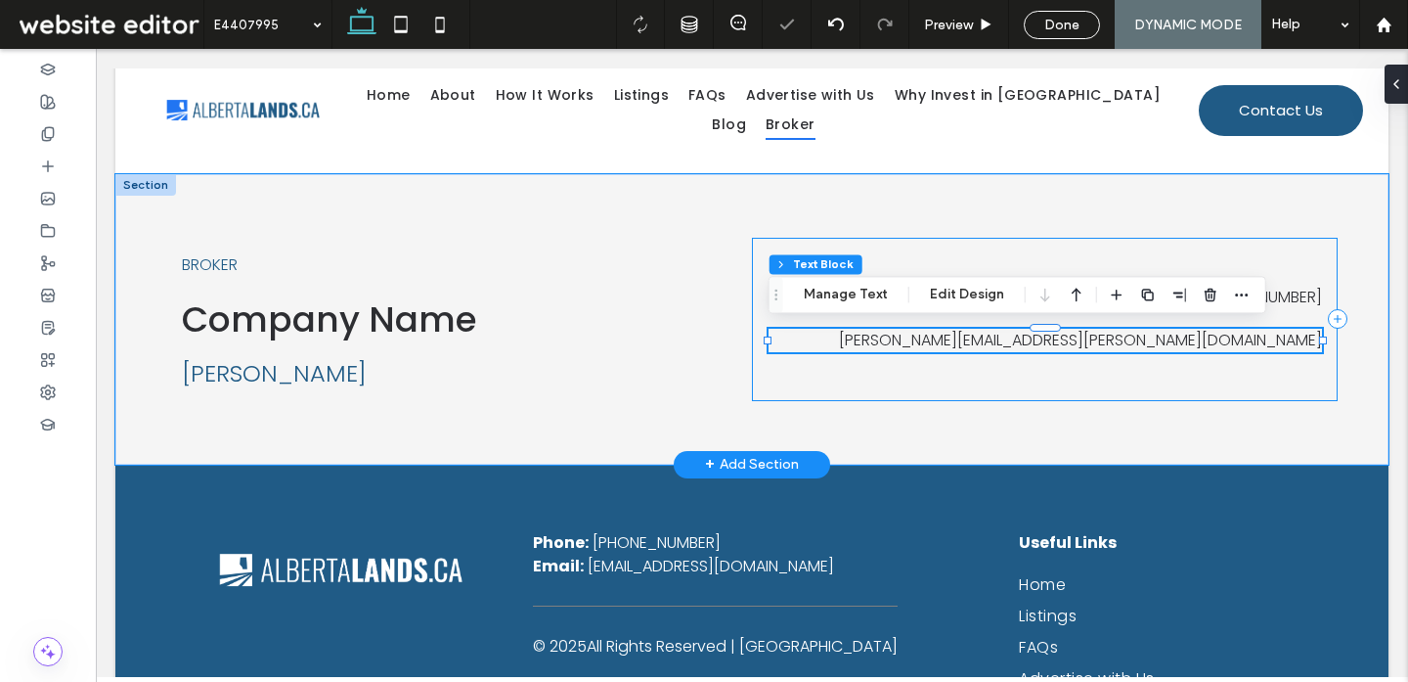
click at [1094, 376] on div "401-560-7098 holly.smith@gmail.com" at bounding box center [1045, 319] width 586 height 163
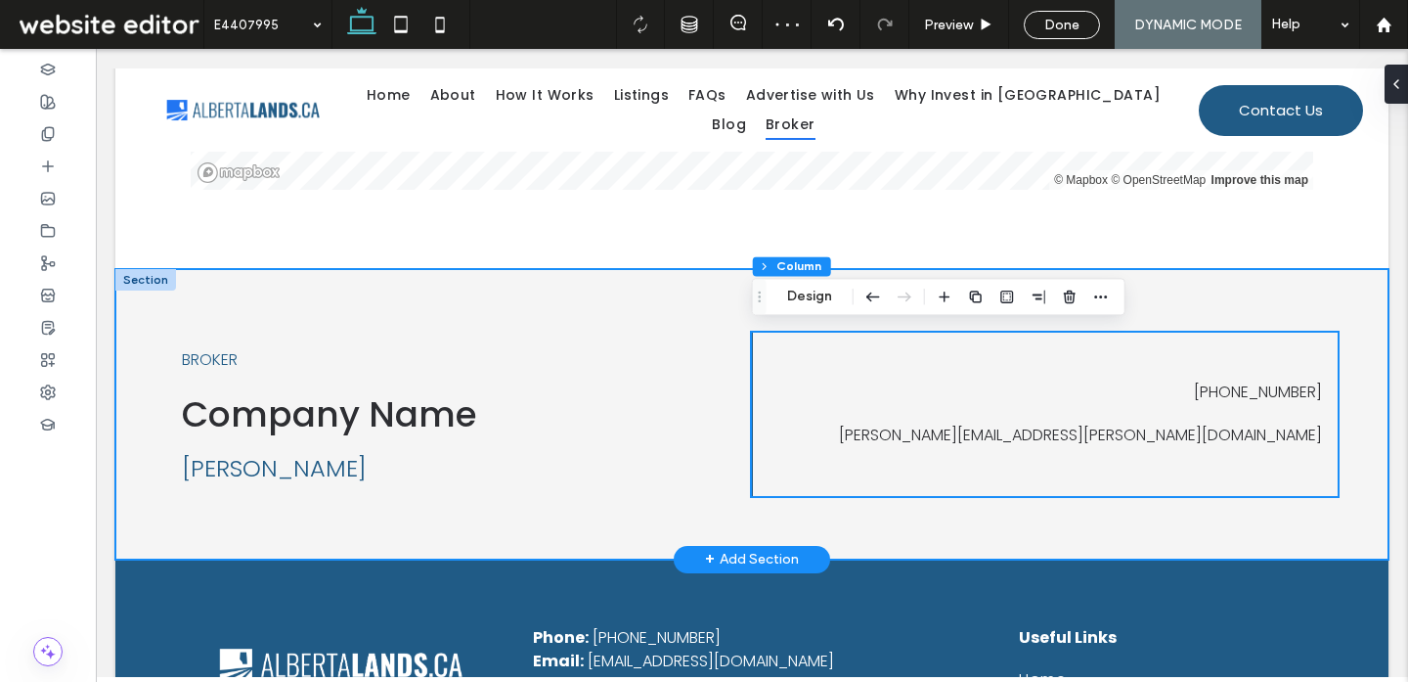
scroll to position [2393, 0]
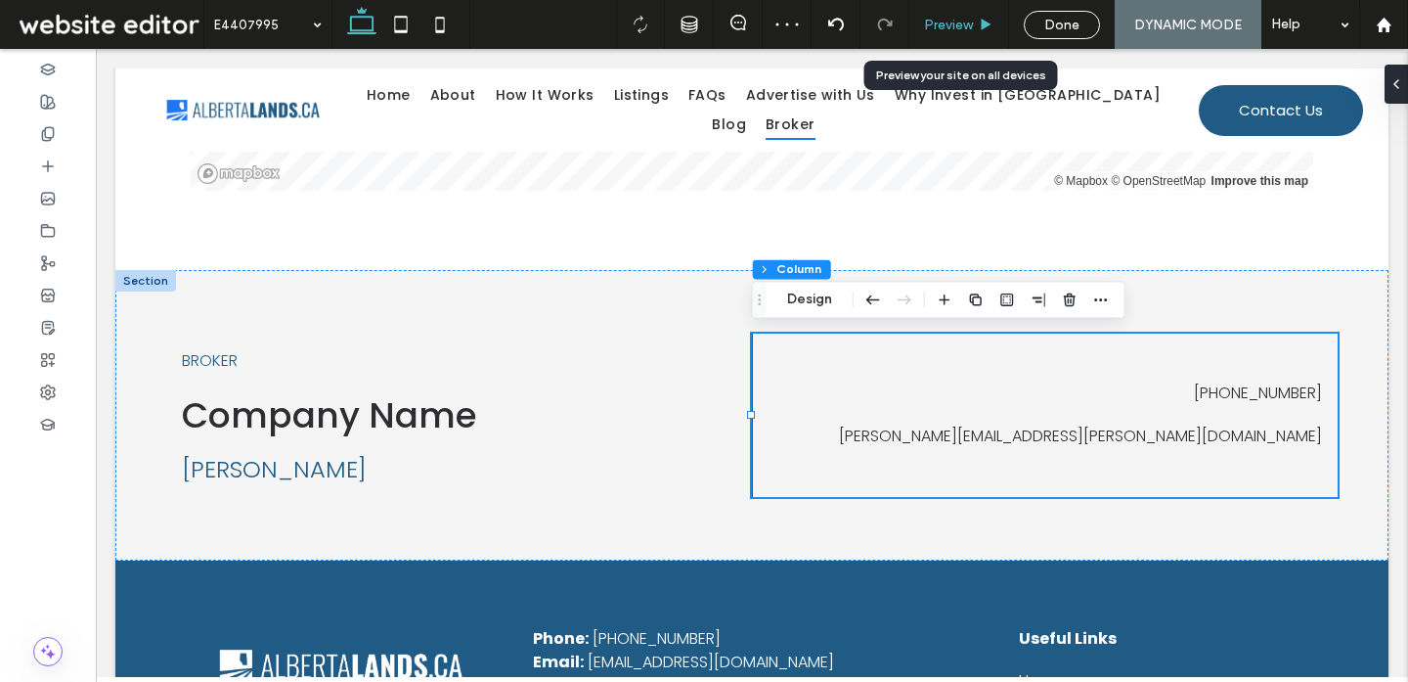
click at [973, 20] on div "Preview" at bounding box center [958, 25] width 99 height 17
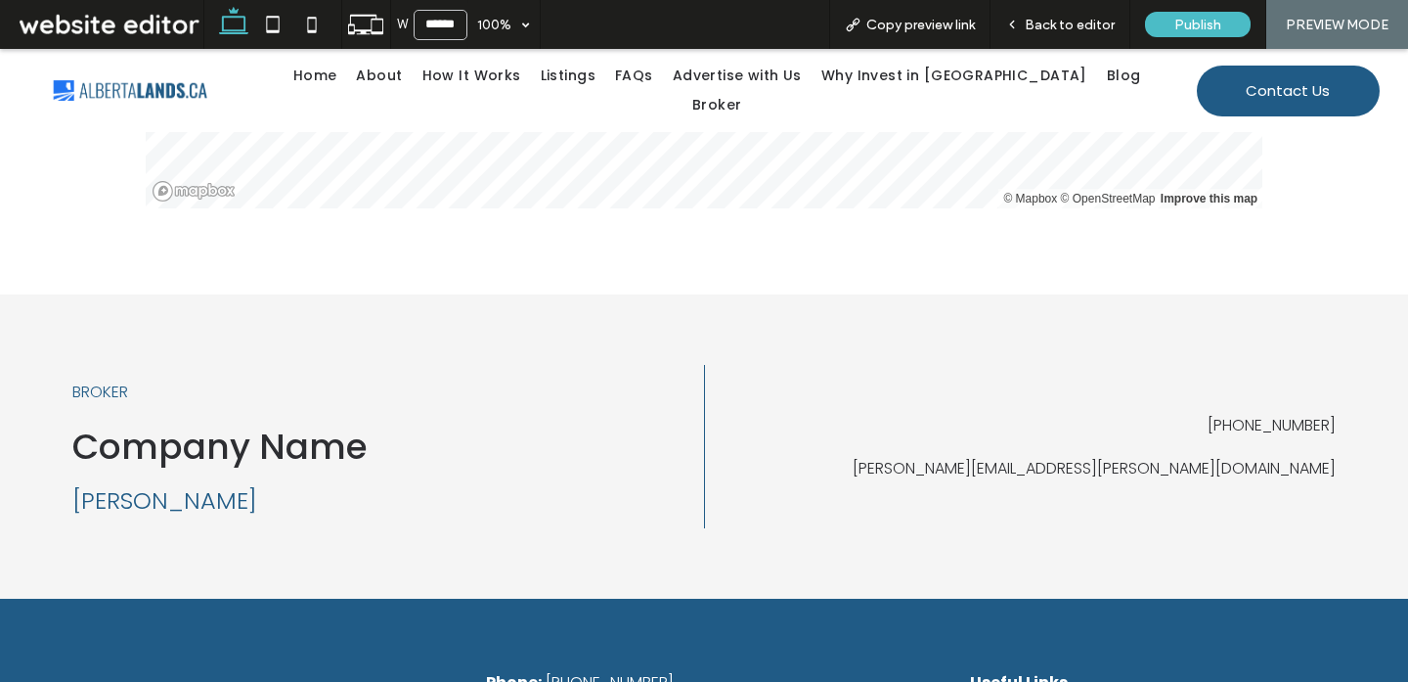
scroll to position [2403, 0]
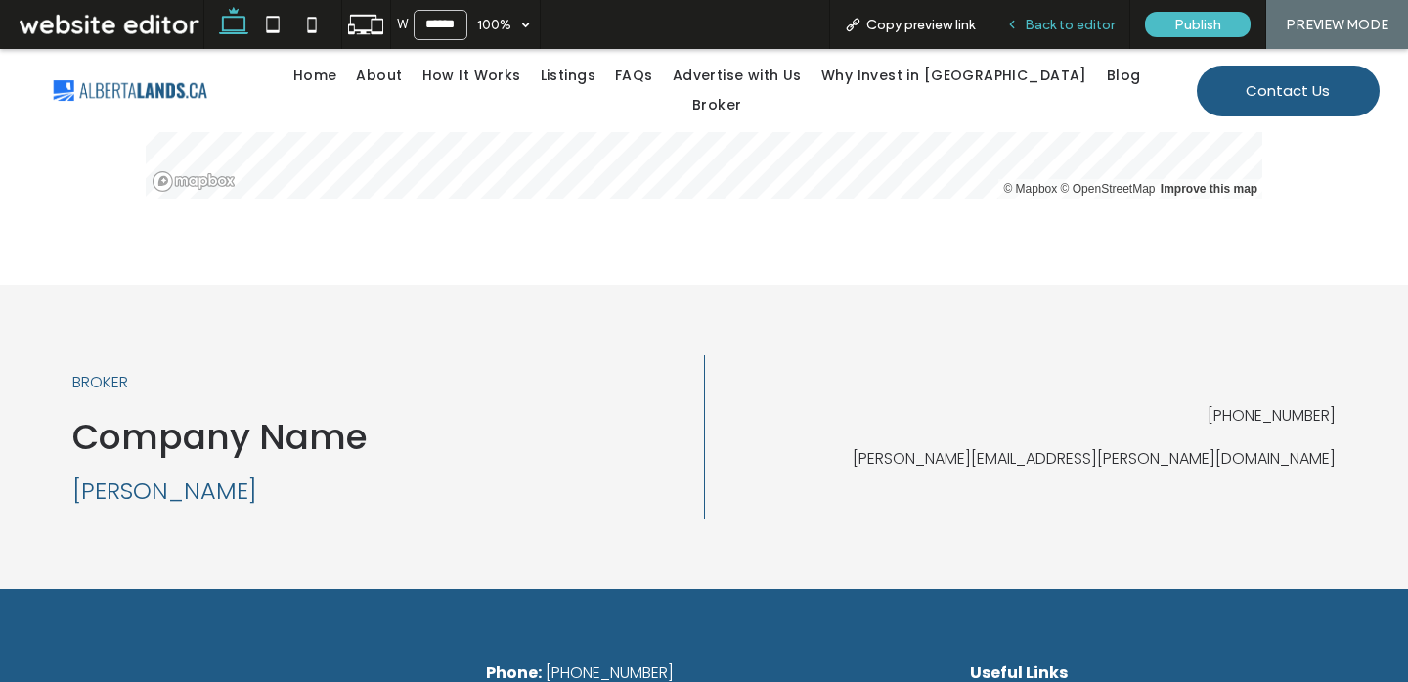
click at [1033, 29] on span "Back to editor" at bounding box center [1070, 25] width 90 height 17
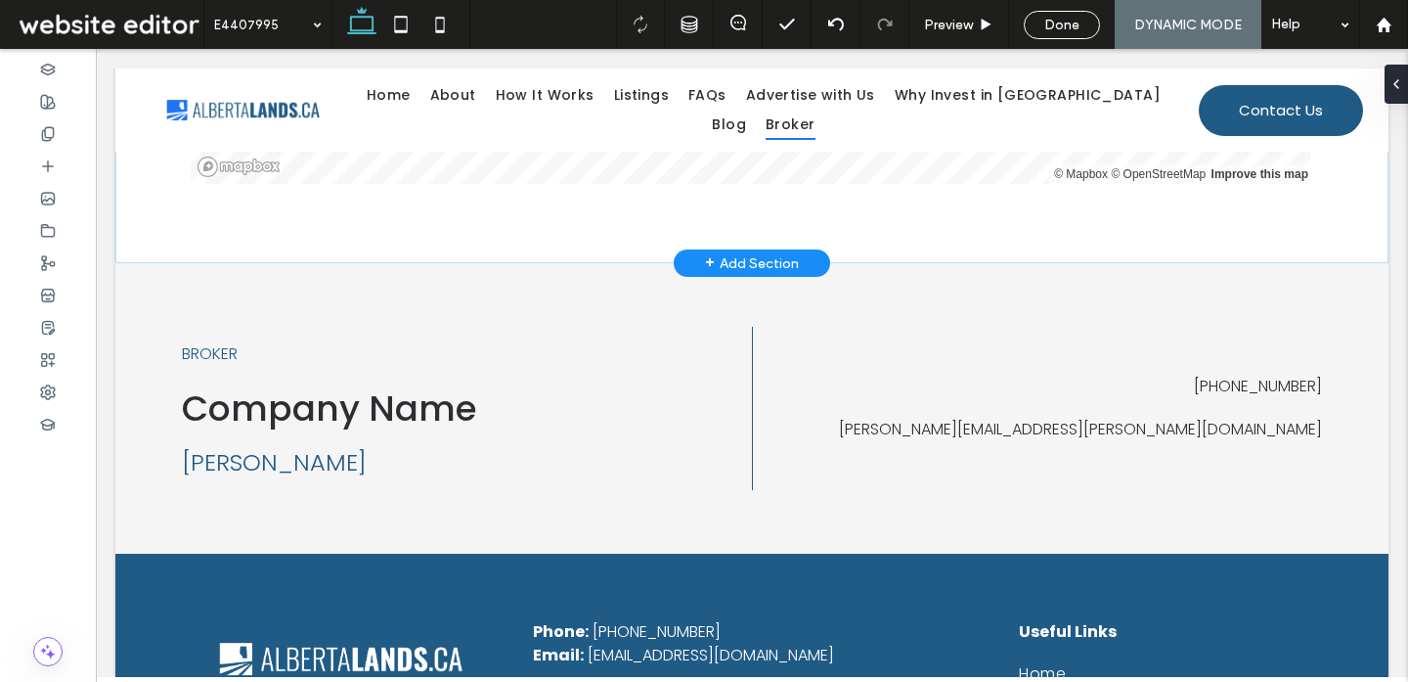
scroll to position [2393, 0]
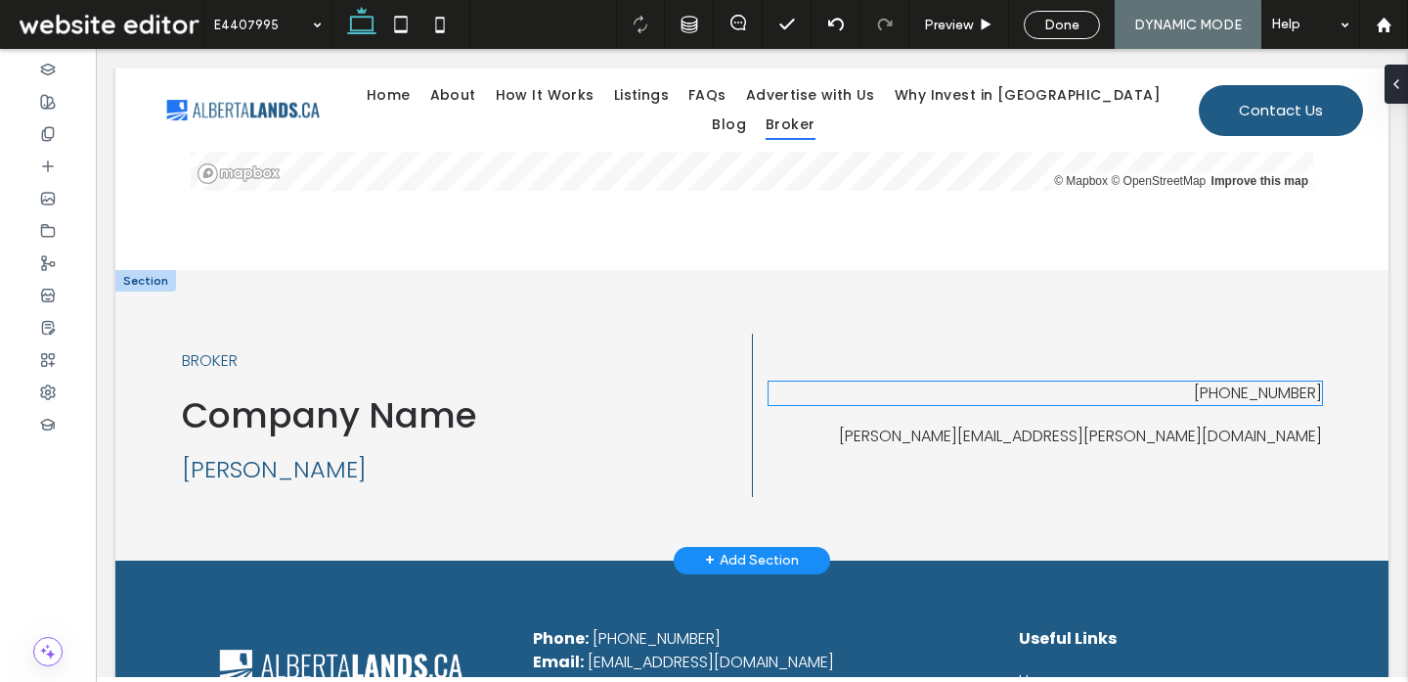
click at [1183, 377] on div "401-560-7098 holly.smith@gmail.com" at bounding box center [1045, 414] width 586 height 163
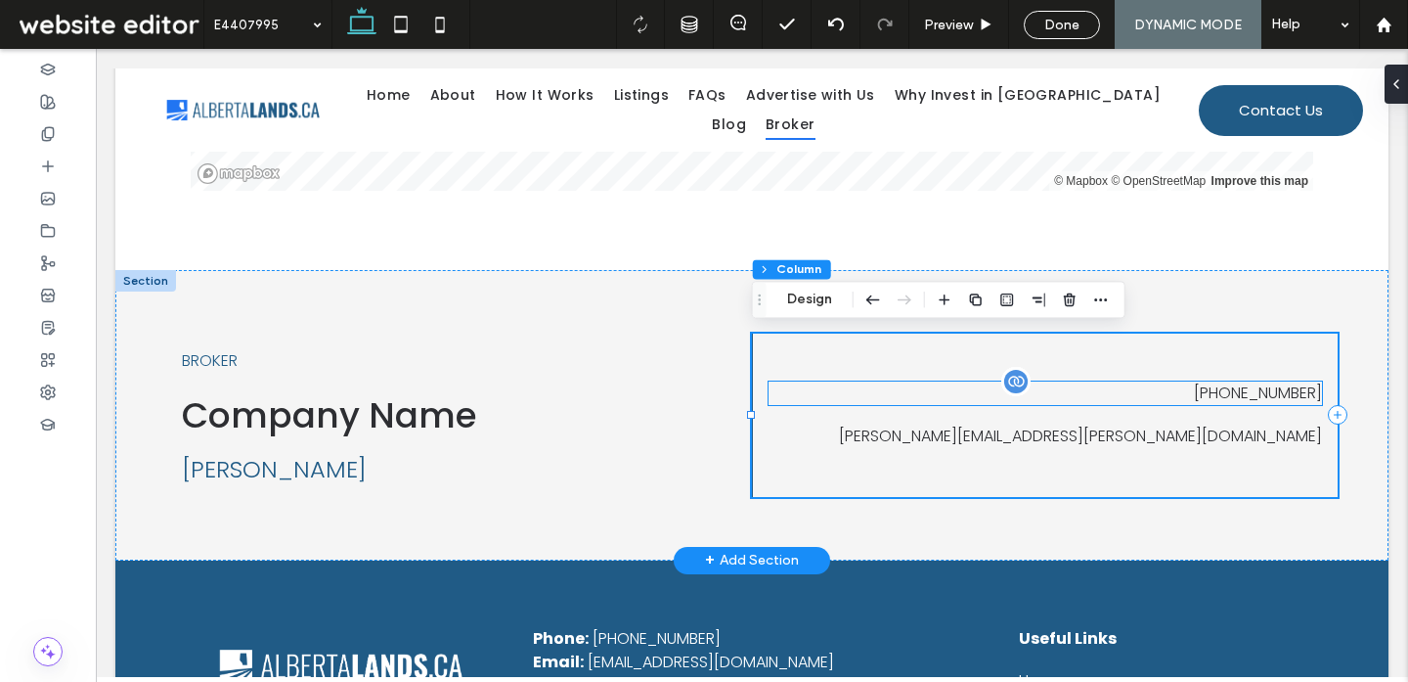
click at [1184, 389] on div "401-560-7098" at bounding box center [1045, 392] width 553 height 23
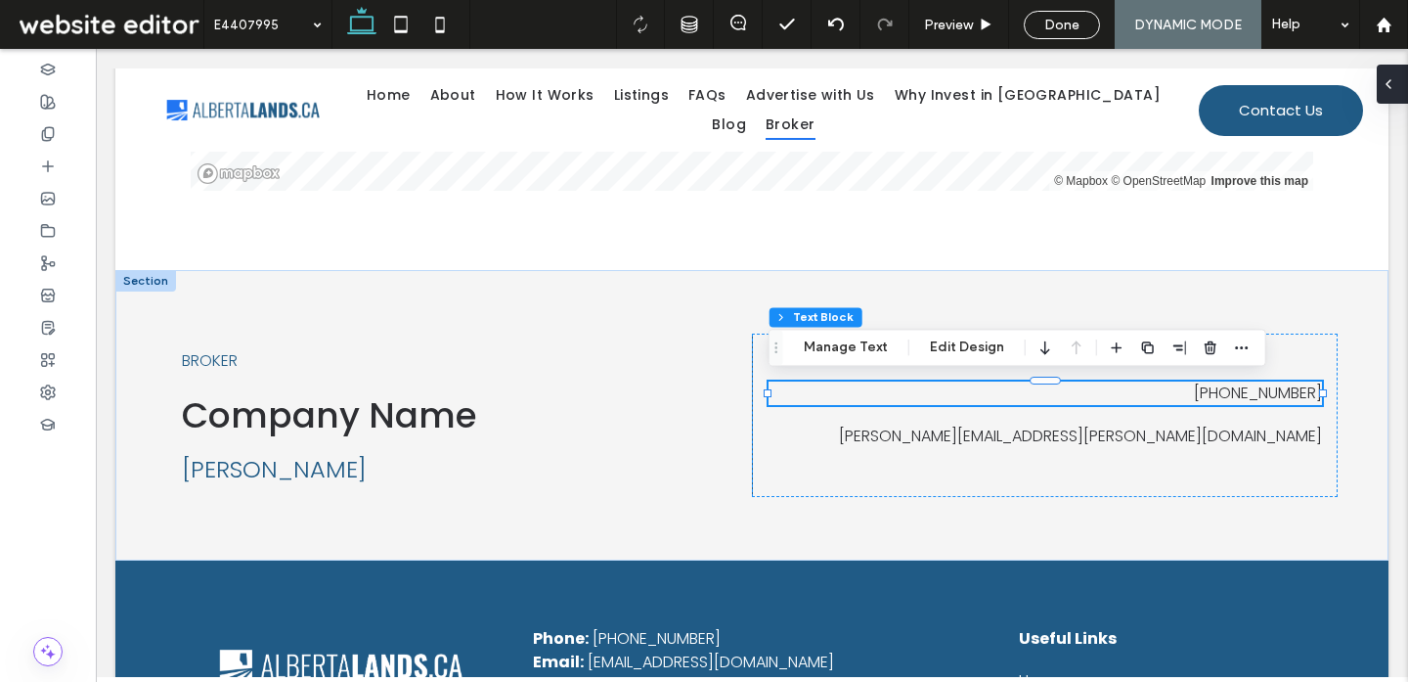
click at [1398, 90] on div at bounding box center [1392, 84] width 31 height 39
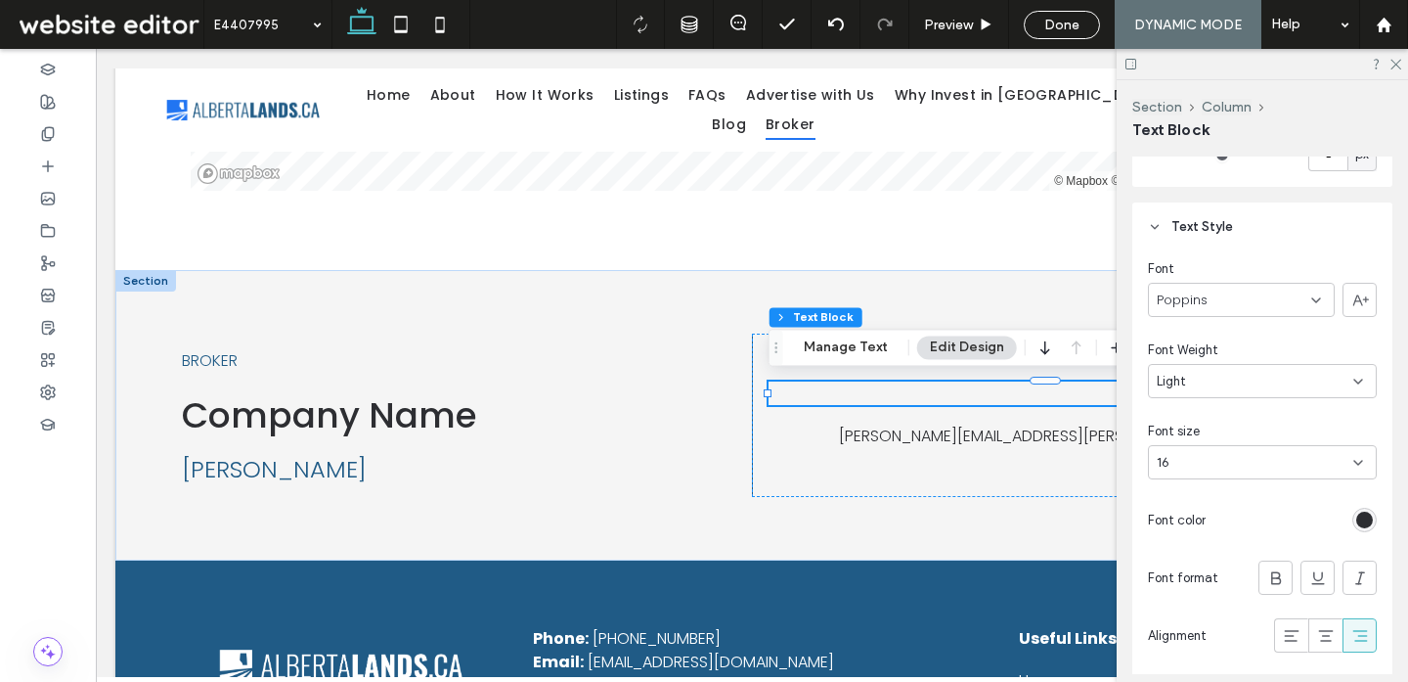
scroll to position [355, 0]
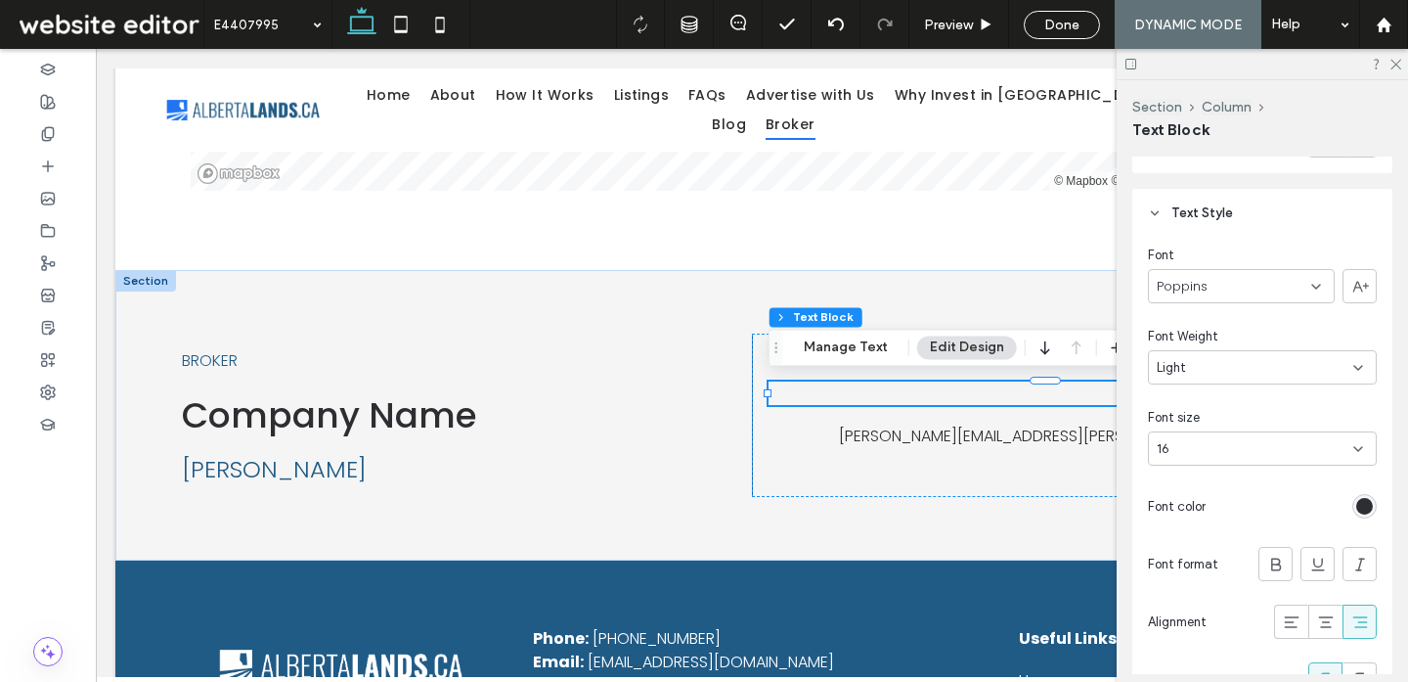
click at [1236, 446] on div "16" at bounding box center [1251, 449] width 188 height 20
click at [1204, 577] on div "24" at bounding box center [1262, 578] width 227 height 34
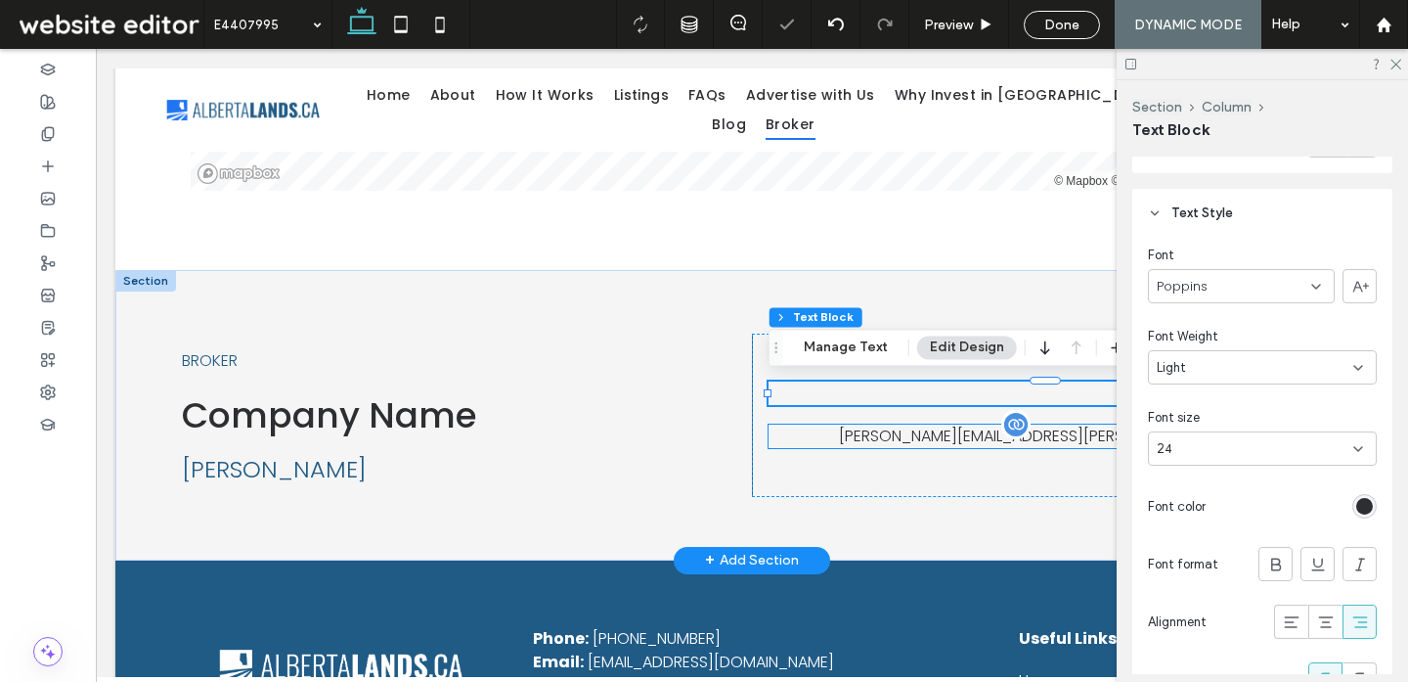
click at [1032, 436] on div "holly.smith@gmail.com" at bounding box center [1045, 435] width 553 height 23
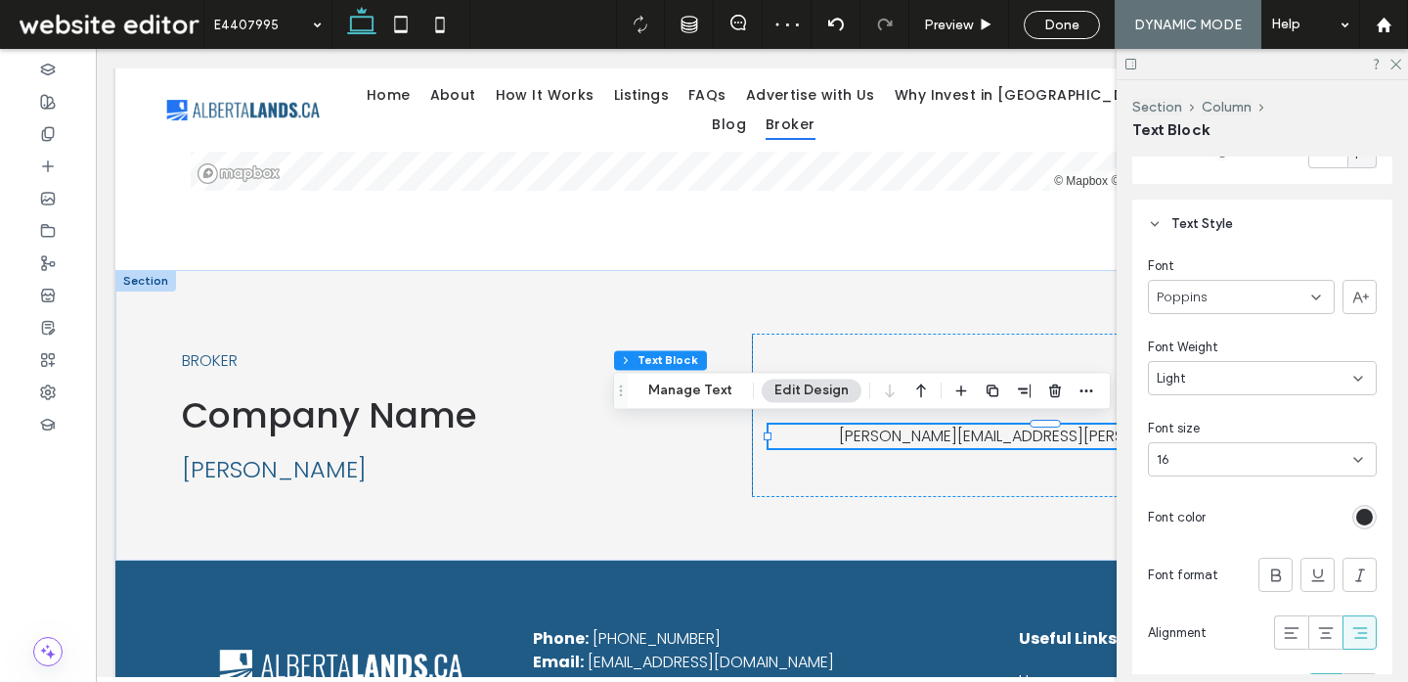
scroll to position [351, 0]
click at [1250, 457] on div "16" at bounding box center [1251, 453] width 188 height 20
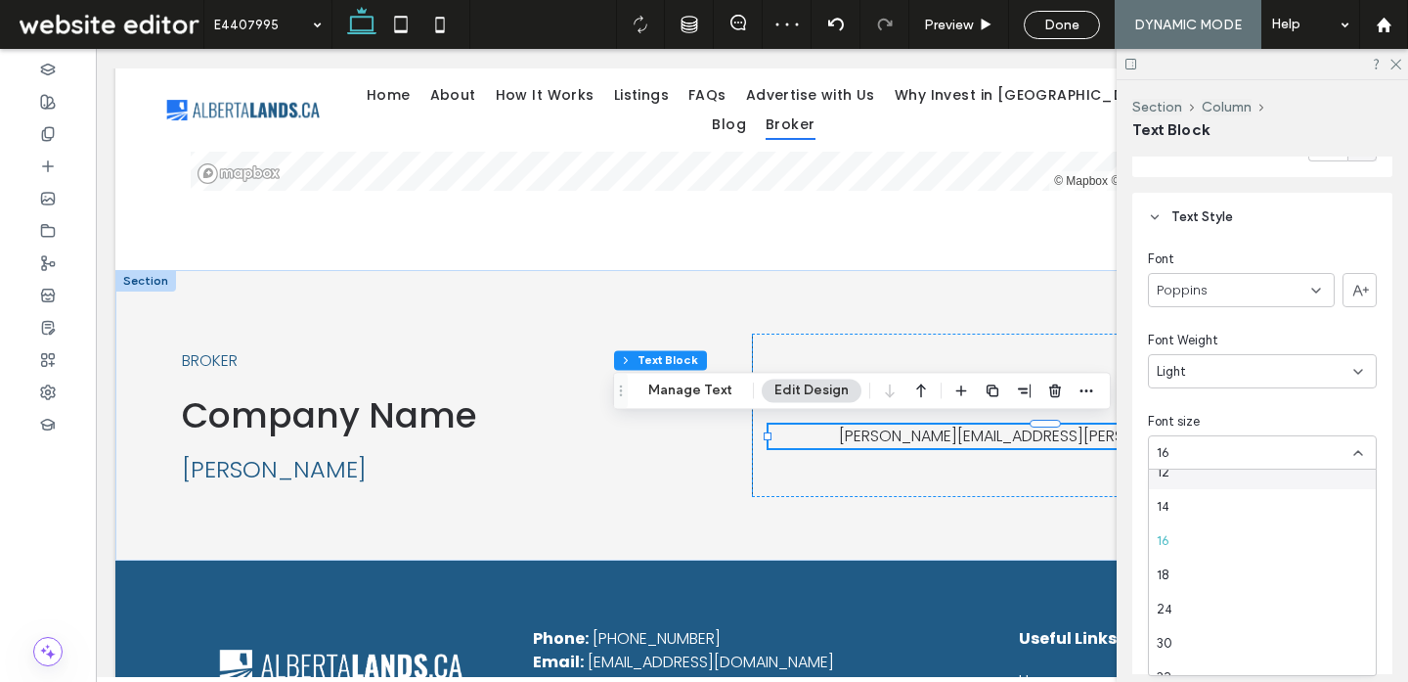
scroll to position [167, 0]
click at [1196, 598] on div "24" at bounding box center [1262, 593] width 227 height 34
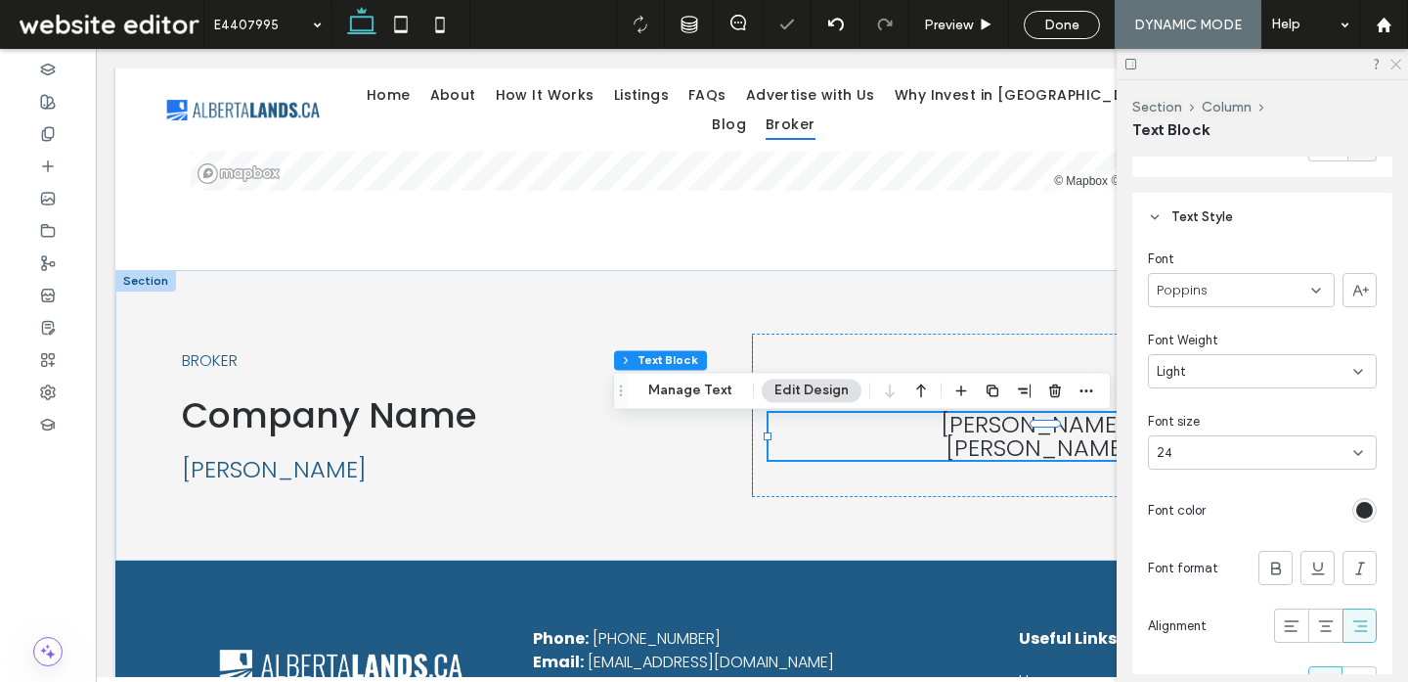
click at [1395, 64] on use at bounding box center [1396, 65] width 11 height 11
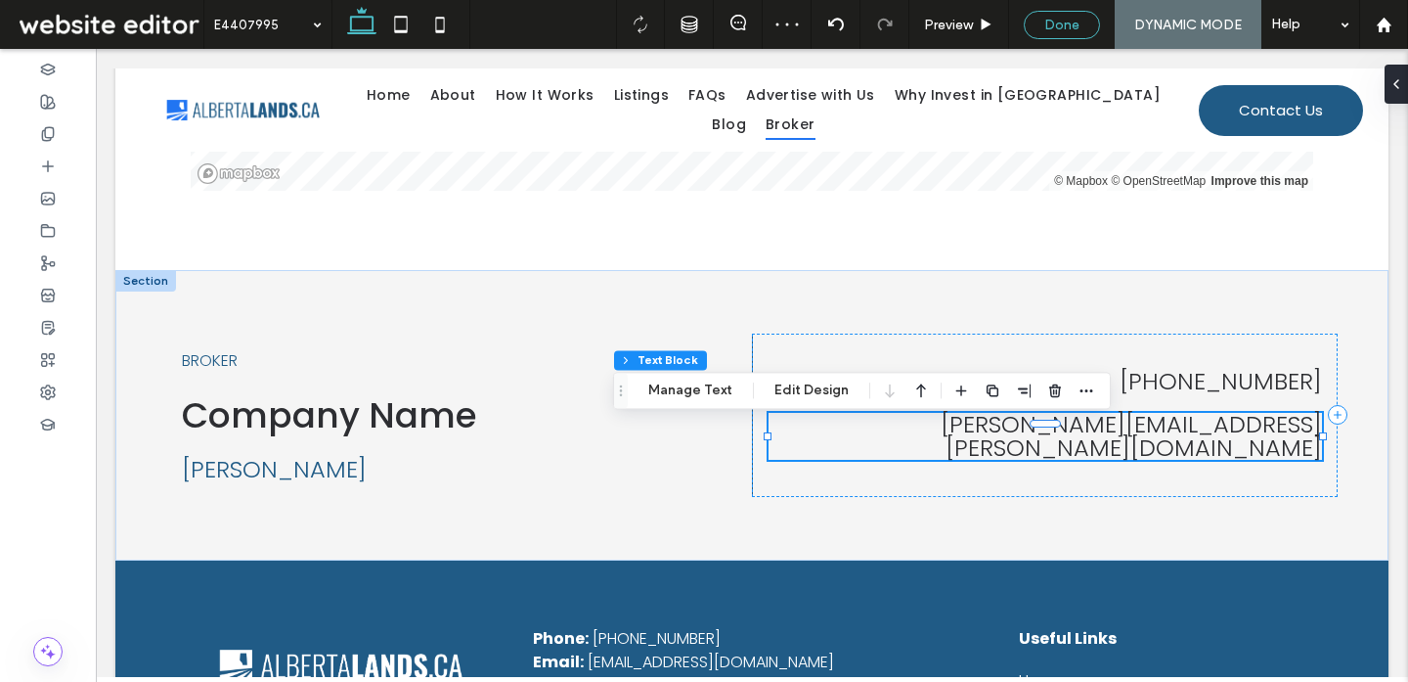
click at [1044, 22] on div "Done" at bounding box center [1062, 25] width 74 height 17
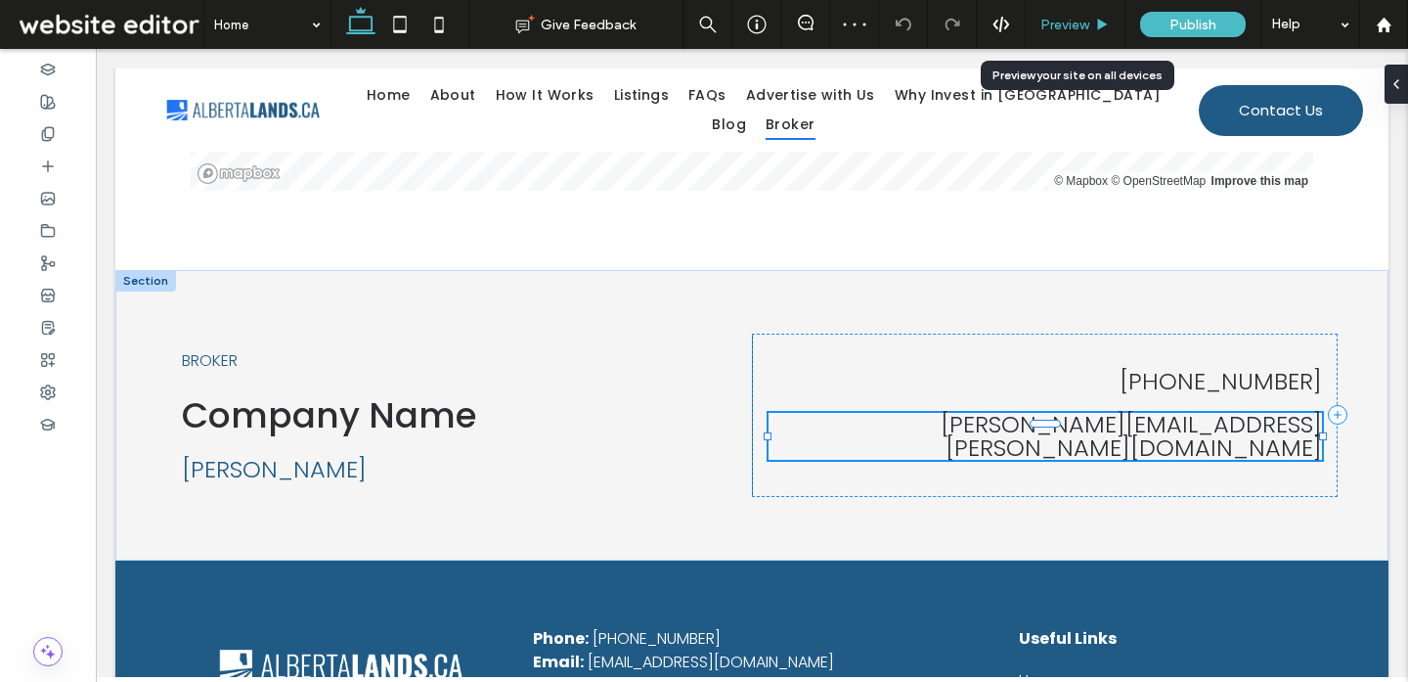
click at [1080, 23] on span "Preview" at bounding box center [1064, 25] width 49 height 17
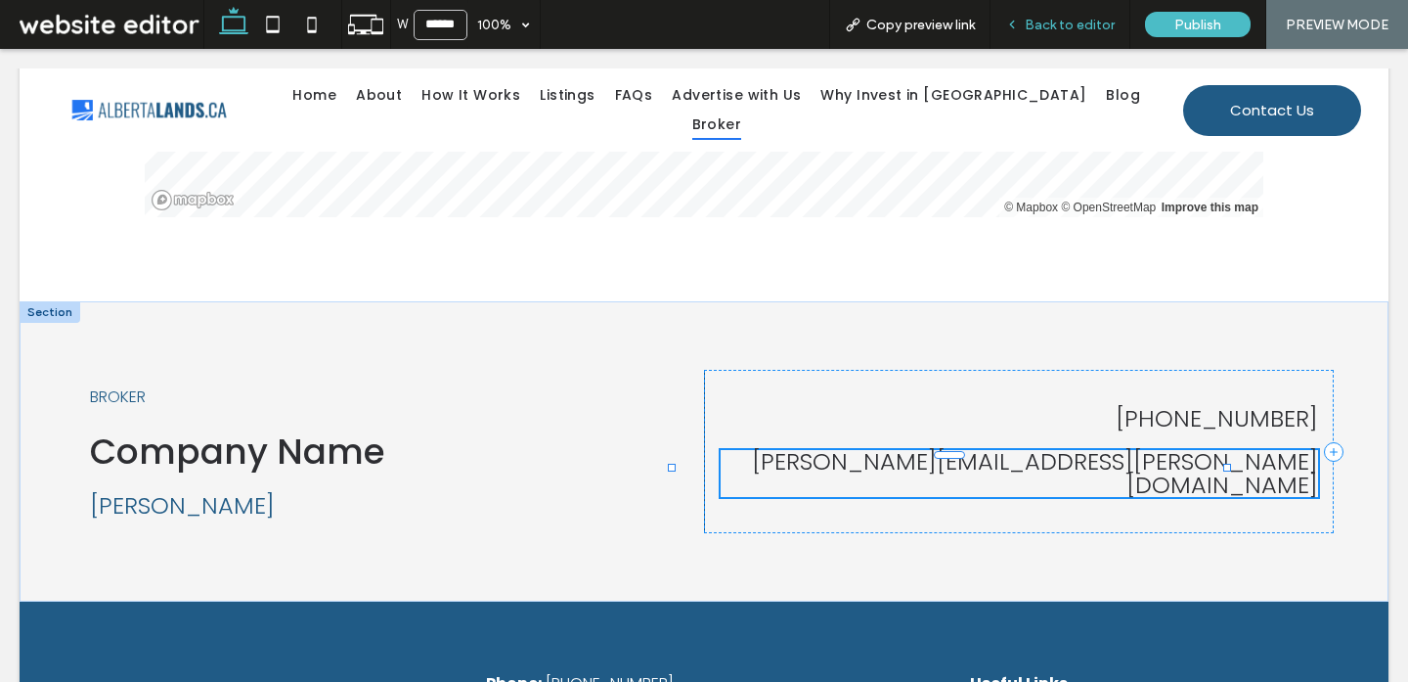
click at [1084, 29] on span "Back to editor" at bounding box center [1070, 25] width 90 height 17
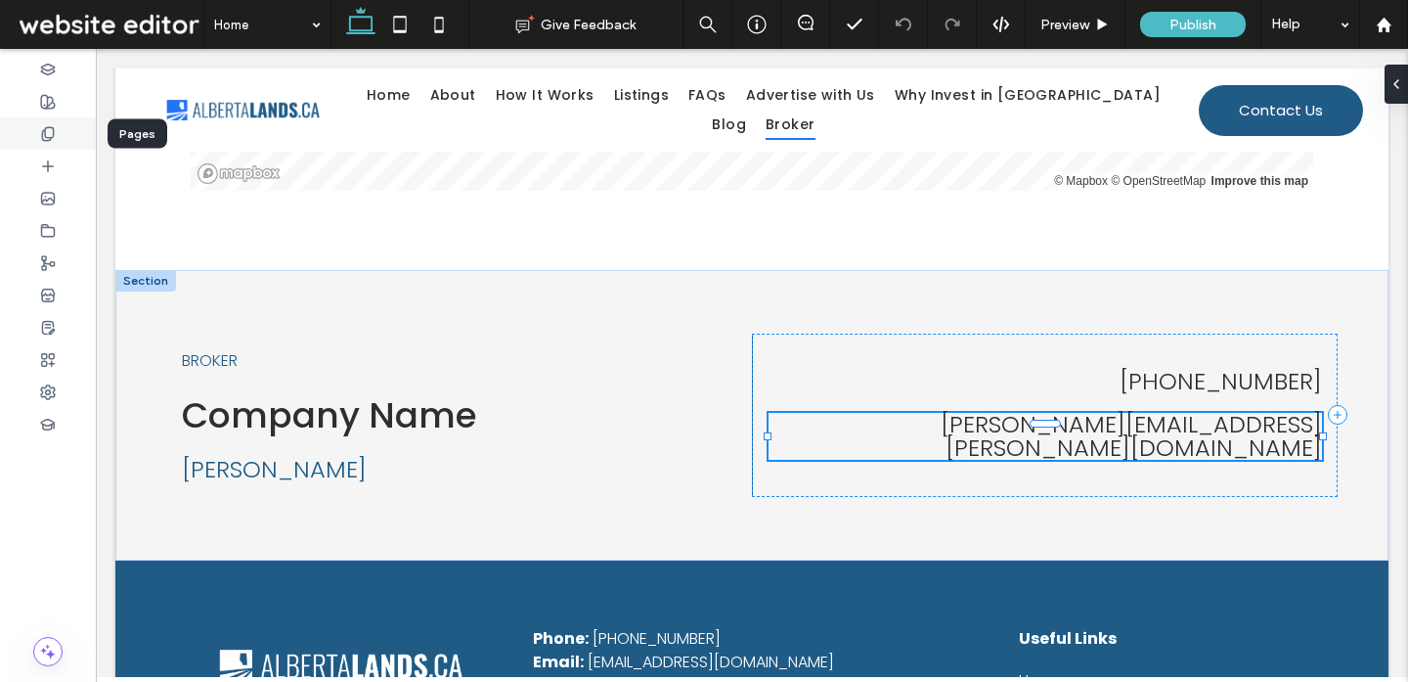
click at [49, 130] on icon at bounding box center [48, 134] width 16 height 16
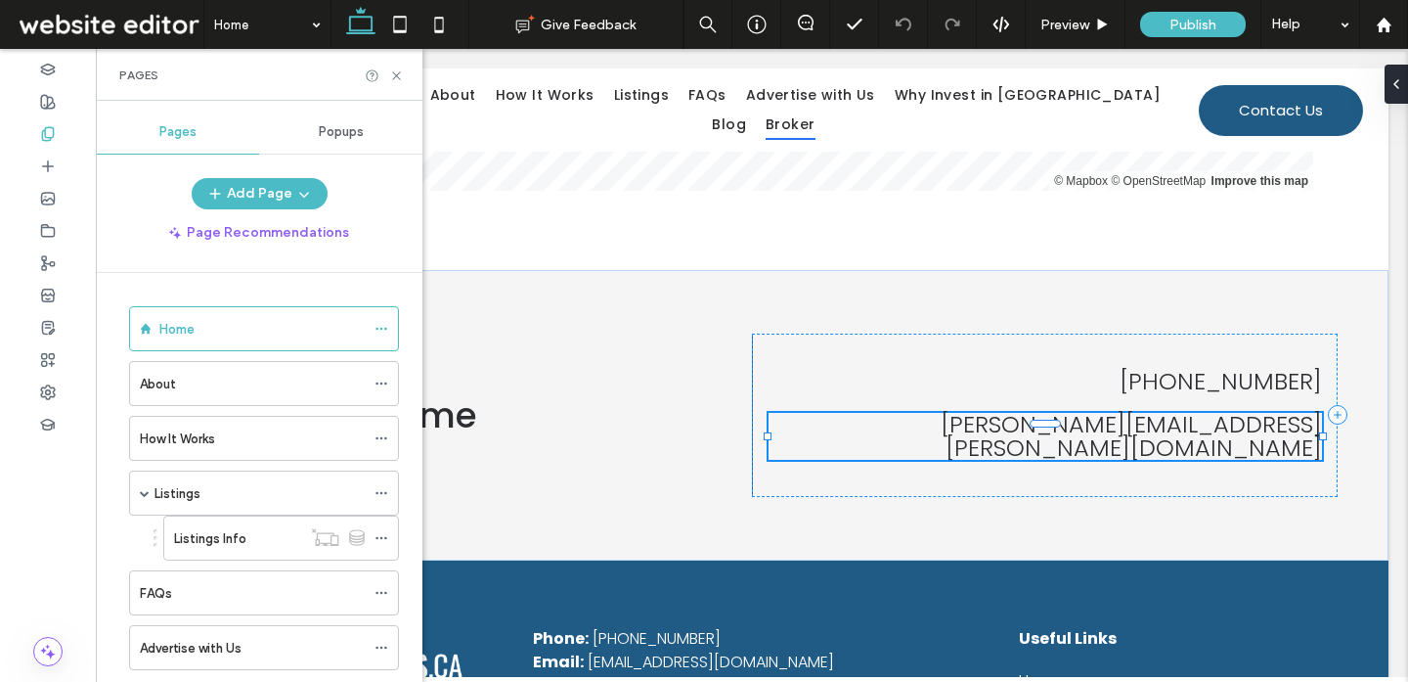
scroll to position [321, 0]
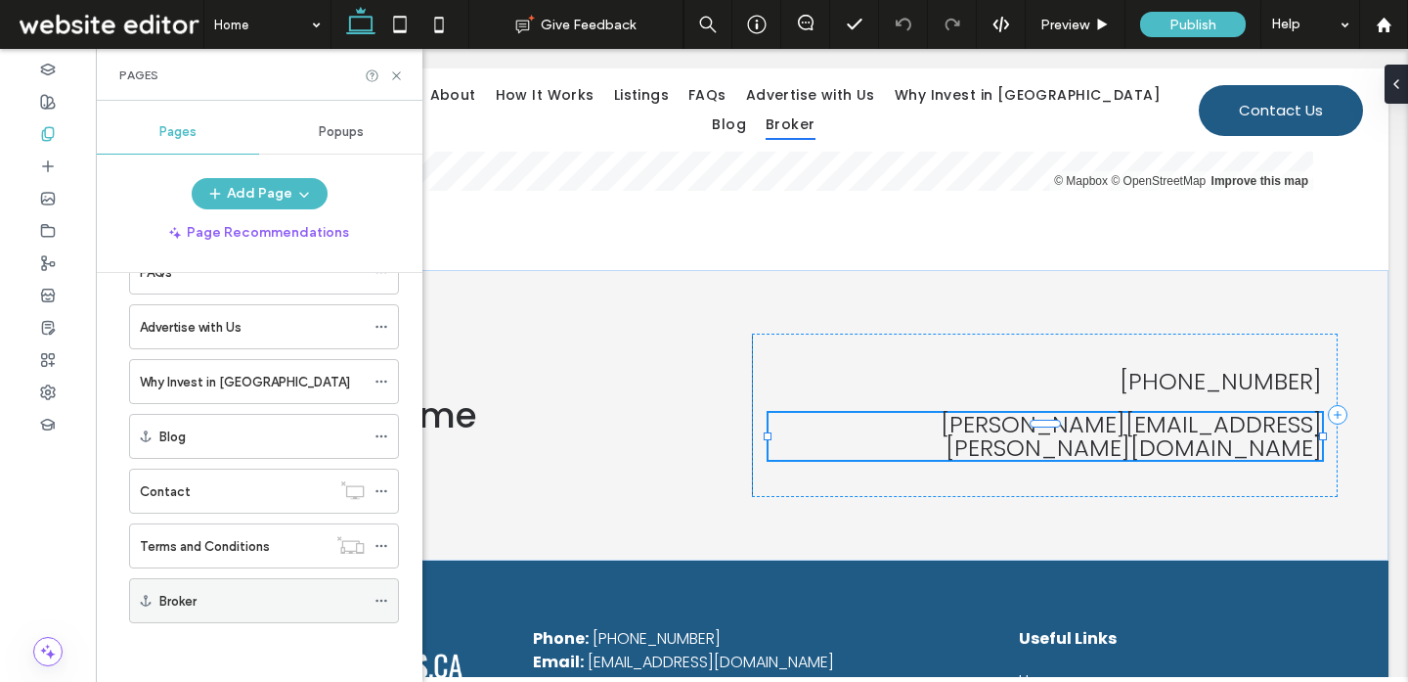
click at [380, 603] on icon at bounding box center [382, 601] width 14 height 14
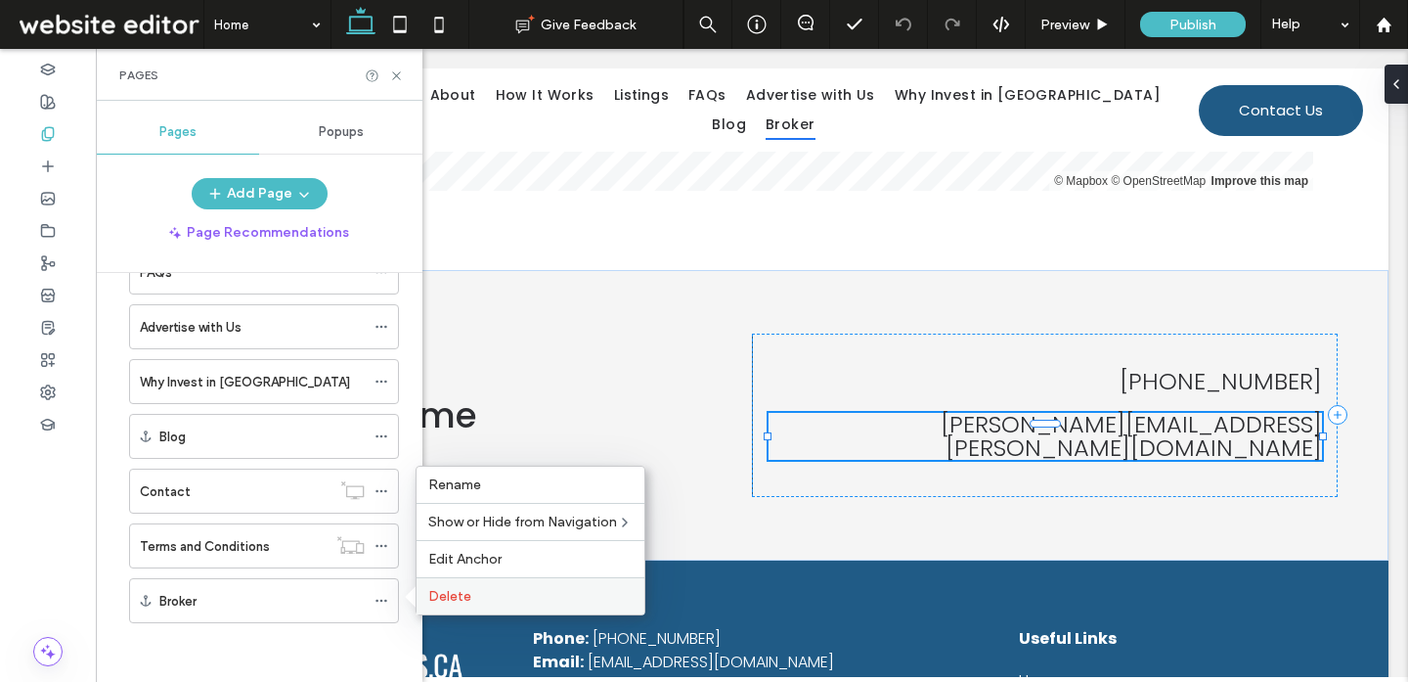
click at [440, 588] on span "Delete" at bounding box center [449, 596] width 43 height 17
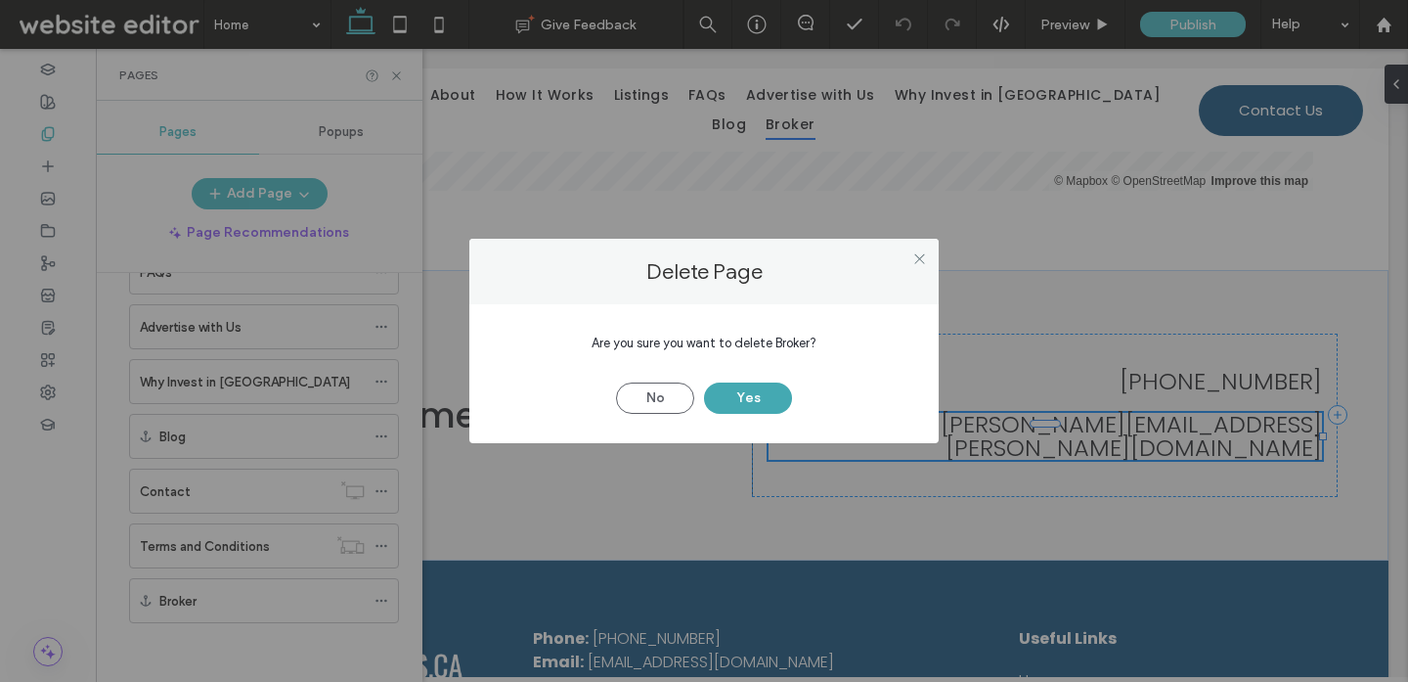
click at [766, 398] on button "Yes" at bounding box center [748, 397] width 88 height 31
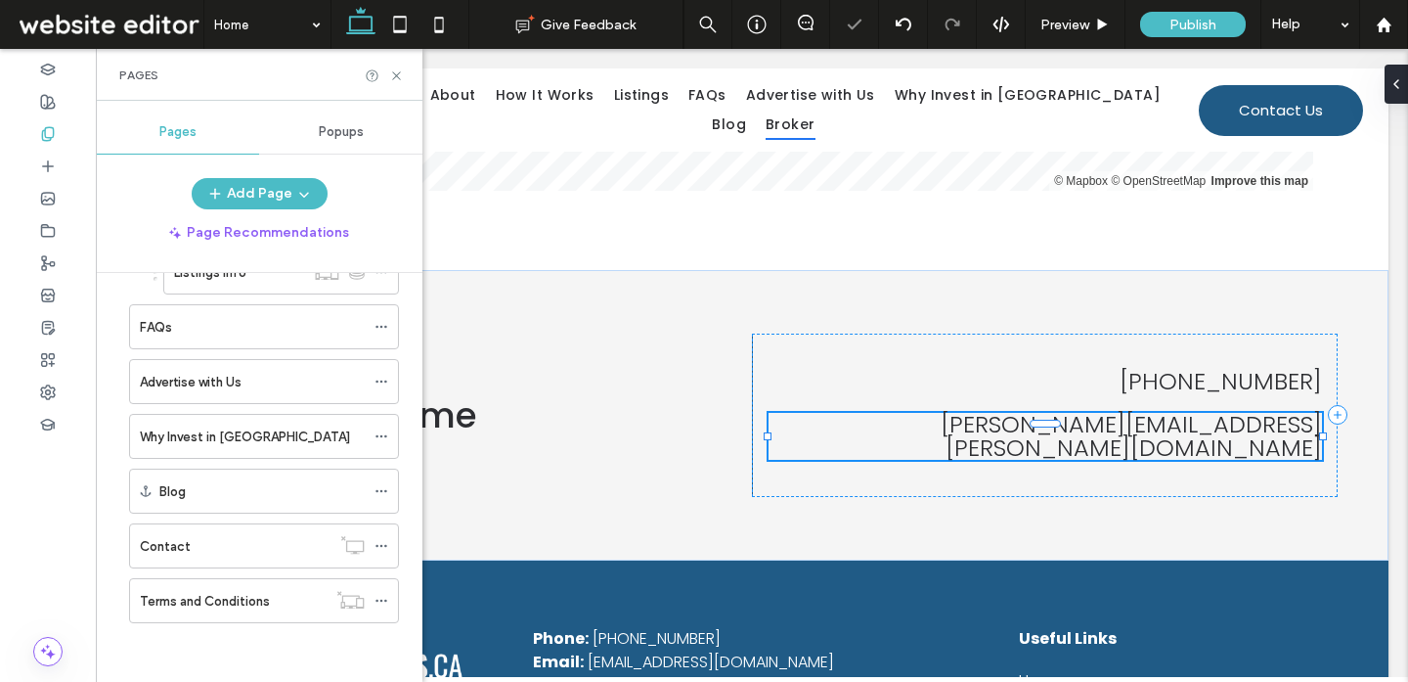
scroll to position [266, 0]
click at [396, 76] on icon at bounding box center [396, 75] width 15 height 15
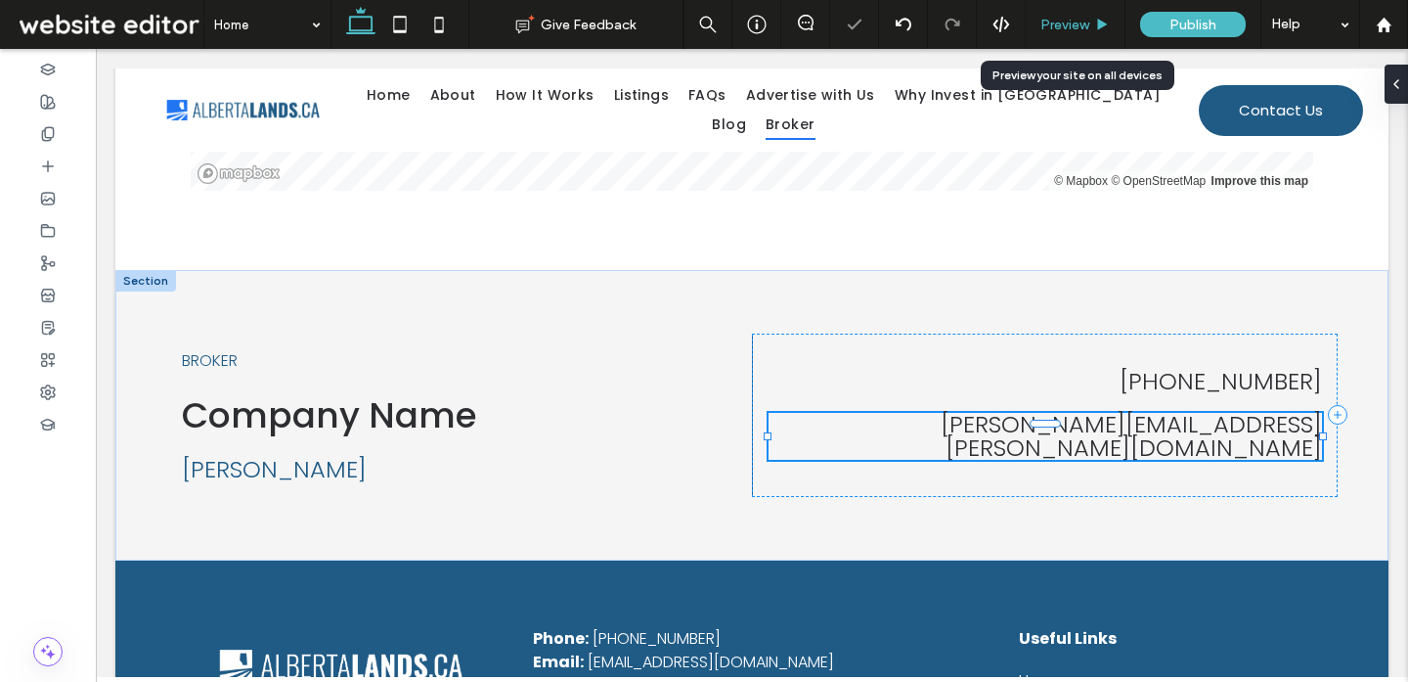
click at [1065, 31] on span "Preview" at bounding box center [1064, 25] width 49 height 17
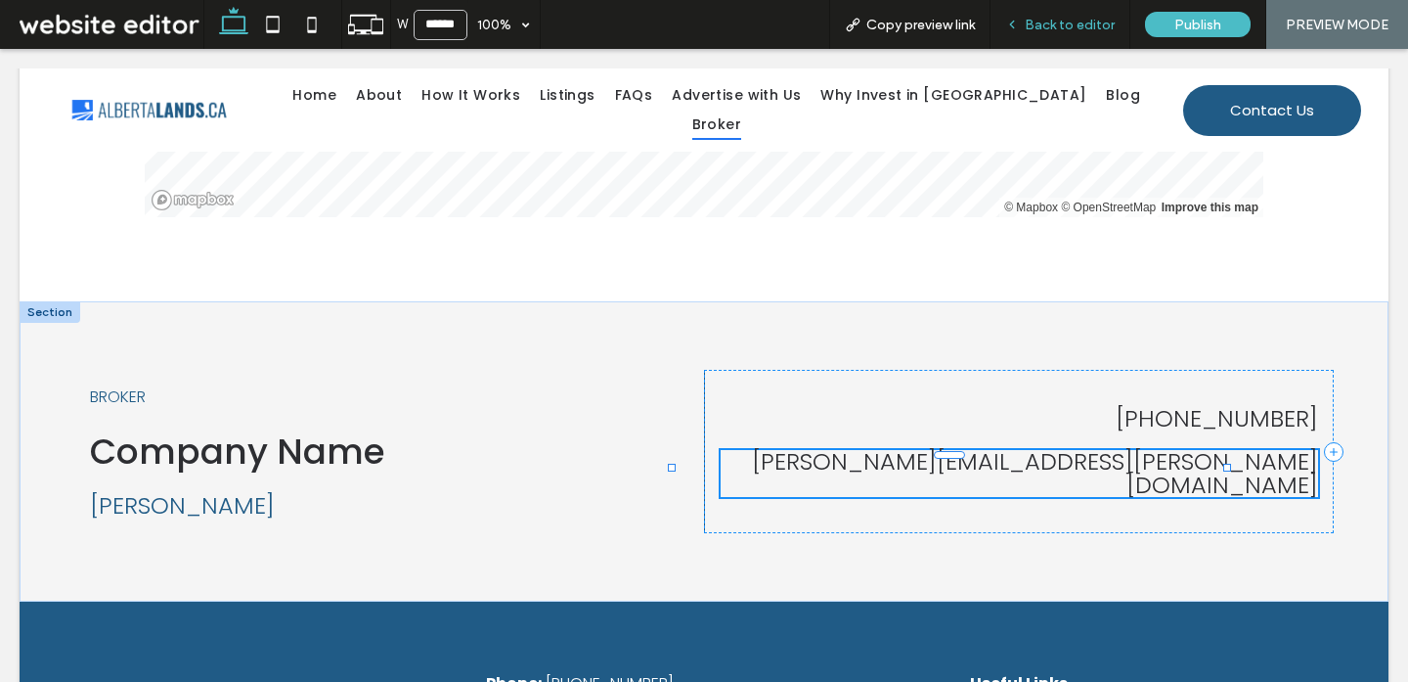
click at [1094, 23] on span "Back to editor" at bounding box center [1070, 25] width 90 height 17
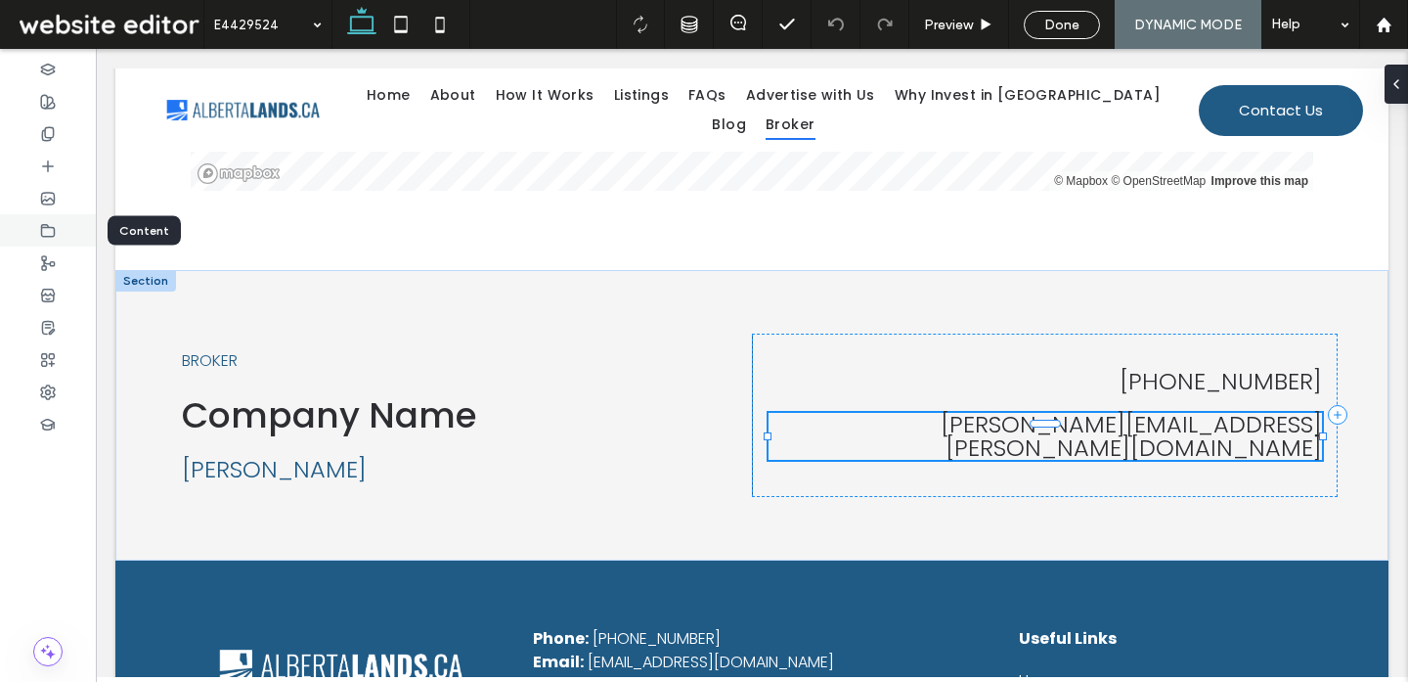
click at [56, 233] on div at bounding box center [48, 230] width 96 height 32
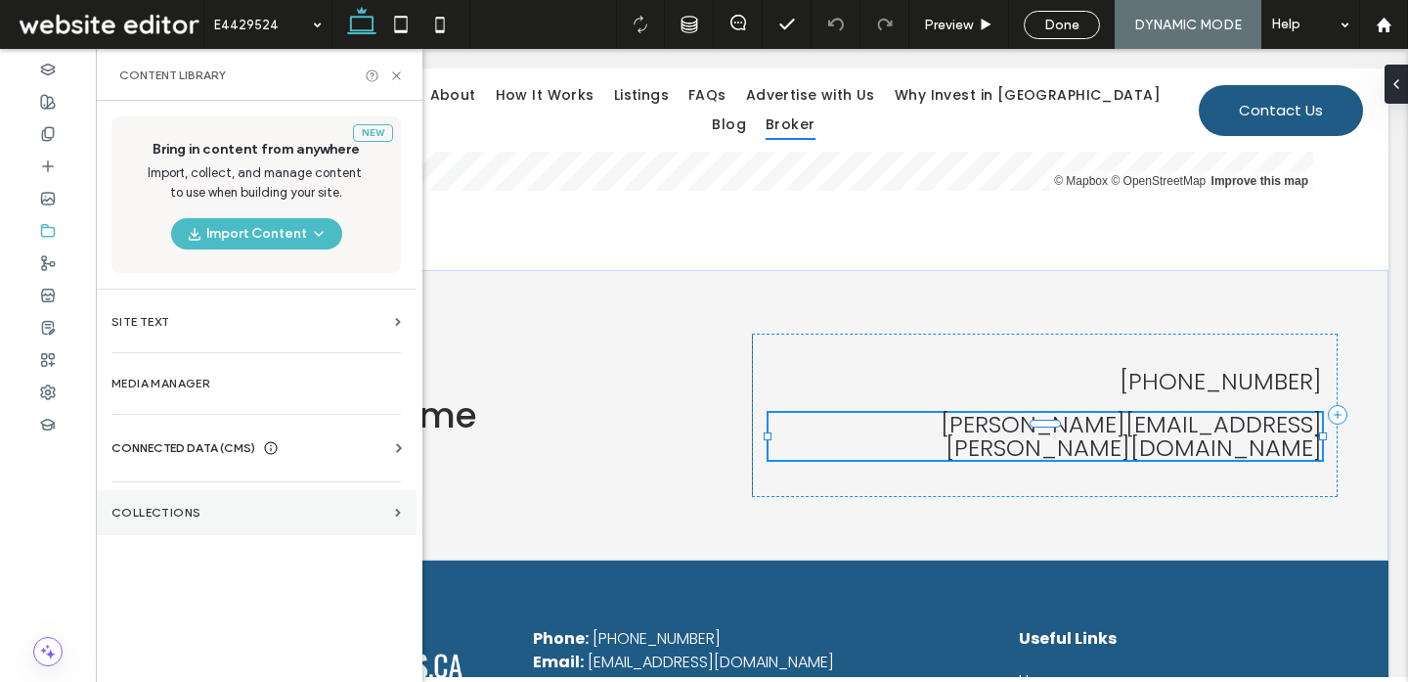
click at [230, 497] on section "Collections" at bounding box center [256, 512] width 321 height 45
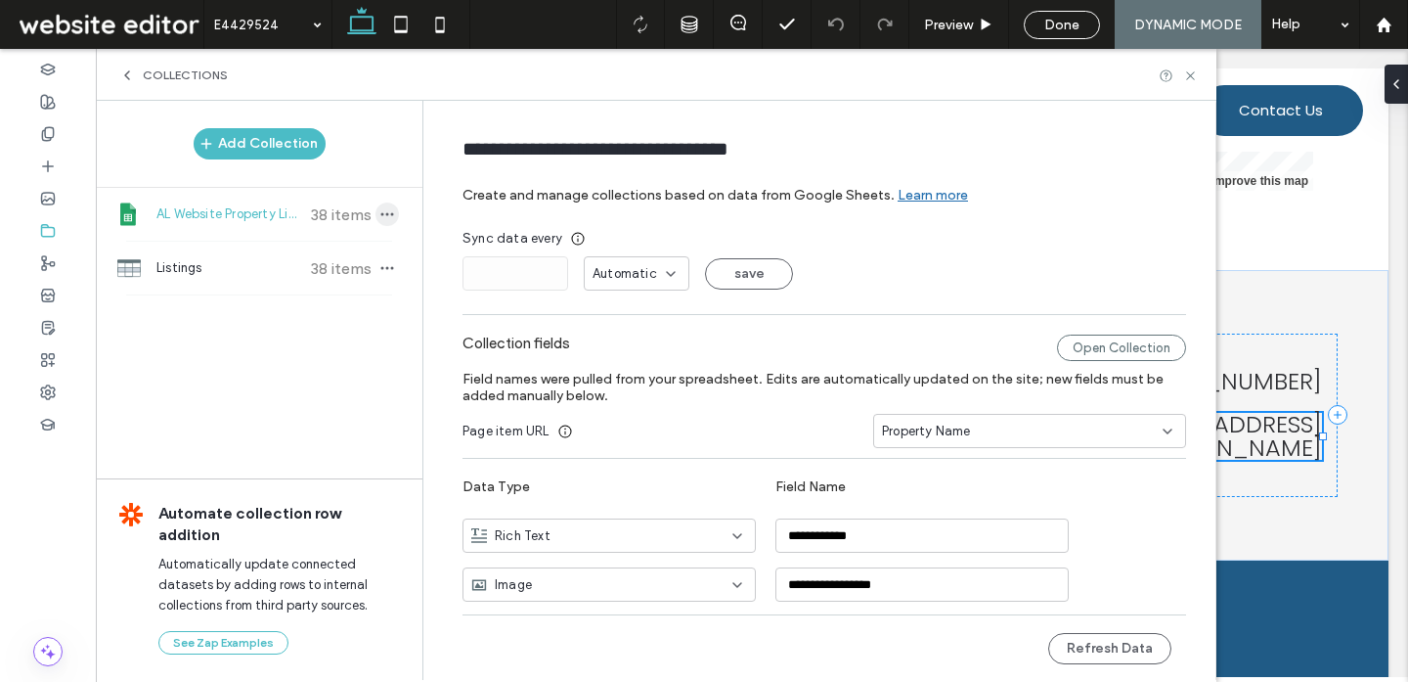
click at [380, 221] on icon "button" at bounding box center [387, 214] width 16 height 16
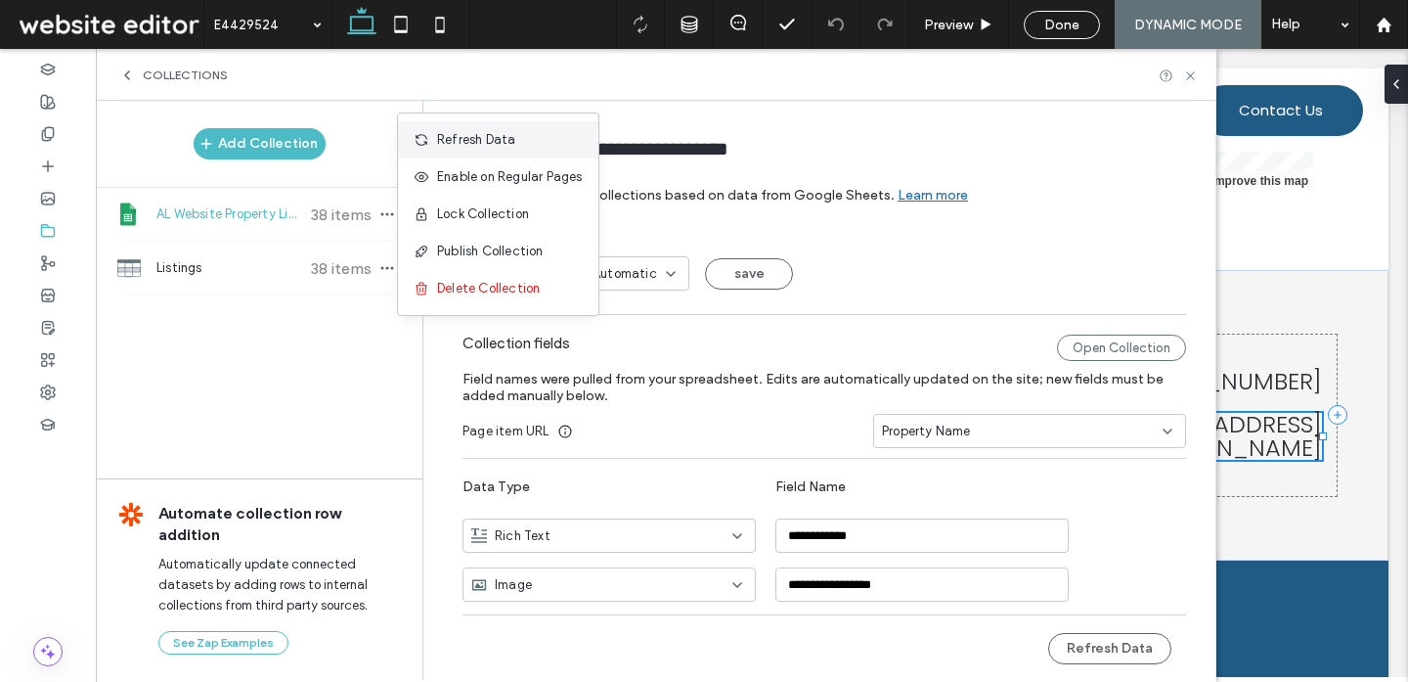
click at [493, 152] on div "Refresh Data" at bounding box center [498, 139] width 200 height 37
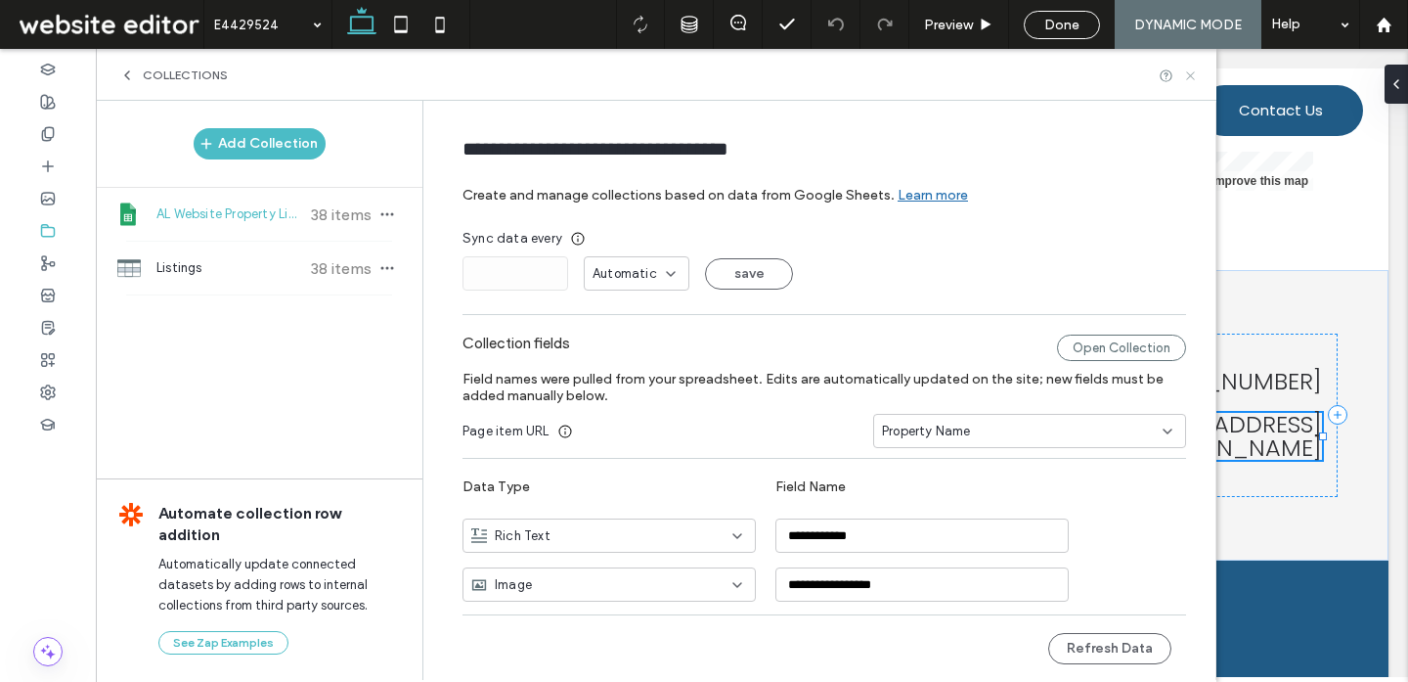
click at [1186, 77] on icon at bounding box center [1190, 75] width 15 height 15
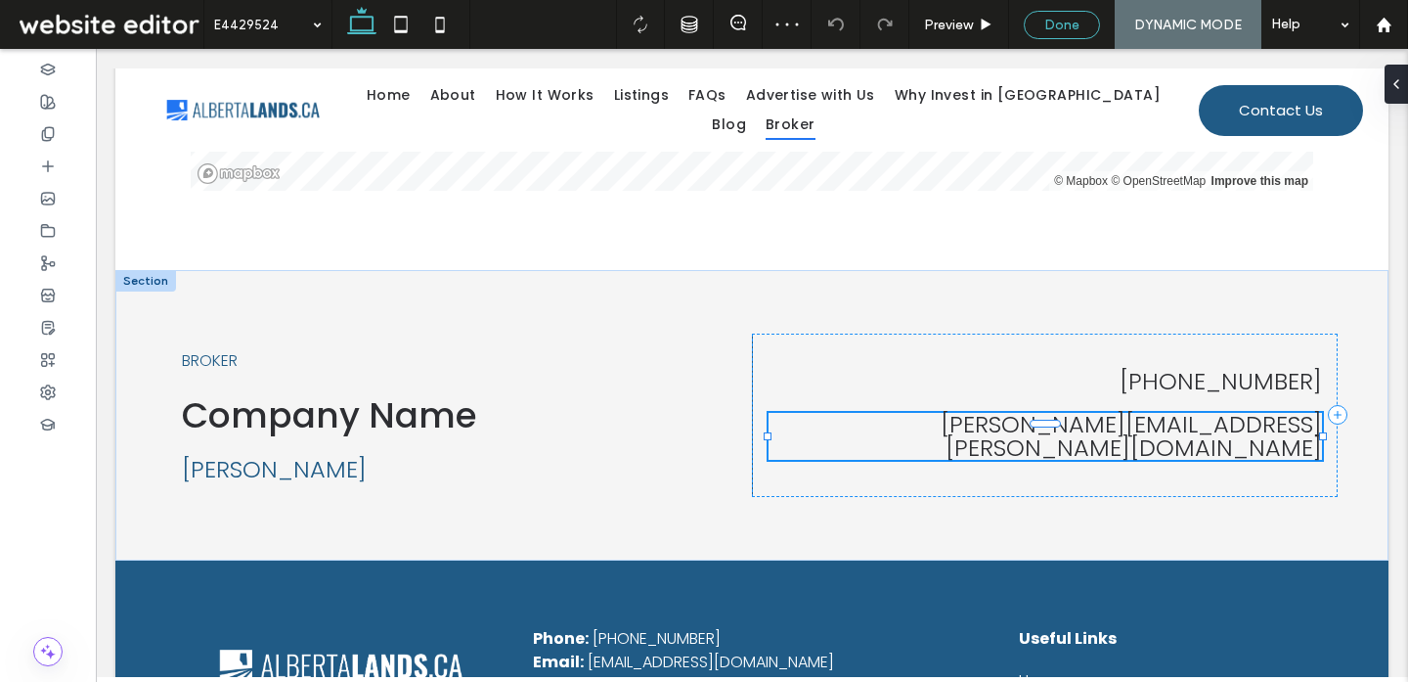
click at [1065, 21] on span "Done" at bounding box center [1061, 25] width 35 height 17
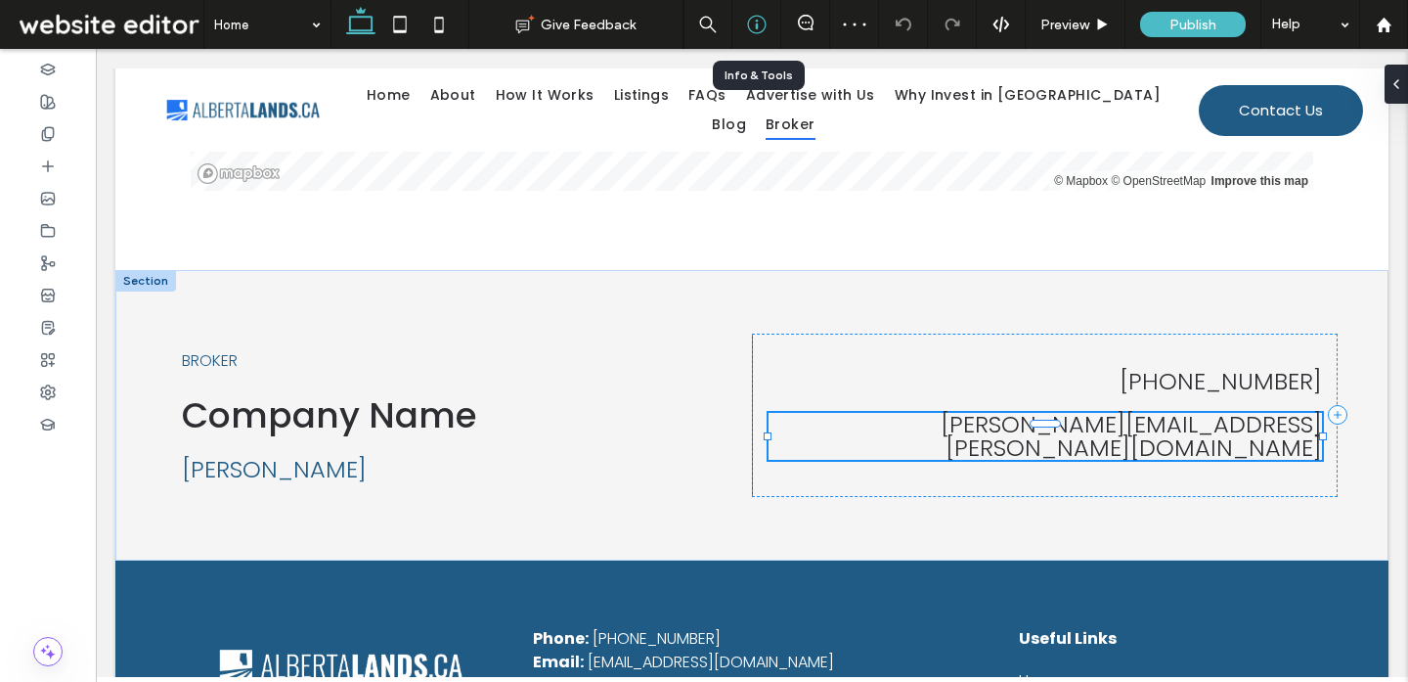
click at [751, 17] on use at bounding box center [756, 25] width 19 height 19
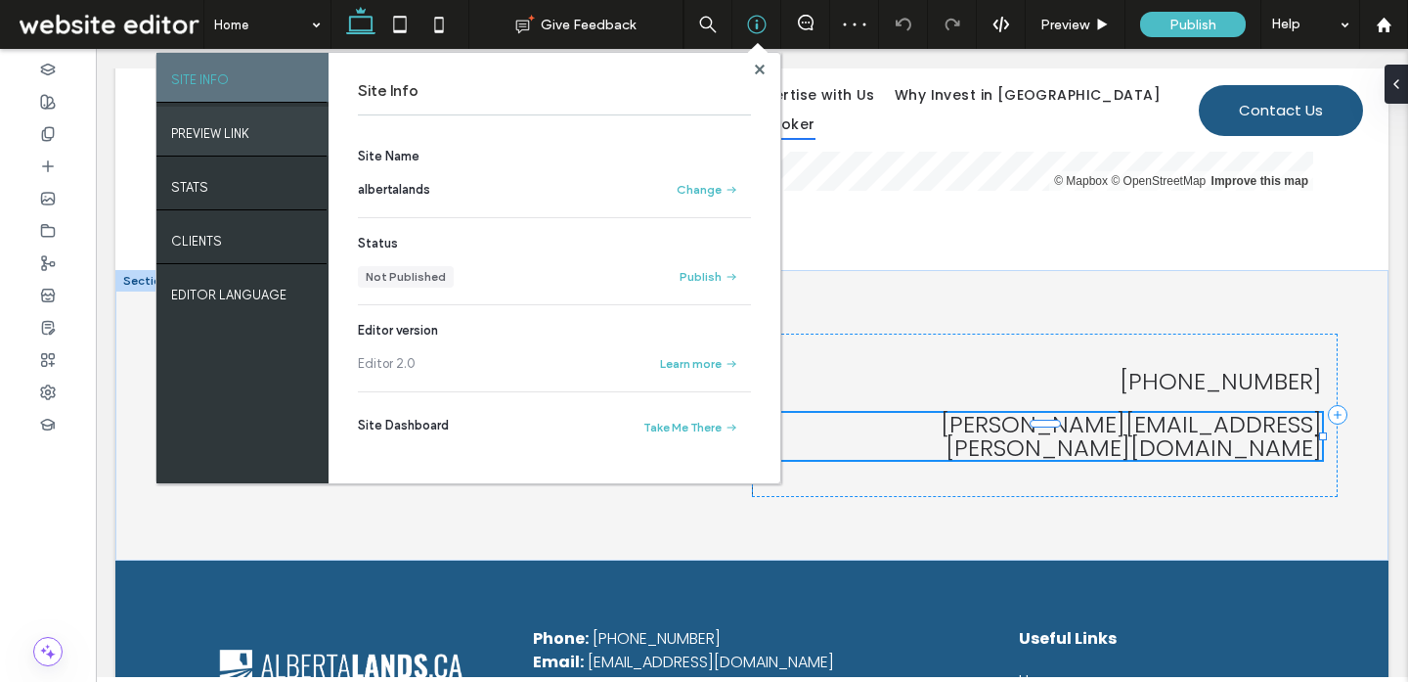
click at [270, 126] on div "PREVIEW LINK" at bounding box center [242, 131] width 172 height 49
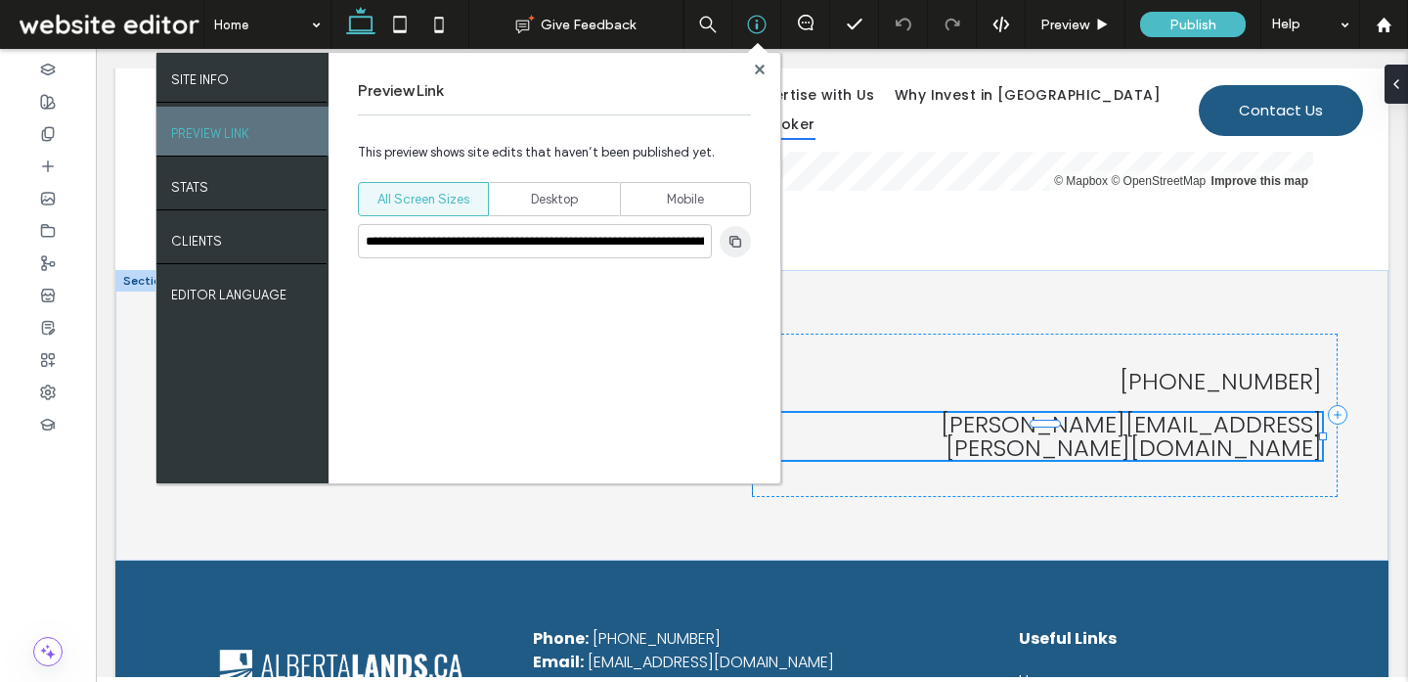
click at [730, 243] on use "button" at bounding box center [735, 241] width 12 height 12
click at [761, 67] on use at bounding box center [759, 69] width 10 height 10
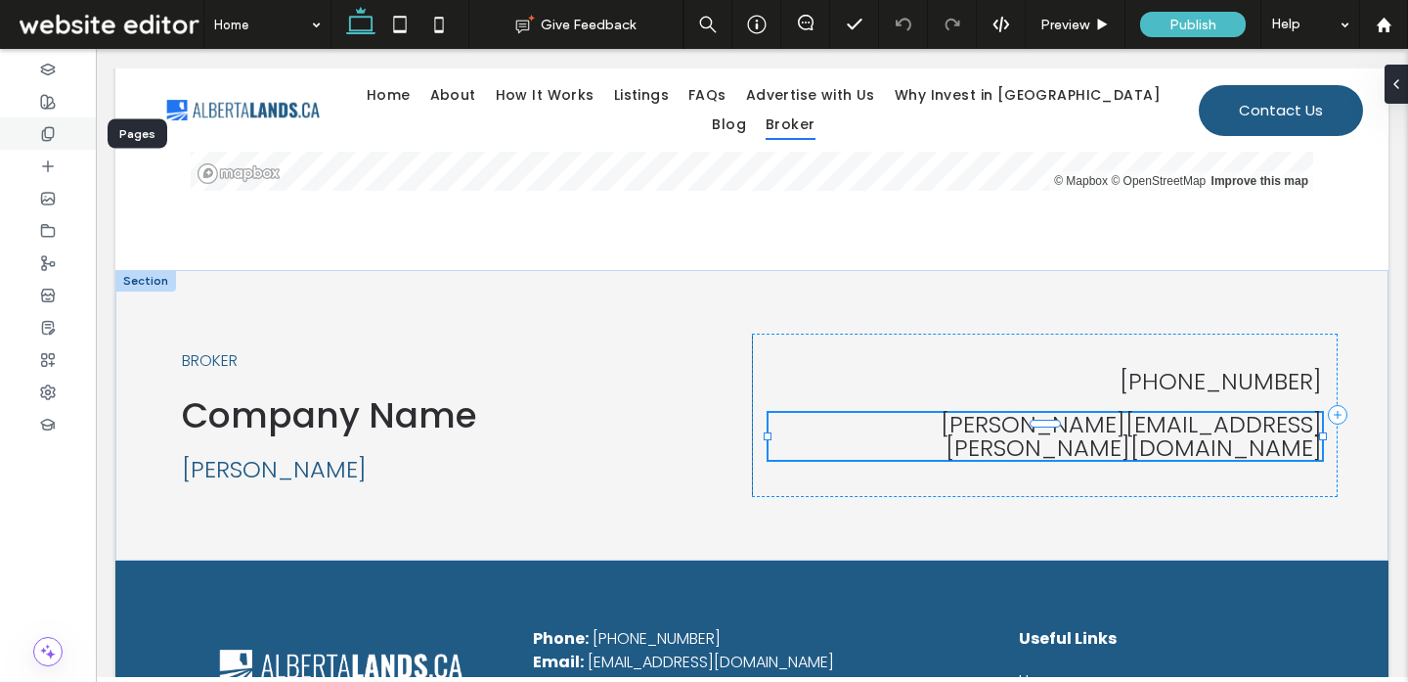
click at [52, 138] on icon at bounding box center [48, 134] width 16 height 16
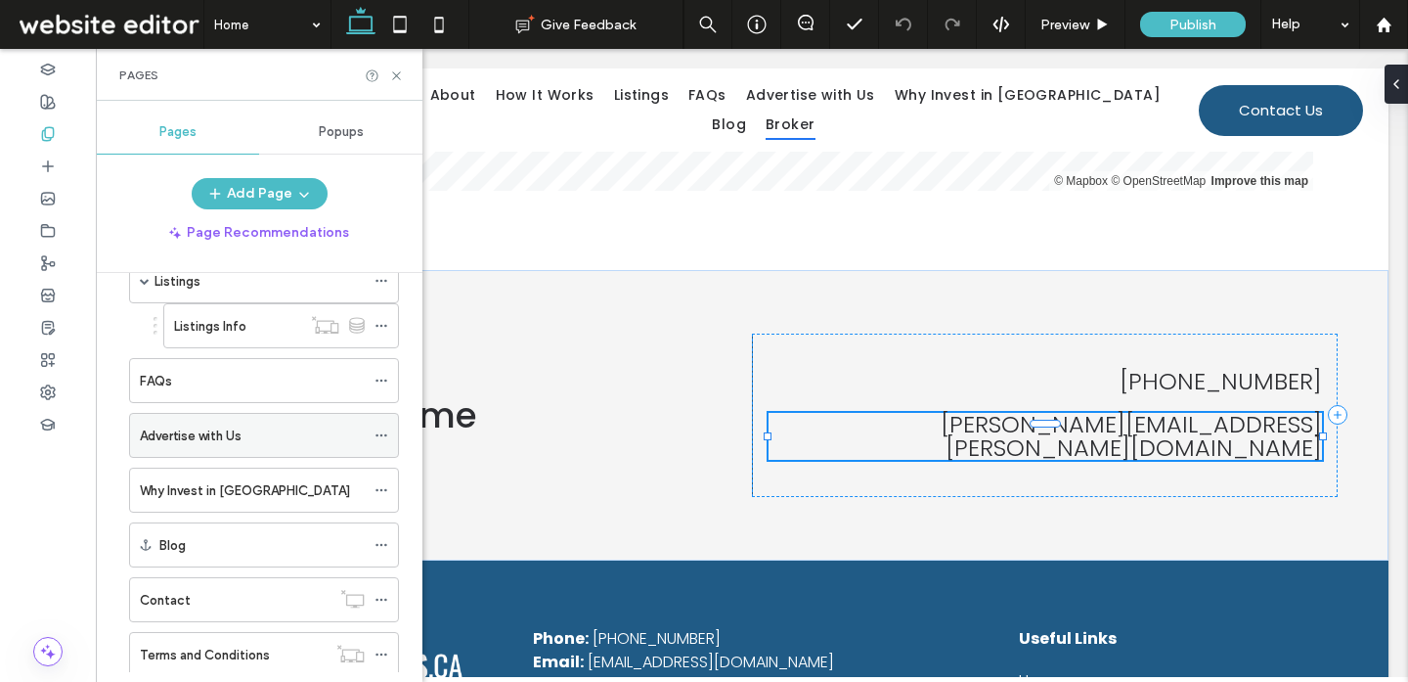
scroll to position [204, 0]
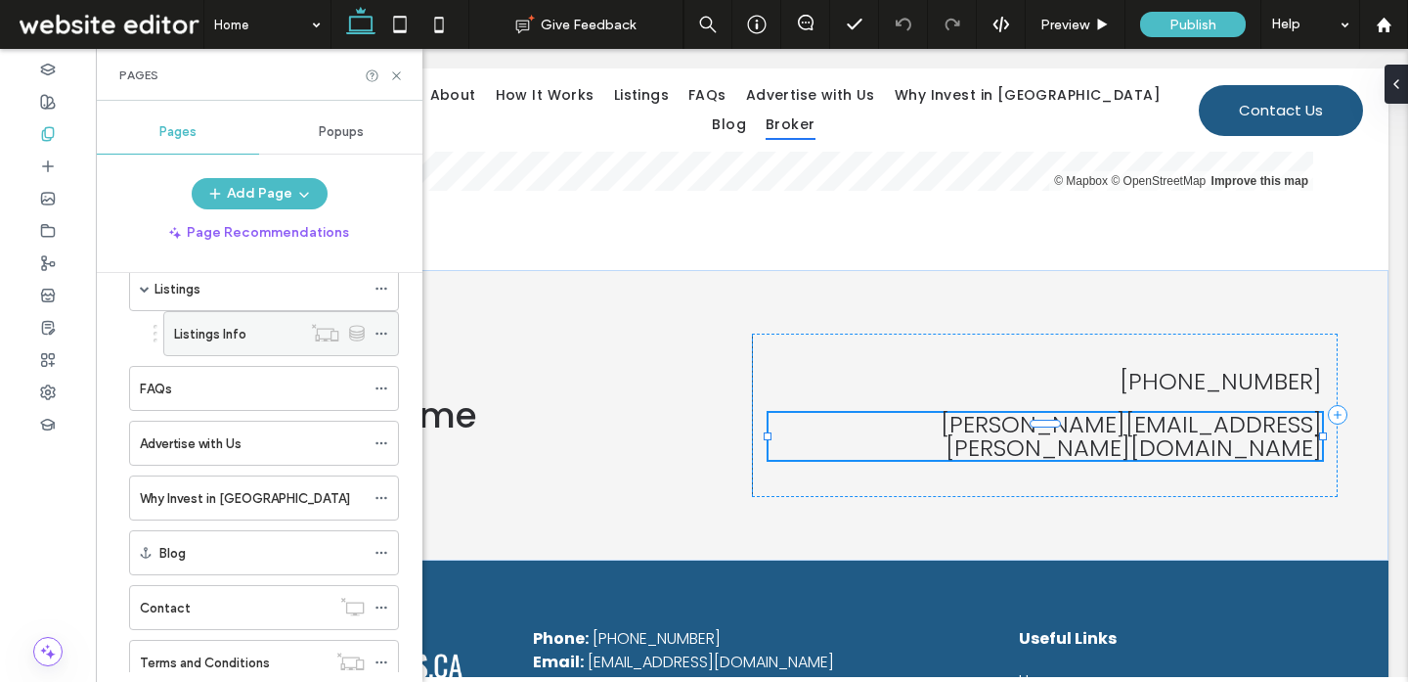
click at [211, 324] on label "Listings Info" at bounding box center [210, 334] width 72 height 34
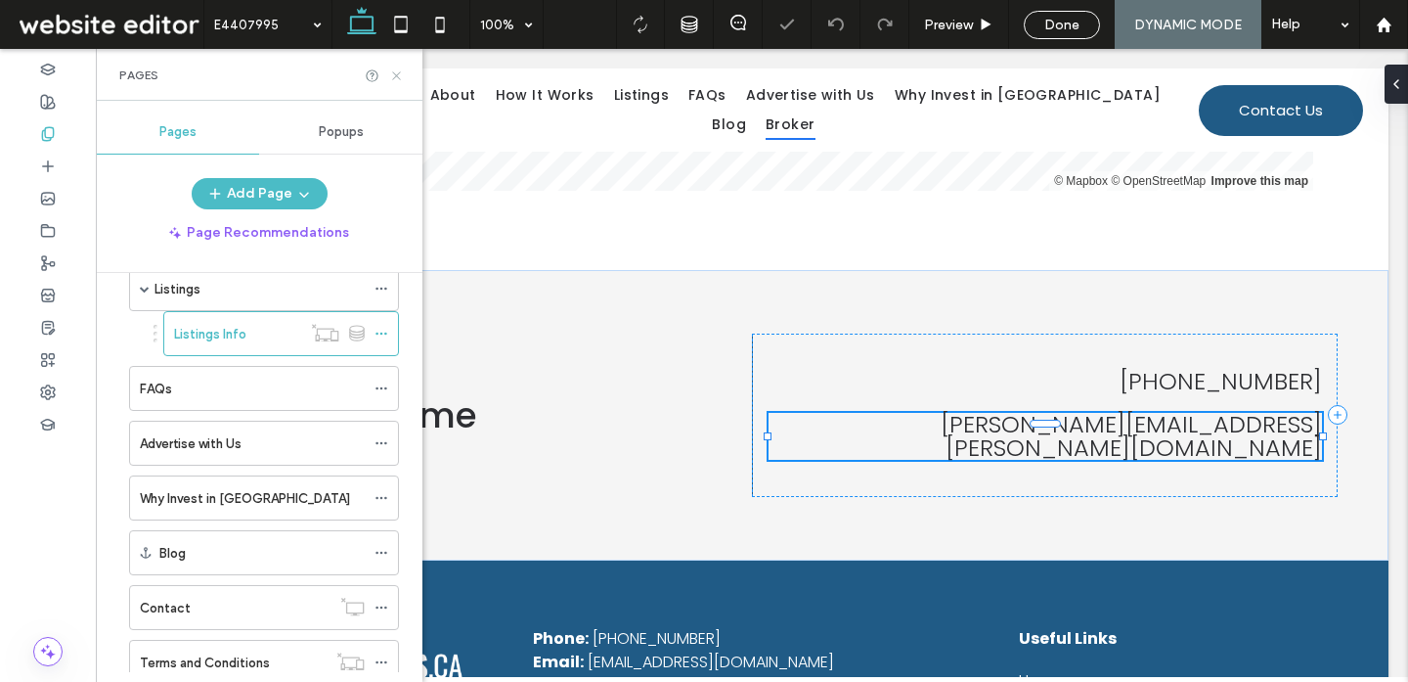
click at [395, 78] on icon at bounding box center [396, 75] width 15 height 15
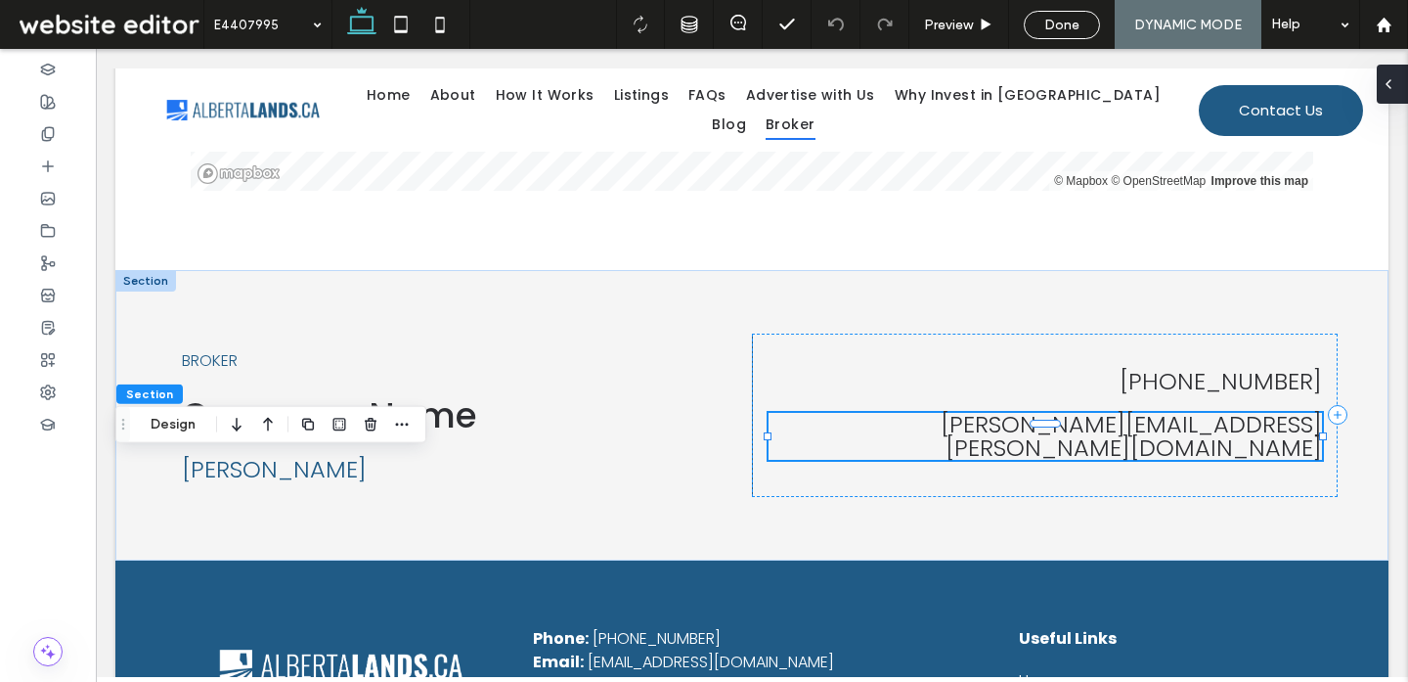
click at [1388, 83] on icon at bounding box center [1389, 84] width 16 height 16
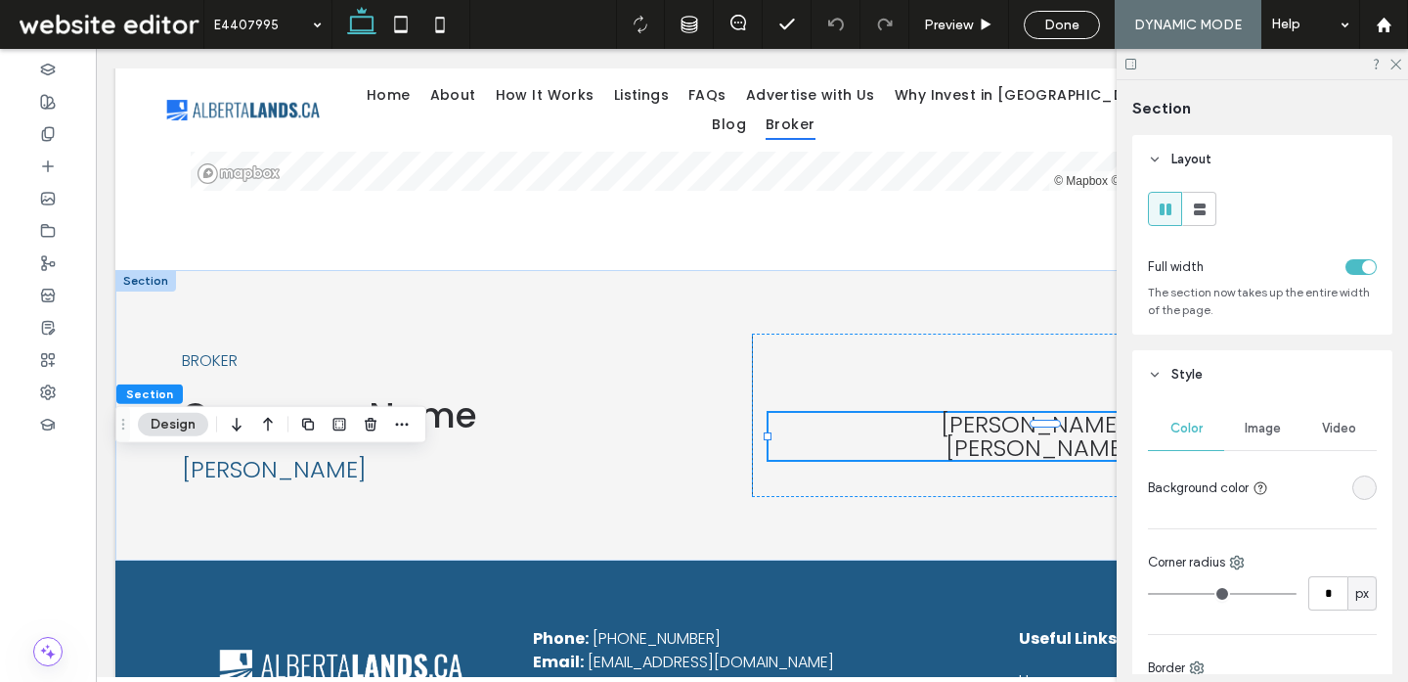
click at [1358, 270] on div "toggle" at bounding box center [1361, 267] width 31 height 16
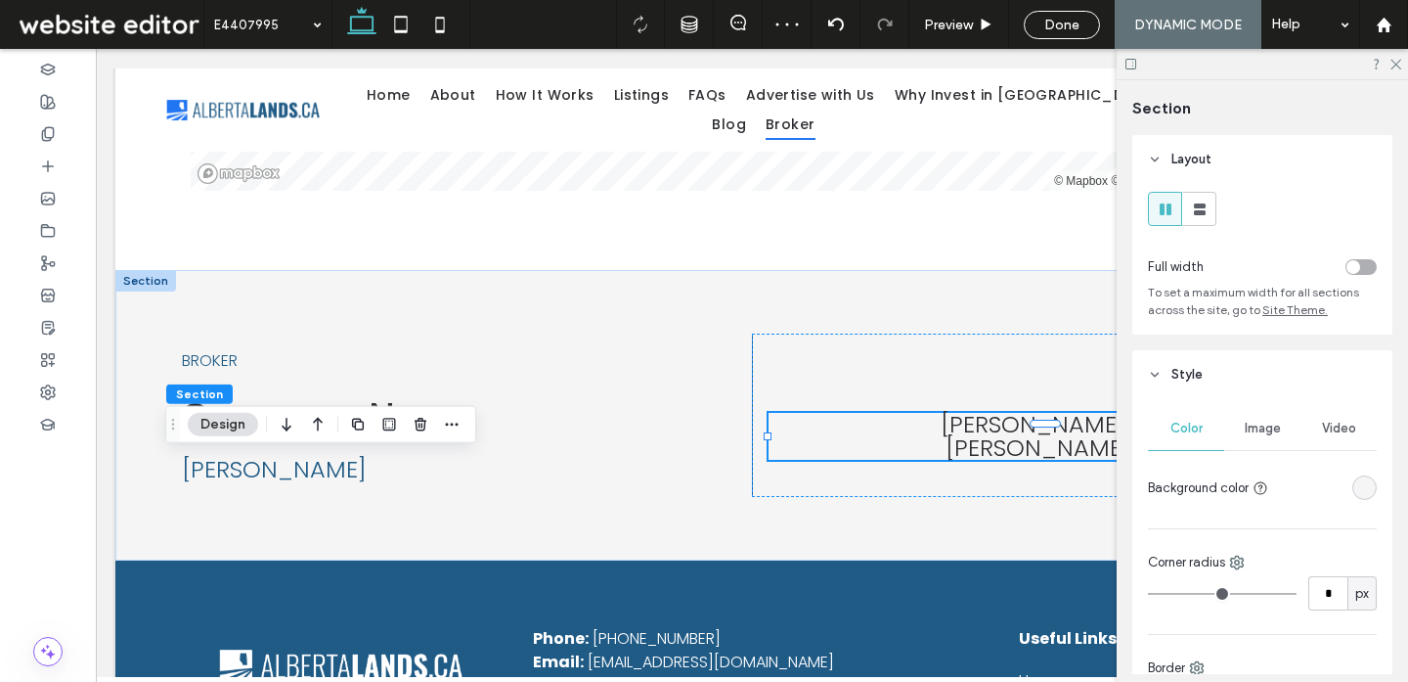
click at [1206, 378] on header "Style" at bounding box center [1262, 374] width 260 height 49
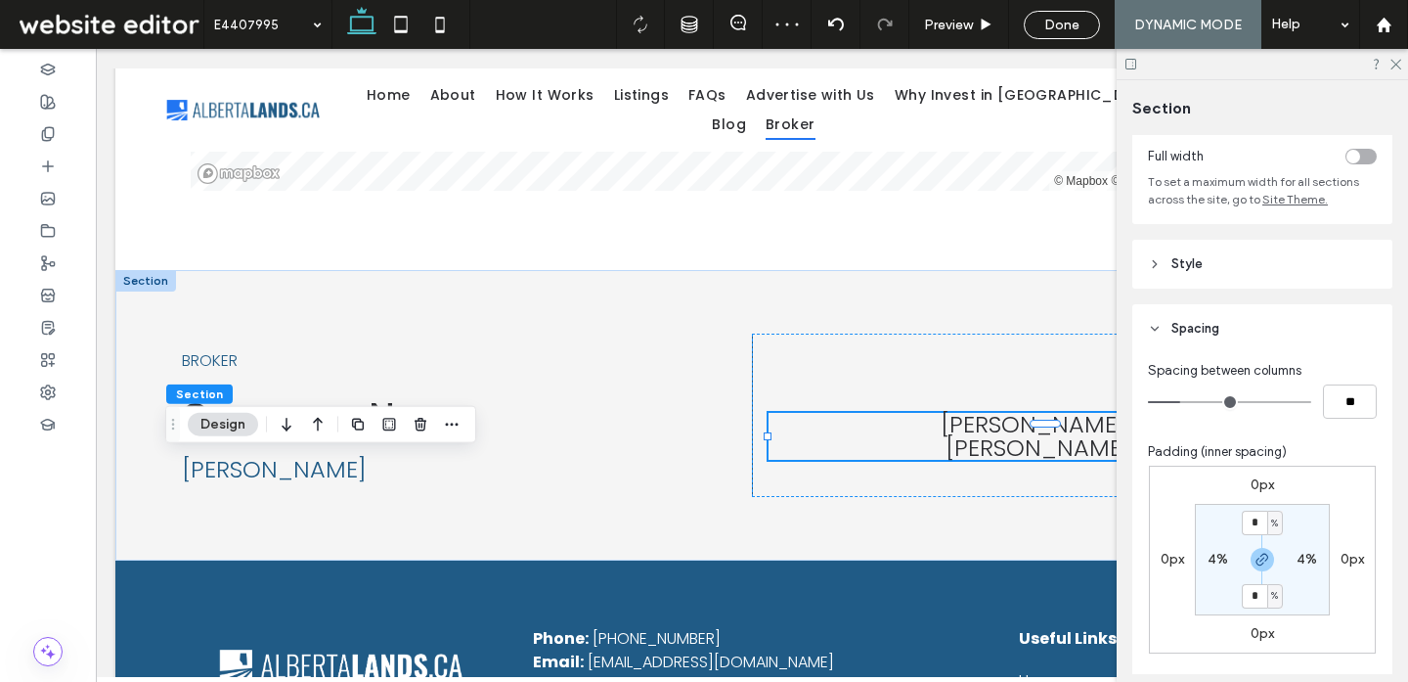
scroll to position [136, 0]
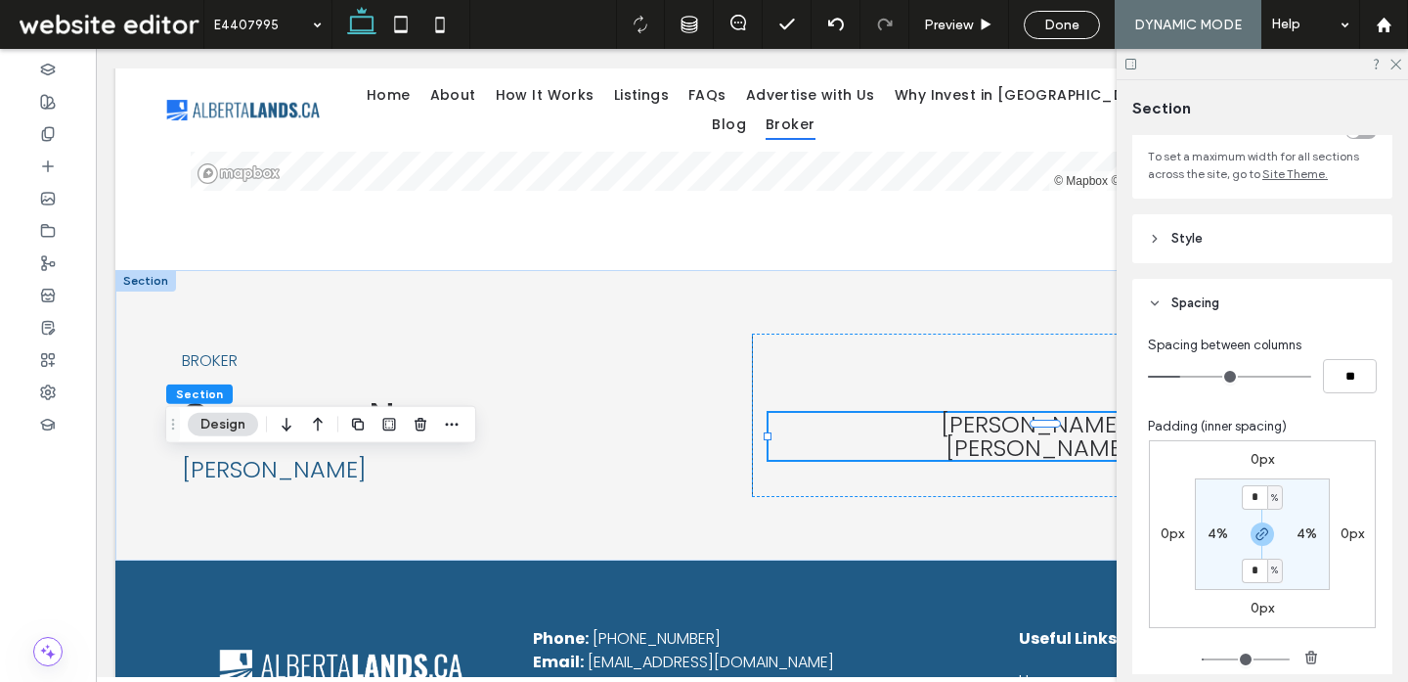
click at [1211, 536] on label "4%" at bounding box center [1218, 533] width 21 height 17
type input "*"
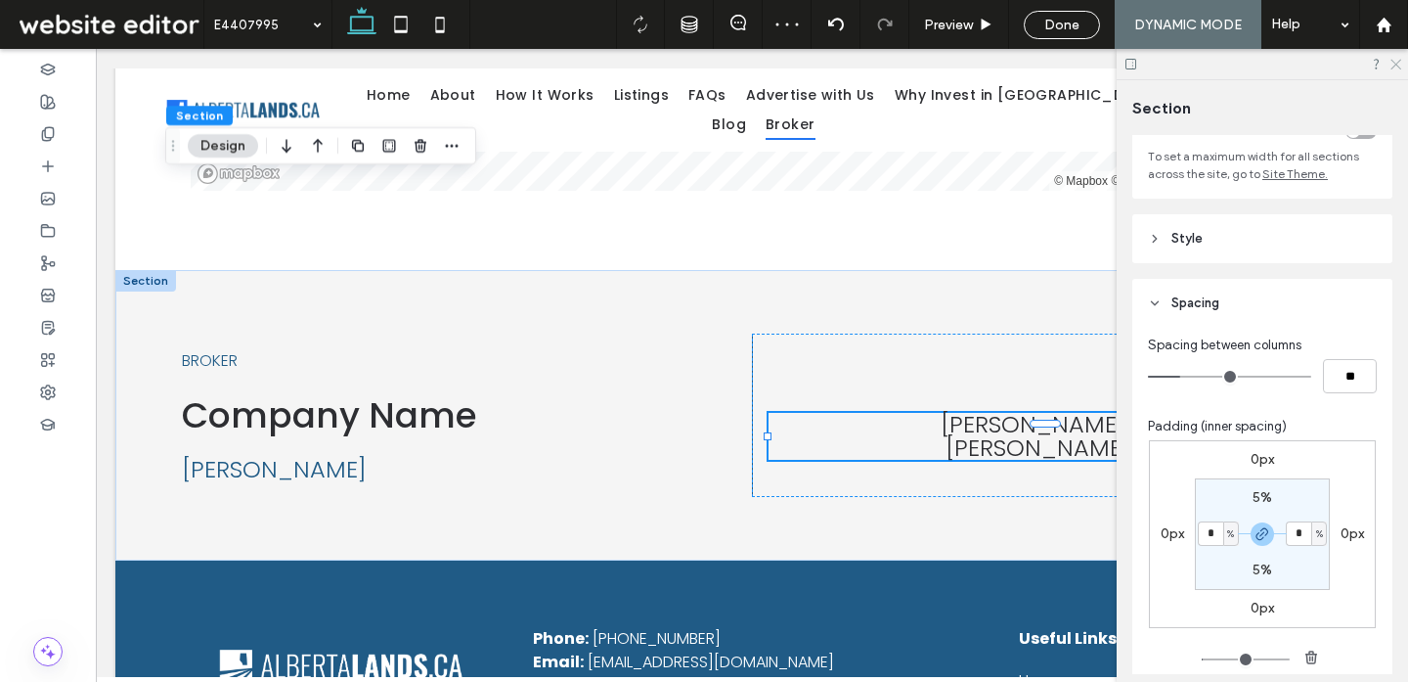
click at [1393, 68] on icon at bounding box center [1395, 63] width 13 height 13
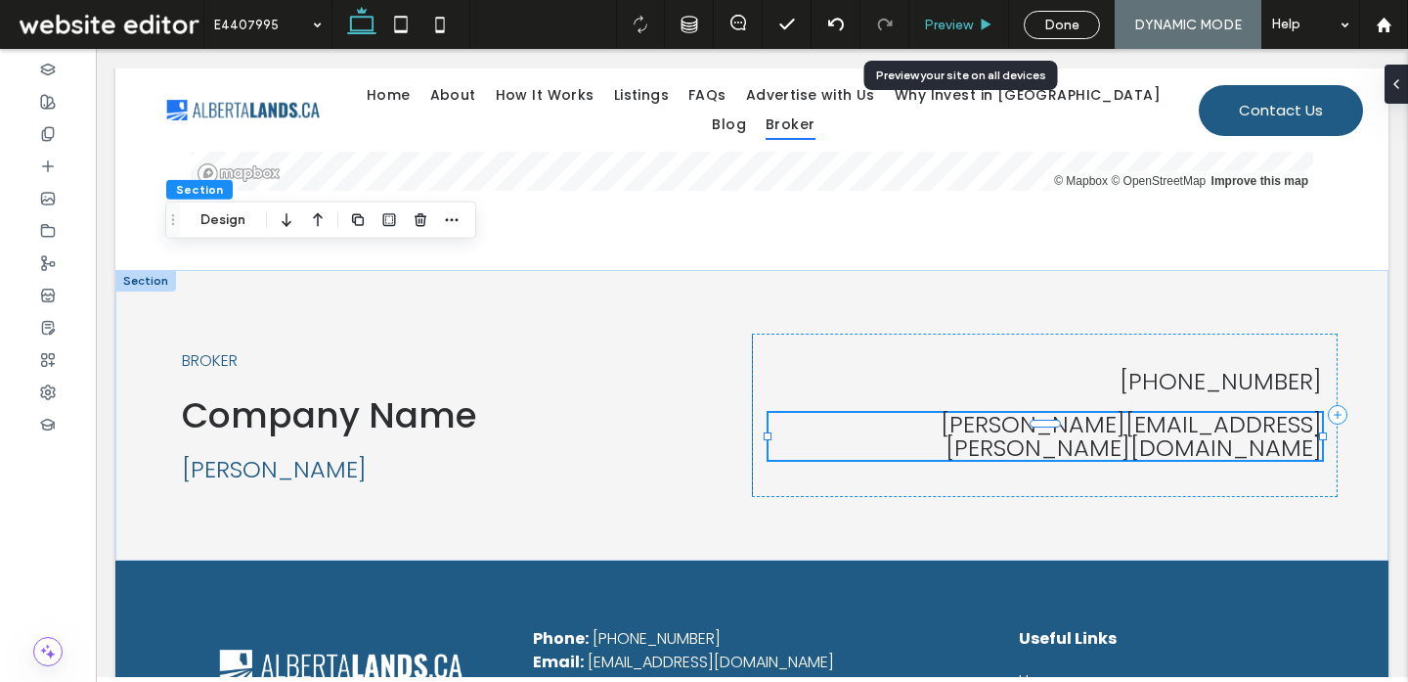
click at [973, 15] on div "Preview" at bounding box center [959, 24] width 100 height 49
click at [955, 36] on div "Preview" at bounding box center [959, 24] width 100 height 49
click at [953, 28] on span "Preview" at bounding box center [948, 25] width 49 height 17
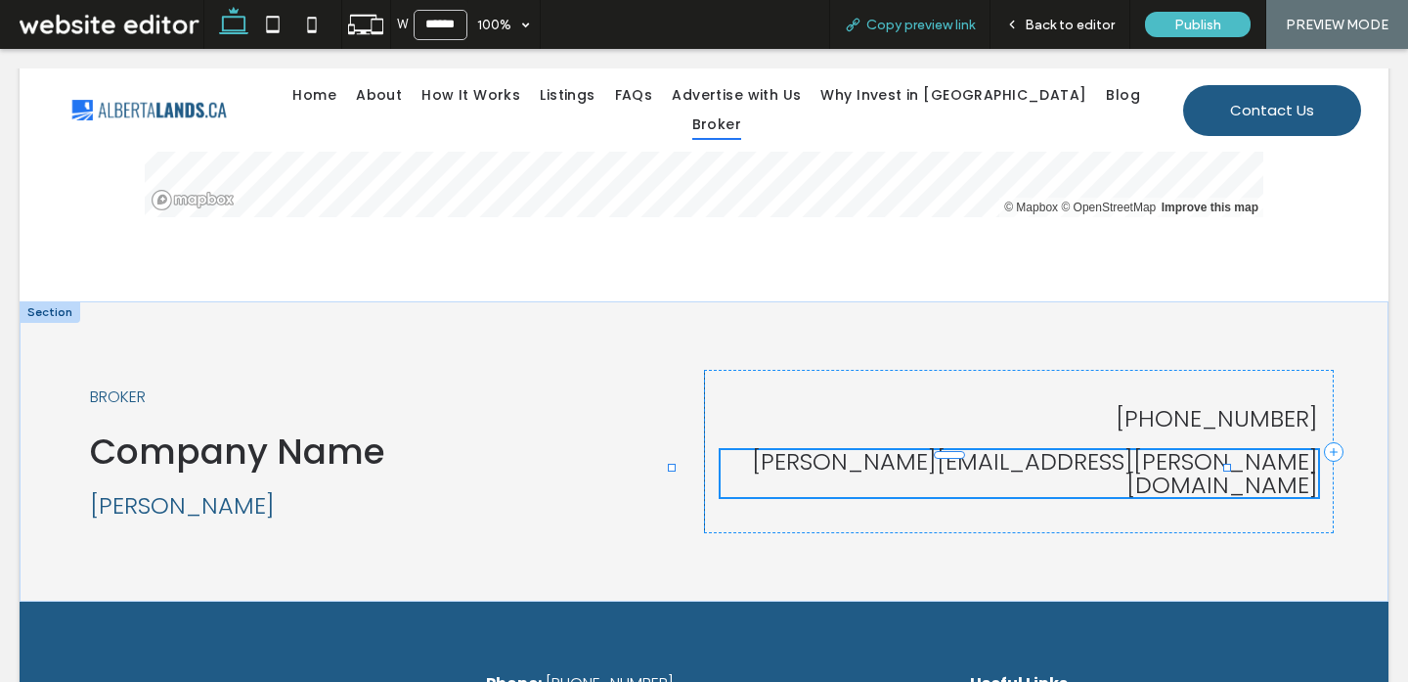
click at [950, 21] on span "Copy preview link" at bounding box center [920, 25] width 109 height 17
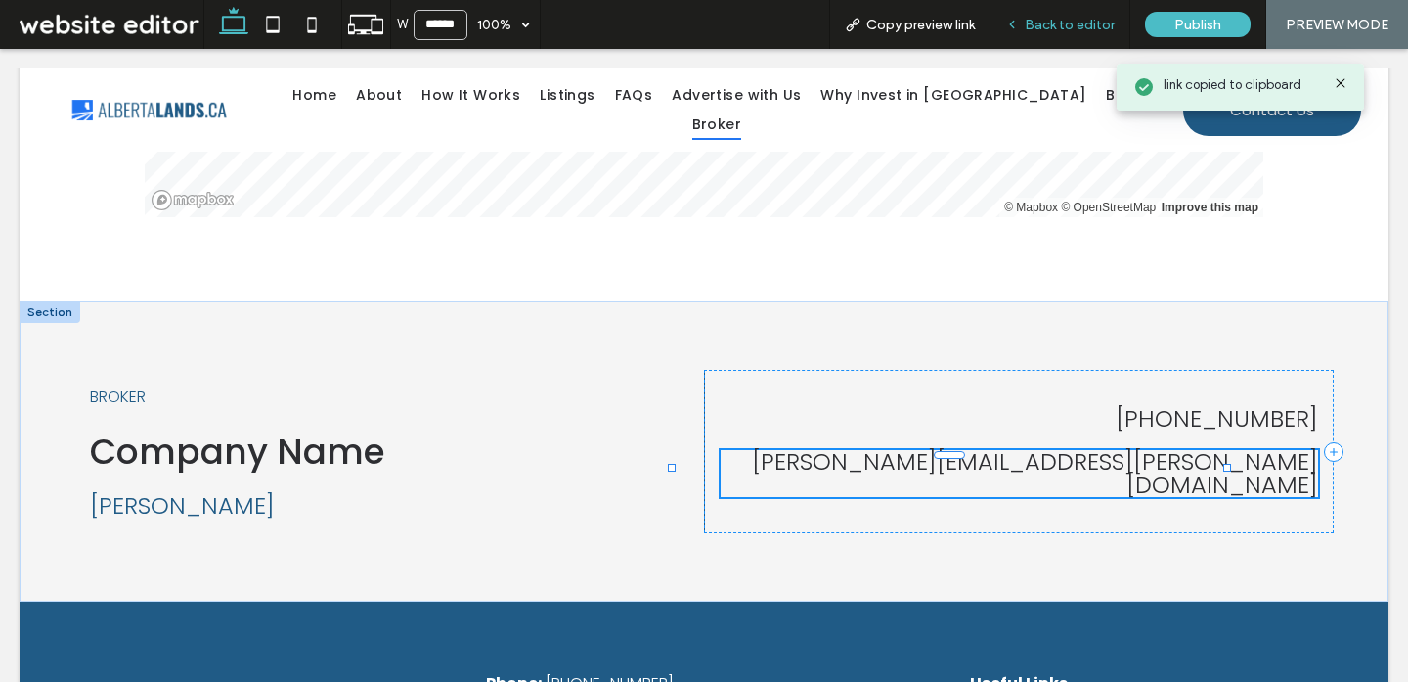
click at [1054, 20] on span "Back to editor" at bounding box center [1070, 25] width 90 height 17
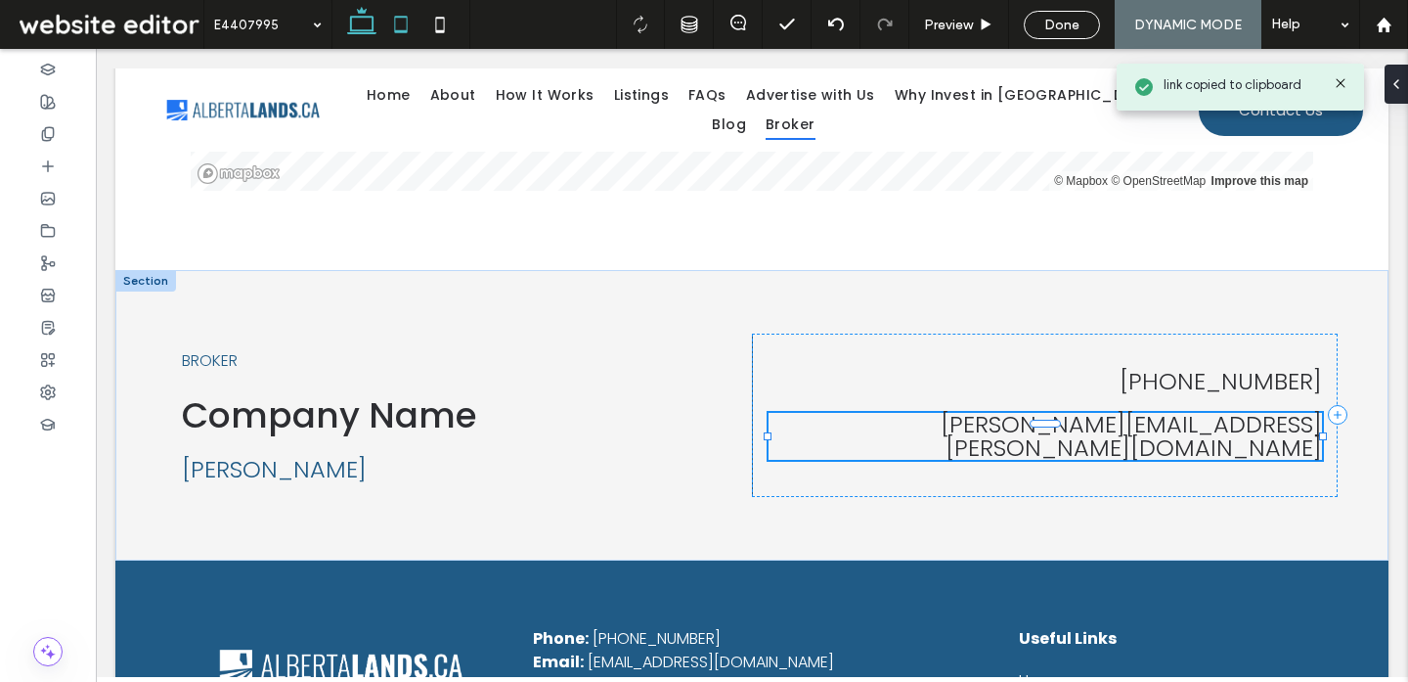
click at [405, 22] on icon at bounding box center [400, 24] width 39 height 39
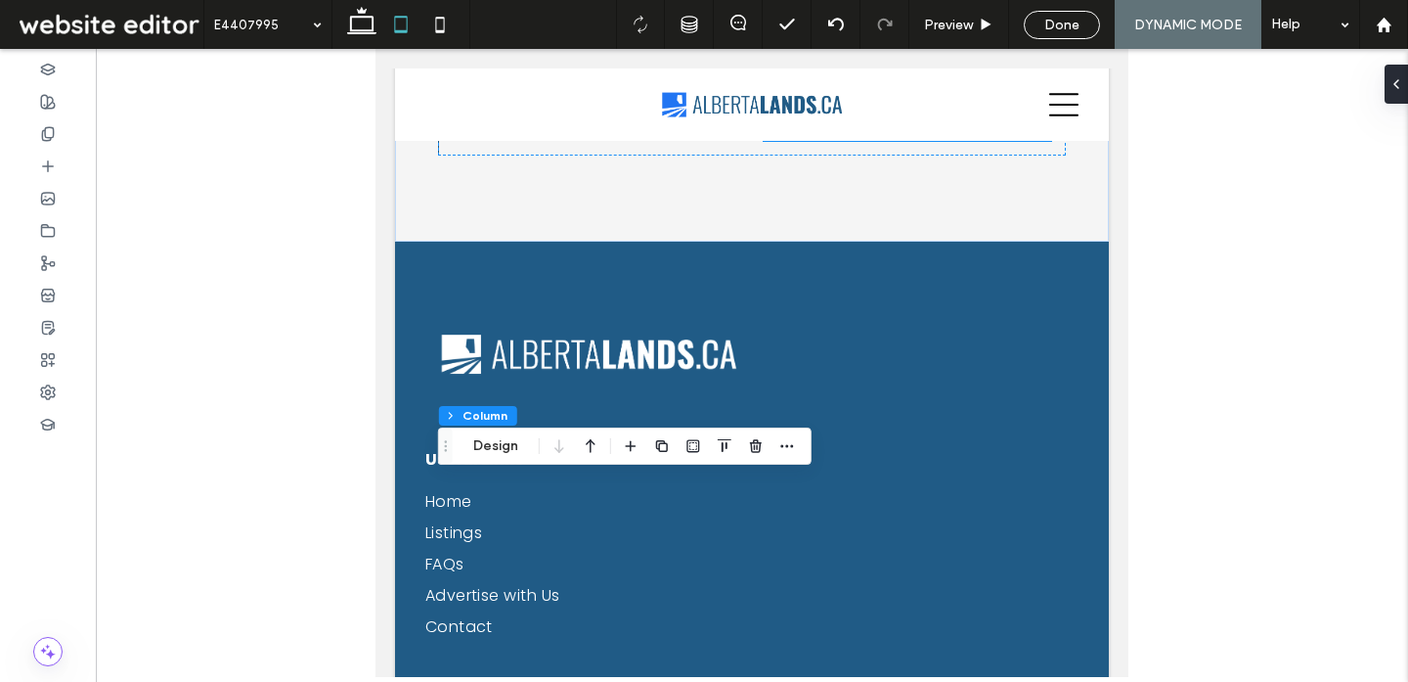
click at [1401, 84] on div at bounding box center [1400, 84] width 31 height 39
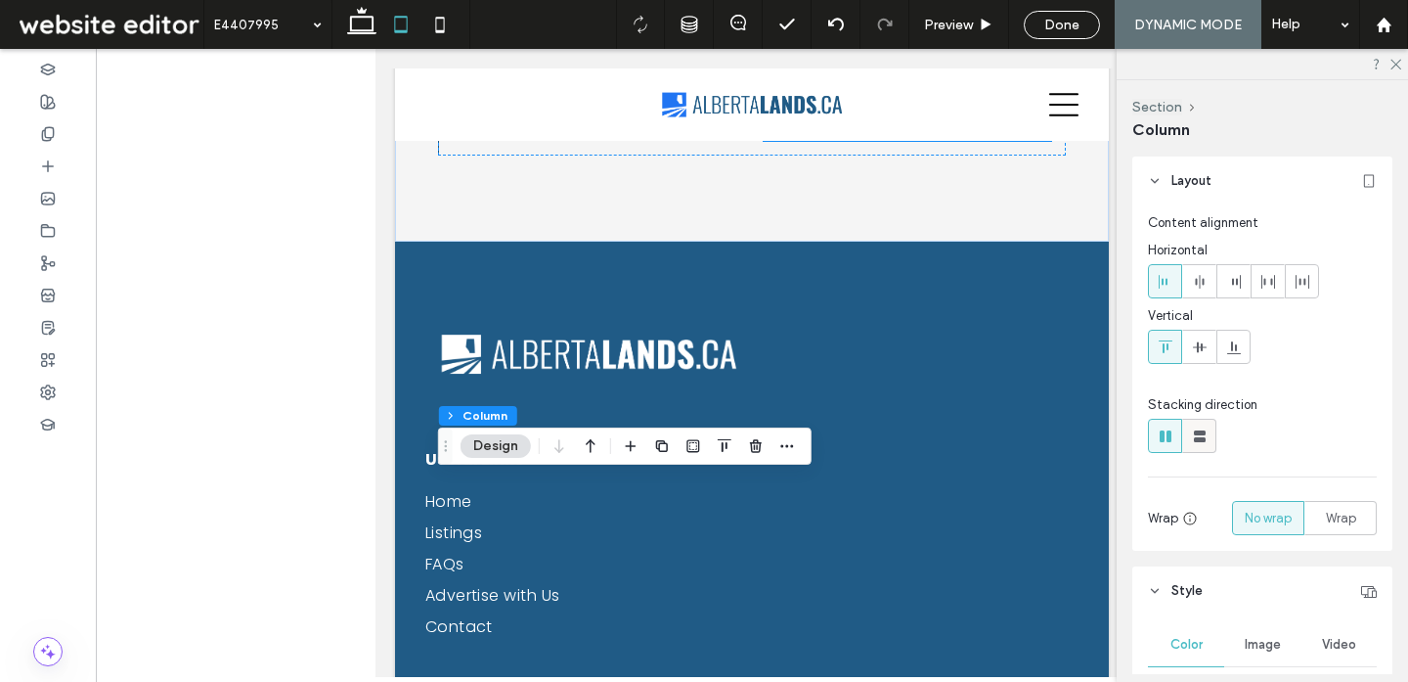
click at [1200, 443] on icon at bounding box center [1200, 436] width 20 height 20
type input "**"
type input "****"
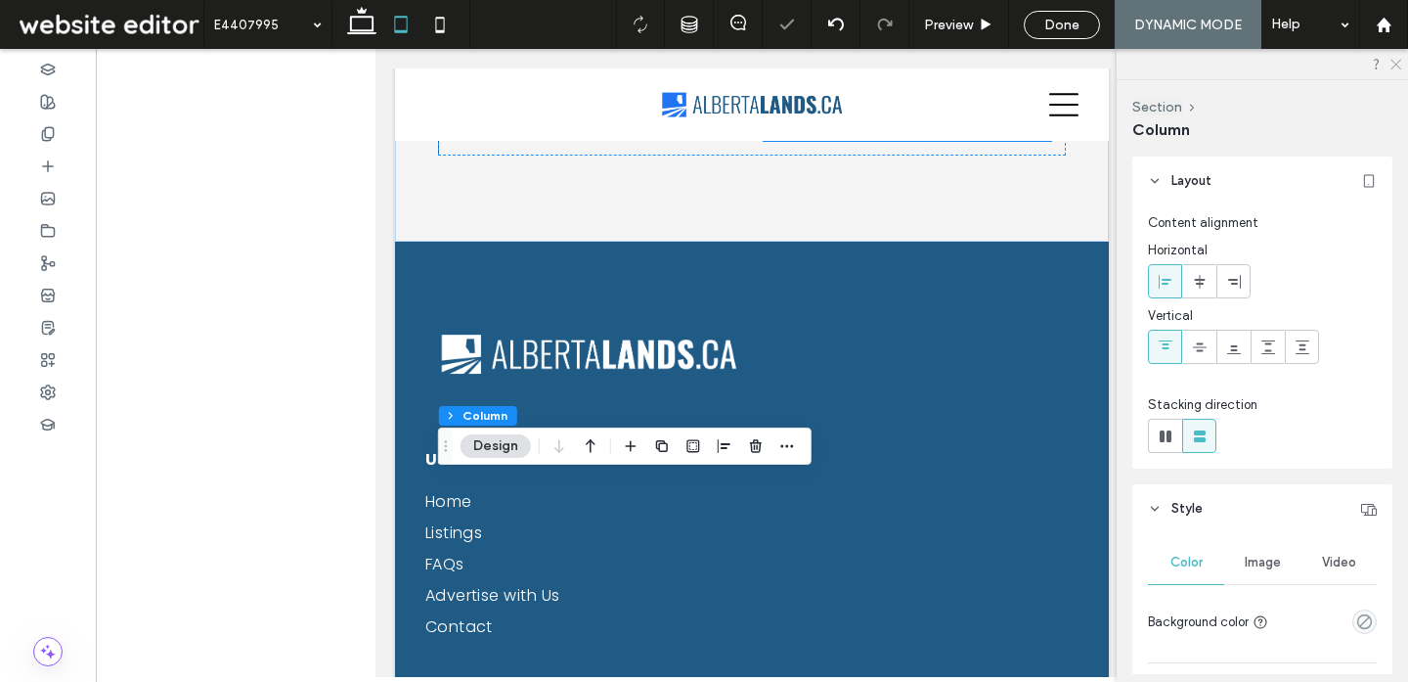
click at [1392, 60] on icon at bounding box center [1395, 63] width 13 height 13
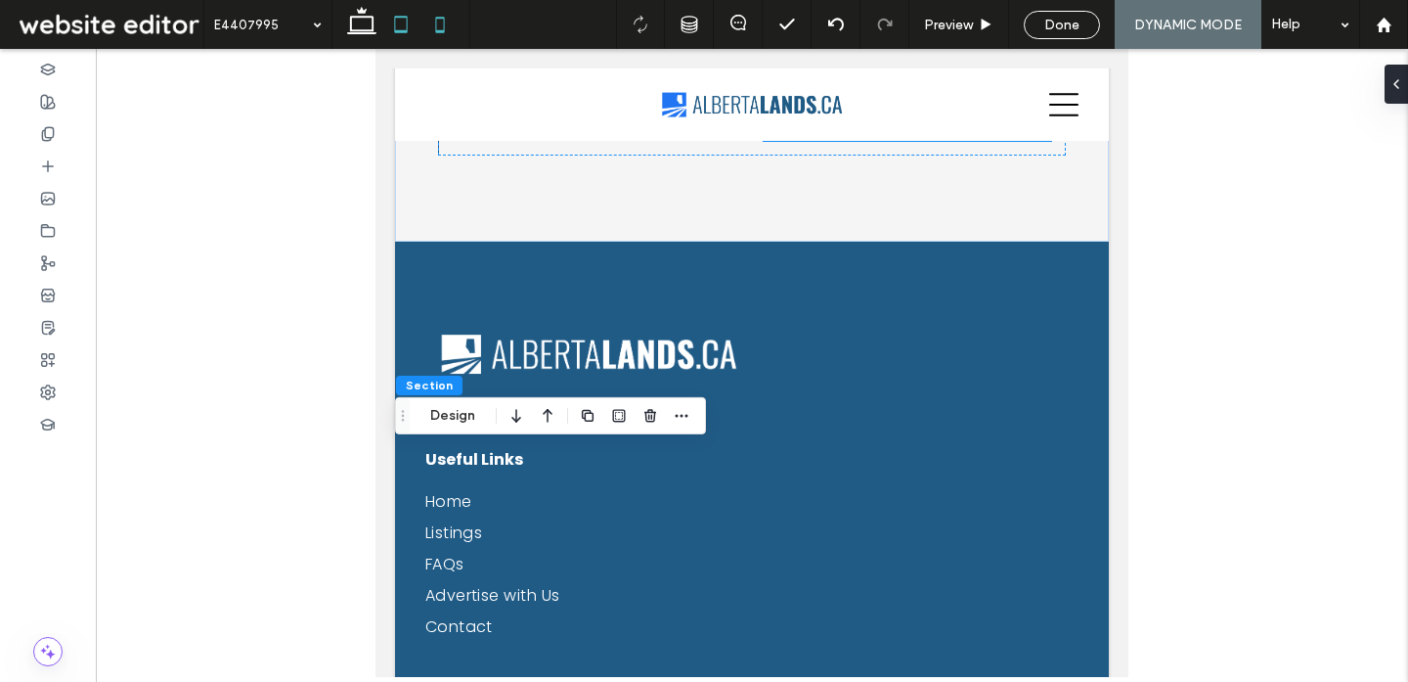
click at [430, 13] on icon at bounding box center [439, 24] width 39 height 39
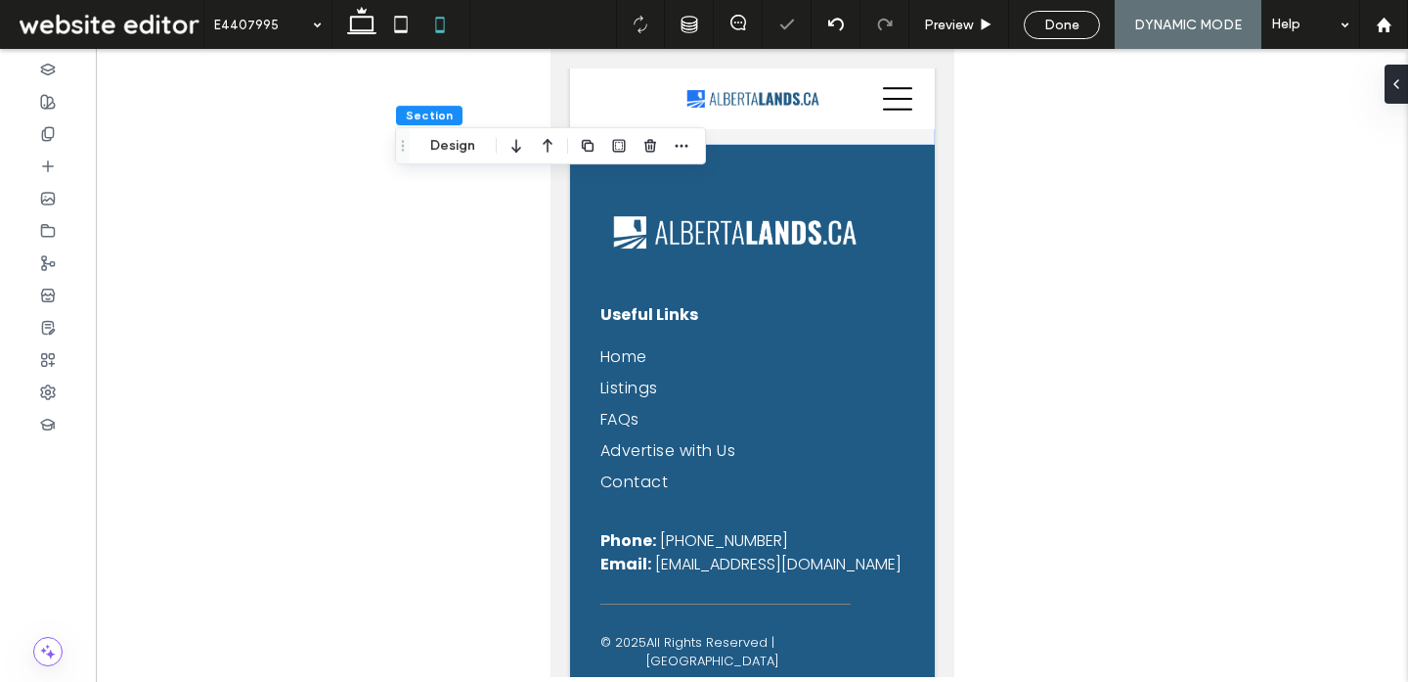
type input "*"
type input "***"
type input "*"
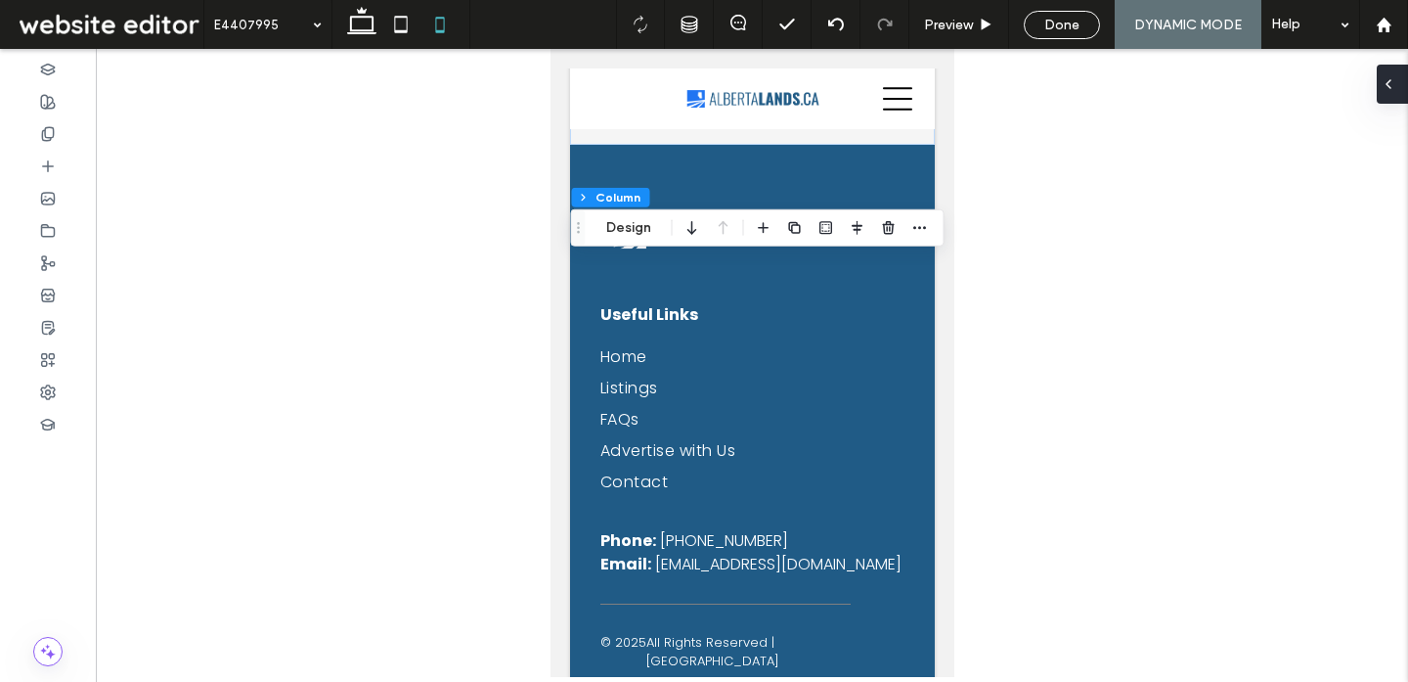
click at [1391, 76] on icon at bounding box center [1389, 84] width 16 height 16
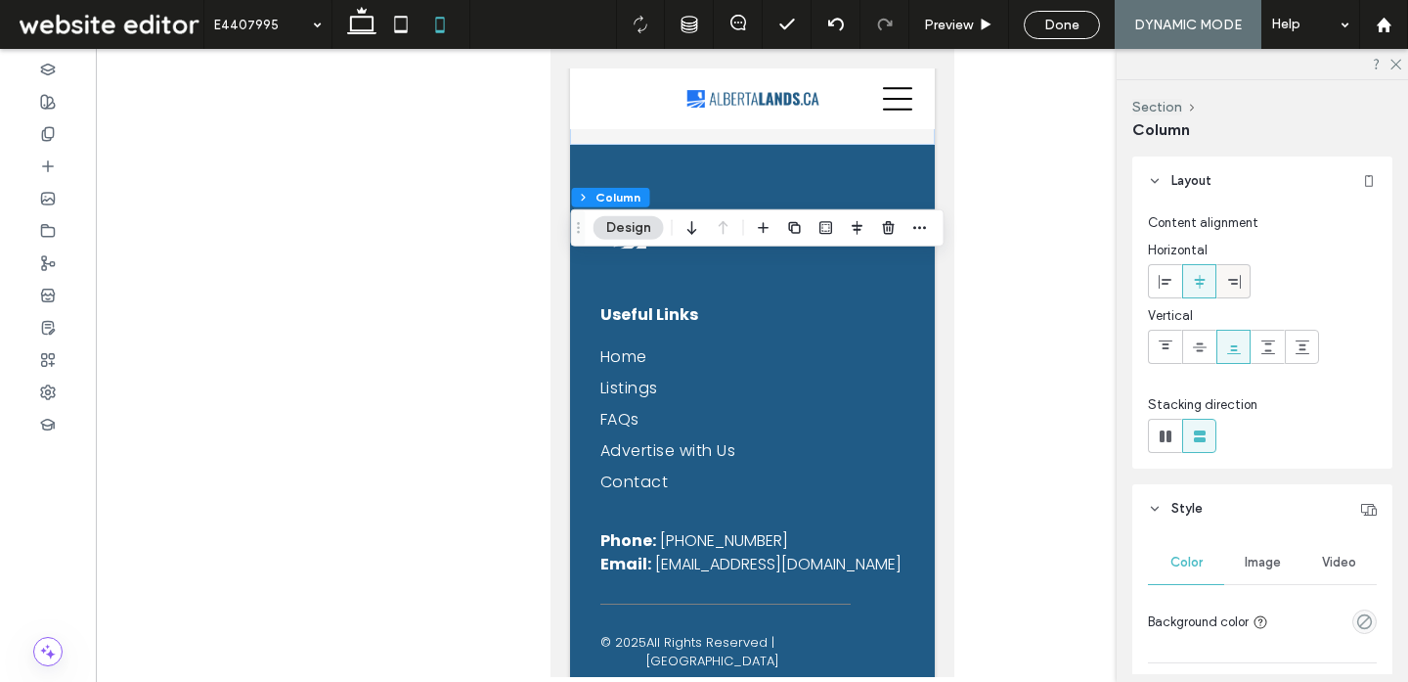
click at [1235, 286] on icon at bounding box center [1234, 282] width 16 height 16
click at [1197, 287] on icon at bounding box center [1200, 282] width 16 height 16
click at [1158, 289] on span at bounding box center [1166, 281] width 16 height 32
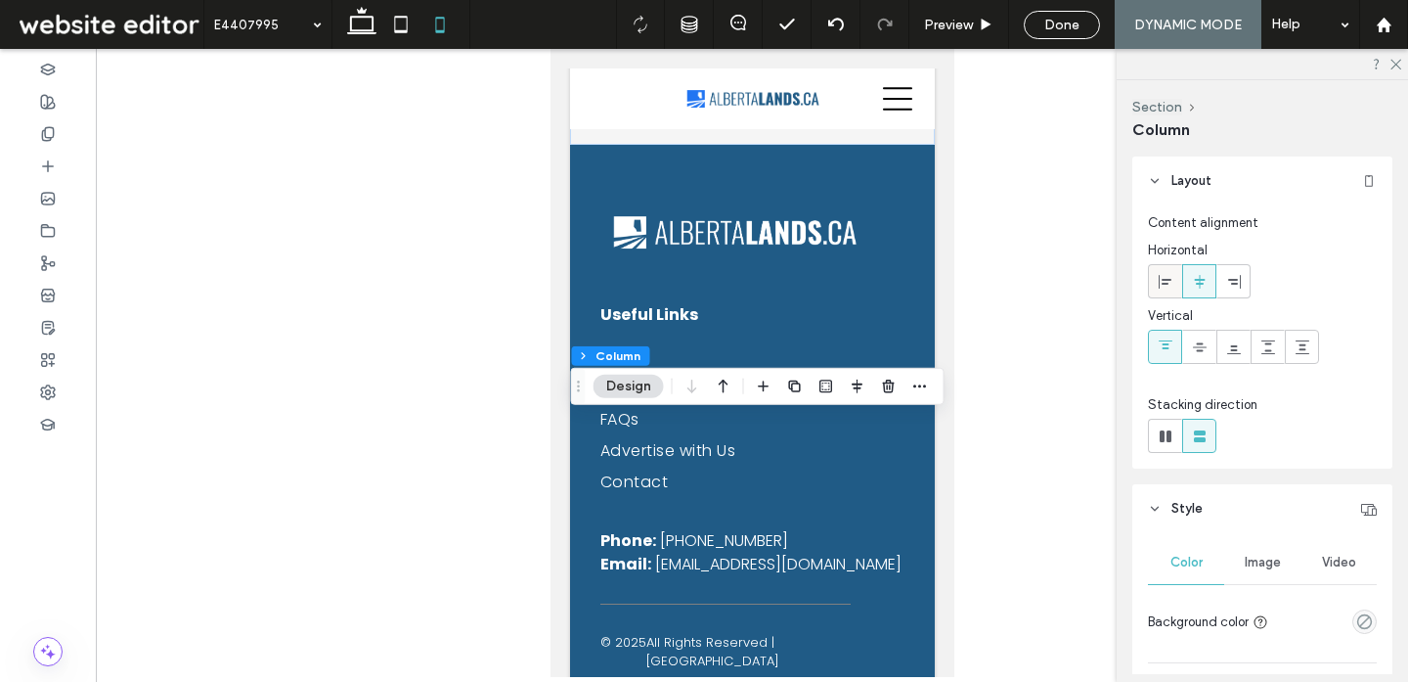
click at [1174, 283] on div at bounding box center [1165, 281] width 32 height 32
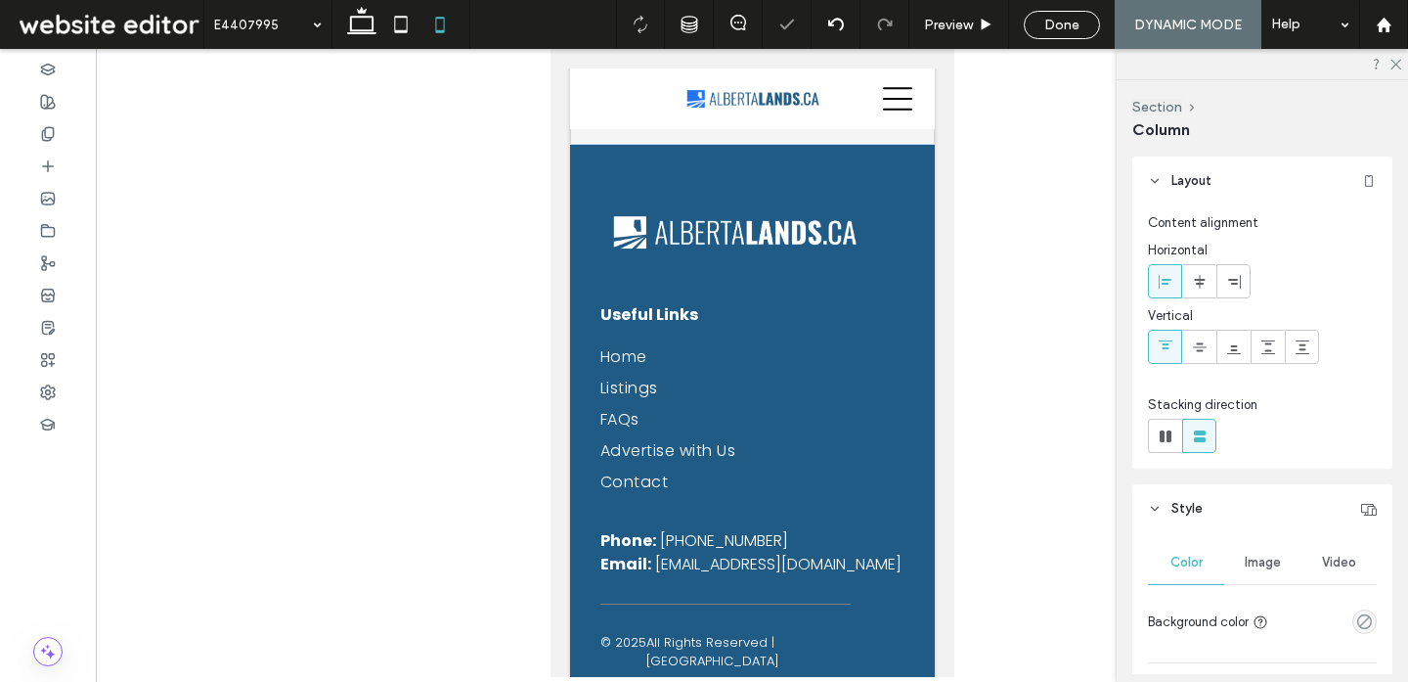
type input "**"
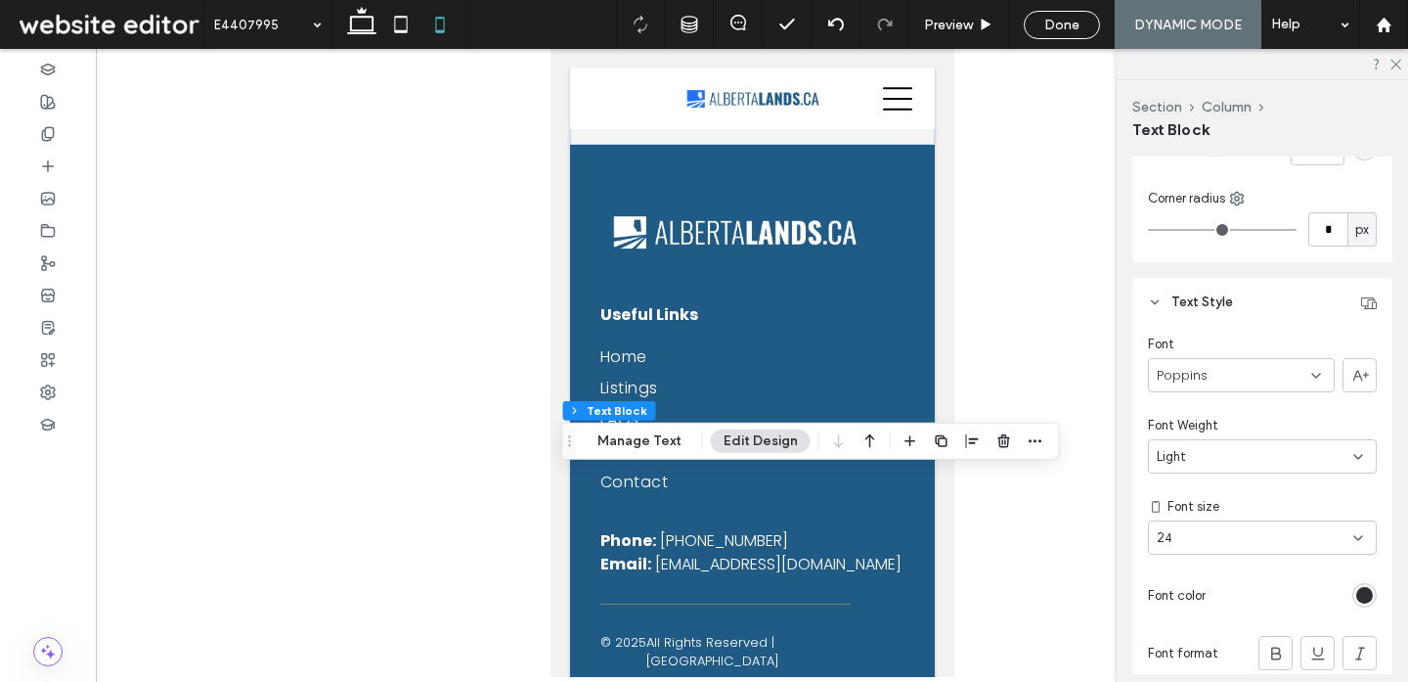
scroll to position [308, 0]
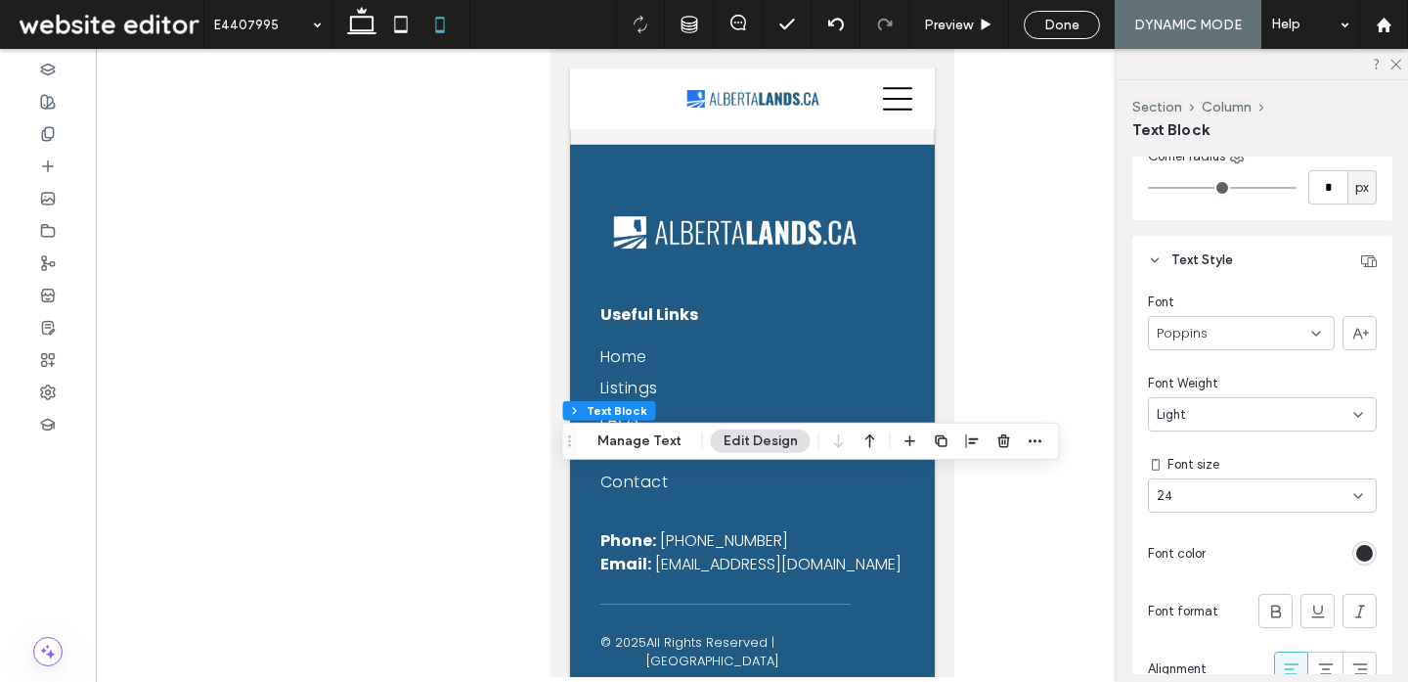
click at [1283, 492] on div "24" at bounding box center [1251, 496] width 188 height 20
click at [1265, 428] on div "16" at bounding box center [1262, 413] width 227 height 34
click at [1222, 491] on div "16" at bounding box center [1251, 496] width 188 height 20
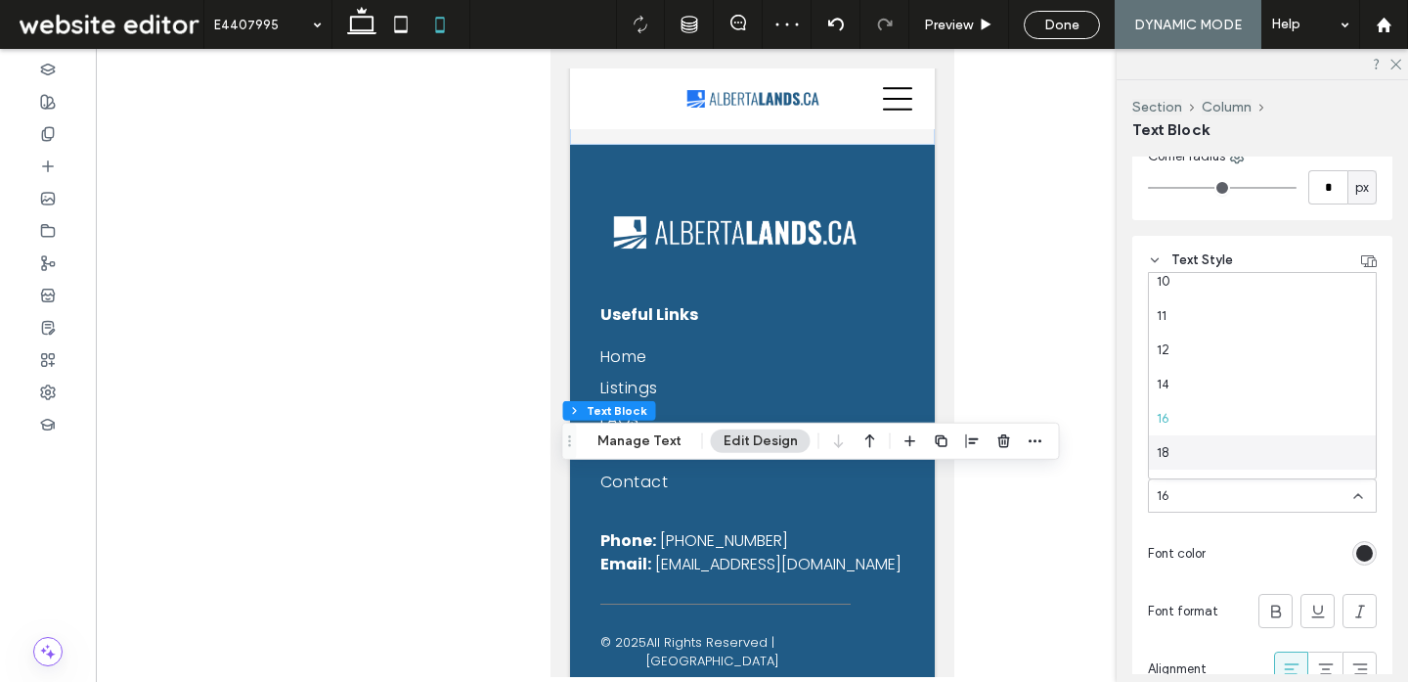
click at [1210, 456] on div "18" at bounding box center [1262, 452] width 227 height 34
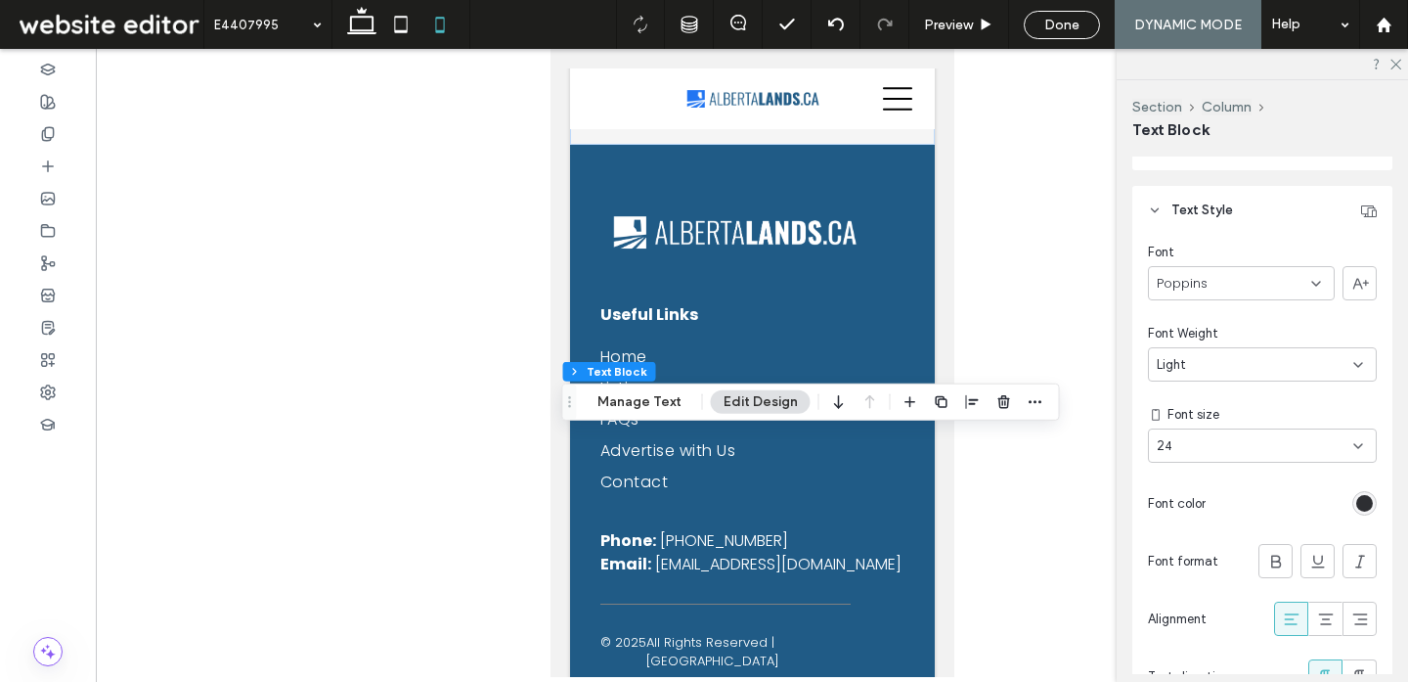
scroll to position [372, 0]
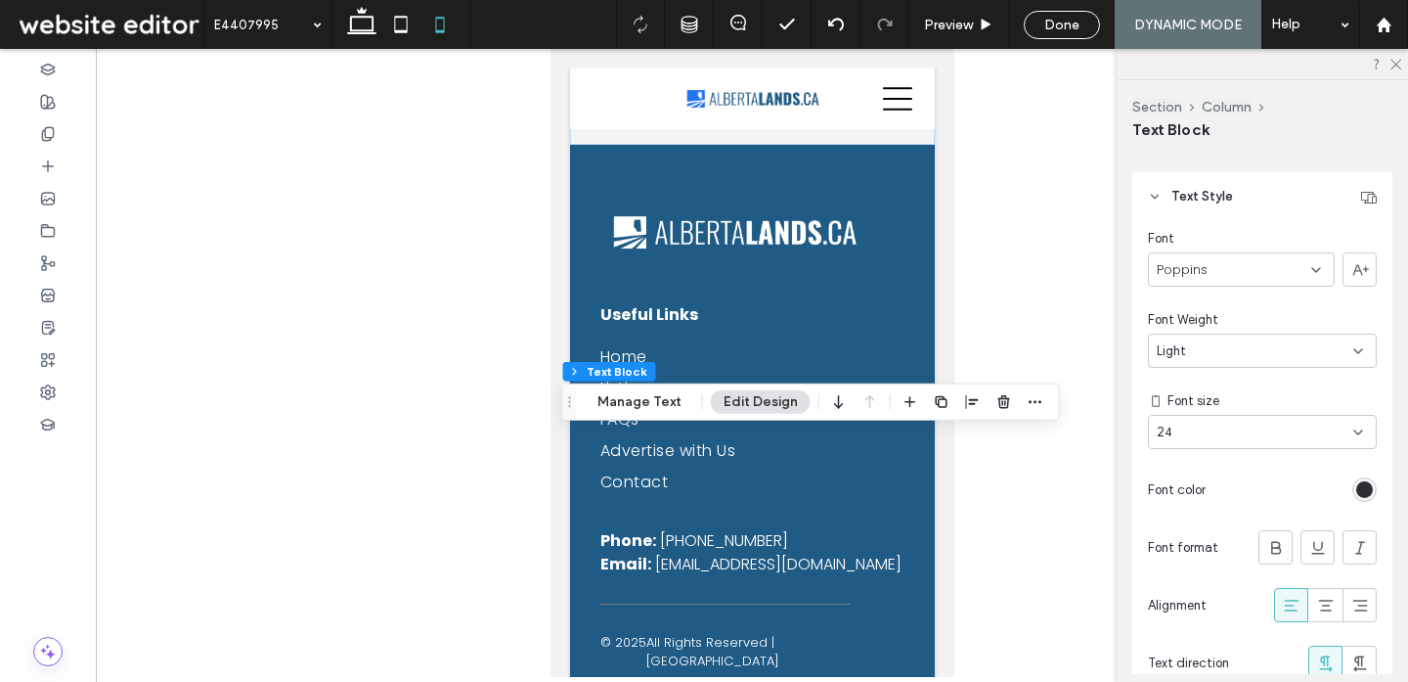
click at [1263, 422] on div "24" at bounding box center [1251, 432] width 188 height 20
click at [1241, 570] on div "18" at bounding box center [1262, 586] width 227 height 34
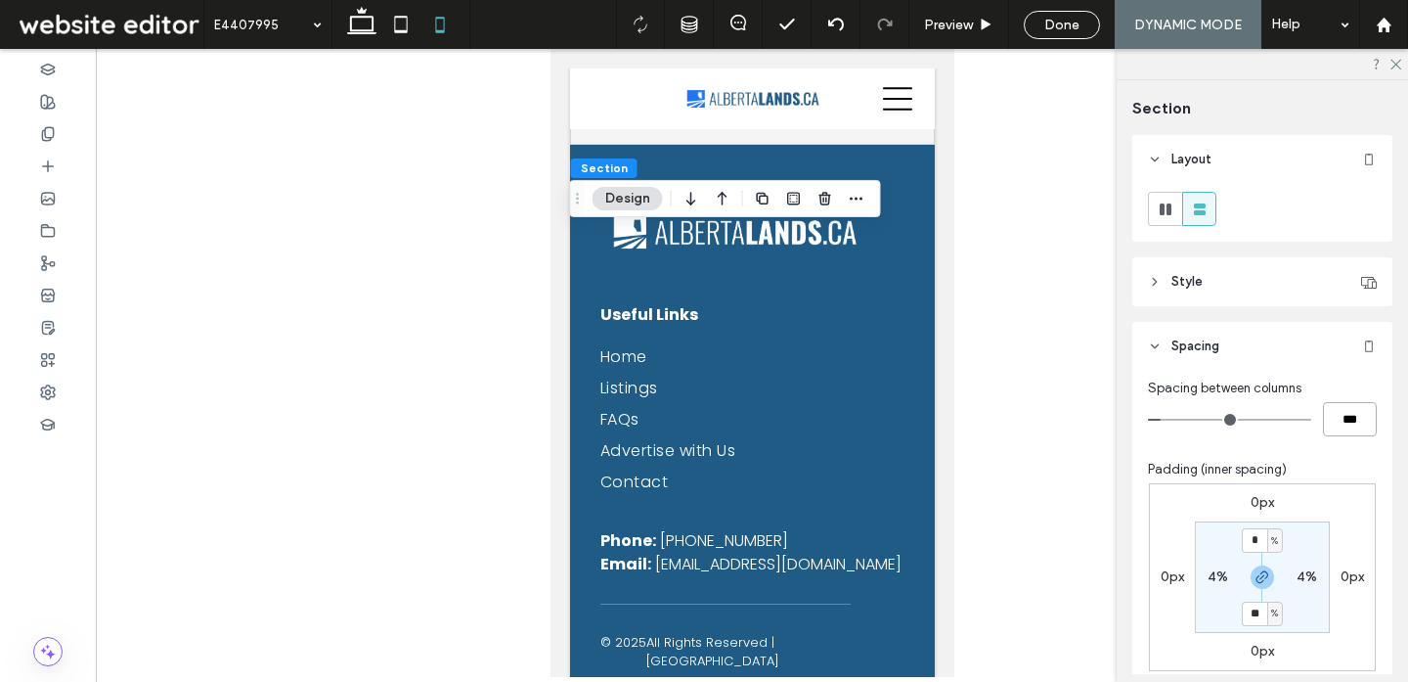
click at [1345, 420] on input "***" at bounding box center [1350, 419] width 54 height 34
type input "**"
type input "****"
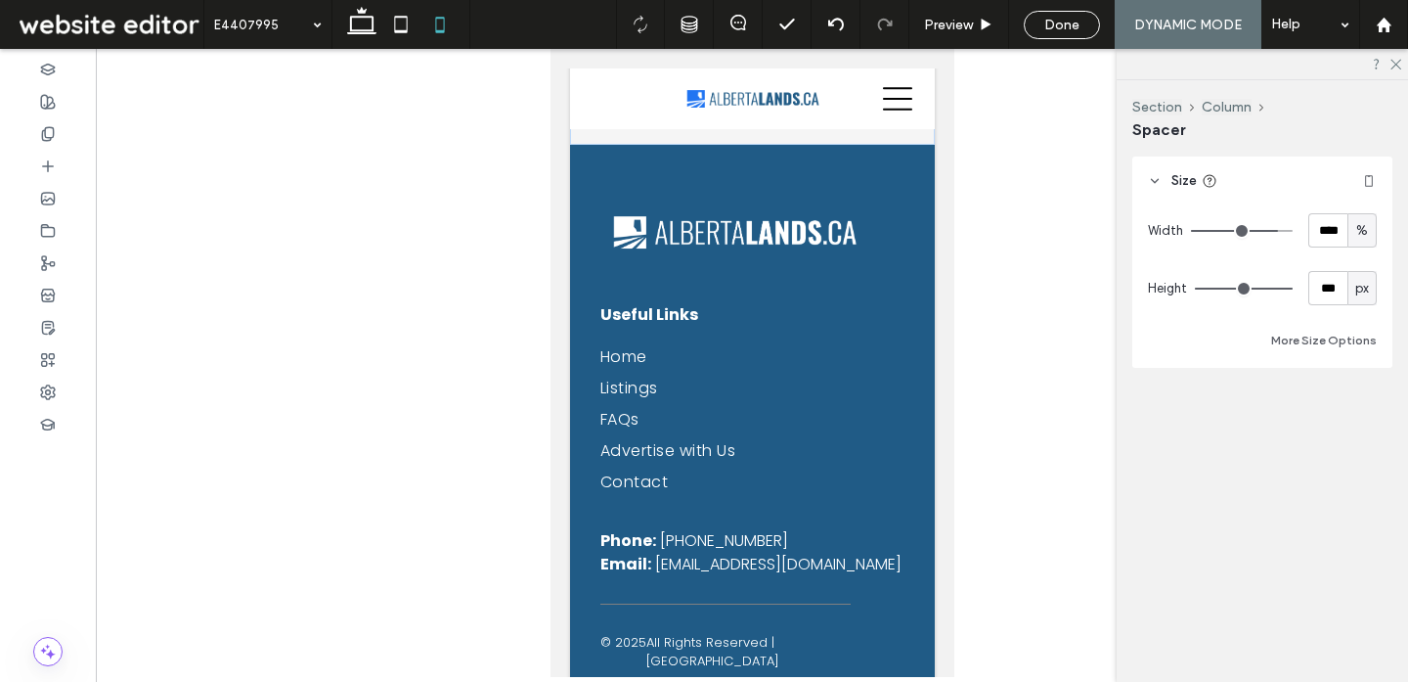
type input "***"
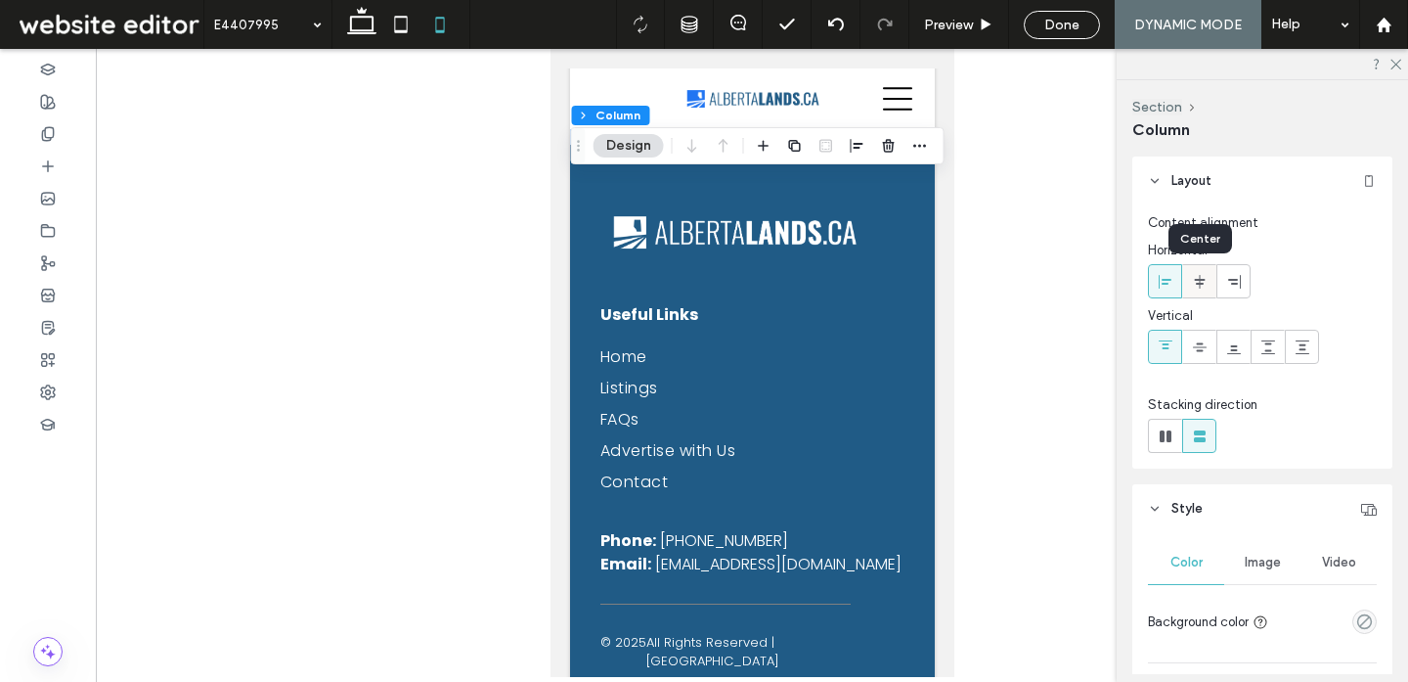
click at [1203, 283] on icon at bounding box center [1200, 282] width 16 height 16
click at [1169, 282] on icon at bounding box center [1166, 282] width 16 height 16
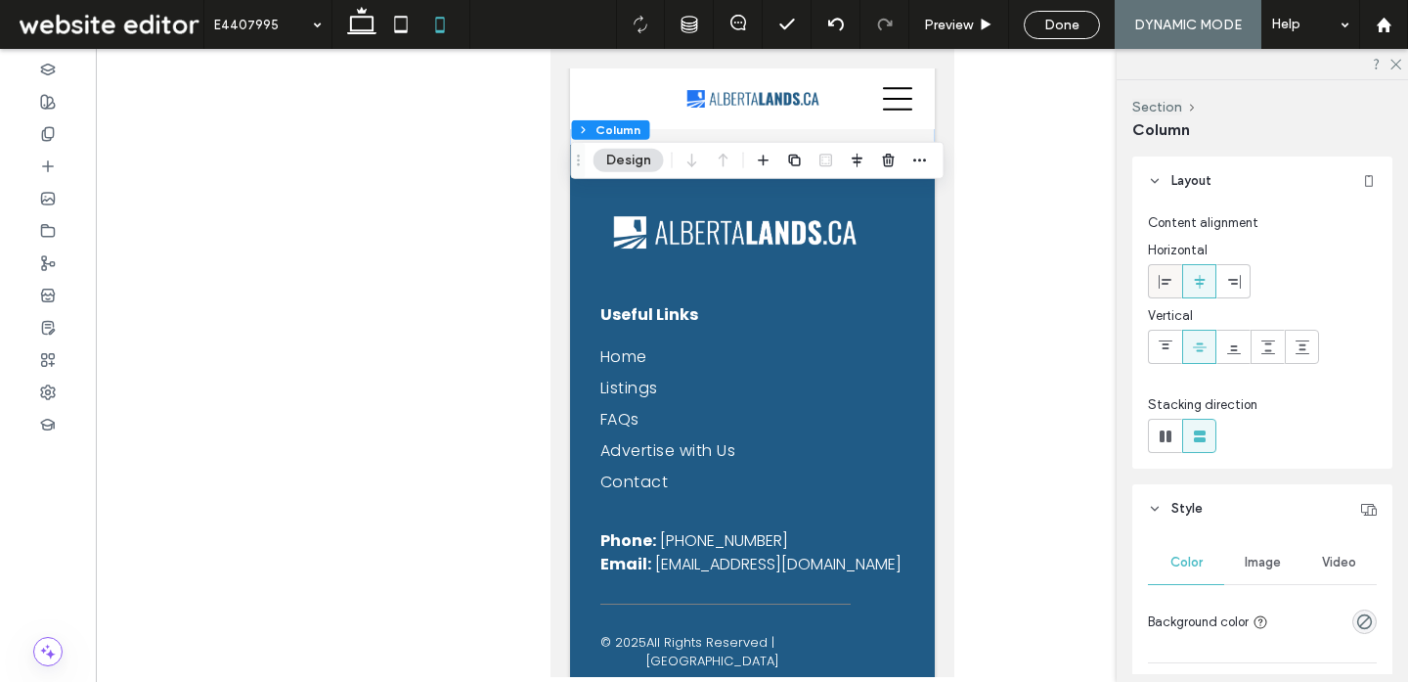
click at [1166, 285] on icon at bounding box center [1166, 282] width 16 height 16
click at [1198, 280] on use at bounding box center [1199, 281] width 11 height 14
click at [1171, 286] on icon at bounding box center [1166, 282] width 16 height 16
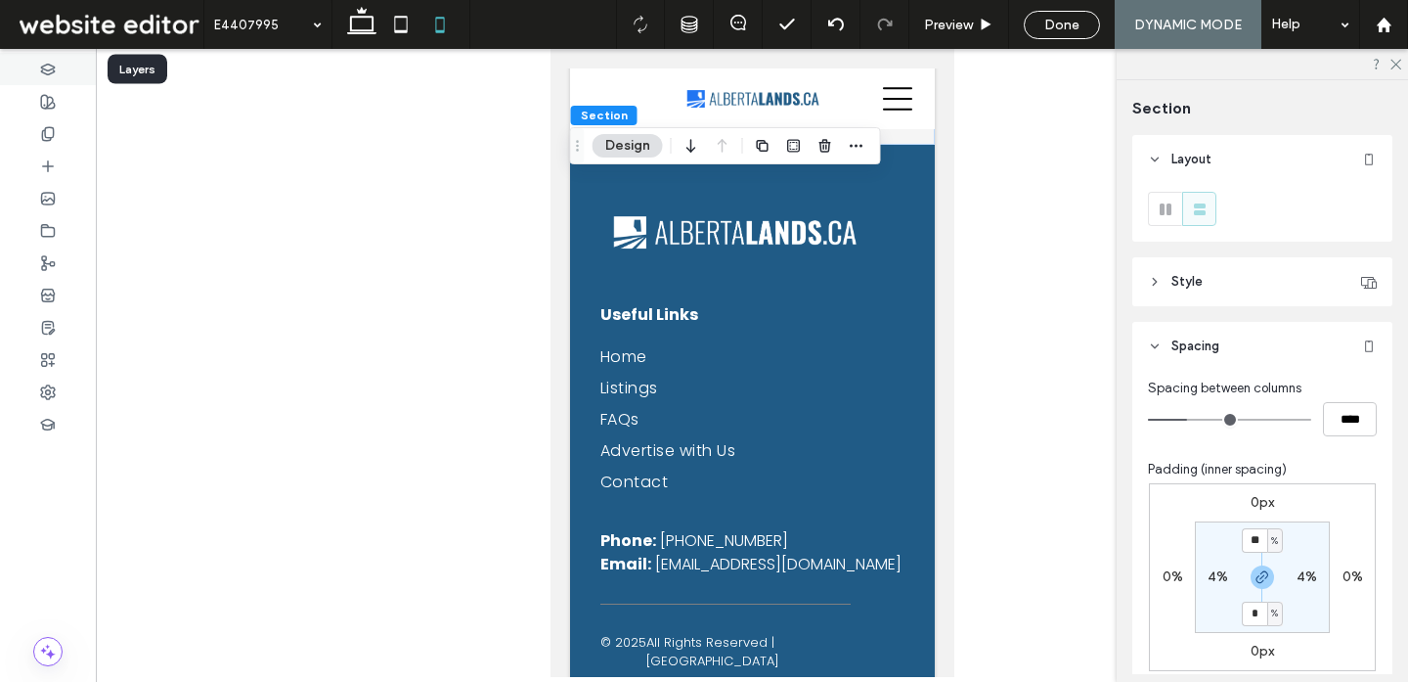
click at [54, 68] on icon at bounding box center [48, 70] width 16 height 16
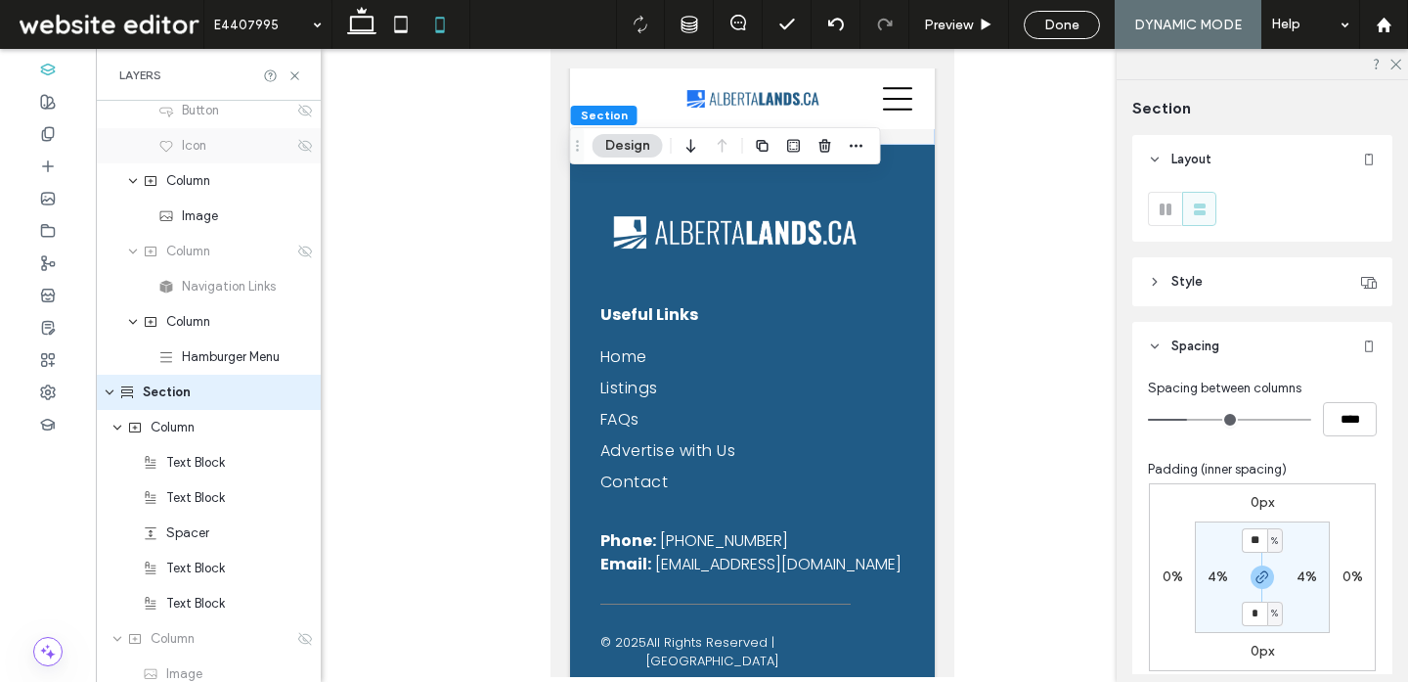
scroll to position [114, 0]
click at [108, 389] on icon "expand Section" at bounding box center [110, 391] width 12 height 16
click at [300, 465] on icon at bounding box center [305, 462] width 16 height 16
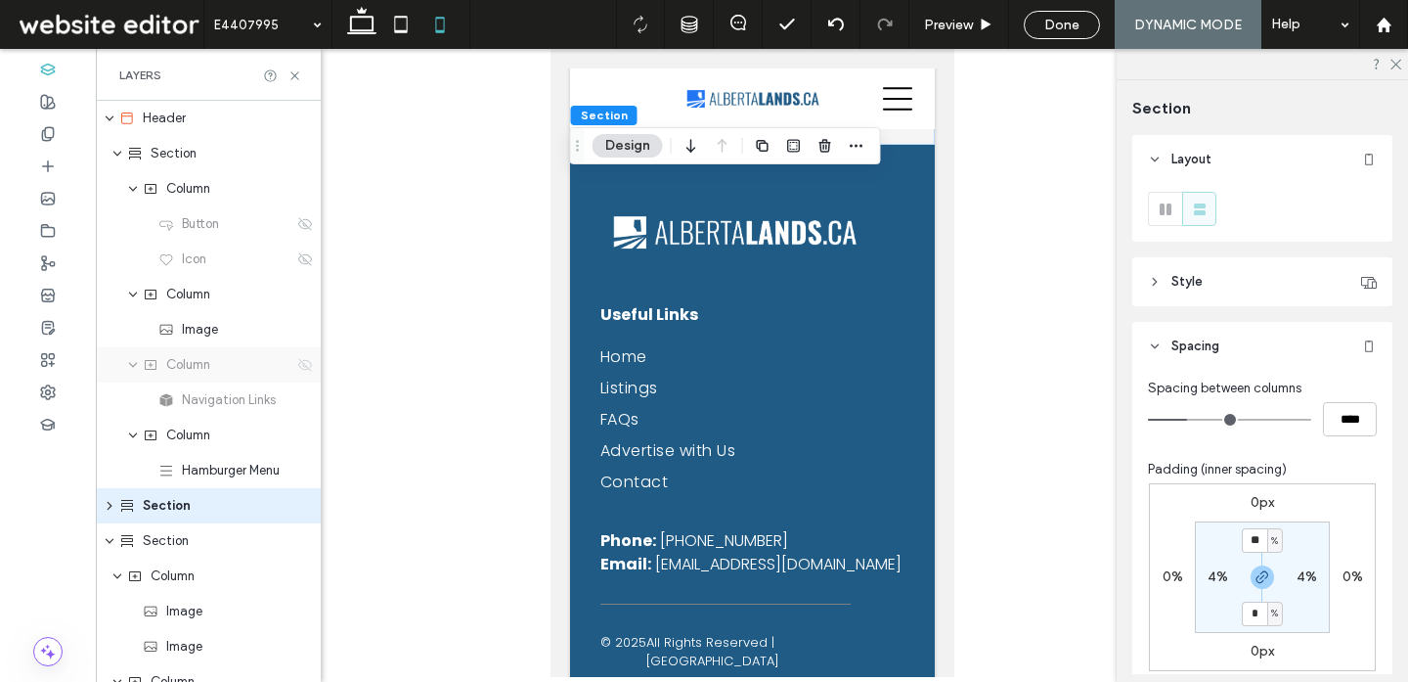
click at [308, 366] on icon at bounding box center [305, 365] width 16 height 16
click at [301, 402] on icon at bounding box center [305, 400] width 16 height 16
click at [306, 400] on use at bounding box center [305, 399] width 14 height 13
click at [306, 364] on icon at bounding box center [305, 365] width 16 height 16
click at [223, 509] on div "Section" at bounding box center [206, 506] width 174 height 20
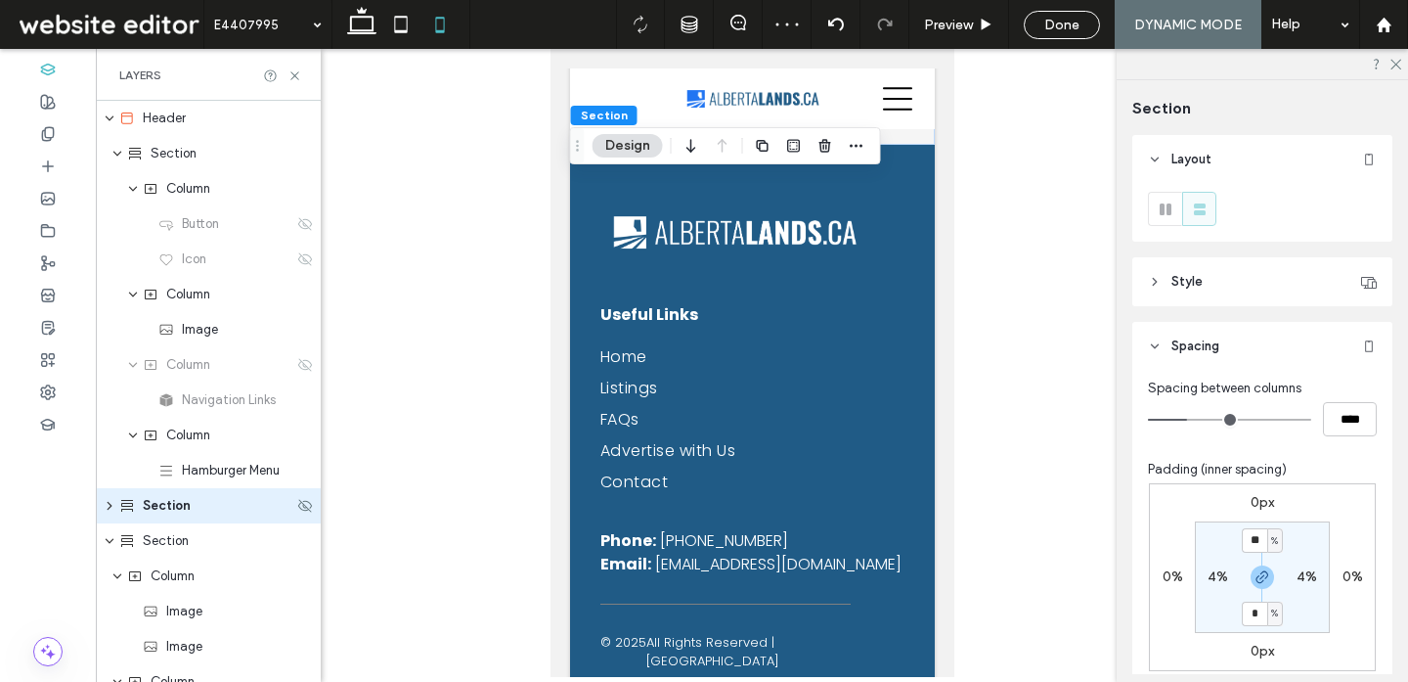
click at [104, 503] on icon "expand Section" at bounding box center [110, 506] width 16 height 12
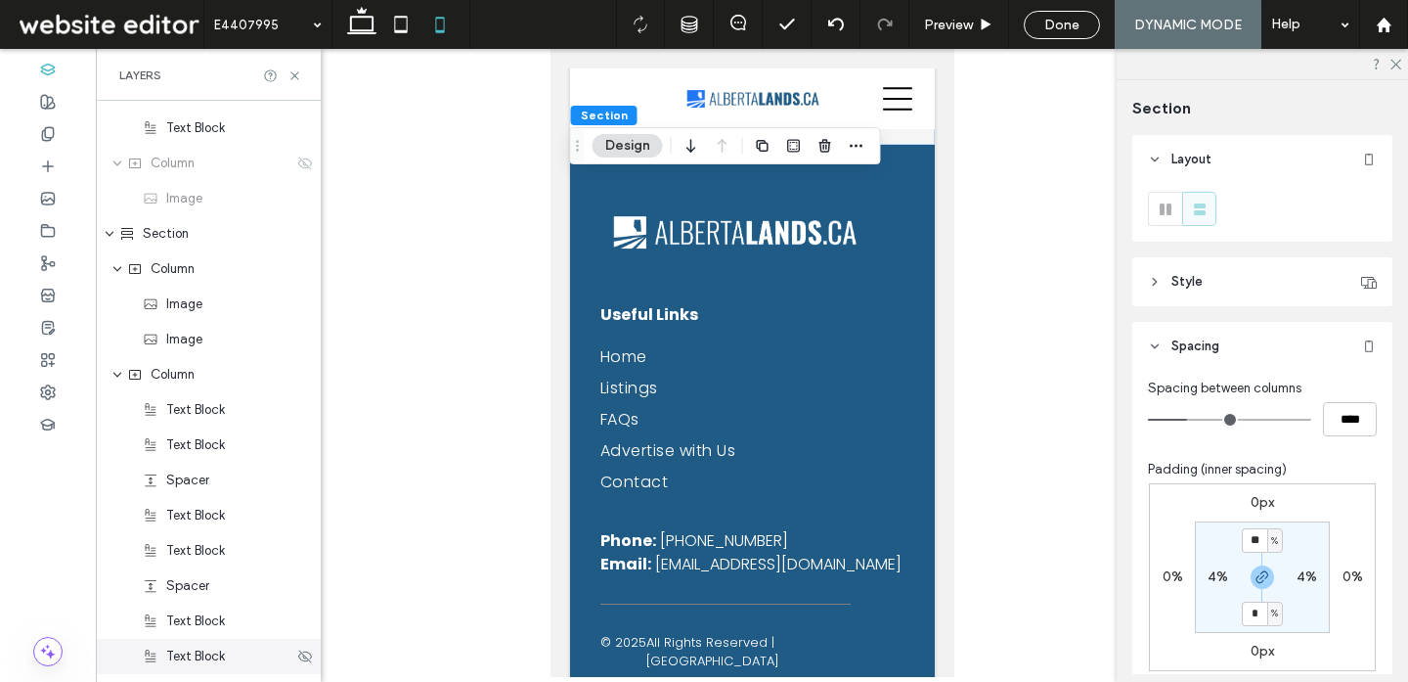
scroll to position [578, 0]
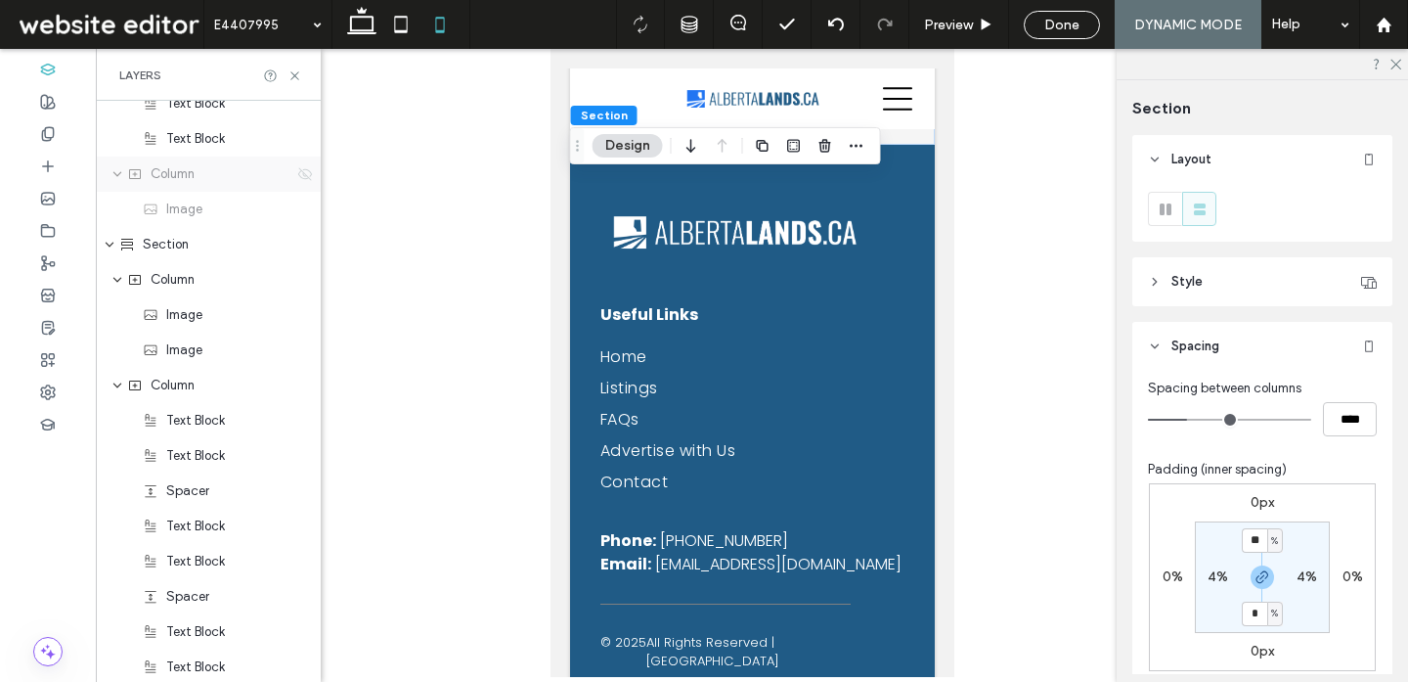
click at [299, 176] on icon at bounding box center [305, 174] width 16 height 16
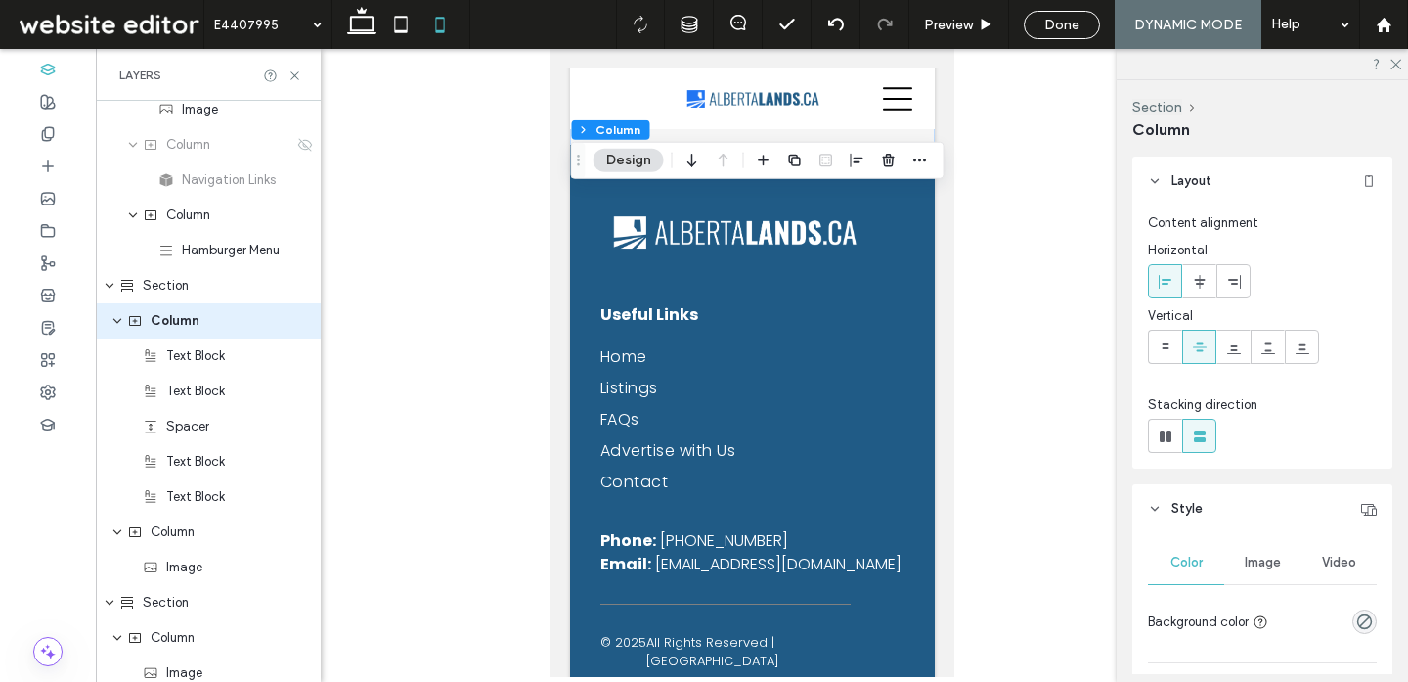
scroll to position [150, 0]
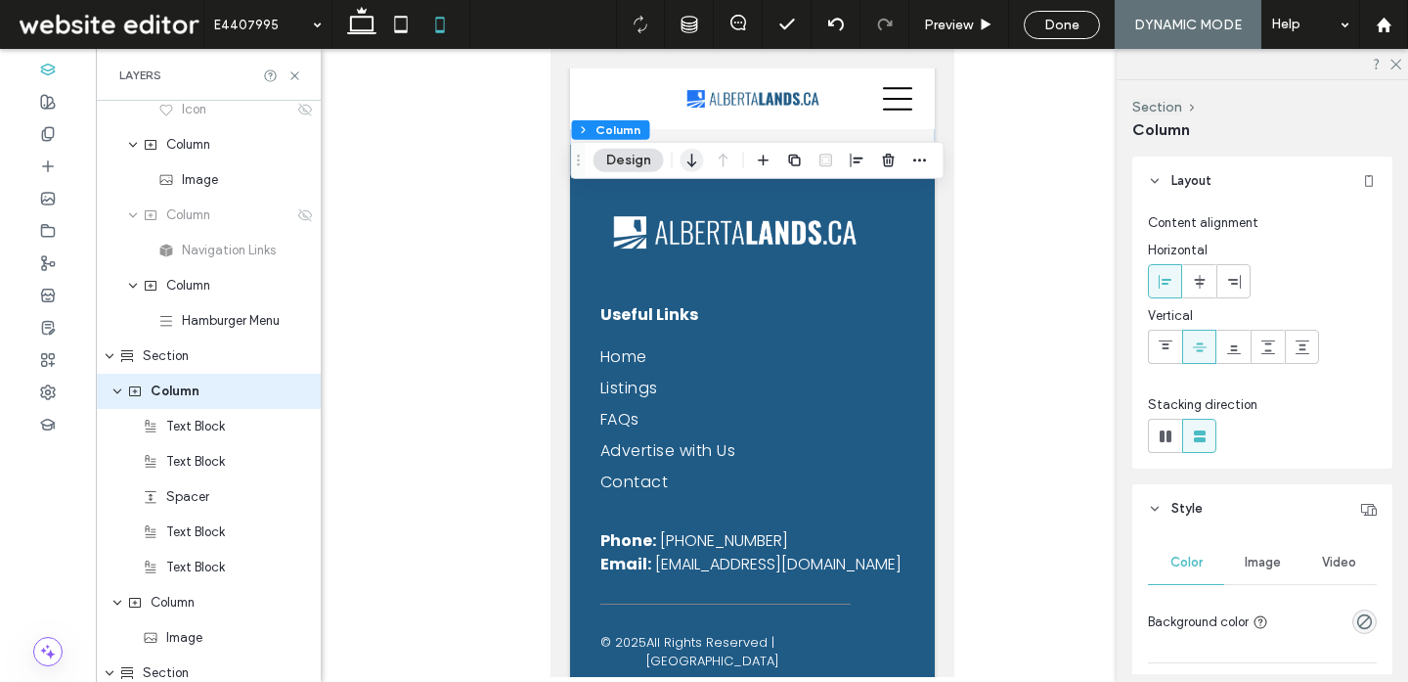
click at [689, 150] on icon "button" at bounding box center [692, 160] width 23 height 35
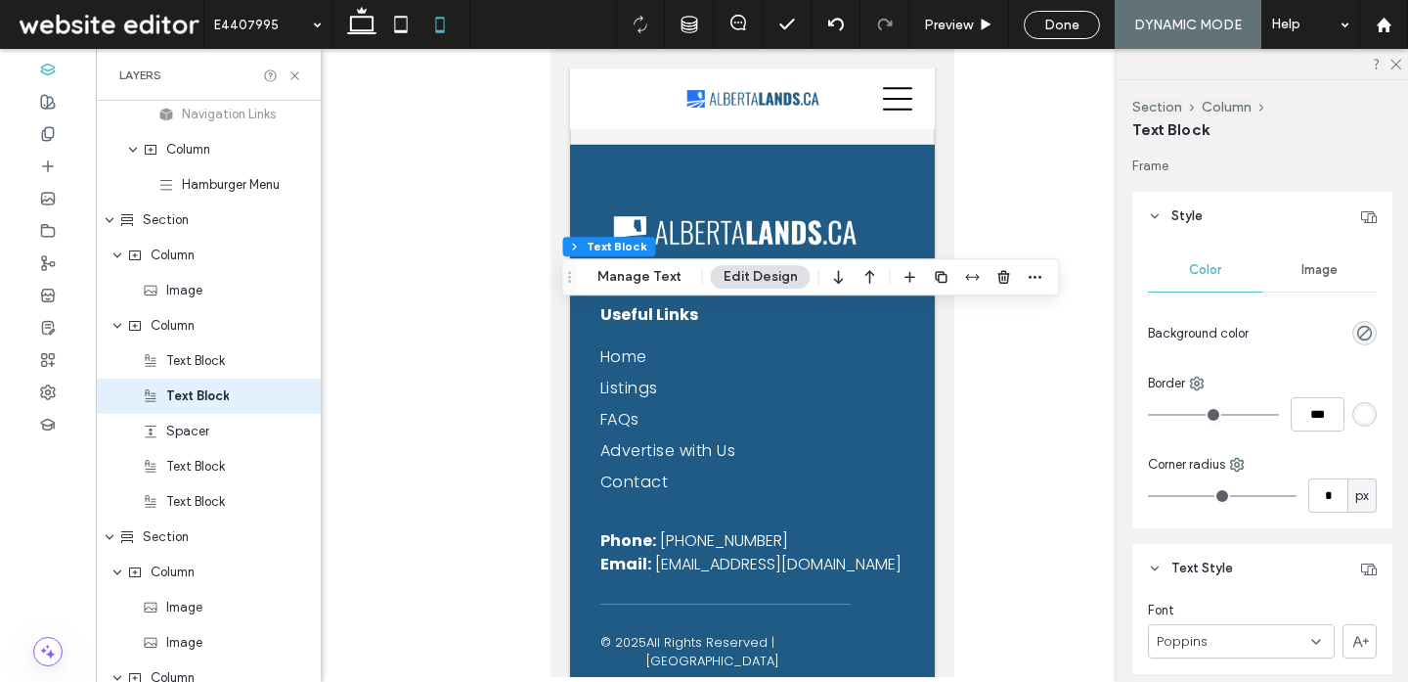
scroll to position [290, 0]
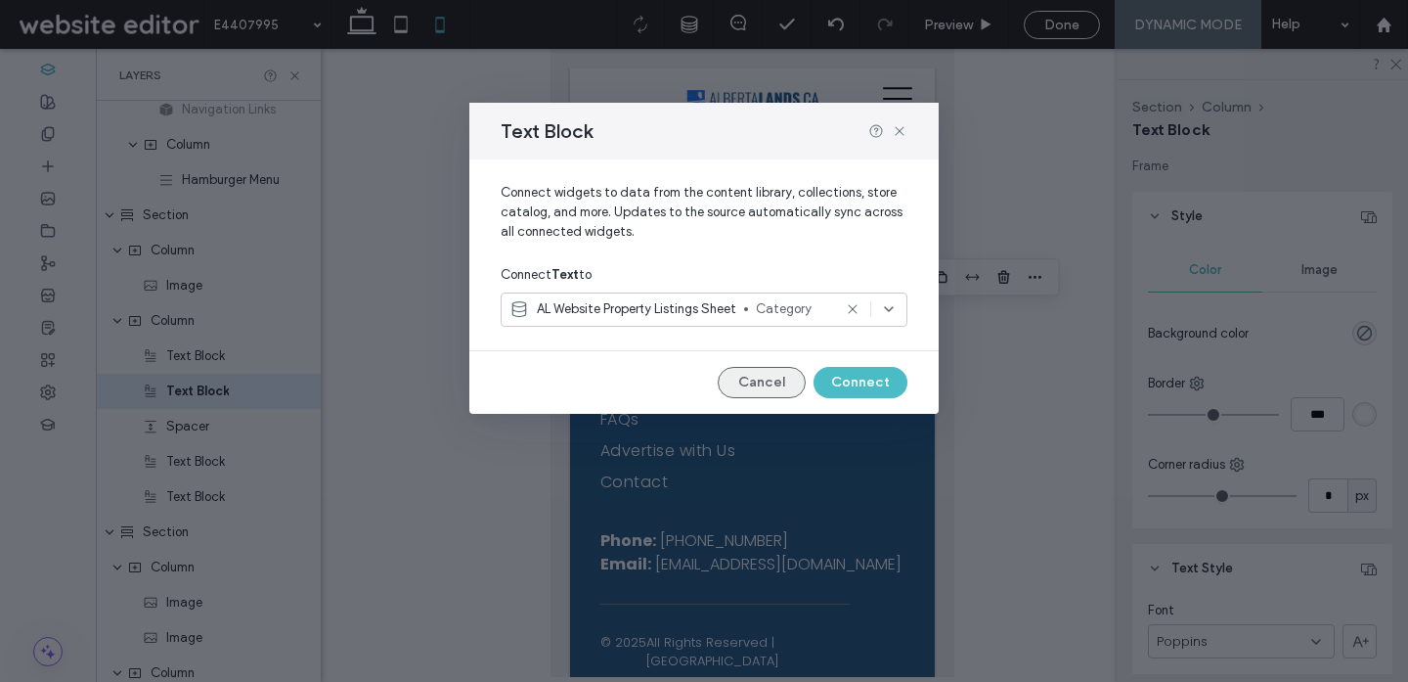
click at [761, 382] on button "Cancel" at bounding box center [762, 382] width 88 height 31
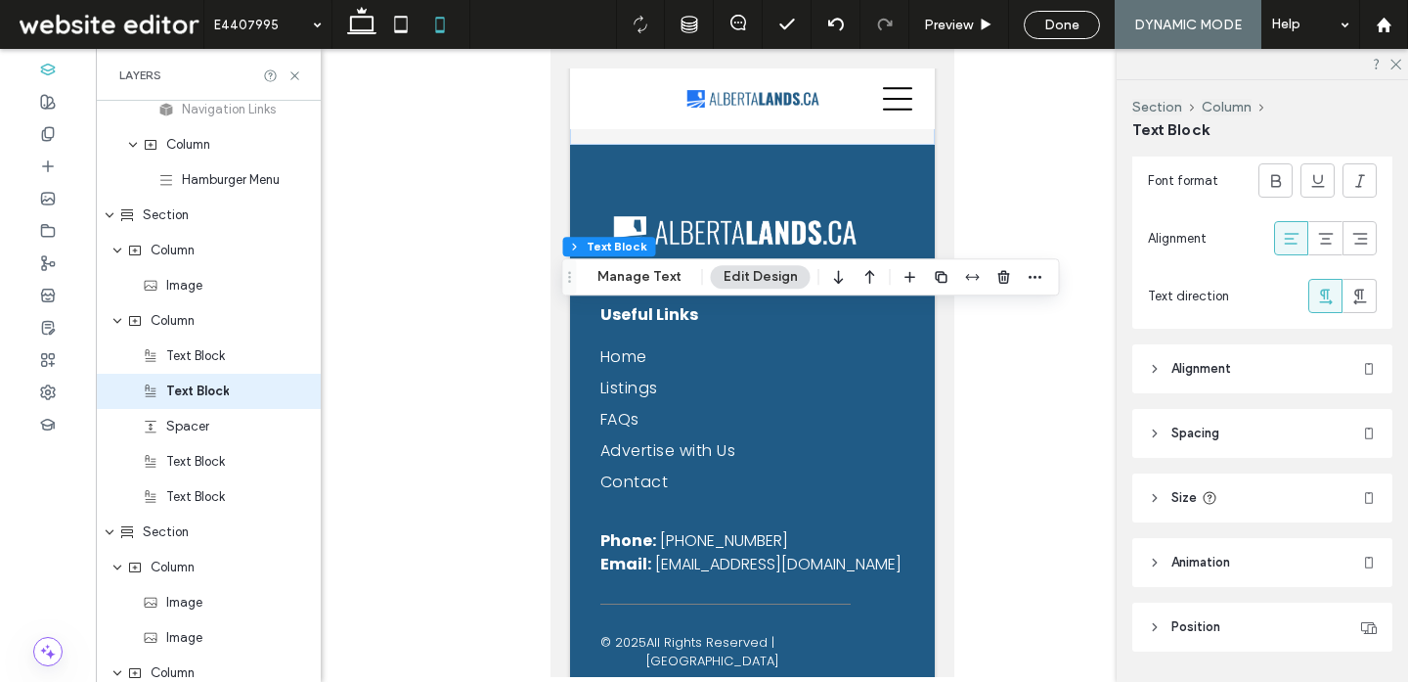
scroll to position [744, 0]
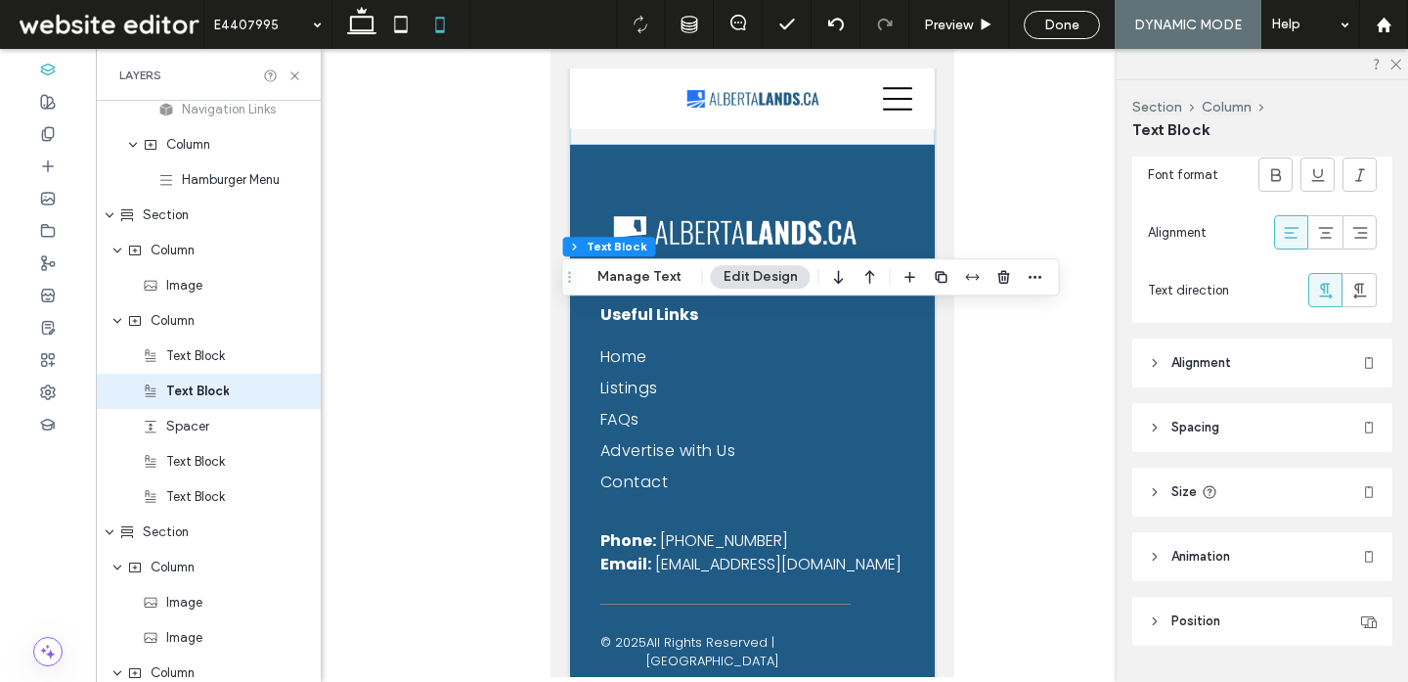
click at [1206, 478] on header "Size" at bounding box center [1262, 491] width 260 height 49
click at [1205, 437] on header "Spacing" at bounding box center [1262, 427] width 260 height 49
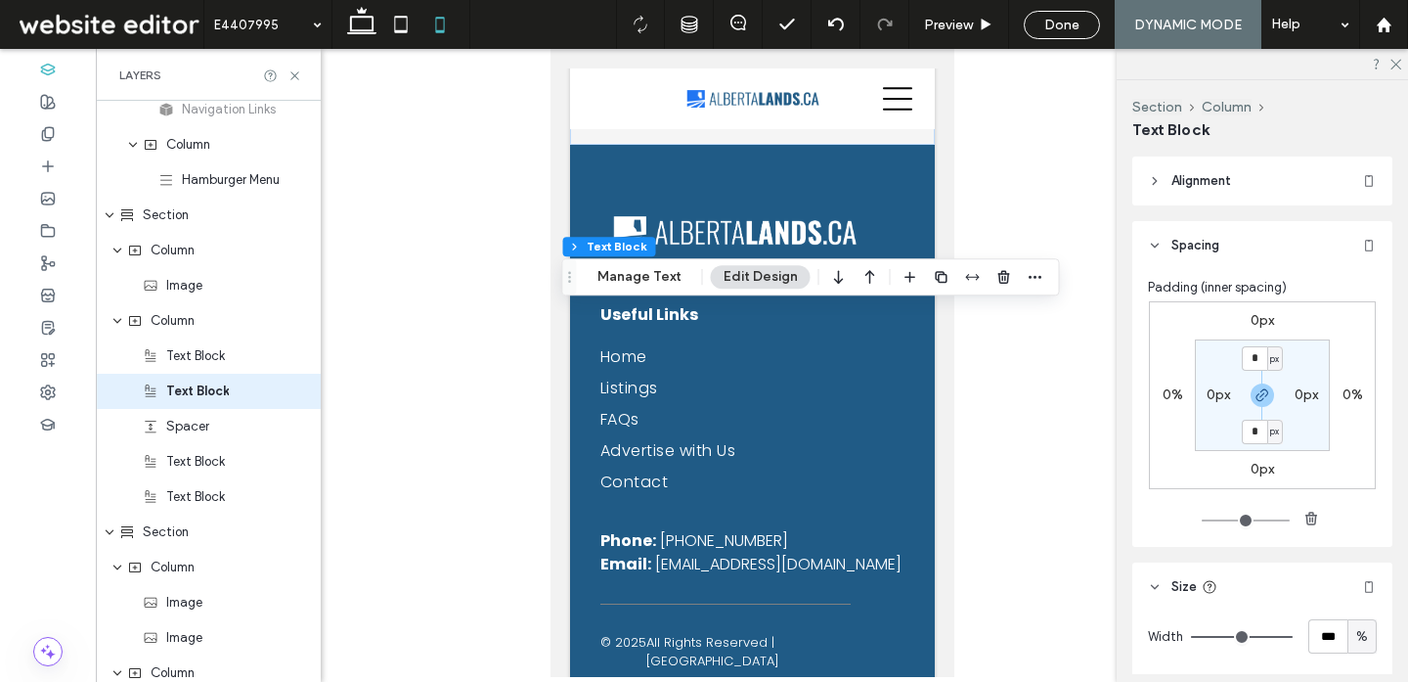
scroll to position [929, 0]
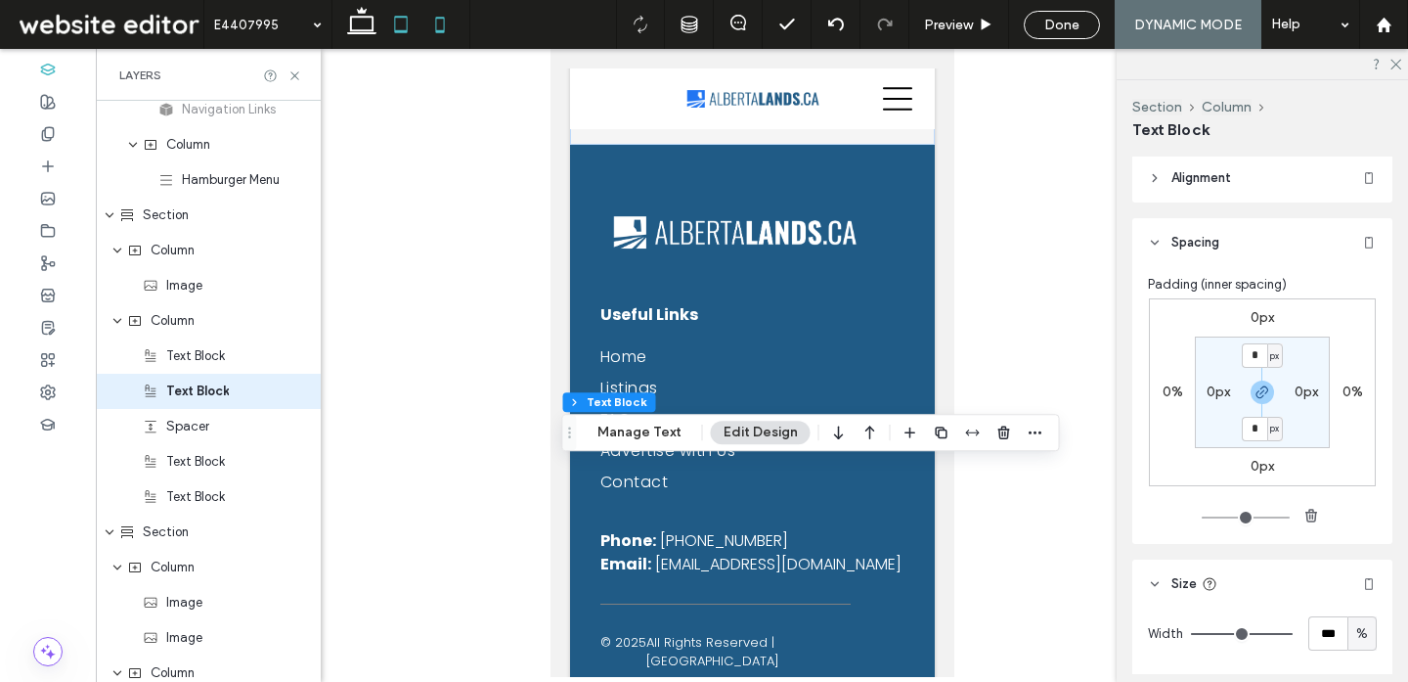
click at [406, 21] on icon at bounding box center [400, 24] width 39 height 39
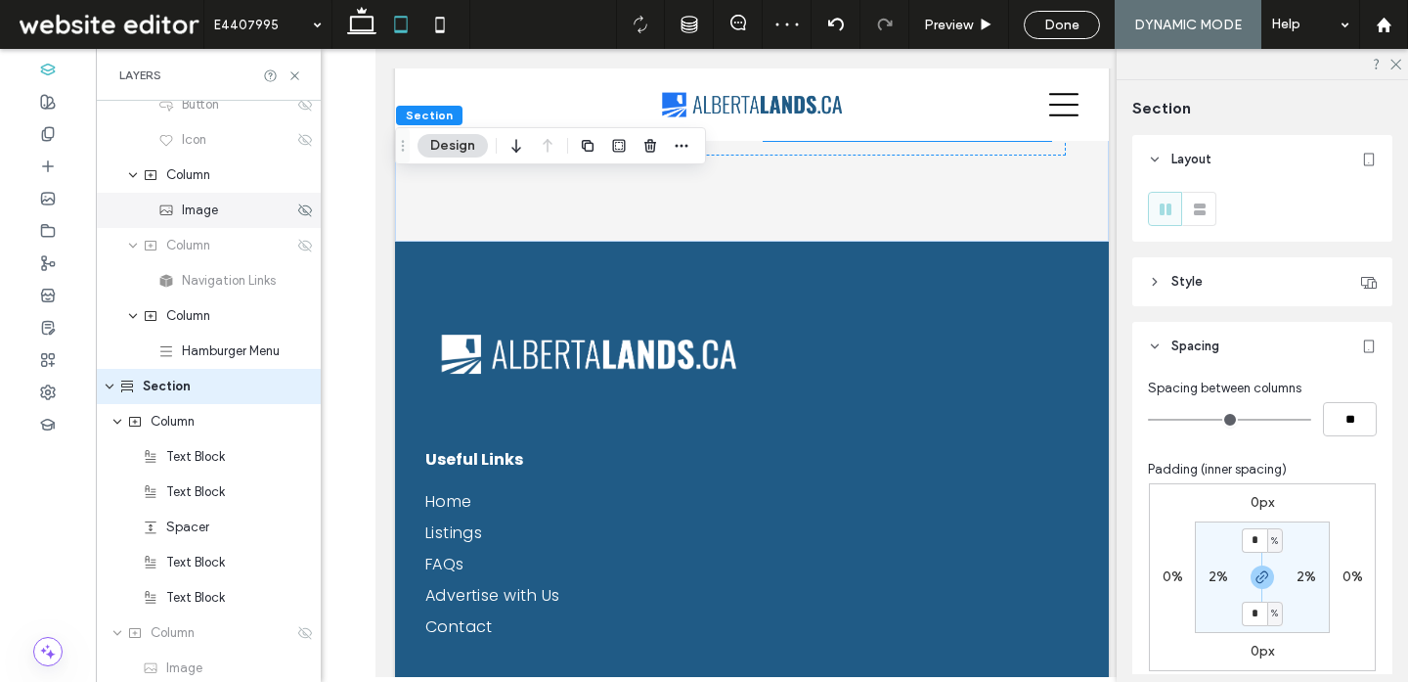
scroll to position [114, 0]
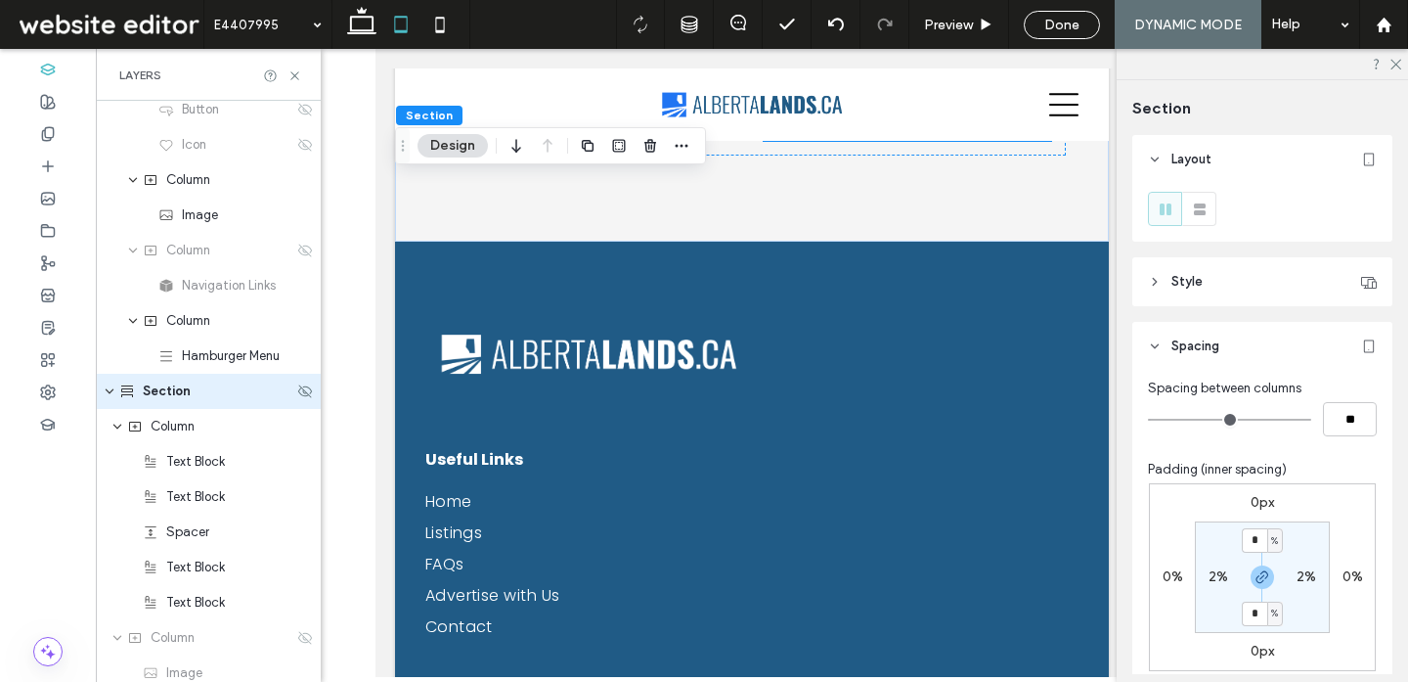
click at [107, 386] on icon "expand Section" at bounding box center [110, 391] width 12 height 16
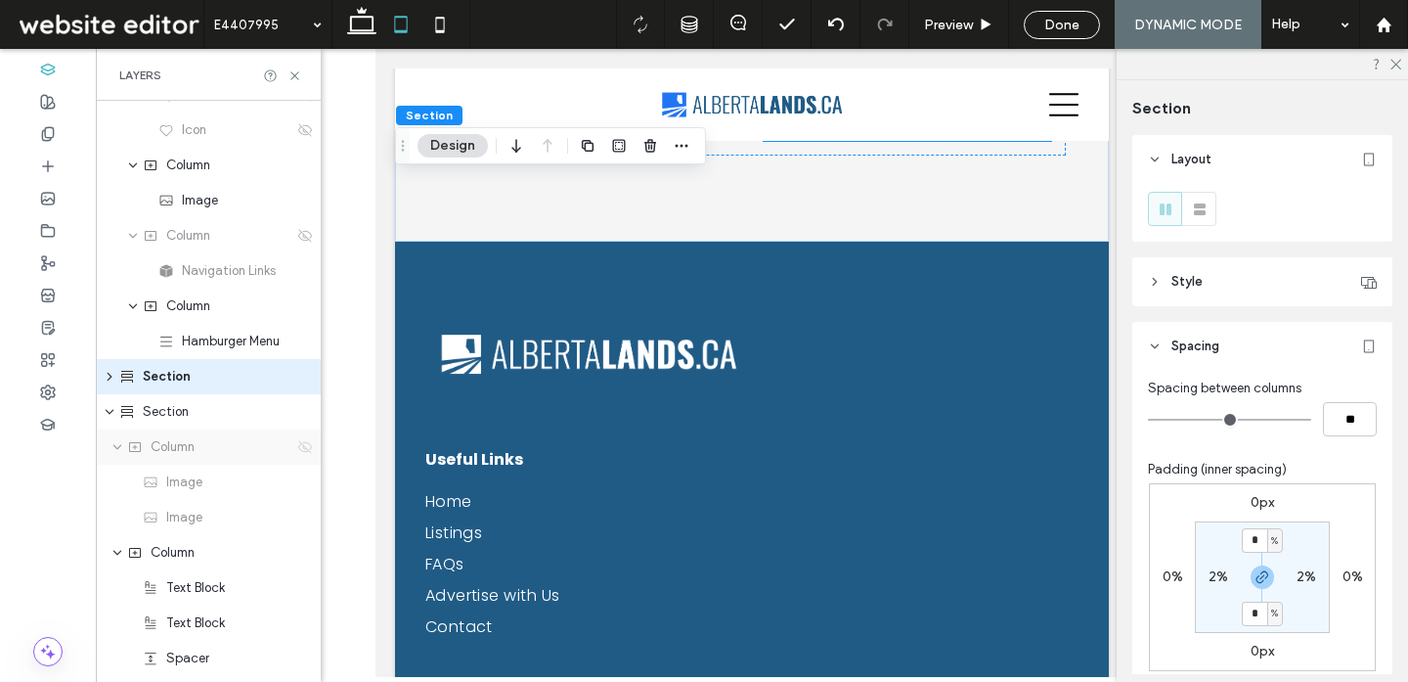
click at [298, 450] on icon at bounding box center [305, 447] width 16 height 16
click at [110, 372] on icon "expand Section" at bounding box center [110, 377] width 16 height 12
click at [303, 623] on use at bounding box center [305, 622] width 14 height 13
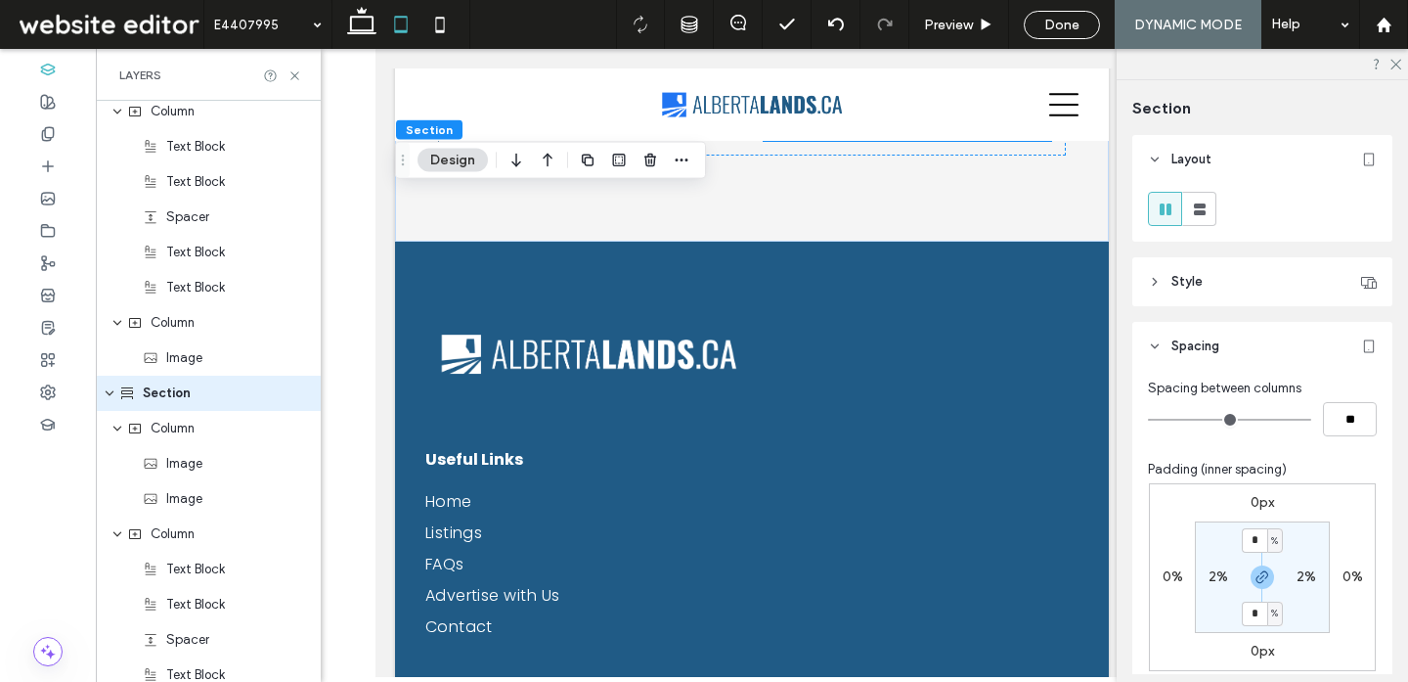
scroll to position [431, 0]
click at [1355, 413] on input "**" at bounding box center [1350, 419] width 54 height 34
type input "*"
drag, startPoint x: 1343, startPoint y: 420, endPoint x: 1235, endPoint y: 401, distance: 109.2
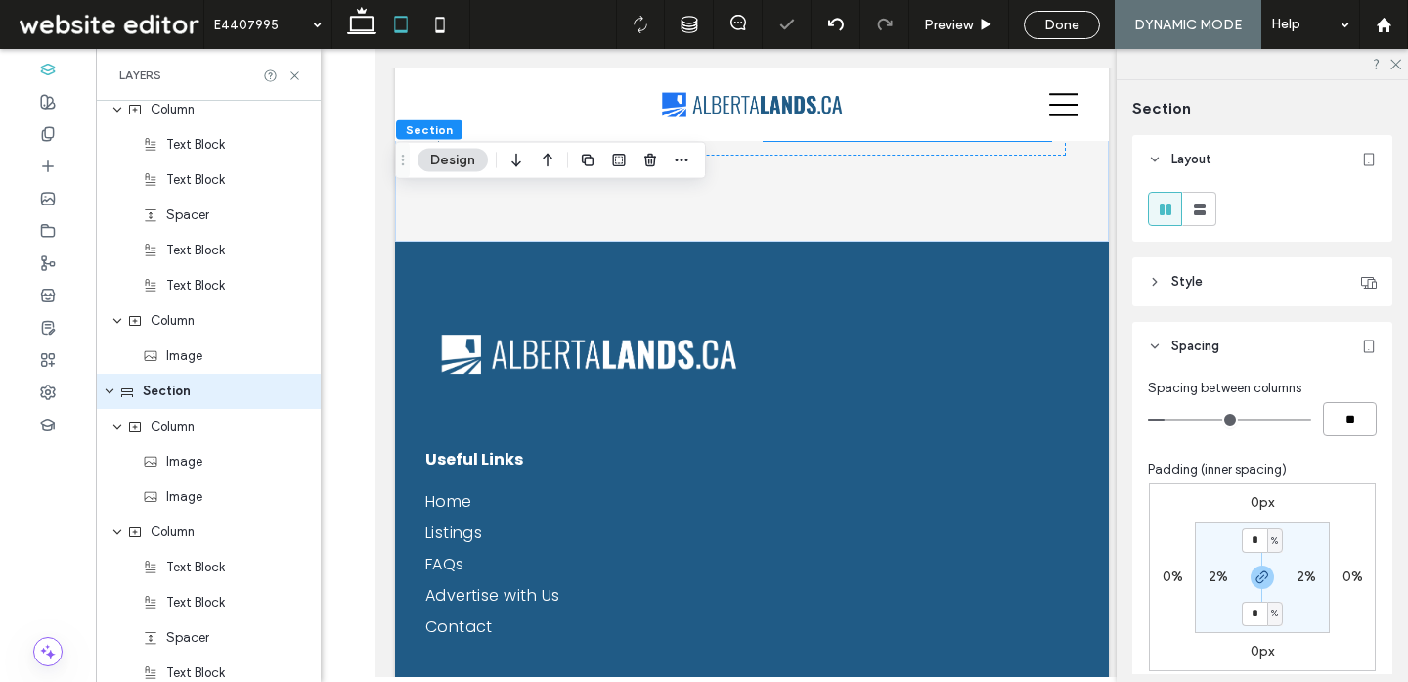
click at [1235, 401] on div "Spacing between columns **" at bounding box center [1262, 407] width 229 height 58
type input "*"
type input "**"
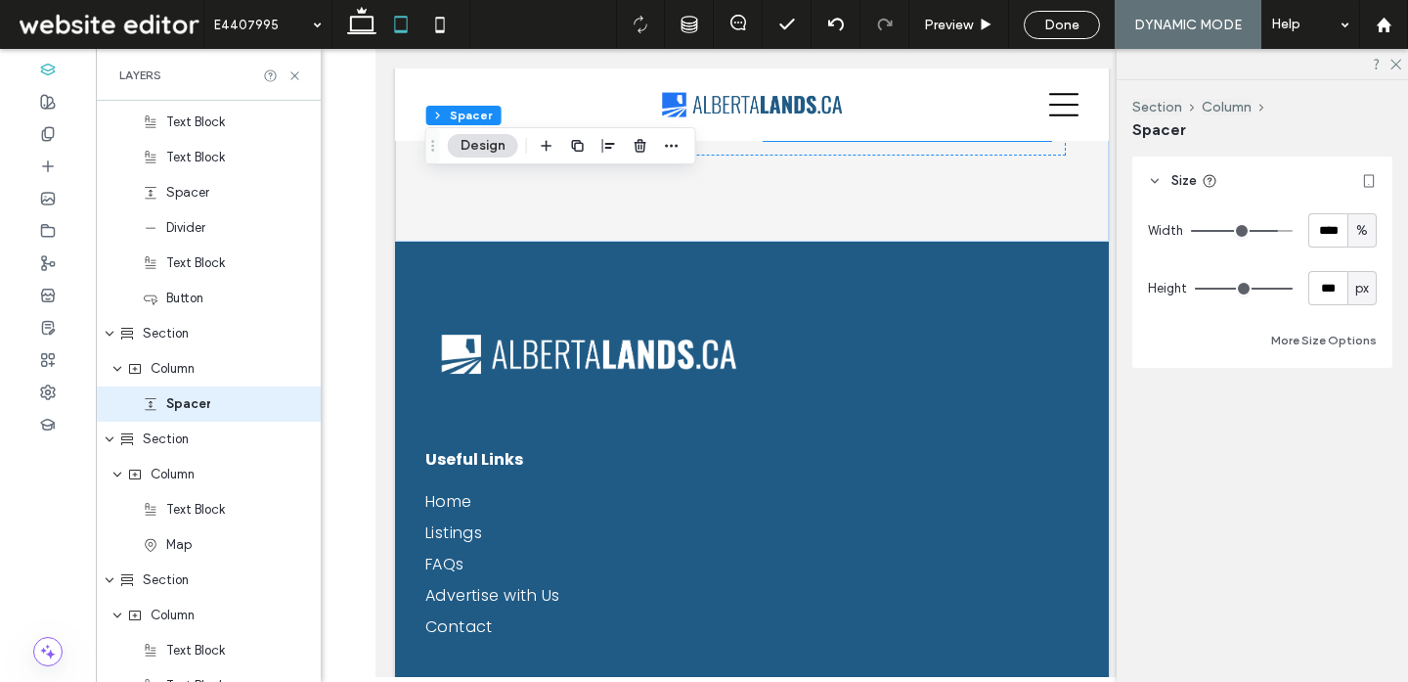
scroll to position [1100, 0]
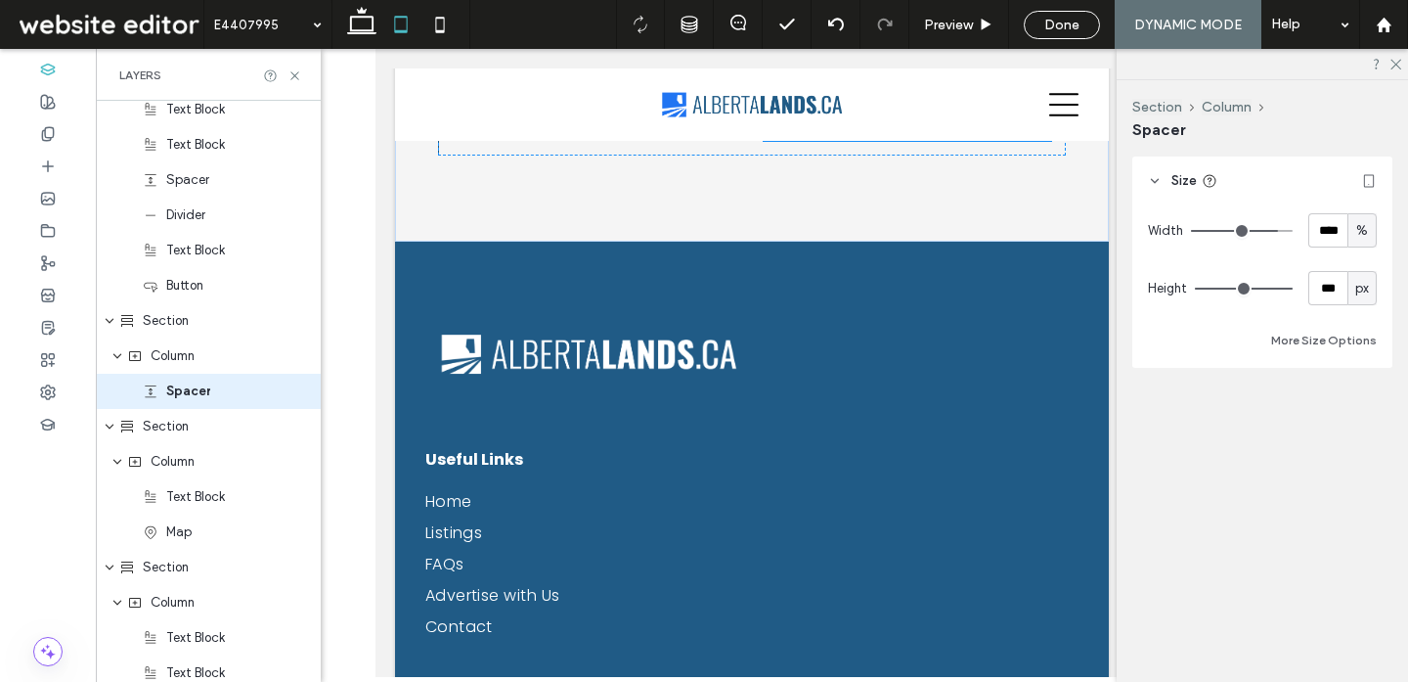
type input "***"
click at [366, 25] on icon at bounding box center [361, 24] width 39 height 39
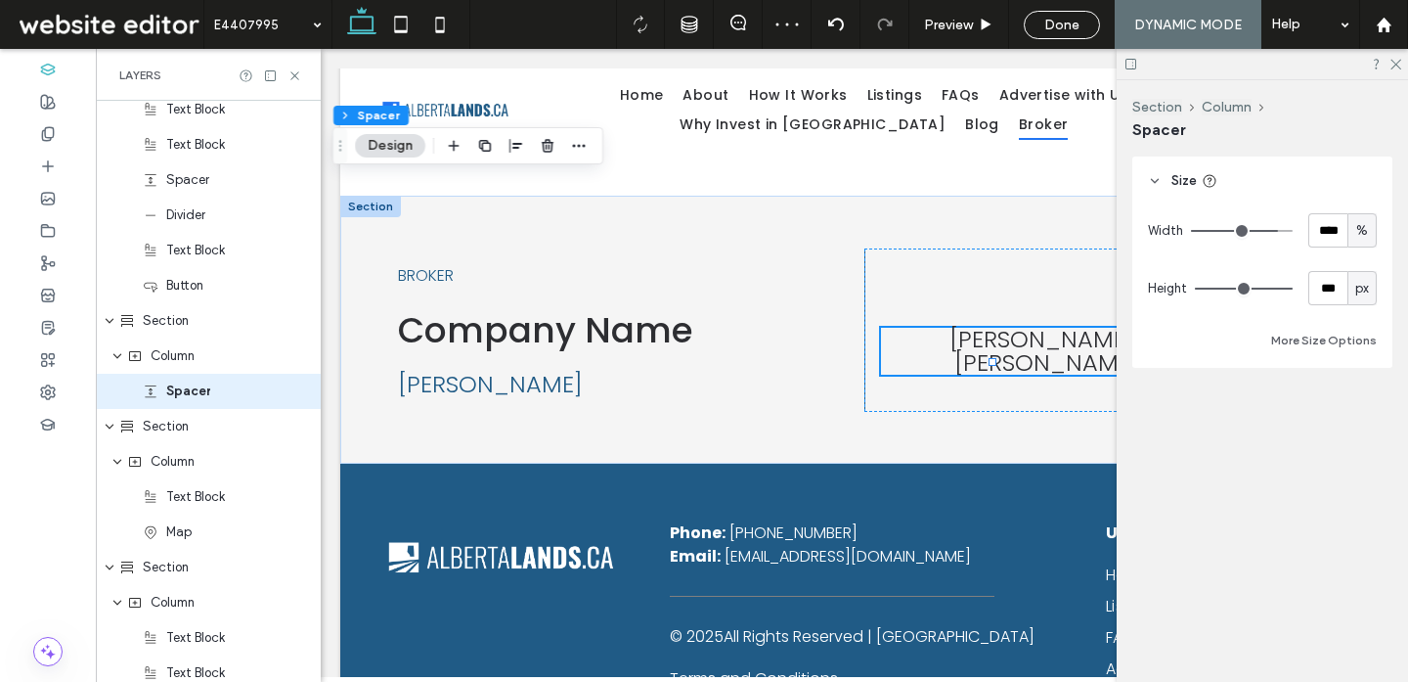
type input "***"
click at [1393, 66] on icon at bounding box center [1395, 63] width 13 height 13
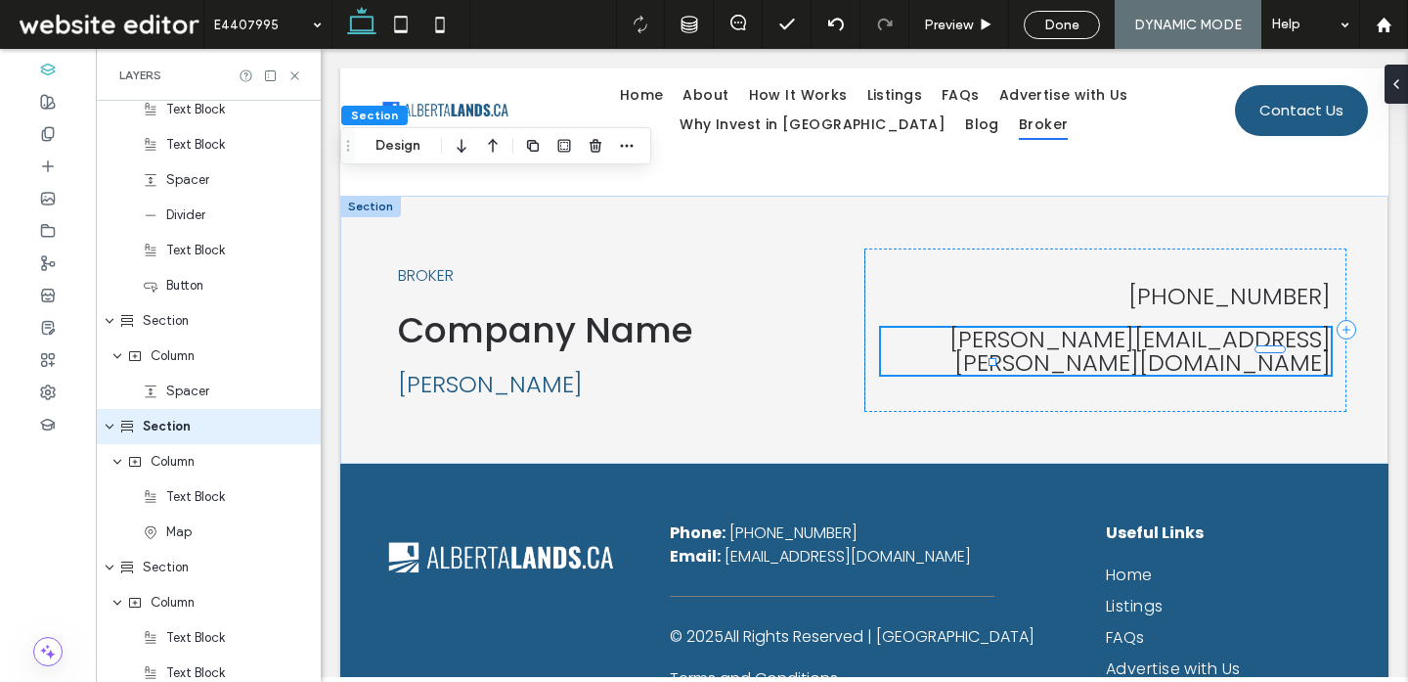
scroll to position [1135, 0]
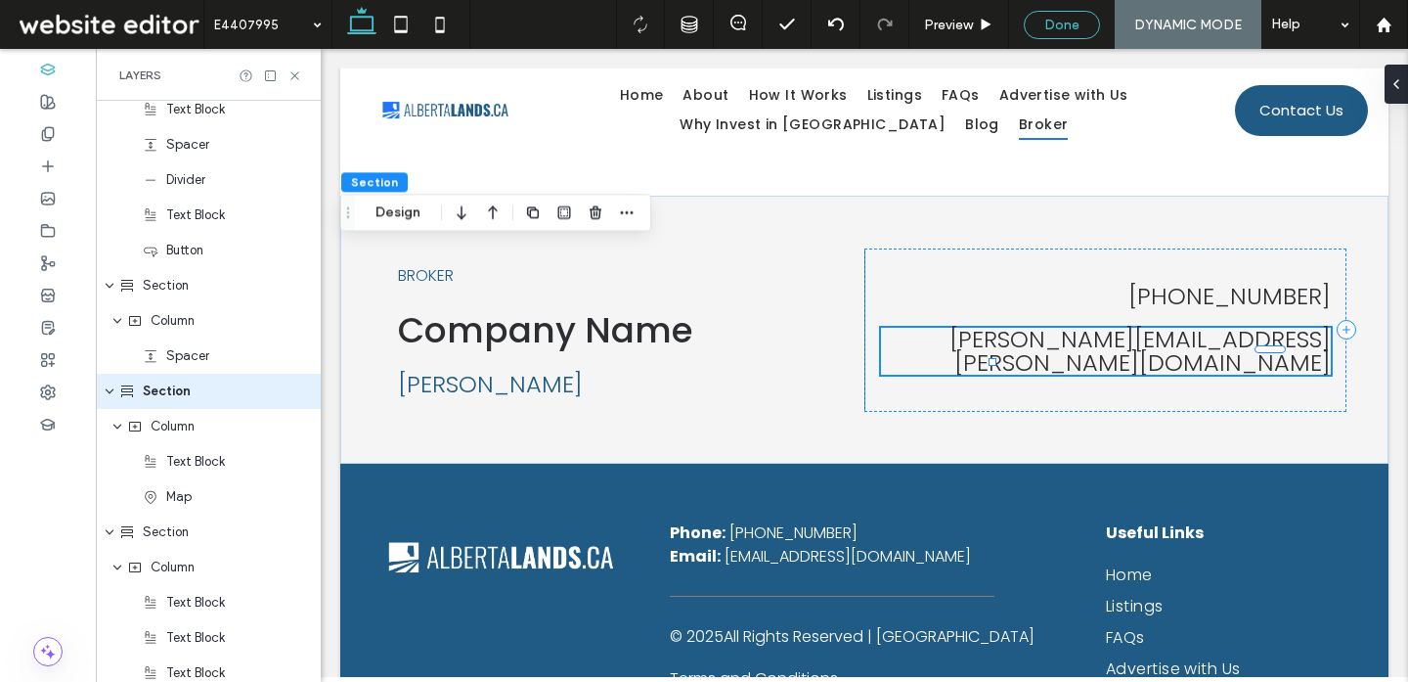
click at [1084, 27] on div "Done" at bounding box center [1062, 25] width 74 height 17
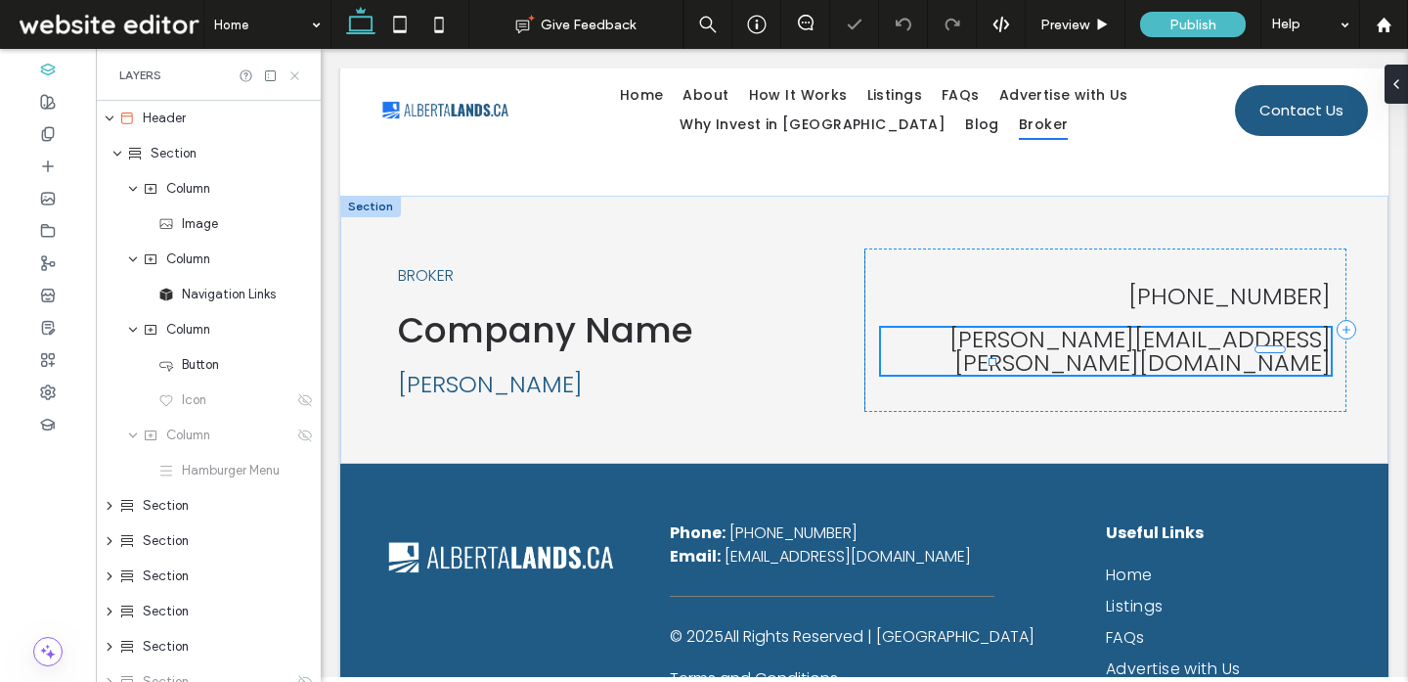
click at [300, 71] on icon at bounding box center [294, 75] width 15 height 15
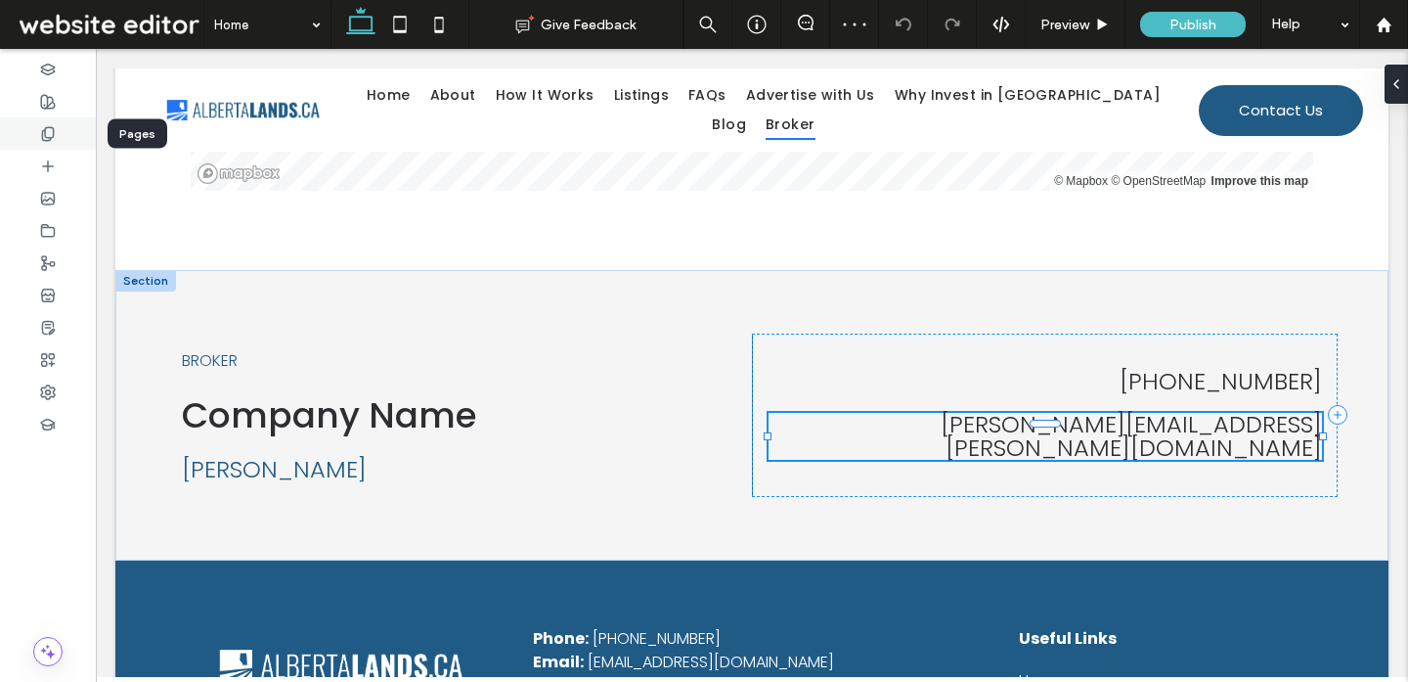
click at [63, 135] on div at bounding box center [48, 133] width 96 height 32
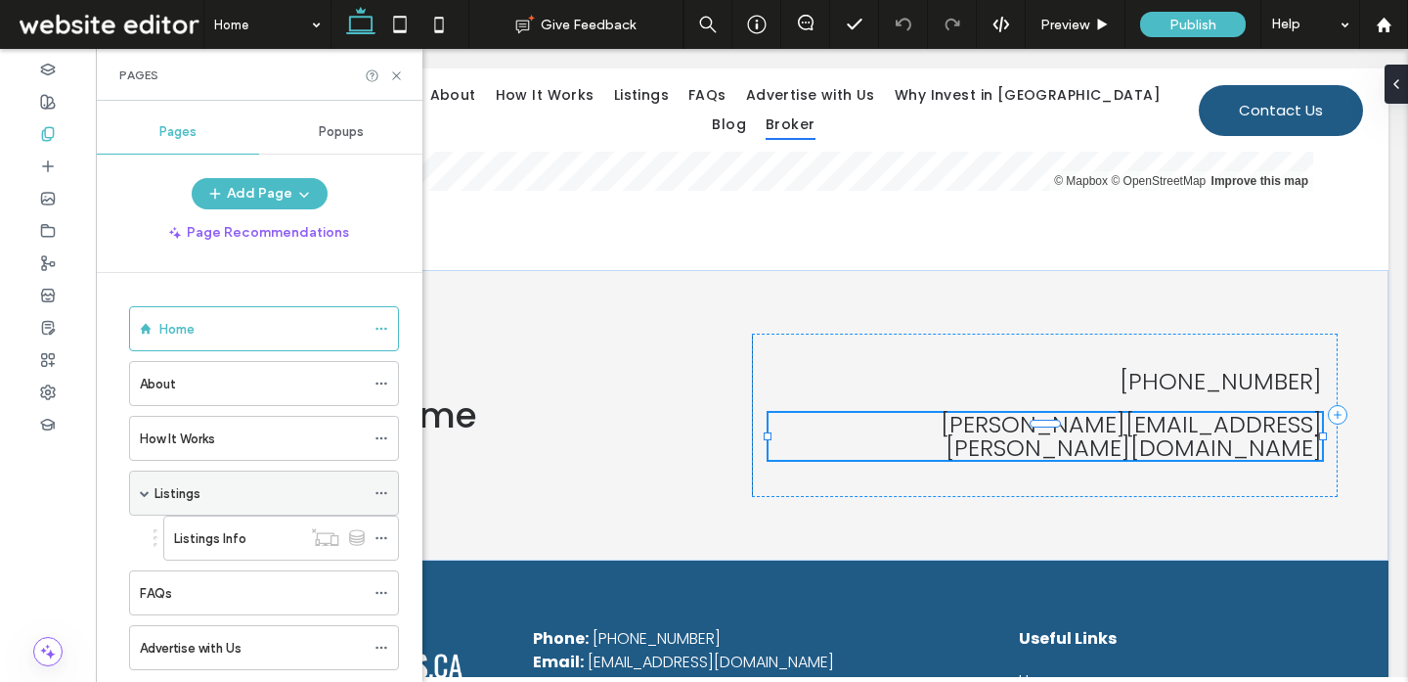
click at [218, 509] on div "Listings" at bounding box center [260, 492] width 210 height 43
click at [398, 71] on icon at bounding box center [396, 75] width 15 height 15
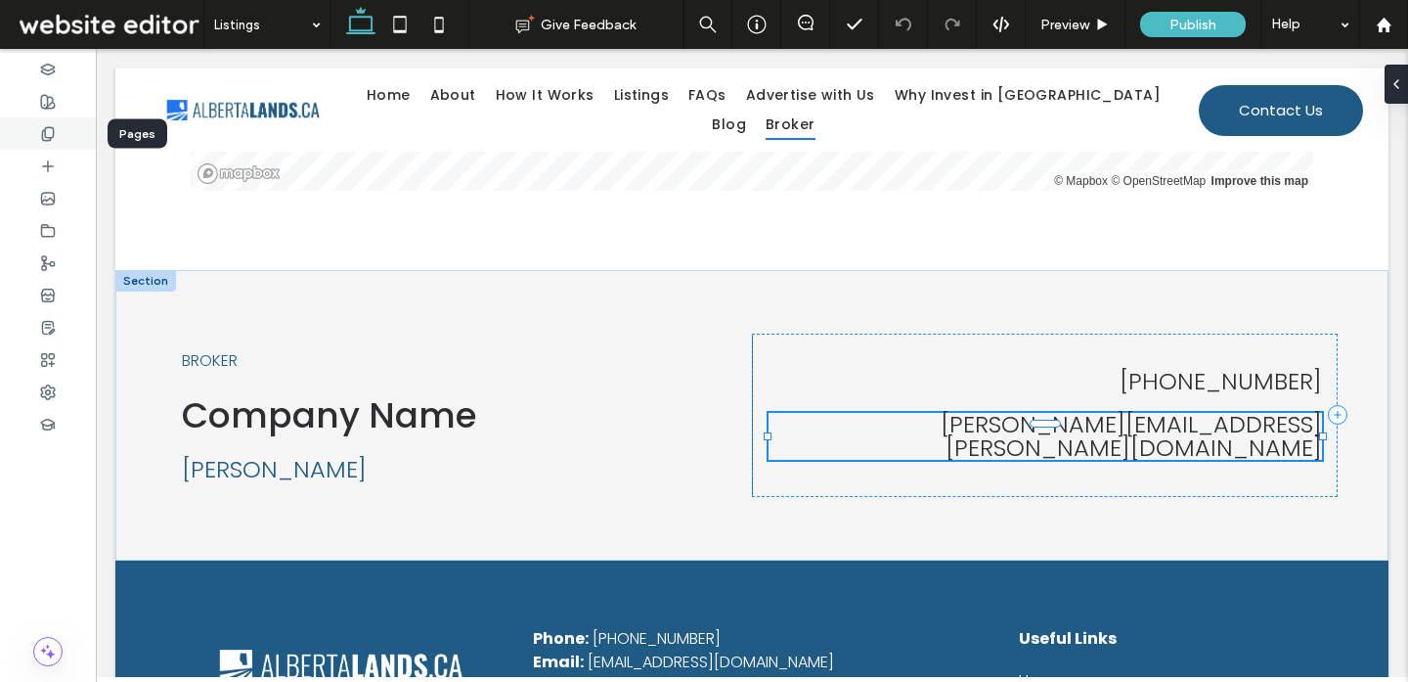
click at [54, 129] on icon at bounding box center [48, 134] width 16 height 16
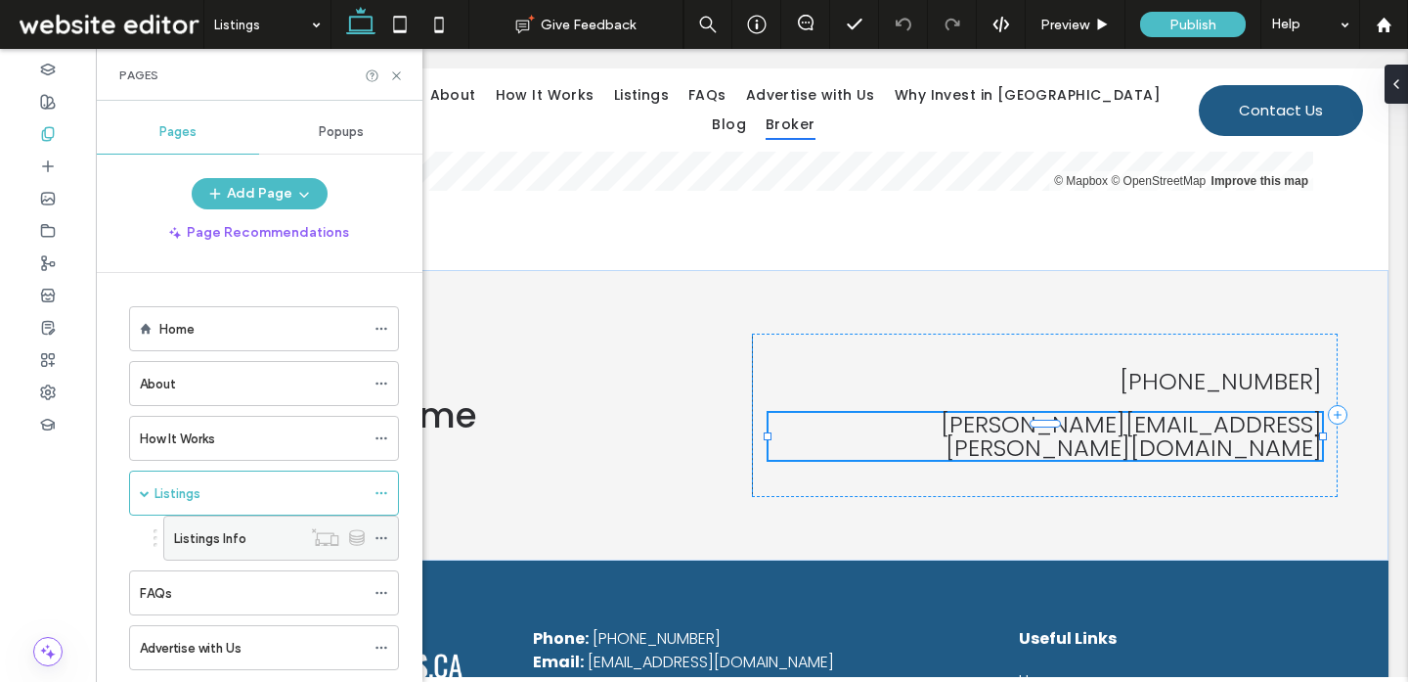
click at [273, 539] on div "Listings Info" at bounding box center [237, 538] width 127 height 21
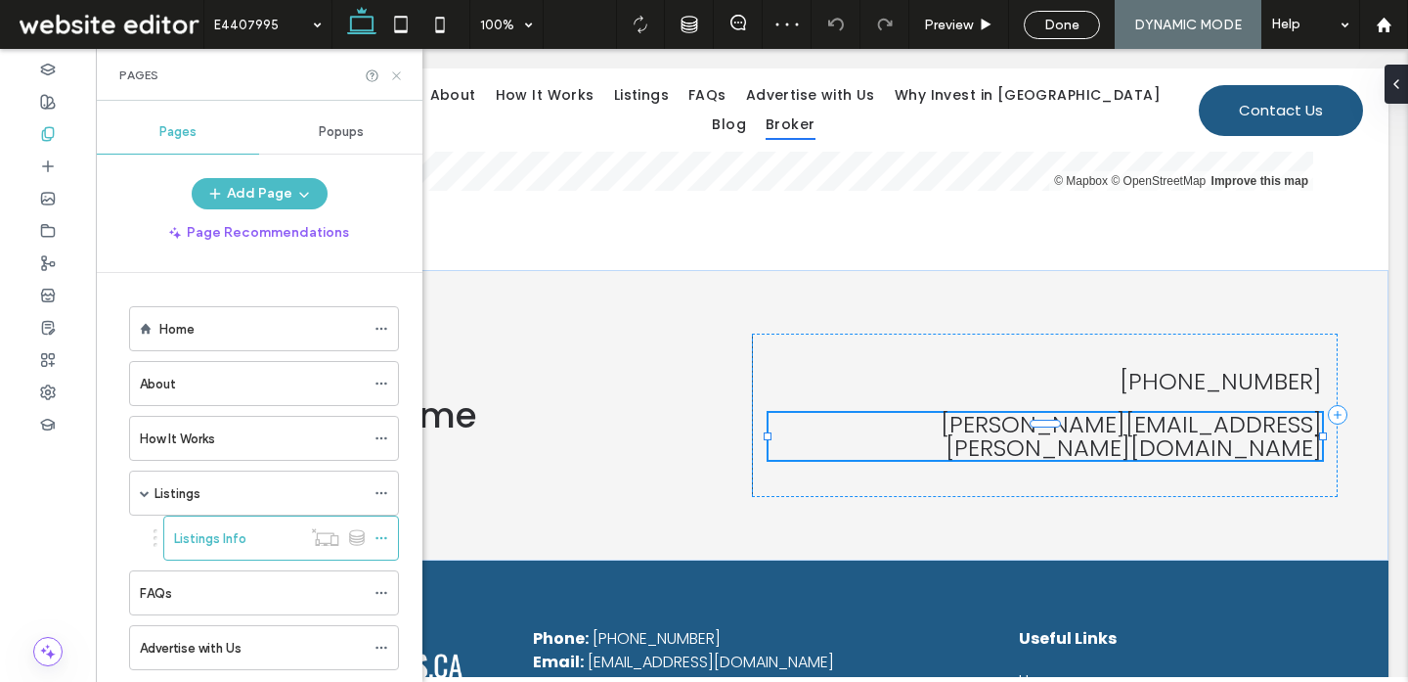
click at [400, 75] on icon at bounding box center [396, 75] width 15 height 15
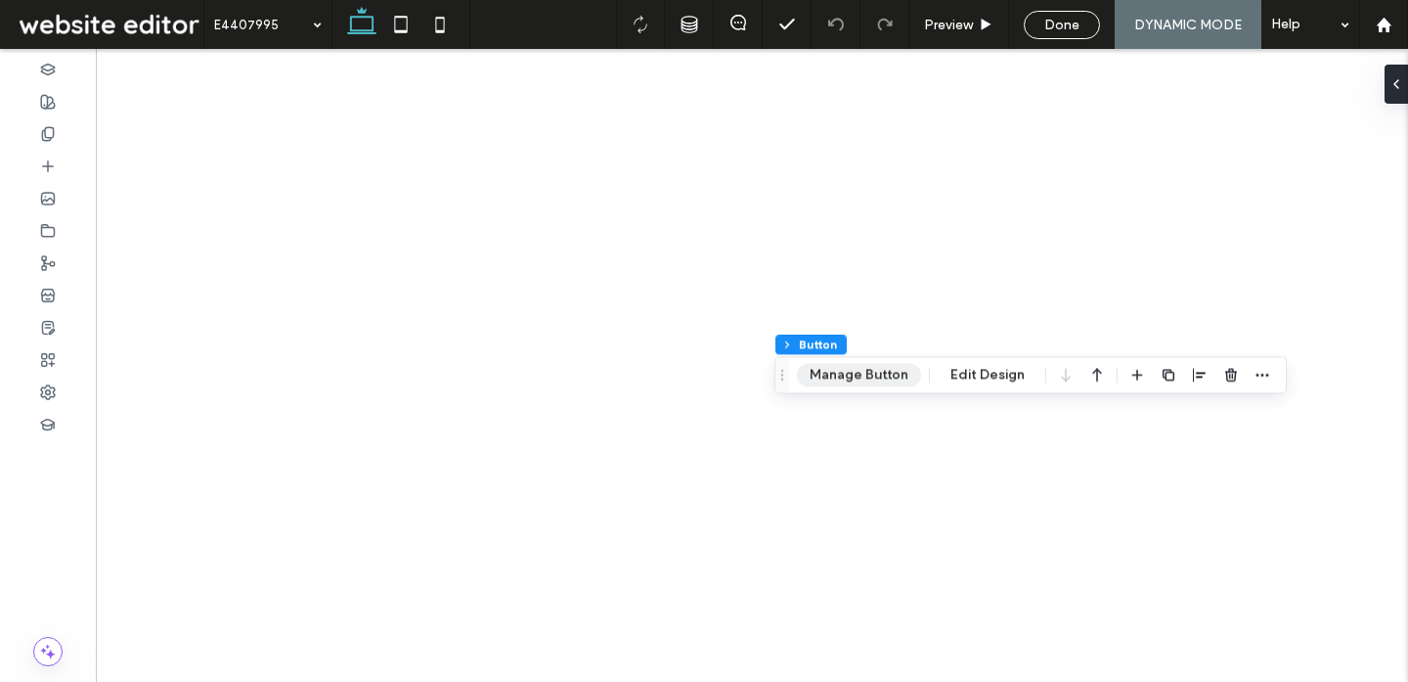
click at [859, 373] on button "Manage Button" at bounding box center [859, 374] width 124 height 23
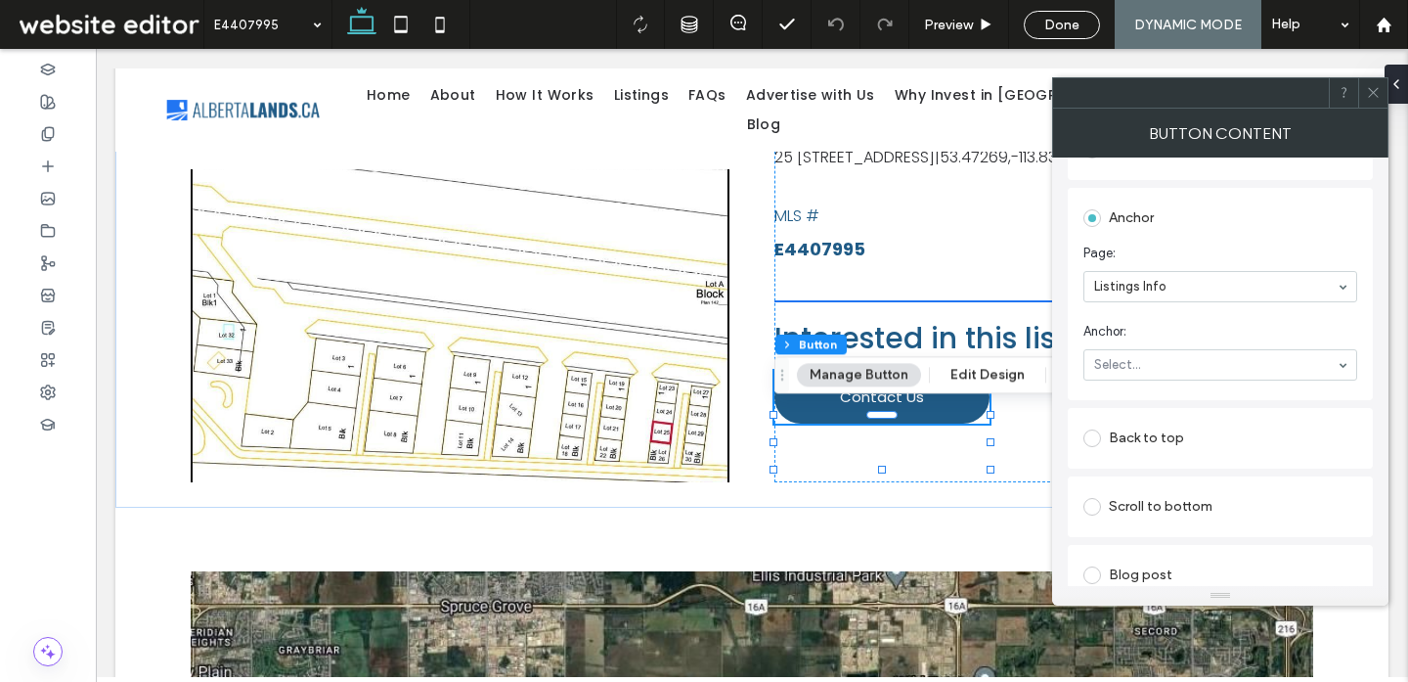
scroll to position [474, 0]
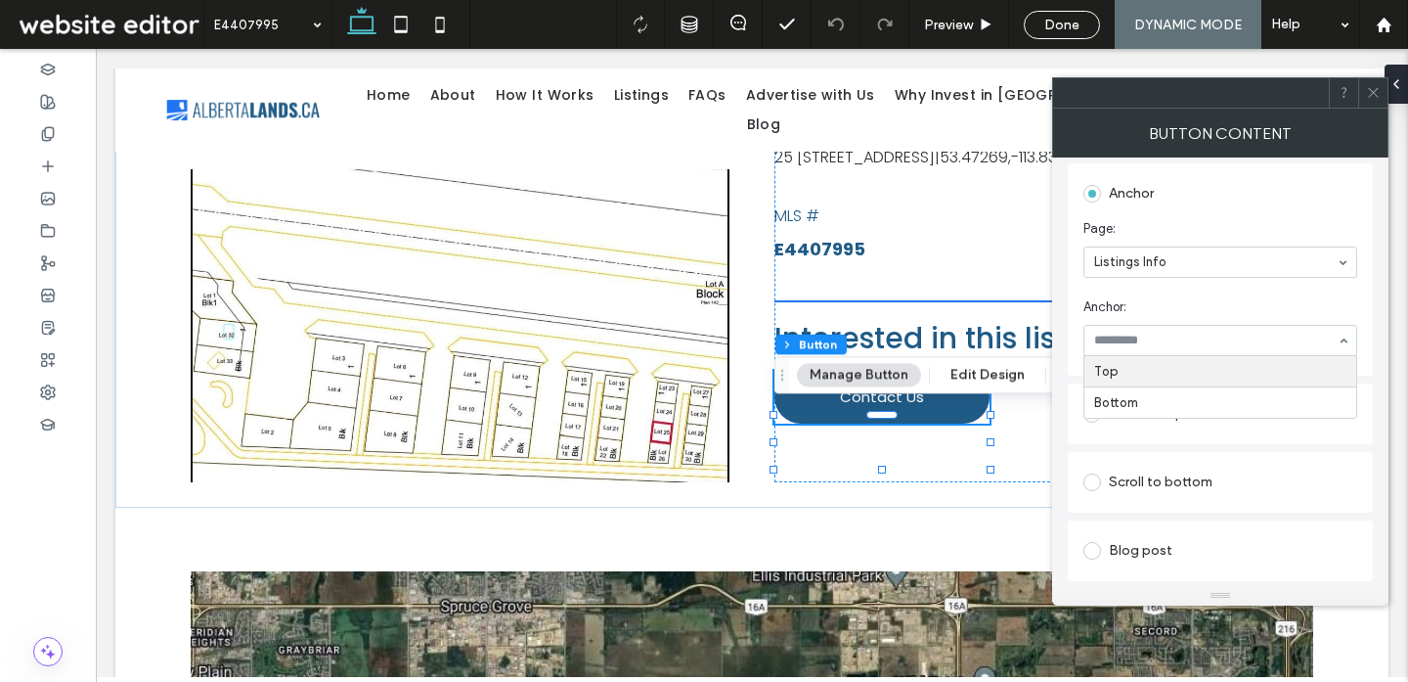
click at [1194, 309] on span "Anchor:" at bounding box center [1216, 307] width 266 height 20
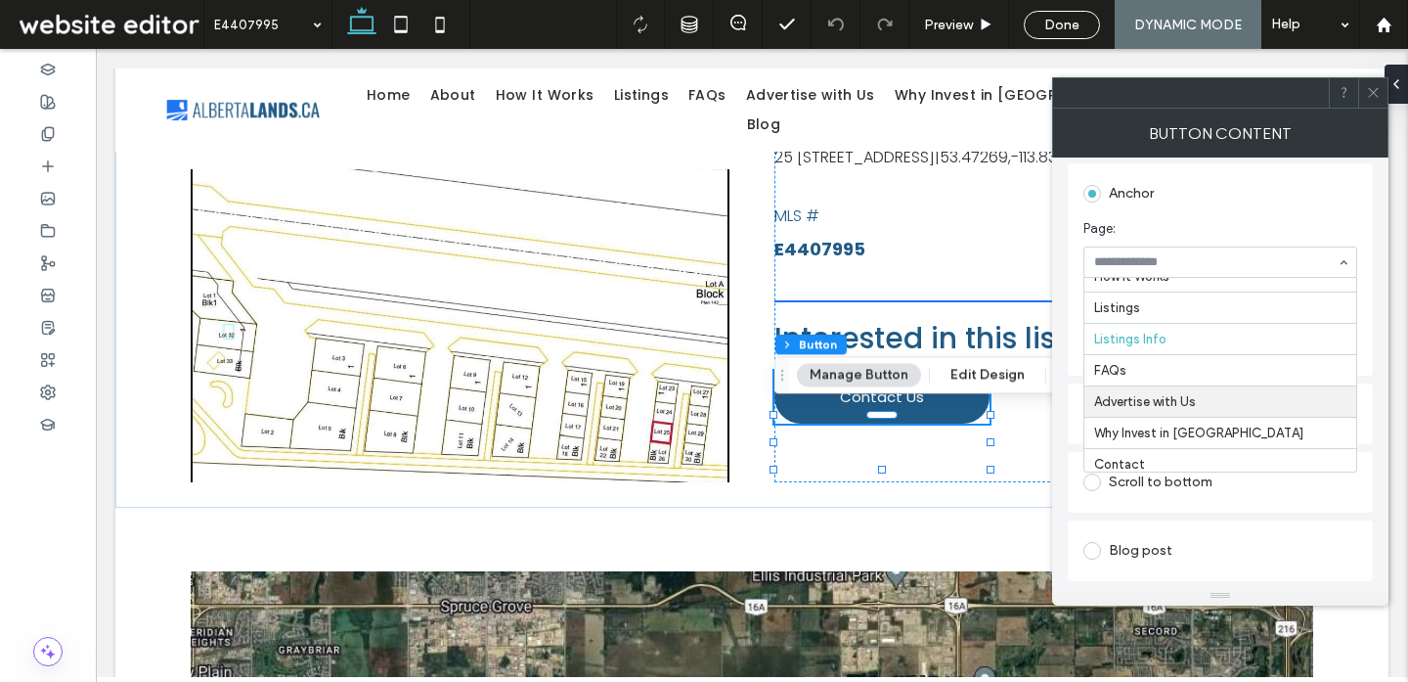
scroll to position [62, 0]
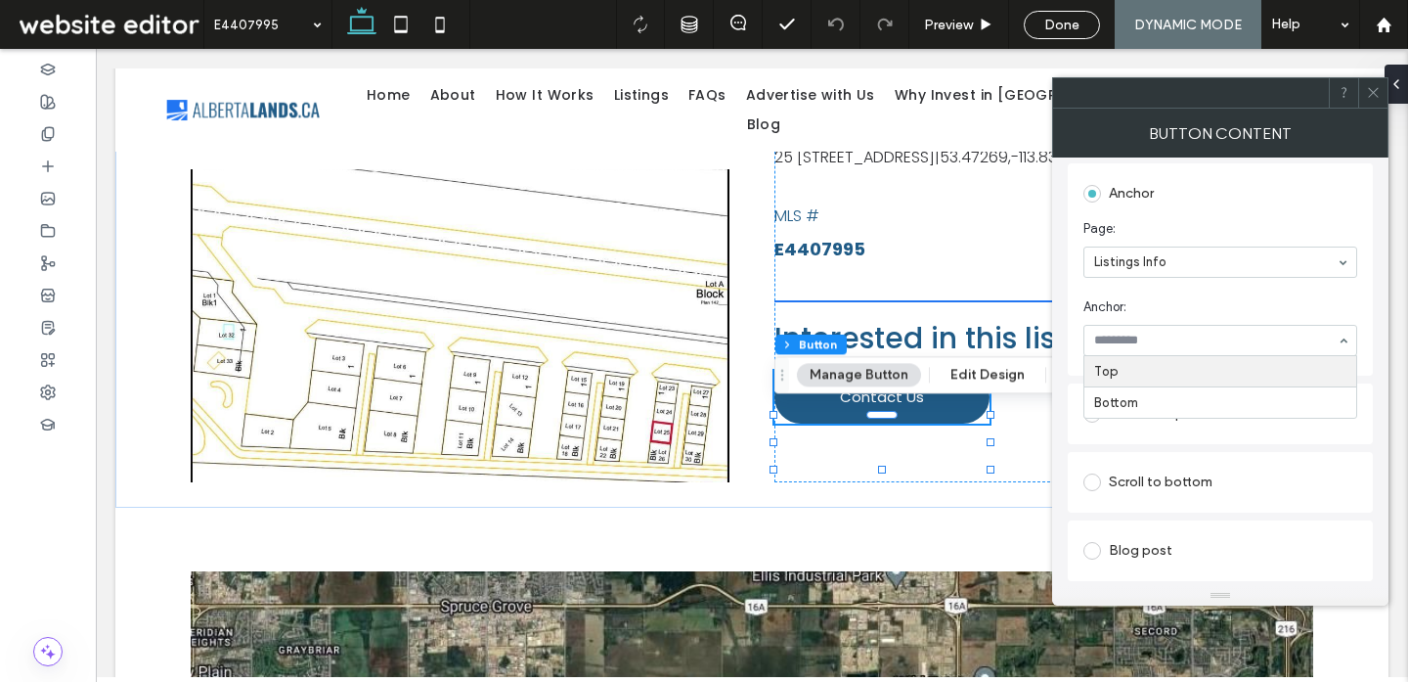
click at [1322, 216] on section "Page: Listings Info" at bounding box center [1220, 248] width 274 height 78
click at [1374, 89] on icon at bounding box center [1373, 92] width 15 height 15
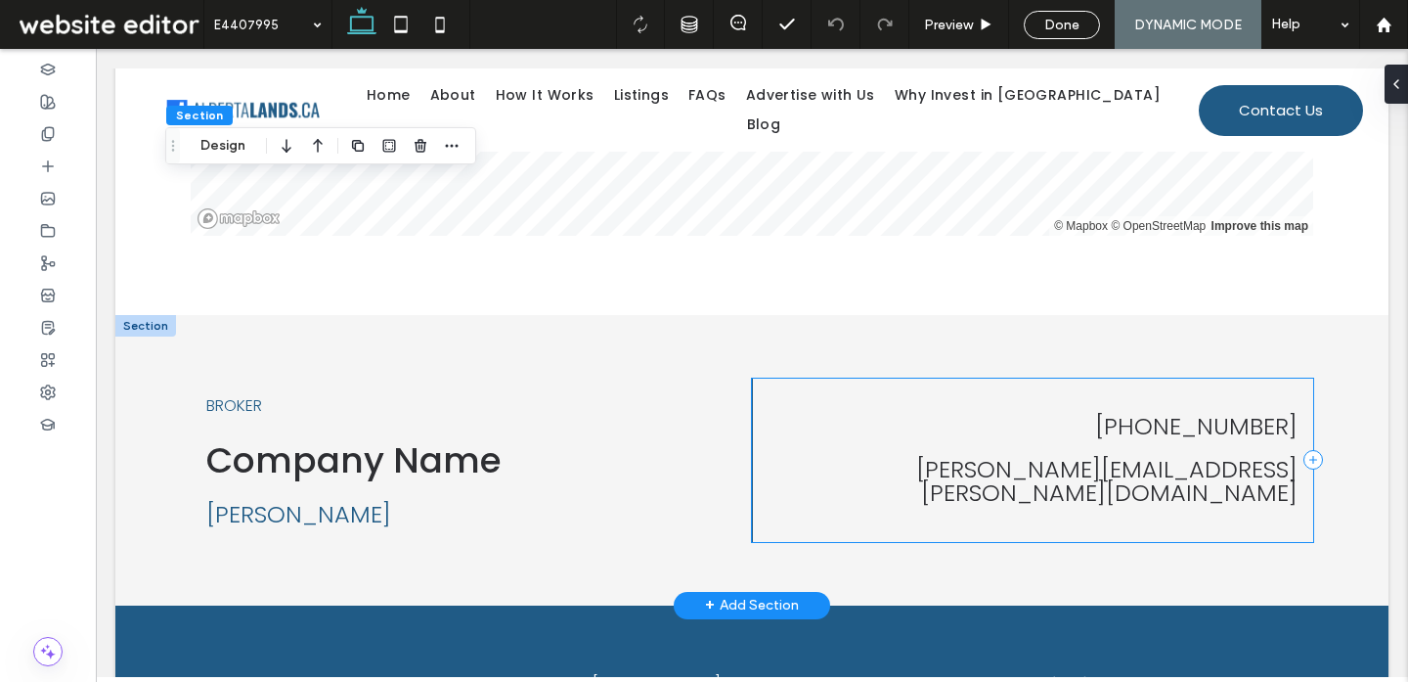
scroll to position [2355, 0]
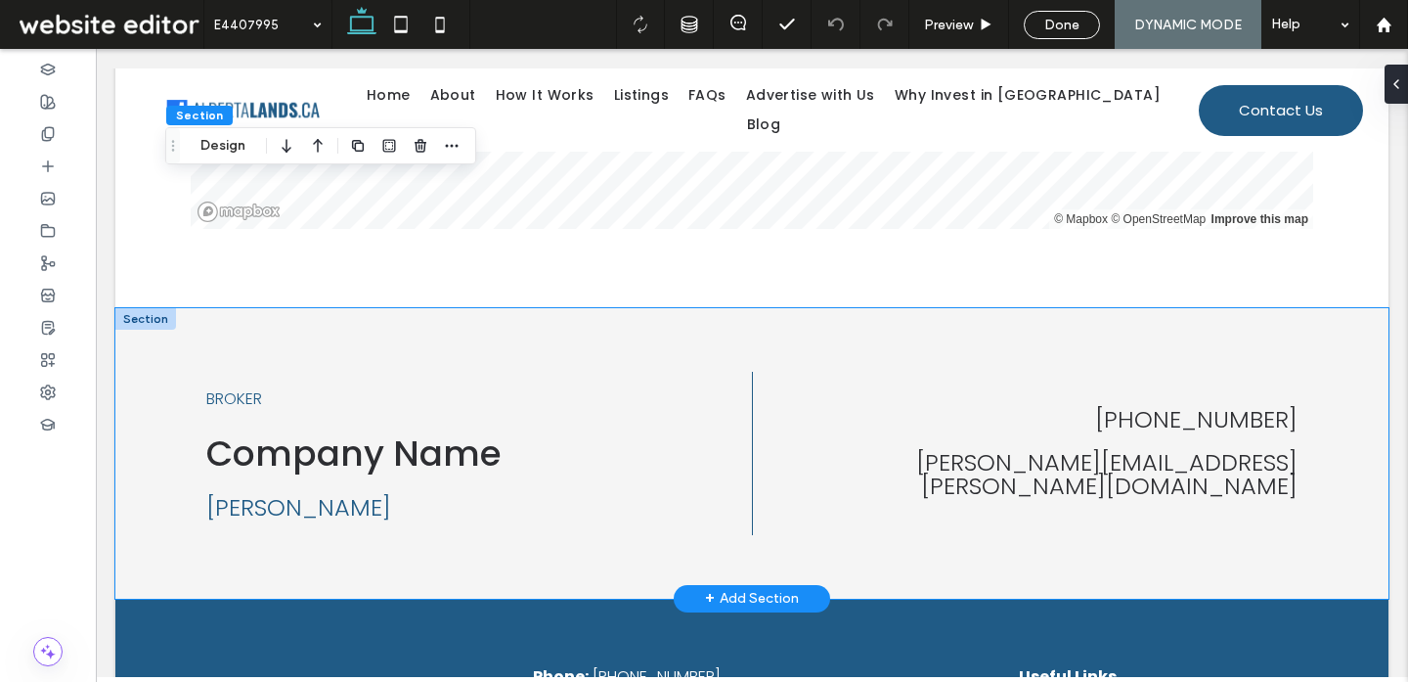
click at [146, 339] on div "BROKER Company Name Holly R Smith 401-560-7098 holly.smith@gmail.com" at bounding box center [751, 453] width 1273 height 290
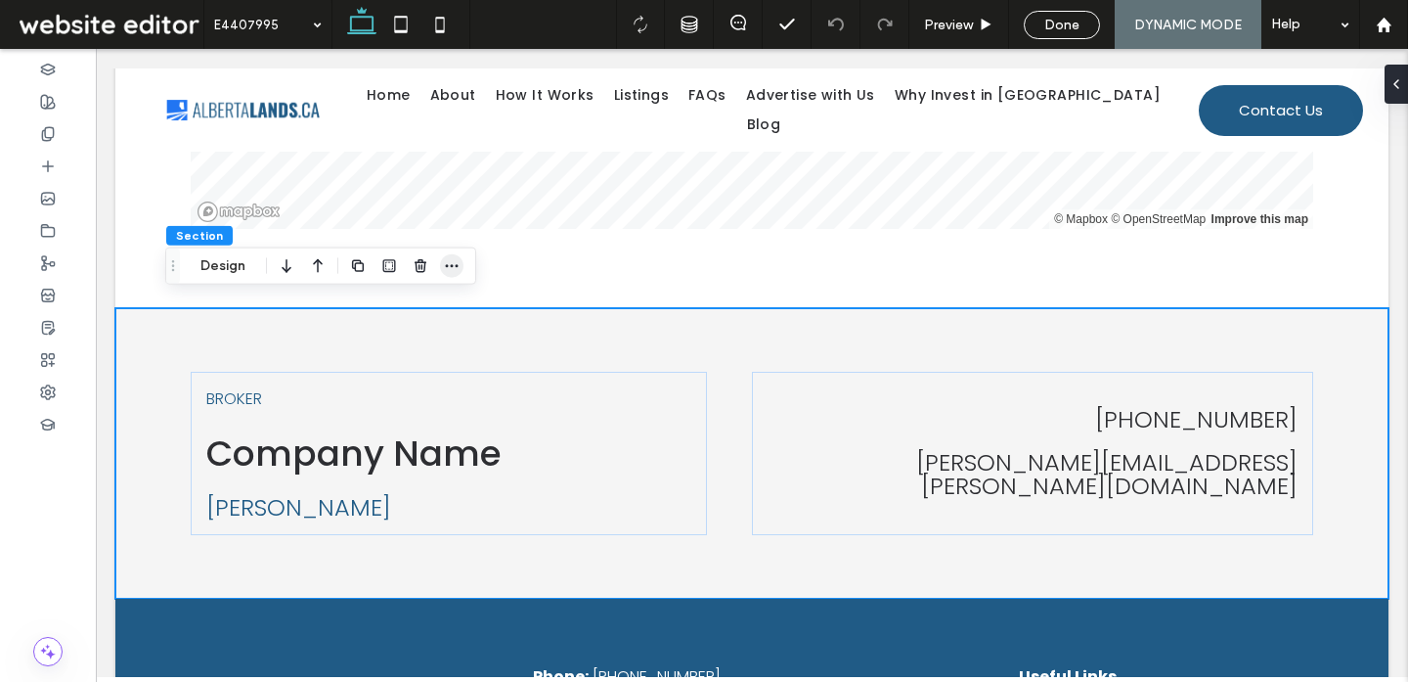
click at [446, 261] on icon "button" at bounding box center [452, 266] width 16 height 16
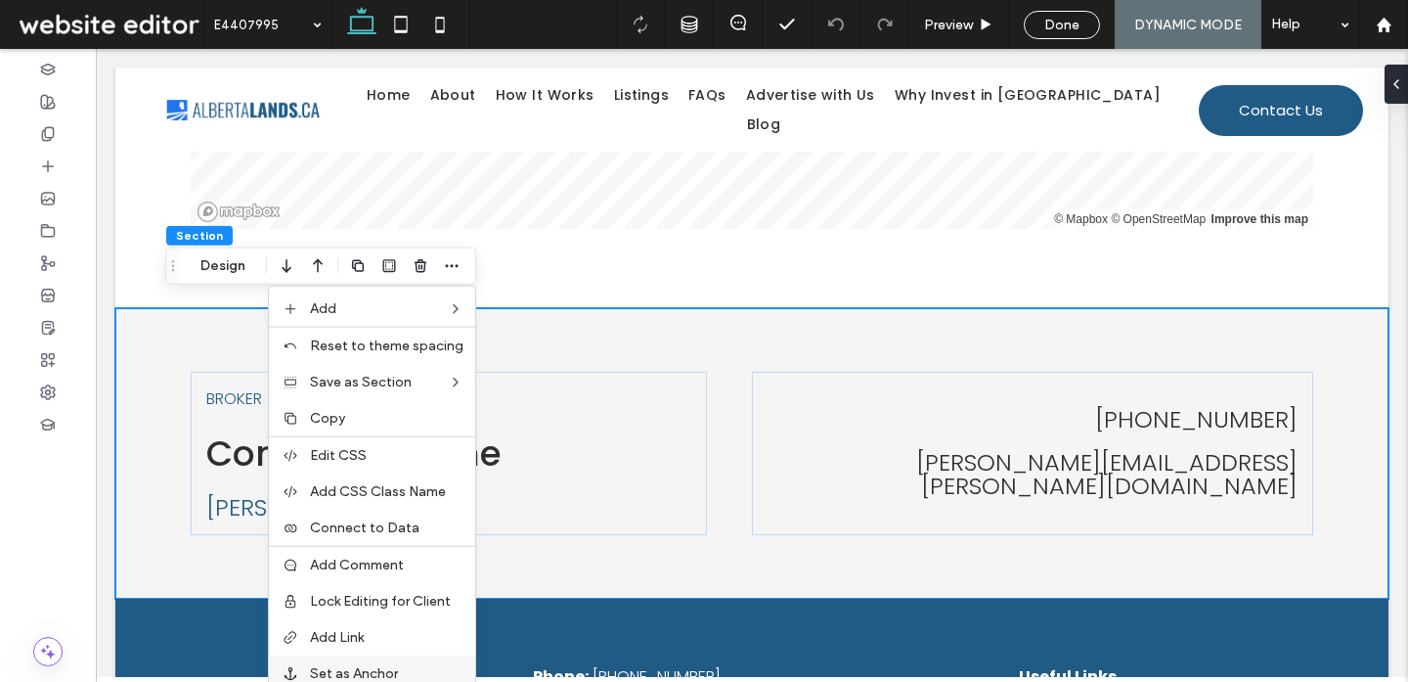
click at [402, 667] on label "Set as Anchor" at bounding box center [387, 673] width 154 height 17
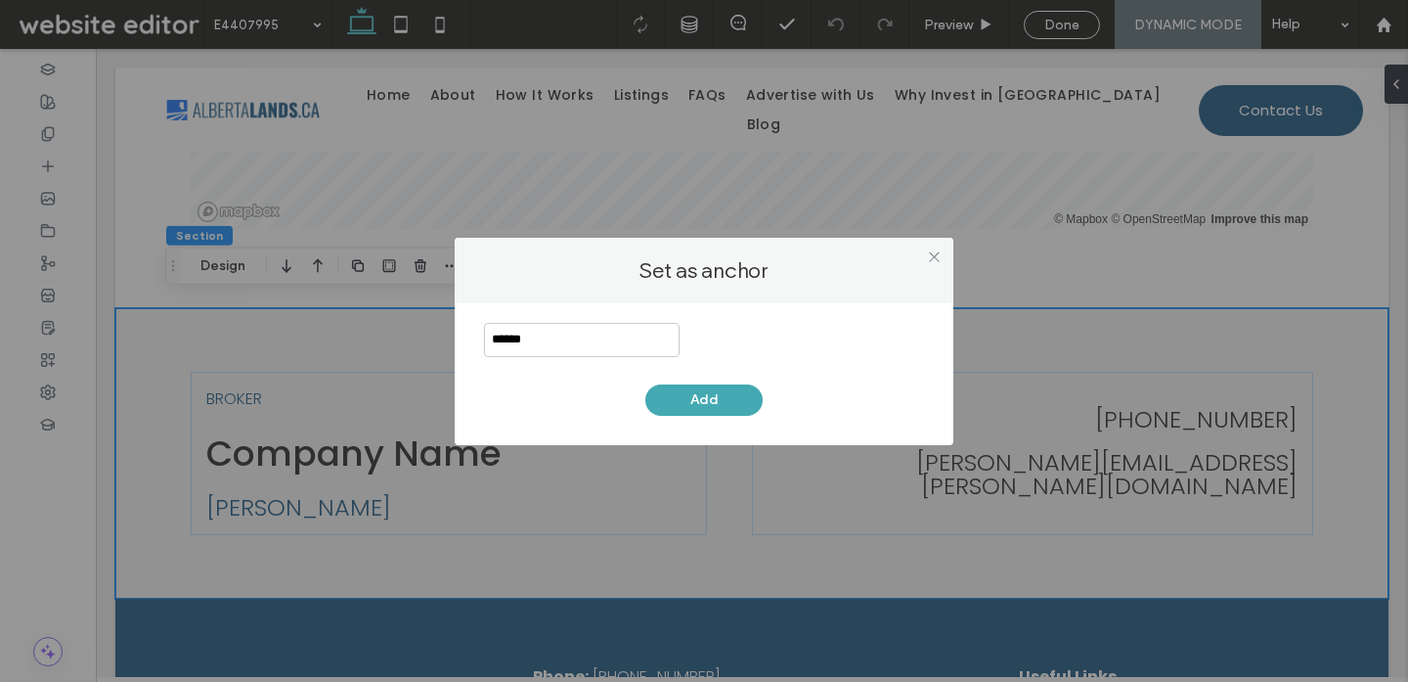
type input "******"
click at [695, 399] on button "Add" at bounding box center [703, 399] width 117 height 31
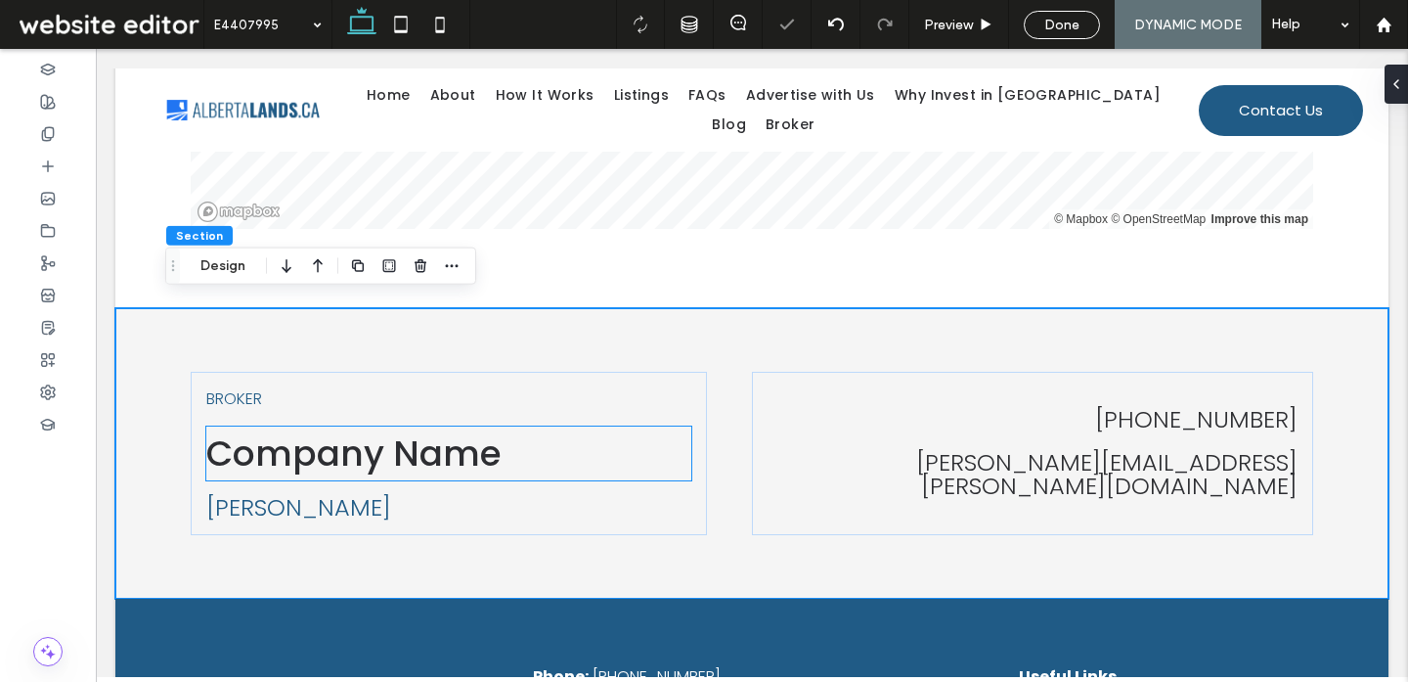
scroll to position [2364, 0]
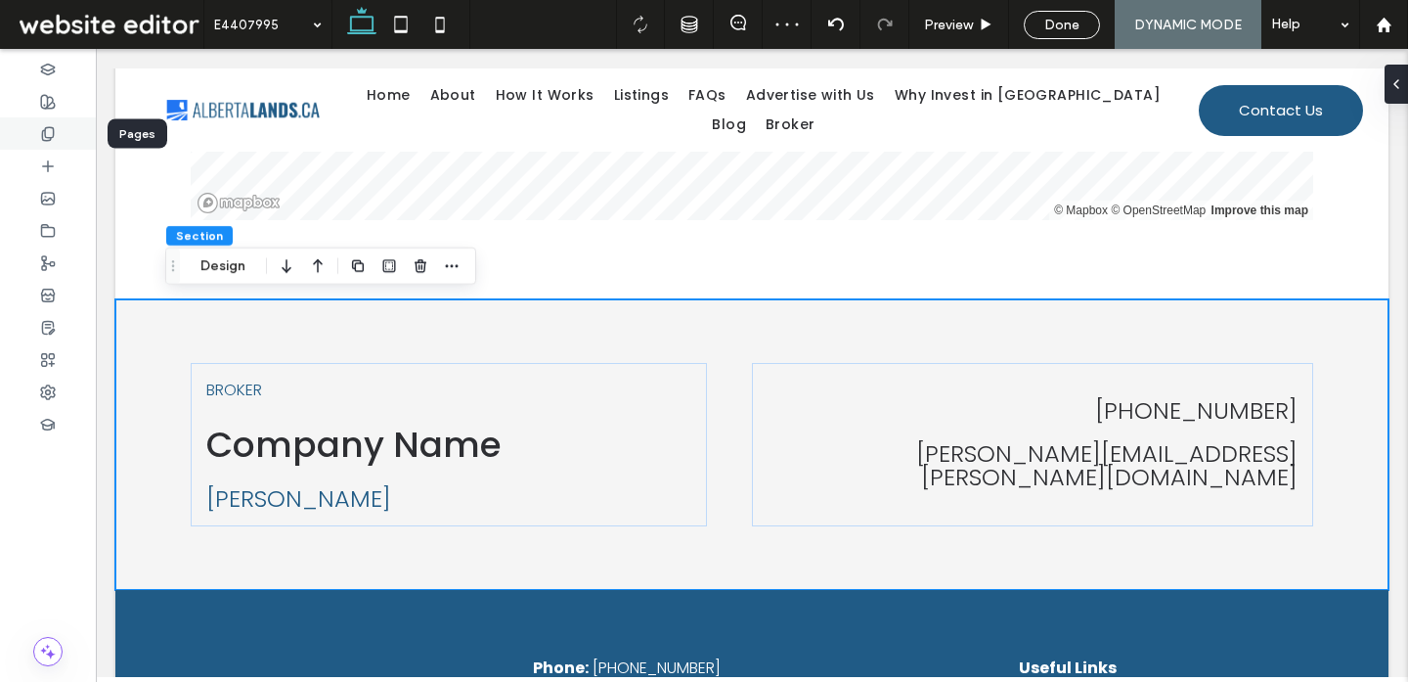
click at [48, 139] on use at bounding box center [47, 133] width 11 height 13
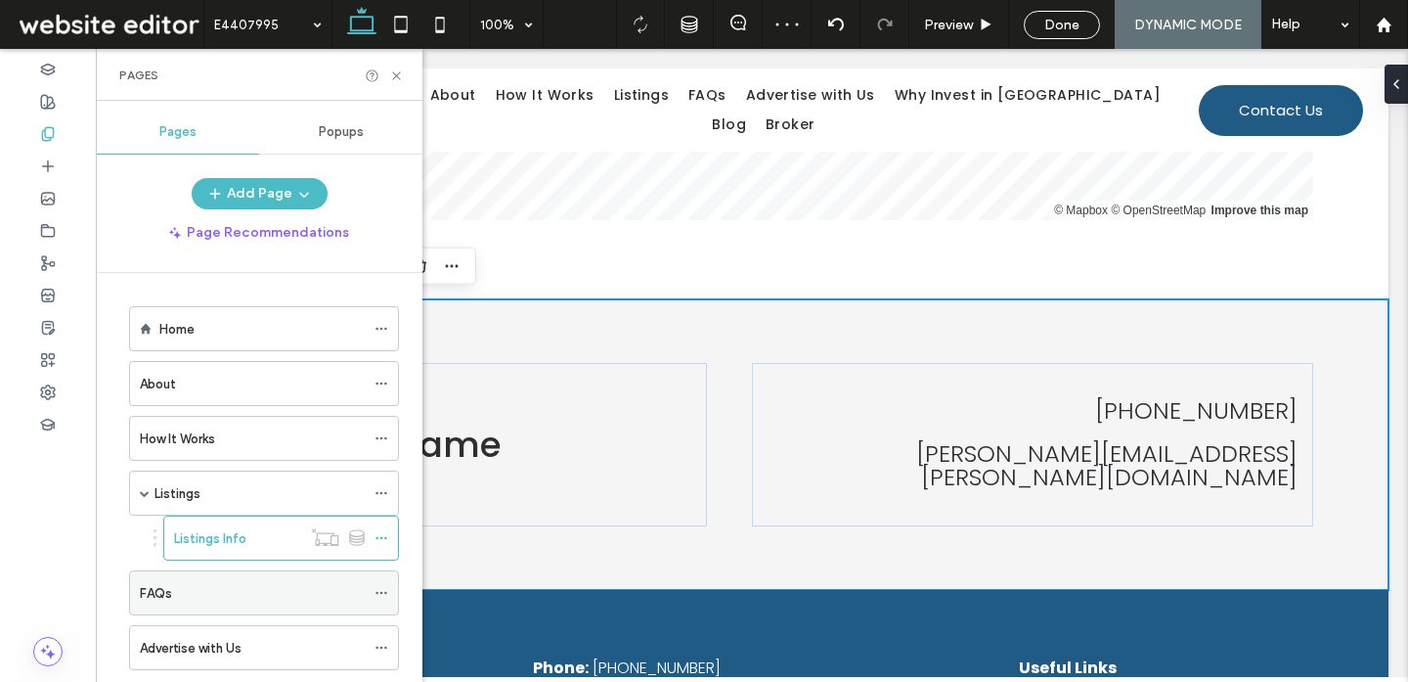
scroll to position [321, 0]
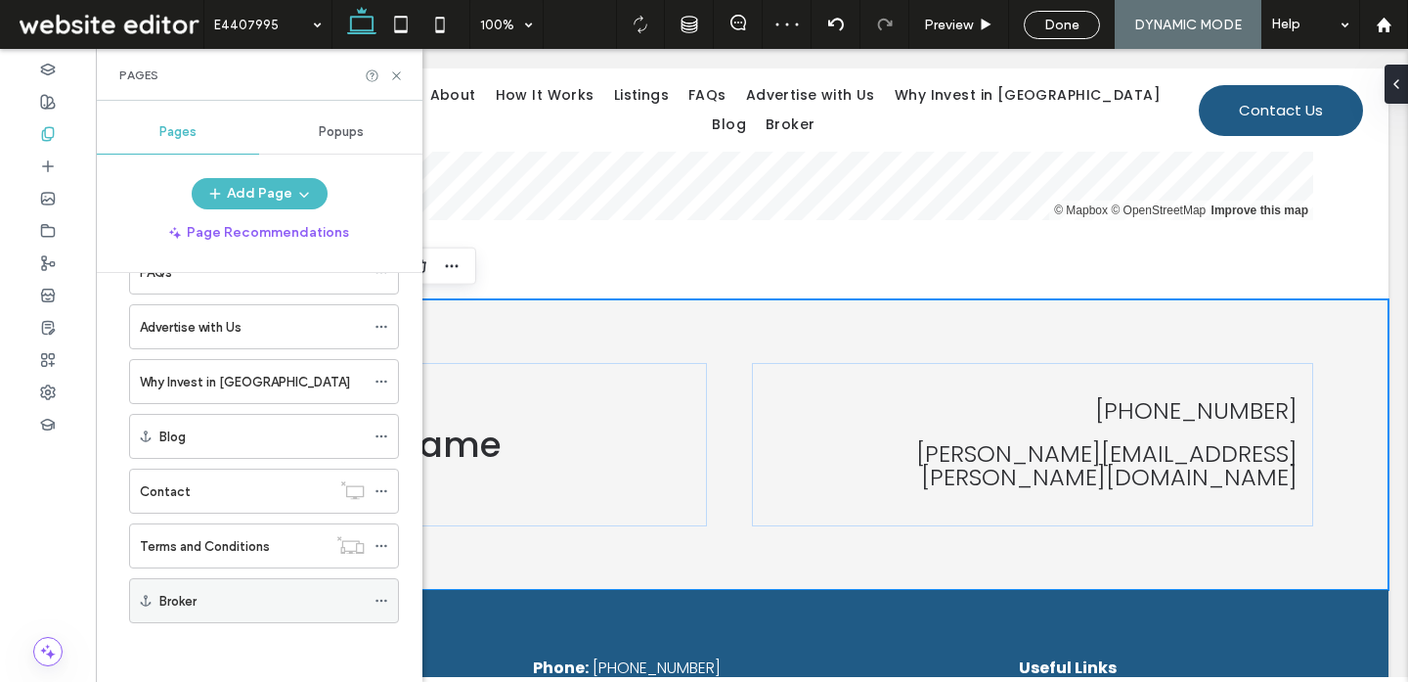
click at [382, 597] on icon at bounding box center [382, 601] width 14 height 14
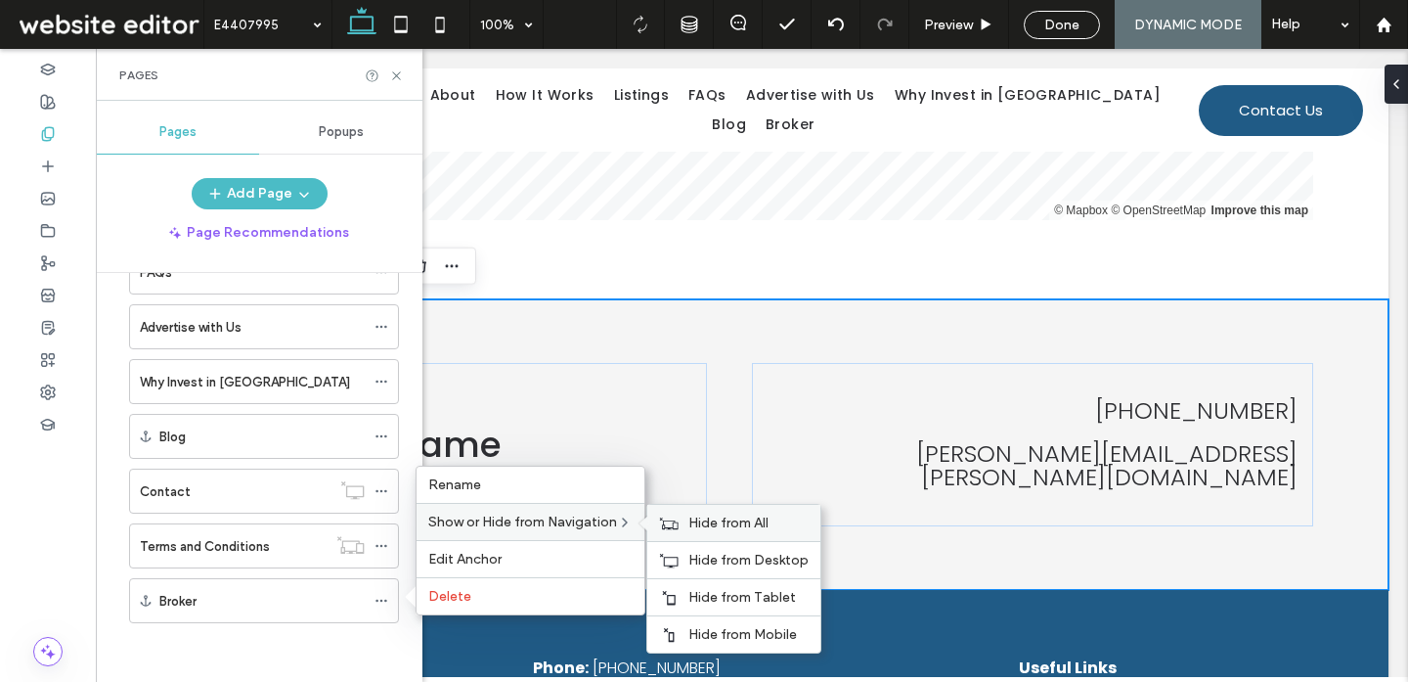
click at [682, 512] on div "Hide from All" at bounding box center [733, 523] width 173 height 36
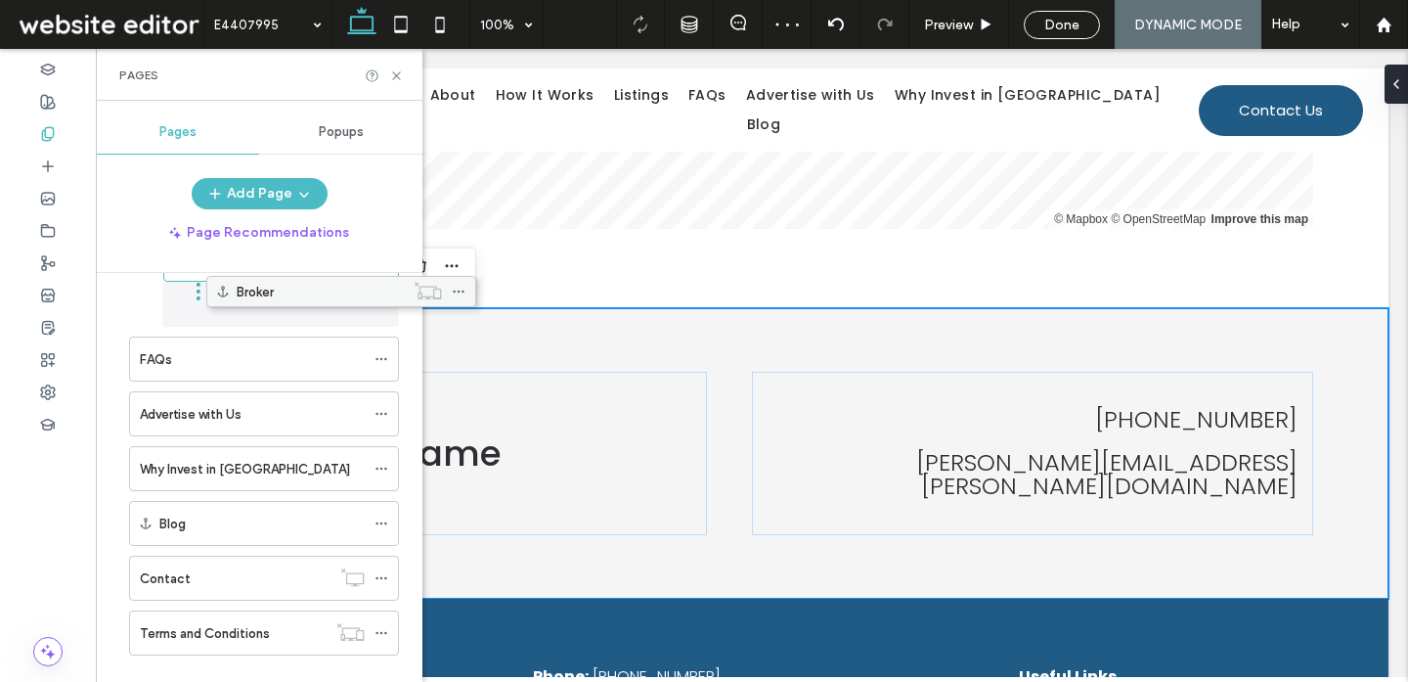
scroll to position [220, 0]
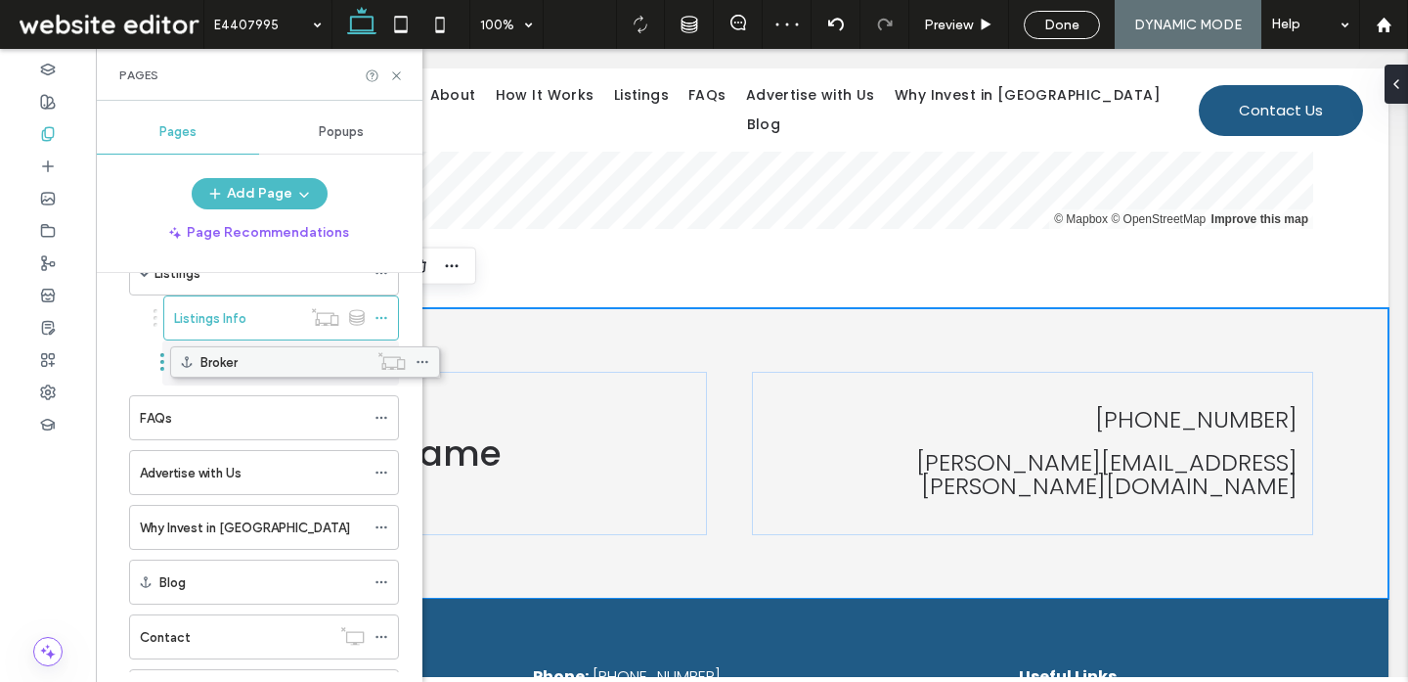
drag, startPoint x: 154, startPoint y: 654, endPoint x: 195, endPoint y: 362, distance: 295.3
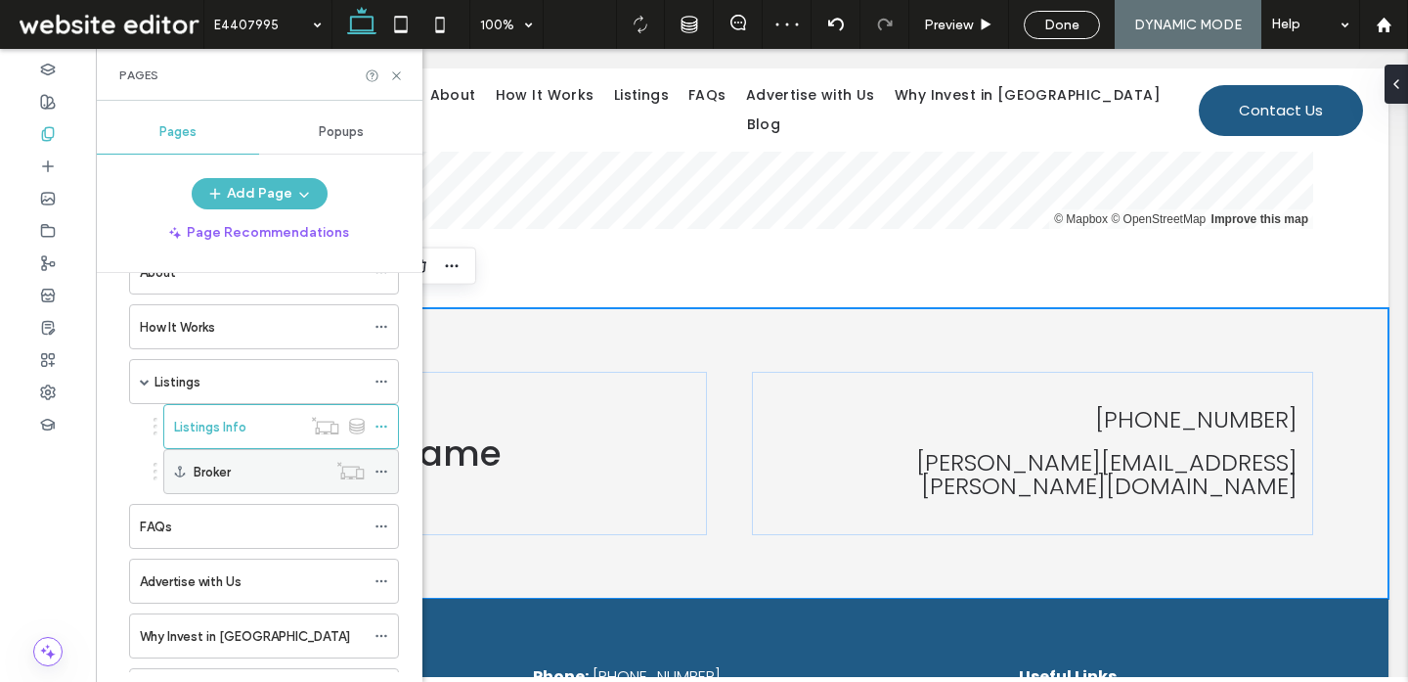
scroll to position [83, 0]
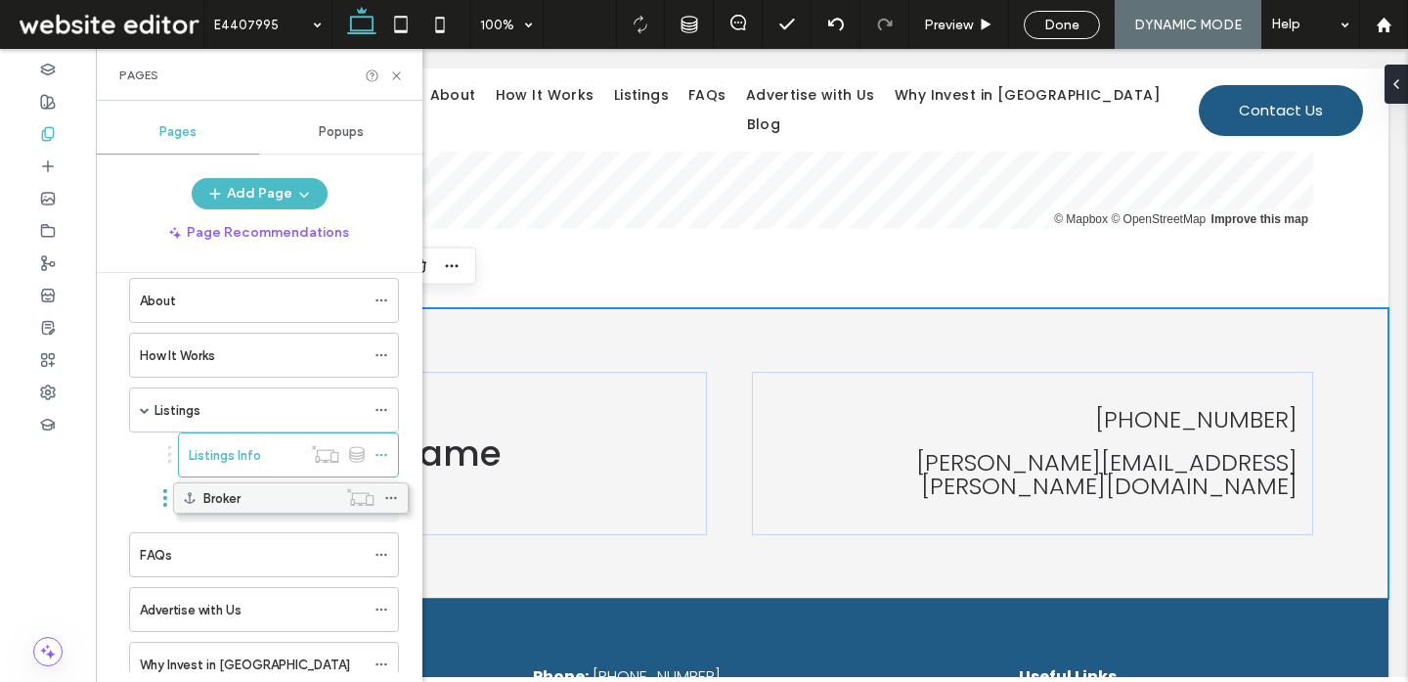
drag, startPoint x: 198, startPoint y: 499, endPoint x: 209, endPoint y: 494, distance: 12.7
click at [397, 78] on icon at bounding box center [396, 75] width 15 height 15
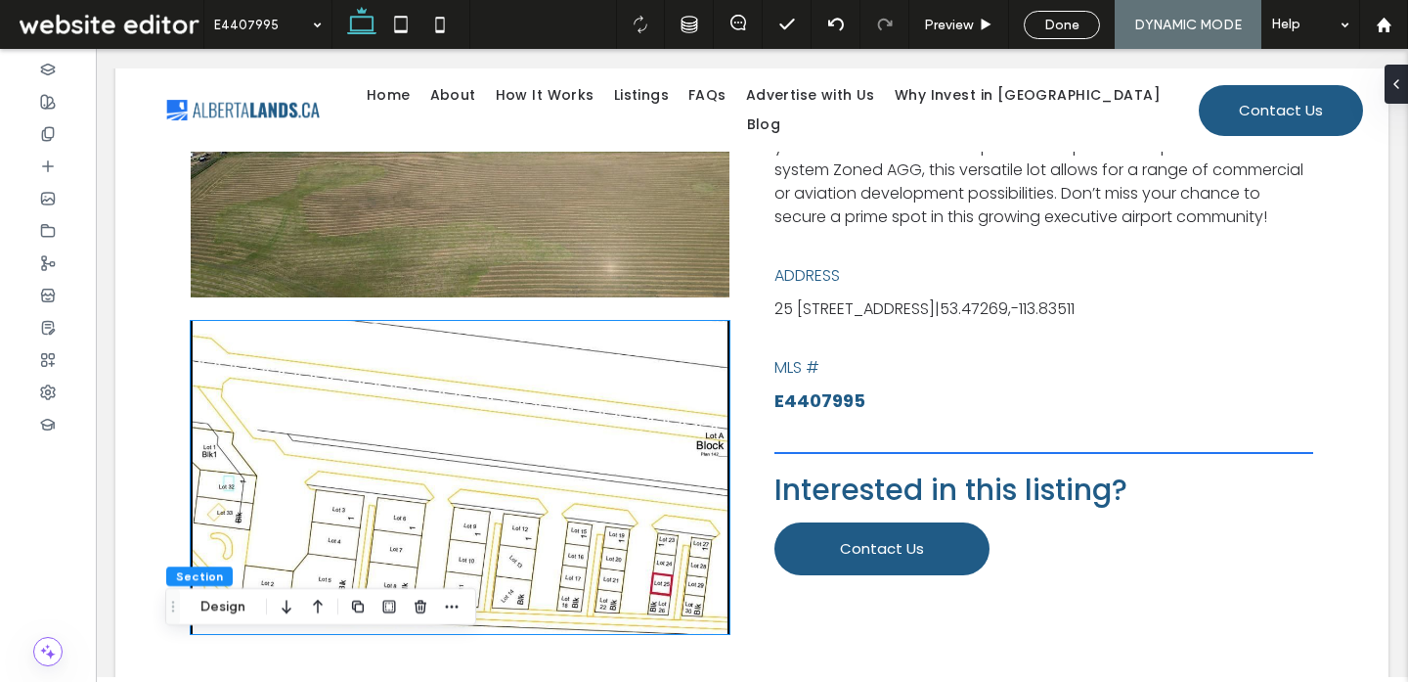
scroll to position [803, 0]
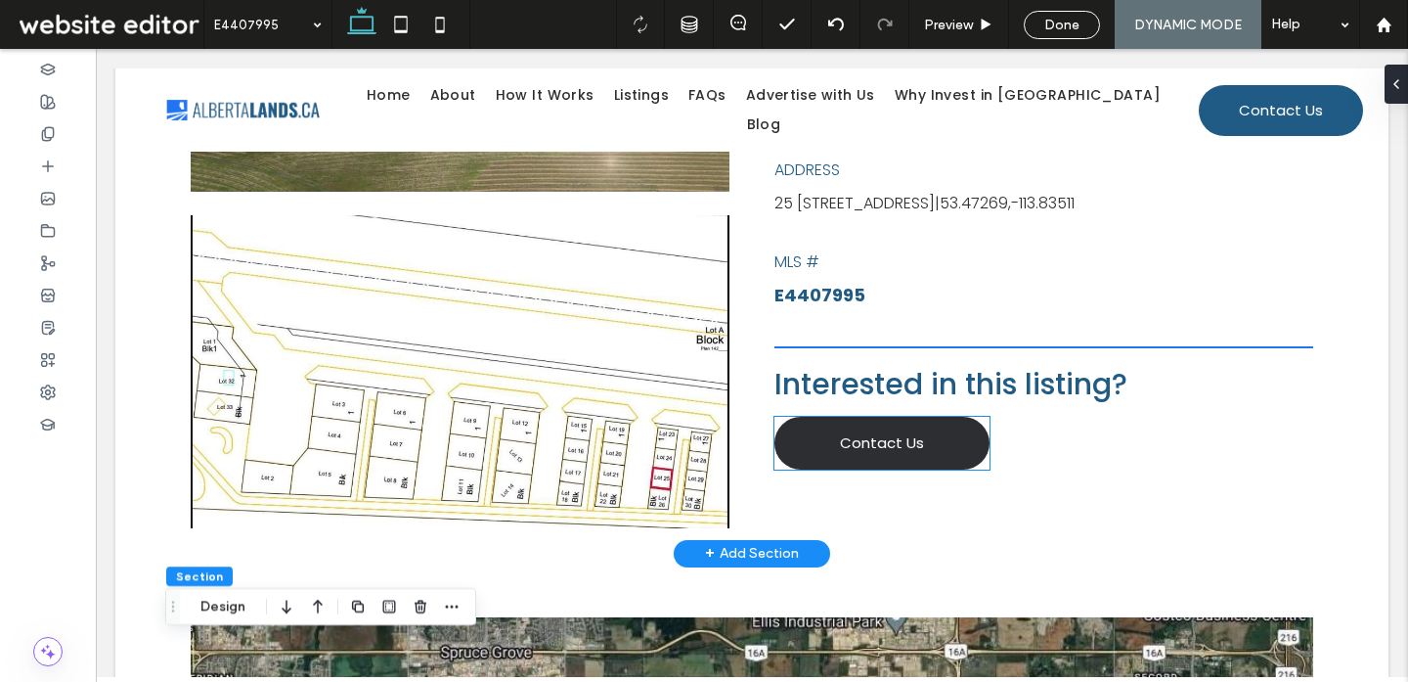
click at [867, 454] on span "Contact Us" at bounding box center [882, 442] width 84 height 22
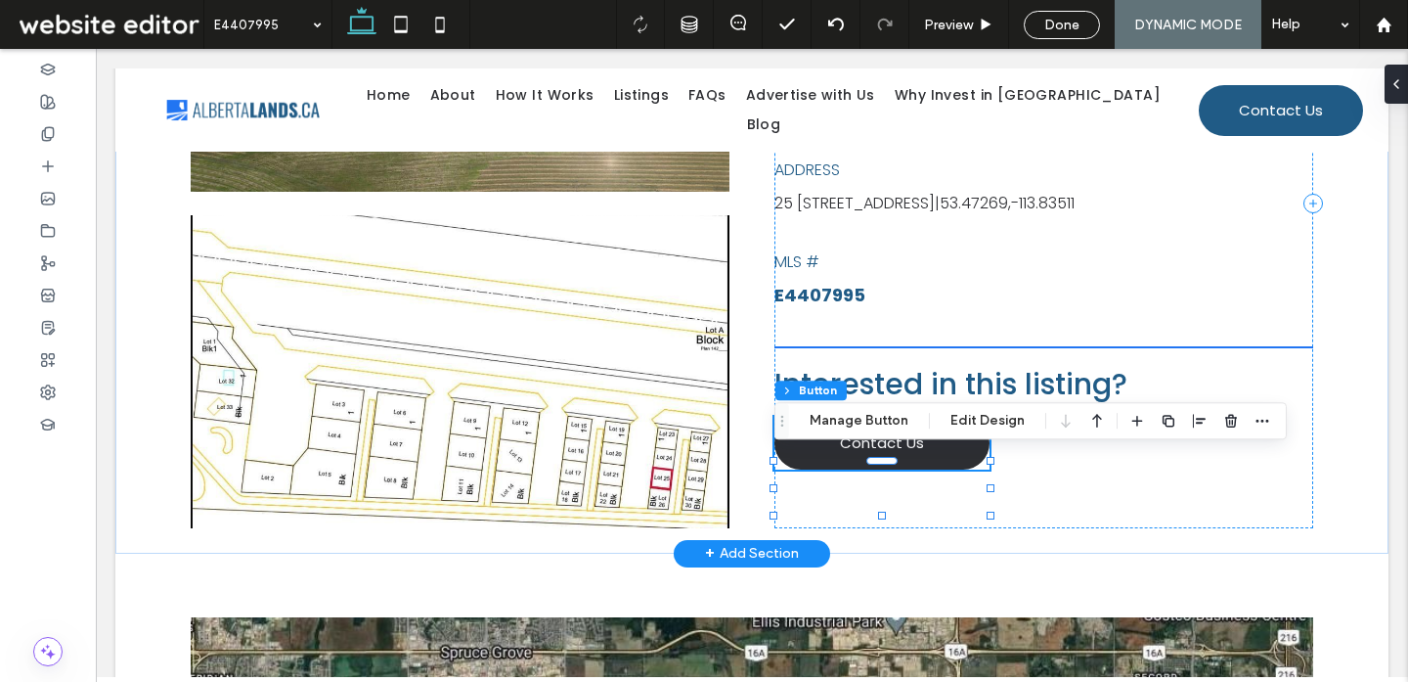
click at [838, 469] on link "Contact Us" at bounding box center [881, 443] width 215 height 53
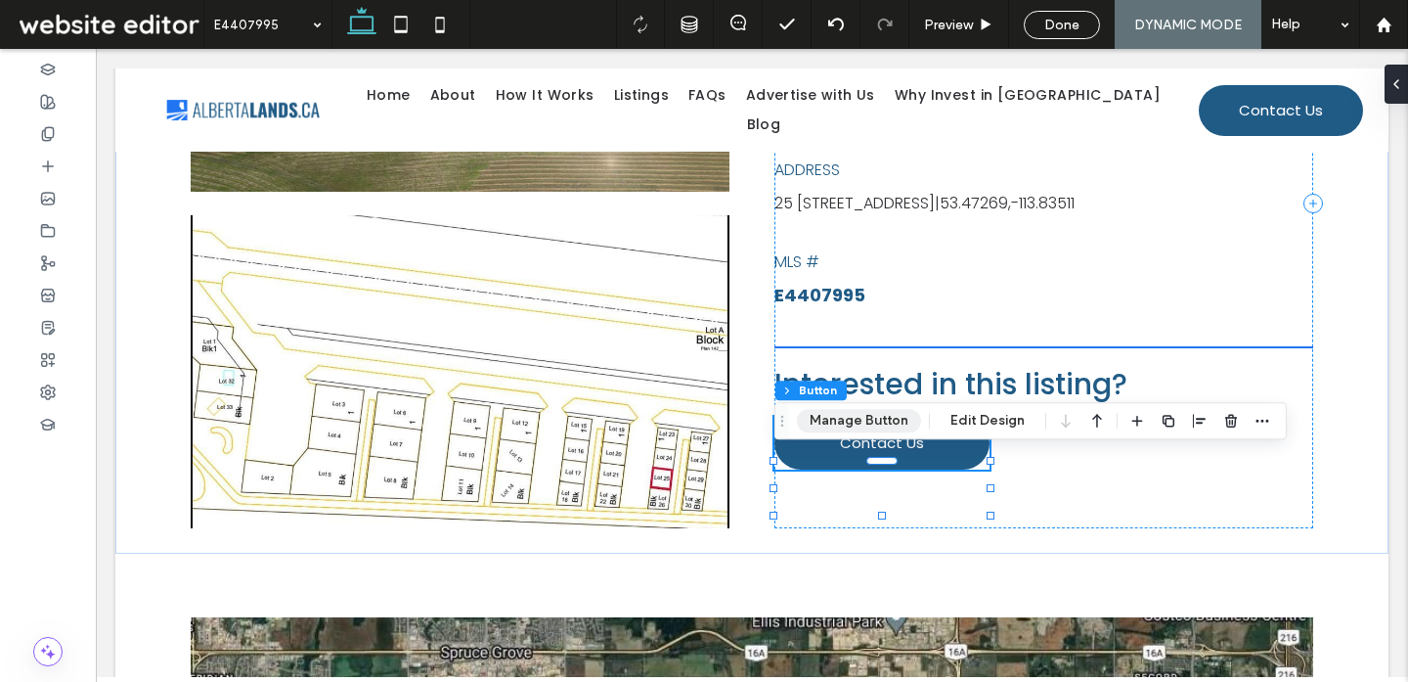
click at [845, 428] on button "Manage Button" at bounding box center [859, 420] width 124 height 23
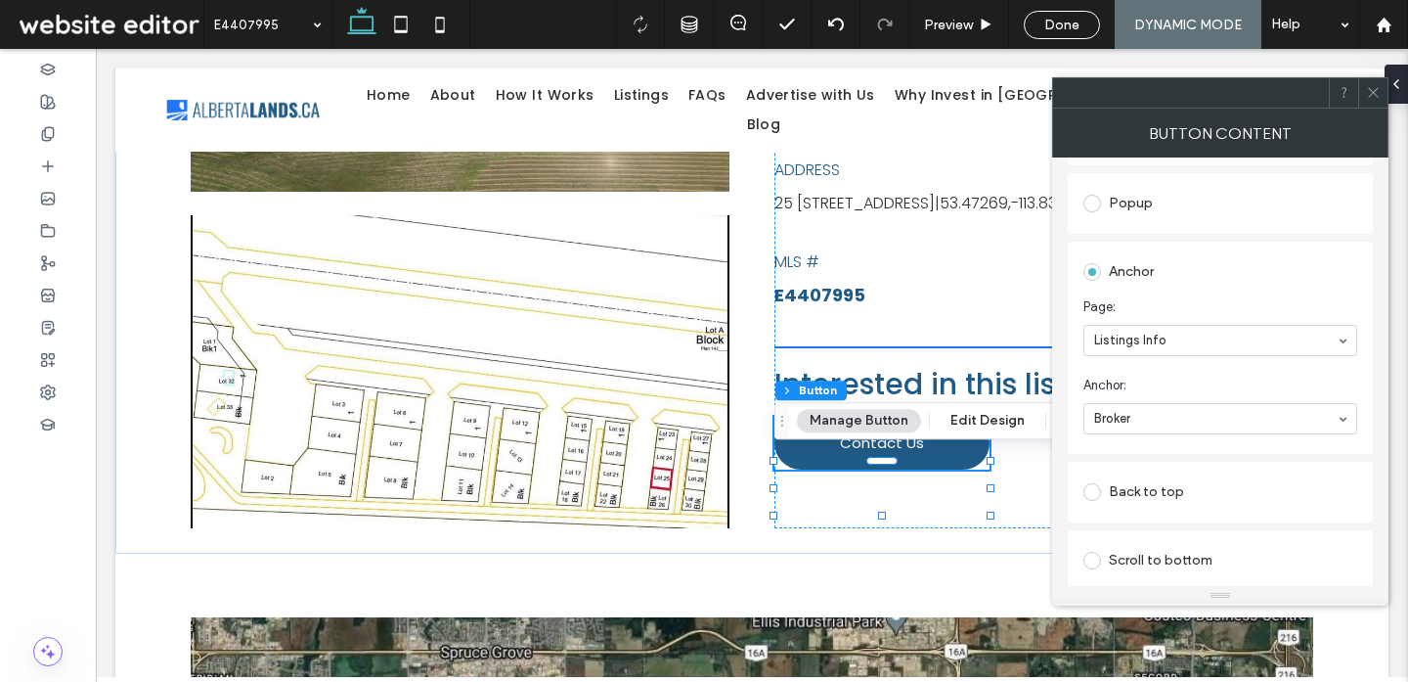
scroll to position [398, 0]
click at [1373, 96] on icon at bounding box center [1373, 92] width 15 height 15
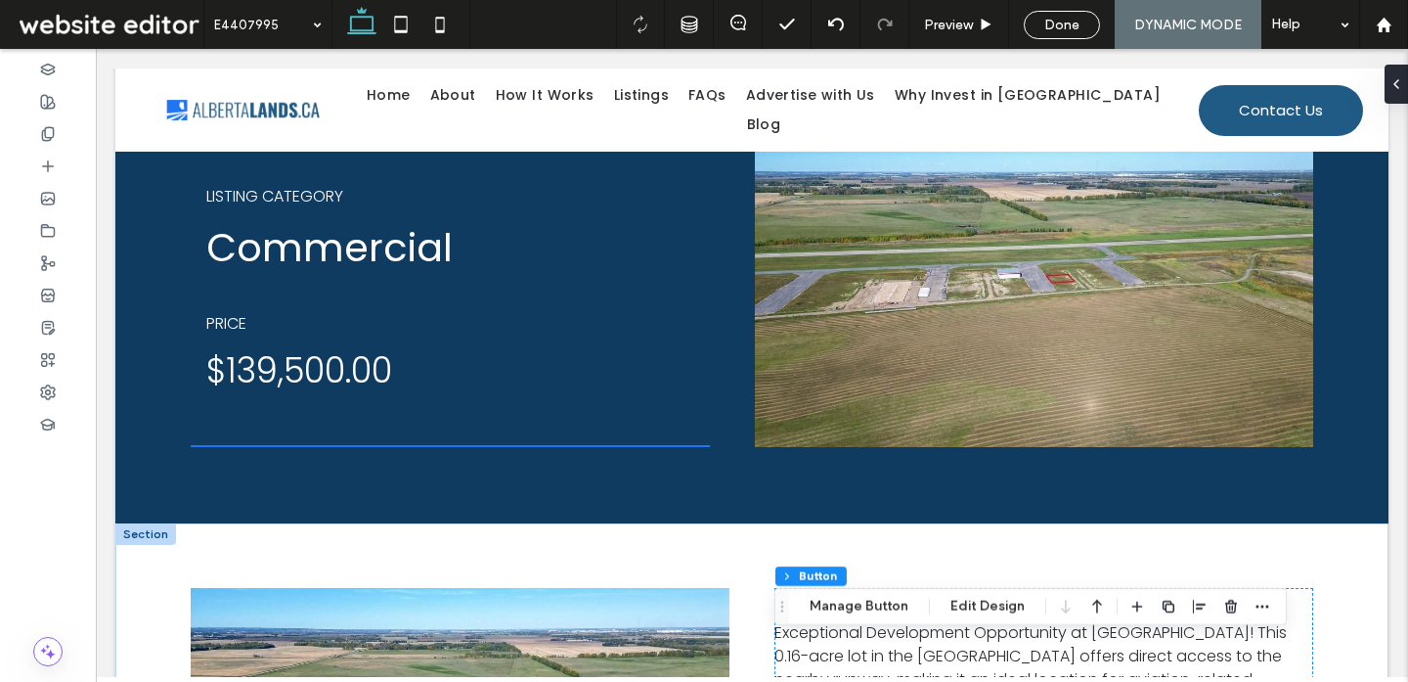
scroll to position [0, 0]
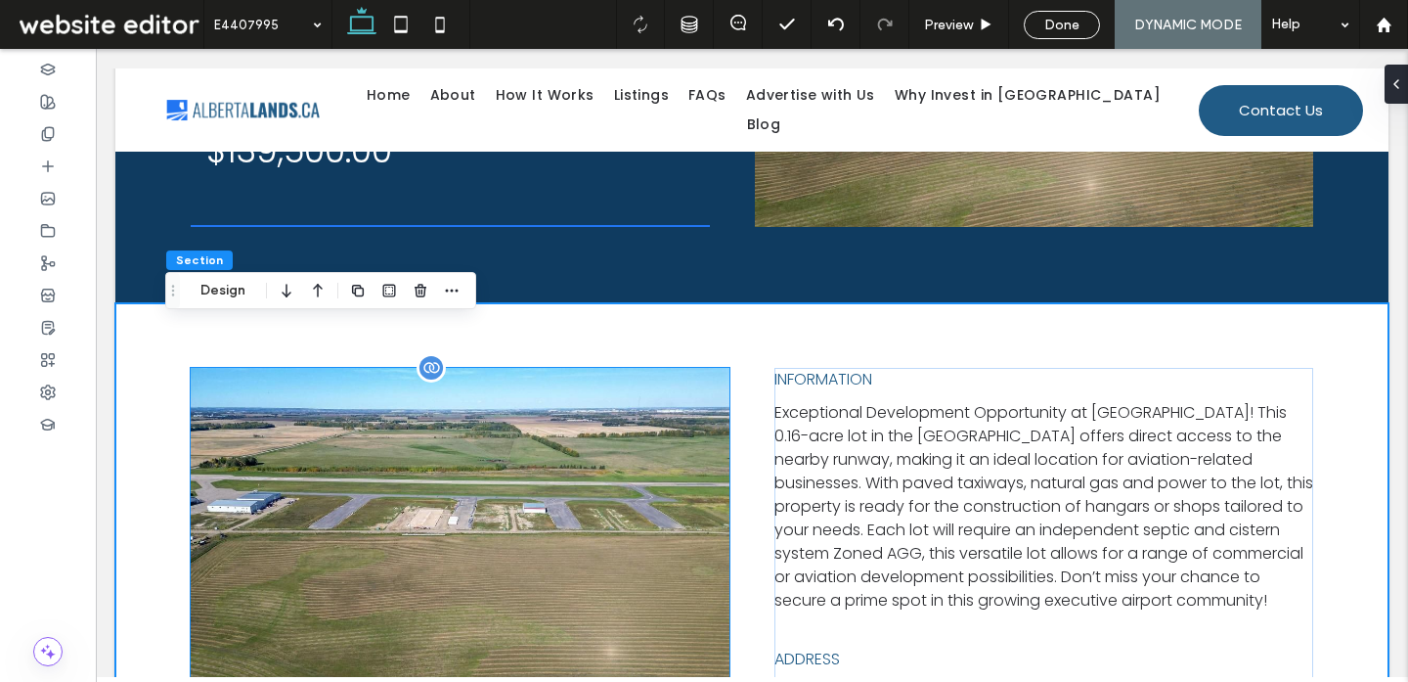
scroll to position [321, 0]
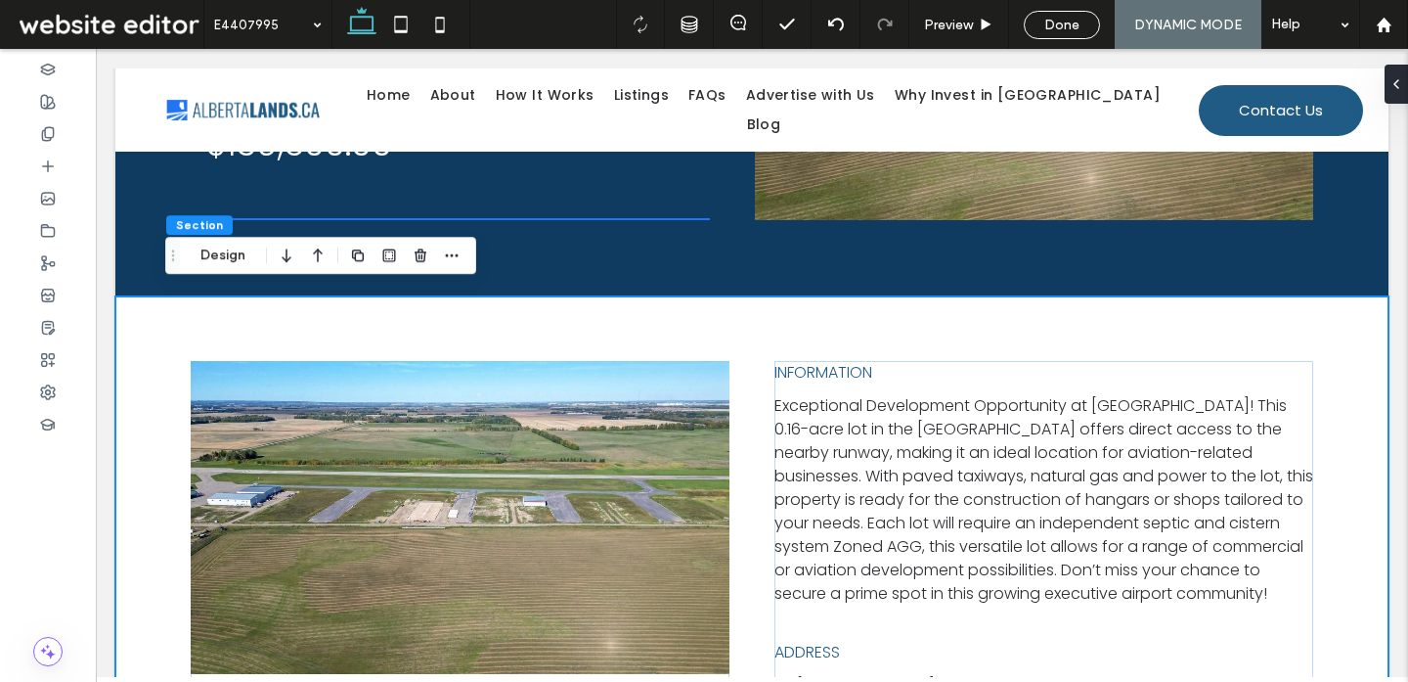
click at [245, 307] on div "INFORMATION Exceptional Development Opportunity at Edmonton Parkland Executive …" at bounding box center [751, 665] width 1173 height 738
click at [800, 378] on div "INFORMATION Exceptional Development Opportunity at Edmonton Parkland Executive …" at bounding box center [1043, 685] width 539 height 649
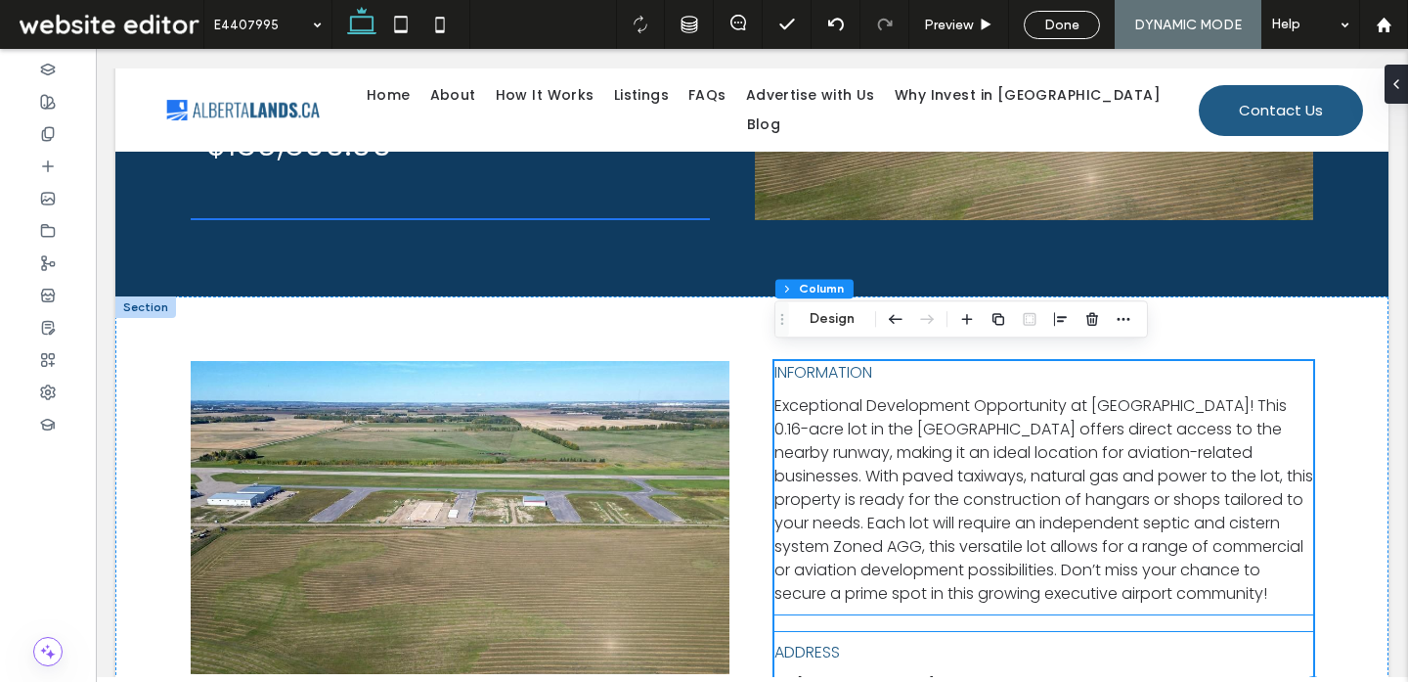
click at [815, 631] on div at bounding box center [1043, 623] width 539 height 16
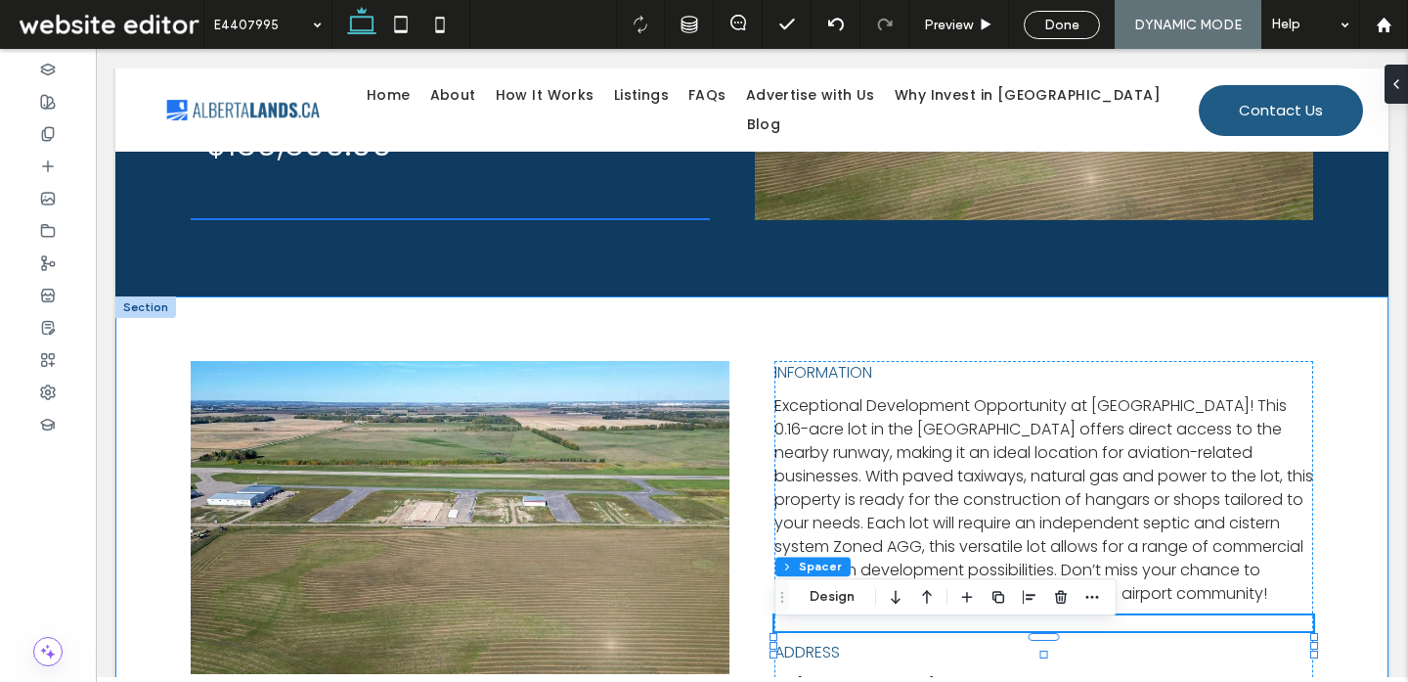
click at [755, 549] on div "INFORMATION Exceptional Development Opportunity at Edmonton Parkland Executive …" at bounding box center [751, 665] width 1173 height 738
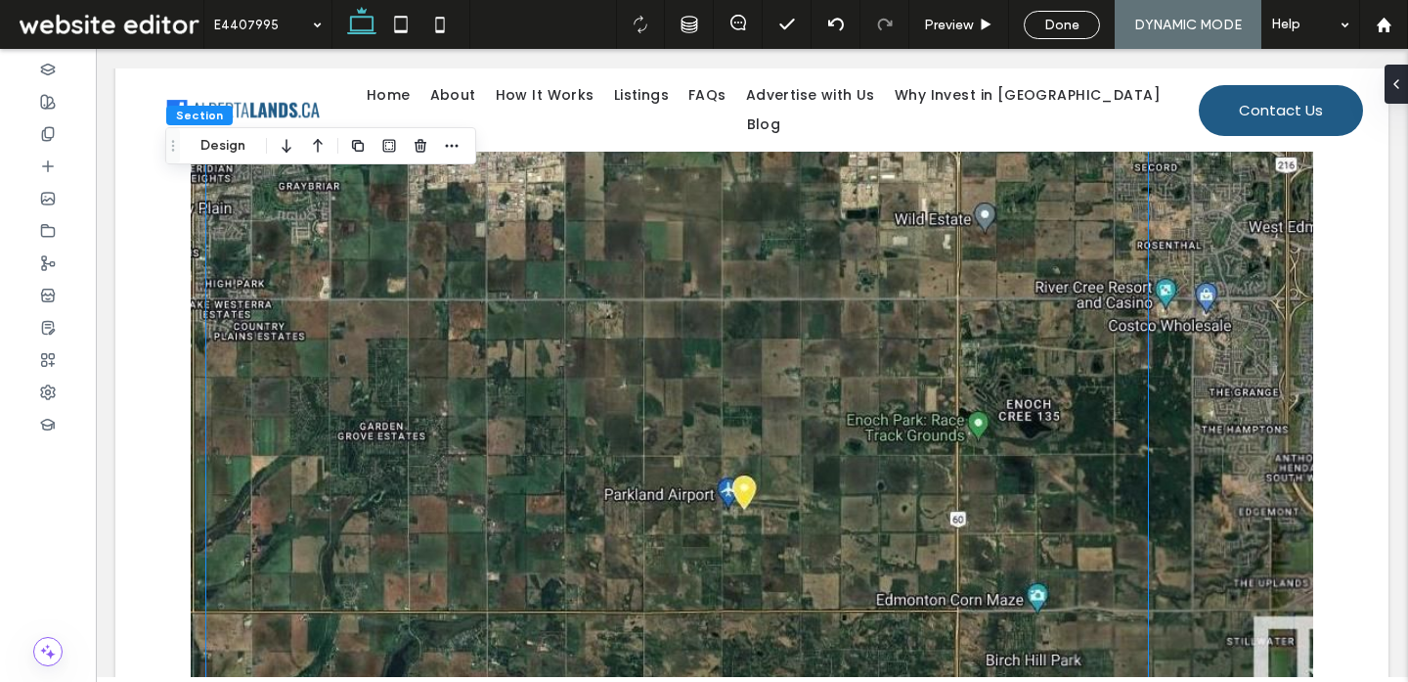
scroll to position [1361, 0]
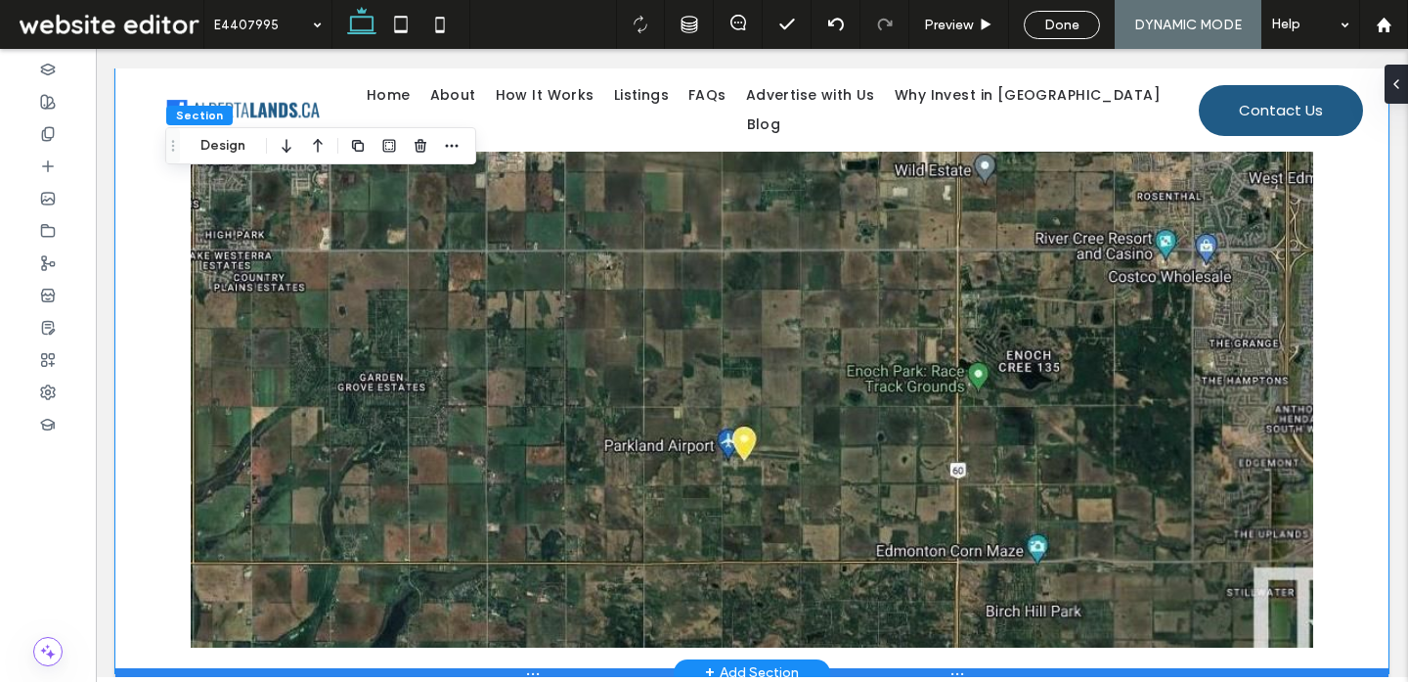
click at [482, 668] on div at bounding box center [751, 673] width 1273 height 10
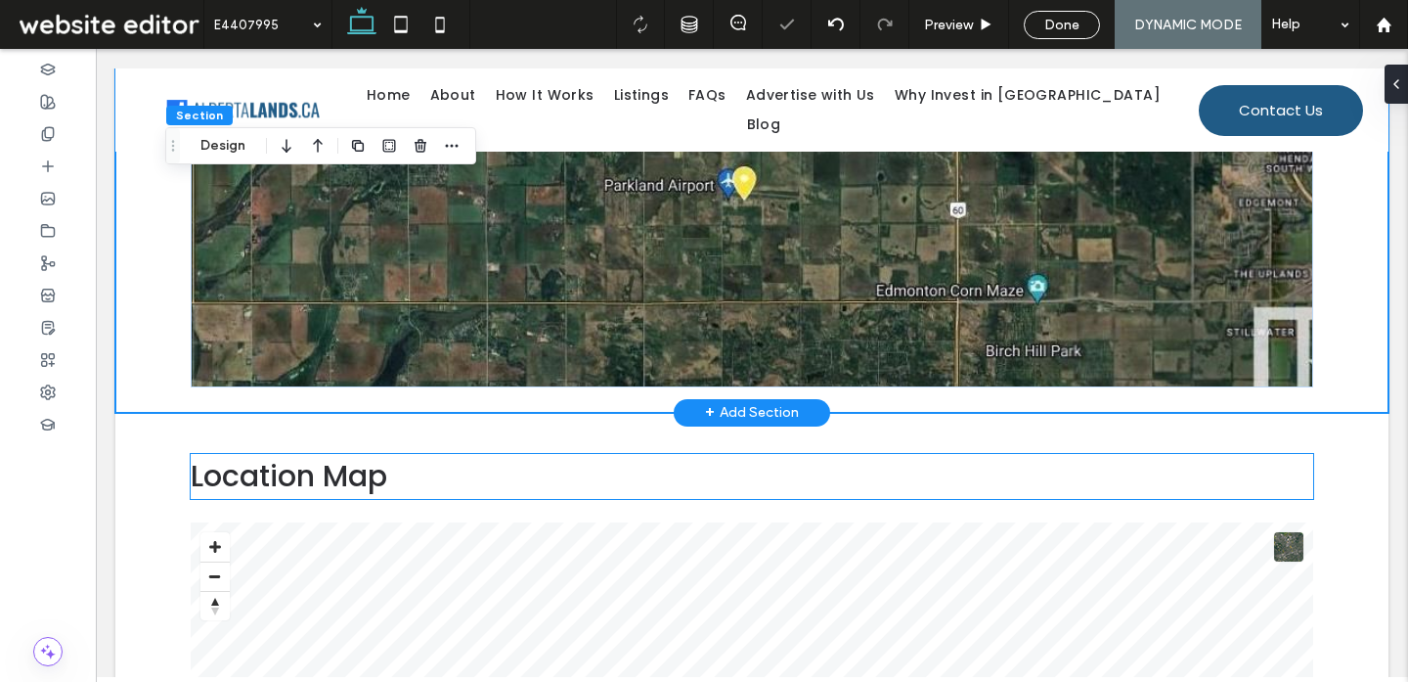
scroll to position [1623, 0]
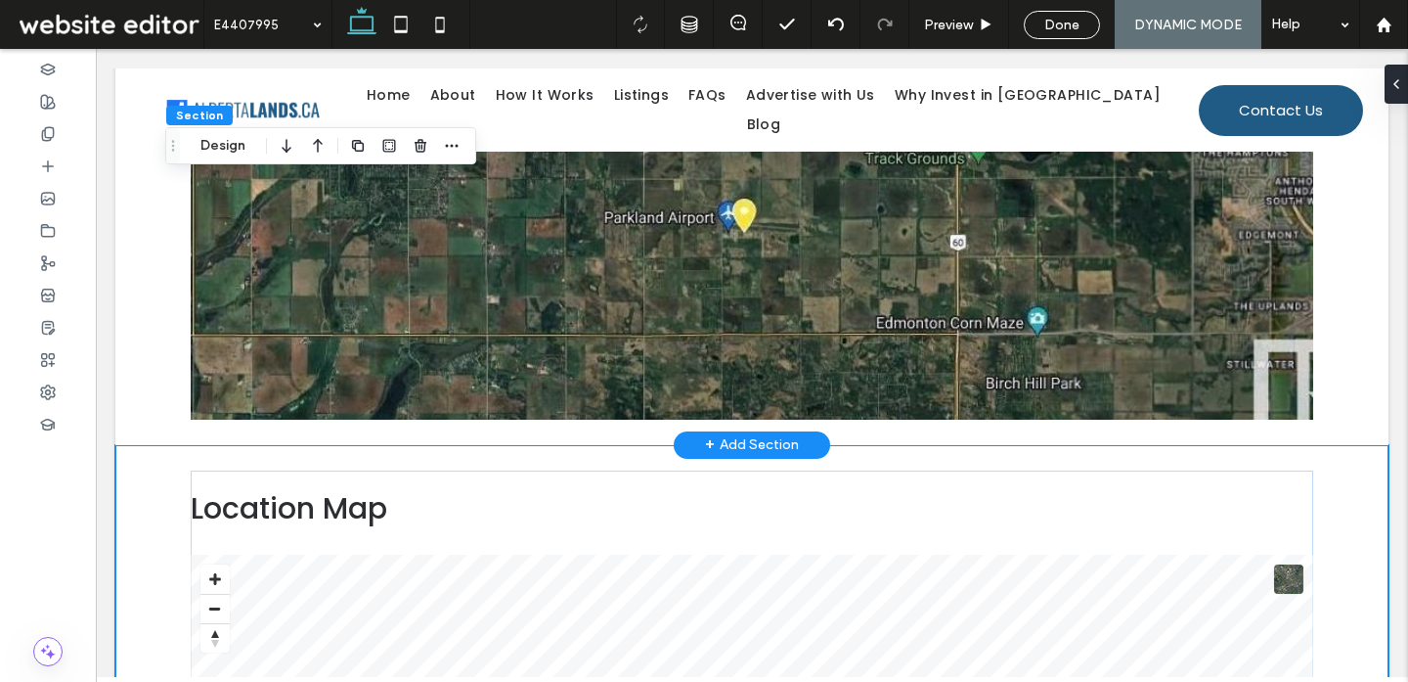
scroll to position [1323, 0]
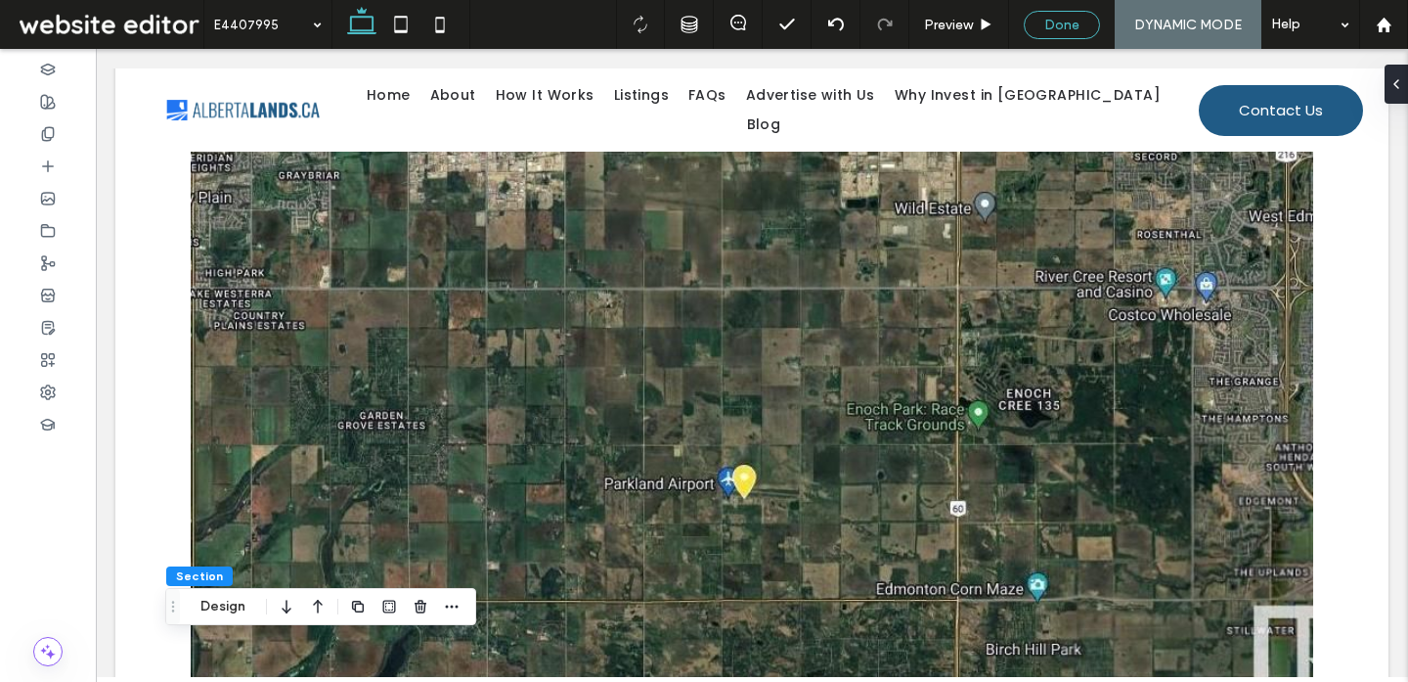
click at [1068, 25] on span "Done" at bounding box center [1061, 25] width 35 height 17
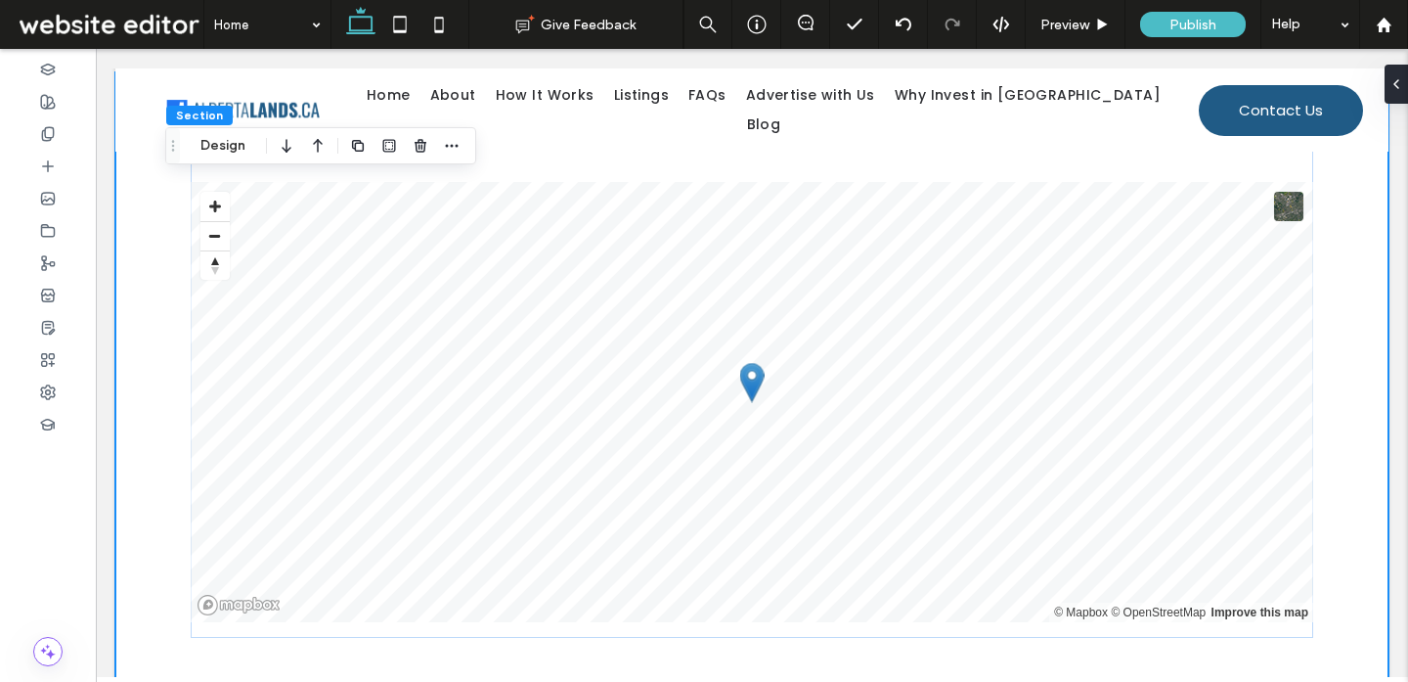
scroll to position [1975, 0]
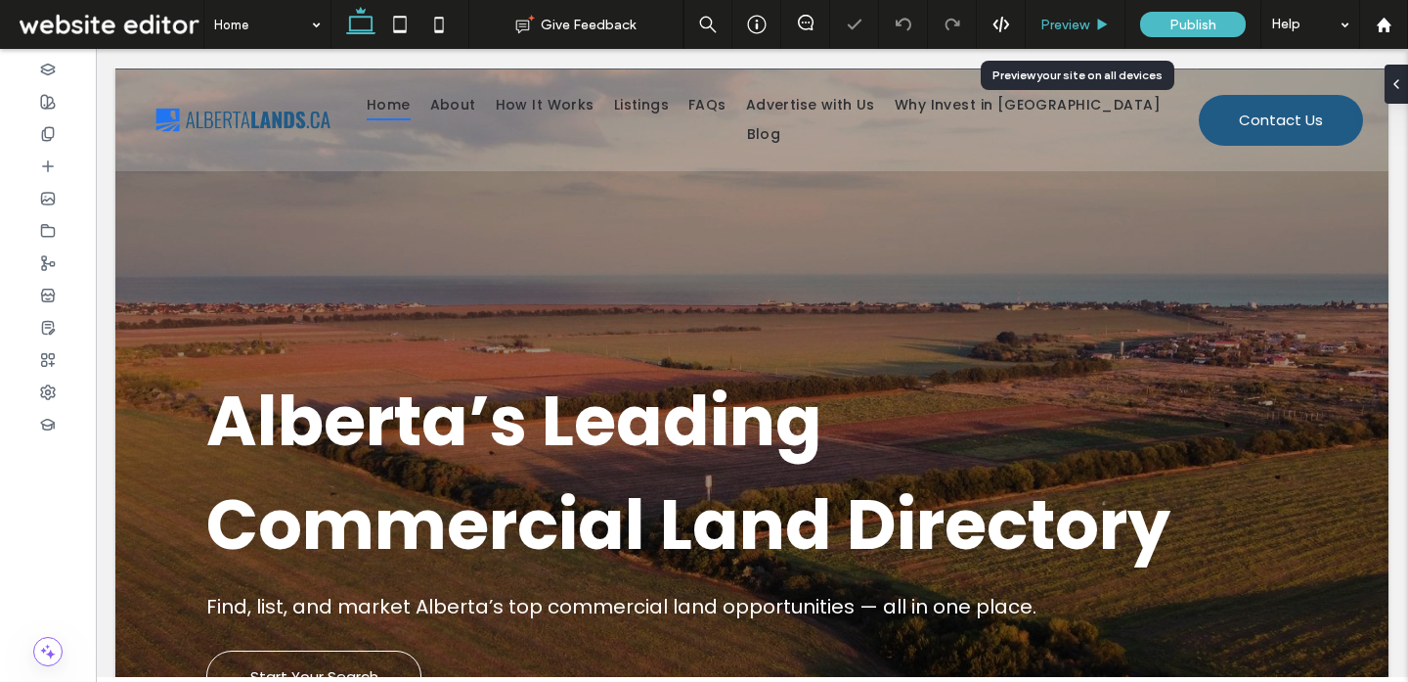
click at [1077, 32] on span "Preview" at bounding box center [1064, 25] width 49 height 17
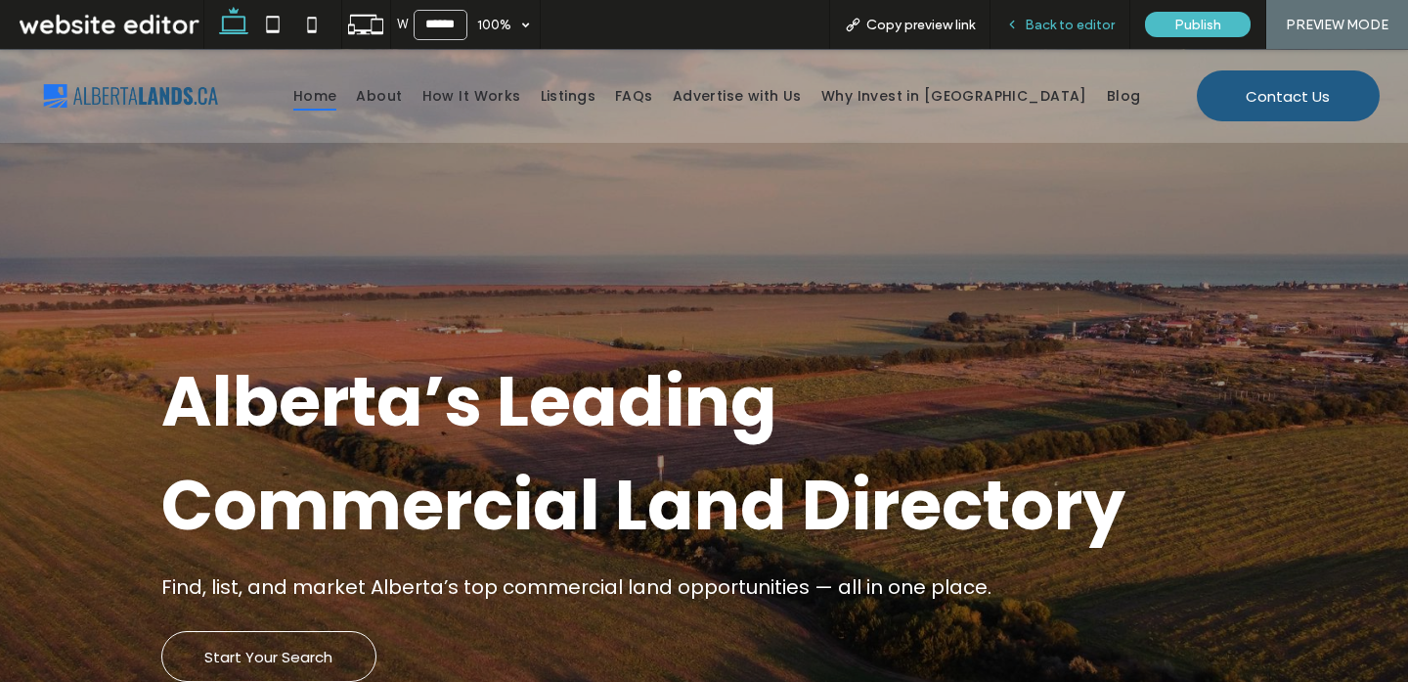
click at [1080, 22] on span "Back to editor" at bounding box center [1070, 25] width 90 height 17
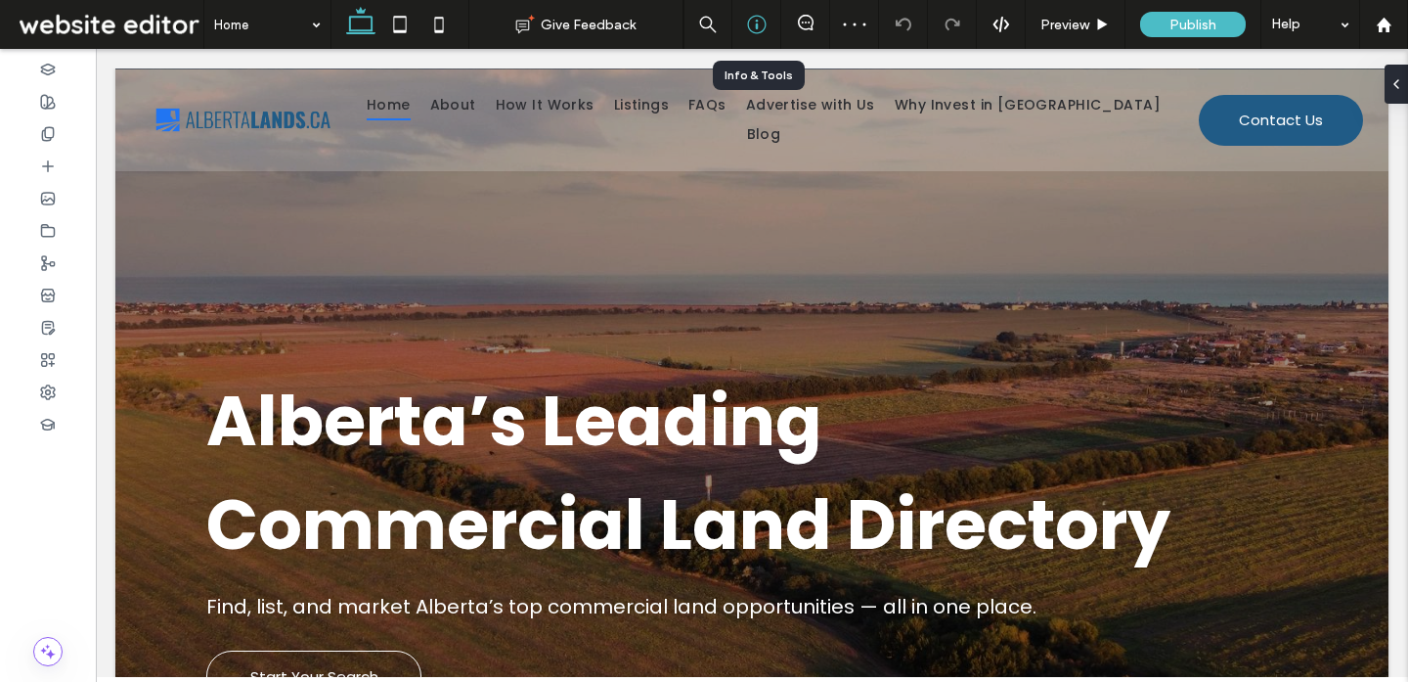
click at [760, 25] on icon at bounding box center [757, 25] width 20 height 20
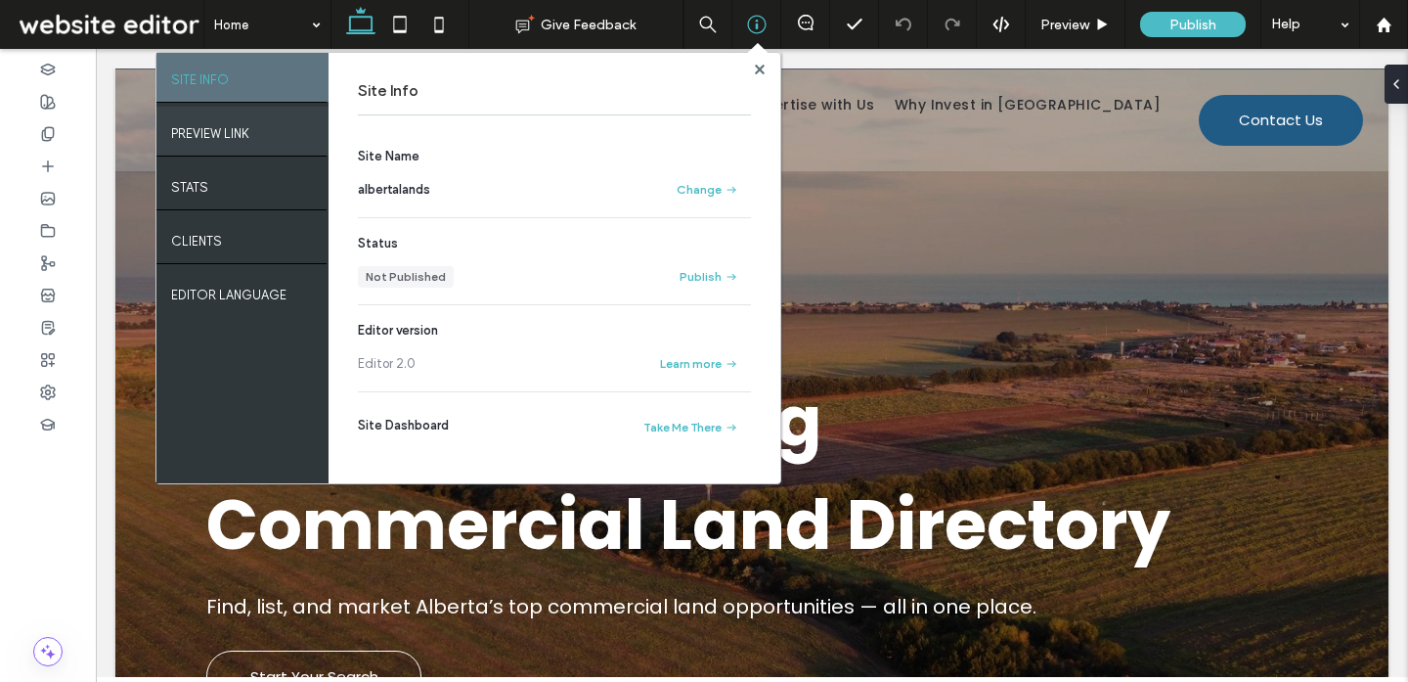
click at [256, 139] on div "PREVIEW LINK" at bounding box center [242, 131] width 172 height 49
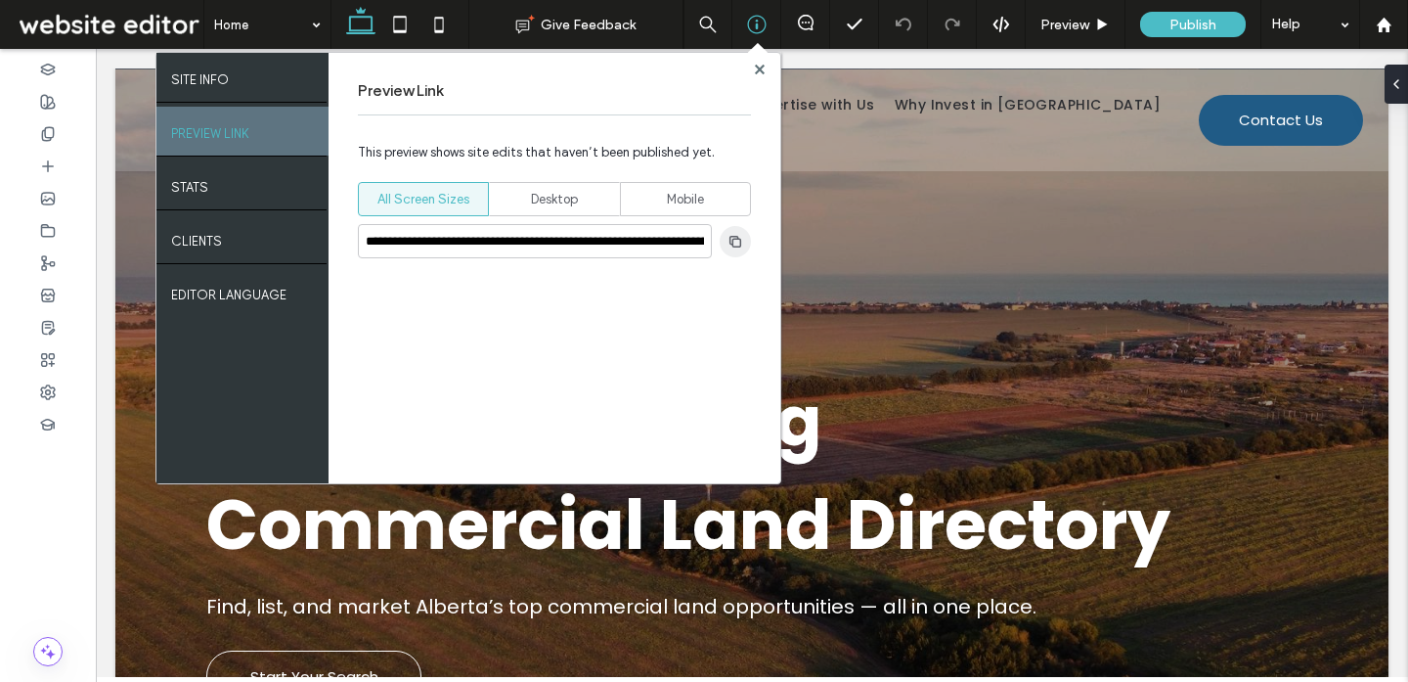
click at [739, 238] on use "button" at bounding box center [735, 241] width 12 height 12
click at [763, 66] on use at bounding box center [759, 69] width 10 height 10
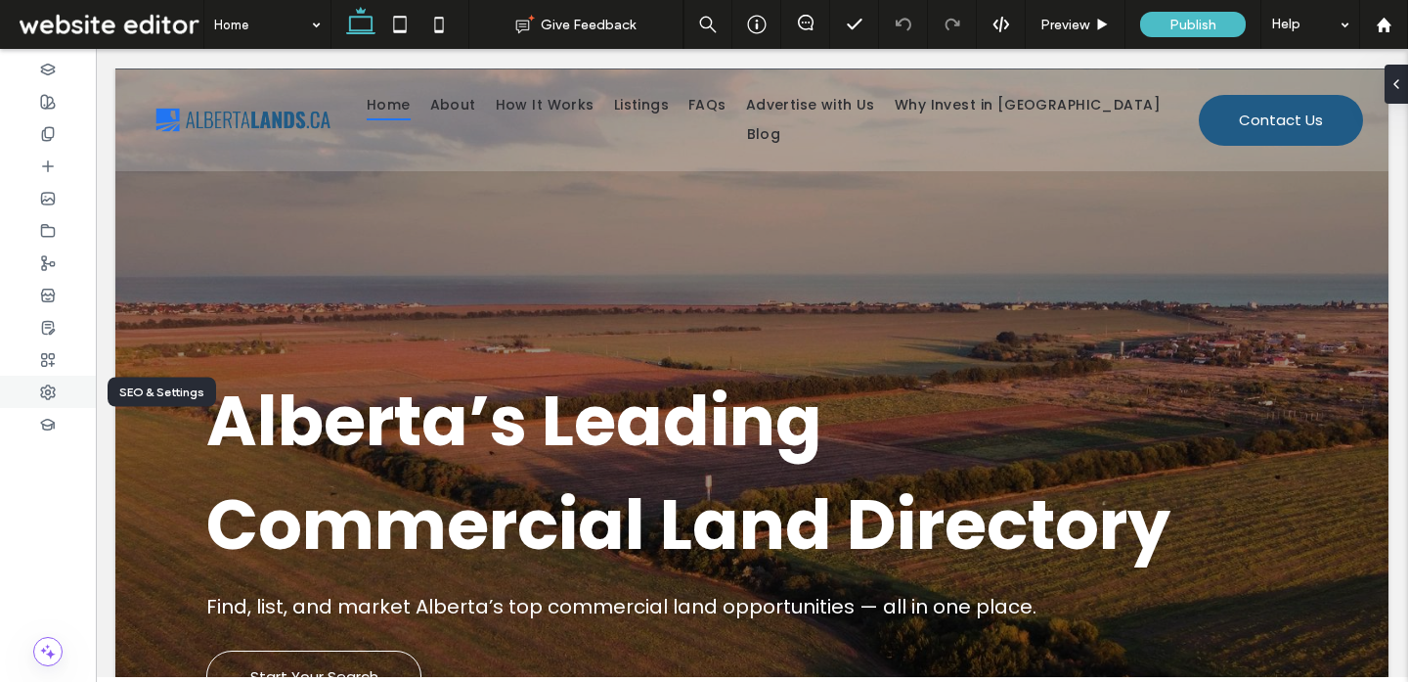
click at [53, 393] on icon at bounding box center [48, 392] width 16 height 16
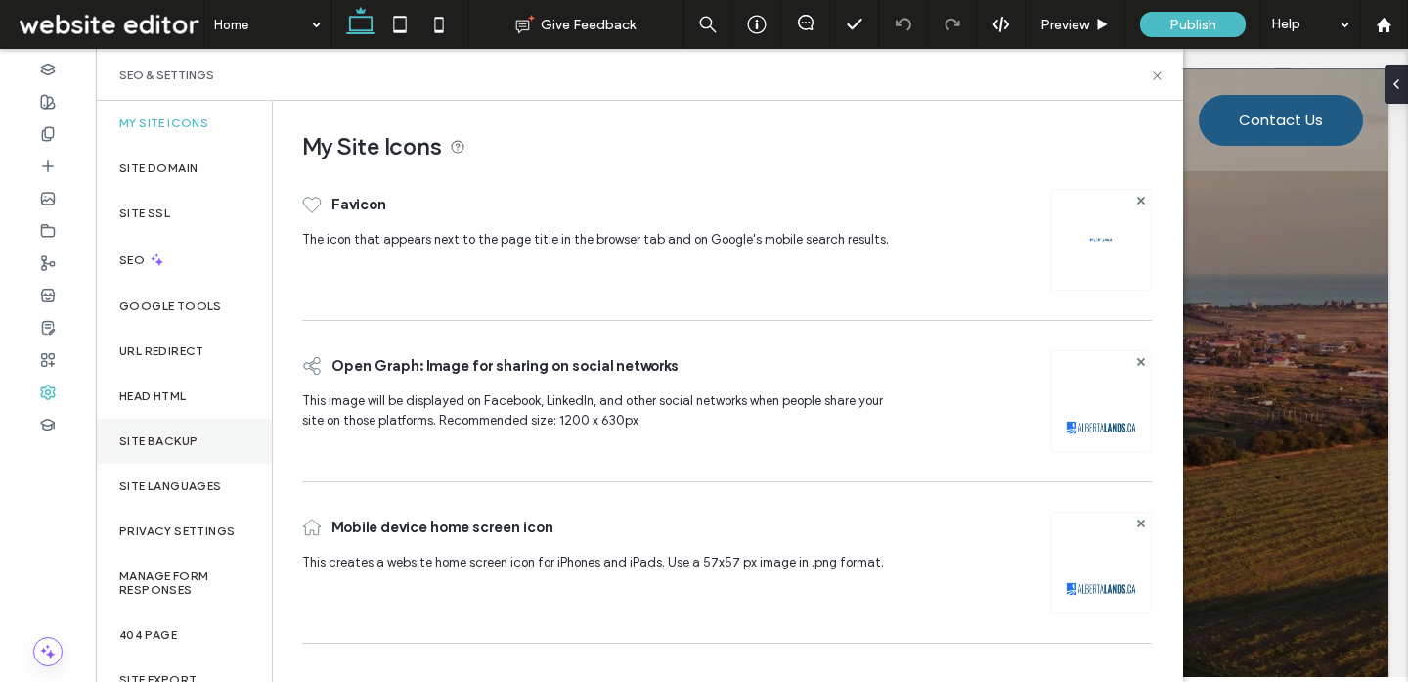
click at [169, 434] on label "Site Backup" at bounding box center [158, 441] width 78 height 14
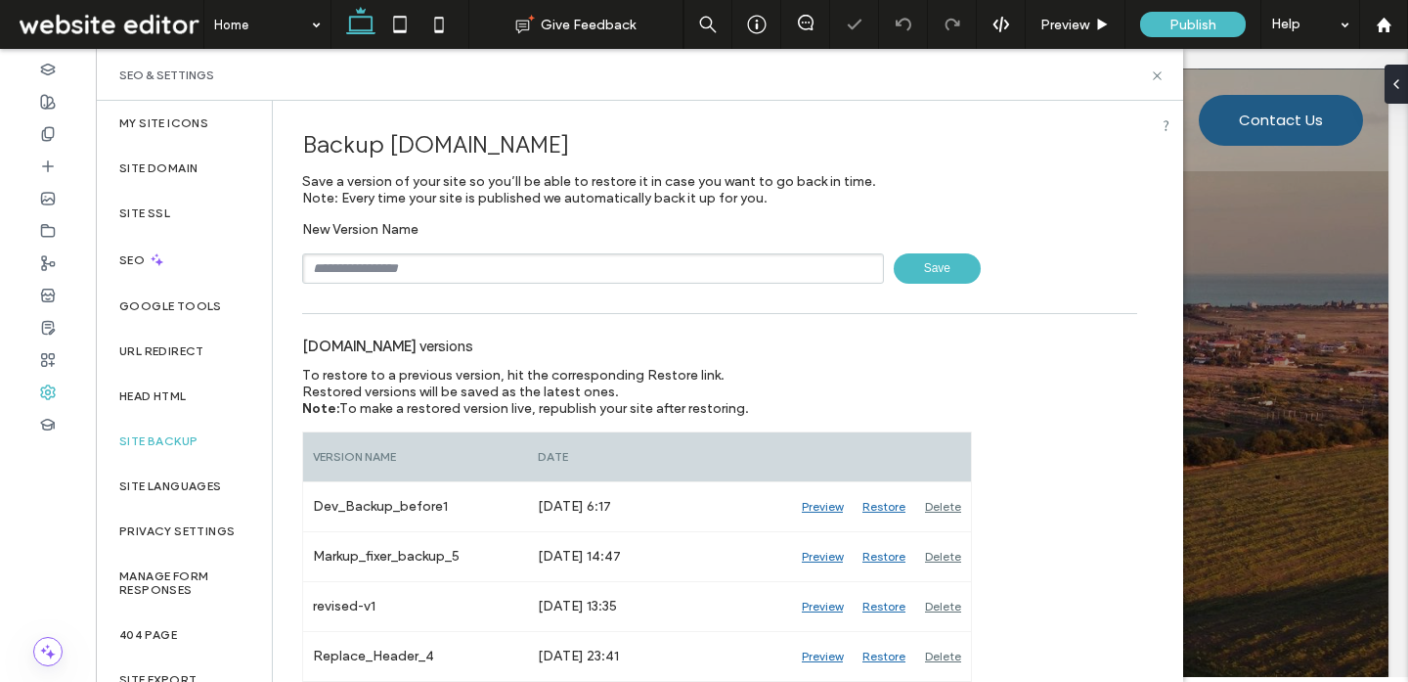
click at [461, 270] on input "text" at bounding box center [593, 268] width 582 height 30
type input "*"
type input "**********"
click at [904, 282] on span "Save" at bounding box center [937, 268] width 87 height 30
click at [1158, 77] on icon at bounding box center [1157, 75] width 15 height 15
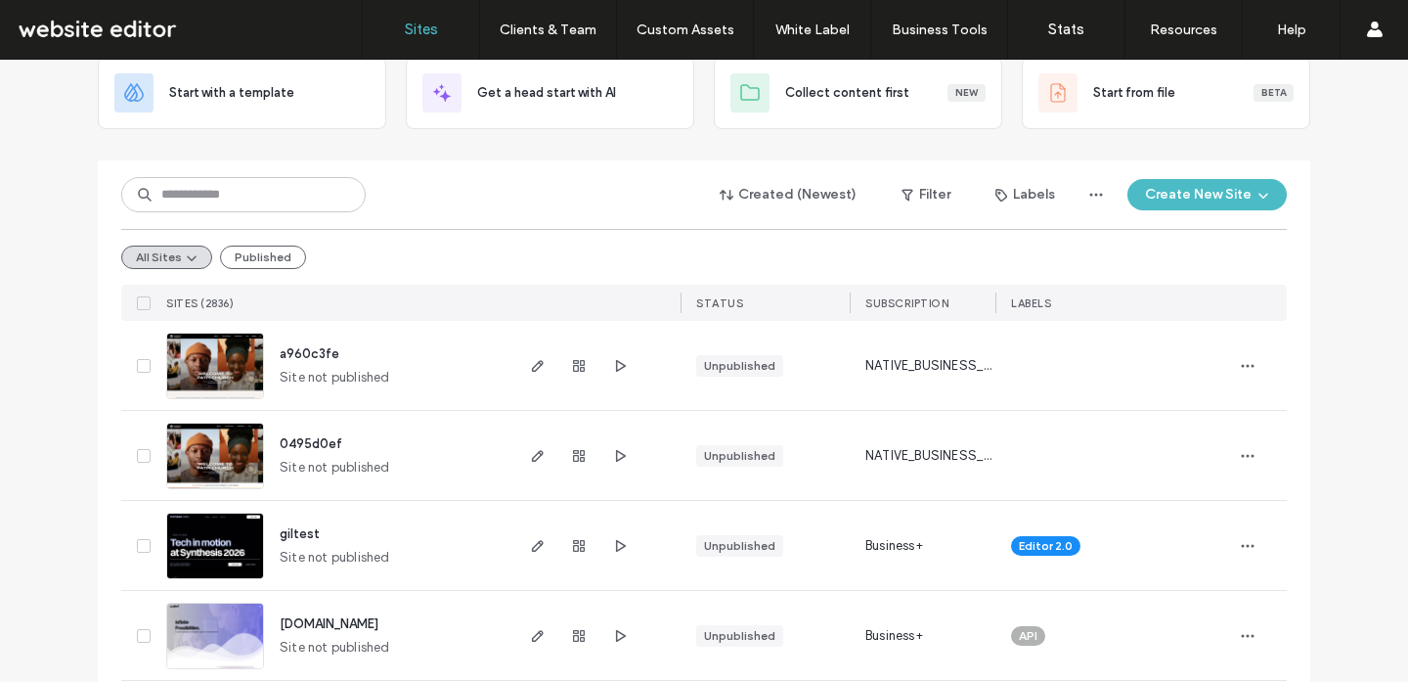
scroll to position [143, 0]
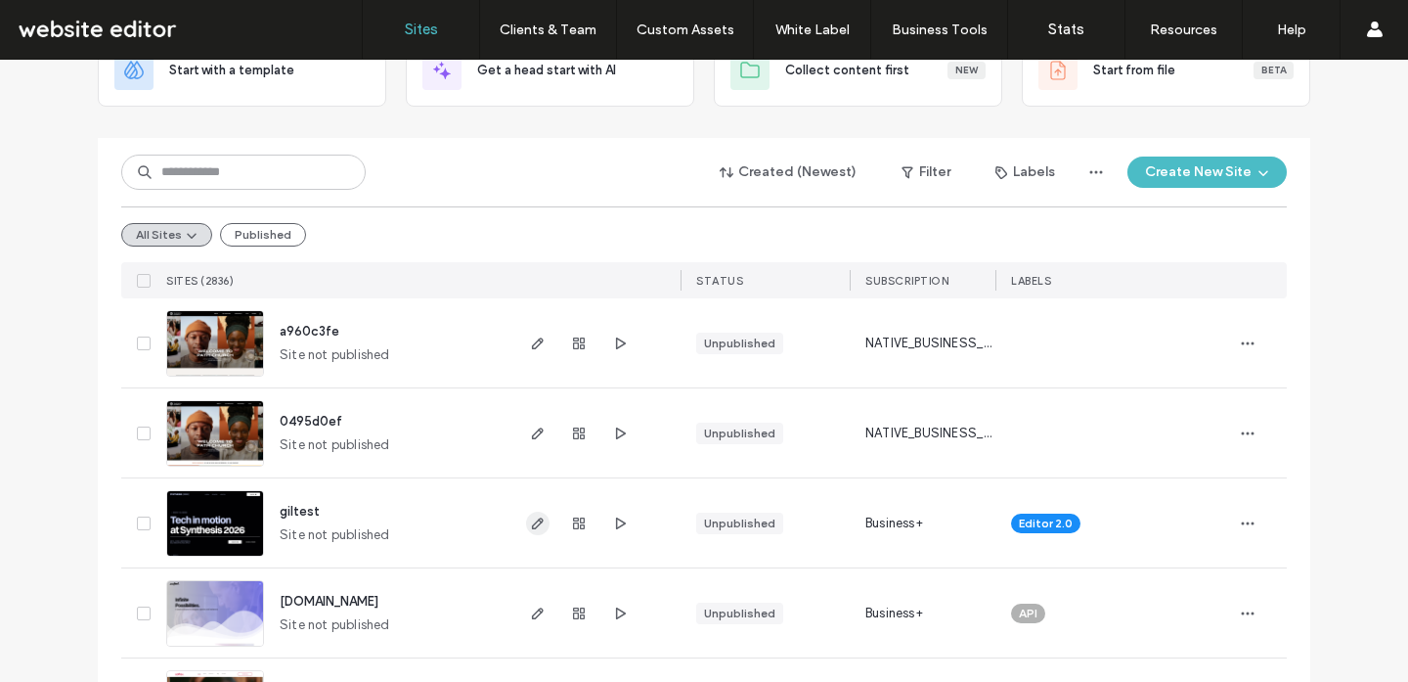
click at [532, 515] on icon "button" at bounding box center [538, 523] width 16 height 16
